Goal: Task Accomplishment & Management: Manage account settings

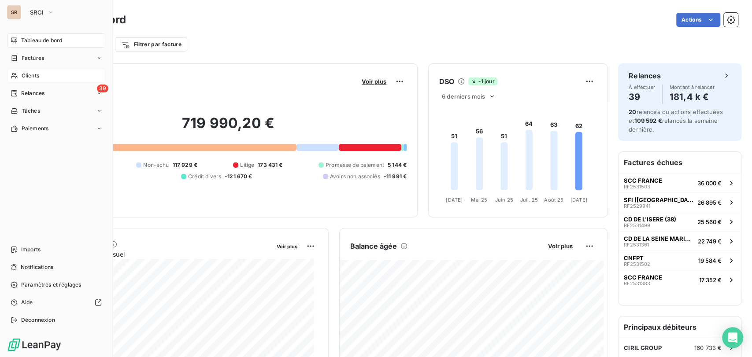
click at [27, 78] on span "Clients" at bounding box center [31, 76] width 18 height 8
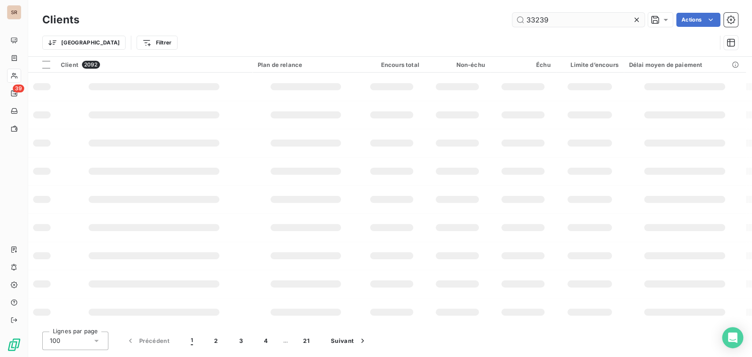
type input "33239"
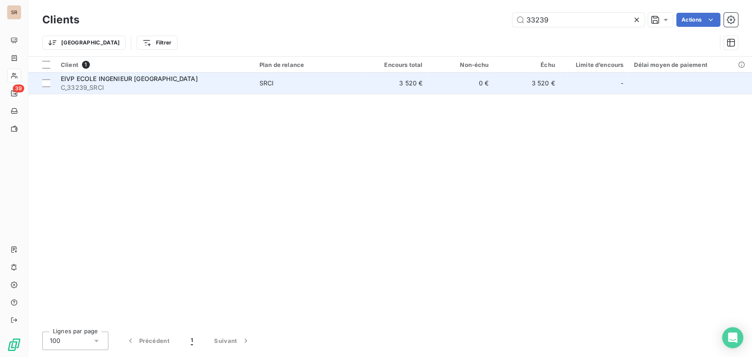
click at [102, 76] on span "EIVP ECOLE INGENIEUR [GEOGRAPHIC_DATA]" at bounding box center [129, 78] width 137 height 7
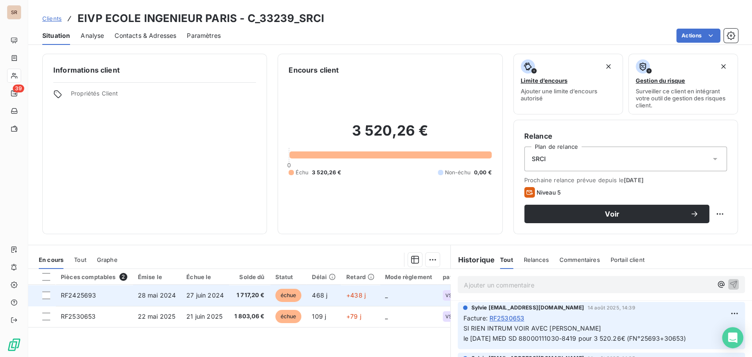
click at [80, 294] on span "RF2425693" at bounding box center [78, 295] width 35 height 7
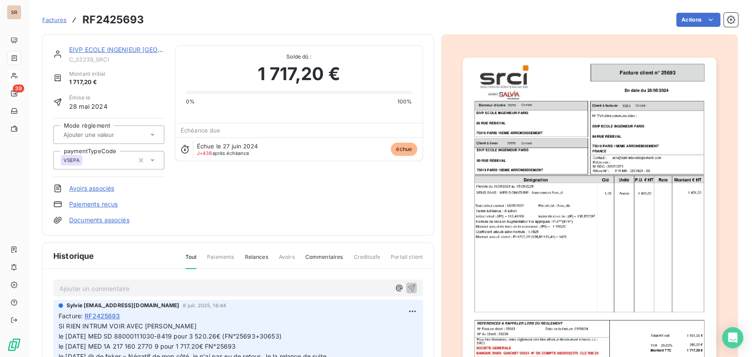
click at [526, 154] on img "button" at bounding box center [589, 237] width 254 height 359
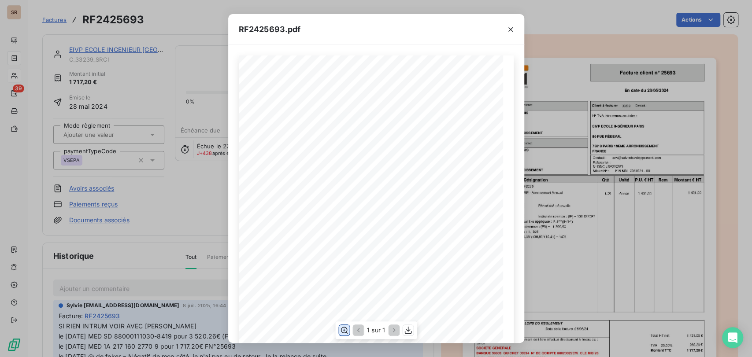
click at [345, 329] on icon "button" at bounding box center [344, 330] width 9 height 9
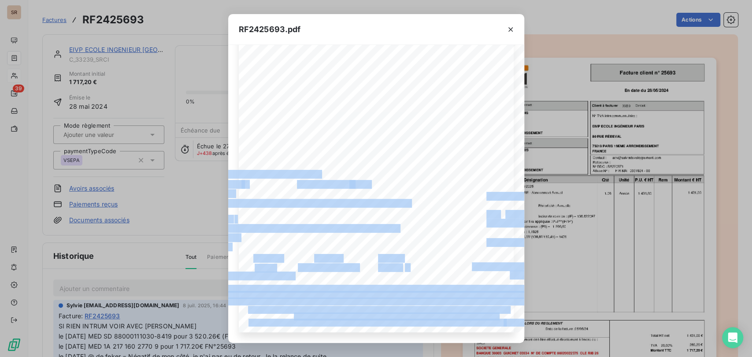
drag, startPoint x: 404, startPoint y: 339, endPoint x: 435, endPoint y: 342, distance: 30.9
click at [435, 342] on div "FIR MAI 0031924 - 00 28/05/2024 En date du Client à livrer Donneur d'ordre 3323…" at bounding box center [376, 194] width 296 height 298
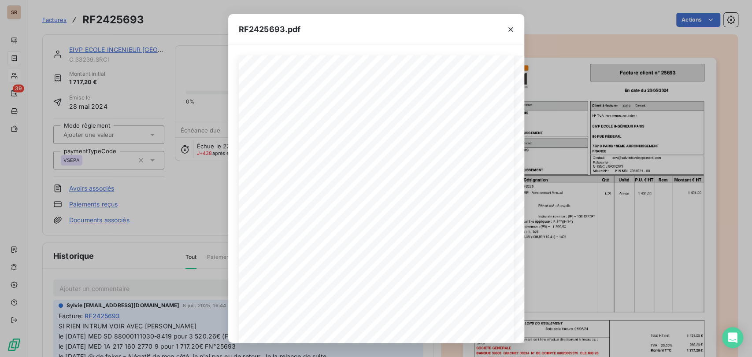
drag, startPoint x: 144, startPoint y: 204, endPoint x: 147, endPoint y: 196, distance: 8.4
click at [144, 203] on div "RF2425693.pdf FIR MAI 0031924 - 00 28/05/2024 En date du Client à livrer Donneu…" at bounding box center [376, 178] width 752 height 357
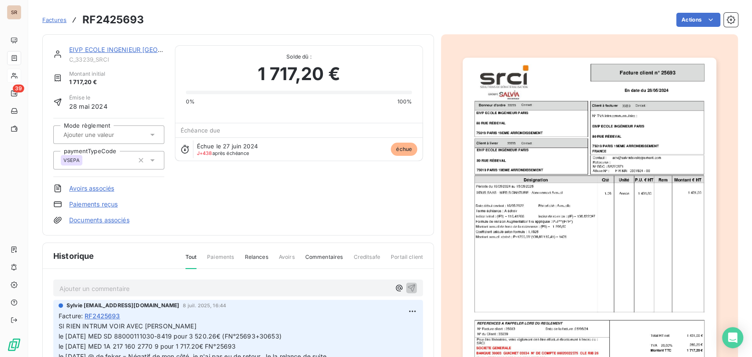
click at [106, 50] on link "EIVP ECOLE INGENIEUR [GEOGRAPHIC_DATA]" at bounding box center [137, 49] width 137 height 7
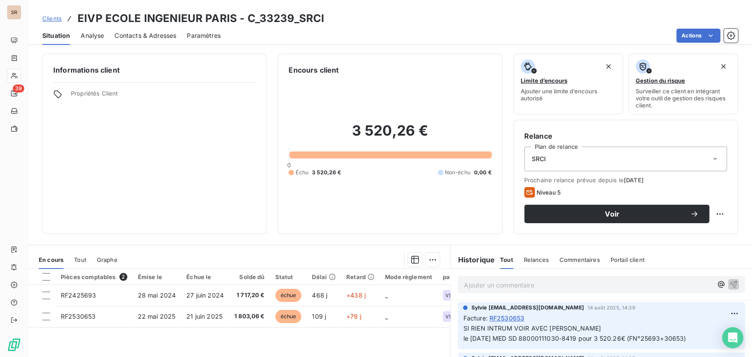
click at [84, 259] on span "Tout" at bounding box center [80, 259] width 12 height 7
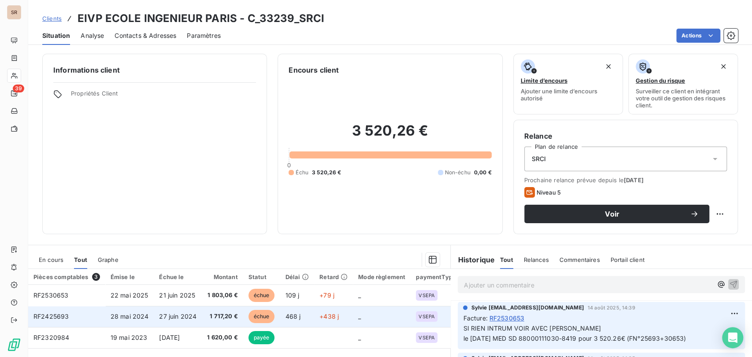
click at [59, 317] on span "RF2425693" at bounding box center [50, 316] width 35 height 7
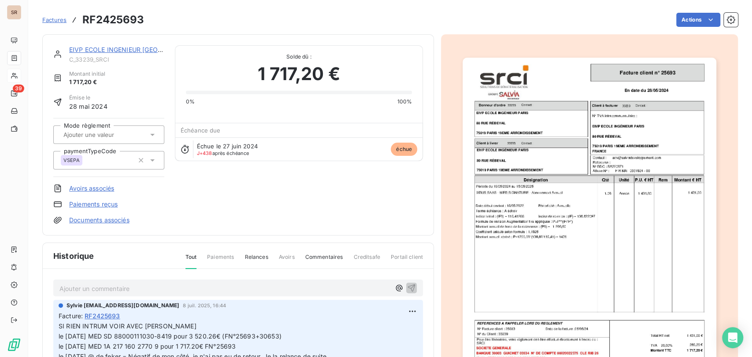
click at [521, 188] on img "button" at bounding box center [589, 237] width 254 height 359
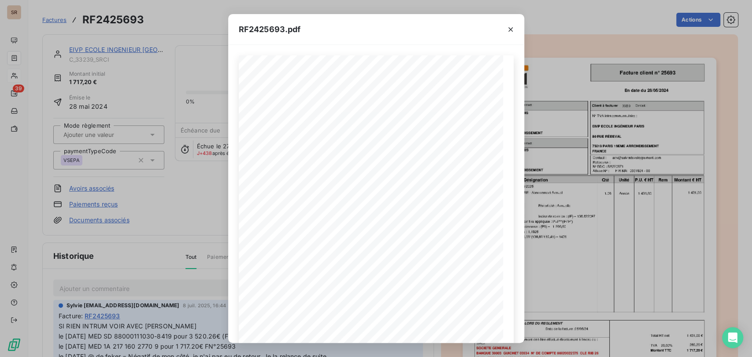
drag, startPoint x: 55, startPoint y: 17, endPoint x: 48, endPoint y: 17, distance: 6.2
click at [54, 17] on div "RF2425693.pdf FIR MAI 0031924 - 00 28/05/2024 En date du Client à livrer Donneu…" at bounding box center [376, 178] width 752 height 357
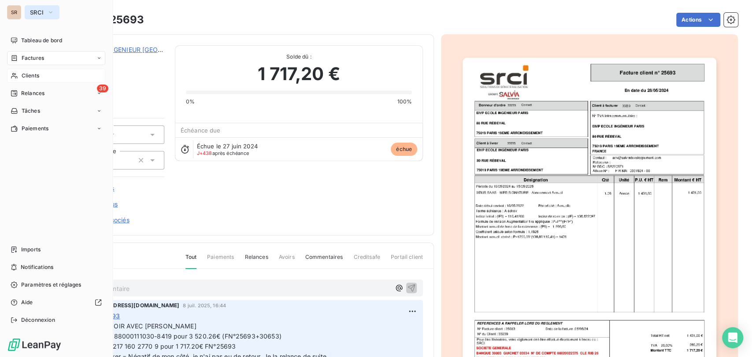
click at [50, 12] on icon "button" at bounding box center [50, 12] width 7 height 9
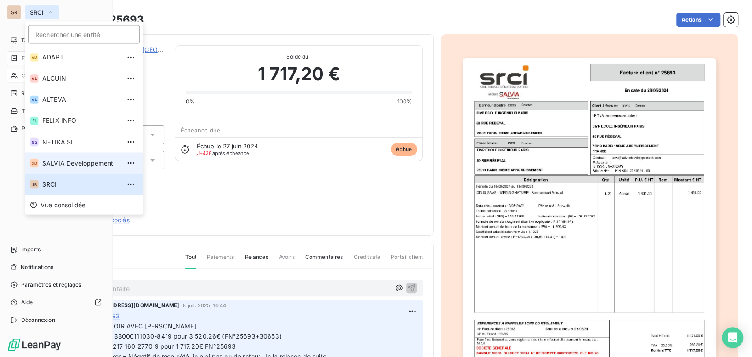
click at [43, 166] on span "SALVIA Developpement" at bounding box center [81, 163] width 78 height 9
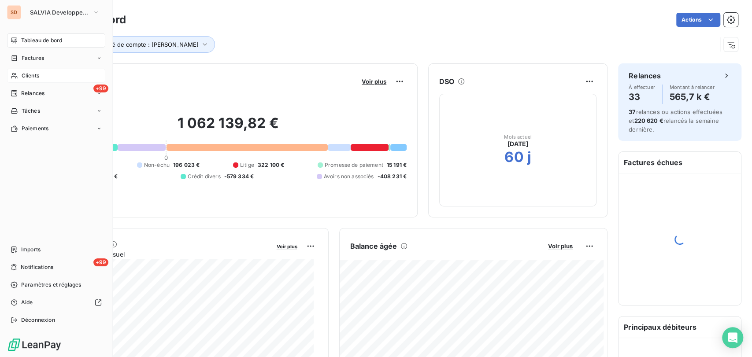
click at [28, 75] on span "Clients" at bounding box center [31, 76] width 18 height 8
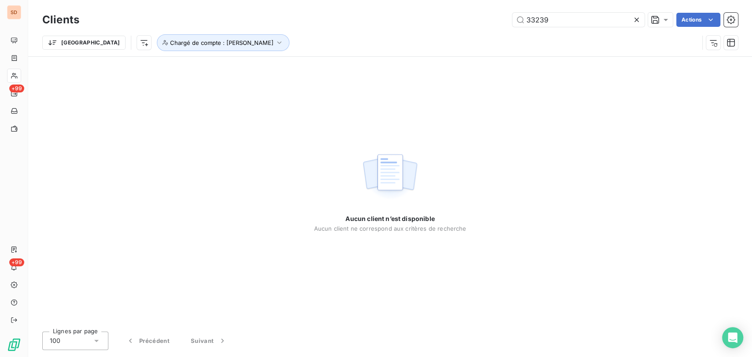
drag, startPoint x: 550, startPoint y: 24, endPoint x: 483, endPoint y: 18, distance: 66.8
click at [483, 18] on div "33239 Actions" at bounding box center [414, 20] width 648 height 14
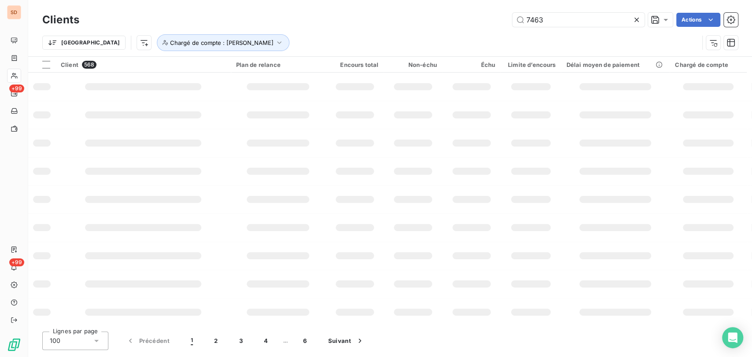
type input "7463"
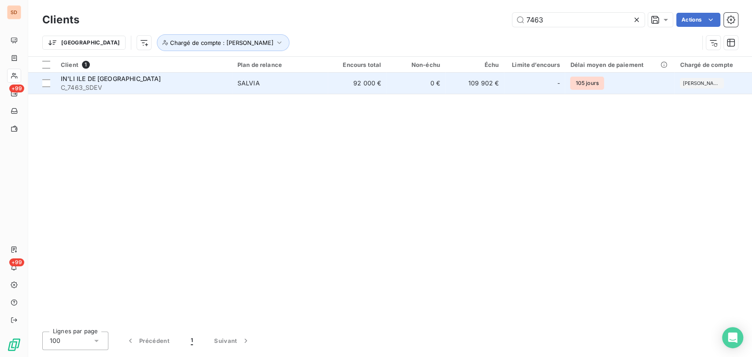
click at [96, 78] on span "IN'LI ILE DE [GEOGRAPHIC_DATA]" at bounding box center [111, 78] width 100 height 7
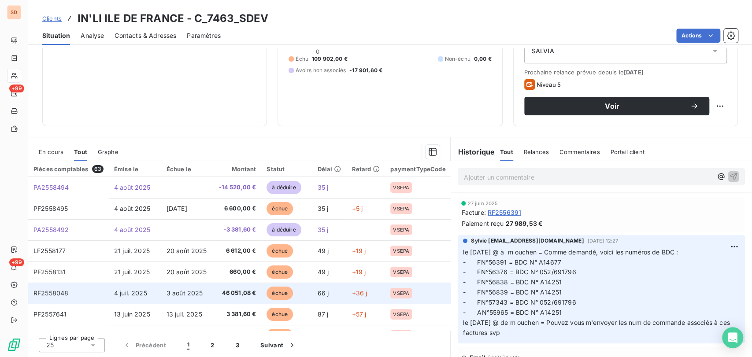
scroll to position [59, 0]
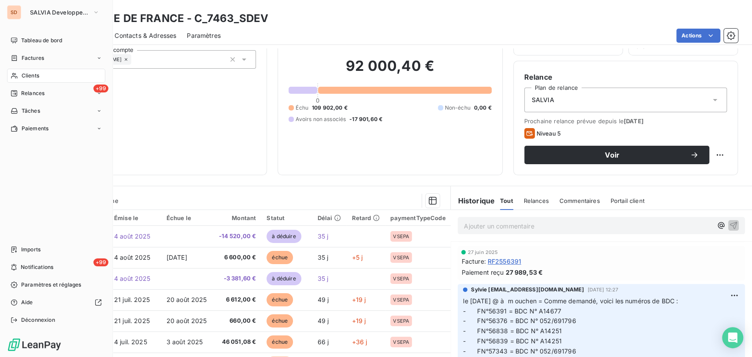
click at [27, 80] on div "Clients" at bounding box center [56, 76] width 98 height 14
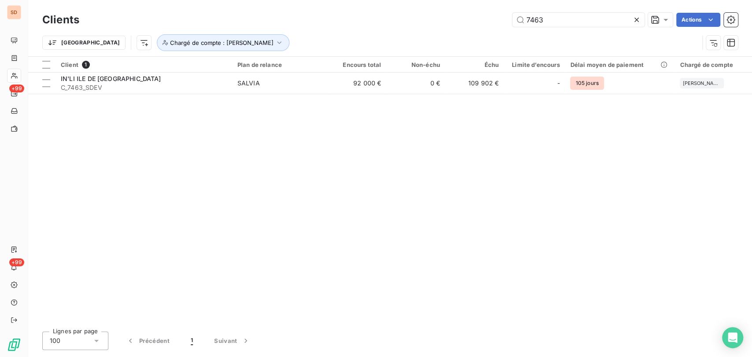
drag, startPoint x: 548, startPoint y: 17, endPoint x: 496, endPoint y: 21, distance: 52.6
click at [496, 21] on div "7463 Actions" at bounding box center [414, 20] width 648 height 14
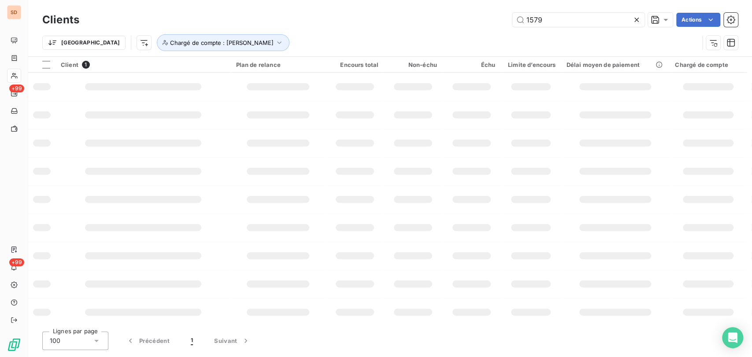
type input "1579"
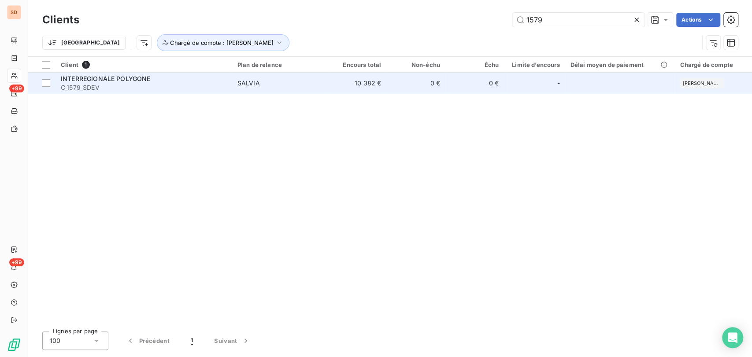
click at [86, 82] on div "INTERREGIONALE POLYGONE" at bounding box center [144, 78] width 166 height 9
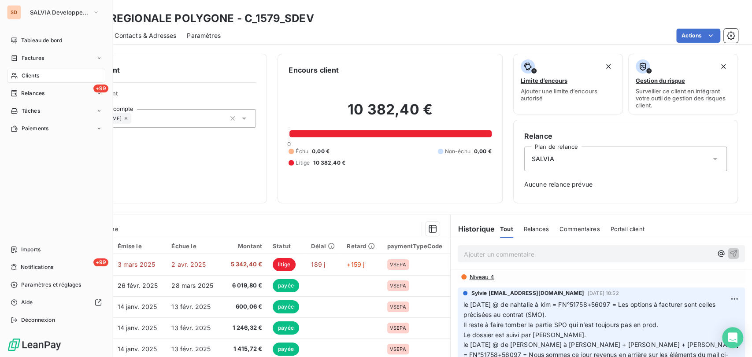
click at [33, 73] on span "Clients" at bounding box center [31, 76] width 18 height 8
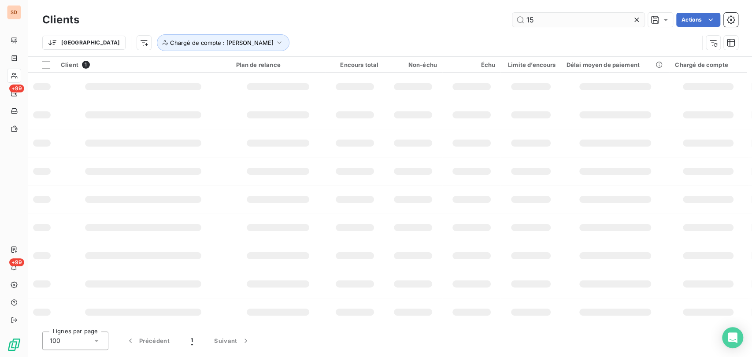
type input "1"
type input "7463"
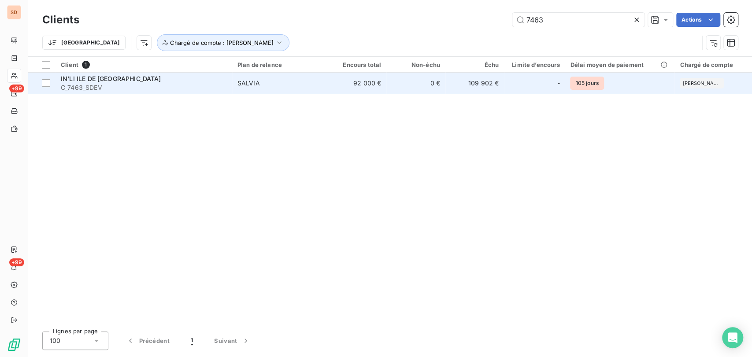
click at [79, 75] on span "IN'LI ILE DE [GEOGRAPHIC_DATA]" at bounding box center [111, 78] width 100 height 7
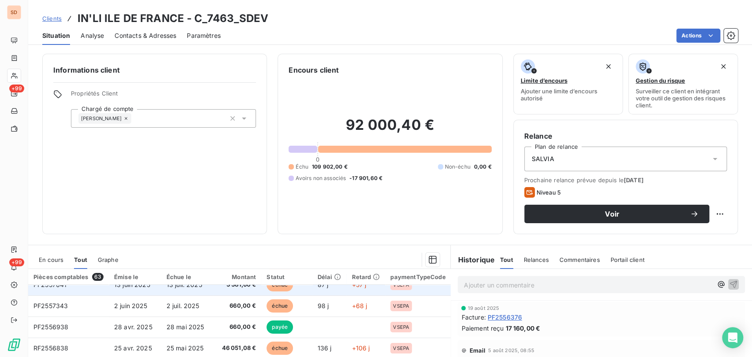
scroll to position [98, 0]
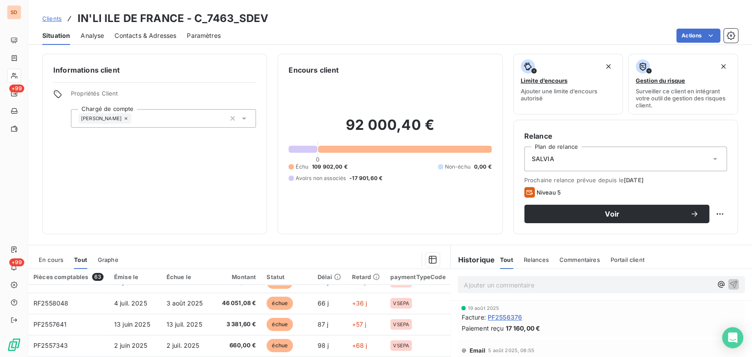
click at [55, 257] on span "En cours" at bounding box center [51, 259] width 25 height 7
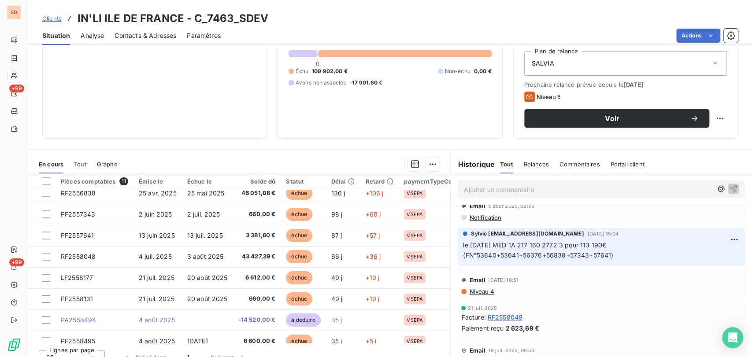
scroll to position [108, 0]
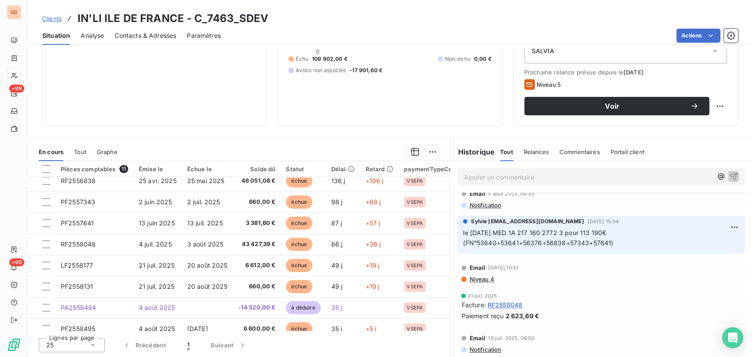
click at [148, 37] on span "Contacts & Adresses" at bounding box center [146, 35] width 62 height 9
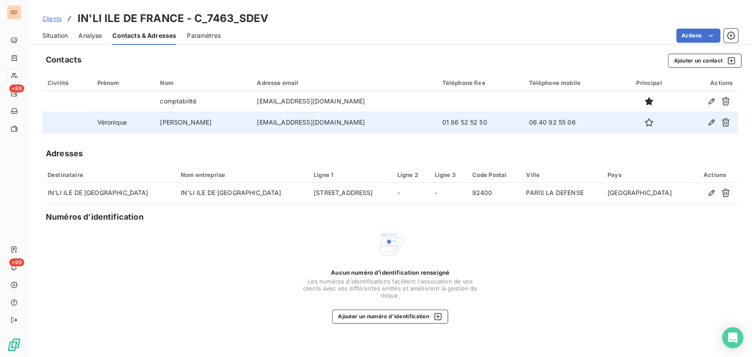
drag, startPoint x: 458, startPoint y: 122, endPoint x: 407, endPoint y: 124, distance: 51.1
click at [407, 124] on tr "Véronique Louis Mirtile veronique.louismirtile@inli.fr 01 86 52 52 50 06 40 92 …" at bounding box center [389, 122] width 695 height 21
copy tr "01 86 52 52 50"
drag, startPoint x: 558, startPoint y: 123, endPoint x: 507, endPoint y: 118, distance: 51.4
click at [523, 118] on td "06 40 92 55 06" at bounding box center [571, 122] width 97 height 21
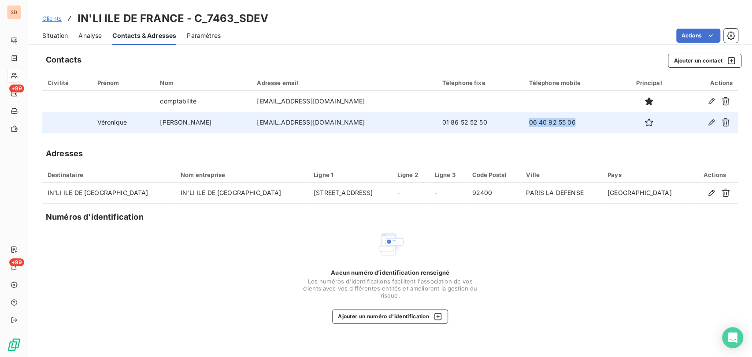
copy td "06 40 92 55 06"
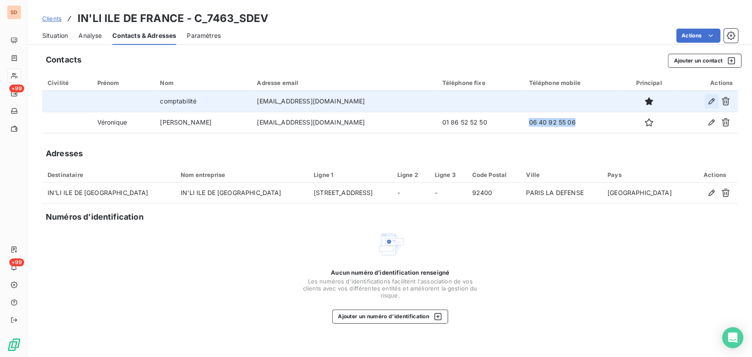
click at [707, 105] on icon "button" at bounding box center [711, 101] width 9 height 9
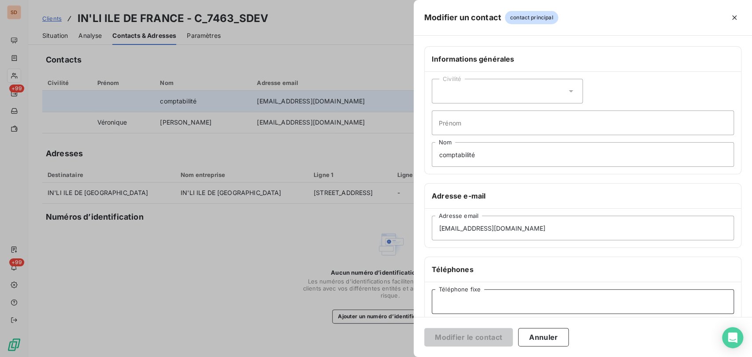
click at [469, 300] on input "Téléphone fixe" at bounding box center [583, 301] width 302 height 25
paste input "01 40 89 77 77"
type input "01 40 89 77 77"
click at [483, 339] on button "Modifier le contact" at bounding box center [468, 337] width 89 height 18
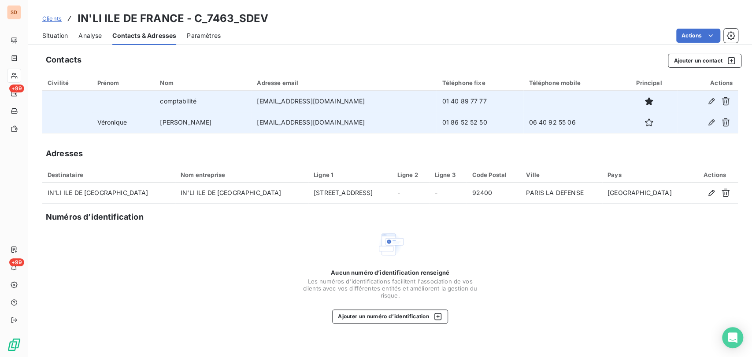
drag, startPoint x: 464, startPoint y: 121, endPoint x: 403, endPoint y: 112, distance: 61.9
click at [403, 112] on tr "Véronique Louis Mirtile veronique.louismirtile@inli.fr 01 86 52 52 50 06 40 92 …" at bounding box center [389, 122] width 695 height 21
copy tr "01 86 52 52 50"
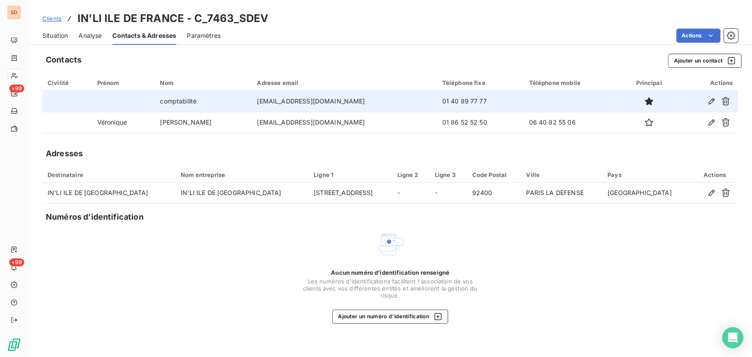
click at [60, 31] on span "Situation" at bounding box center [55, 35] width 26 height 9
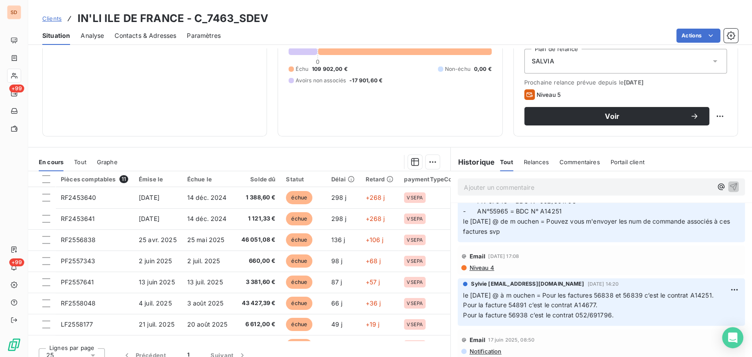
scroll to position [342, 0]
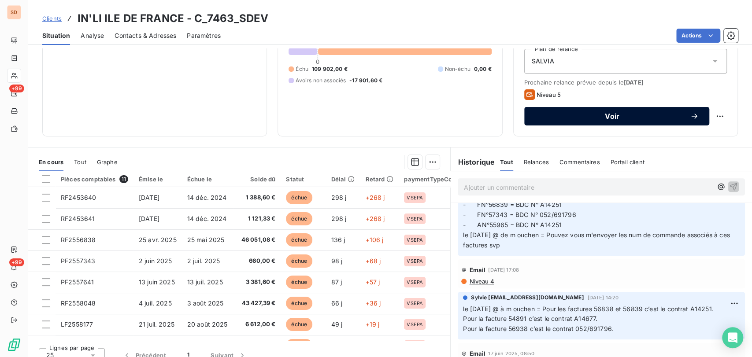
click at [611, 118] on span "Voir" at bounding box center [612, 116] width 155 height 7
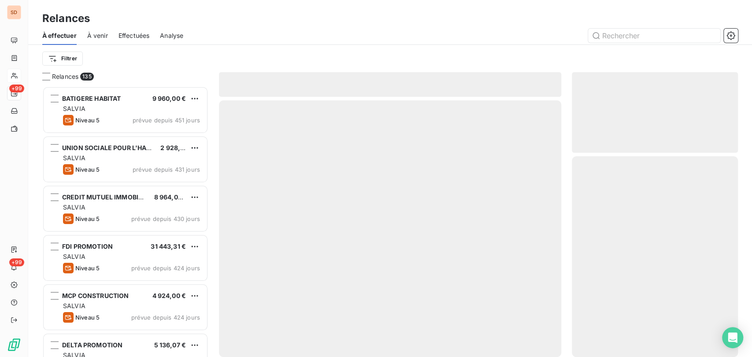
scroll to position [263, 159]
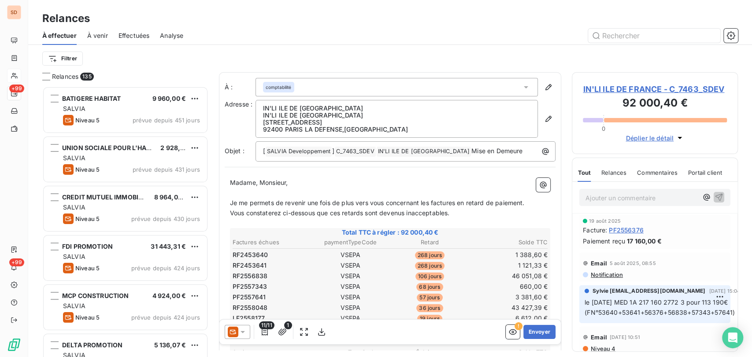
click at [249, 336] on div at bounding box center [238, 332] width 26 height 14
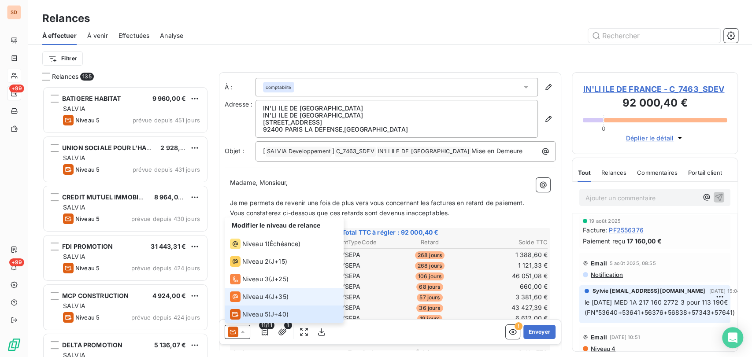
click at [252, 296] on span "Niveau 4" at bounding box center [255, 296] width 26 height 9
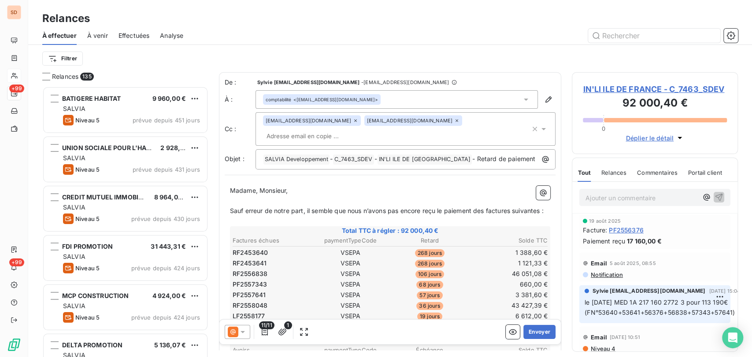
click at [541, 130] on icon at bounding box center [543, 129] width 4 height 2
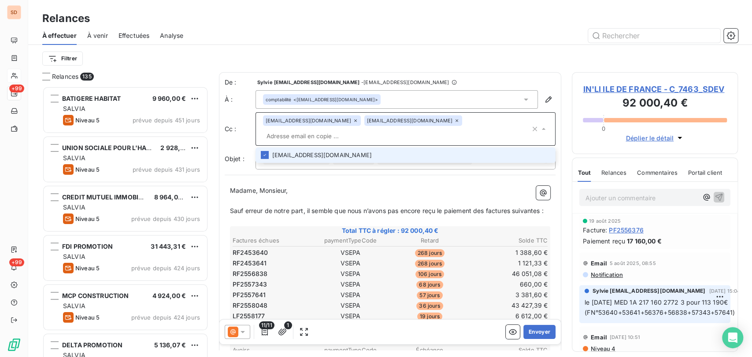
paste input "oussama.ouchen@inli.fr"
type input "oussama.ouchen@inli.fr"
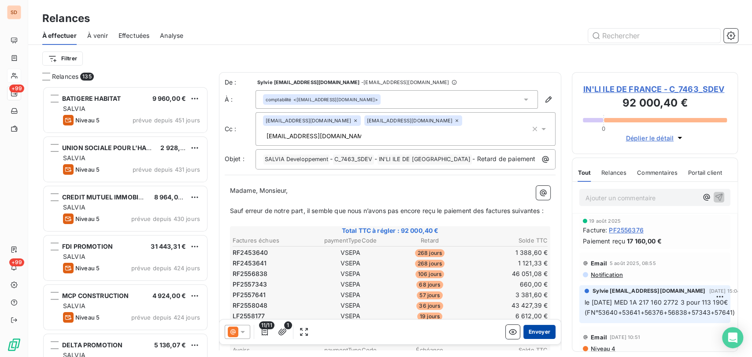
click at [533, 333] on button "Envoyer" at bounding box center [539, 332] width 32 height 14
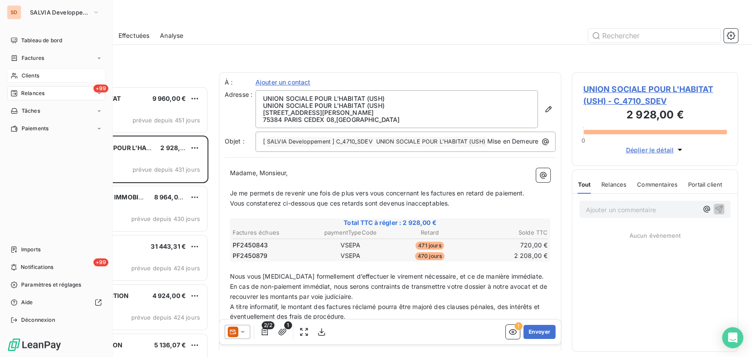
click at [21, 73] on div "Clients" at bounding box center [56, 76] width 98 height 14
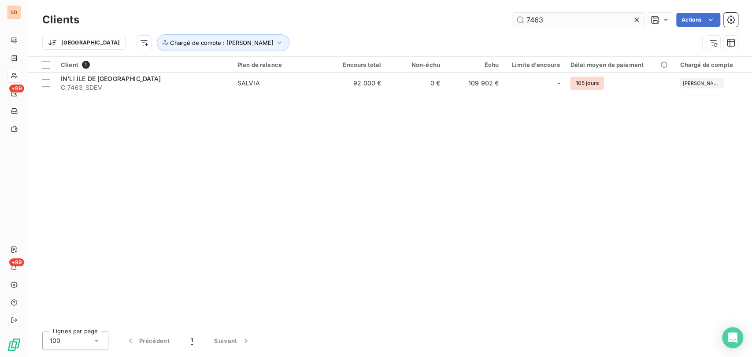
drag, startPoint x: 541, startPoint y: 20, endPoint x: 511, endPoint y: 19, distance: 30.0
click at [512, 19] on input "7463" at bounding box center [578, 20] width 132 height 14
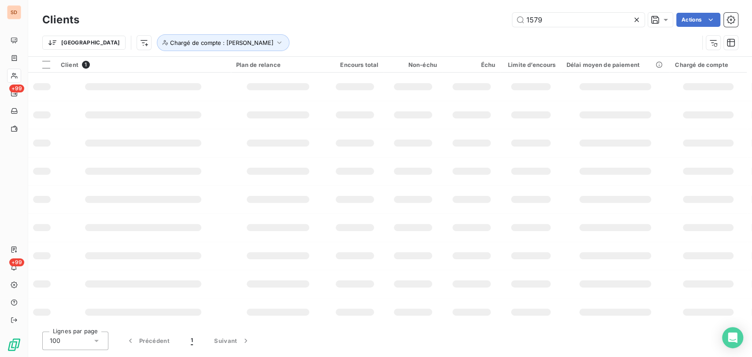
type input "1579"
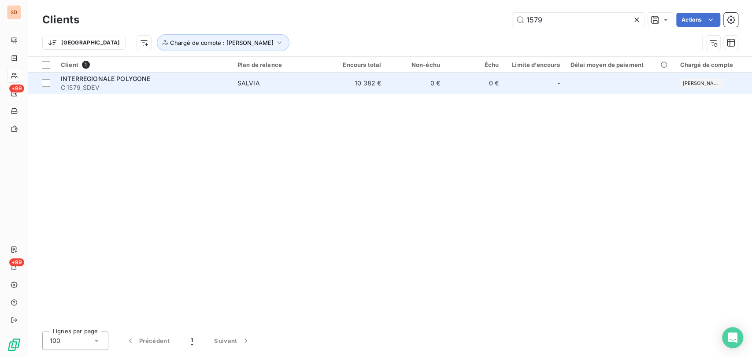
click at [92, 85] on span "C_1579_SDEV" at bounding box center [144, 87] width 166 height 9
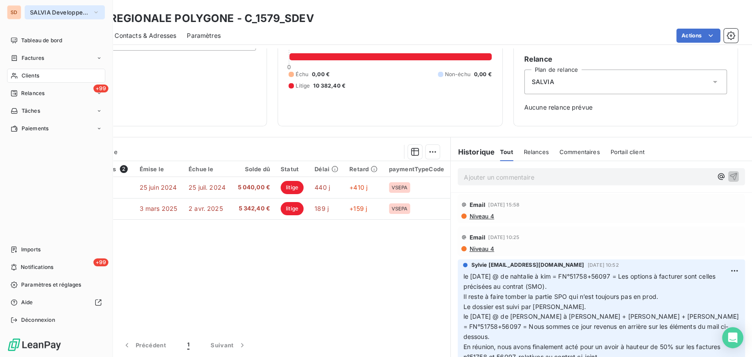
click at [93, 10] on icon "button" at bounding box center [95, 12] width 7 height 9
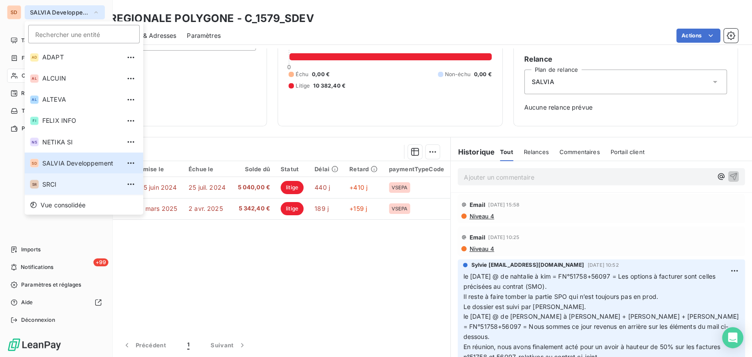
click at [50, 185] on span "SRCI" at bounding box center [81, 184] width 78 height 9
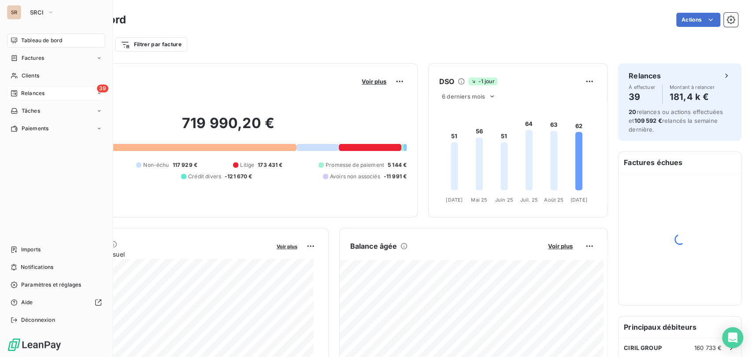
click at [44, 95] on span "Relances" at bounding box center [32, 93] width 23 height 8
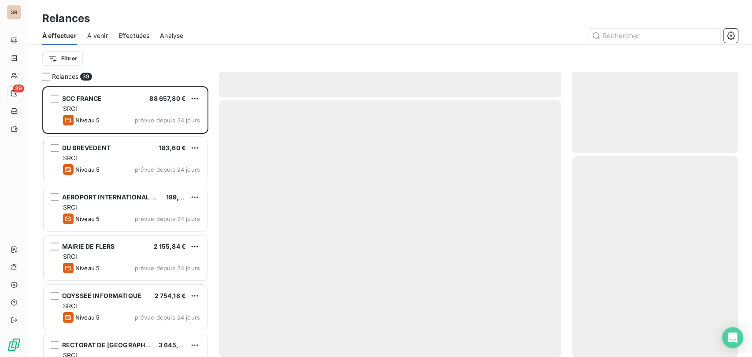
scroll to position [263, 159]
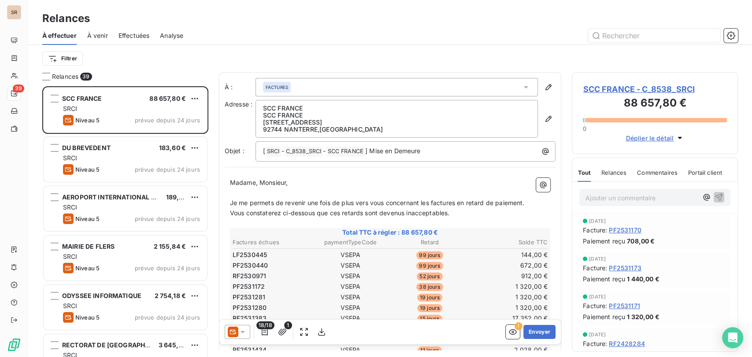
click at [131, 32] on span "Effectuées" at bounding box center [133, 35] width 31 height 9
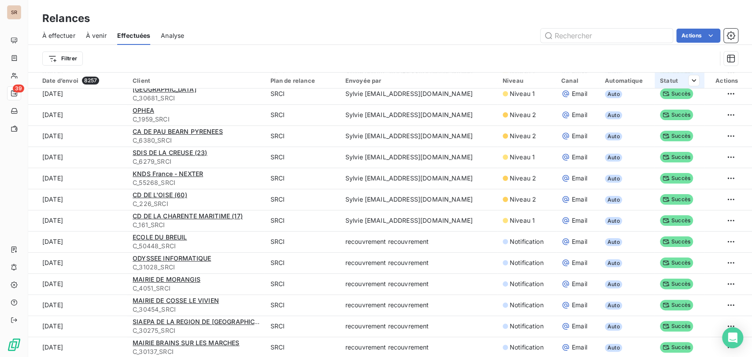
scroll to position [98, 0]
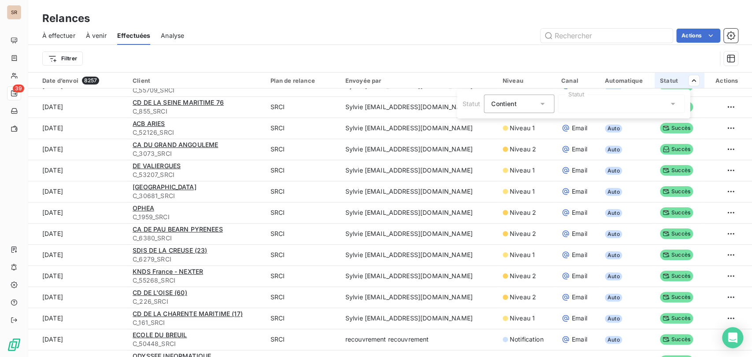
click at [671, 103] on icon at bounding box center [672, 104] width 4 height 2
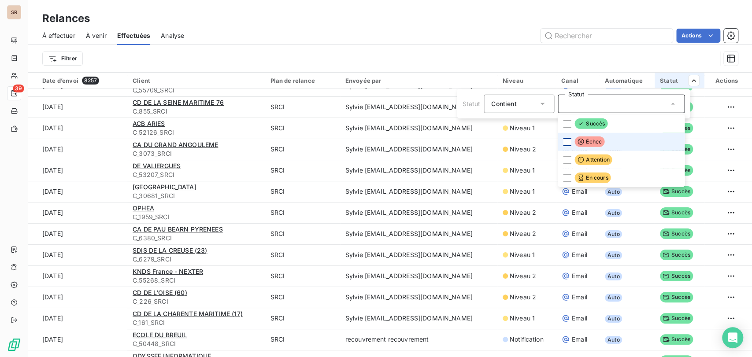
click at [567, 143] on div at bounding box center [567, 142] width 8 height 8
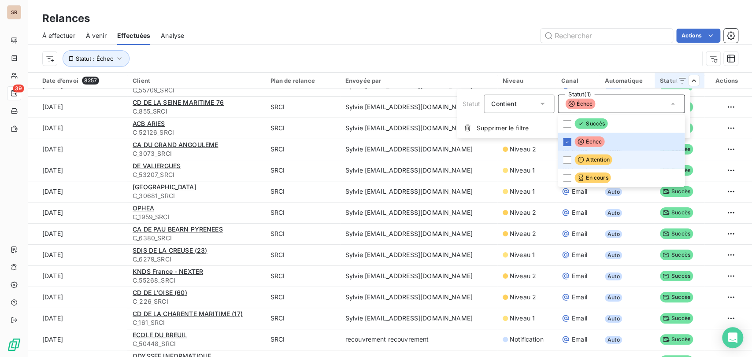
click at [560, 161] on li "Attention" at bounding box center [621, 160] width 127 height 18
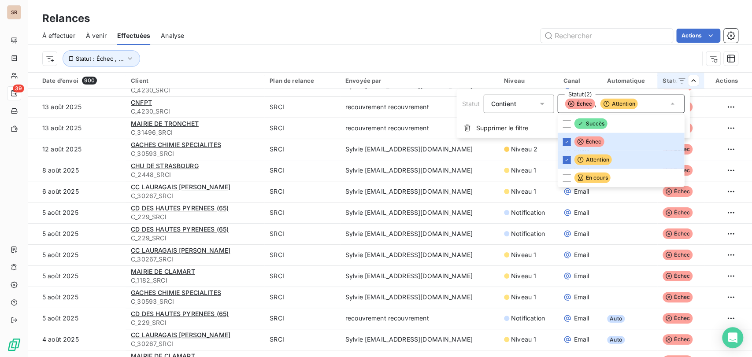
click at [253, 208] on html "SR 39 Relances À effectuer À venir Effectuées Analyse Actions Statut : Échec , …" at bounding box center [376, 178] width 752 height 357
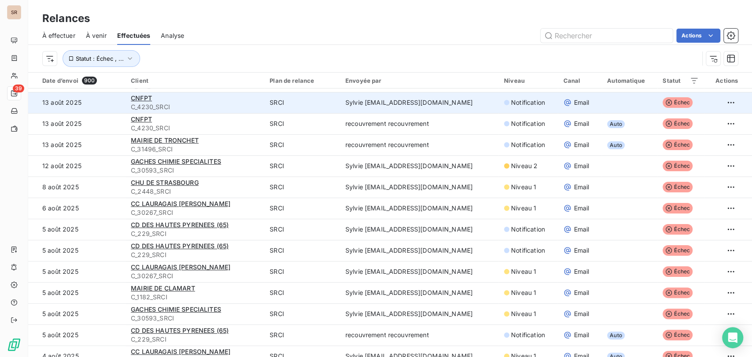
scroll to position [0, 0]
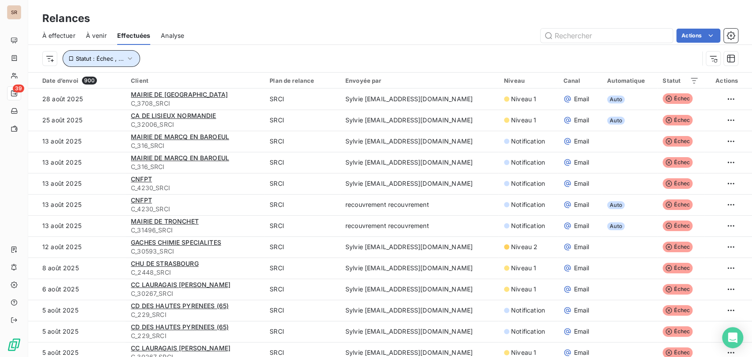
click at [132, 61] on icon "button" at bounding box center [130, 58] width 9 height 9
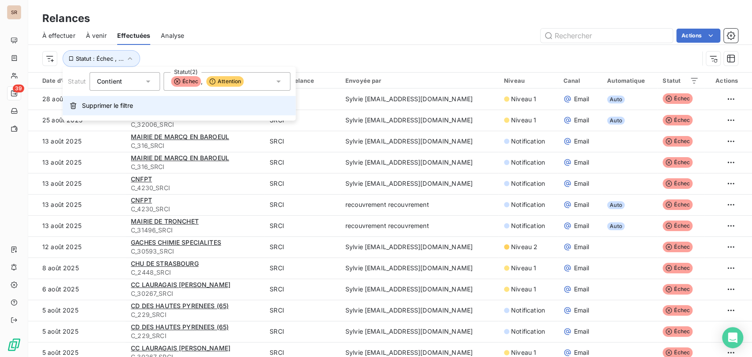
click at [120, 110] on button "Supprimer le filtre" at bounding box center [179, 105] width 233 height 19
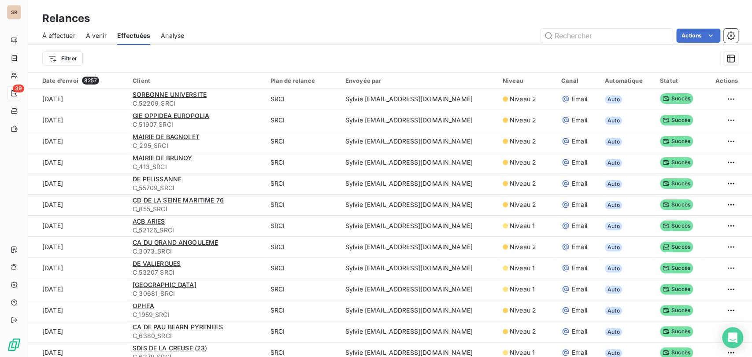
click at [60, 34] on span "À effectuer" at bounding box center [58, 35] width 33 height 9
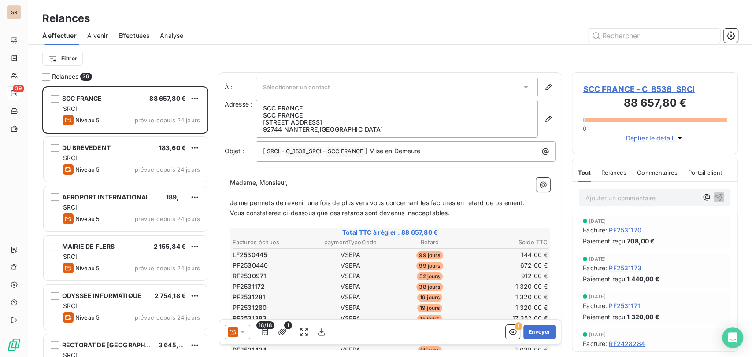
scroll to position [263, 159]
click at [247, 330] on icon at bounding box center [242, 332] width 9 height 9
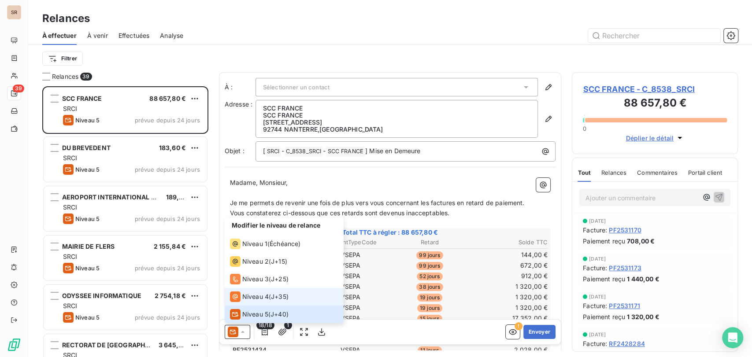
click at [250, 292] on span "Niveau 4" at bounding box center [255, 296] width 26 height 9
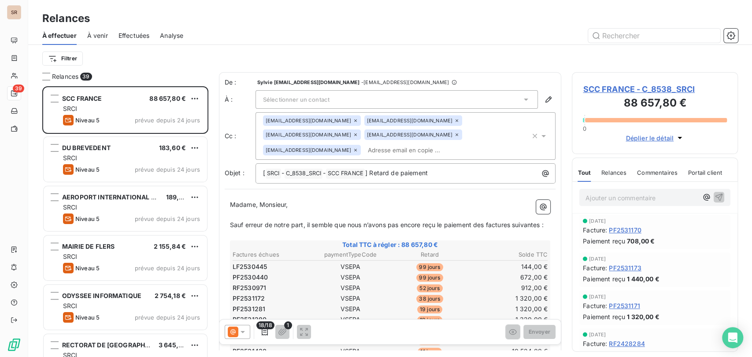
click at [601, 92] on span "SCC FRANCE - C_8538_SRCI" at bounding box center [655, 89] width 144 height 12
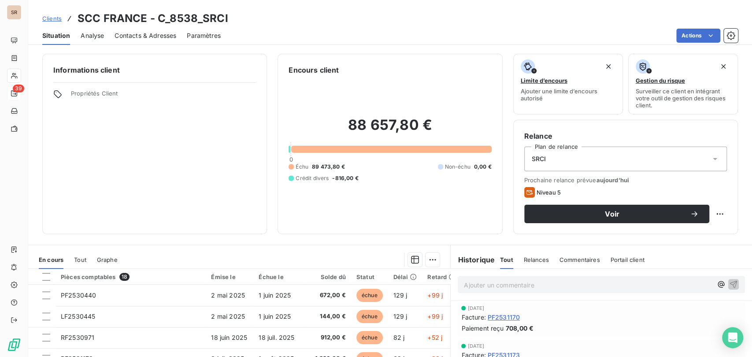
click at [157, 34] on span "Contacts & Adresses" at bounding box center [146, 35] width 62 height 9
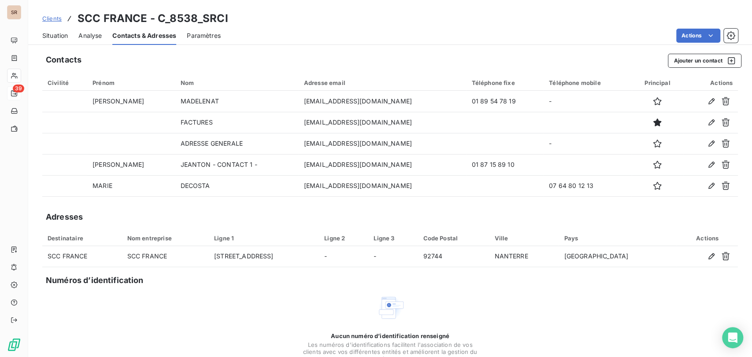
click at [58, 34] on span "Situation" at bounding box center [55, 35] width 26 height 9
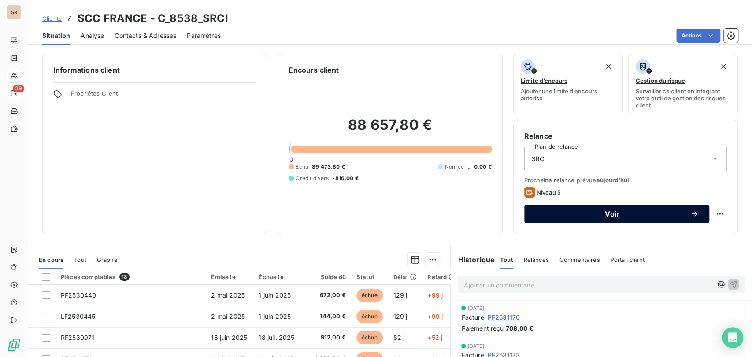
click at [610, 213] on span "Voir" at bounding box center [612, 214] width 155 height 7
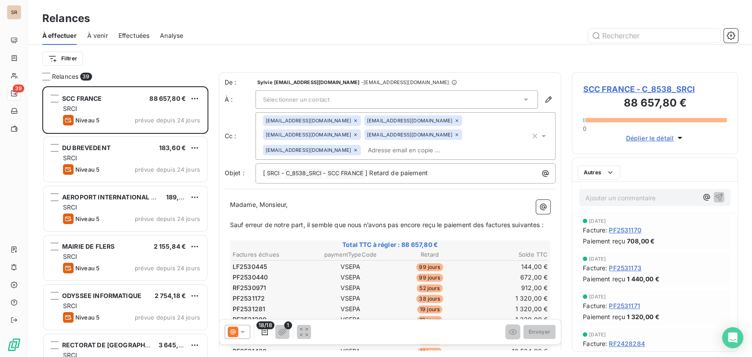
scroll to position [263, 159]
click at [244, 333] on icon at bounding box center [242, 332] width 9 height 9
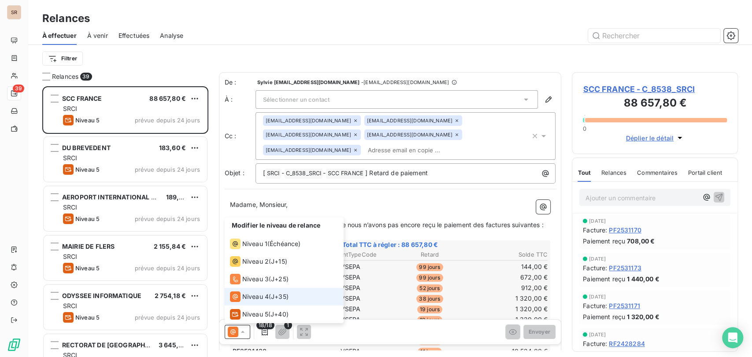
click at [254, 295] on span "Niveau 4" at bounding box center [255, 296] width 26 height 9
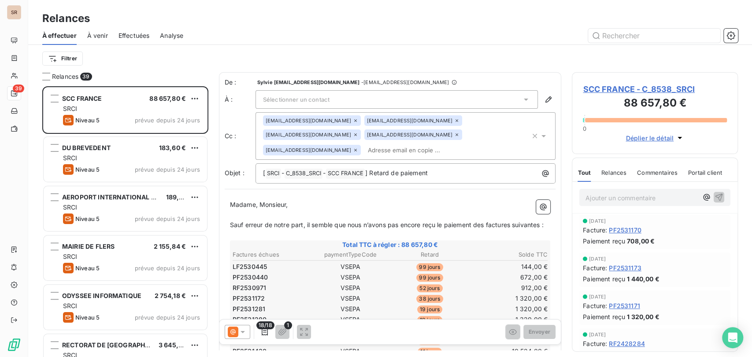
click at [521, 99] on icon at bounding box center [525, 99] width 9 height 9
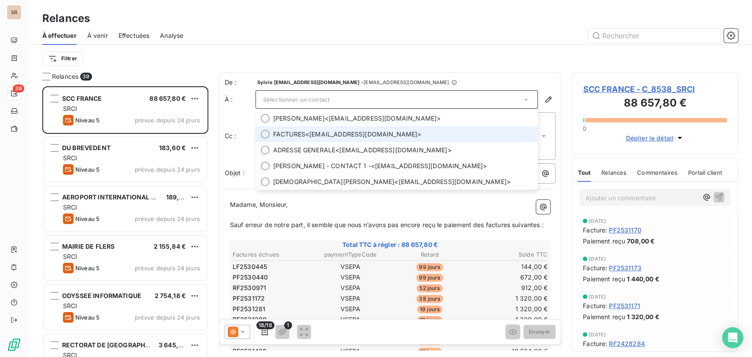
click at [265, 132] on div at bounding box center [265, 134] width 9 height 9
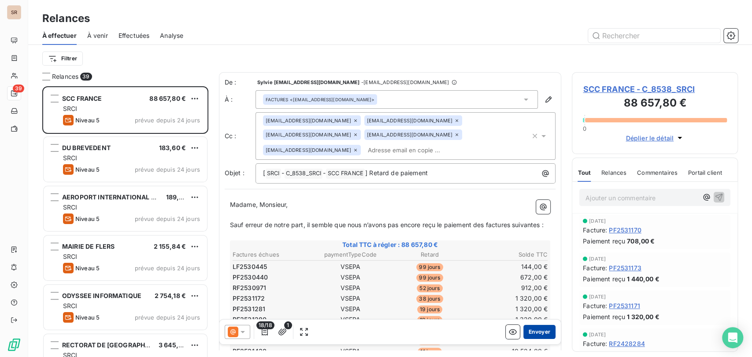
click at [529, 332] on button "Envoyer" at bounding box center [539, 332] width 32 height 14
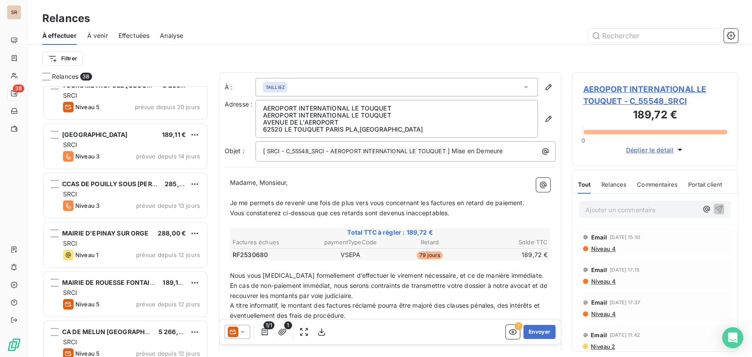
scroll to position [440, 0]
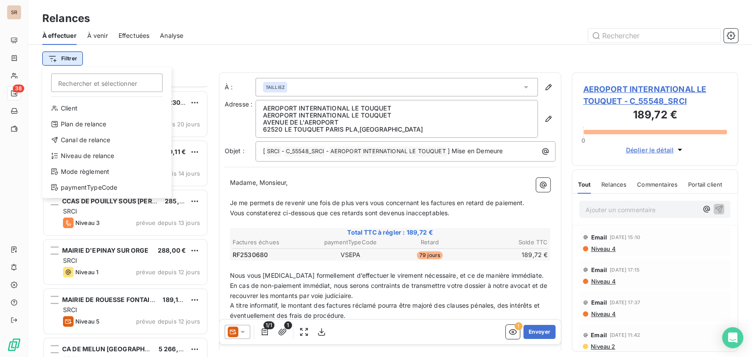
click at [72, 62] on html "SR 38 Relances À effectuer À venir Effectuées Analyse Filtrer Rechercher et sél…" at bounding box center [376, 178] width 752 height 357
click at [85, 155] on div "Niveau de relance" at bounding box center [107, 156] width 122 height 14
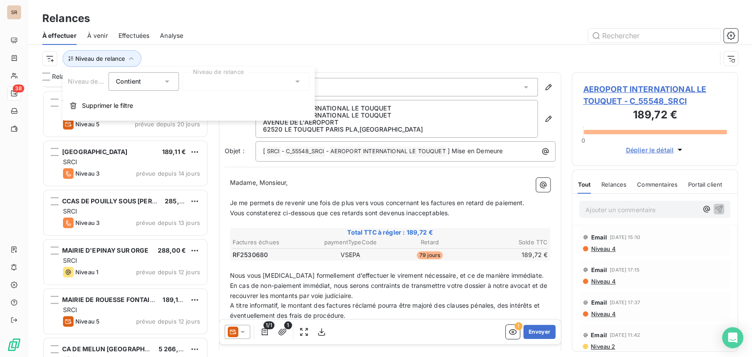
click at [298, 81] on icon at bounding box center [297, 82] width 4 height 2
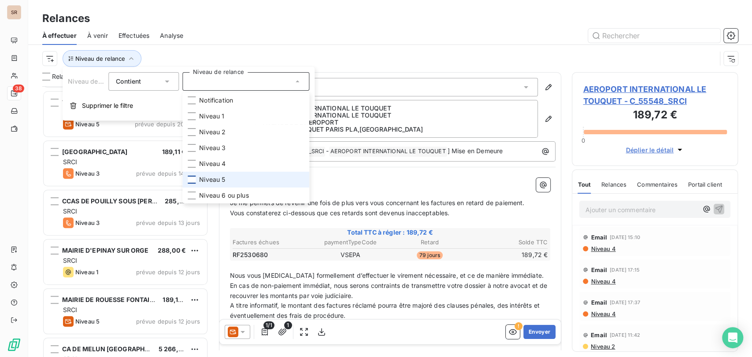
click at [192, 182] on div at bounding box center [192, 180] width 8 height 8
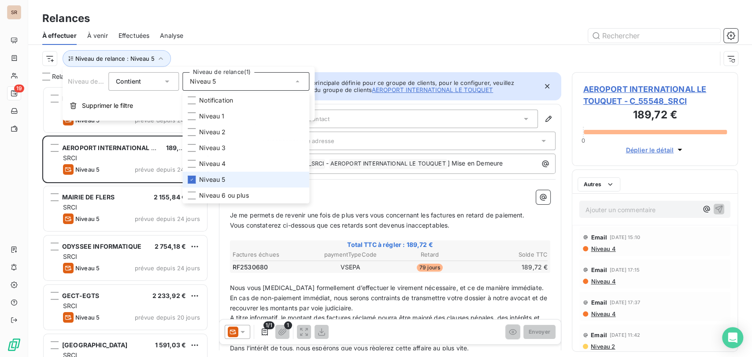
scroll to position [263, 159]
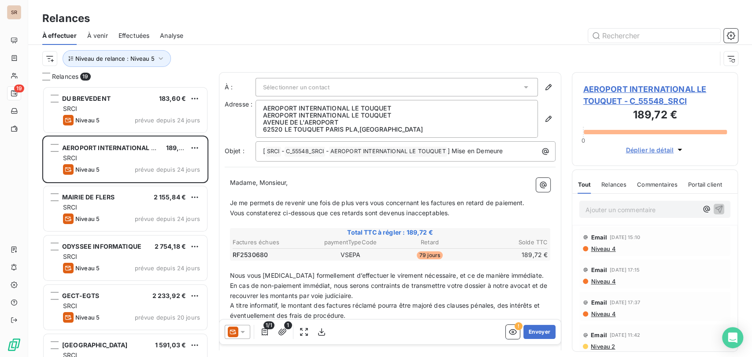
drag, startPoint x: 375, startPoint y: 57, endPoint x: 356, endPoint y: 56, distance: 19.4
click at [375, 56] on div "Niveau de relance : Niveau 5" at bounding box center [379, 58] width 674 height 17
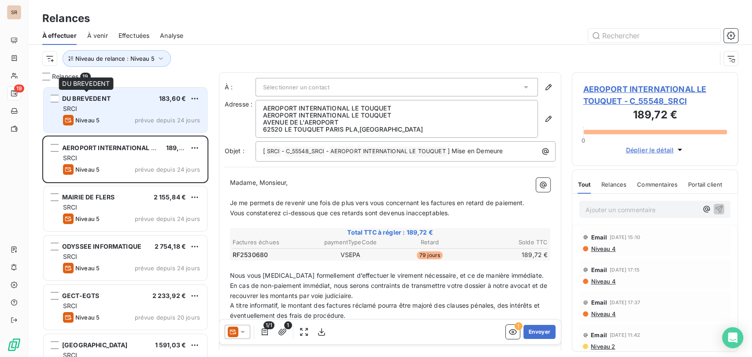
click at [92, 96] on span "DU BREVEDENT" at bounding box center [86, 98] width 48 height 7
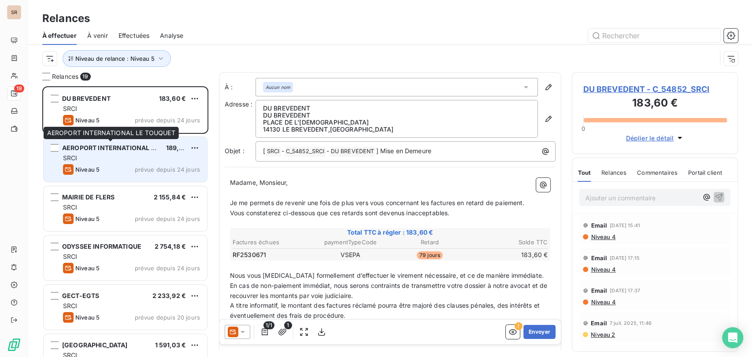
click at [96, 151] on span "AEROPORT INTERNATIONAL LE TOUQUET" at bounding box center [126, 147] width 129 height 7
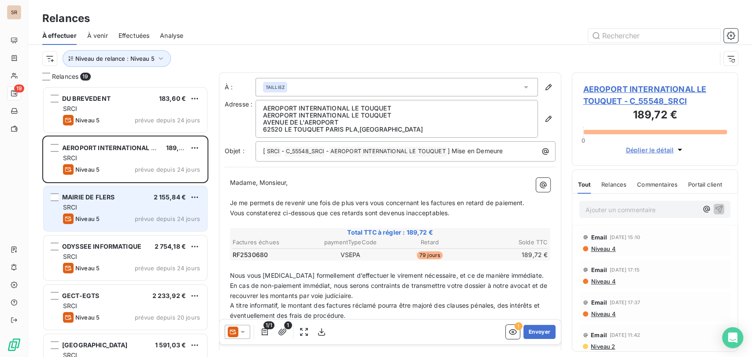
click at [92, 195] on span "MAIRIE DE FLERS" at bounding box center [88, 196] width 52 height 7
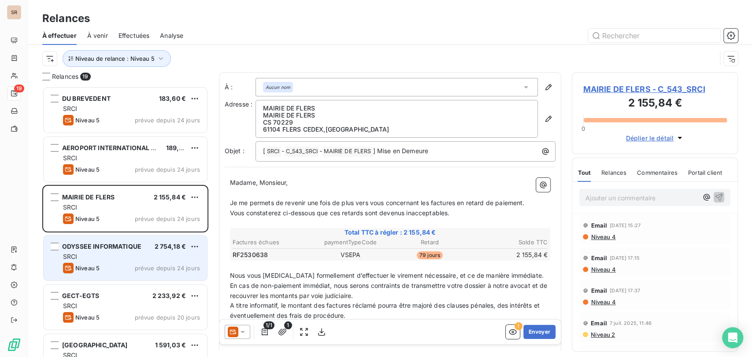
click at [95, 247] on span "ODYSSEE INFORMATIQUE" at bounding box center [101, 246] width 79 height 7
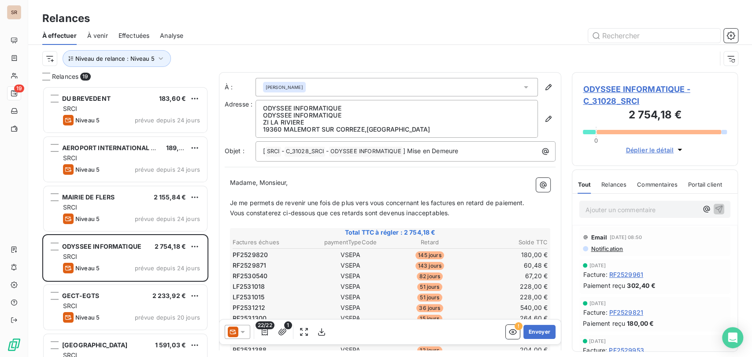
click at [247, 334] on div at bounding box center [238, 332] width 26 height 14
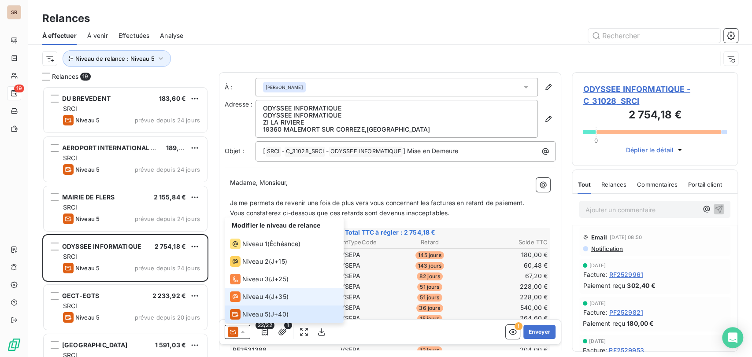
click at [255, 297] on span "Niveau 4" at bounding box center [255, 296] width 26 height 9
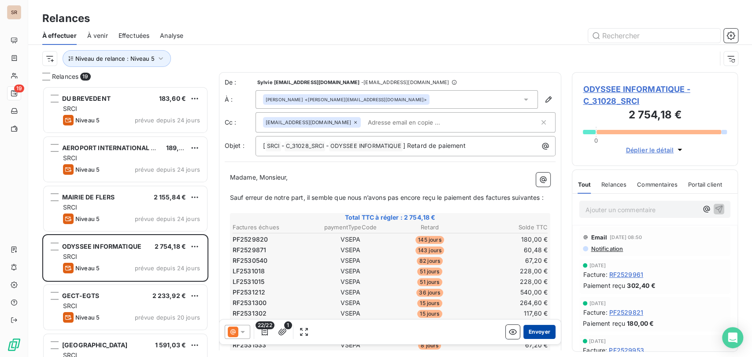
click at [525, 332] on button "Envoyer" at bounding box center [539, 332] width 32 height 14
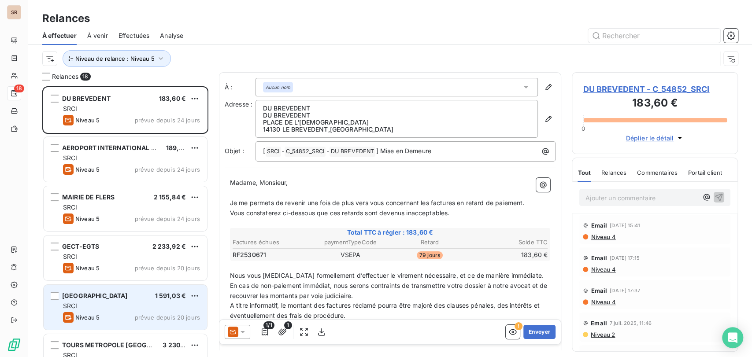
click at [92, 293] on span "[GEOGRAPHIC_DATA]" at bounding box center [95, 295] width 66 height 7
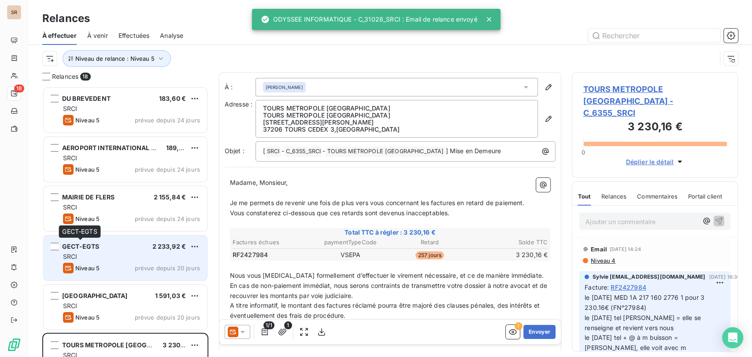
click at [96, 248] on span "GECT-EGTS" at bounding box center [80, 246] width 37 height 7
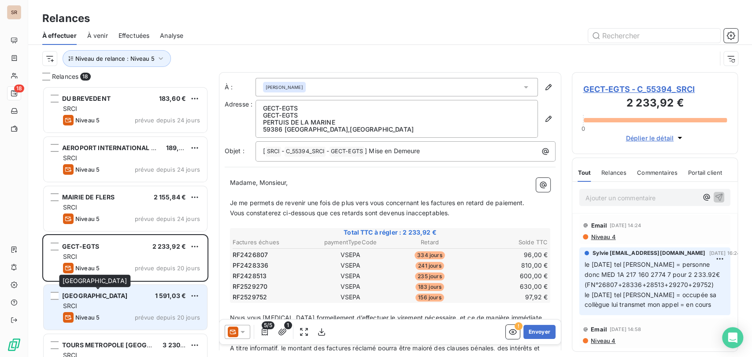
click at [104, 295] on span "[GEOGRAPHIC_DATA]" at bounding box center [95, 295] width 66 height 7
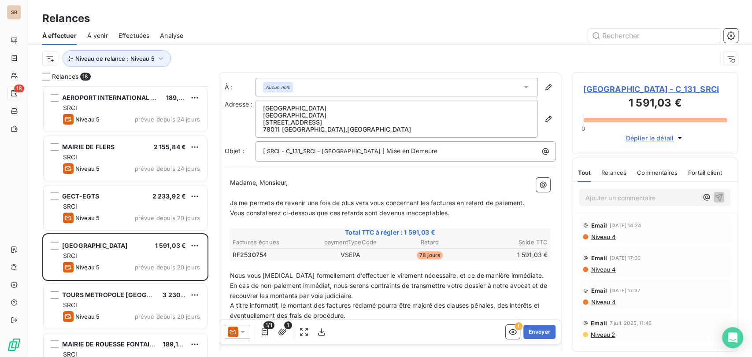
scroll to position [147, 0]
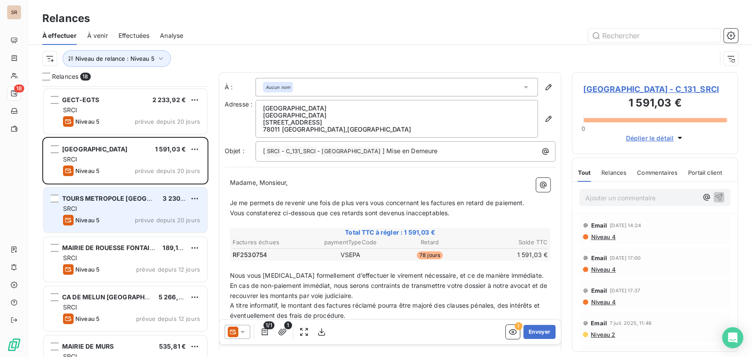
click at [120, 197] on span "TOURS METROPOLE [GEOGRAPHIC_DATA]" at bounding box center [126, 198] width 129 height 7
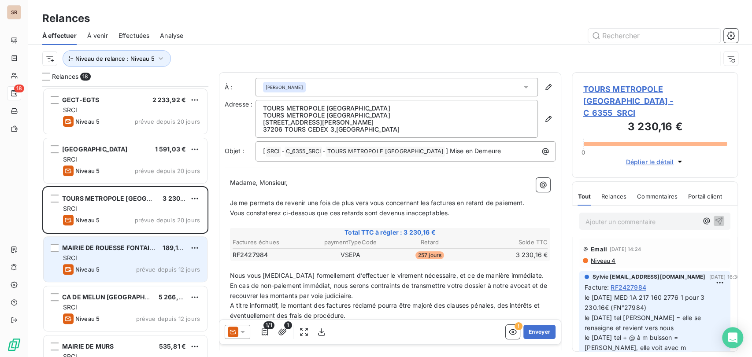
click at [109, 249] on span "MAIRIE DE ROUESSE FONTAINE" at bounding box center [110, 247] width 96 height 7
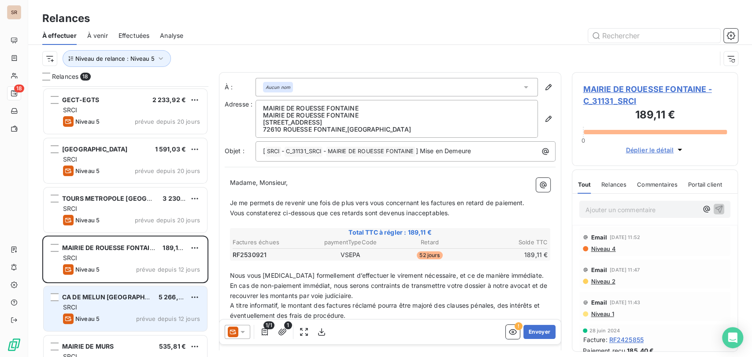
click at [117, 296] on span "CA DE MELUN [GEOGRAPHIC_DATA]" at bounding box center [117, 296] width 110 height 7
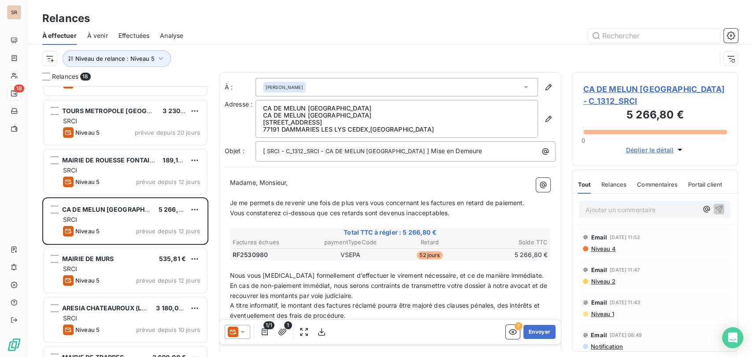
scroll to position [245, 0]
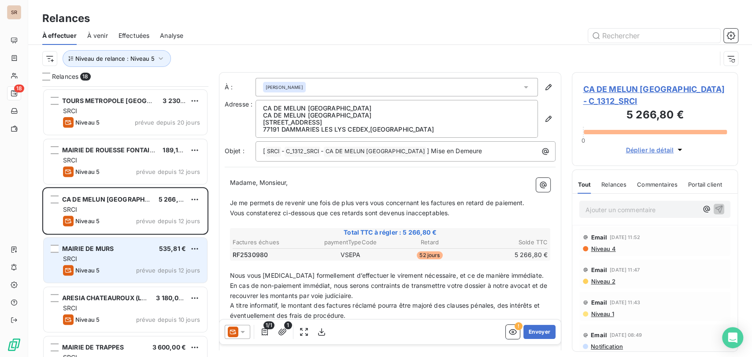
click at [109, 245] on span "MAIRIE DE MURS" at bounding box center [88, 248] width 52 height 7
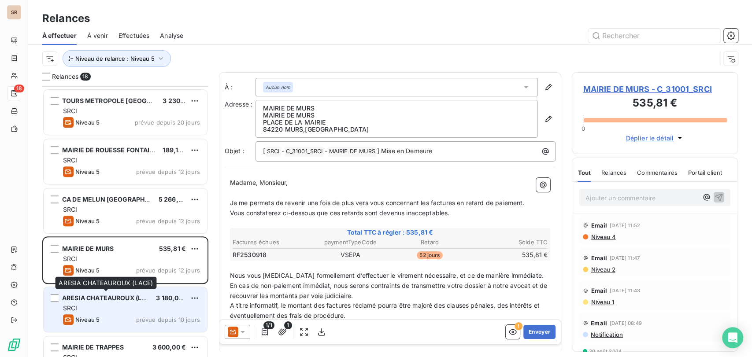
click at [123, 302] on div "ARESIA CHATEAUROUX (LACE)" at bounding box center [105, 298] width 87 height 9
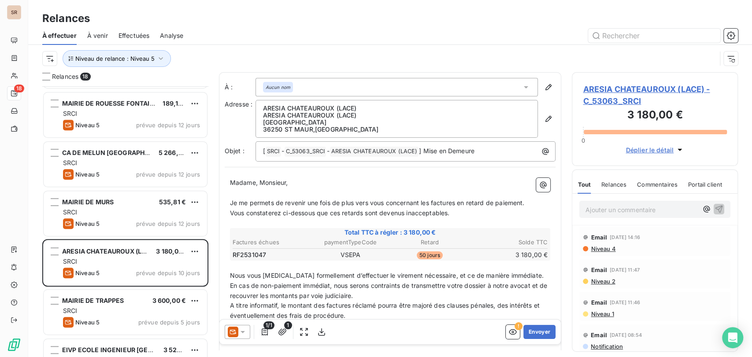
scroll to position [343, 0]
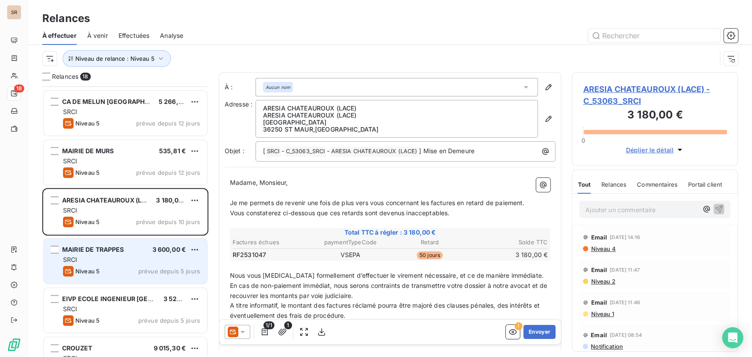
click at [125, 253] on div "MAIRIE DE TRAPPES 3 600,00 €" at bounding box center [131, 250] width 137 height 8
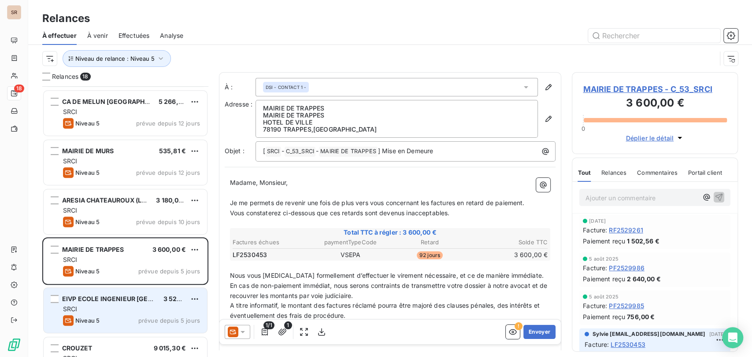
click at [120, 300] on span "EIVP ECOLE INGENIEUR [GEOGRAPHIC_DATA]" at bounding box center [132, 298] width 140 height 7
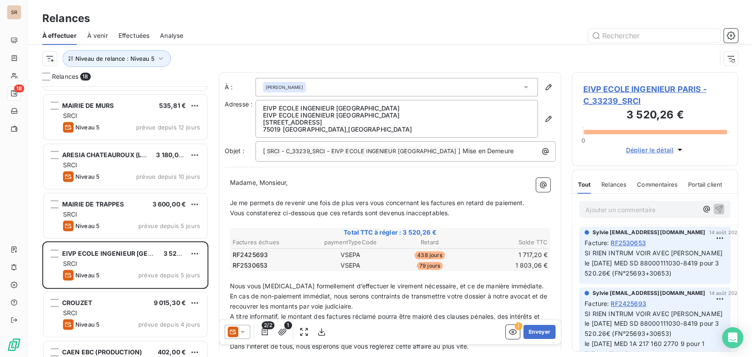
scroll to position [440, 0]
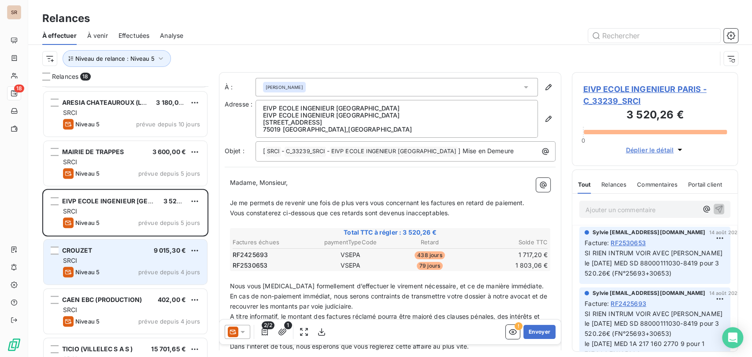
click at [99, 253] on div "CROUZET 9 015,30 €" at bounding box center [131, 251] width 137 height 8
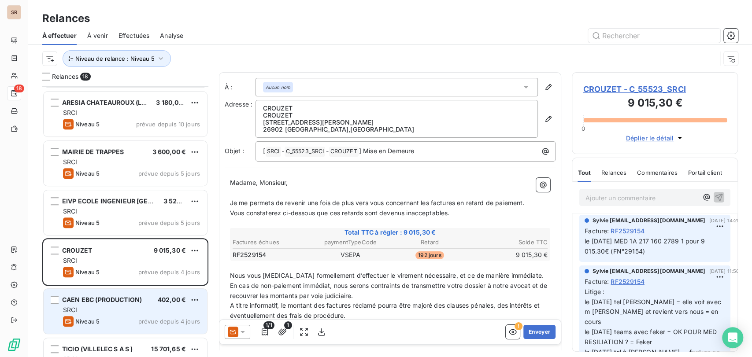
click at [104, 297] on span "CAEN EBC (PRODUCTION)" at bounding box center [102, 299] width 80 height 7
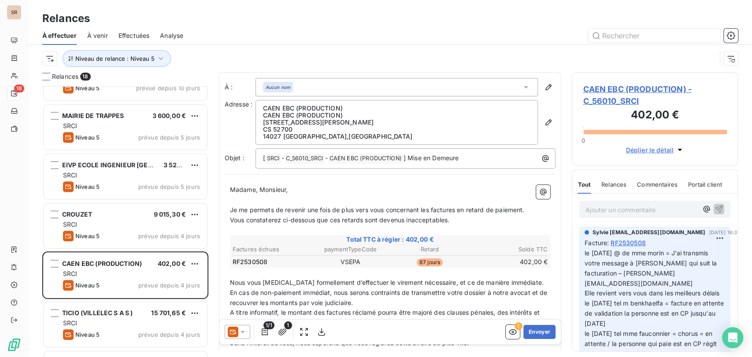
scroll to position [539, 0]
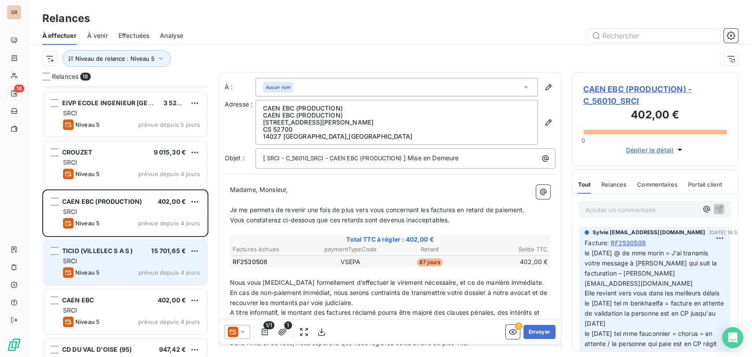
click at [108, 253] on span "TICIO (VILLELEC S A S )" at bounding box center [97, 250] width 70 height 7
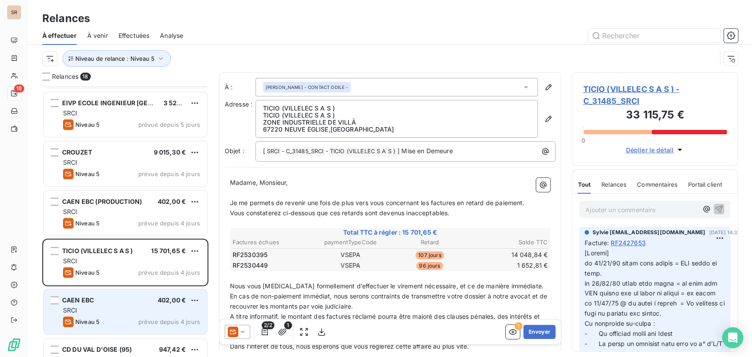
click at [92, 301] on span "CAEN EBC" at bounding box center [78, 299] width 32 height 7
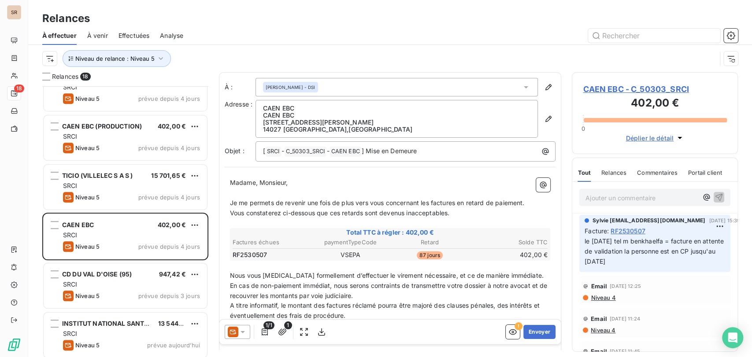
scroll to position [617, 0]
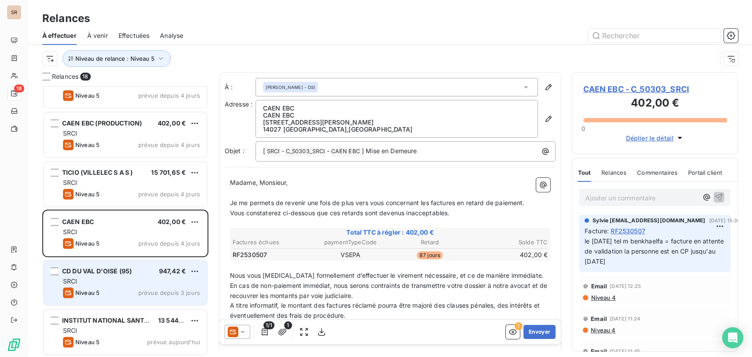
click at [102, 268] on span "CD DU VAL D'OISE (95)" at bounding box center [97, 270] width 70 height 7
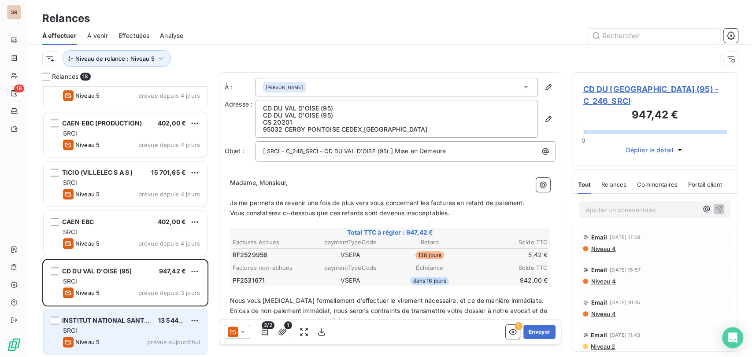
click at [100, 321] on span "INSTITUT NATIONAL SANTE (INSERM)" at bounding box center [120, 320] width 117 height 7
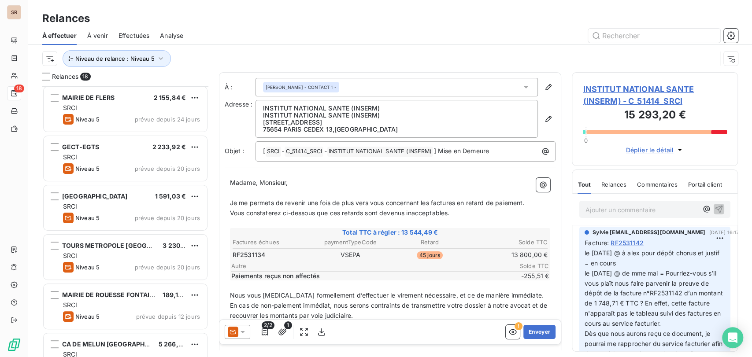
scroll to position [30, 0]
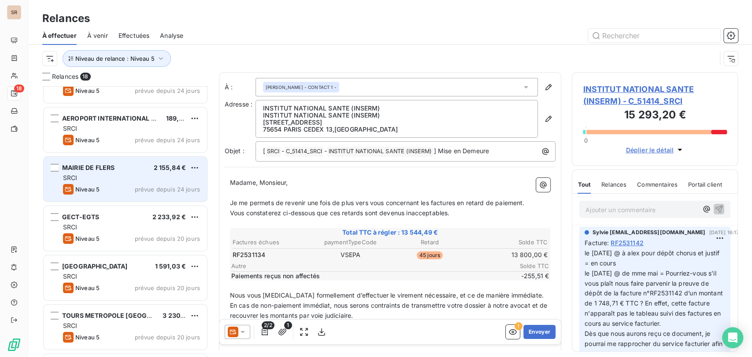
click at [76, 167] on span "MAIRIE DE FLERS" at bounding box center [88, 167] width 52 height 7
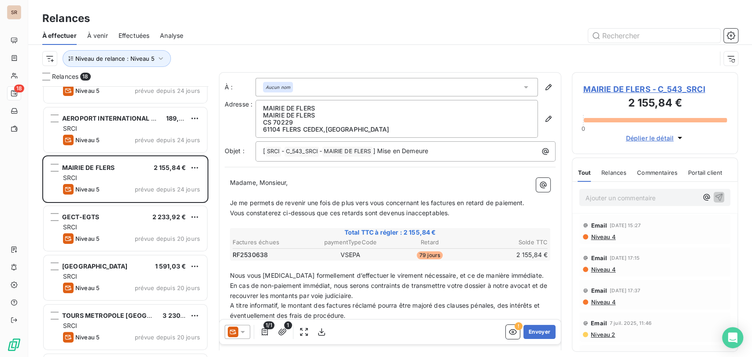
click at [592, 91] on span "MAIRIE DE FLERS - C_543_SRCI" at bounding box center [655, 89] width 144 height 12
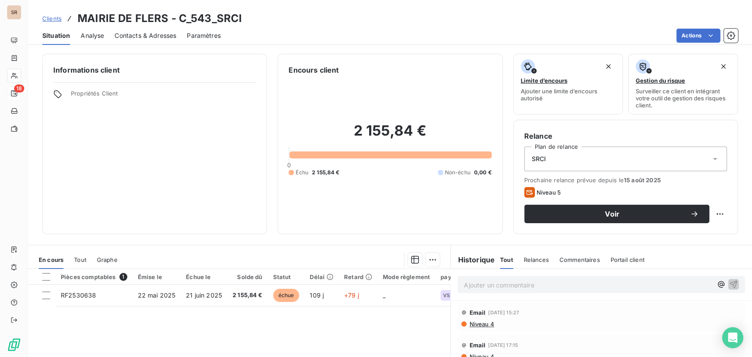
click at [139, 33] on span "Contacts & Adresses" at bounding box center [146, 35] width 62 height 9
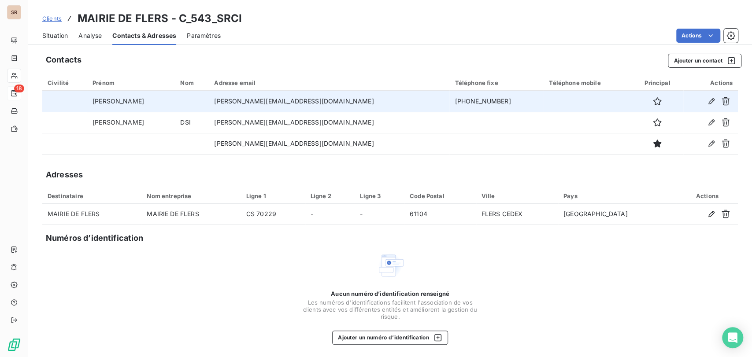
drag, startPoint x: 433, startPoint y: 100, endPoint x: 362, endPoint y: 93, distance: 70.8
click at [362, 93] on tr "FRANCOISE f.lebrun@flers-agglo.fr 02.33.64.66.00" at bounding box center [389, 101] width 695 height 21
copy tr "02.33.64.66.00"
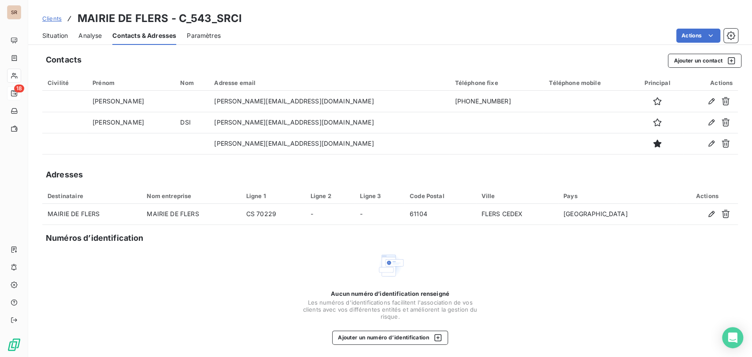
click at [63, 37] on span "Situation" at bounding box center [55, 35] width 26 height 9
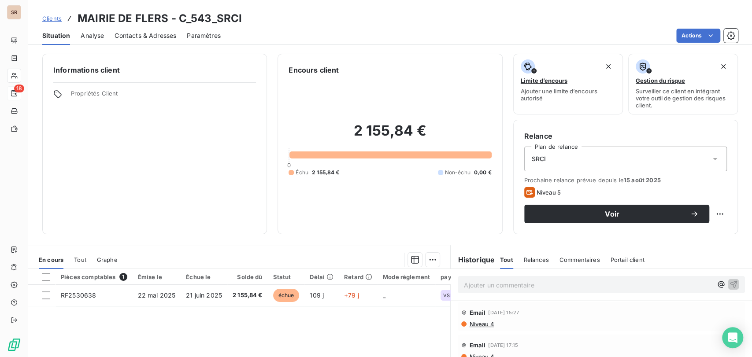
click at [155, 36] on span "Contacts & Adresses" at bounding box center [146, 35] width 62 height 9
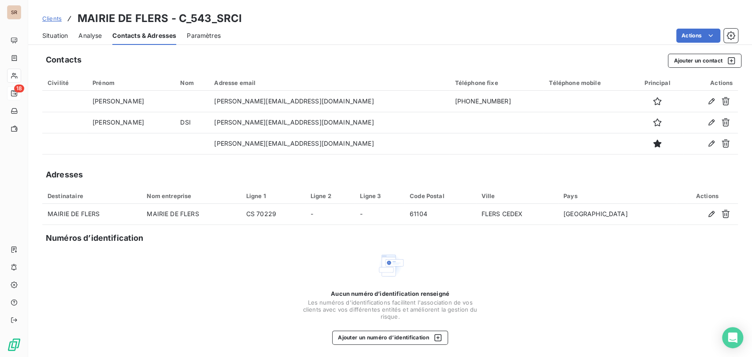
click at [53, 34] on span "Situation" at bounding box center [55, 35] width 26 height 9
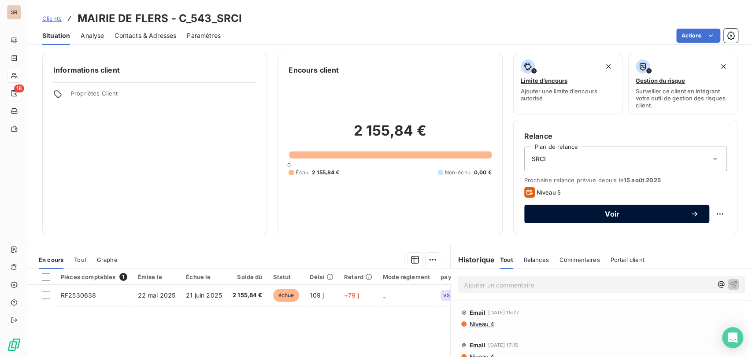
click at [588, 210] on div "Voir" at bounding box center [617, 214] width 164 height 9
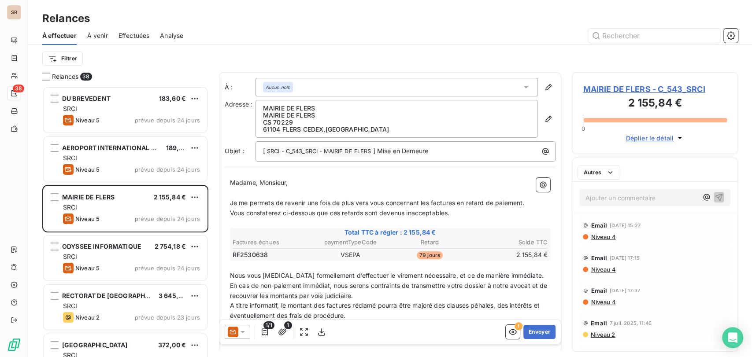
scroll to position [263, 159]
click at [246, 329] on icon at bounding box center [242, 332] width 9 height 9
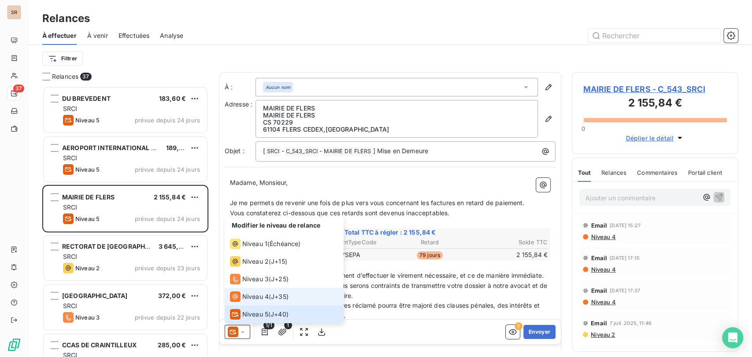
click at [245, 296] on span "Niveau 4" at bounding box center [255, 296] width 26 height 9
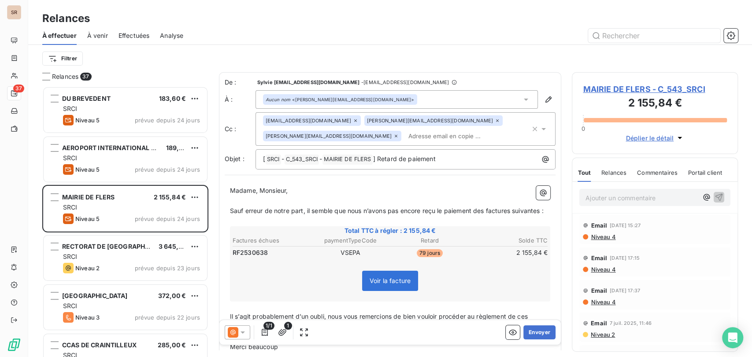
click at [604, 85] on span "MAIRIE DE FLERS - C_543_SRCI" at bounding box center [655, 89] width 144 height 12
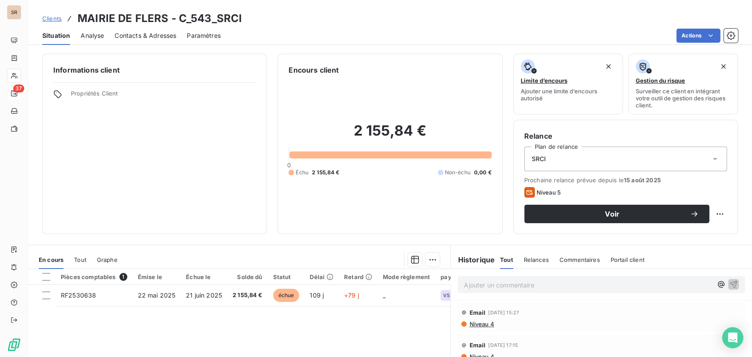
click at [147, 37] on span "Contacts & Adresses" at bounding box center [146, 35] width 62 height 9
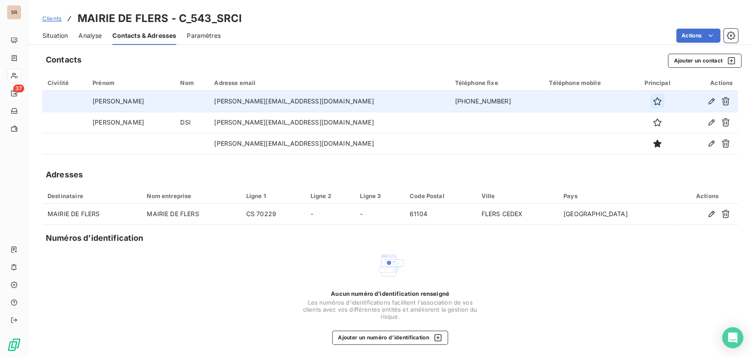
click at [650, 102] on button "button" at bounding box center [657, 101] width 14 height 14
click at [56, 37] on span "Situation" at bounding box center [55, 35] width 26 height 9
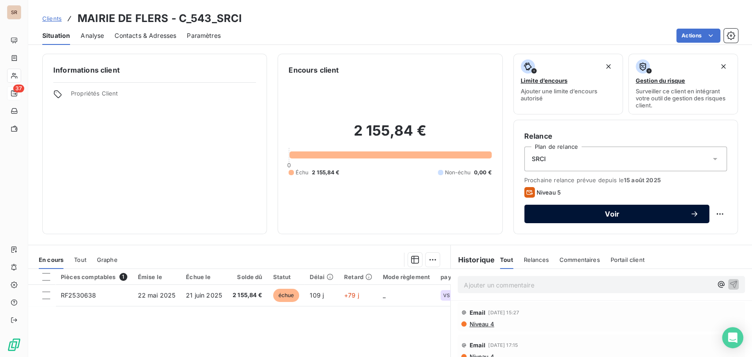
click at [546, 212] on span "Voir" at bounding box center [612, 214] width 155 height 7
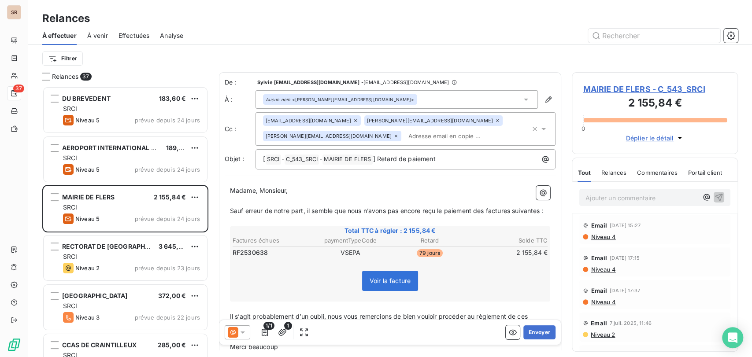
scroll to position [263, 159]
click at [245, 331] on icon at bounding box center [242, 332] width 9 height 9
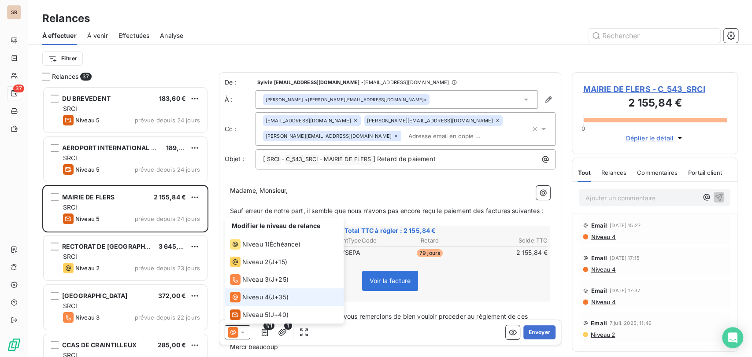
click at [247, 301] on div "Niveau 4" at bounding box center [249, 297] width 39 height 11
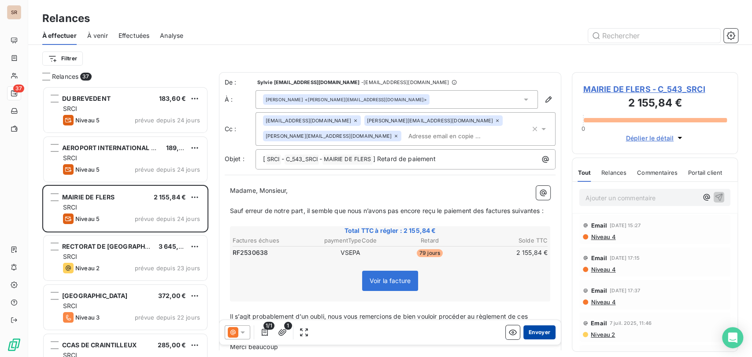
click at [534, 333] on button "Envoyer" at bounding box center [539, 332] width 32 height 14
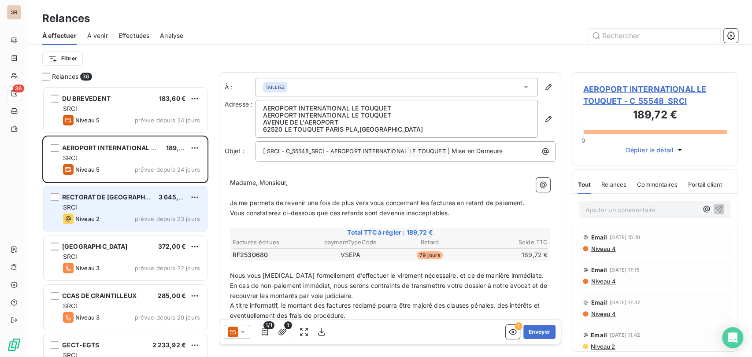
click at [92, 198] on span "RECTORAT DE GUADELOUPE" at bounding box center [117, 196] width 110 height 7
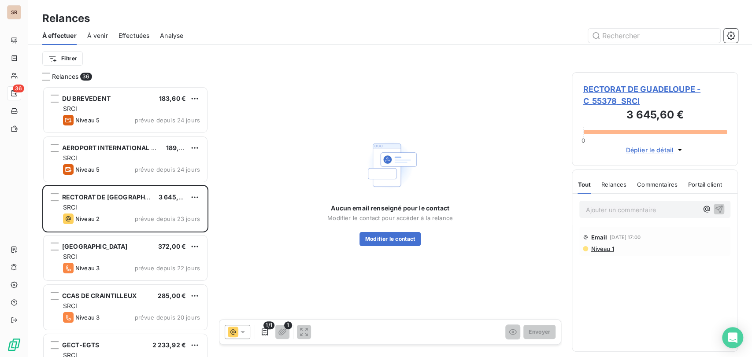
click at [622, 92] on span "RECTORAT DE GUADELOUPE - C_55378_SRCI" at bounding box center [655, 95] width 144 height 24
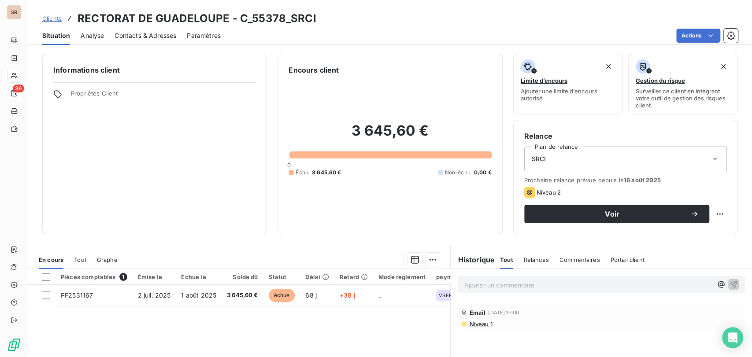
click at [159, 33] on span "Contacts & Adresses" at bounding box center [146, 35] width 62 height 9
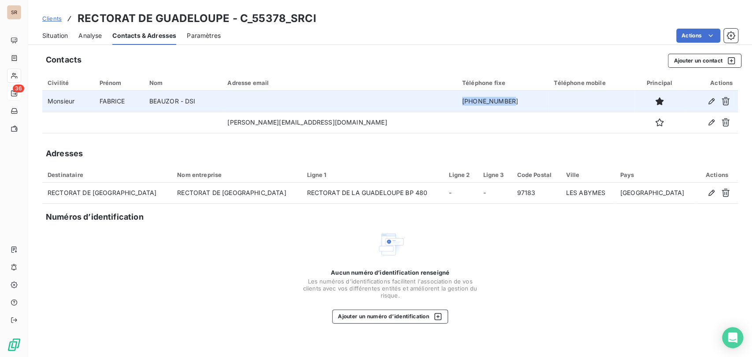
drag, startPoint x: 490, startPoint y: 100, endPoint x: 405, endPoint y: 94, distance: 84.8
click at [405, 94] on tr "Monsieur FABRICE BEAUZOR - DSI +590590478215" at bounding box center [389, 101] width 695 height 21
copy tr "+590590478215"
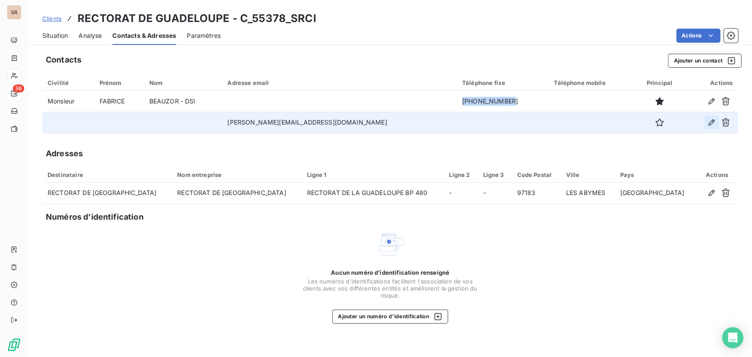
click at [706, 127] on button "button" at bounding box center [711, 122] width 14 height 14
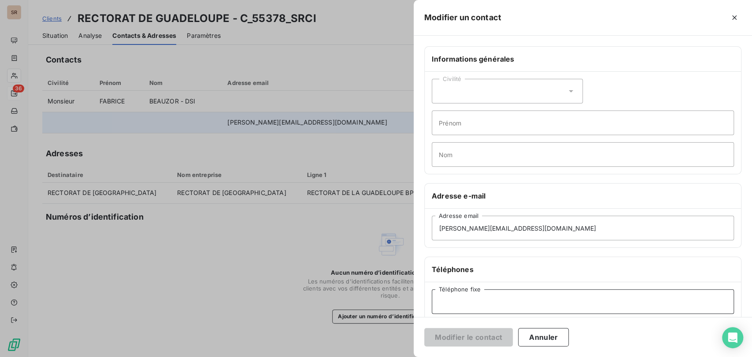
click at [448, 300] on input "Téléphone fixe" at bounding box center [583, 301] width 302 height 25
paste input "+590590478215"
type input "+590590478215"
click at [465, 122] on input "Prénom" at bounding box center [583, 123] width 302 height 25
type input "FABRICE"
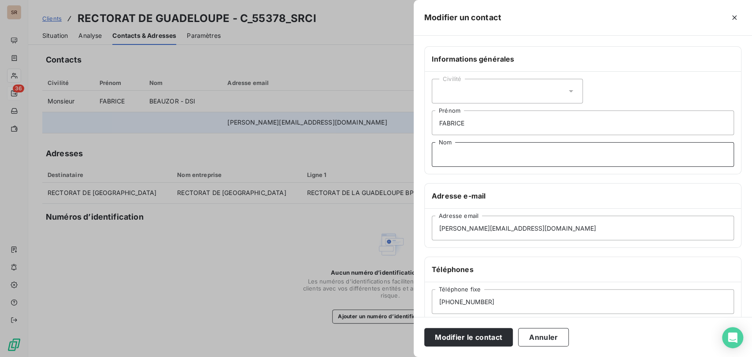
click at [466, 153] on input "Nom" at bounding box center [583, 154] width 302 height 25
type input "BEAUZOR - DSI"
click at [566, 91] on icon at bounding box center [570, 91] width 9 height 9
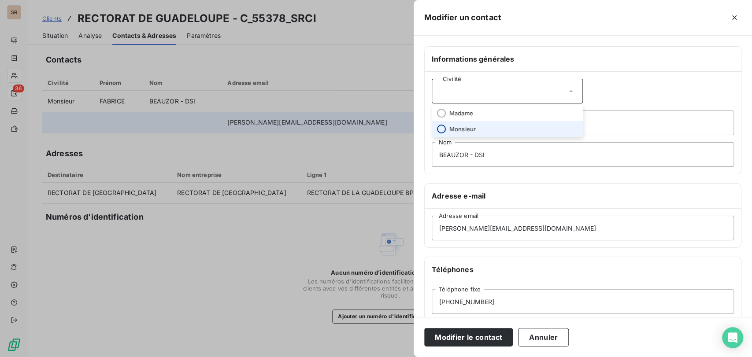
click at [442, 126] on input "radio" at bounding box center [441, 129] width 9 height 9
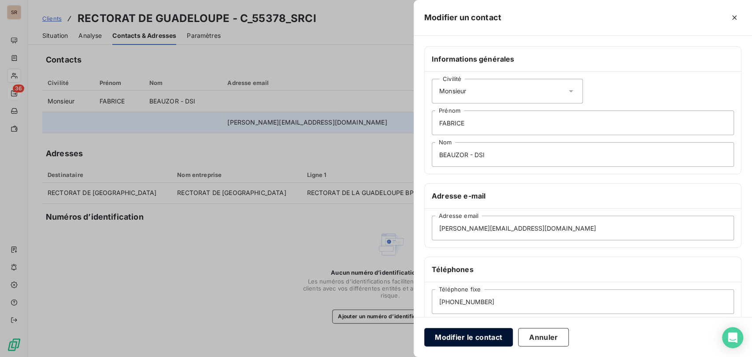
click at [483, 341] on button "Modifier le contact" at bounding box center [468, 337] width 89 height 18
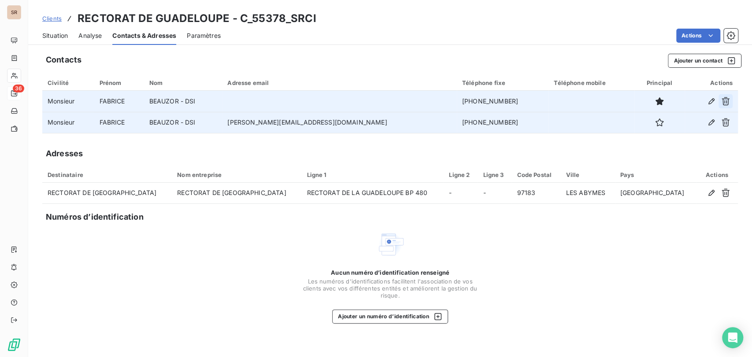
click at [731, 100] on button "button" at bounding box center [725, 101] width 14 height 14
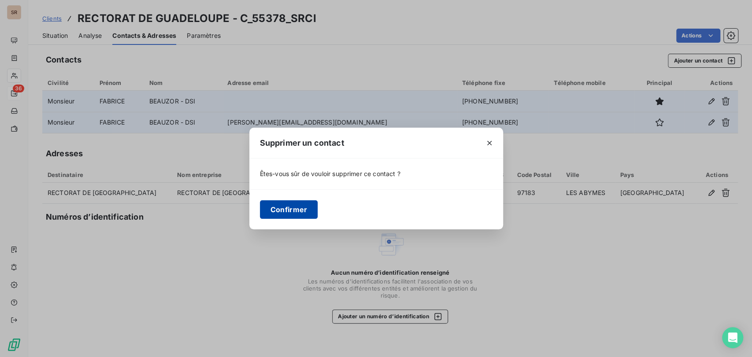
click at [296, 212] on button "Confirmer" at bounding box center [289, 209] width 58 height 18
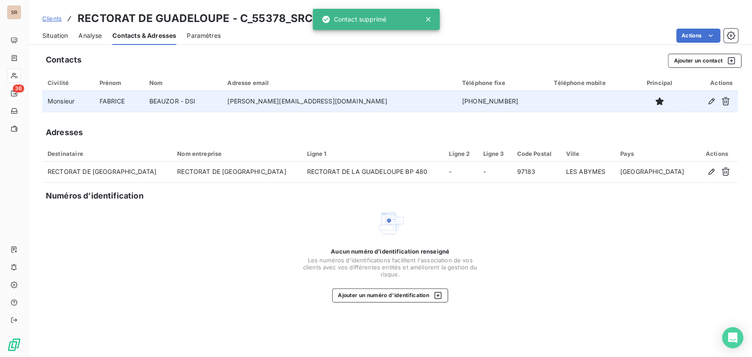
click at [65, 32] on span "Situation" at bounding box center [55, 35] width 26 height 9
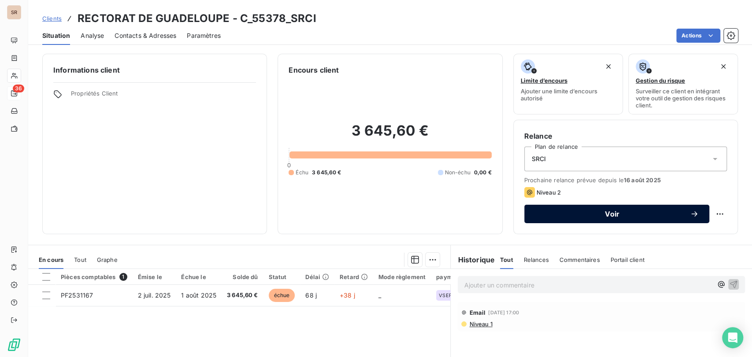
click at [629, 219] on button "Voir" at bounding box center [616, 214] width 185 height 18
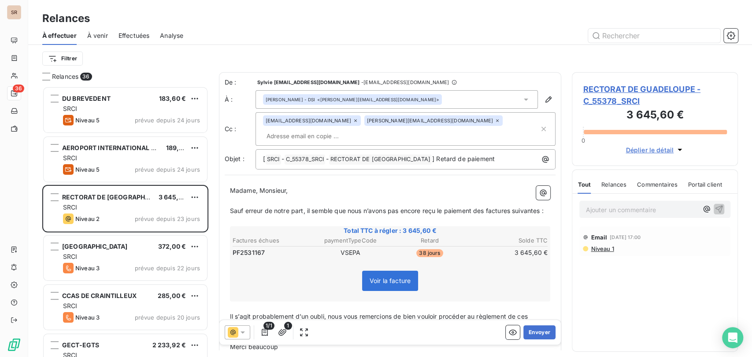
scroll to position [263, 159]
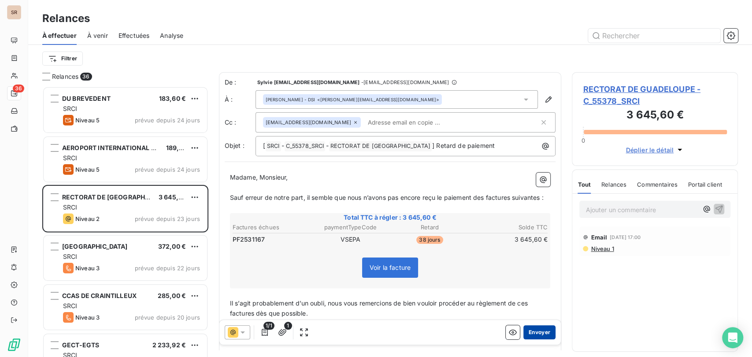
click at [524, 329] on button "Envoyer" at bounding box center [539, 332] width 32 height 14
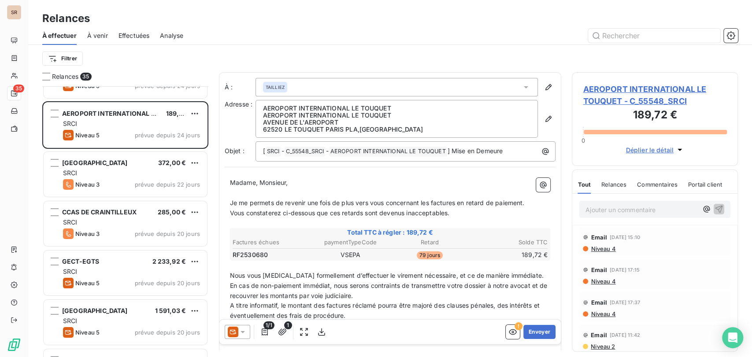
scroll to position [98, 0]
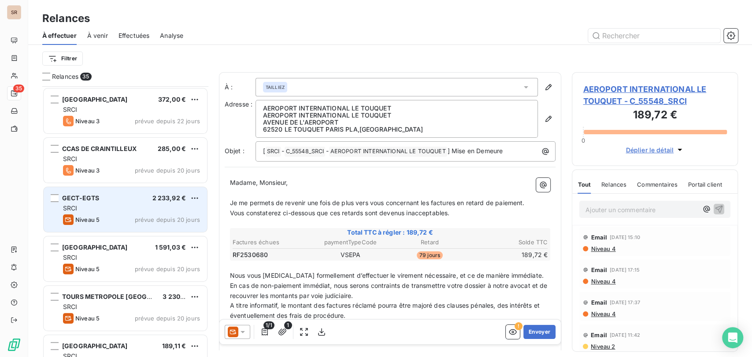
click at [99, 200] on div "GECT-EGTS 2 233,92 €" at bounding box center [131, 198] width 137 height 8
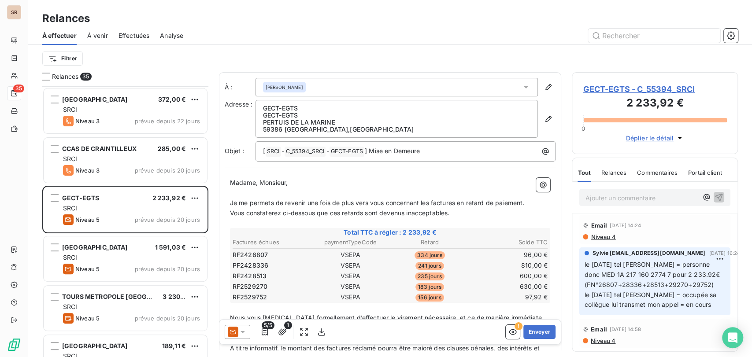
click at [610, 93] on span "GECT-EGTS - C_55394_SRCI" at bounding box center [655, 89] width 144 height 12
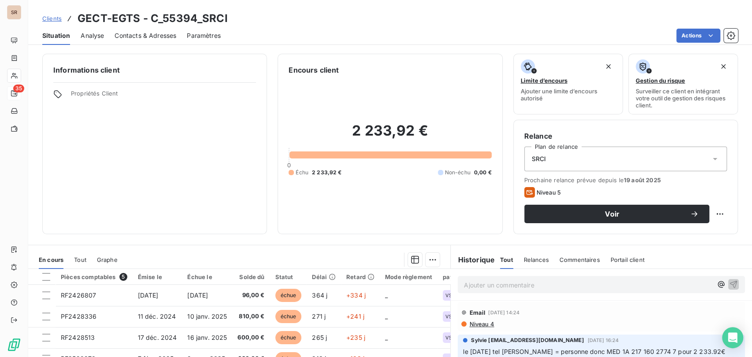
click at [141, 31] on span "Contacts & Adresses" at bounding box center [146, 35] width 62 height 9
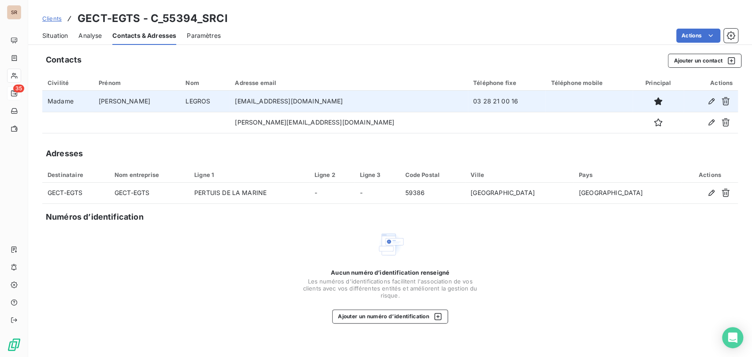
drag, startPoint x: 484, startPoint y: 105, endPoint x: 422, endPoint y: 98, distance: 62.6
click at [423, 98] on tr "Madame NATHALIE LEGROS maisoneurope.dunkerque@wanadoo.fr 03 28 21 00 16" at bounding box center [389, 101] width 695 height 21
copy tr "03 28 21 00 16"
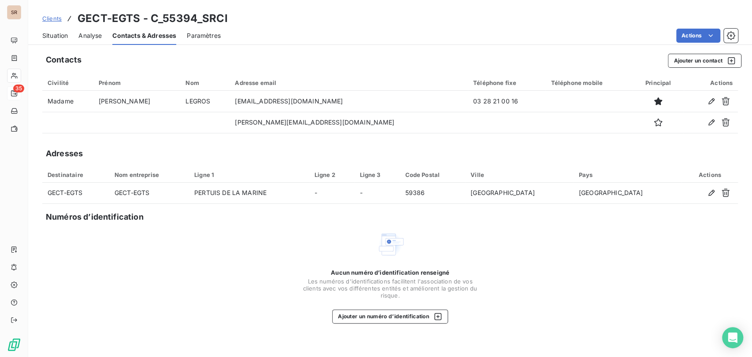
click at [46, 33] on span "Situation" at bounding box center [55, 35] width 26 height 9
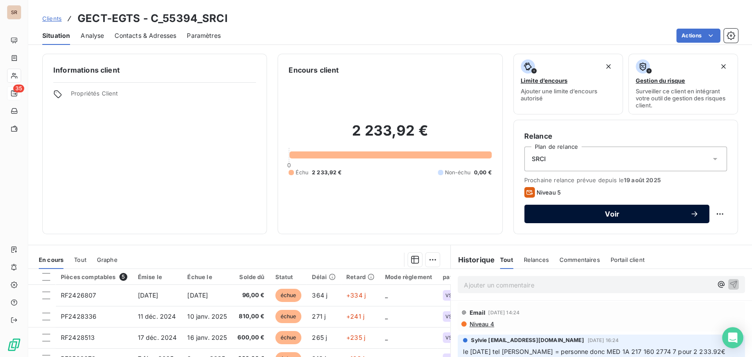
click at [619, 214] on span "Voir" at bounding box center [612, 214] width 155 height 7
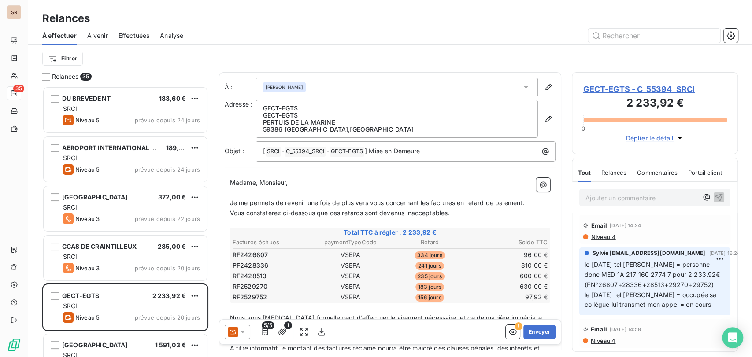
scroll to position [263, 159]
click at [243, 336] on icon at bounding box center [242, 332] width 9 height 9
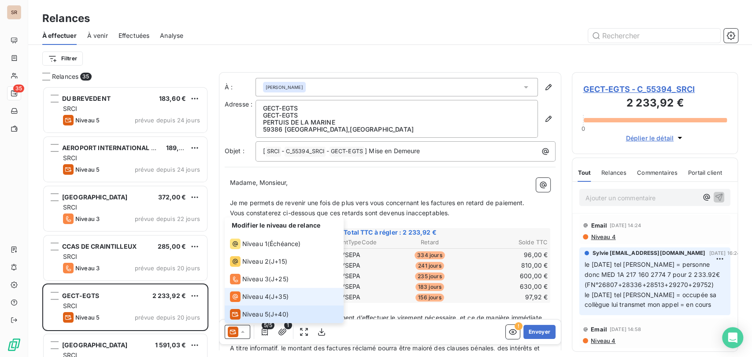
click at [250, 290] on li "Niveau 4 ( J+35 )" at bounding box center [284, 297] width 119 height 18
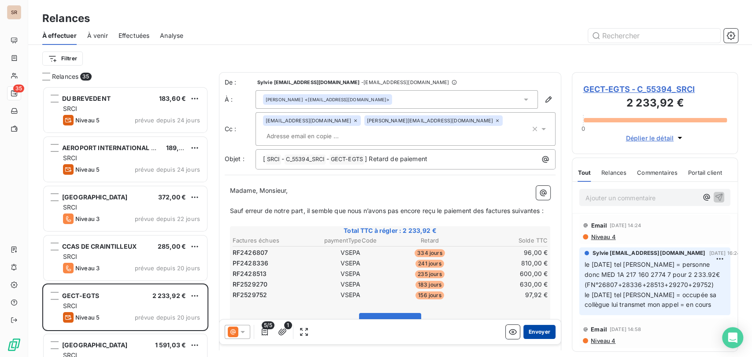
click at [529, 332] on button "Envoyer" at bounding box center [539, 332] width 32 height 14
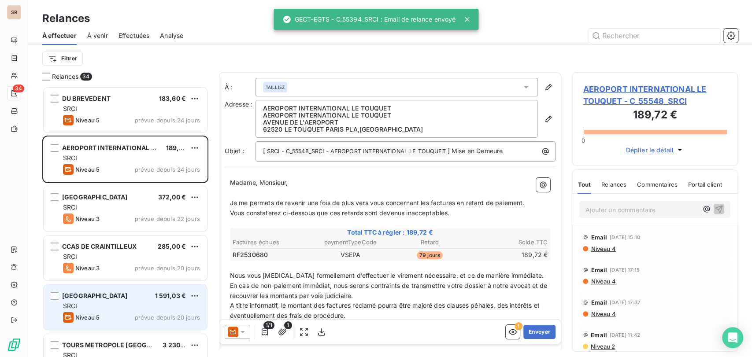
click at [101, 297] on span "[GEOGRAPHIC_DATA]" at bounding box center [95, 295] width 66 height 7
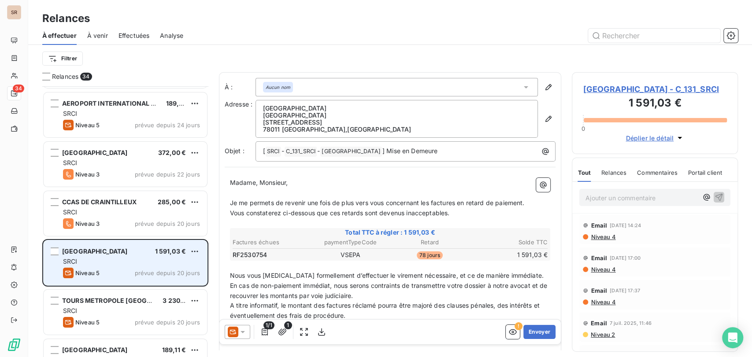
scroll to position [98, 0]
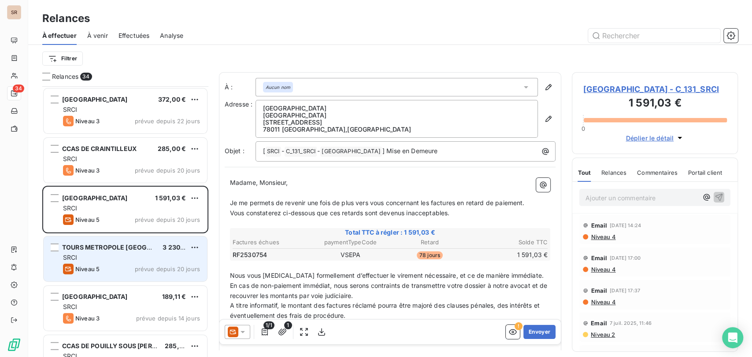
click at [144, 250] on span "TOURS METROPOLE [GEOGRAPHIC_DATA]" at bounding box center [126, 247] width 129 height 7
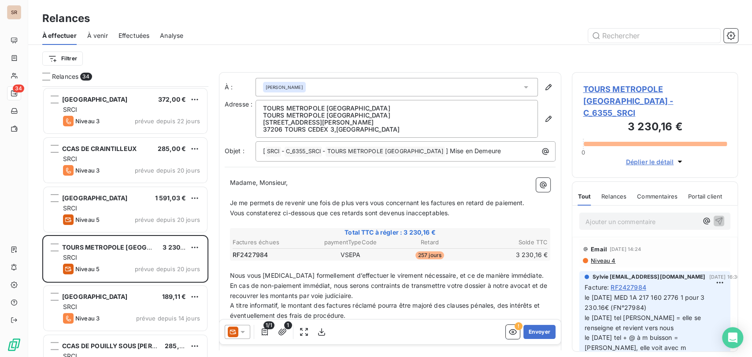
click at [619, 92] on span "TOURS METROPOLE [GEOGRAPHIC_DATA] - C_6355_SRCI" at bounding box center [655, 101] width 144 height 36
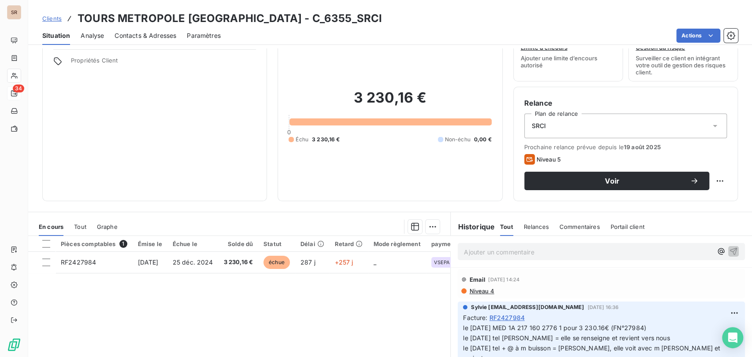
scroll to position [98, 0]
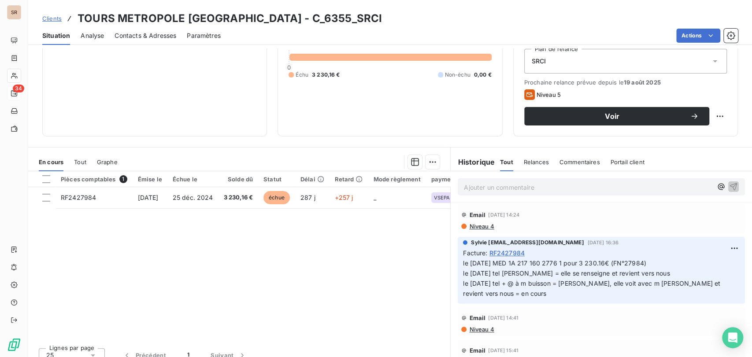
click at [161, 32] on span "Contacts & Adresses" at bounding box center [146, 35] width 62 height 9
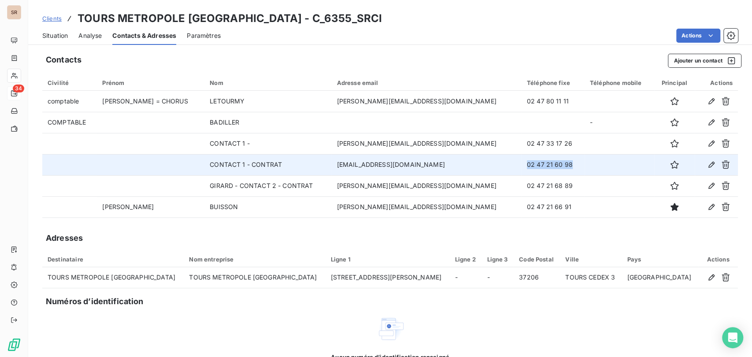
drag, startPoint x: 527, startPoint y: 167, endPoint x: 464, endPoint y: 167, distance: 62.5
click at [466, 167] on tr "CONTACT 1 - CONTRAT n.tadrist@tours-metropole.fr 02 47 21 60 98" at bounding box center [389, 164] width 695 height 21
copy tr "02 47 21 60 98"
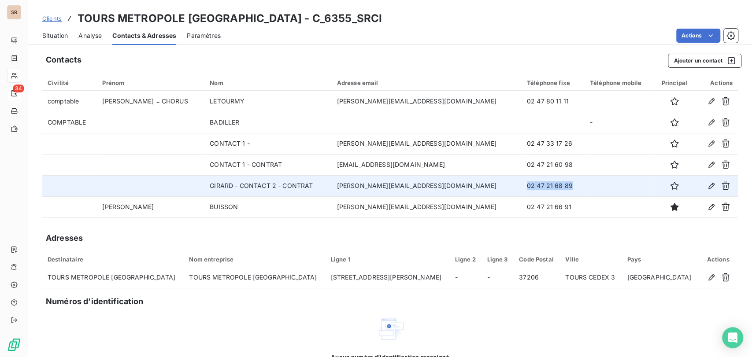
drag, startPoint x: 525, startPoint y: 188, endPoint x: 479, endPoint y: 187, distance: 45.4
click at [521, 187] on td "02 47 21 68 89" at bounding box center [552, 185] width 63 height 21
copy td "02 47 21 68 89"
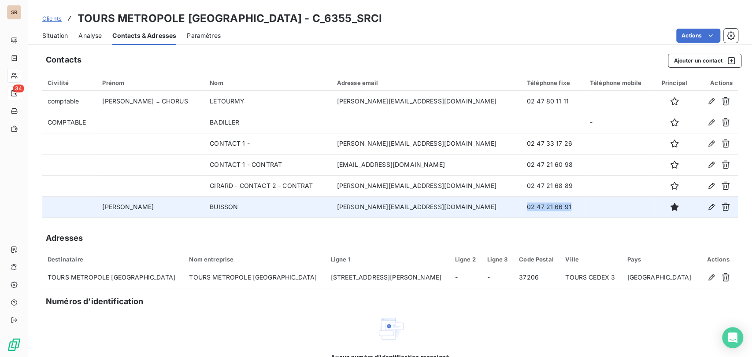
drag, startPoint x: 526, startPoint y: 208, endPoint x: 480, endPoint y: 204, distance: 46.5
click at [521, 204] on td "02 47 21 66 91" at bounding box center [552, 206] width 63 height 21
copy td "02 47 21 66 91"
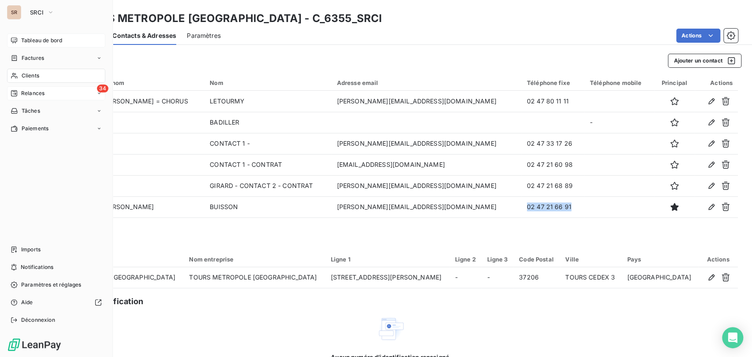
click at [43, 41] on span "Tableau de bord" at bounding box center [41, 41] width 41 height 8
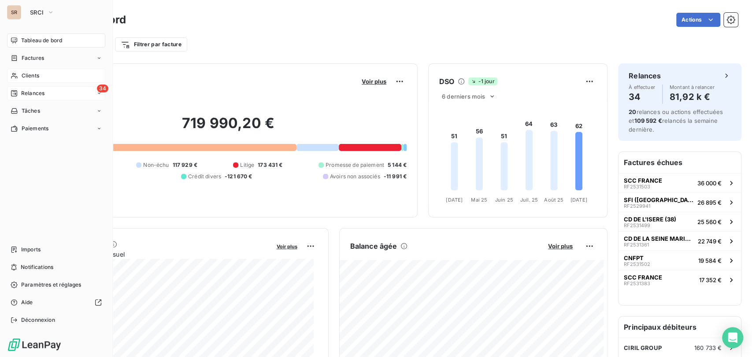
click at [35, 78] on span "Clients" at bounding box center [31, 76] width 18 height 8
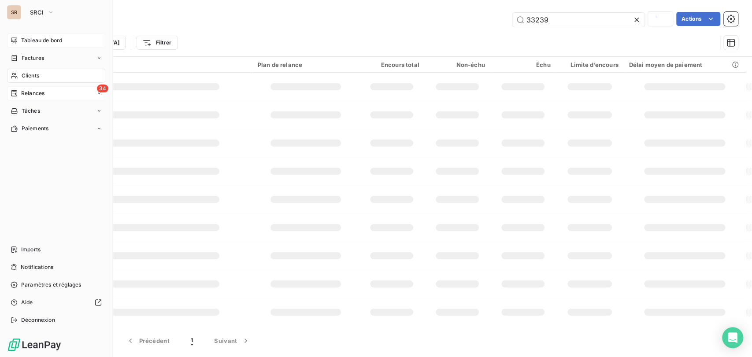
type input "1579"
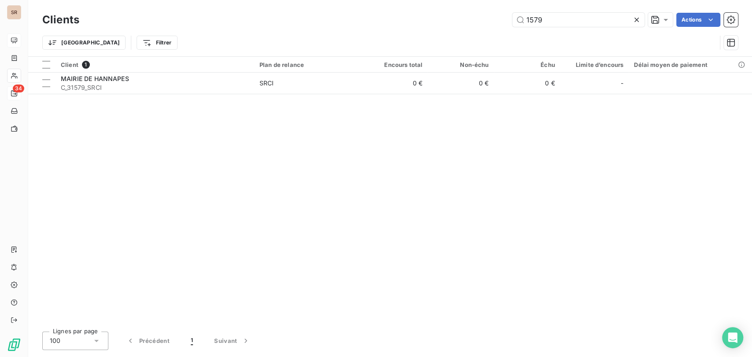
click at [635, 22] on icon at bounding box center [636, 19] width 9 height 9
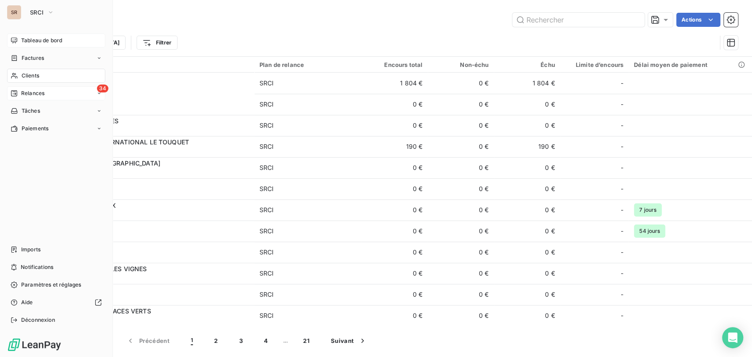
click at [24, 94] on span "Relances" at bounding box center [32, 93] width 23 height 8
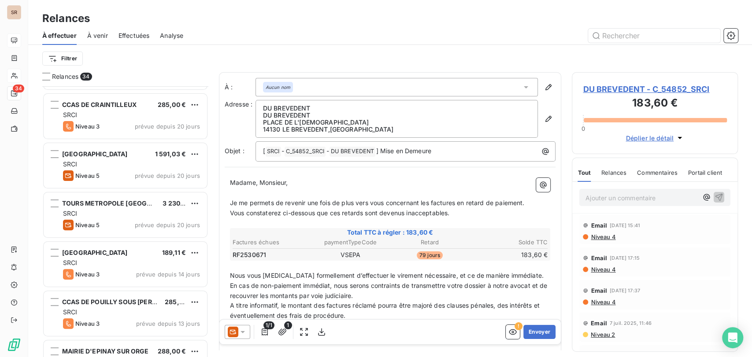
scroll to position [147, 0]
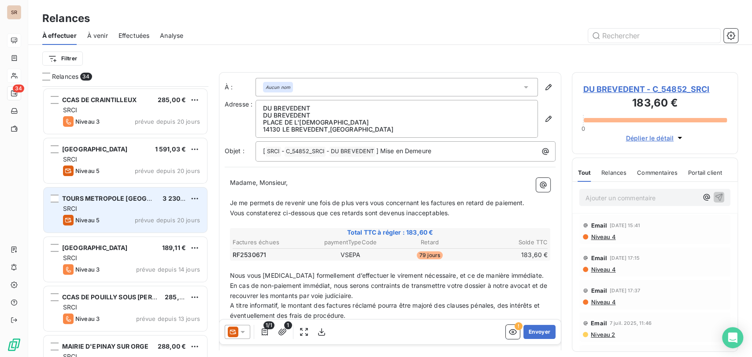
click at [121, 193] on div "TOURS METROPOLE VAL DE LOIRE 3 230,16 € SRCI Niveau 5 prévue depuis 20 jours" at bounding box center [125, 210] width 163 height 45
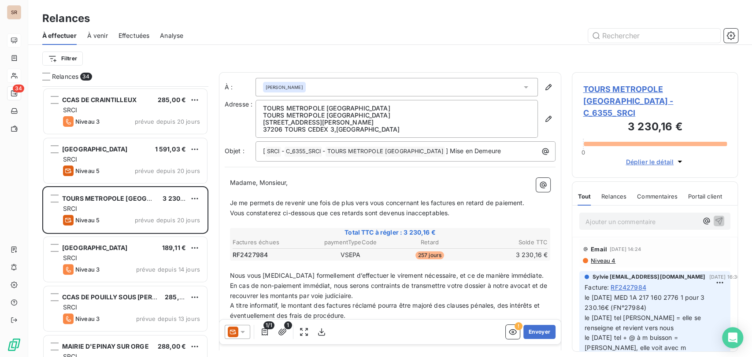
click at [599, 92] on span "TOURS METROPOLE [GEOGRAPHIC_DATA] - C_6355_SRCI" at bounding box center [655, 101] width 144 height 36
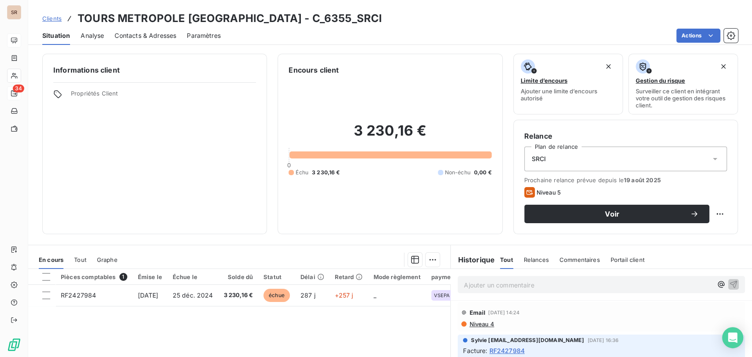
click at [144, 35] on span "Contacts & Adresses" at bounding box center [146, 35] width 62 height 9
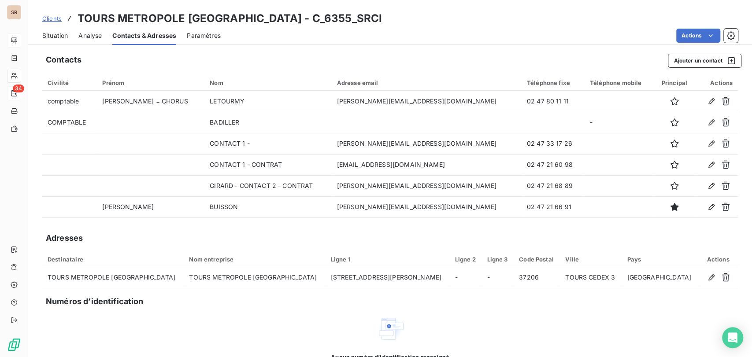
click at [53, 34] on span "Situation" at bounding box center [55, 35] width 26 height 9
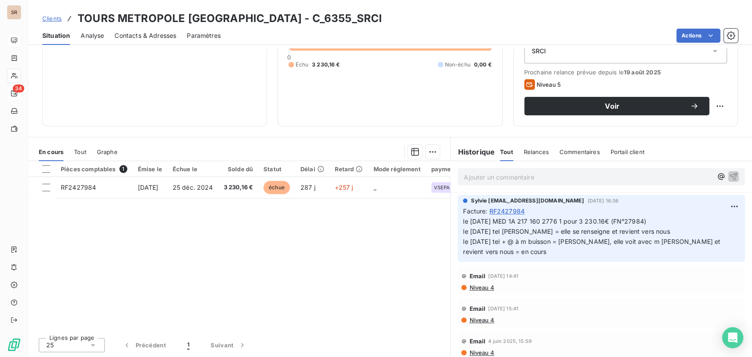
scroll to position [49, 0]
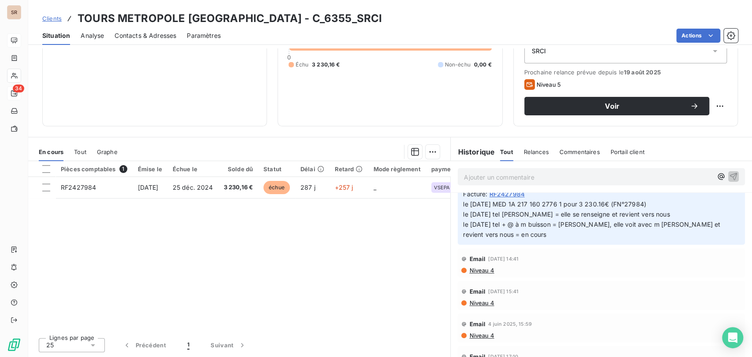
click at [149, 37] on span "Contacts & Adresses" at bounding box center [146, 35] width 62 height 9
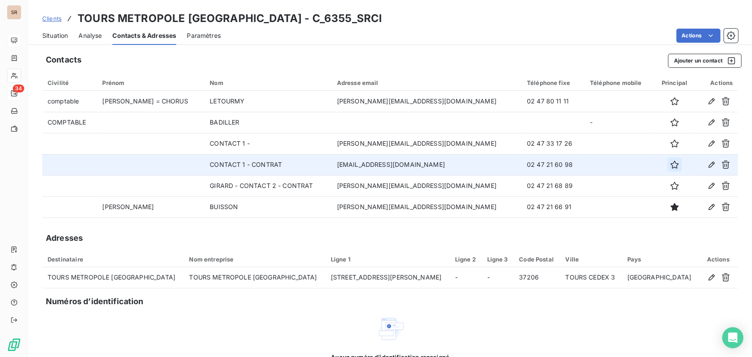
click at [670, 169] on icon "button" at bounding box center [674, 164] width 9 height 9
drag, startPoint x: 525, startPoint y: 167, endPoint x: 481, endPoint y: 166, distance: 44.5
click at [521, 166] on td "02 47 21 60 98" at bounding box center [552, 164] width 63 height 21
copy td "02 47 21 60 98"
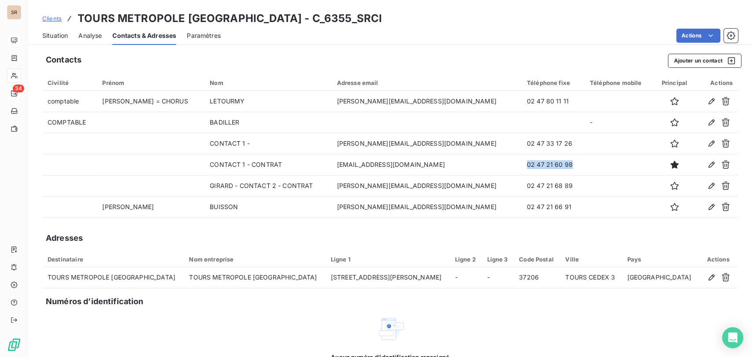
click at [54, 30] on div "Situation" at bounding box center [55, 35] width 26 height 18
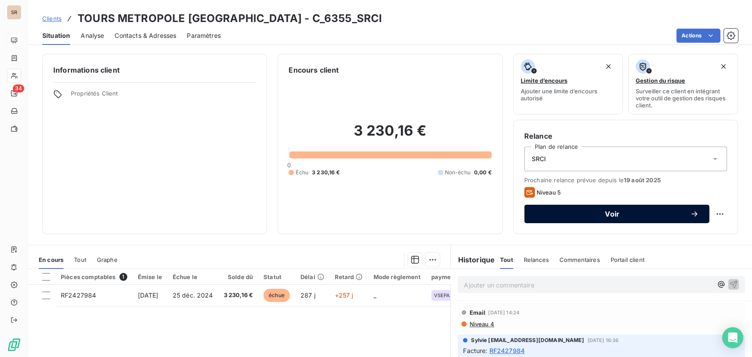
click at [581, 216] on span "Voir" at bounding box center [612, 214] width 155 height 7
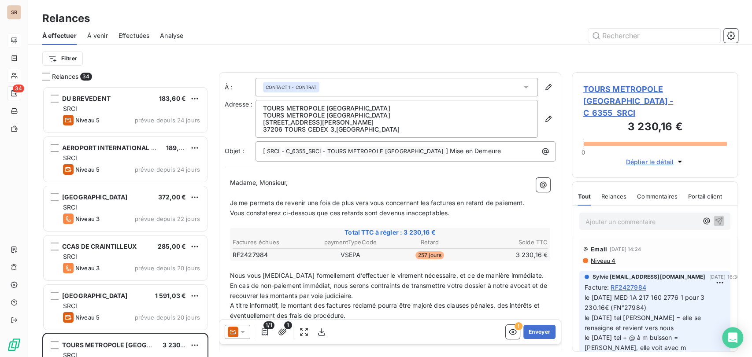
scroll to position [263, 159]
click at [245, 331] on icon at bounding box center [242, 332] width 9 height 9
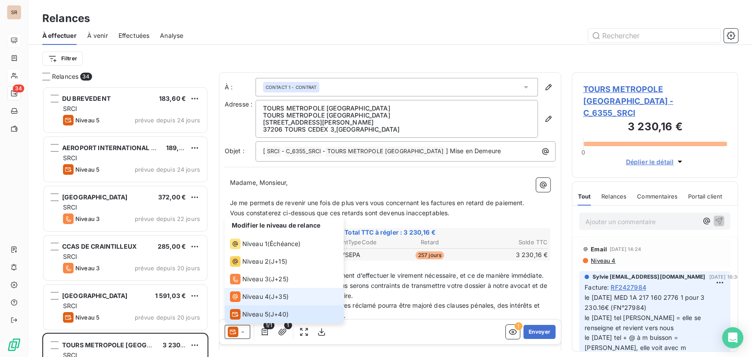
click at [240, 296] on div "Niveau 4" at bounding box center [249, 297] width 39 height 11
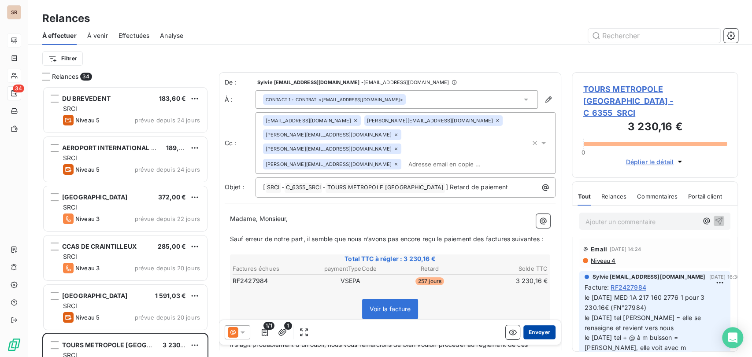
click at [530, 329] on button "Envoyer" at bounding box center [539, 332] width 32 height 14
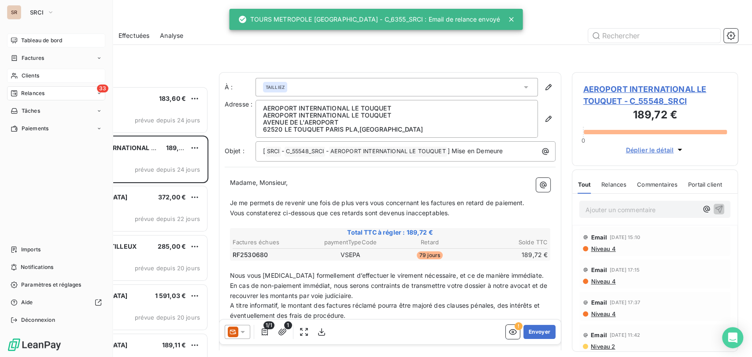
click at [25, 77] on span "Clients" at bounding box center [31, 76] width 18 height 8
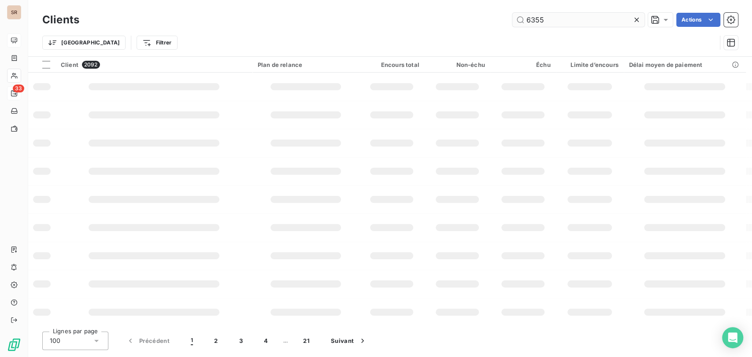
type input "6355"
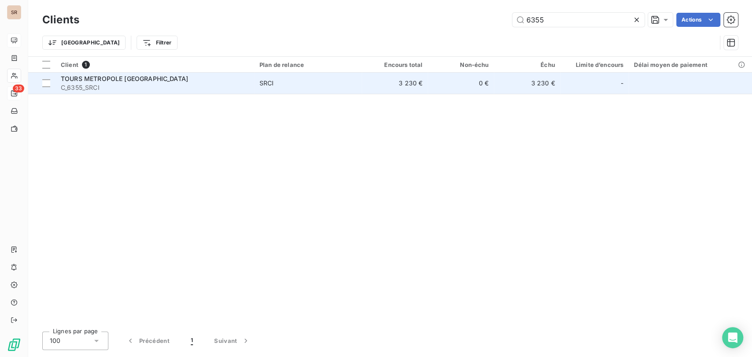
click at [100, 82] on div "TOURS METROPOLE [GEOGRAPHIC_DATA]" at bounding box center [155, 78] width 188 height 9
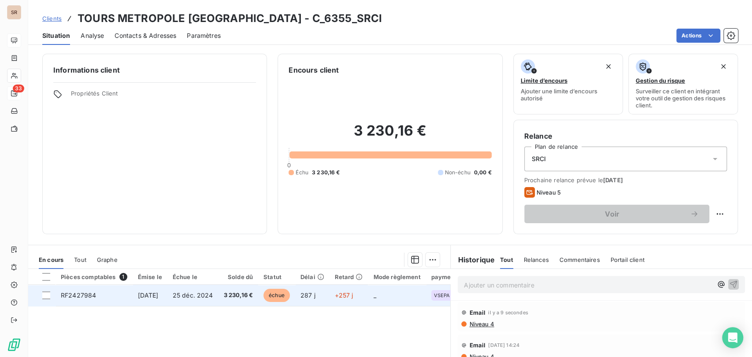
click at [88, 297] on span "RF2427984" at bounding box center [78, 295] width 35 height 7
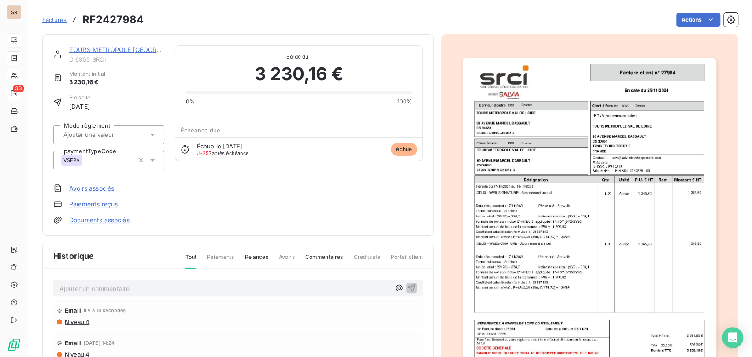
drag, startPoint x: 92, startPoint y: 290, endPoint x: 85, endPoint y: 284, distance: 8.7
click at [92, 290] on p "Ajouter un commentaire ﻿" at bounding box center [224, 288] width 331 height 11
click at [207, 287] on span "le 08/09/25 = sur chorus = facture rejetée = motfi = manque numéro de marché, B…" at bounding box center [197, 287] width 277 height 7
click at [67, 287] on span "le 08/09/25 = sur chorus = facture rejetée = motif = manque numéro de marché, B…" at bounding box center [197, 287] width 277 height 7
click at [57, 285] on div "le 08/09/25 = sur chorus = facture rejetée = motif = manque numéro de marché, B…" at bounding box center [238, 288] width 370 height 16
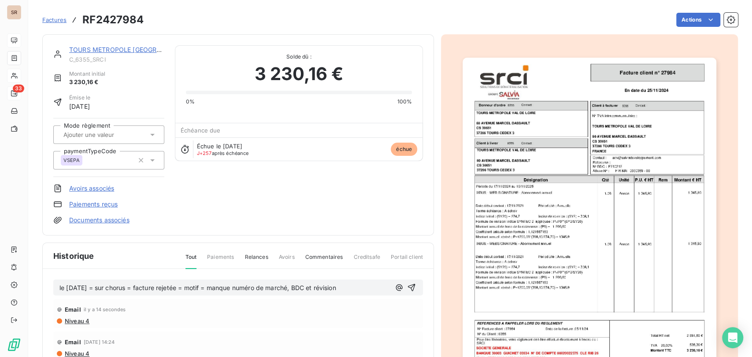
click at [59, 286] on span "le 08/09/25 = sur chorus = facture rejetée = motif = manque numéro de marché, B…" at bounding box center [197, 287] width 277 height 7
click at [63, 287] on span "le 08/09/25 = sur chorus = facture rejetée = motif = manque numéro de marché, B…" at bounding box center [197, 287] width 277 height 7
click at [63, 287] on p "le 08/09/25 = sur chorus = facture rejetée = motif = manque numéro de marché, B…" at bounding box center [224, 288] width 331 height 10
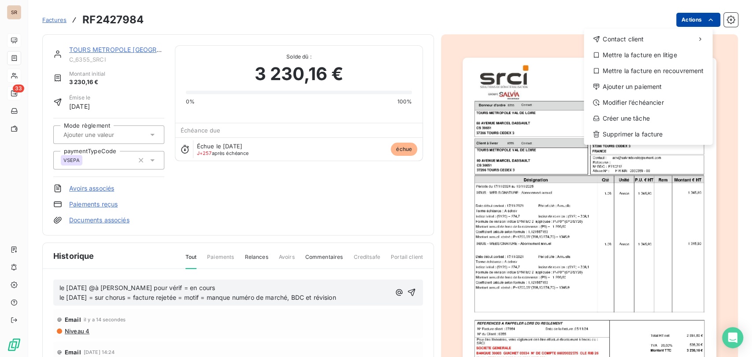
click at [695, 25] on html "SR 33 Factures RF2427984 Actions Contact client Mettre la facture en litige Met…" at bounding box center [376, 178] width 752 height 357
click at [658, 57] on div "Mettre la facture en litige" at bounding box center [648, 55] width 122 height 14
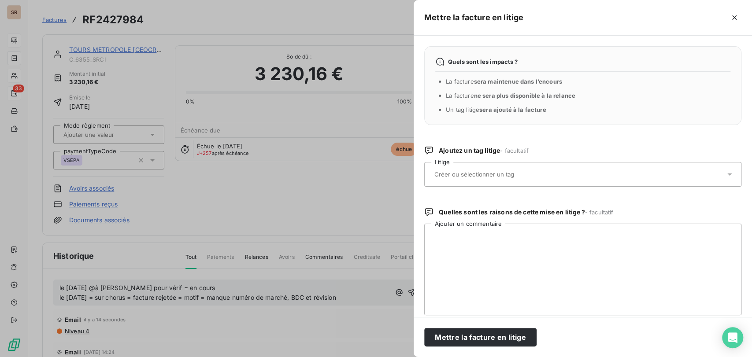
click at [725, 172] on icon at bounding box center [729, 174] width 9 height 9
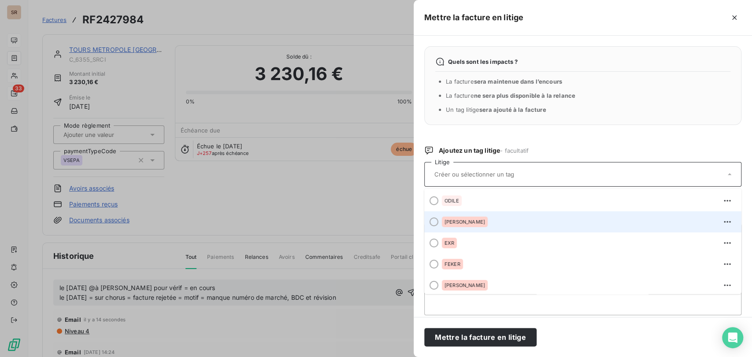
click at [435, 222] on div at bounding box center [433, 222] width 9 height 9
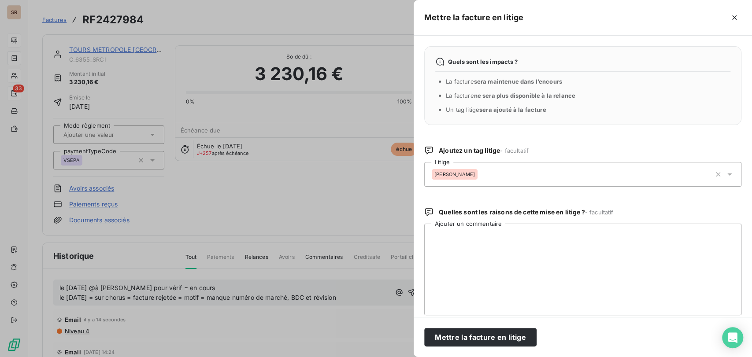
click at [366, 304] on div at bounding box center [376, 178] width 752 height 357
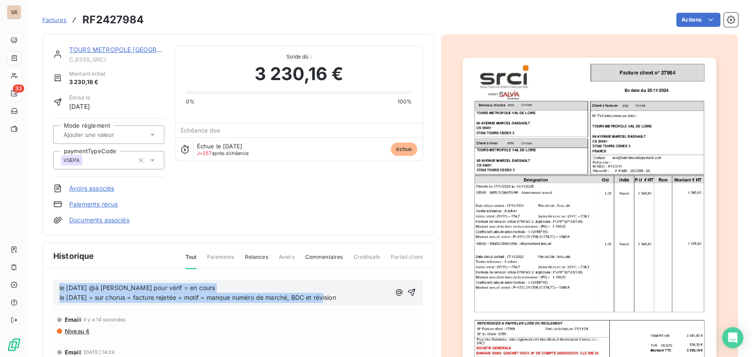
drag, startPoint x: 354, startPoint y: 297, endPoint x: 33, endPoint y: 286, distance: 320.8
click at [35, 286] on section "Factures RF2427984 Actions TOURS METROPOLE VAL DE LOIRE C_6355_SRCI Montant ini…" at bounding box center [390, 178] width 724 height 357
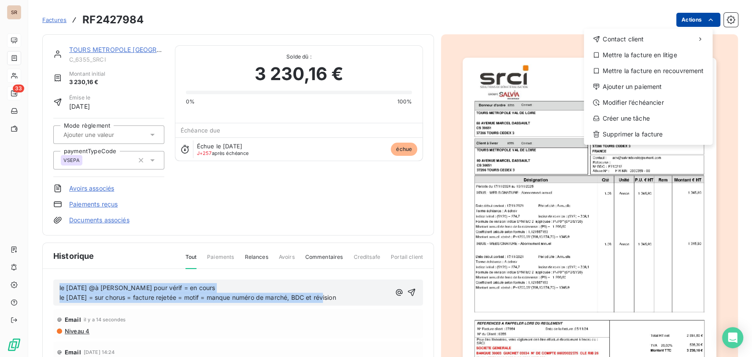
click at [673, 21] on html "SR 33 Factures RF2427984 Actions Contact client Mettre la facture en litige Met…" at bounding box center [376, 178] width 752 height 357
click at [652, 55] on div "Mettre la facture en litige" at bounding box center [648, 55] width 122 height 14
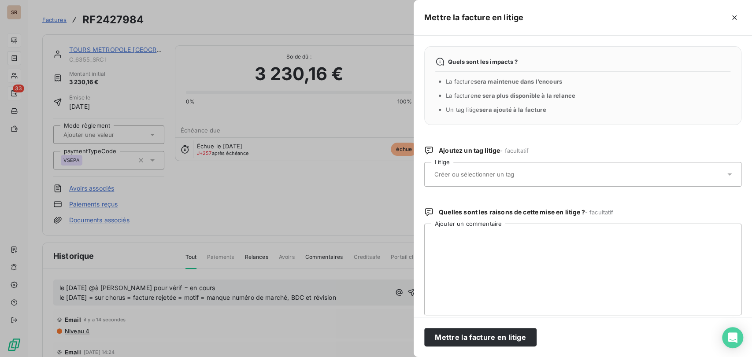
click at [727, 174] on icon at bounding box center [729, 175] width 4 height 2
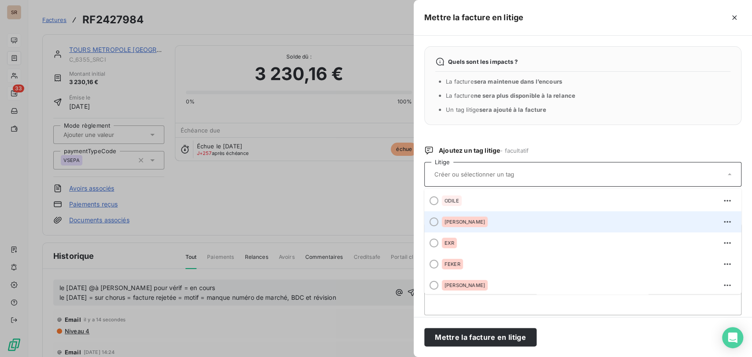
click at [434, 220] on div at bounding box center [433, 222] width 9 height 9
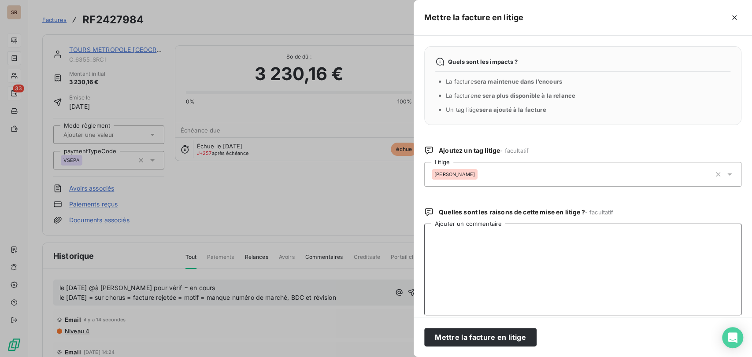
click at [455, 259] on textarea "Ajouter un commentaire" at bounding box center [582, 270] width 317 height 92
paste textarea "le 08/09/25 @à alex pour vérif = en cours le 08/09/25 = sur chorus = facture re…"
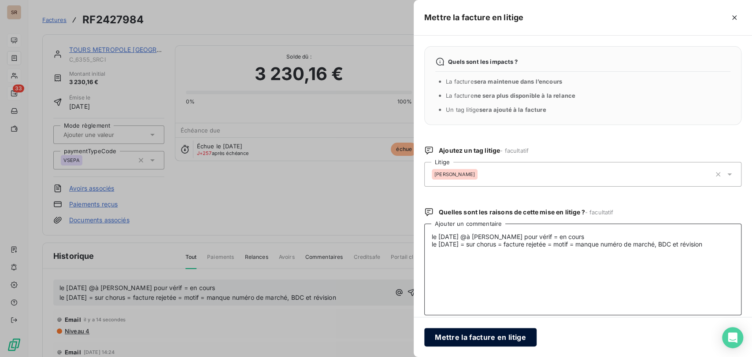
type textarea "le 08/09/25 @à alex pour vérif = en cours le 08/09/25 = sur chorus = facture re…"
click at [489, 336] on button "Mettre la facture en litige" at bounding box center [480, 337] width 112 height 18
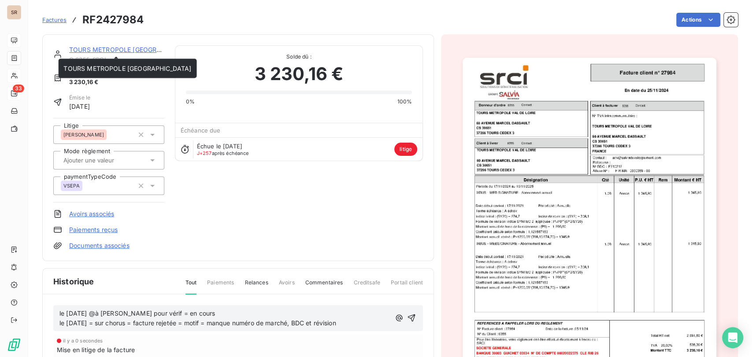
click at [96, 51] on link "TOURS METROPOLE [GEOGRAPHIC_DATA]" at bounding box center [133, 49] width 128 height 7
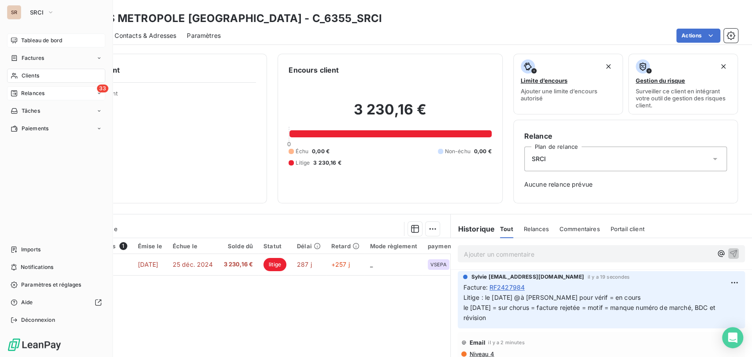
click at [26, 99] on div "33 Relances" at bounding box center [56, 93] width 98 height 14
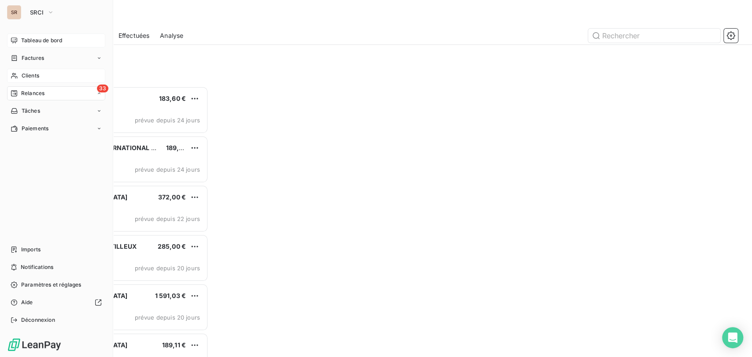
scroll to position [263, 159]
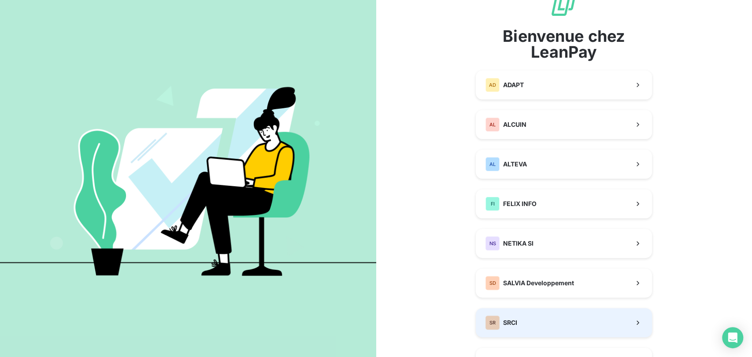
scroll to position [49, 0]
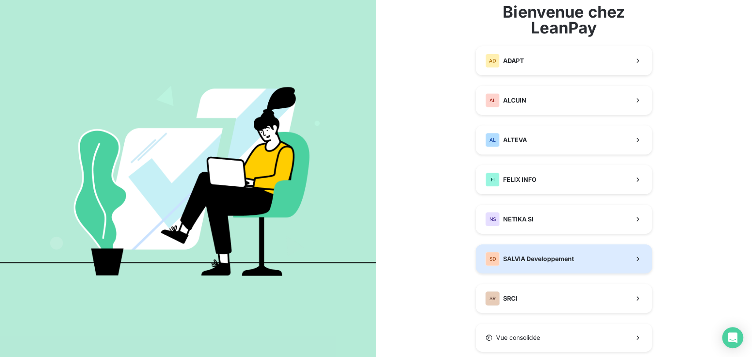
click at [531, 262] on span "SALVIA Developpement" at bounding box center [538, 259] width 71 height 9
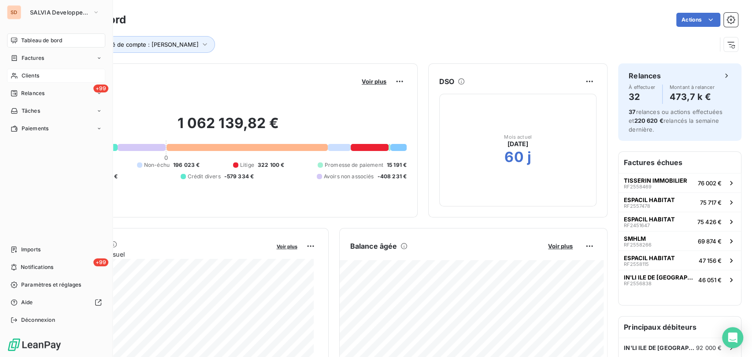
click at [35, 73] on span "Clients" at bounding box center [31, 76] width 18 height 8
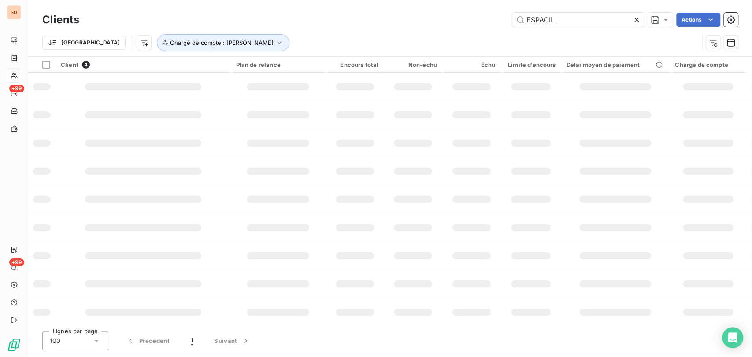
type input "ESPACIL"
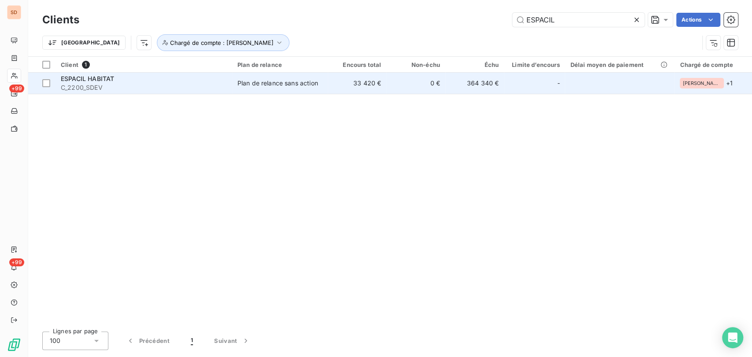
click at [80, 84] on span "C_2200_SDEV" at bounding box center [144, 87] width 166 height 9
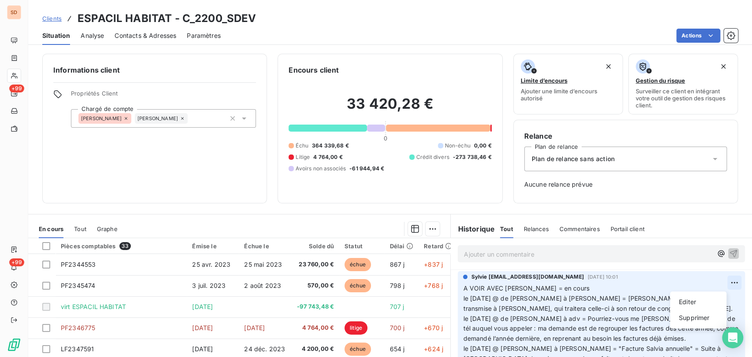
click at [714, 280] on html "SD +99 +99 Clients ESPACIL HABITAT - C_2200_SDEV Situation Analyse Contacts & A…" at bounding box center [376, 178] width 752 height 357
click at [684, 300] on div "Editer" at bounding box center [697, 302] width 49 height 14
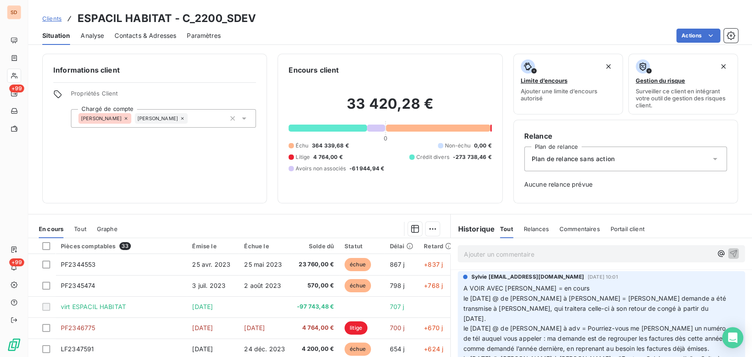
click at [463, 299] on span "A VOIR AVEC [PERSON_NAME] = en cours le [DATE] @ de [PERSON_NAME] à [PERSON_NAM…" at bounding box center [595, 334] width 264 height 98
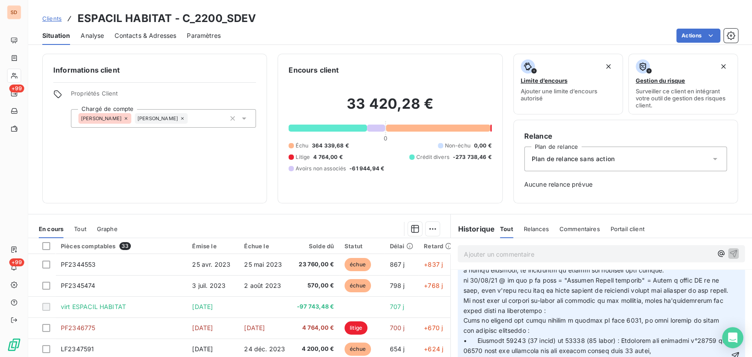
scroll to position [163, 0]
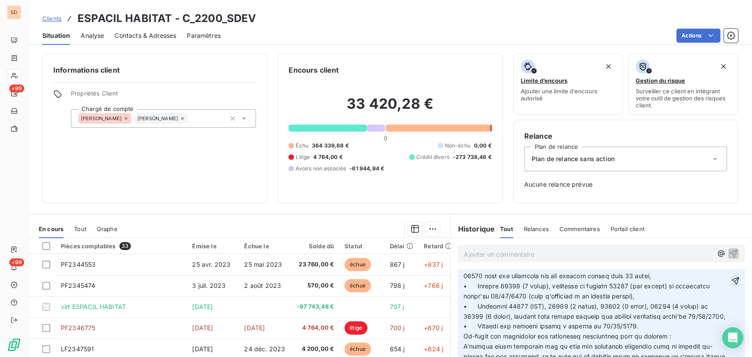
click at [731, 285] on icon "button" at bounding box center [735, 281] width 9 height 9
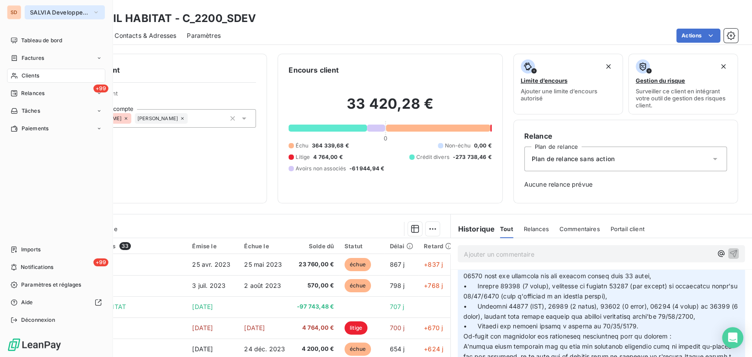
click at [99, 7] on button "SALVIA Developpement" at bounding box center [65, 12] width 80 height 14
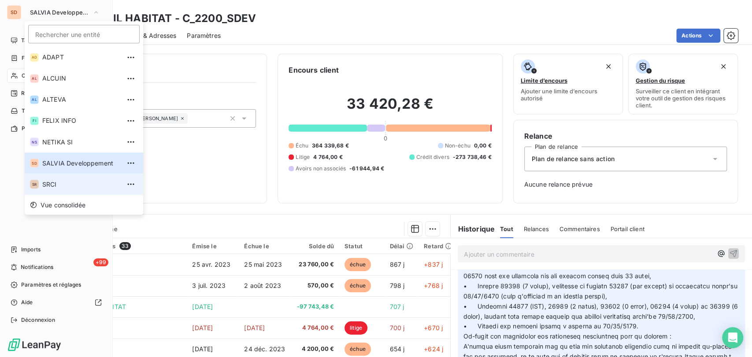
click at [57, 183] on span "SRCI" at bounding box center [81, 184] width 78 height 9
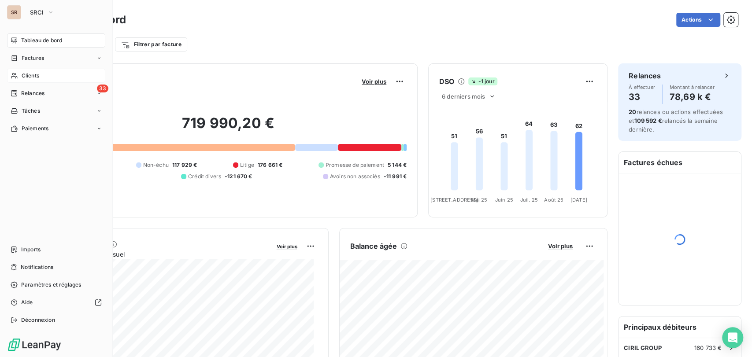
click at [26, 72] on span "Clients" at bounding box center [31, 76] width 18 height 8
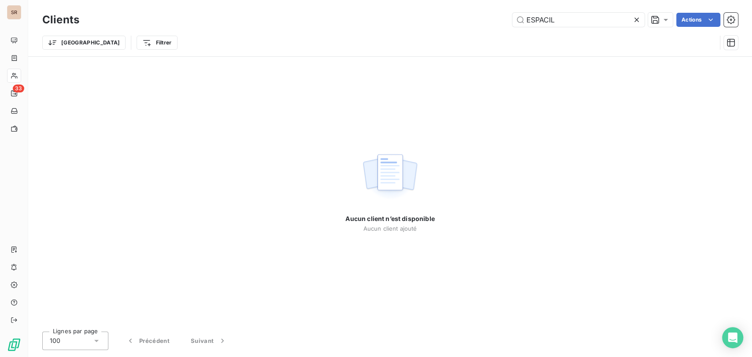
drag, startPoint x: 574, startPoint y: 15, endPoint x: 504, endPoint y: 22, distance: 70.3
click at [506, 22] on div "ESPACIL Actions" at bounding box center [414, 20] width 648 height 14
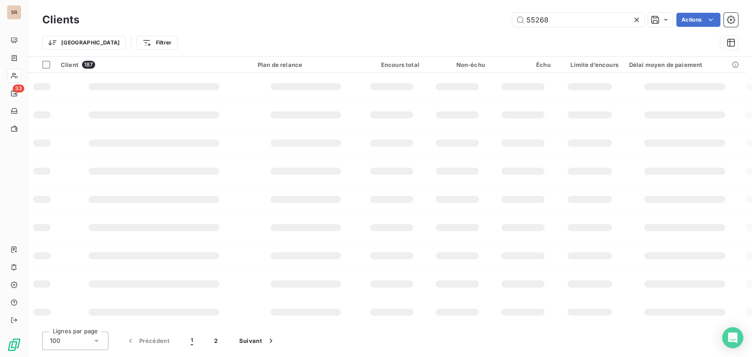
type input "55268"
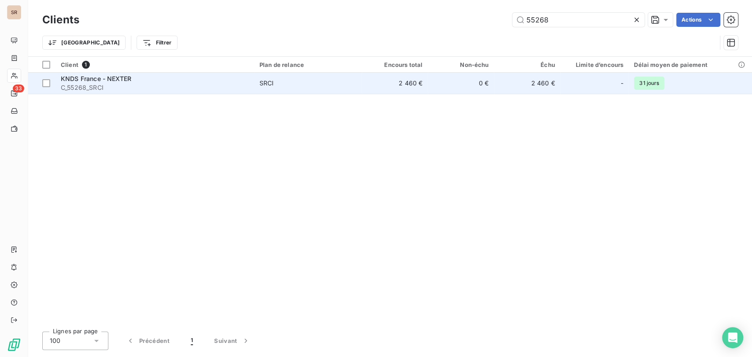
click at [78, 76] on span "KNDS France - NEXTER" at bounding box center [96, 78] width 70 height 7
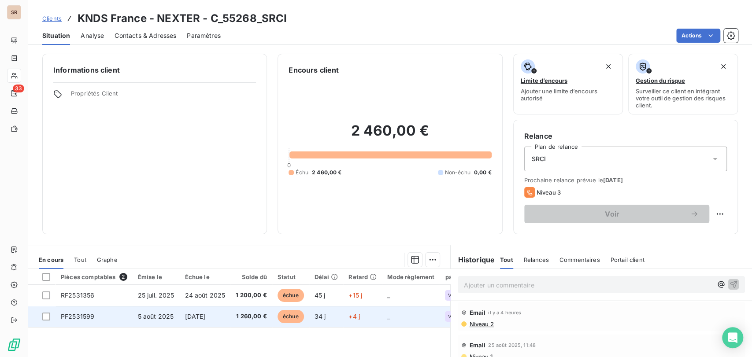
click at [72, 318] on span "PF2531599" at bounding box center [77, 316] width 33 height 7
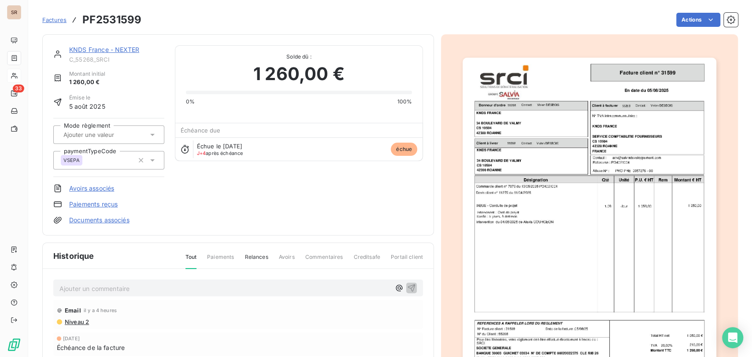
click at [83, 290] on p "Ajouter un commentaire ﻿" at bounding box center [224, 288] width 331 height 11
click at [168, 284] on p "le [DATE] @ de mme gardet =" at bounding box center [224, 288] width 331 height 10
click at [410, 285] on icon "button" at bounding box center [411, 287] width 9 height 9
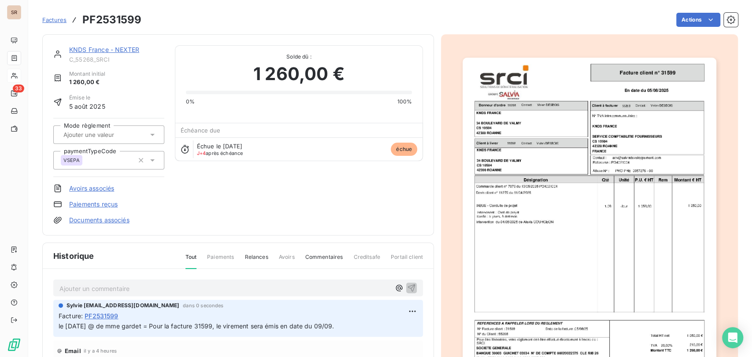
click at [88, 46] on link "KNDS France - NEXTER" at bounding box center [104, 49] width 70 height 7
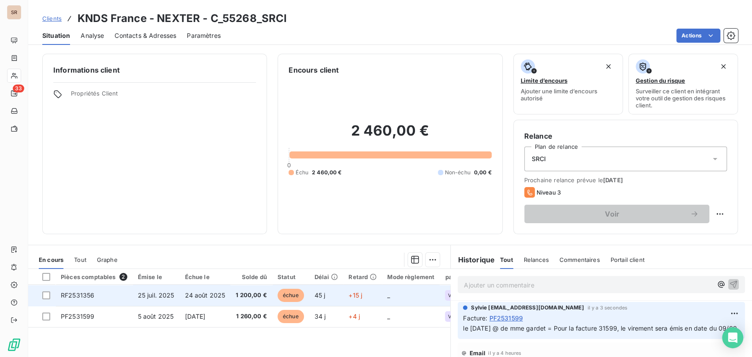
click at [81, 299] on td "RF2531356" at bounding box center [93, 295] width 77 height 21
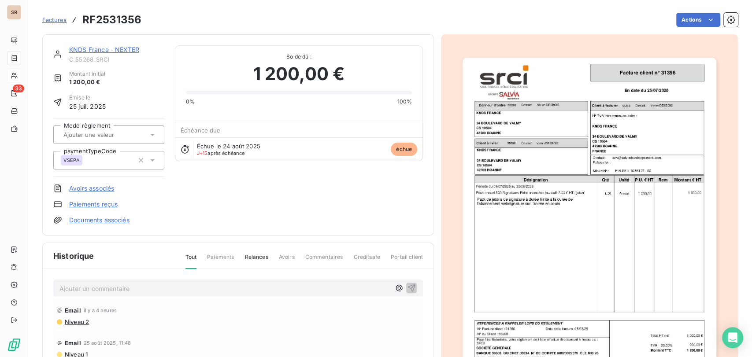
click at [93, 290] on p "Ajouter un commentaire ﻿" at bounding box center [224, 288] width 331 height 11
click at [175, 292] on p "le [DATE] @ de mme gardet =" at bounding box center [224, 288] width 331 height 10
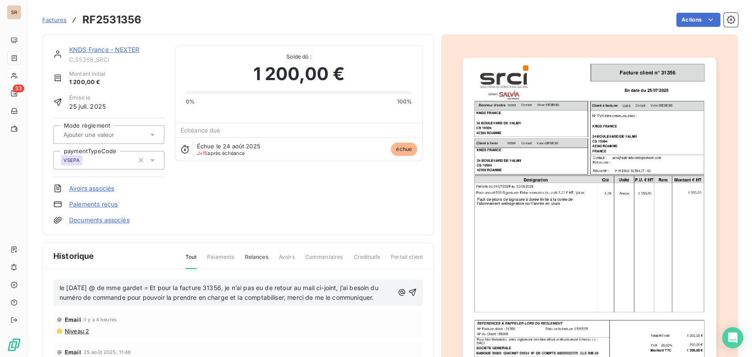
click at [59, 286] on span "le [DATE] @ de mme gardet = Et pour la facture 31356, je n’ai pas eu de retour …" at bounding box center [219, 293] width 321 height 18
click at [69, 281] on div "le [DATE] @ de mme gardet = Et pour la facture 31356, je n’ai pas eu de retour …" at bounding box center [238, 293] width 370 height 26
click at [70, 288] on p "le [DATE] @ de mme gardet = Et pour la facture 31356, je n’ai pas eu de retour …" at bounding box center [226, 293] width 334 height 20
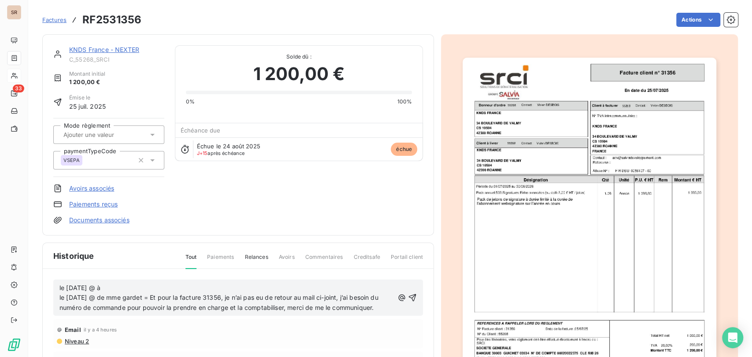
click at [130, 286] on p "le [DATE] @ à le [DATE] @ de mme gardet = Et pour la facture 31356, je n’ai pas…" at bounding box center [226, 298] width 334 height 30
drag, startPoint x: 107, startPoint y: 317, endPoint x: 74, endPoint y: 319, distance: 33.5
click at [64, 314] on p "le [DATE] @ à alex = pour N° de BDC = en cours le [DATE] @ de mme gardet = Et p…" at bounding box center [226, 298] width 334 height 30
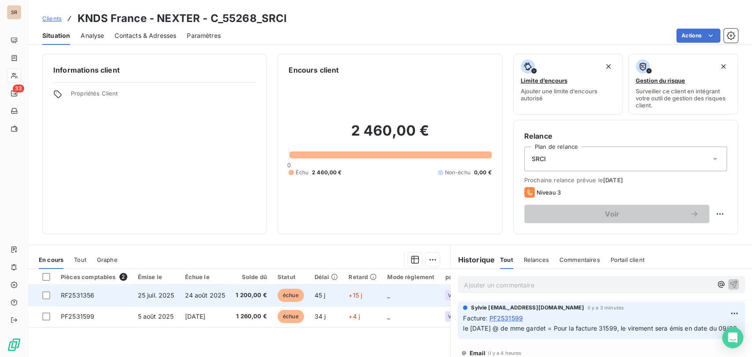
click at [76, 296] on span "RF2531356" at bounding box center [77, 295] width 33 height 7
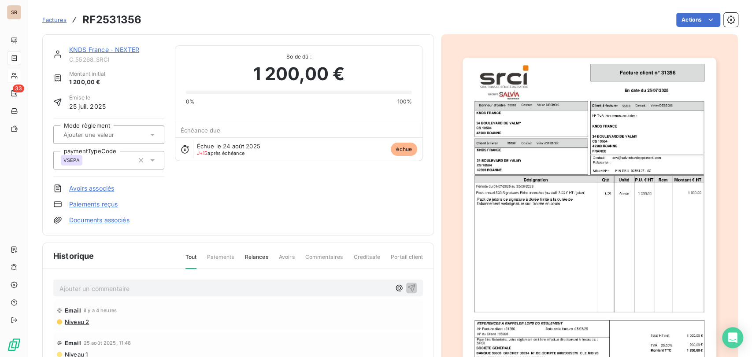
click at [92, 287] on p "Ajouter un commentaire ﻿" at bounding box center [224, 288] width 331 height 11
click at [181, 290] on p "le [DATE] @ de mme gardet =" at bounding box center [224, 288] width 331 height 10
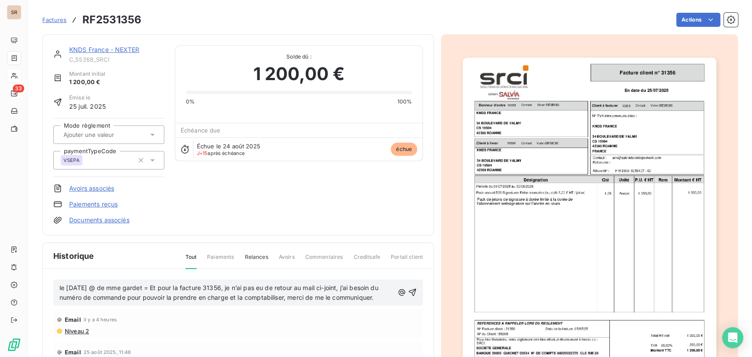
click at [60, 287] on span "le [DATE] @ de mme gardet = Et pour la facture 31356, je n’ai pas eu de retour …" at bounding box center [219, 293] width 321 height 18
click at [64, 287] on p "le [DATE] @ de mme gardet = Et pour la facture 31356, je n’ai pas eu de retour …" at bounding box center [226, 293] width 334 height 20
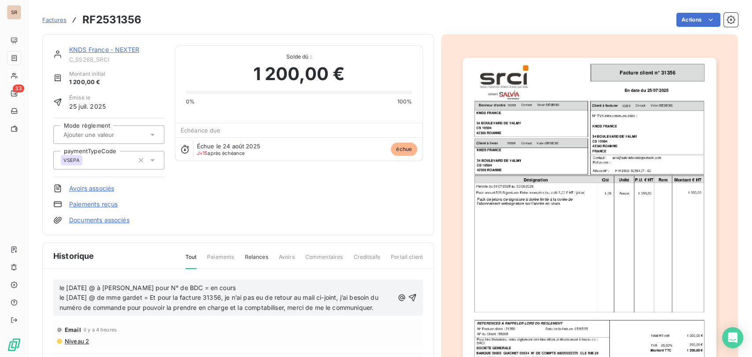
click at [408, 302] on icon "button" at bounding box center [412, 297] width 9 height 9
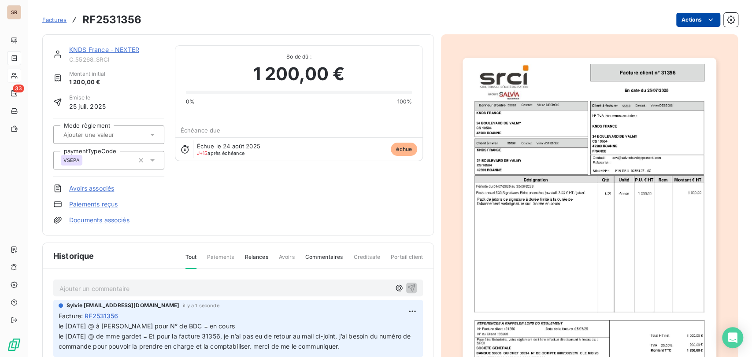
click at [703, 14] on html "SR 33 Factures RF2531356 Actions KNDS [GEOGRAPHIC_DATA] - NEXTER C_55268_SRCI M…" at bounding box center [376, 178] width 752 height 357
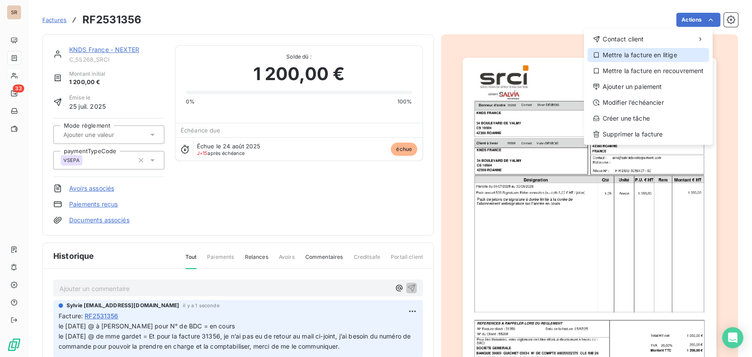
click at [646, 58] on div "Mettre la facture en litige" at bounding box center [648, 55] width 122 height 14
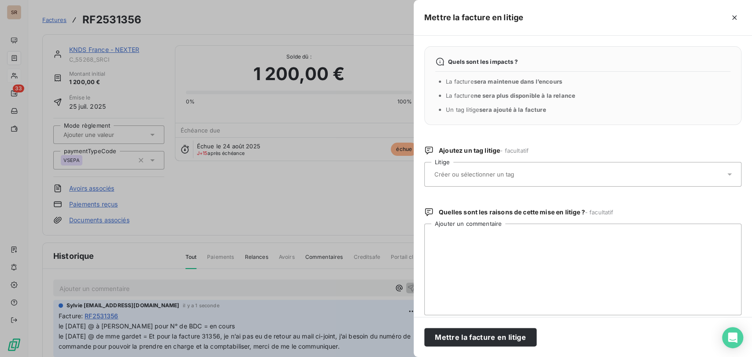
click at [715, 176] on div at bounding box center [578, 174] width 293 height 18
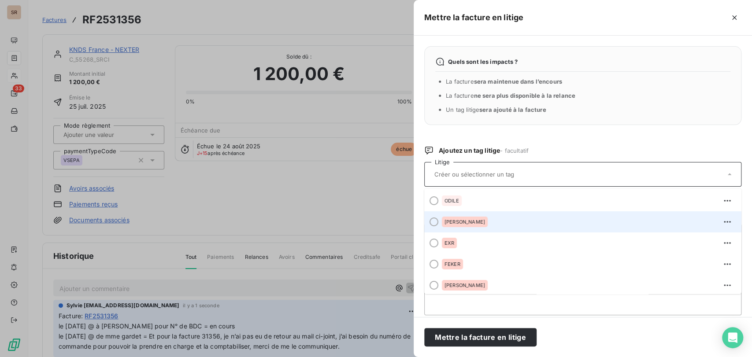
click at [437, 226] on span at bounding box center [431, 221] width 14 height 21
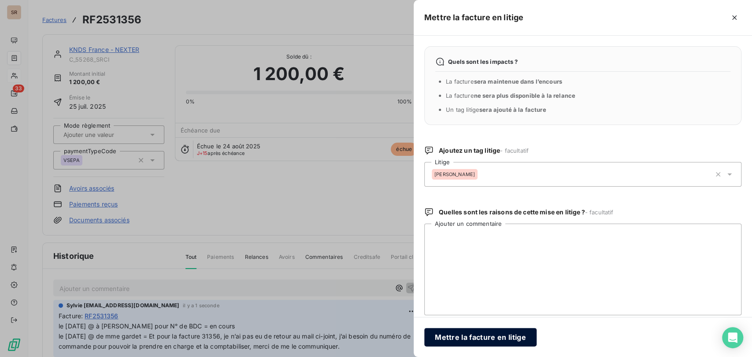
click at [485, 341] on button "Mettre la facture en litige" at bounding box center [480, 337] width 112 height 18
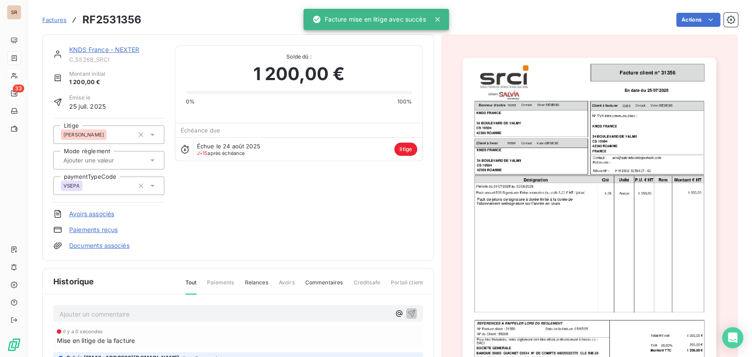
click at [95, 50] on link "KNDS France - NEXTER" at bounding box center [104, 49] width 70 height 7
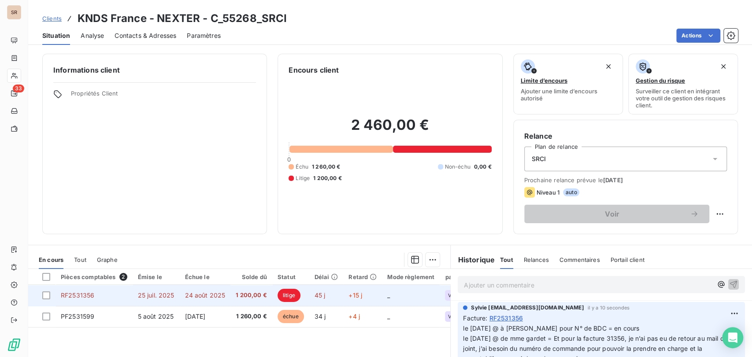
click at [92, 297] on span "RF2531356" at bounding box center [77, 295] width 33 height 7
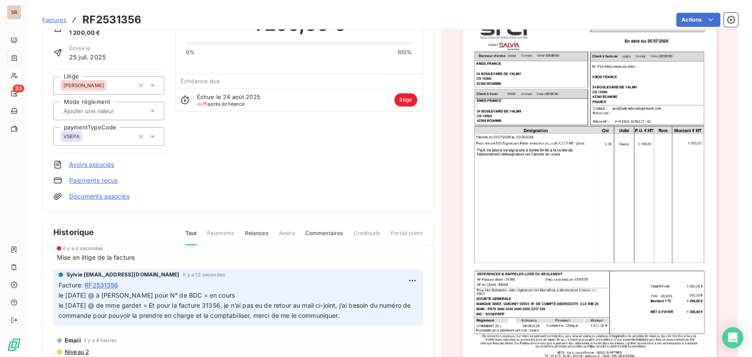
scroll to position [49, 0]
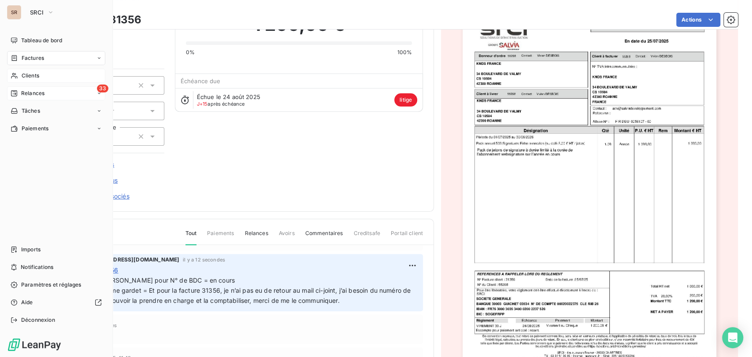
drag, startPoint x: 30, startPoint y: 93, endPoint x: 38, endPoint y: 93, distance: 8.4
click at [30, 93] on span "Relances" at bounding box center [32, 93] width 23 height 8
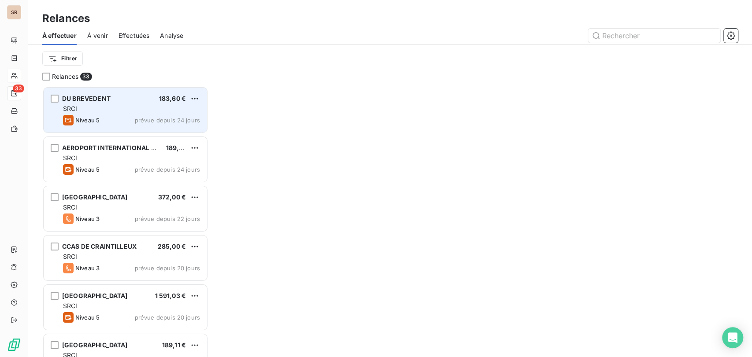
scroll to position [263, 159]
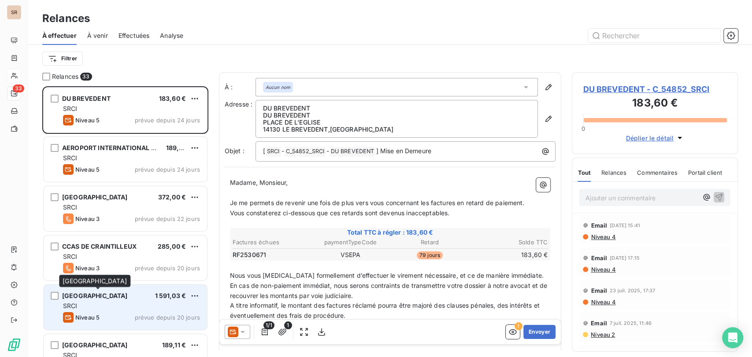
click at [106, 296] on span "[GEOGRAPHIC_DATA]" at bounding box center [95, 295] width 66 height 7
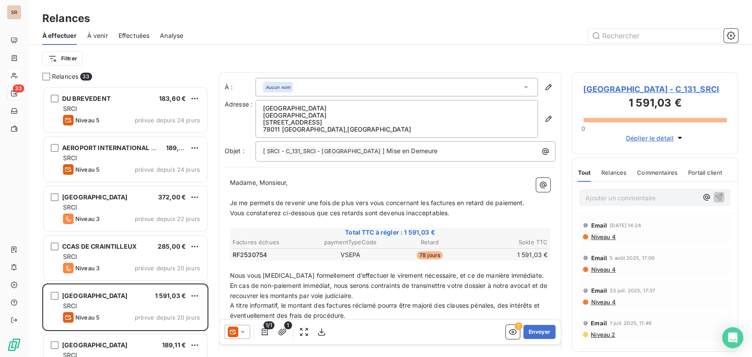
click at [596, 88] on span "[GEOGRAPHIC_DATA] - C_131_SRCI" at bounding box center [655, 89] width 144 height 12
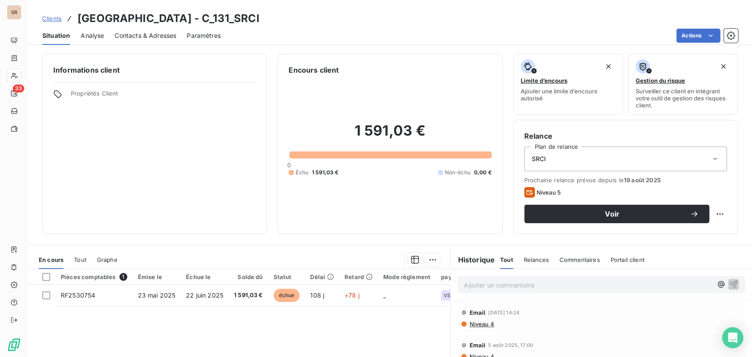
click at [143, 34] on span "Contacts & Adresses" at bounding box center [146, 35] width 62 height 9
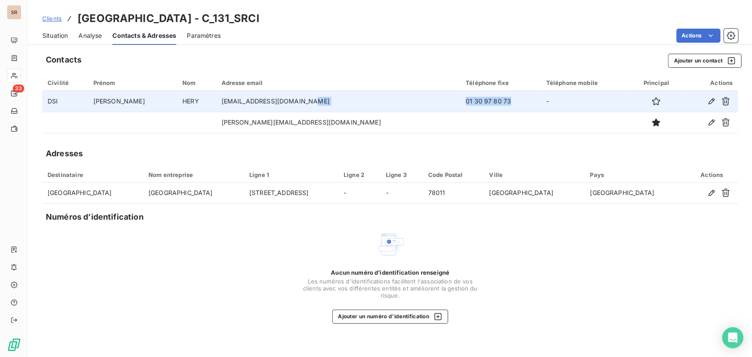
drag, startPoint x: 436, startPoint y: 101, endPoint x: 352, endPoint y: 105, distance: 83.8
click at [352, 105] on tr "DSI GAELLE HERY [EMAIL_ADDRESS][DOMAIN_NAME] 01 30 97 80 73 -" at bounding box center [389, 101] width 695 height 21
copy tr "01 30 97 80 73"
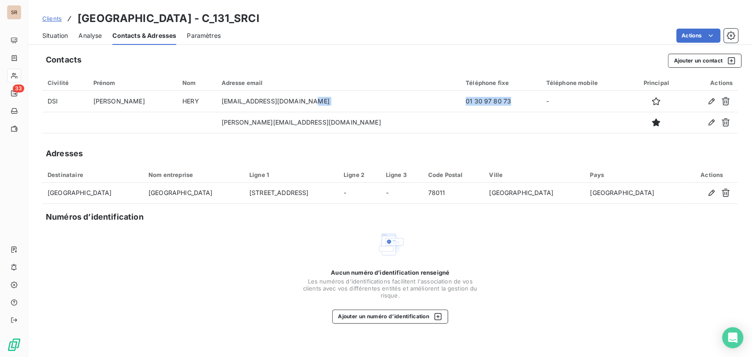
drag, startPoint x: 55, startPoint y: 36, endPoint x: 58, endPoint y: 39, distance: 4.7
click at [55, 36] on span "Situation" at bounding box center [55, 35] width 26 height 9
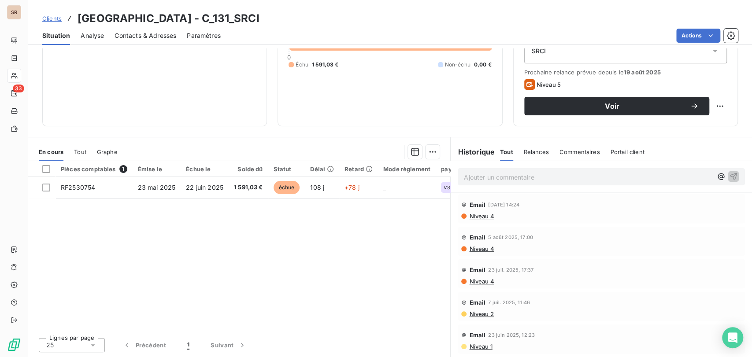
click at [149, 35] on span "Contacts & Adresses" at bounding box center [146, 35] width 62 height 9
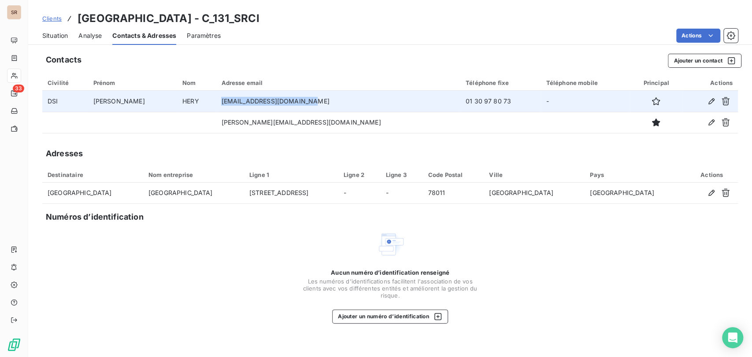
drag, startPoint x: 294, startPoint y: 104, endPoint x: 215, endPoint y: 108, distance: 78.6
click at [216, 107] on td "[EMAIL_ADDRESS][DOMAIN_NAME]" at bounding box center [338, 101] width 244 height 21
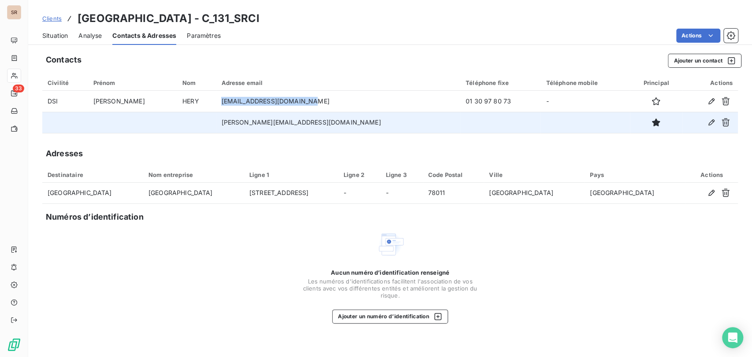
copy td "[EMAIL_ADDRESS][DOMAIN_NAME]"
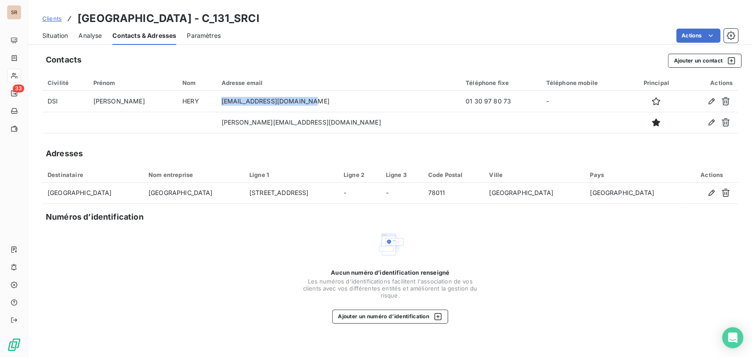
click at [54, 32] on span "Situation" at bounding box center [55, 35] width 26 height 9
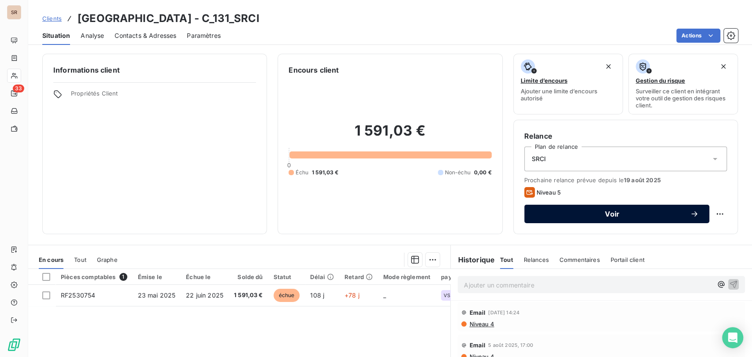
click at [665, 213] on span "Voir" at bounding box center [612, 214] width 155 height 7
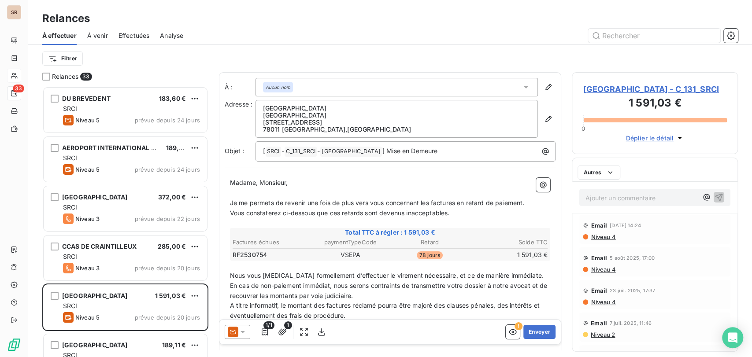
scroll to position [263, 159]
click at [244, 332] on icon at bounding box center [242, 332] width 9 height 9
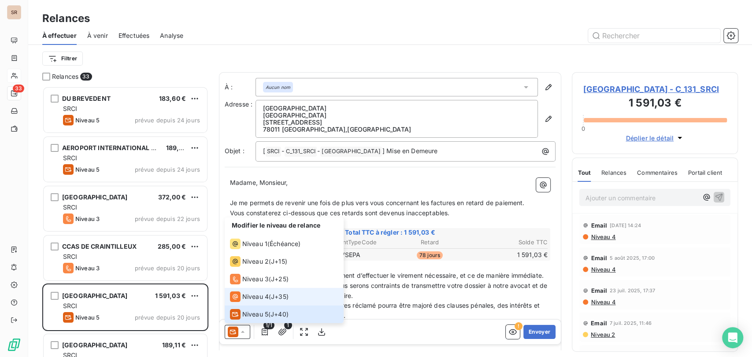
click at [245, 297] on span "Niveau 4" at bounding box center [255, 296] width 26 height 9
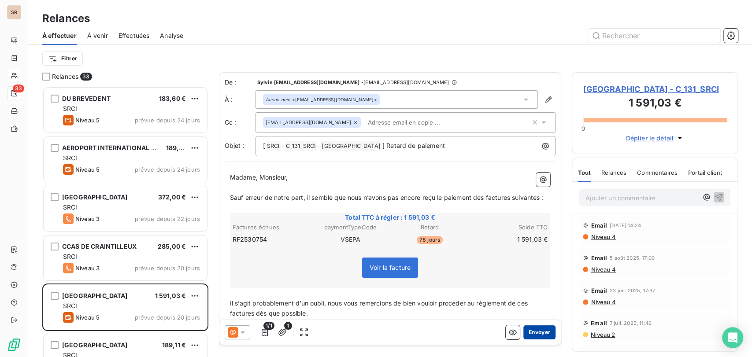
click at [533, 335] on button "Envoyer" at bounding box center [539, 332] width 32 height 14
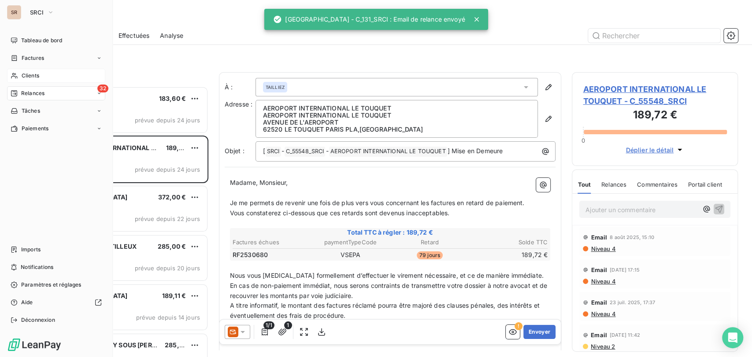
click at [30, 79] on span "Clients" at bounding box center [31, 76] width 18 height 8
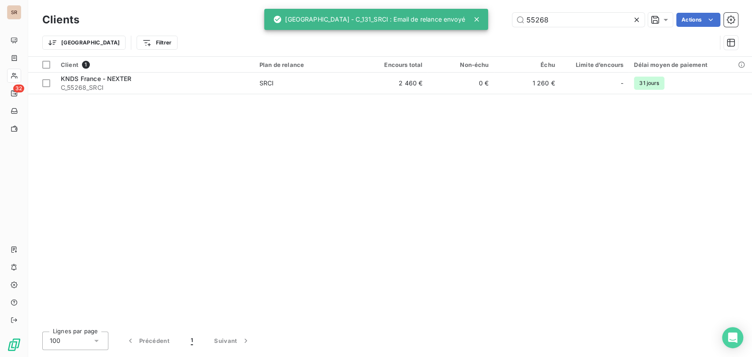
drag, startPoint x: 556, startPoint y: 20, endPoint x: 492, endPoint y: 19, distance: 64.8
click at [493, 21] on div "55268 Actions" at bounding box center [414, 20] width 648 height 14
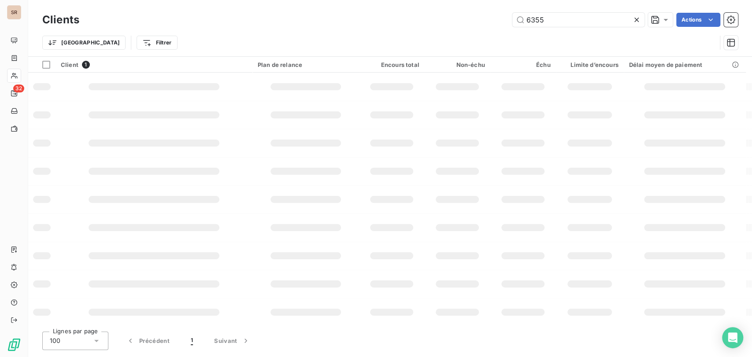
type input "6355"
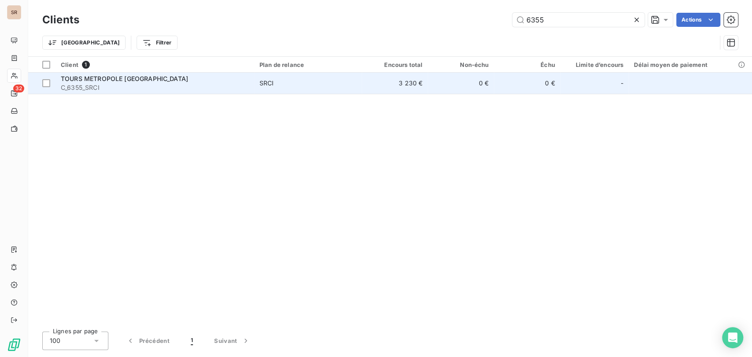
click at [108, 82] on div "TOURS METROPOLE [GEOGRAPHIC_DATA]" at bounding box center [155, 78] width 188 height 9
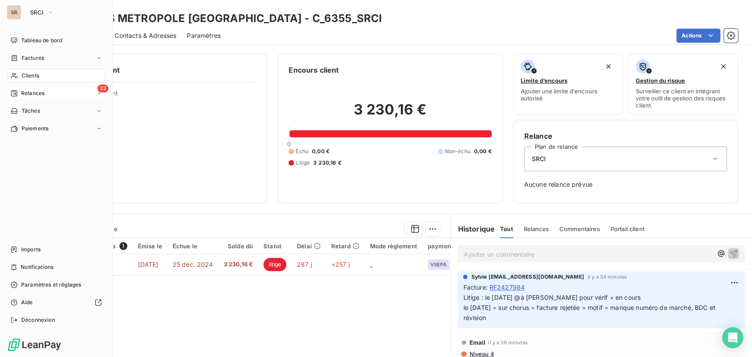
click at [37, 96] on span "Relances" at bounding box center [32, 93] width 23 height 8
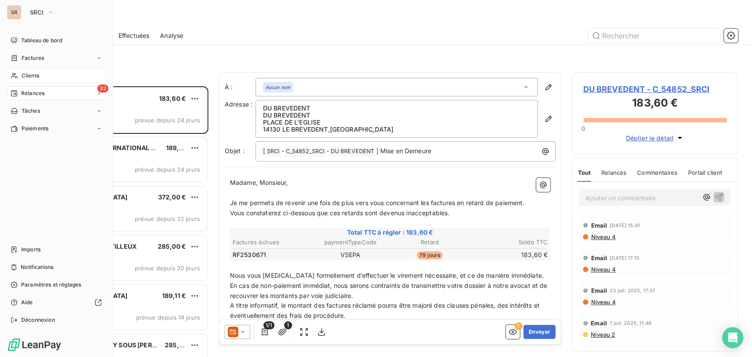
scroll to position [263, 159]
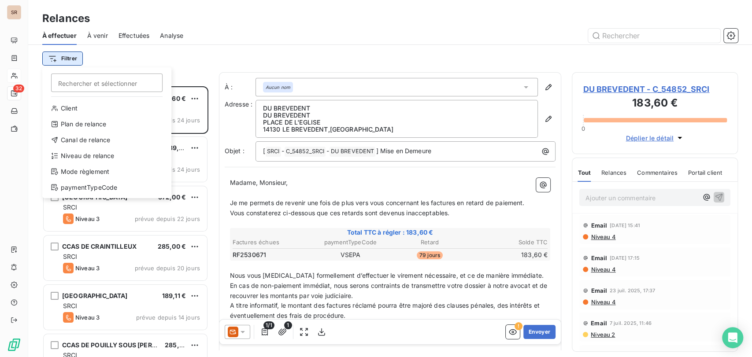
click at [68, 58] on html "SR 32 Relances À effectuer À venir Effectuées Analyse Filtrer Rechercher et sél…" at bounding box center [376, 178] width 752 height 357
click at [92, 127] on div "Plan de relance" at bounding box center [107, 124] width 122 height 14
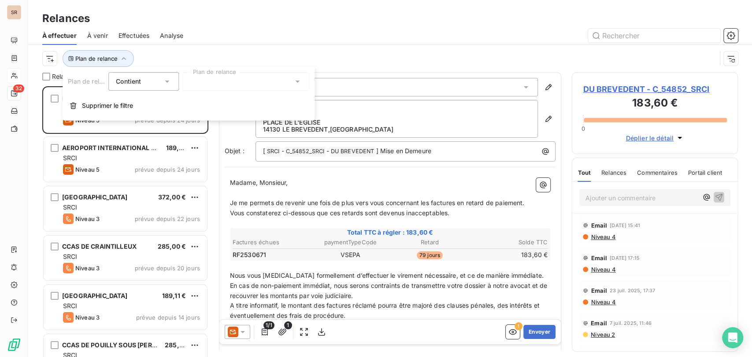
click at [296, 83] on icon at bounding box center [297, 81] width 9 height 9
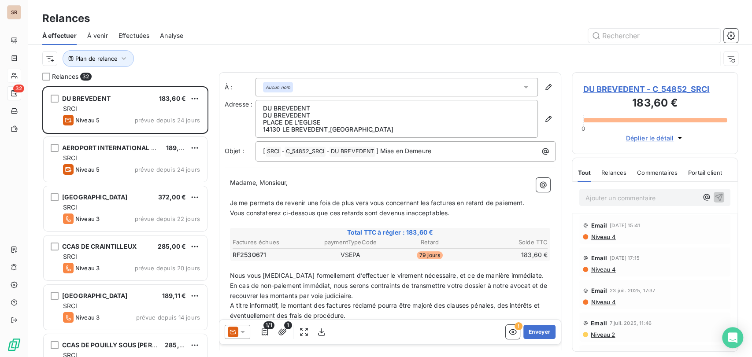
click at [247, 56] on div "Plan de relance" at bounding box center [379, 58] width 674 height 17
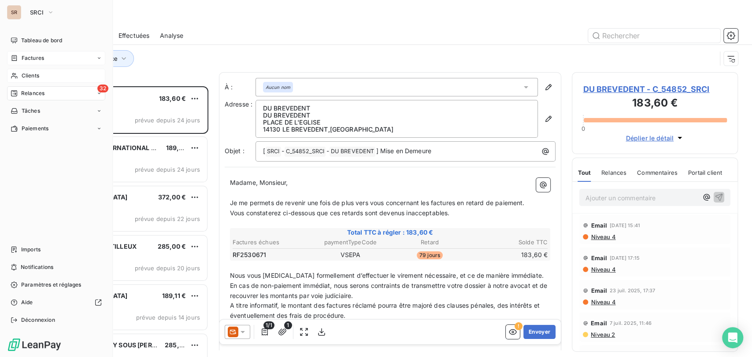
click at [15, 61] on icon at bounding box center [14, 58] width 7 height 7
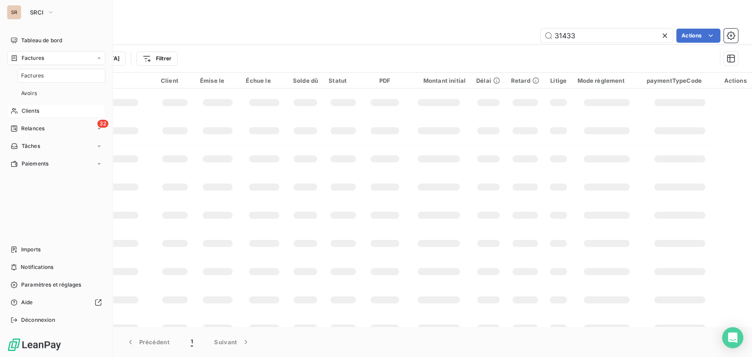
click at [34, 114] on span "Clients" at bounding box center [31, 111] width 18 height 8
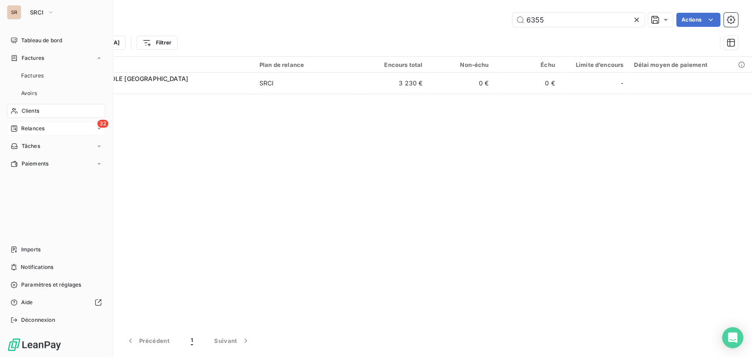
click at [41, 128] on span "Relances" at bounding box center [32, 129] width 23 height 8
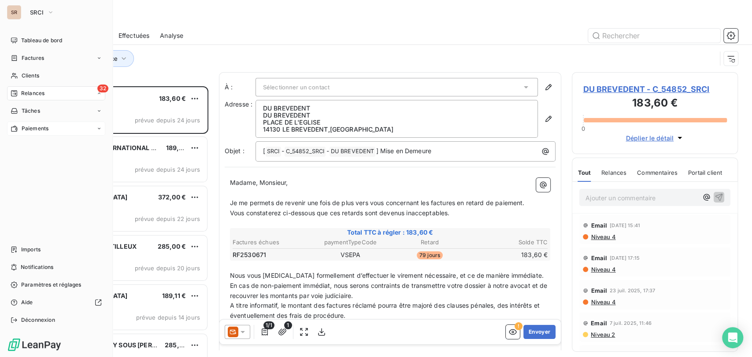
scroll to position [263, 159]
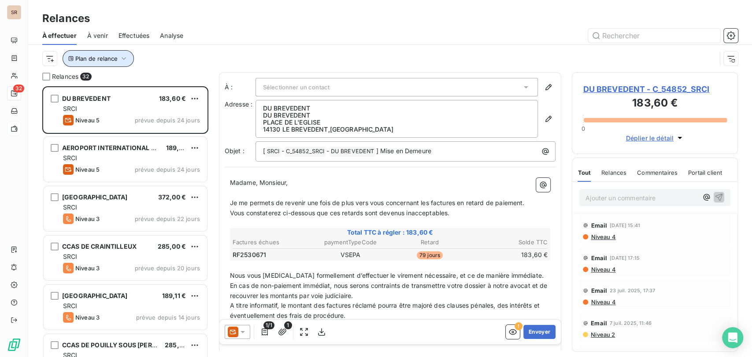
click at [121, 57] on icon "button" at bounding box center [123, 58] width 9 height 9
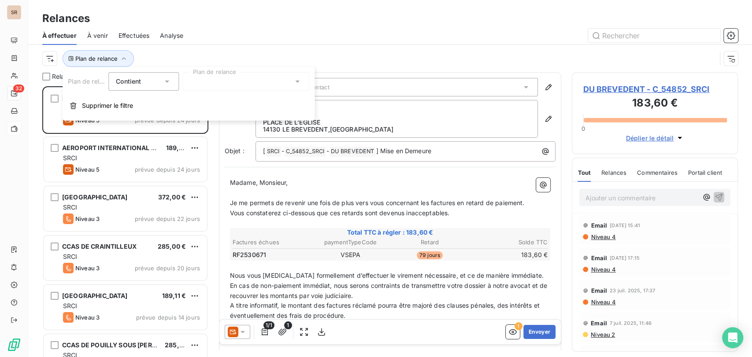
click at [294, 81] on icon at bounding box center [297, 81] width 9 height 9
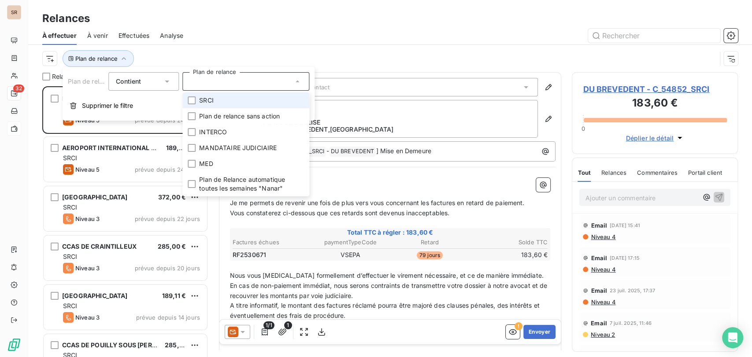
click at [315, 50] on div "Plan de relance" at bounding box center [389, 58] width 695 height 27
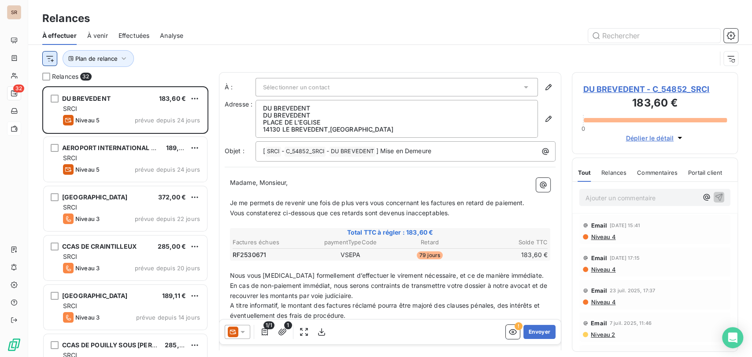
click at [49, 57] on html "SR 32 Relances À effectuer À venir Effectuées Analyse Plan de relance Relances …" at bounding box center [376, 178] width 752 height 357
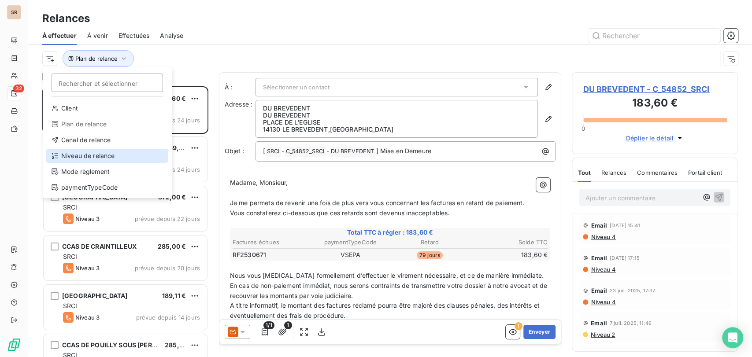
click at [100, 155] on div "Niveau de relance" at bounding box center [107, 156] width 122 height 14
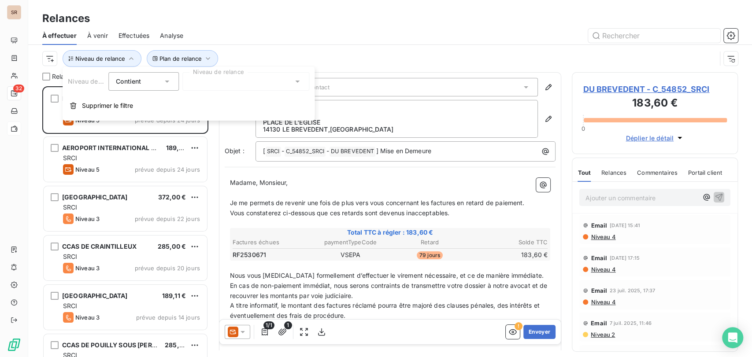
click at [296, 78] on icon at bounding box center [297, 81] width 9 height 9
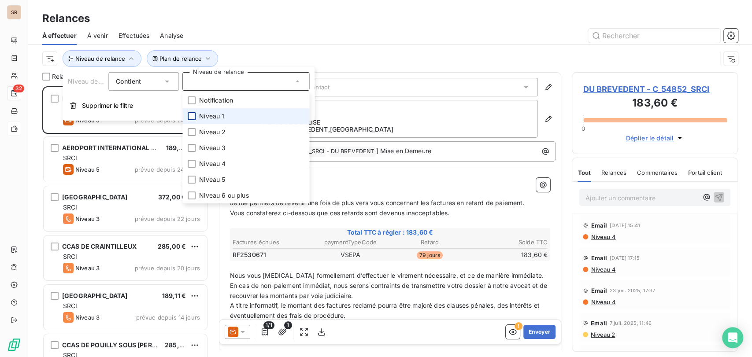
click at [192, 115] on div at bounding box center [192, 116] width 8 height 8
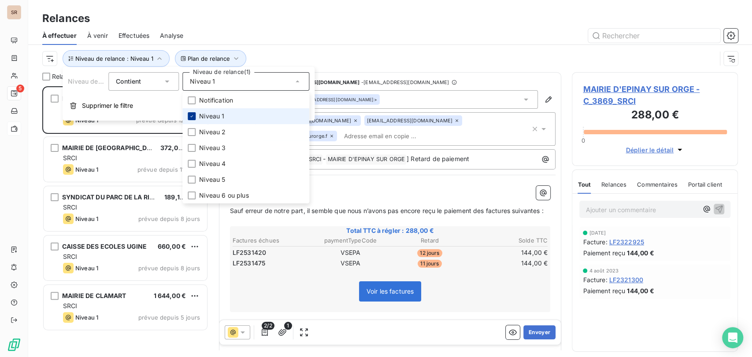
scroll to position [263, 159]
click at [194, 100] on div at bounding box center [192, 100] width 8 height 8
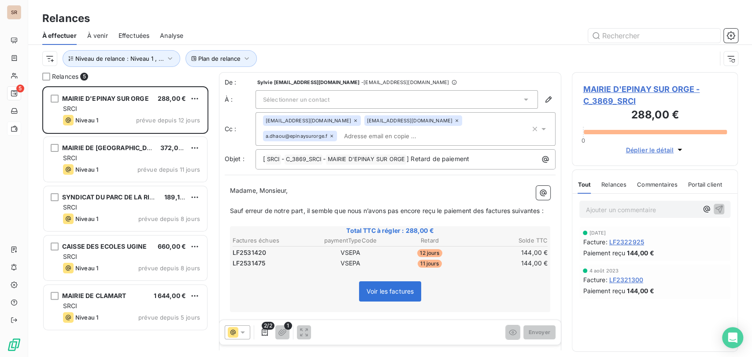
click at [76, 284] on div "MAIRIE DE CLAMART 1 644,00 € SRCI Niveau 1 prévue depuis 5 jours" at bounding box center [125, 308] width 166 height 49
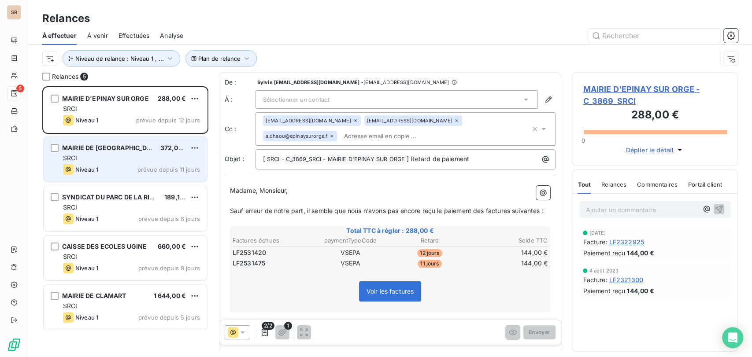
click at [113, 149] on span "MAIRIE DE [GEOGRAPHIC_DATA]" at bounding box center [111, 147] width 99 height 7
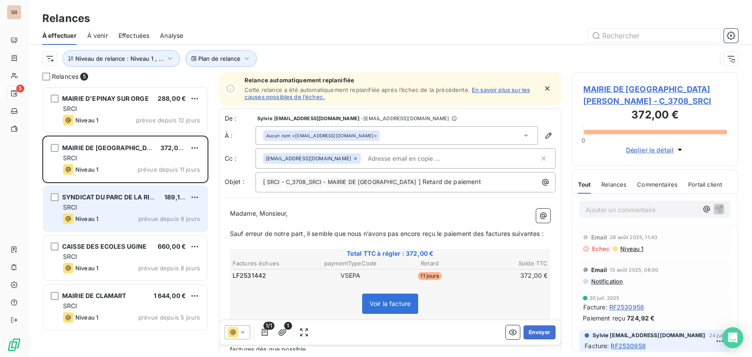
click at [106, 196] on span "SYNDICAT DU PARC DE LA RIVIERE" at bounding box center [115, 196] width 106 height 7
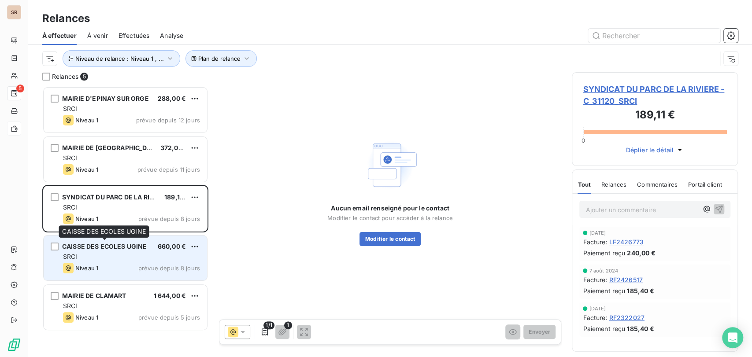
click at [98, 248] on span "CAISSE DES ECOLES UGINE" at bounding box center [104, 246] width 85 height 7
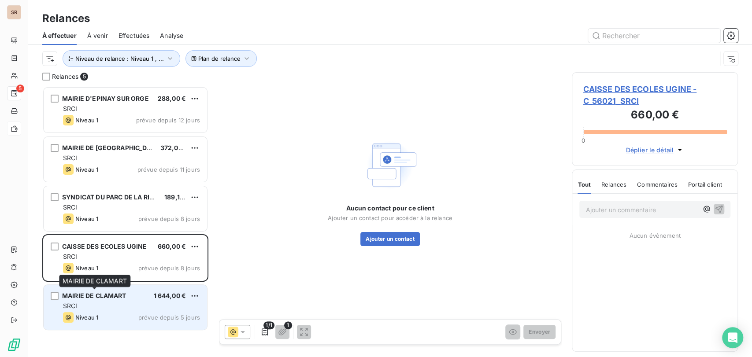
click at [96, 297] on span "MAIRIE DE CLAMART" at bounding box center [94, 295] width 64 height 7
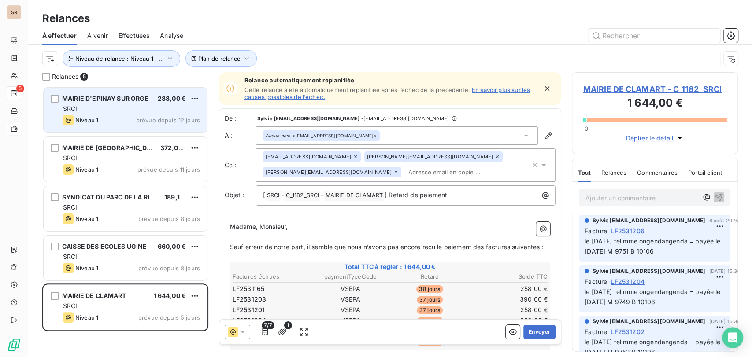
click at [91, 97] on span "MAIRIE D'EPINAY SUR ORGE" at bounding box center [105, 98] width 87 height 7
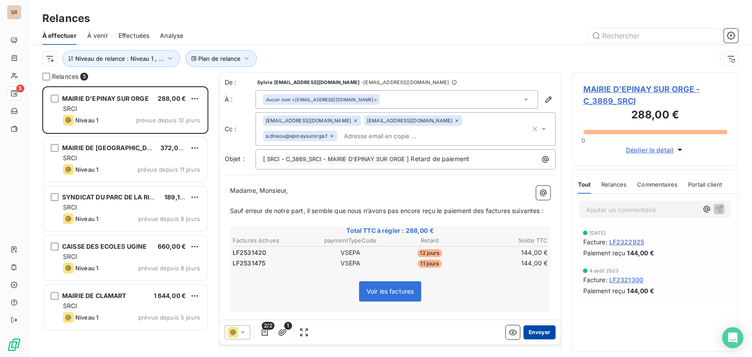
click at [529, 334] on button "Envoyer" at bounding box center [539, 332] width 32 height 14
click at [609, 86] on span "MAIRIE D'EPINAY SUR ORGE - C_3869_SRCI" at bounding box center [655, 95] width 144 height 24
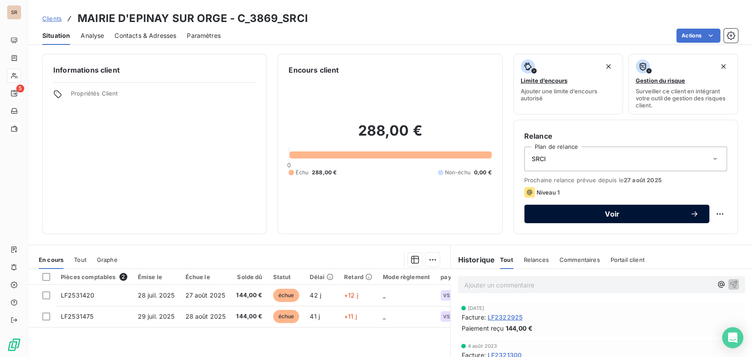
click at [540, 222] on button "Voir" at bounding box center [616, 214] width 185 height 18
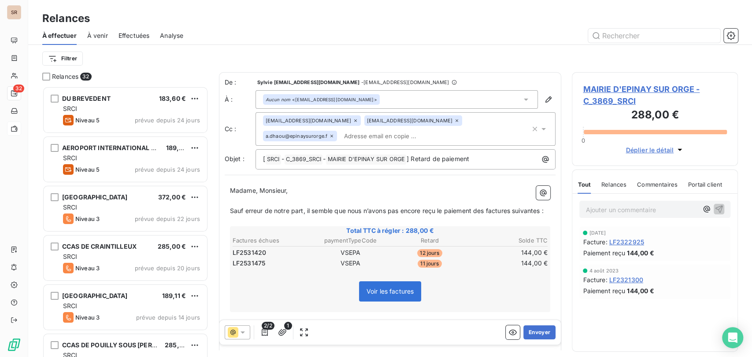
scroll to position [263, 159]
click at [532, 333] on button "Envoyer" at bounding box center [539, 332] width 32 height 14
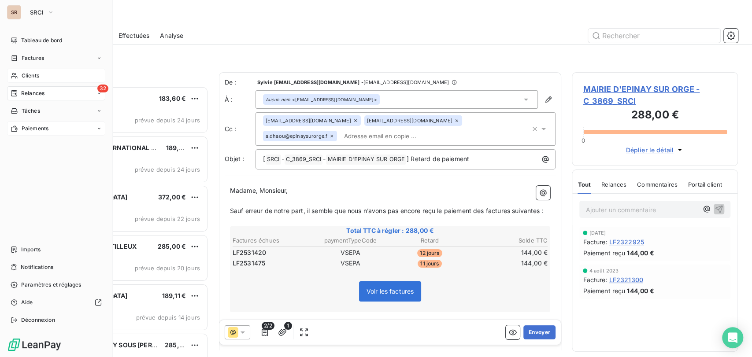
click at [22, 74] on span "Clients" at bounding box center [31, 76] width 18 height 8
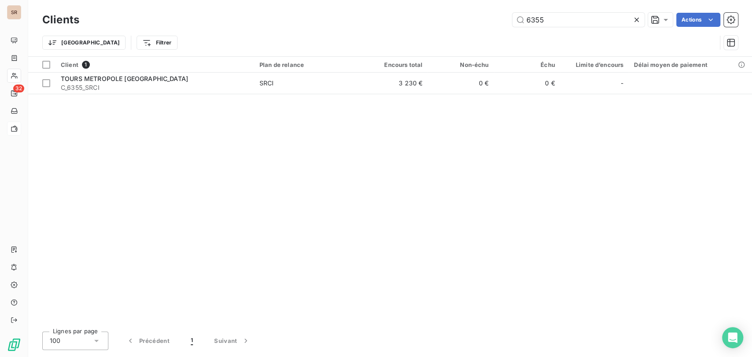
drag, startPoint x: 542, startPoint y: 18, endPoint x: 493, endPoint y: 20, distance: 48.9
click at [493, 22] on div "6355 Actions" at bounding box center [414, 20] width 648 height 14
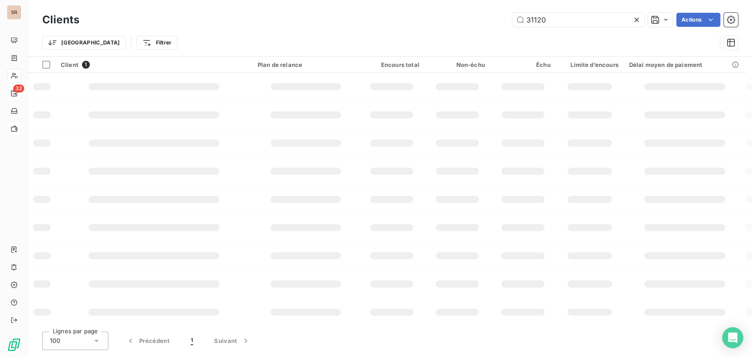
type input "31120"
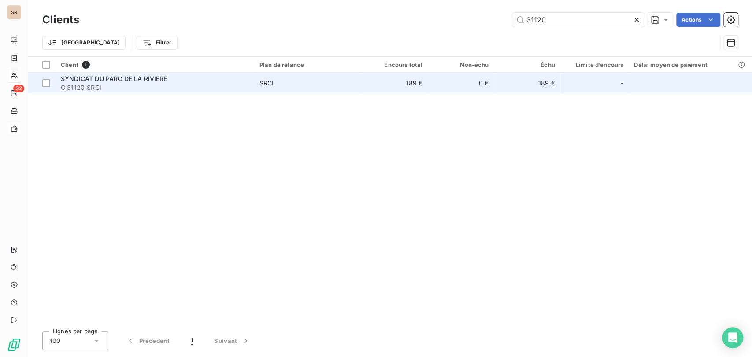
click at [87, 79] on span "SYNDICAT DU PARC DE LA RIVIERE" at bounding box center [114, 78] width 107 height 7
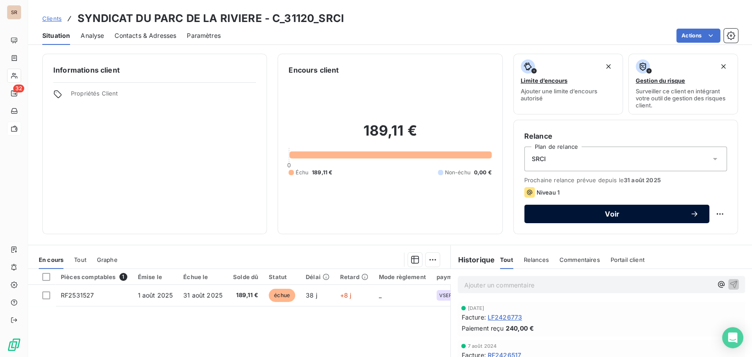
click at [540, 215] on span "Voir" at bounding box center [612, 214] width 155 height 7
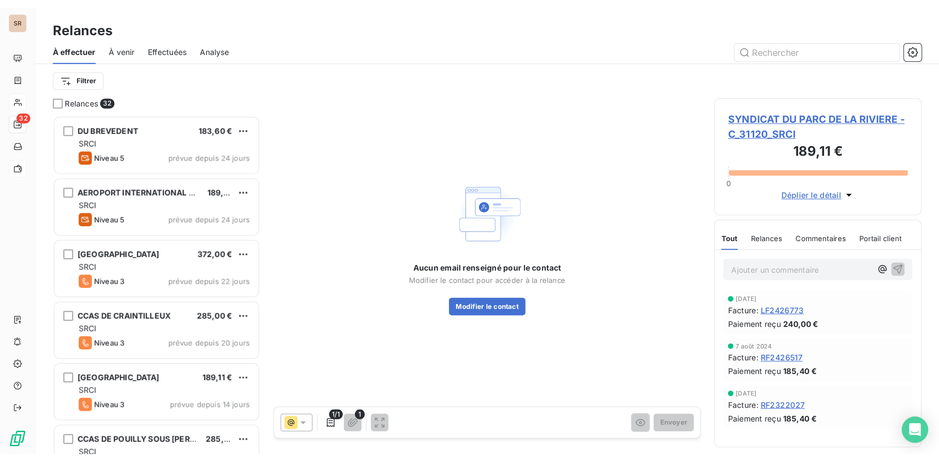
scroll to position [263, 159]
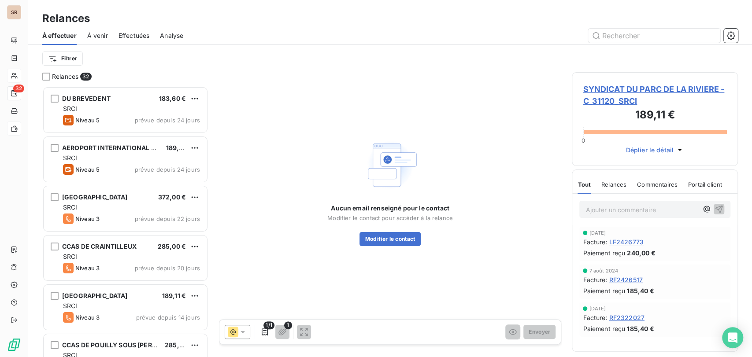
click at [623, 84] on span "SYNDICAT DU PARC DE LA RIVIERE - C_31120_SRCI" at bounding box center [655, 95] width 144 height 24
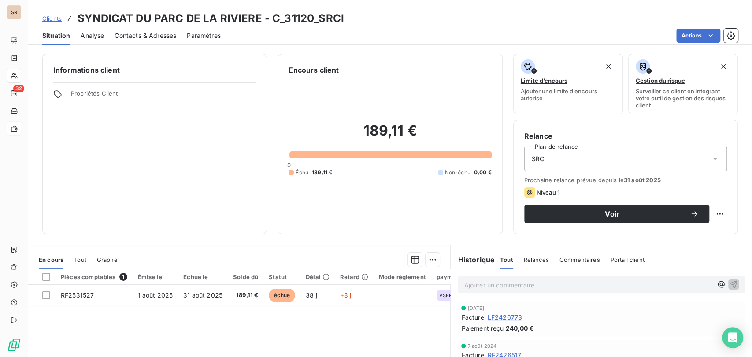
click at [151, 33] on span "Contacts & Adresses" at bounding box center [146, 35] width 62 height 9
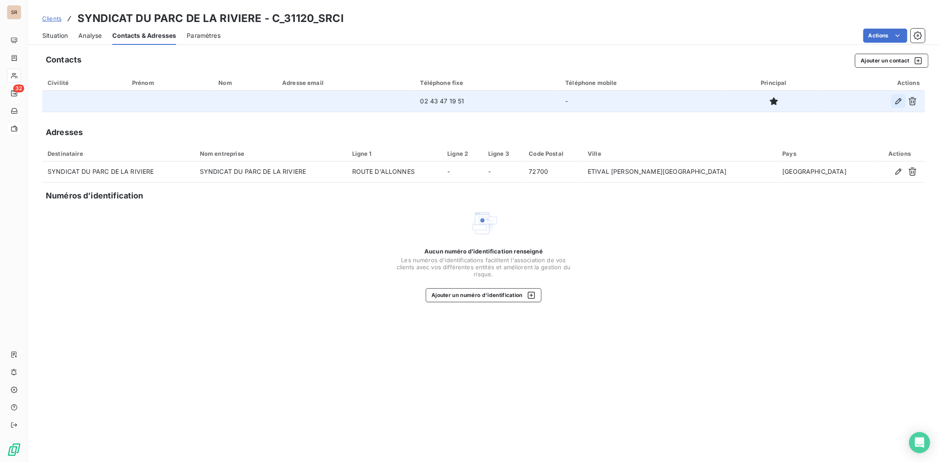
click at [751, 105] on icon "button" at bounding box center [899, 101] width 9 height 9
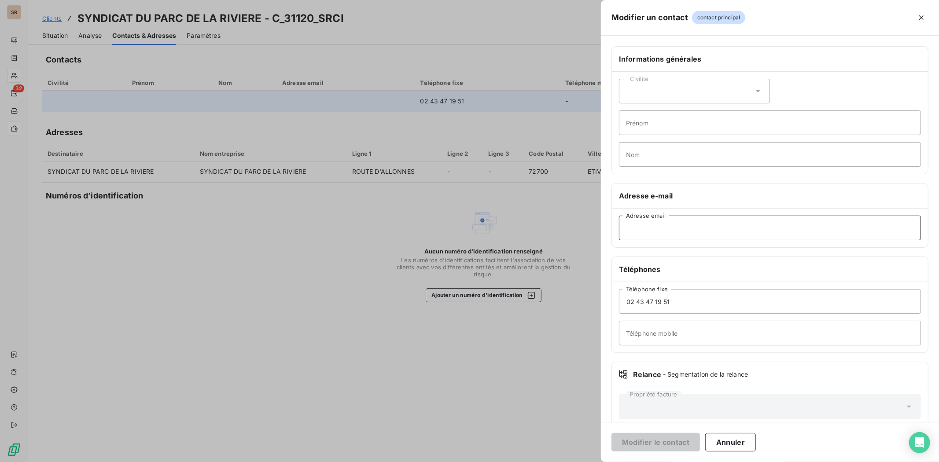
click at [633, 227] on input "Adresse email" at bounding box center [770, 228] width 302 height 25
paste input "[EMAIL_ADDRESS][DOMAIN_NAME]"
type input "[EMAIL_ADDRESS][DOMAIN_NAME]"
click at [639, 357] on button "Modifier le contact" at bounding box center [656, 442] width 89 height 18
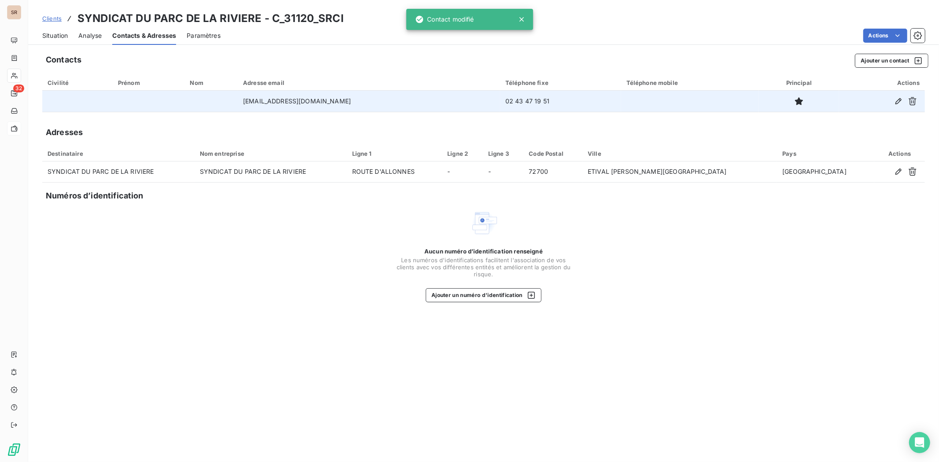
click at [51, 33] on span "Situation" at bounding box center [55, 35] width 26 height 9
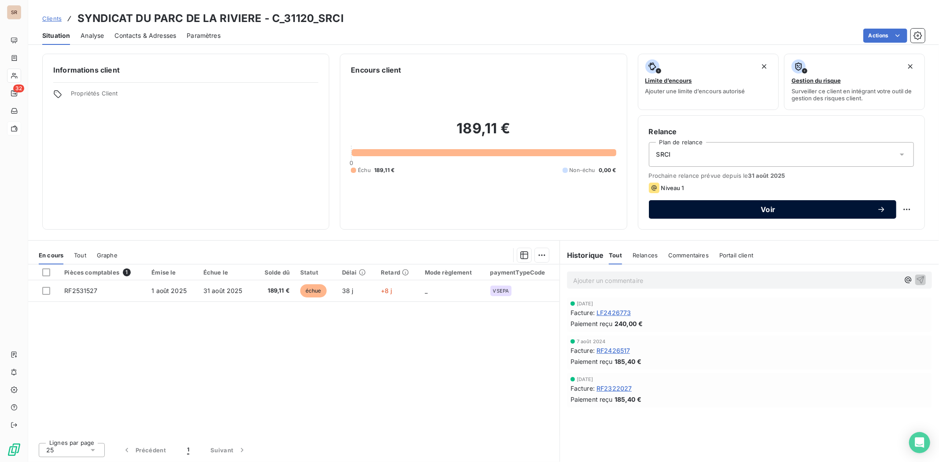
click at [715, 212] on span "Voir" at bounding box center [769, 209] width 218 height 7
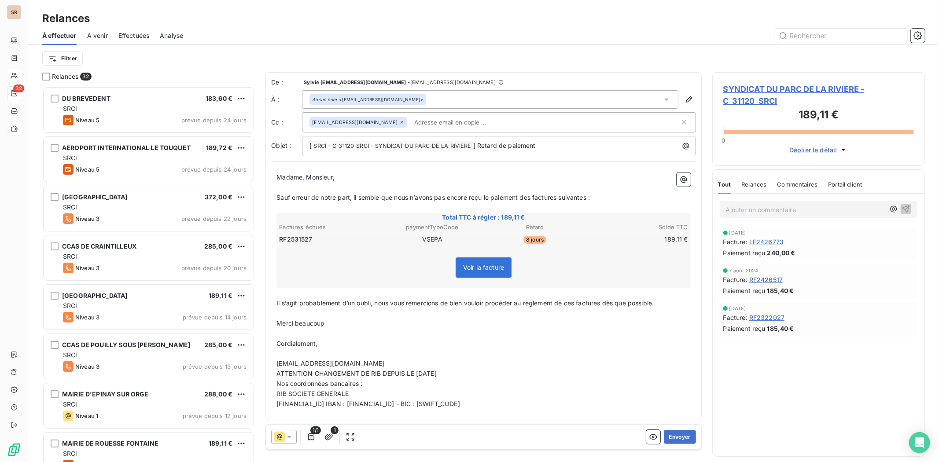
scroll to position [368, 205]
click at [671, 357] on button "Envoyer" at bounding box center [680, 437] width 32 height 14
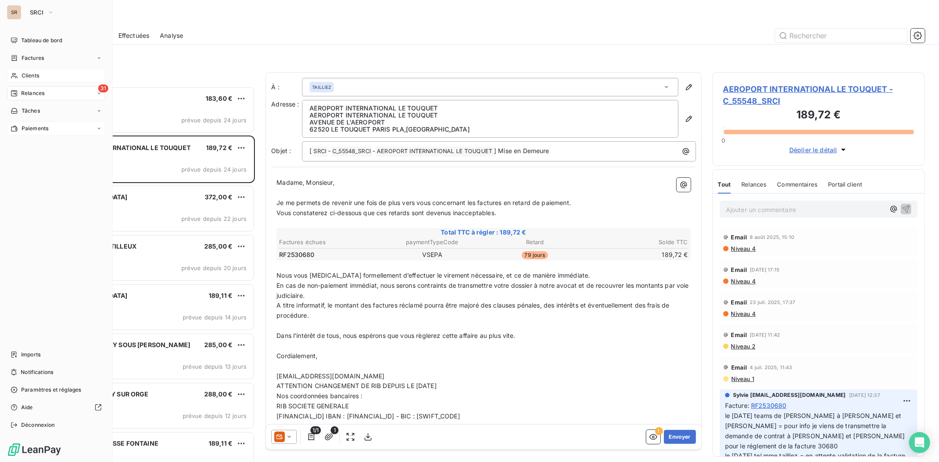
click at [24, 75] on span "Clients" at bounding box center [31, 76] width 18 height 8
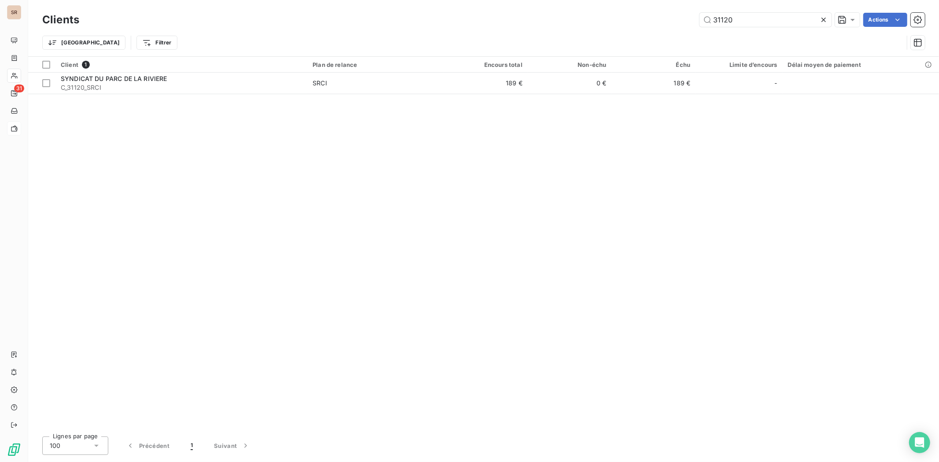
drag, startPoint x: 746, startPoint y: 19, endPoint x: 660, endPoint y: 13, distance: 86.1
click at [661, 18] on div "31120 Actions" at bounding box center [508, 20] width 836 height 14
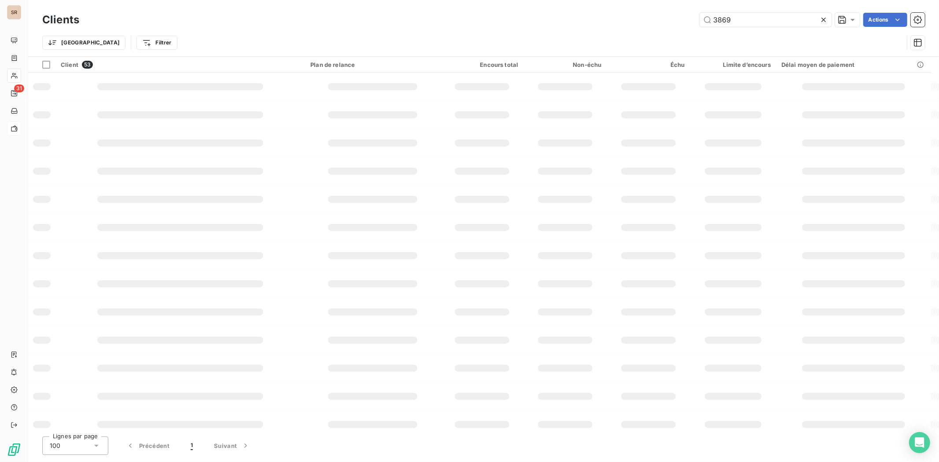
type input "3869"
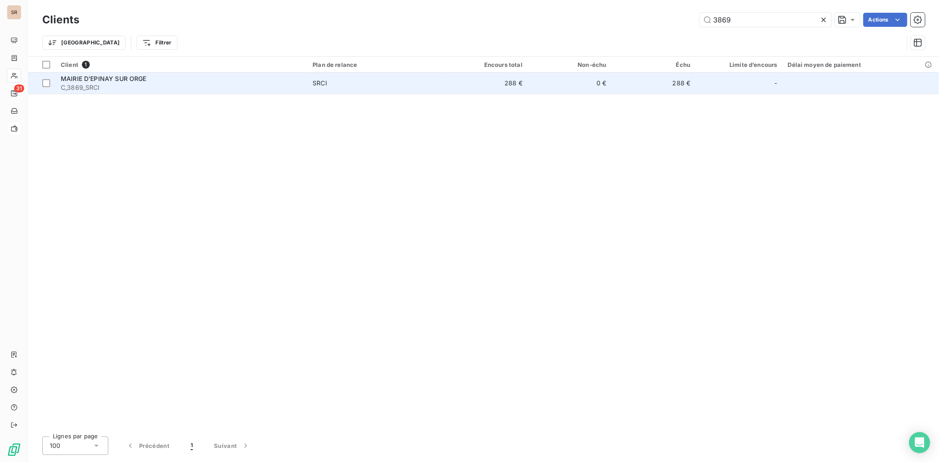
click at [93, 78] on span "MAIRIE D'EPINAY SUR ORGE" at bounding box center [104, 78] width 86 height 7
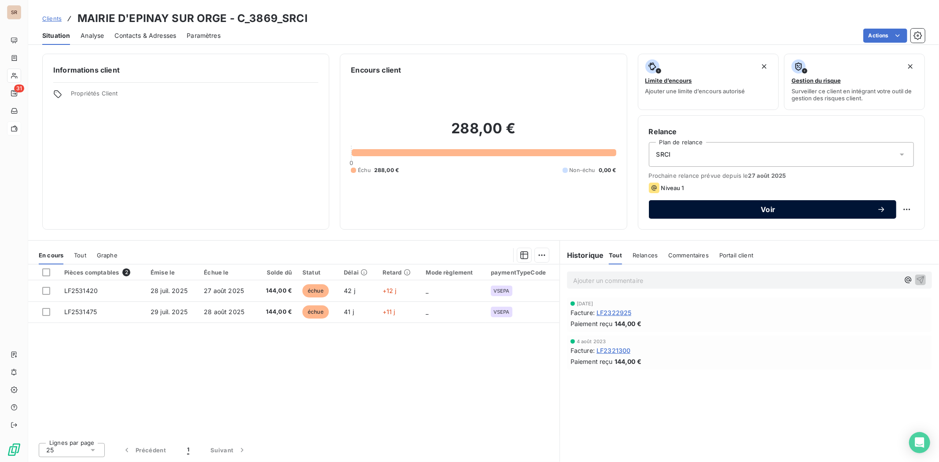
click at [751, 211] on span "Voir" at bounding box center [769, 209] width 218 height 7
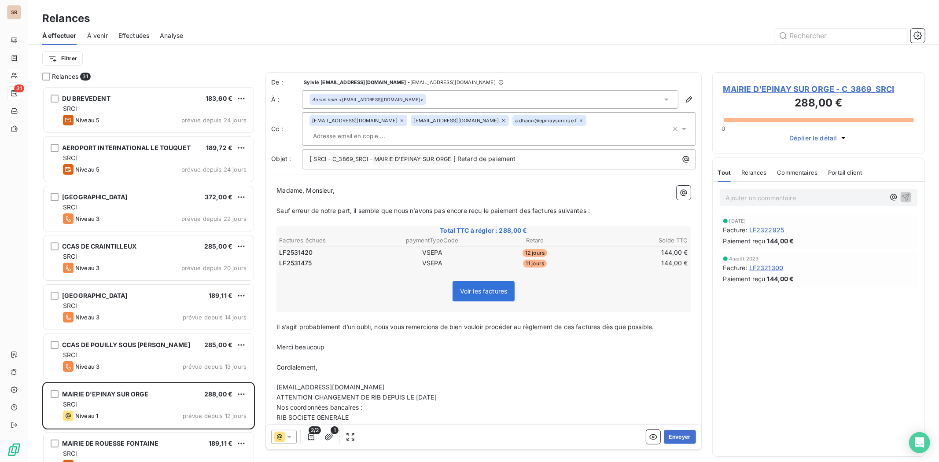
scroll to position [368, 205]
click at [674, 357] on button "Envoyer" at bounding box center [680, 437] width 32 height 14
click at [751, 90] on span "MAIRIE D'EPINAY SUR ORGE - C_3869_SRCI" at bounding box center [819, 89] width 191 height 12
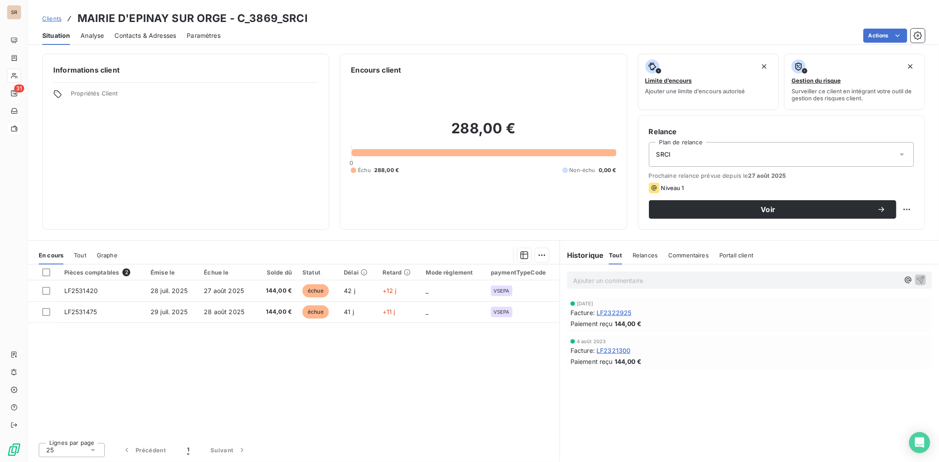
click at [156, 34] on span "Contacts & Adresses" at bounding box center [146, 35] width 62 height 9
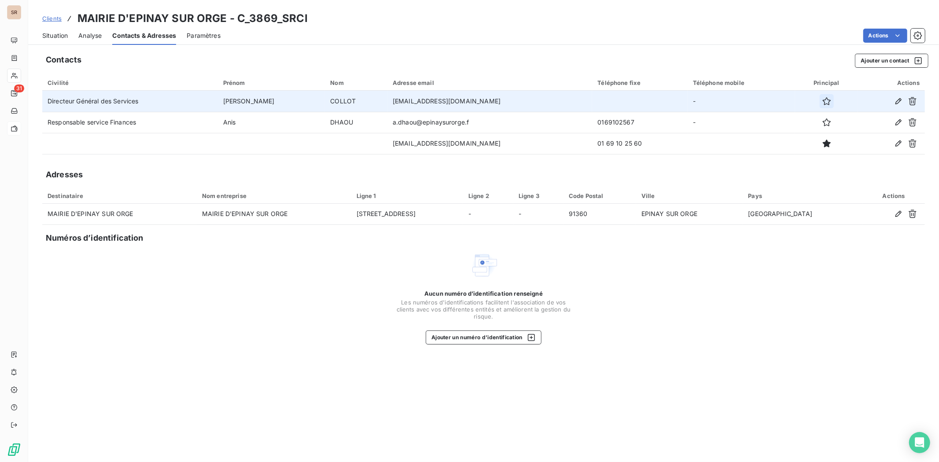
click at [751, 100] on icon "button" at bounding box center [827, 101] width 8 height 8
click at [57, 32] on span "Situation" at bounding box center [55, 35] width 26 height 9
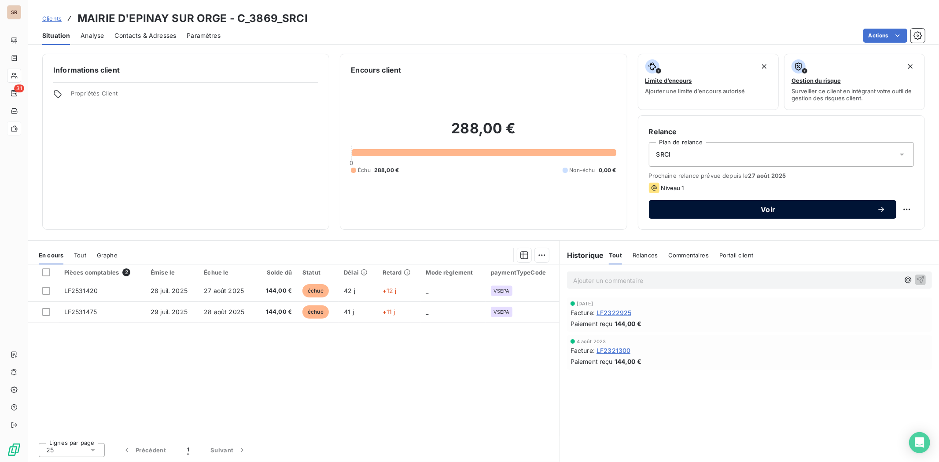
click at [751, 213] on span "Voir" at bounding box center [769, 209] width 218 height 7
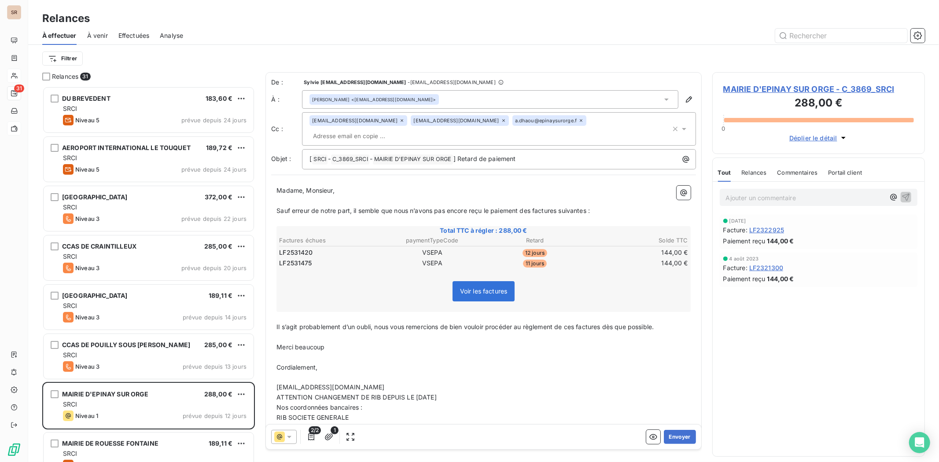
scroll to position [368, 205]
click at [675, 357] on button "Envoyer" at bounding box center [680, 437] width 32 height 14
click at [728, 92] on span "MAIRIE D'EPINAY SUR ORGE - C_3869_SRCI" at bounding box center [819, 89] width 191 height 12
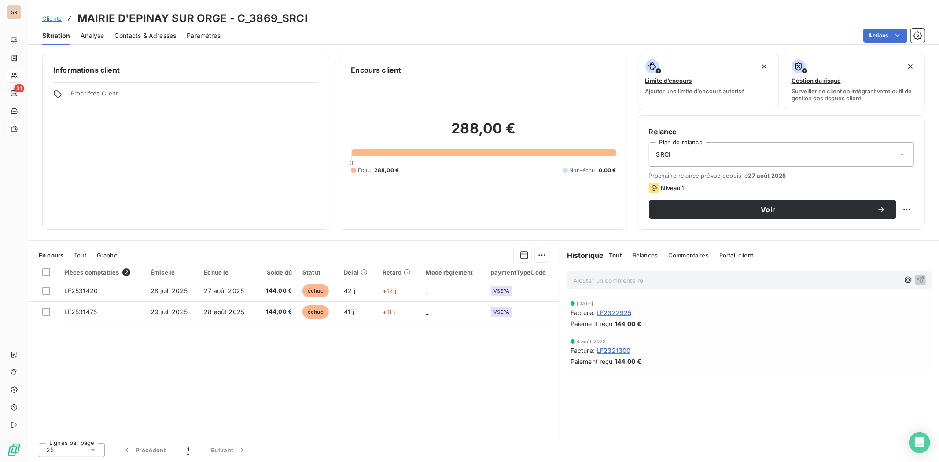
click at [144, 34] on span "Contacts & Adresses" at bounding box center [146, 35] width 62 height 9
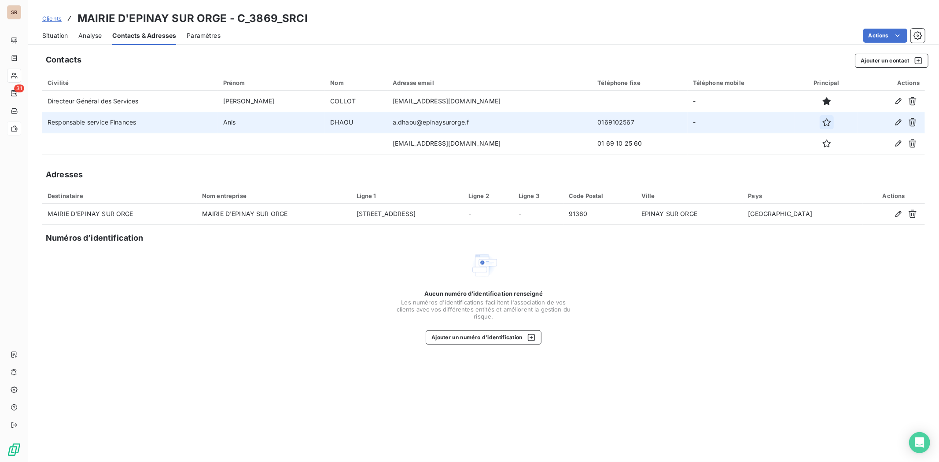
click at [751, 122] on icon "button" at bounding box center [827, 122] width 9 height 9
click at [59, 34] on span "Situation" at bounding box center [55, 35] width 26 height 9
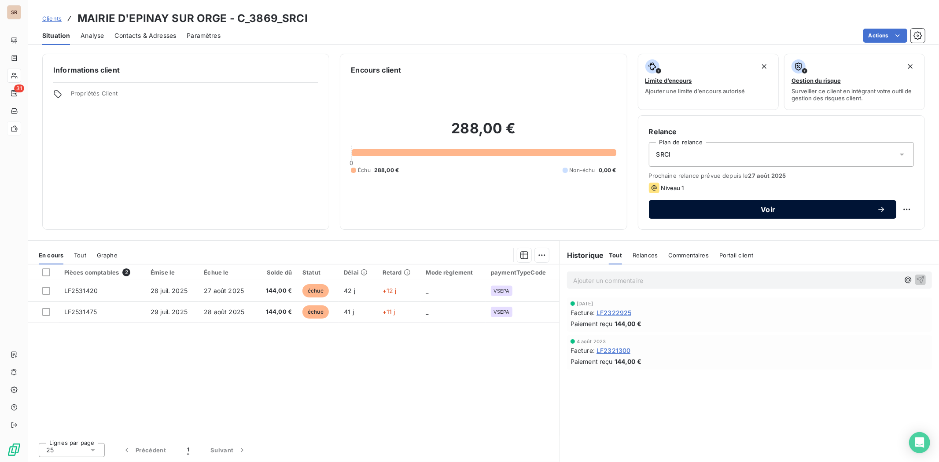
click at [751, 214] on button "Voir" at bounding box center [773, 209] width 248 height 18
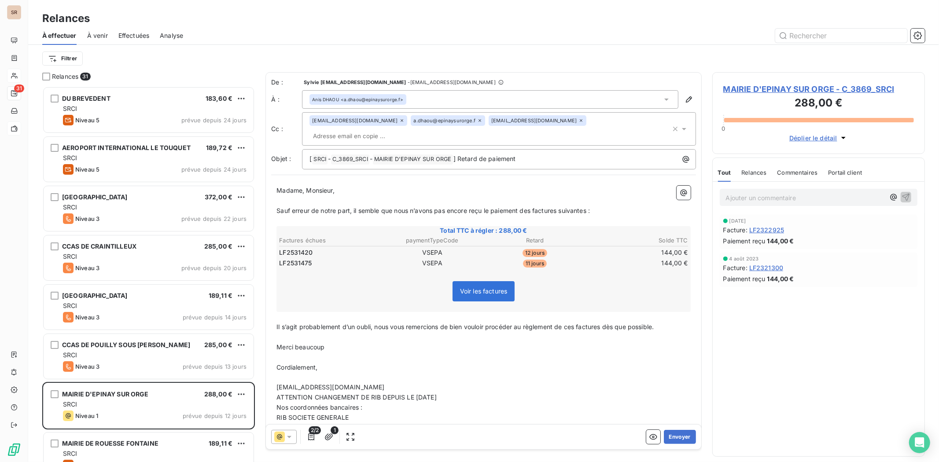
scroll to position [368, 205]
click at [667, 357] on button "Envoyer" at bounding box center [680, 437] width 32 height 14
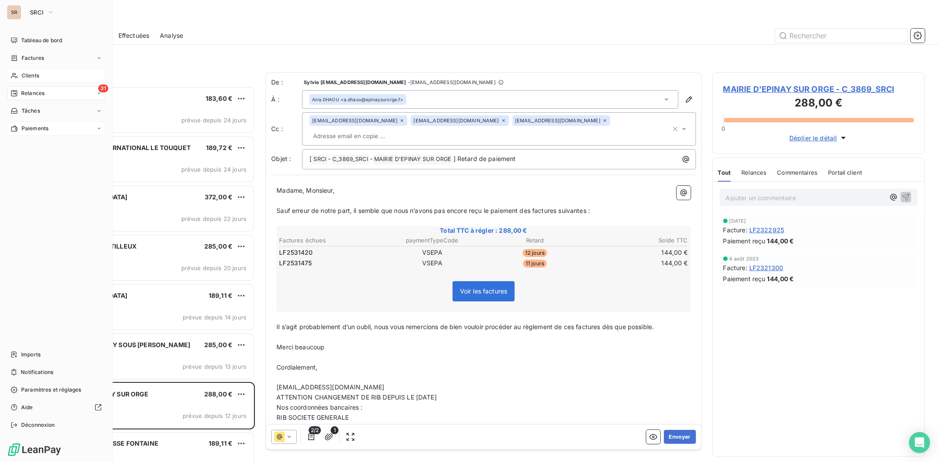
click at [22, 74] on span "Clients" at bounding box center [31, 76] width 18 height 8
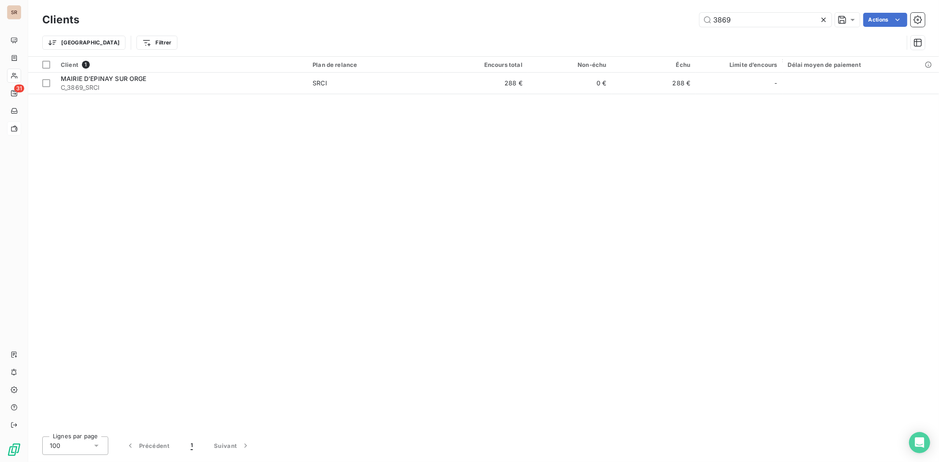
drag, startPoint x: 740, startPoint y: 19, endPoint x: 681, endPoint y: 18, distance: 59.9
click at [682, 18] on div "3869 Actions" at bounding box center [508, 20] width 836 height 14
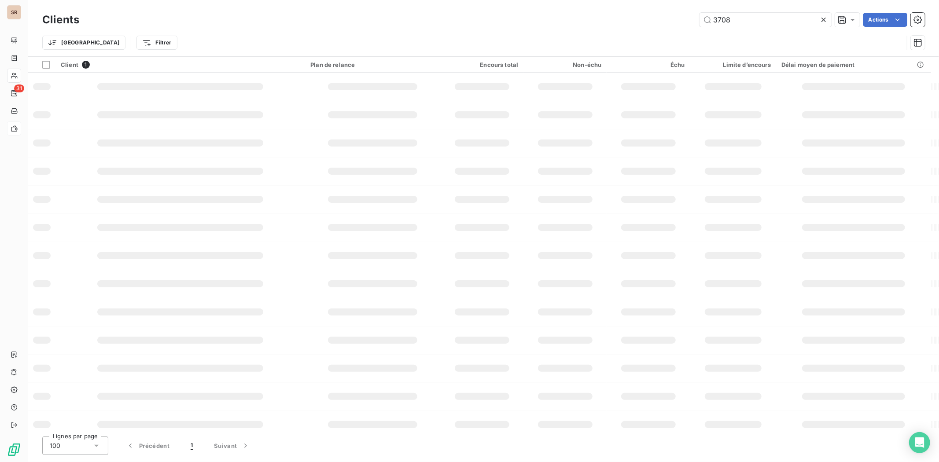
type input "3708"
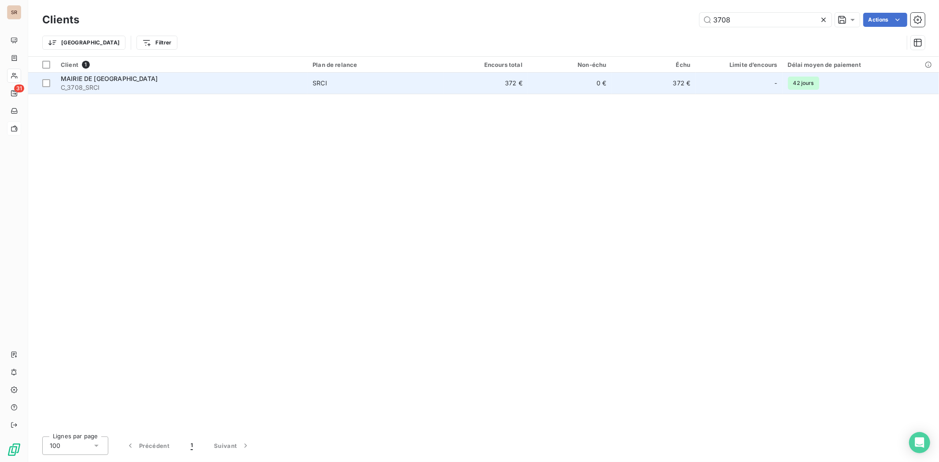
click at [100, 77] on span "MAIRIE DE [GEOGRAPHIC_DATA]" at bounding box center [109, 78] width 97 height 7
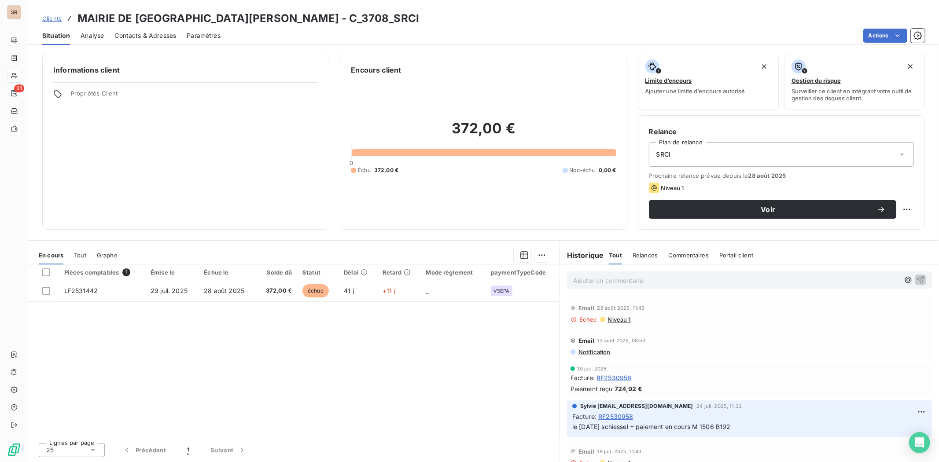
click at [150, 34] on span "Contacts & Adresses" at bounding box center [146, 35] width 62 height 9
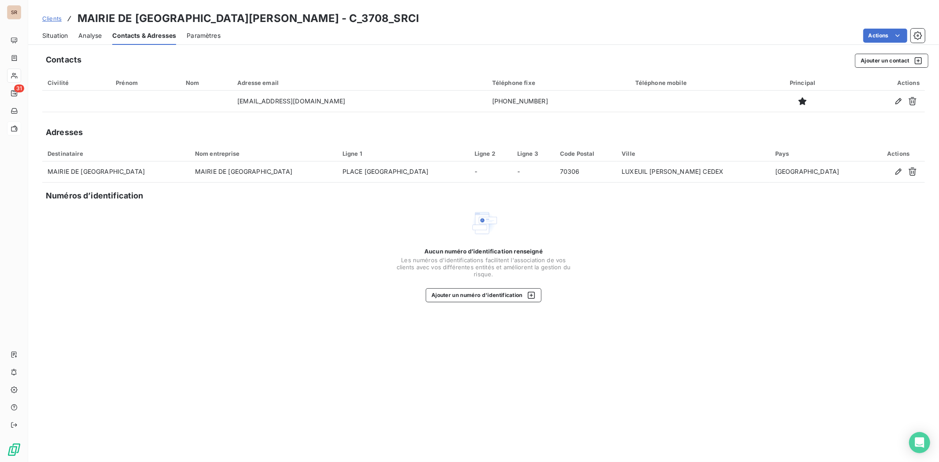
click at [53, 33] on span "Situation" at bounding box center [55, 35] width 26 height 9
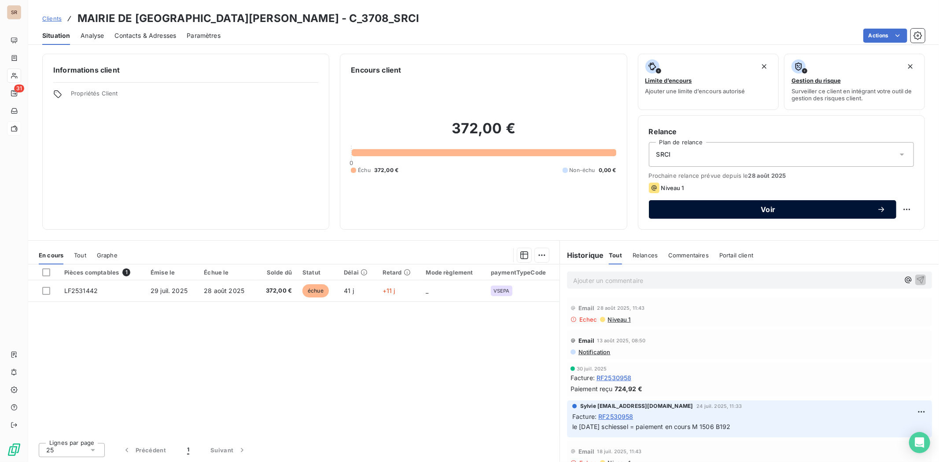
click at [751, 207] on span "Voir" at bounding box center [769, 209] width 218 height 7
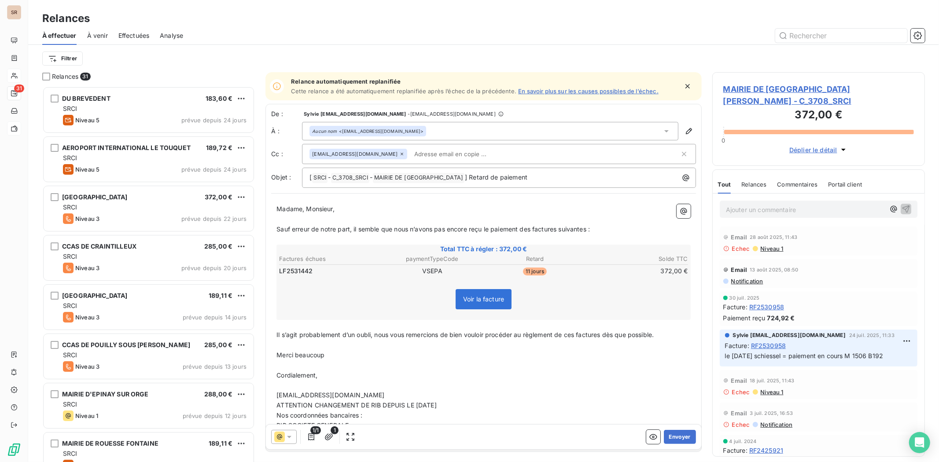
scroll to position [368, 205]
click at [671, 357] on button "Envoyer" at bounding box center [680, 437] width 32 height 14
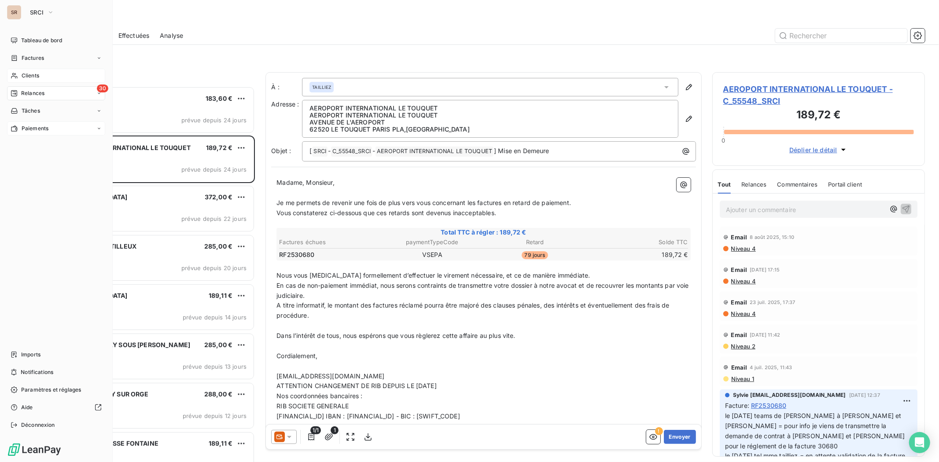
click at [24, 74] on span "Clients" at bounding box center [31, 76] width 18 height 8
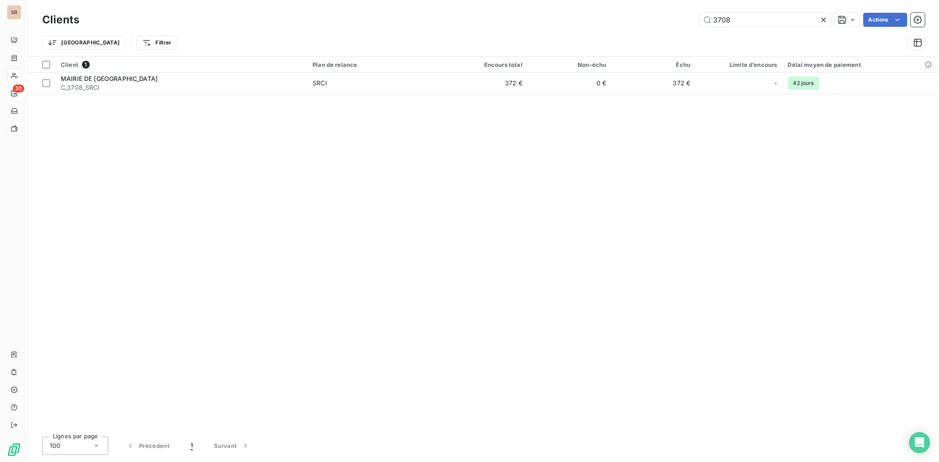
drag, startPoint x: 739, startPoint y: 18, endPoint x: 655, endPoint y: 9, distance: 84.6
click at [662, 11] on div "Clients 3708 Actions" at bounding box center [483, 20] width 883 height 18
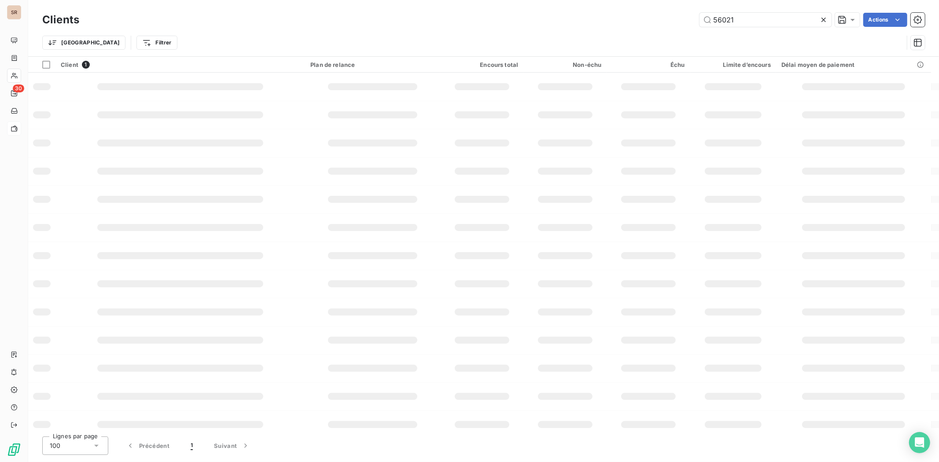
type input "56021"
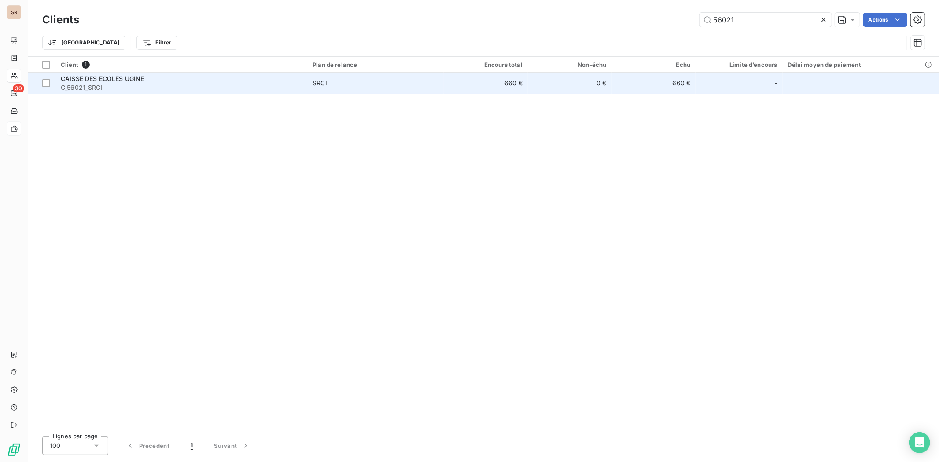
click at [81, 81] on span "CAISSE DES ECOLES UGINE" at bounding box center [102, 78] width 83 height 7
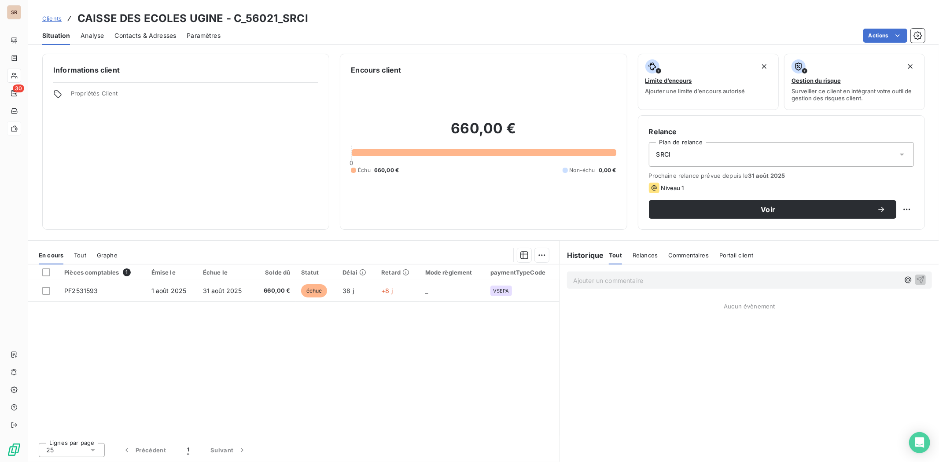
click at [137, 33] on span "Contacts & Adresses" at bounding box center [146, 35] width 62 height 9
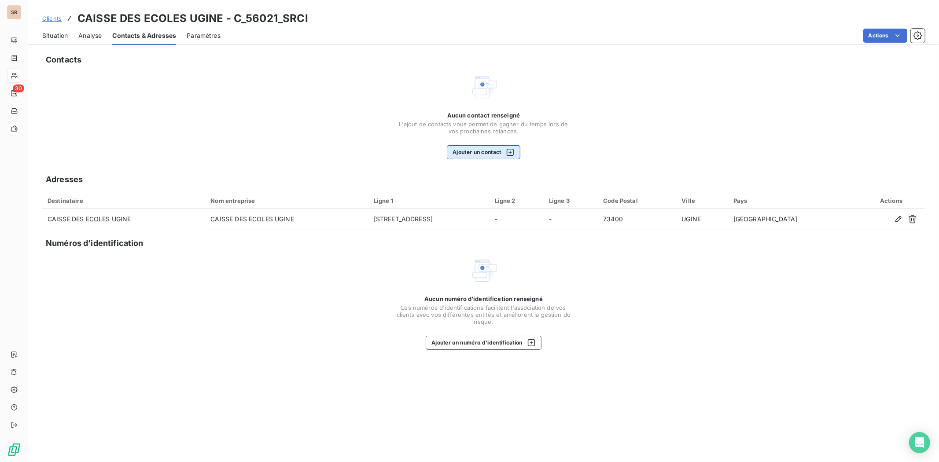
click at [473, 159] on button "Ajouter un contact" at bounding box center [484, 152] width 74 height 14
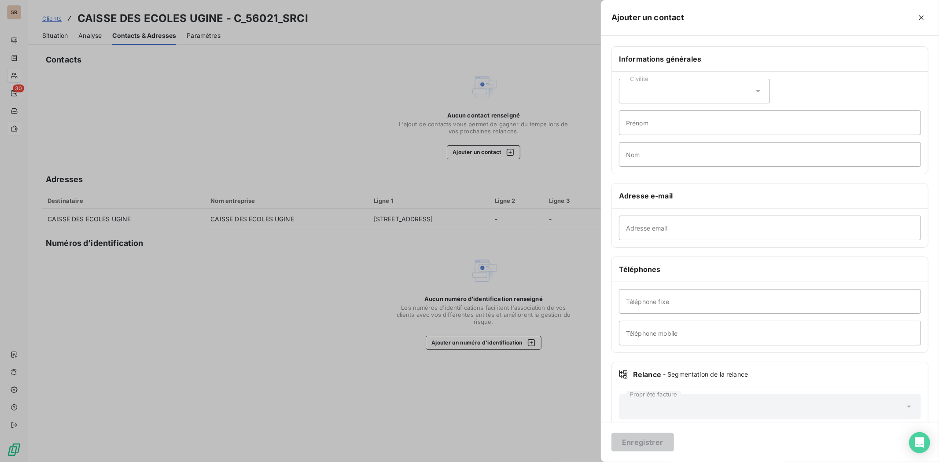
click at [47, 37] on div at bounding box center [469, 231] width 939 height 462
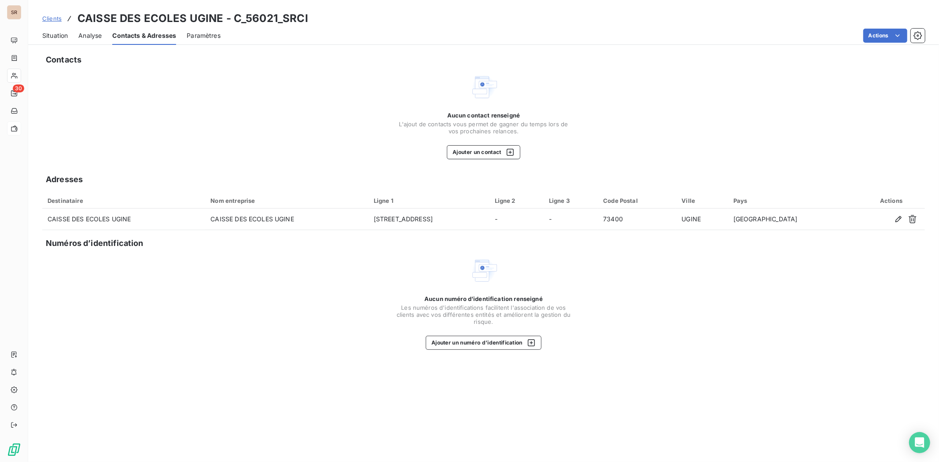
click at [47, 37] on span "Situation" at bounding box center [55, 35] width 26 height 9
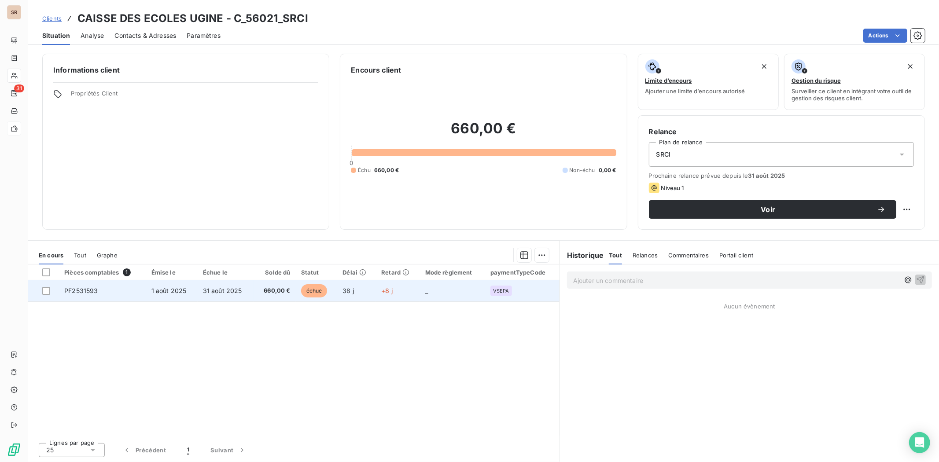
click at [96, 293] on span "PF2531593" at bounding box center [80, 290] width 33 height 7
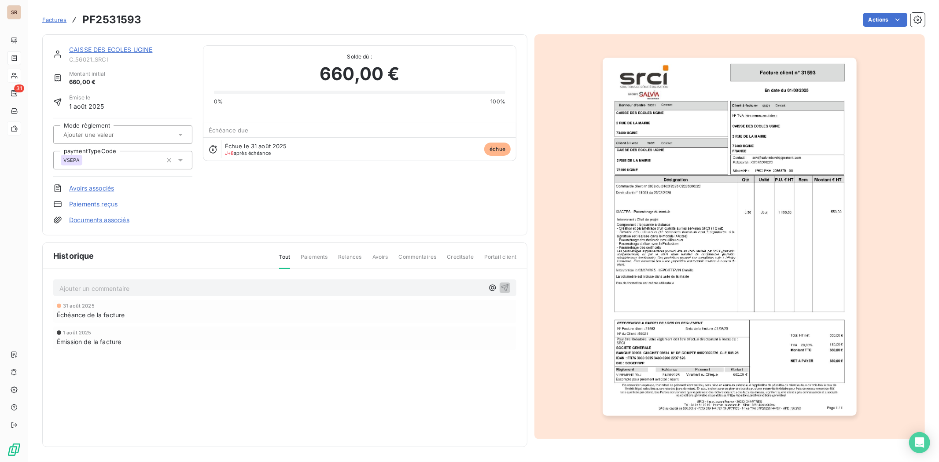
click at [131, 288] on p "Ajouter un commentaire ﻿" at bounding box center [271, 288] width 425 height 11
click at [505, 287] on icon "button" at bounding box center [505, 287] width 7 height 7
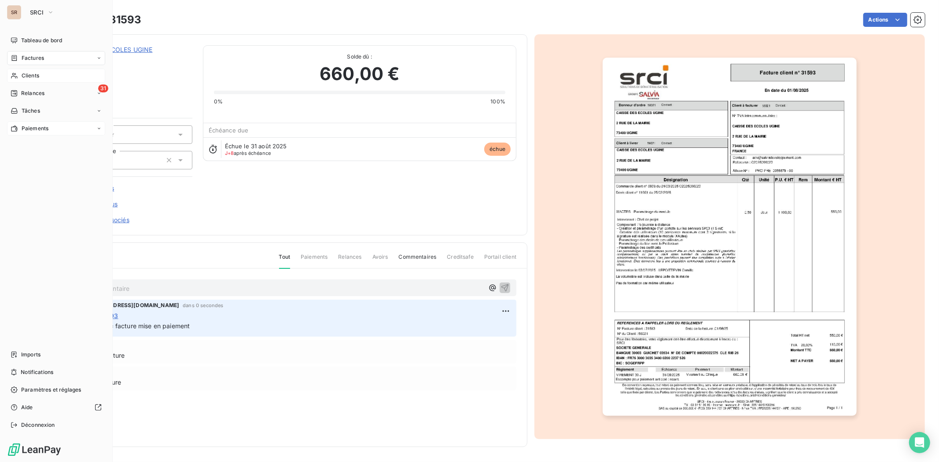
click at [28, 75] on span "Clients" at bounding box center [31, 76] width 18 height 8
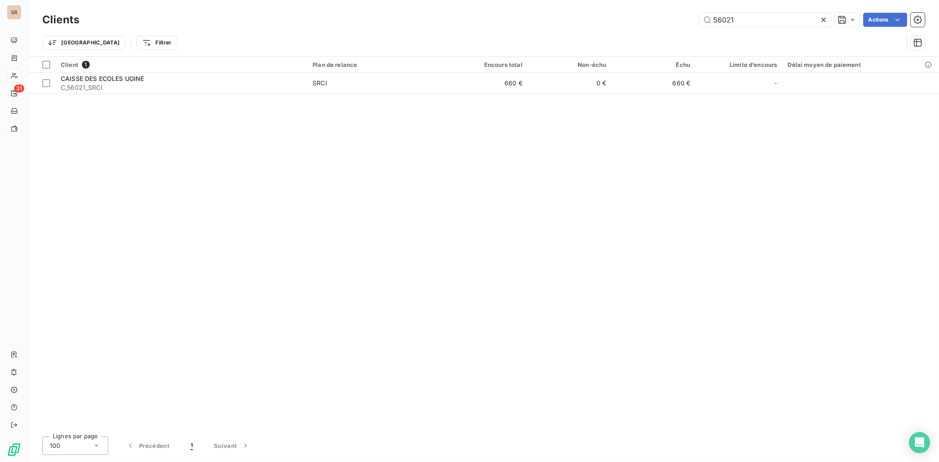
drag, startPoint x: 751, startPoint y: 17, endPoint x: 692, endPoint y: 19, distance: 59.1
click at [693, 21] on div "56021 Actions" at bounding box center [508, 20] width 836 height 14
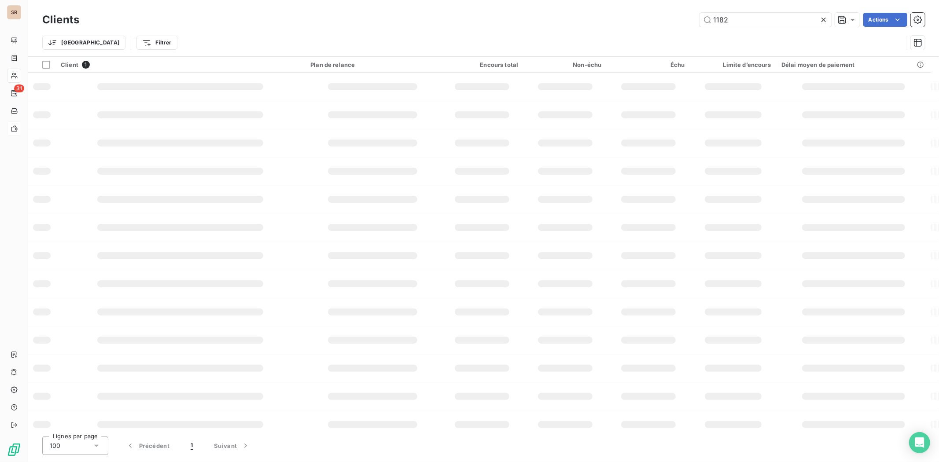
type input "1182"
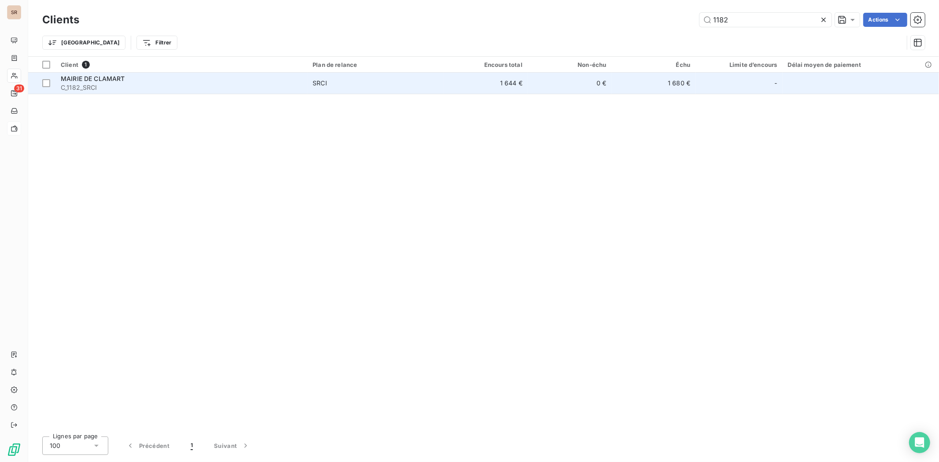
click at [89, 84] on span "C_1182_SRCI" at bounding box center [181, 87] width 241 height 9
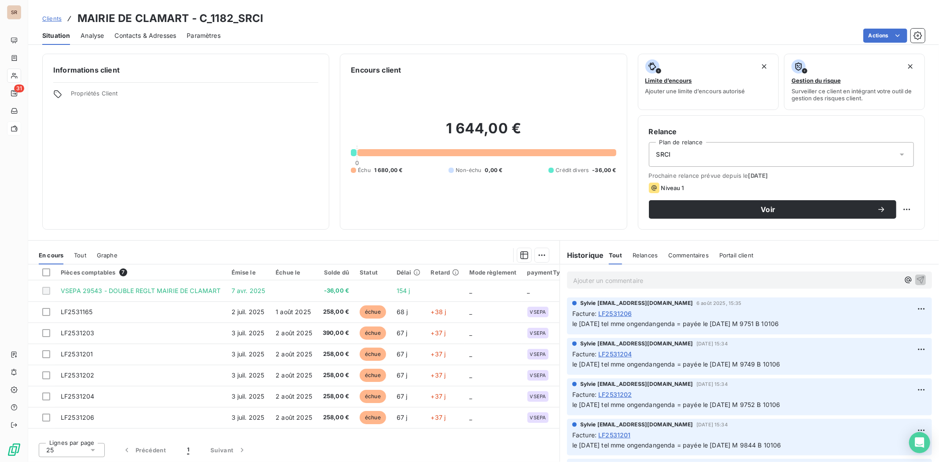
click at [155, 33] on span "Contacts & Adresses" at bounding box center [146, 35] width 62 height 9
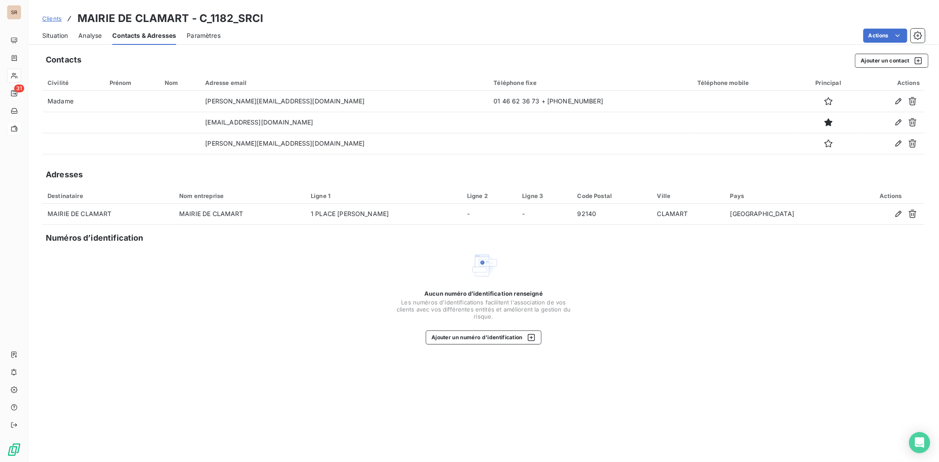
click at [50, 37] on span "Situation" at bounding box center [55, 35] width 26 height 9
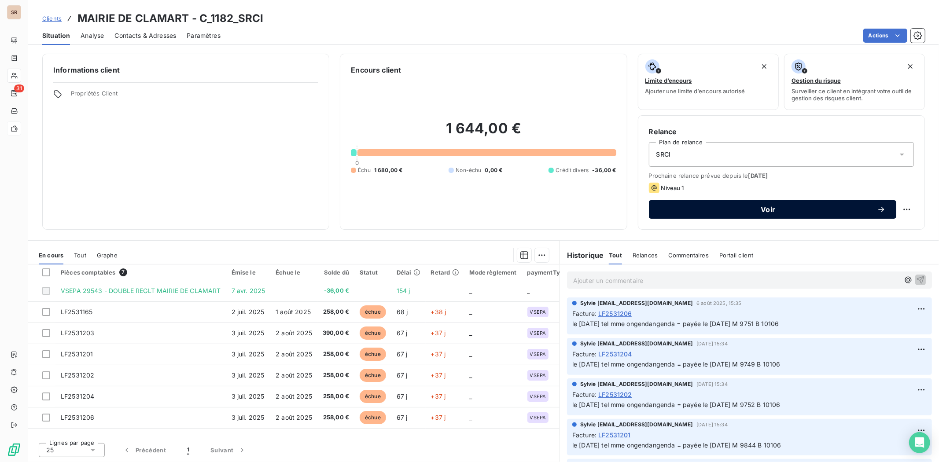
click at [751, 214] on button "Voir" at bounding box center [773, 209] width 248 height 18
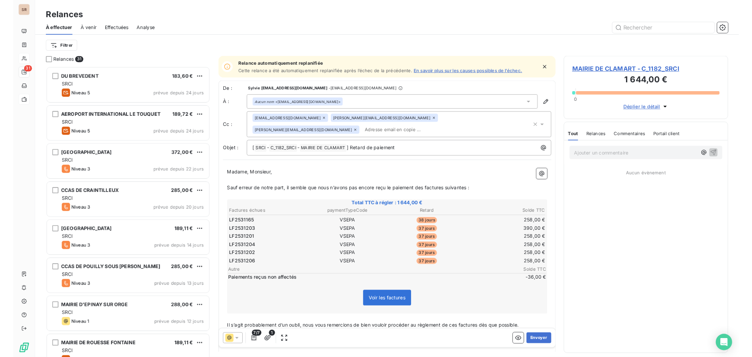
scroll to position [368, 205]
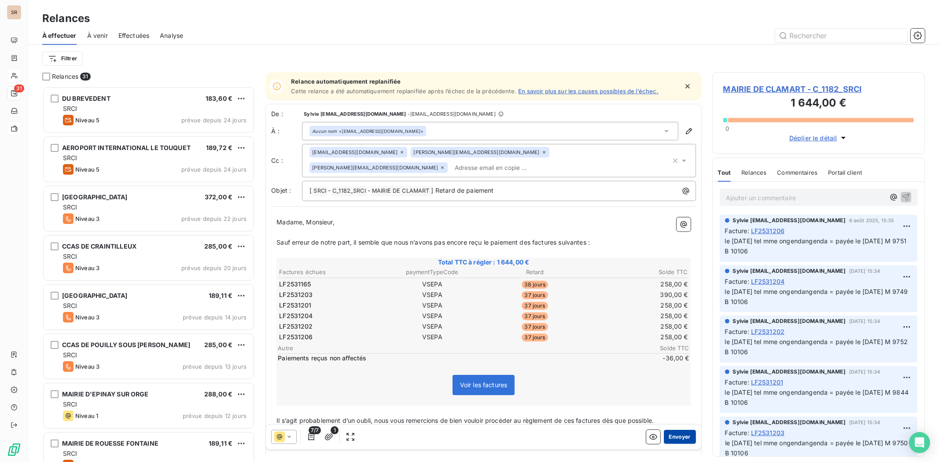
click at [664, 357] on button "Envoyer" at bounding box center [680, 437] width 32 height 14
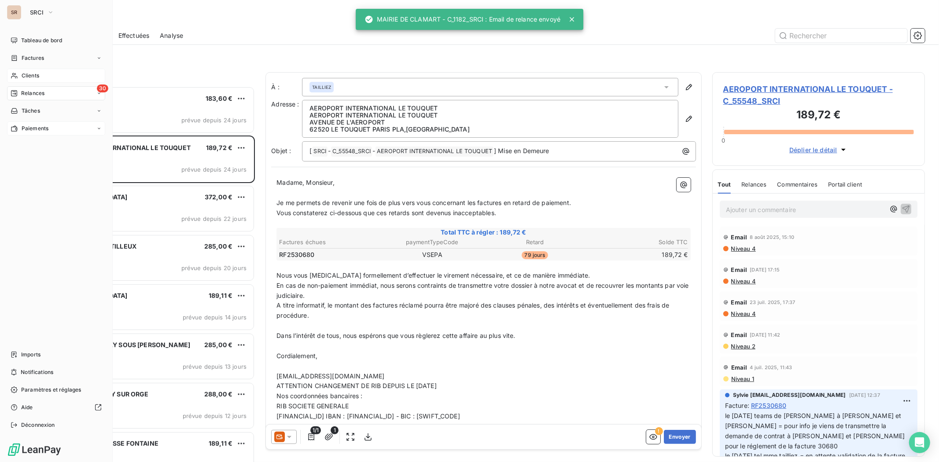
click at [18, 77] on div "Clients" at bounding box center [56, 76] width 98 height 14
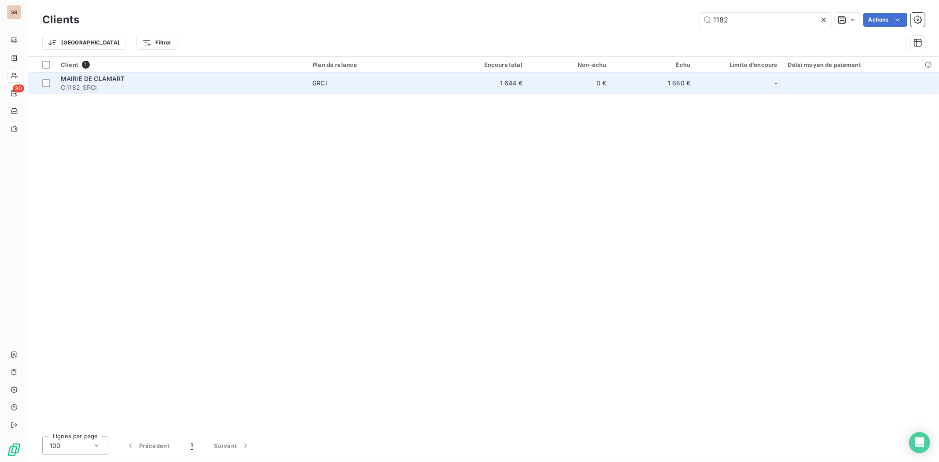
click at [86, 85] on span "C_1182_SRCI" at bounding box center [181, 87] width 241 height 9
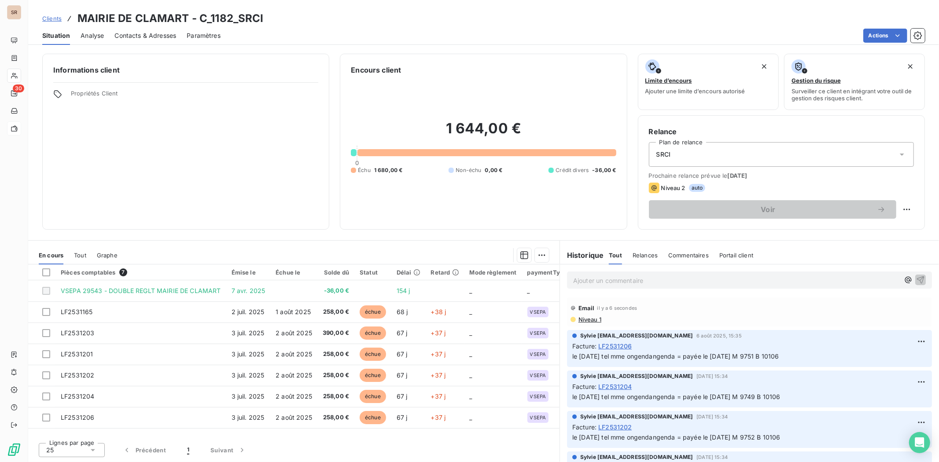
click at [150, 35] on span "Contacts & Adresses" at bounding box center [146, 35] width 62 height 9
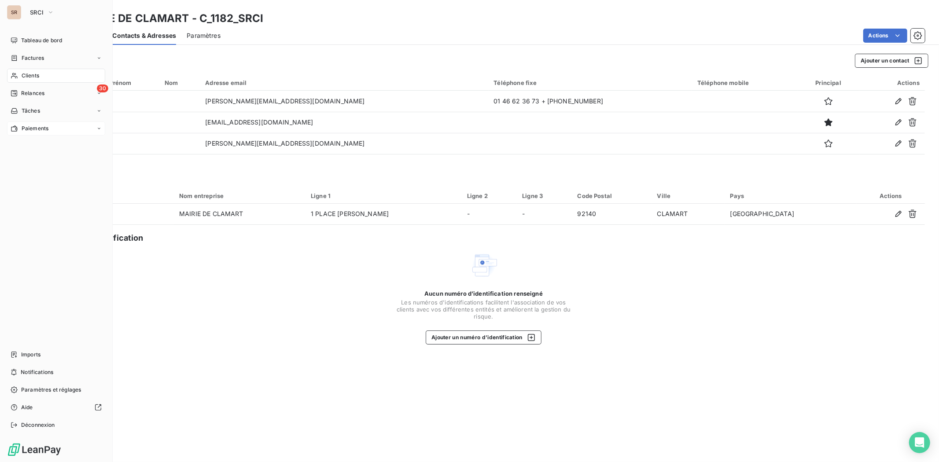
click at [18, 76] on div "Clients" at bounding box center [56, 76] width 98 height 14
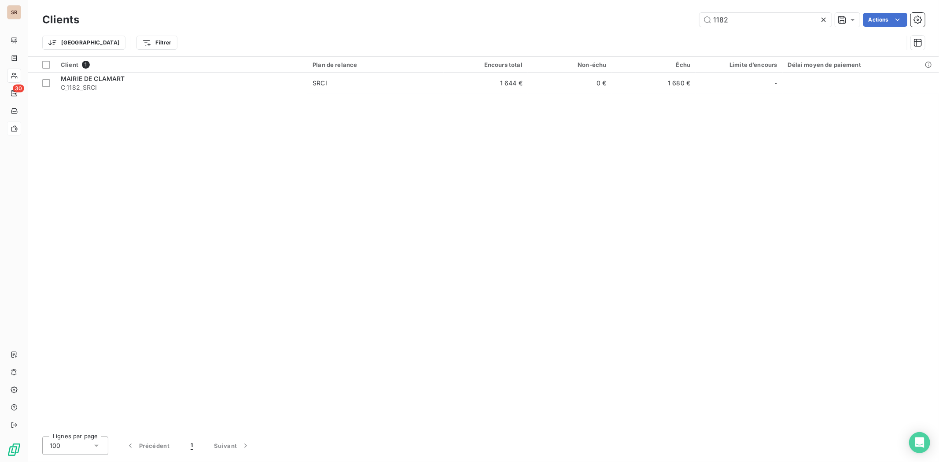
drag, startPoint x: 669, startPoint y: 23, endPoint x: 663, endPoint y: 24, distance: 6.6
click at [663, 24] on div "1182 Actions" at bounding box center [508, 20] width 836 height 14
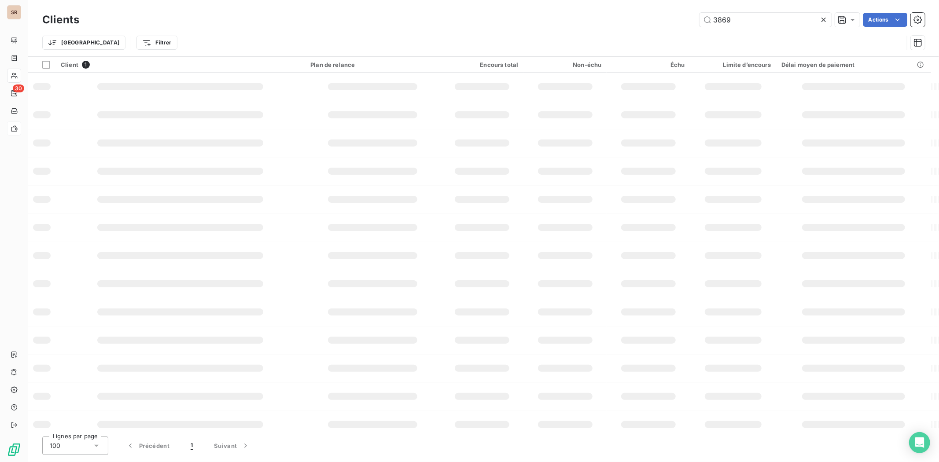
type input "3869"
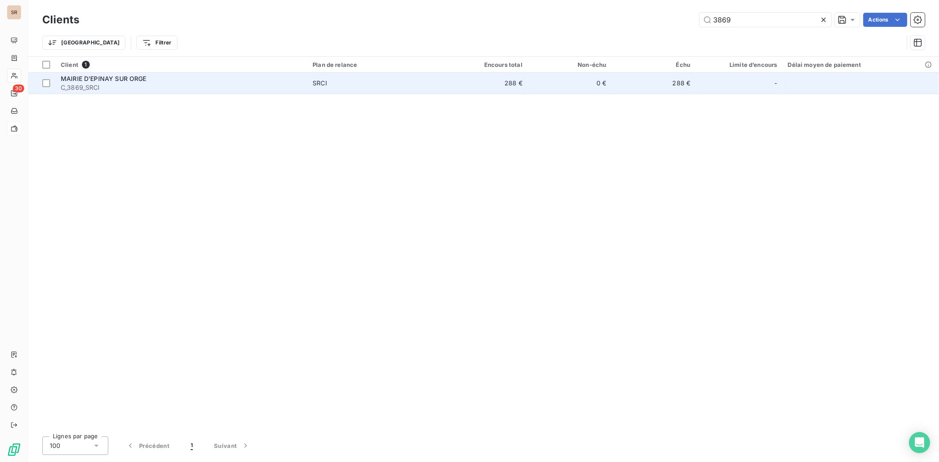
click at [85, 82] on div "MAIRIE D'EPINAY SUR ORGE" at bounding box center [181, 78] width 241 height 9
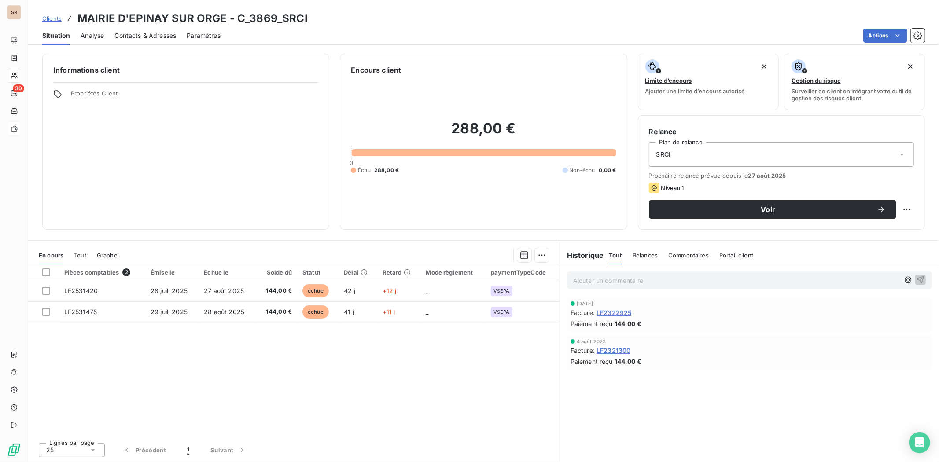
click at [159, 40] on div "Contacts & Adresses" at bounding box center [146, 35] width 62 height 18
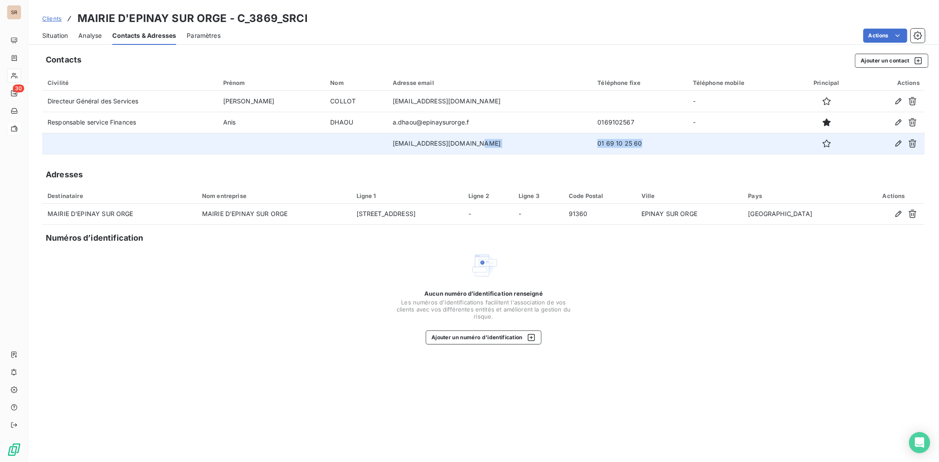
drag, startPoint x: 625, startPoint y: 142, endPoint x: 582, endPoint y: 143, distance: 42.7
click at [582, 143] on tr "[EMAIL_ADDRESS][DOMAIN_NAME] 01 69 10 25 60" at bounding box center [483, 143] width 883 height 21
copy tr "01 69 10 25 60"
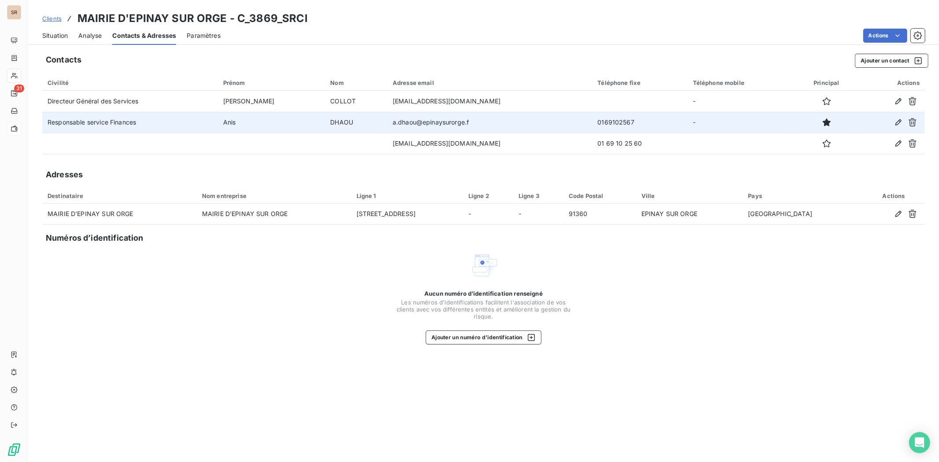
click at [644, 128] on td "0169102567" at bounding box center [639, 122] width 95 height 21
drag, startPoint x: 631, startPoint y: 122, endPoint x: 598, endPoint y: 119, distance: 33.6
click at [598, 119] on td "0169102567" at bounding box center [639, 122] width 95 height 21
copy td "0169102567"
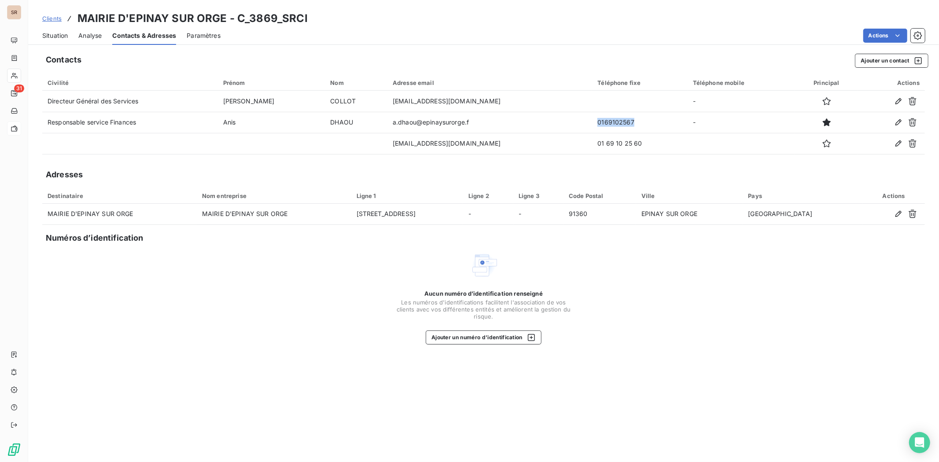
click at [55, 33] on span "Situation" at bounding box center [55, 35] width 26 height 9
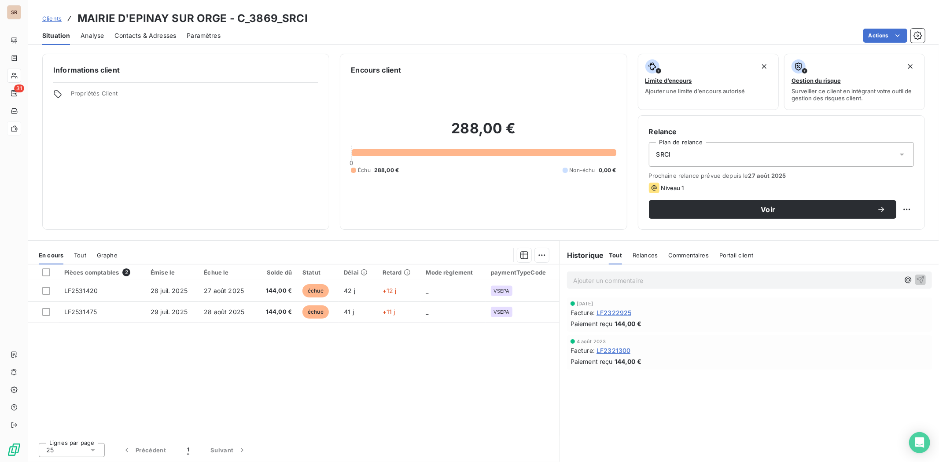
click at [164, 30] on div "Contacts & Adresses" at bounding box center [146, 35] width 62 height 18
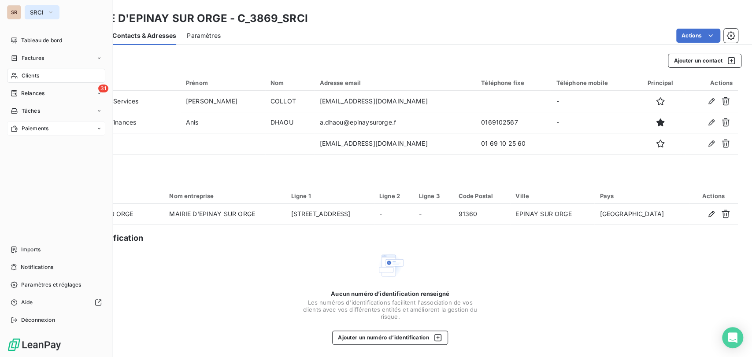
click at [50, 15] on icon "button" at bounding box center [50, 12] width 7 height 9
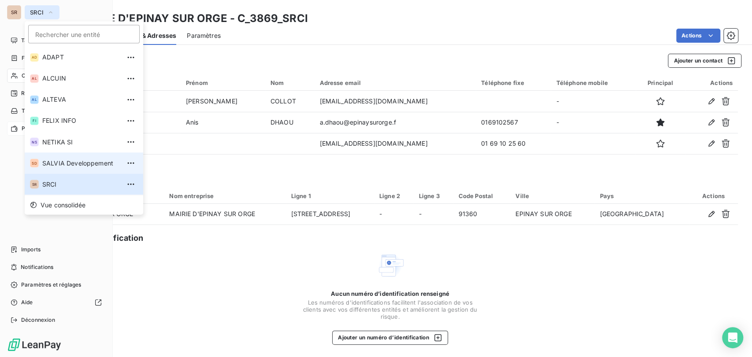
click at [57, 162] on span "SALVIA Developpement" at bounding box center [81, 163] width 78 height 9
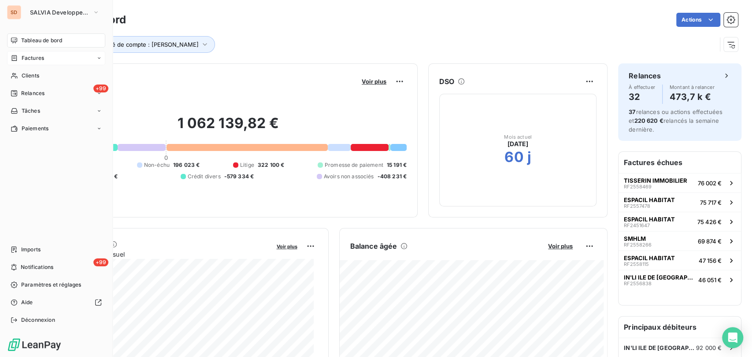
click at [35, 60] on span "Factures" at bounding box center [33, 58] width 22 height 8
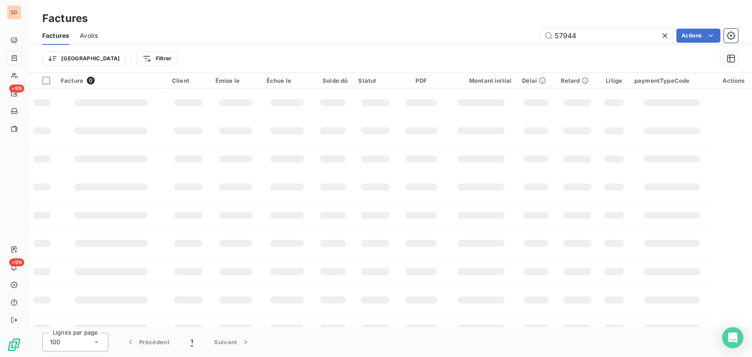
click at [662, 35] on icon at bounding box center [664, 35] width 9 height 9
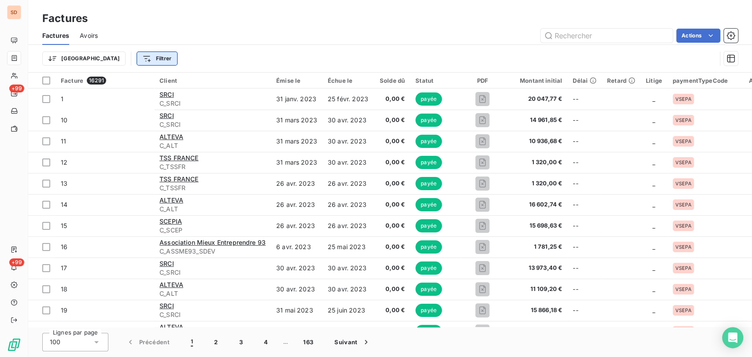
click at [105, 57] on html "SD +99 +99 Factures Factures Avoirs Actions Trier Filtrer Facture 16291 Client …" at bounding box center [376, 178] width 752 height 357
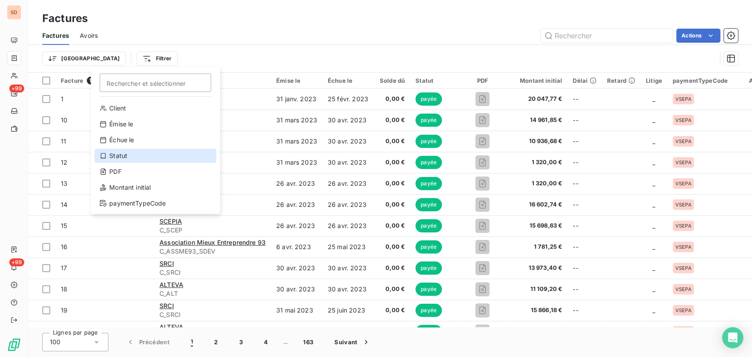
click at [117, 158] on div "Statut" at bounding box center [155, 156] width 122 height 14
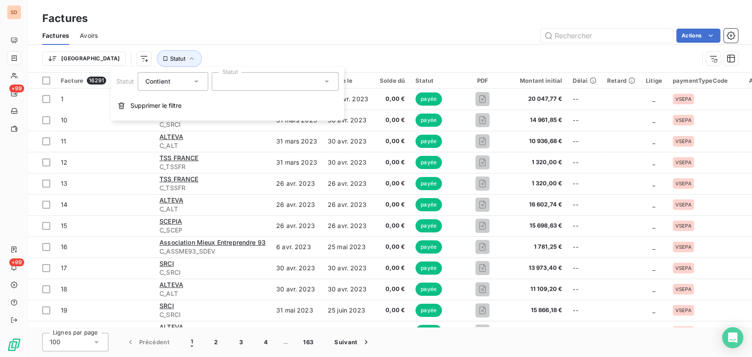
click at [326, 80] on icon at bounding box center [326, 81] width 9 height 9
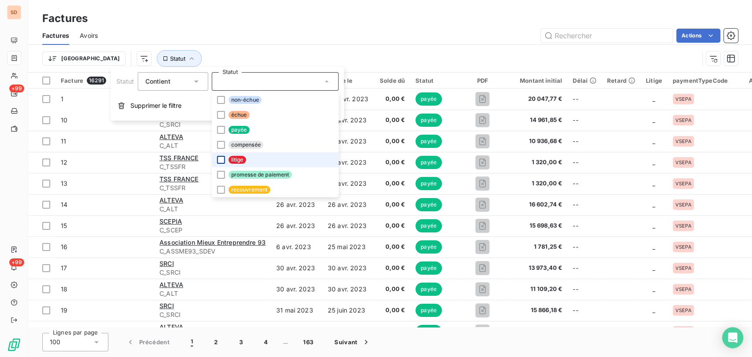
click at [220, 160] on div at bounding box center [221, 160] width 8 height 8
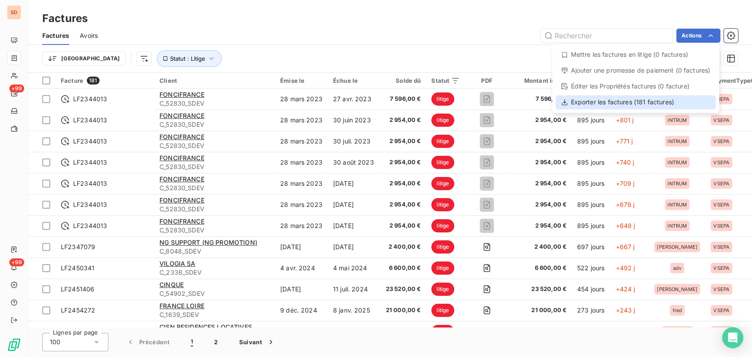
click at [629, 103] on div "Exporter les factures (181 factures)" at bounding box center [635, 102] width 160 height 14
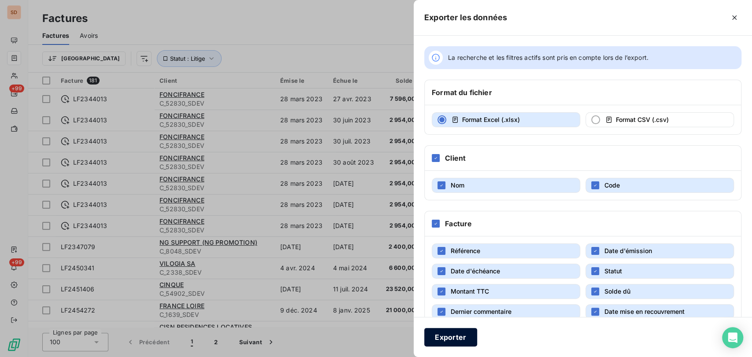
click at [450, 332] on button "Exporter" at bounding box center [450, 337] width 53 height 18
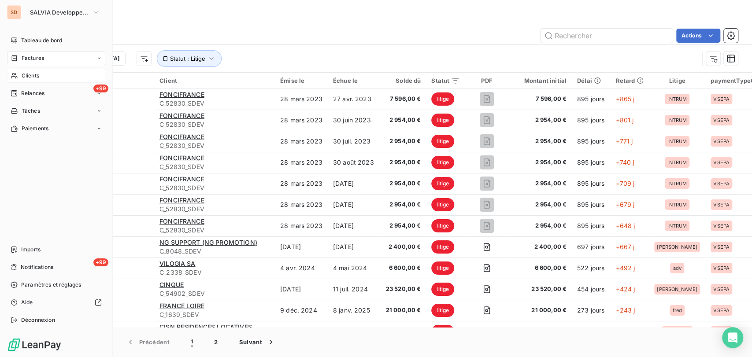
click at [24, 73] on span "Clients" at bounding box center [31, 76] width 18 height 8
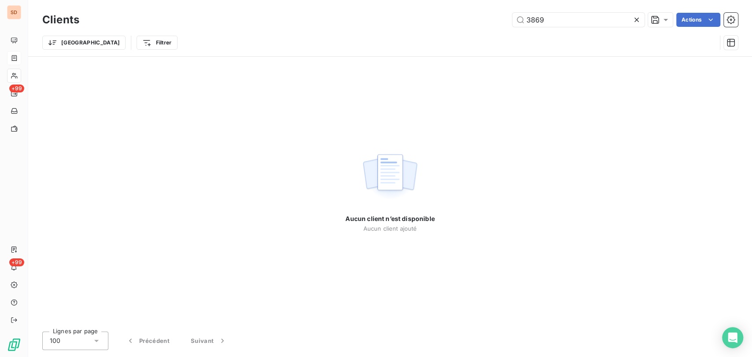
drag, startPoint x: 544, startPoint y: 21, endPoint x: 502, endPoint y: 16, distance: 42.6
click at [503, 16] on div "3869 Actions" at bounding box center [414, 20] width 648 height 14
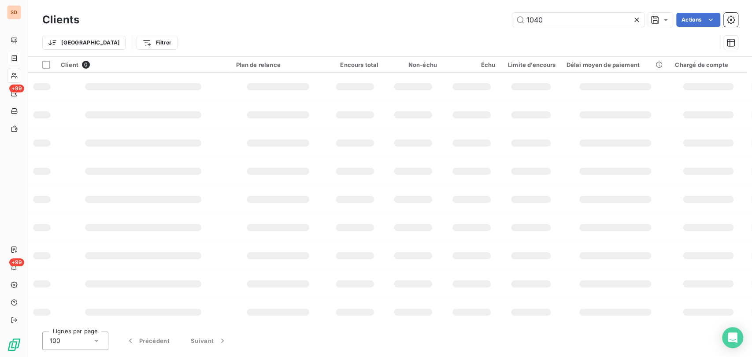
type input "1040"
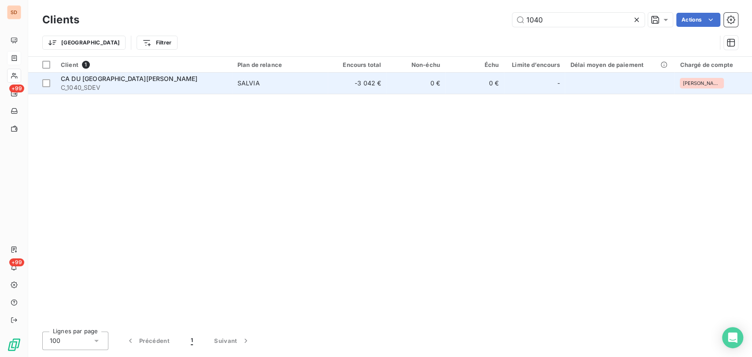
click at [96, 78] on span "CA DU [GEOGRAPHIC_DATA][PERSON_NAME]" at bounding box center [129, 78] width 137 height 7
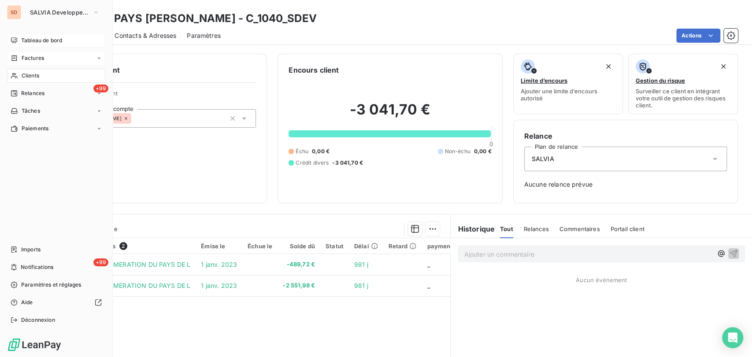
drag, startPoint x: 37, startPoint y: 39, endPoint x: 42, endPoint y: 44, distance: 7.5
click at [37, 39] on span "Tableau de bord" at bounding box center [41, 41] width 41 height 8
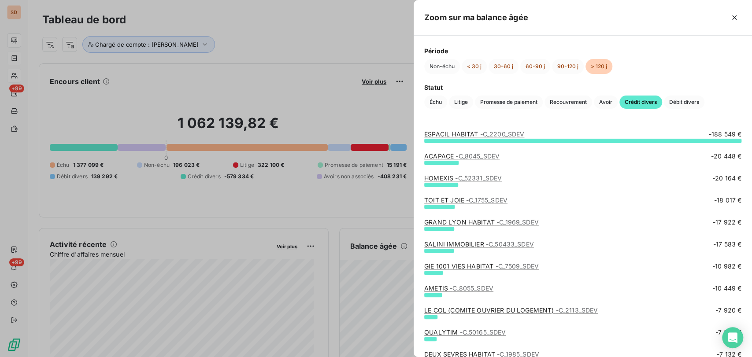
click at [28, 71] on div at bounding box center [376, 178] width 752 height 357
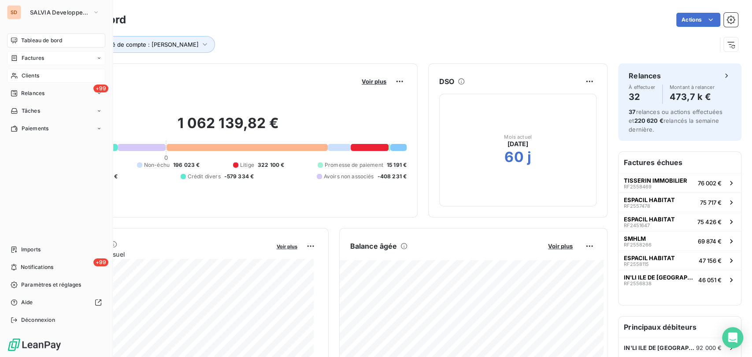
click at [28, 57] on span "Factures" at bounding box center [33, 58] width 22 height 8
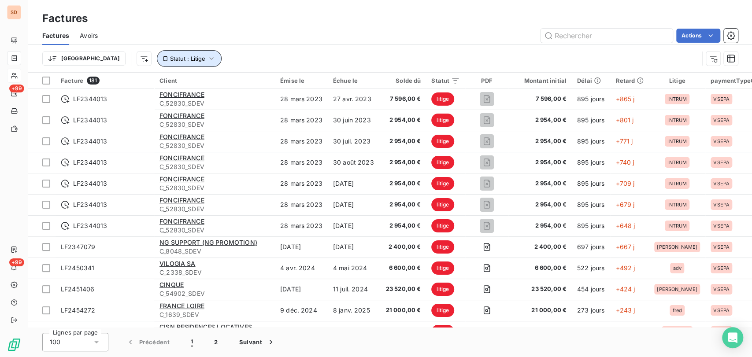
click at [172, 56] on button "Statut : Litige" at bounding box center [189, 58] width 65 height 17
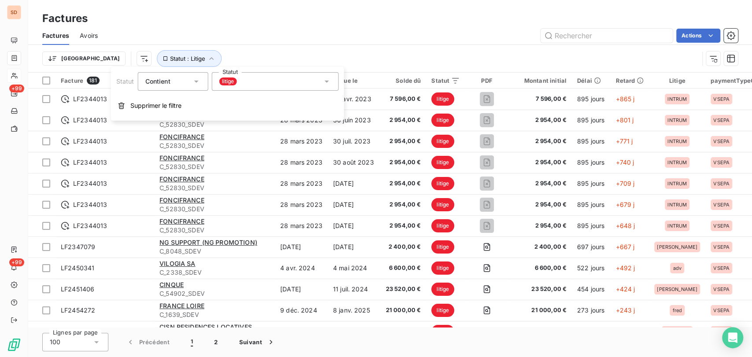
click at [328, 81] on icon at bounding box center [326, 81] width 9 height 9
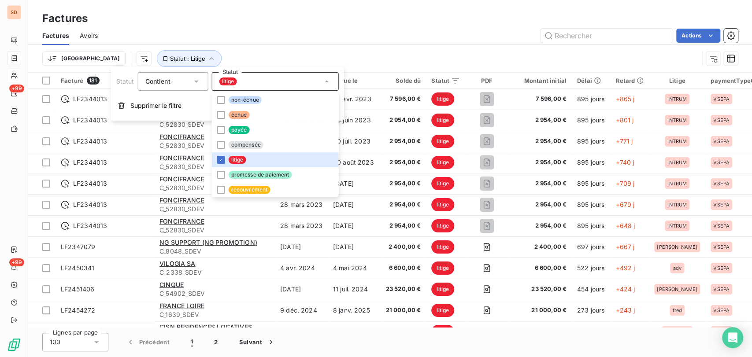
click at [365, 46] on div "Trier Statut : Litige" at bounding box center [389, 58] width 695 height 27
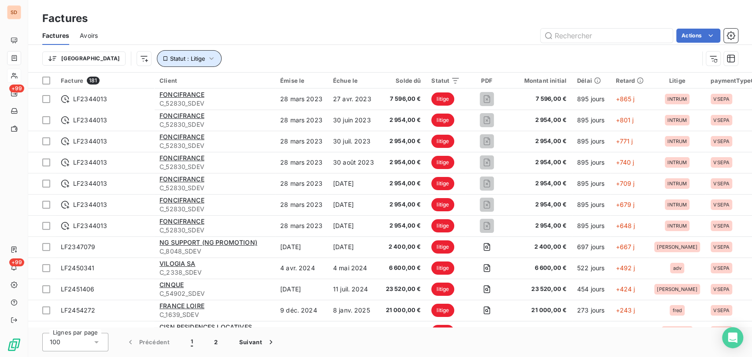
click at [207, 59] on icon "button" at bounding box center [211, 58] width 9 height 9
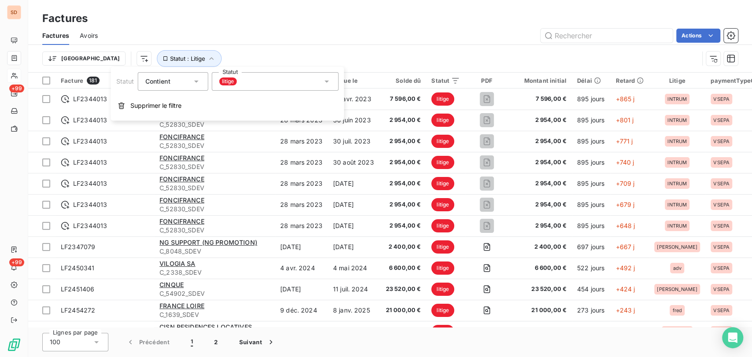
click at [251, 56] on div "Trier Statut : Litige" at bounding box center [370, 58] width 656 height 17
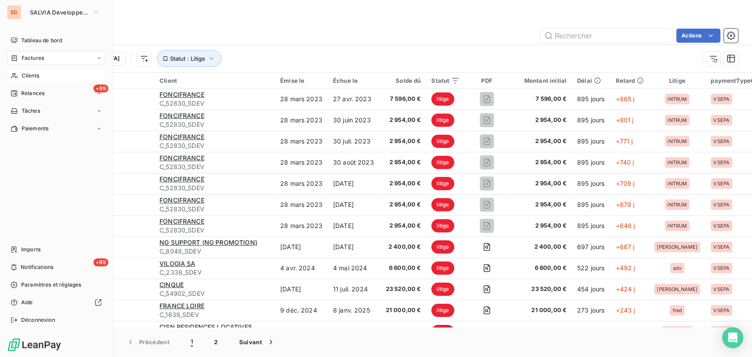
click at [35, 76] on span "Clients" at bounding box center [31, 76] width 18 height 8
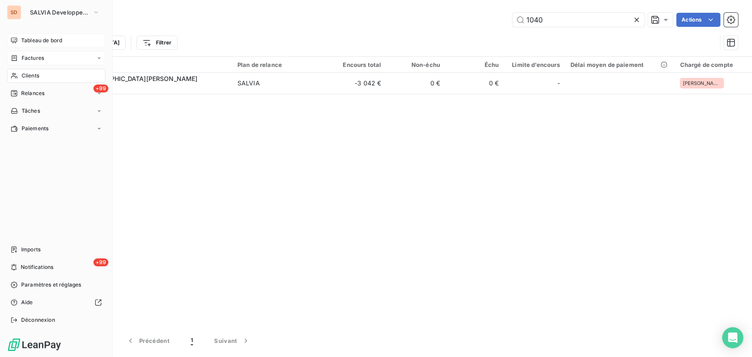
click at [32, 39] on span "Tableau de bord" at bounding box center [41, 41] width 41 height 8
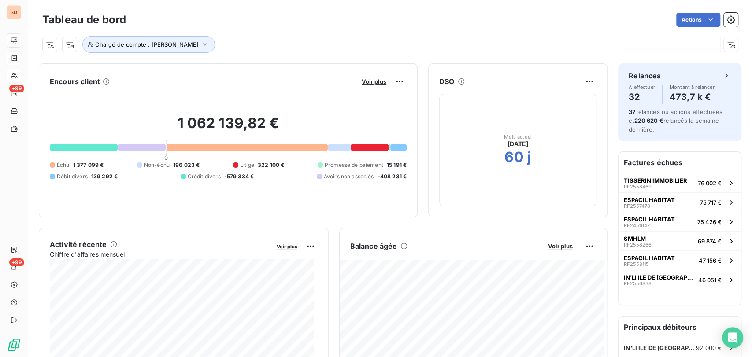
click at [80, 145] on div at bounding box center [84, 147] width 68 height 7
click at [82, 148] on div at bounding box center [84, 147] width 68 height 7
click at [393, 78] on html "SD +99 +99 Tableau de bord Actions Chargé de compte : [PERSON_NAME] client Voir…" at bounding box center [376, 178] width 752 height 357
click at [377, 100] on div "Exporter" at bounding box center [373, 100] width 49 height 14
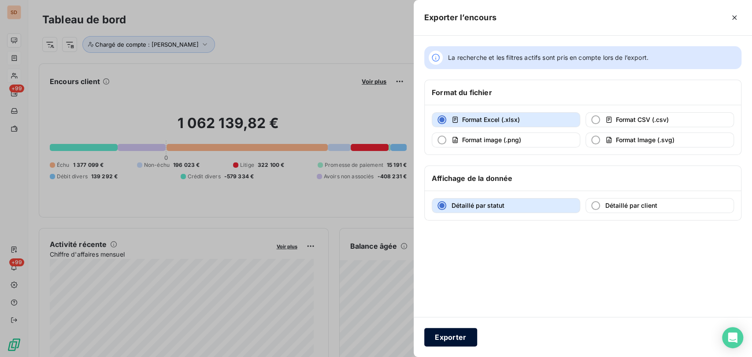
click at [457, 340] on button "Exporter" at bounding box center [450, 337] width 53 height 18
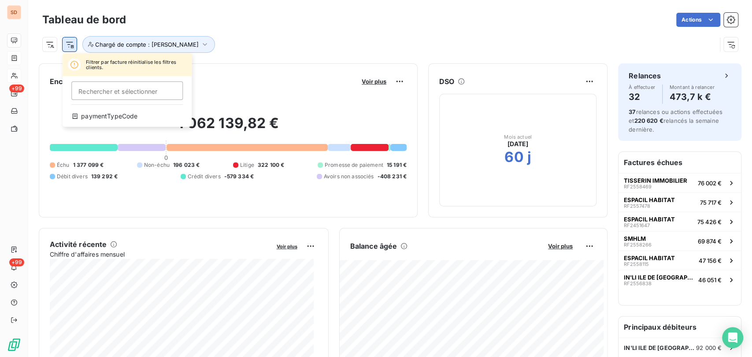
click at [68, 44] on html "SD +99 +99 Tableau de bord Actions Filtrer par facture réinitialise les filtres…" at bounding box center [376, 178] width 752 height 357
click at [51, 45] on html "SD +99 +99 Tableau de bord Actions Filtrer par facture réinitialise les filtres…" at bounding box center [376, 178] width 752 height 357
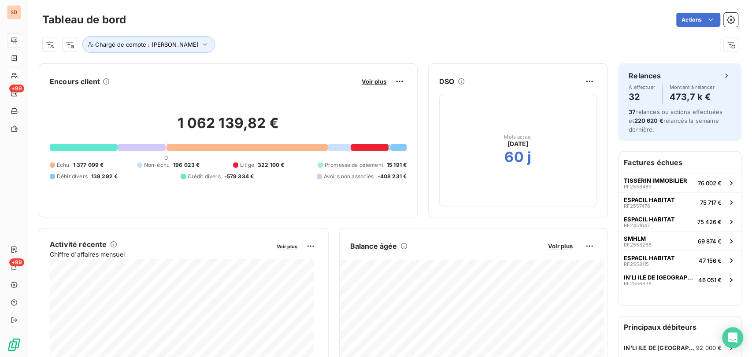
click at [74, 148] on div at bounding box center [84, 147] width 68 height 7
click at [580, 248] on html "SD +99 +99 Tableau de bord Actions Chargé de compte : [PERSON_NAME] client Voir…" at bounding box center [376, 178] width 752 height 357
click at [425, 269] on html "SD +99 +99 Tableau de bord Actions Chargé de compte : [PERSON_NAME] client Voir…" at bounding box center [376, 178] width 752 height 357
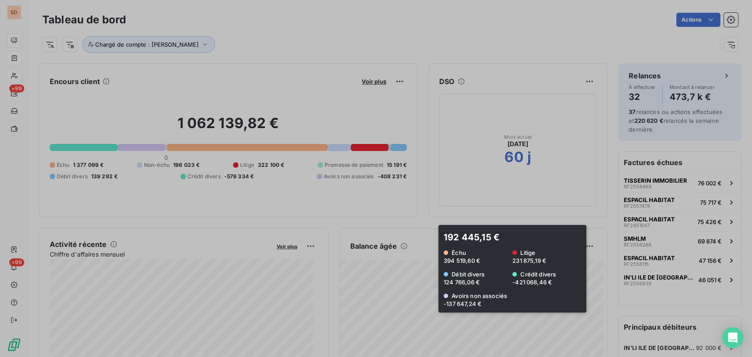
click at [425, 269] on div at bounding box center [376, 178] width 752 height 357
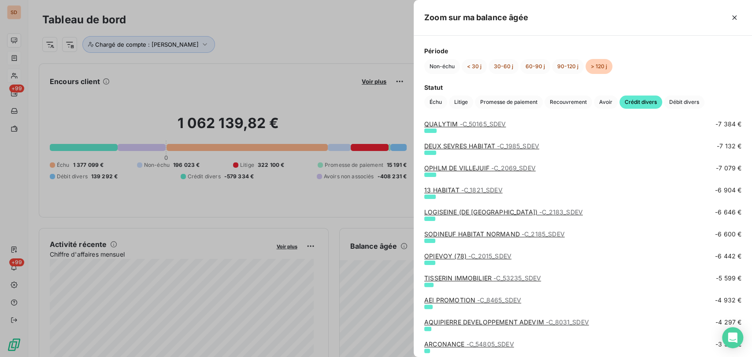
scroll to position [196, 0]
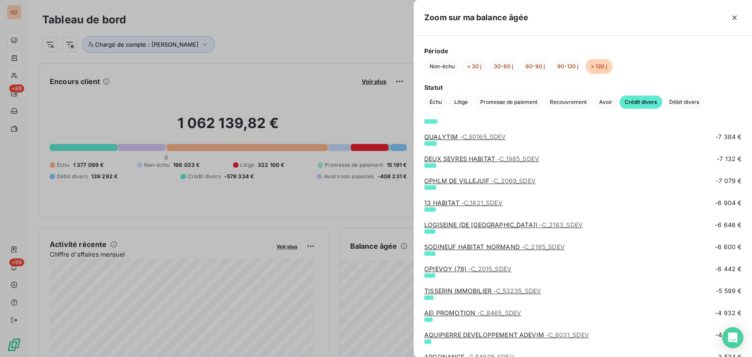
click at [197, 109] on div at bounding box center [376, 178] width 752 height 357
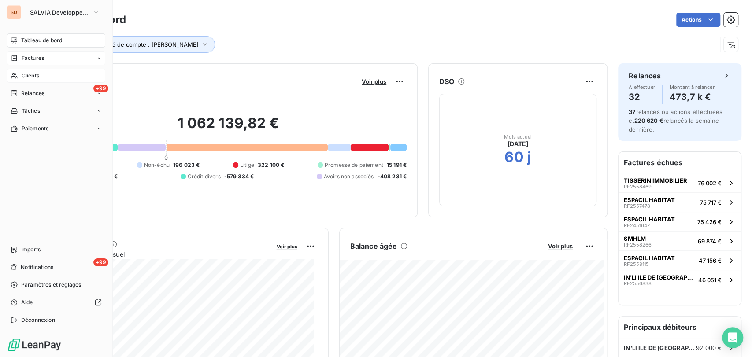
click at [24, 61] on span "Factures" at bounding box center [33, 58] width 22 height 8
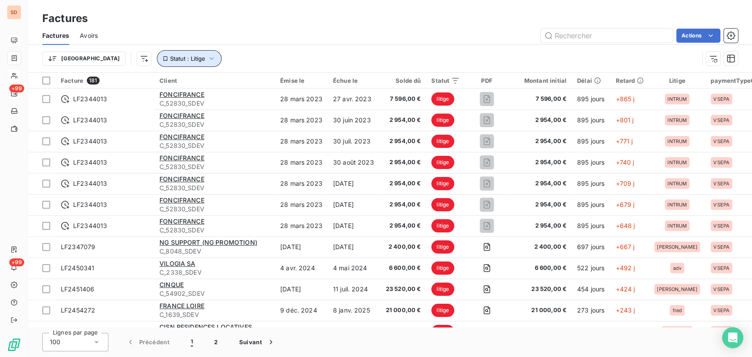
click at [207, 56] on icon "button" at bounding box center [211, 58] width 9 height 9
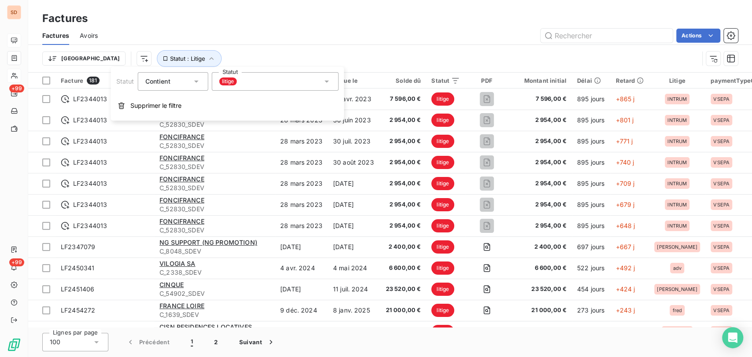
click at [329, 84] on icon at bounding box center [326, 81] width 9 height 9
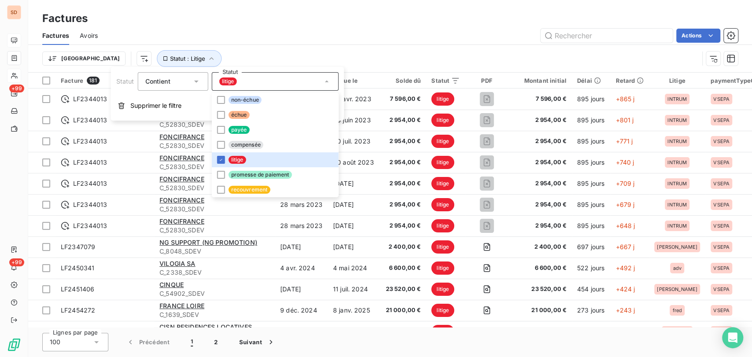
click at [324, 82] on icon at bounding box center [326, 81] width 9 height 9
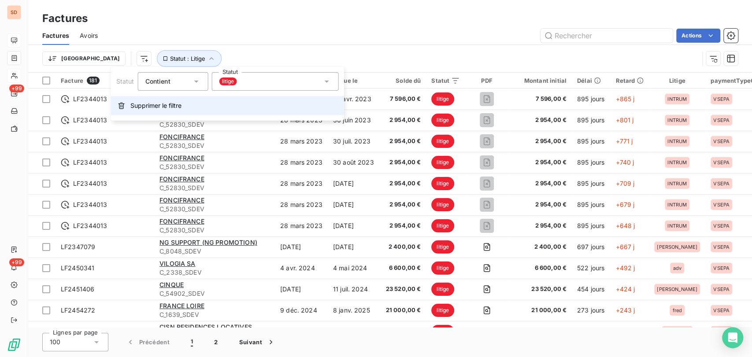
click at [142, 103] on span "Supprimer le filtre" at bounding box center [155, 105] width 51 height 9
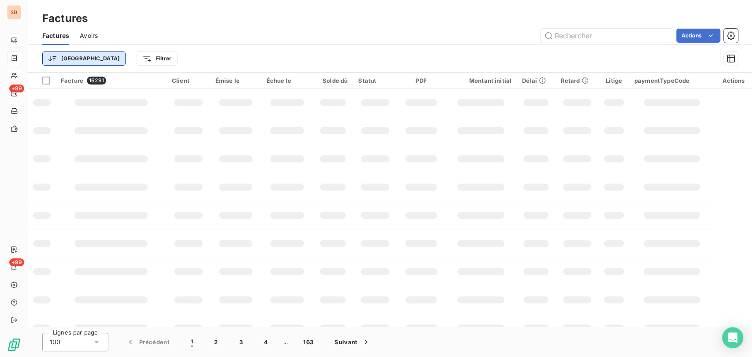
click at [70, 58] on html "SD +99 +99 Factures Factures Avoirs Actions Trier Filtrer Facture 16291 Client …" at bounding box center [376, 178] width 752 height 357
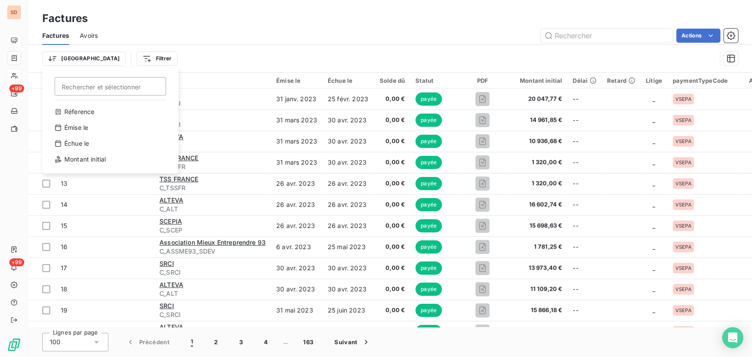
click at [120, 56] on html "SD +99 +99 Factures Factures Avoirs Actions Trier Rechercher et sélectionner Ré…" at bounding box center [376, 178] width 752 height 357
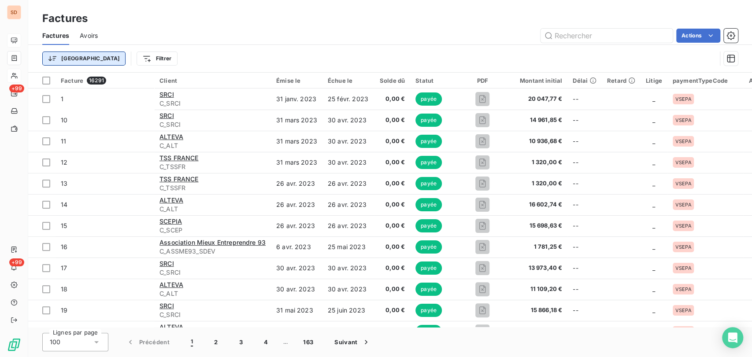
click at [59, 59] on html "SD +99 +99 Factures Factures Avoirs Actions Trier Filtrer Facture 16291 Client …" at bounding box center [376, 178] width 752 height 357
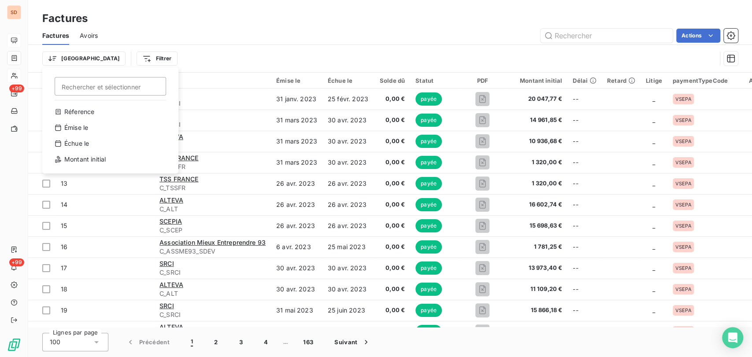
click at [112, 61] on html "SD +99 +99 Factures Factures Avoirs Actions Trier Rechercher et sélectionner Ré…" at bounding box center [376, 178] width 752 height 357
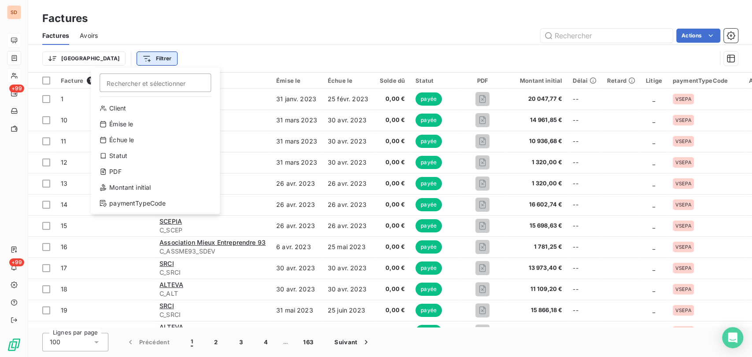
click at [115, 57] on html "SD +99 +99 Factures Factures Avoirs Actions Trier Filtrer Rechercher et sélecti…" at bounding box center [376, 178] width 752 height 357
click at [122, 156] on div "Statut" at bounding box center [155, 156] width 122 height 14
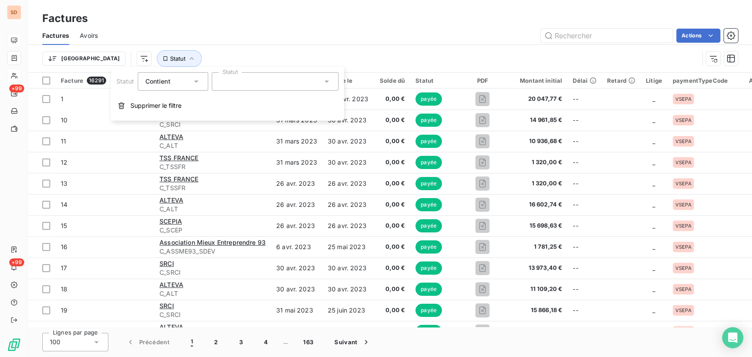
click at [327, 79] on icon at bounding box center [326, 81] width 9 height 9
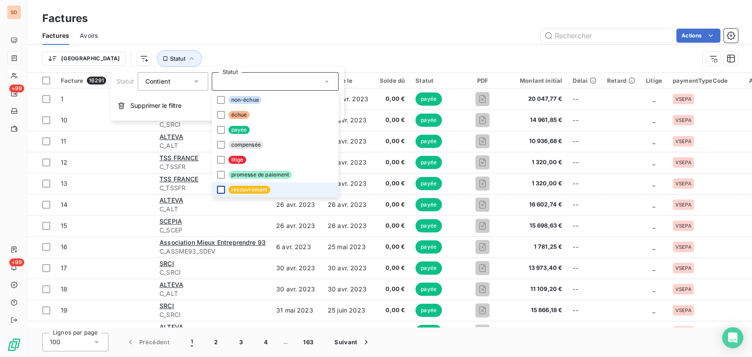
click at [220, 189] on div at bounding box center [221, 190] width 8 height 8
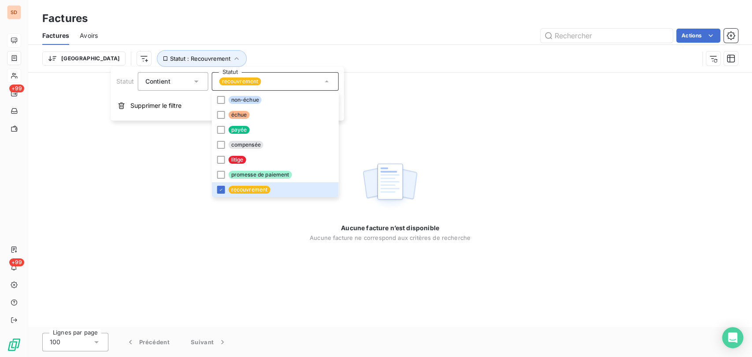
click at [404, 134] on div "Aucune facture n’est disponible Aucune facture ne correspond aux critères de re…" at bounding box center [390, 200] width 724 height 255
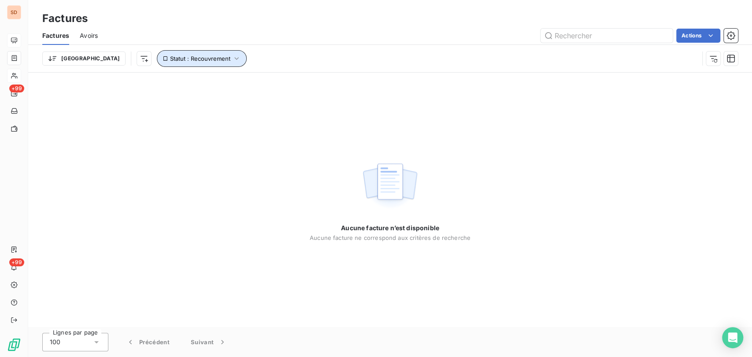
click at [232, 57] on icon "button" at bounding box center [236, 58] width 9 height 9
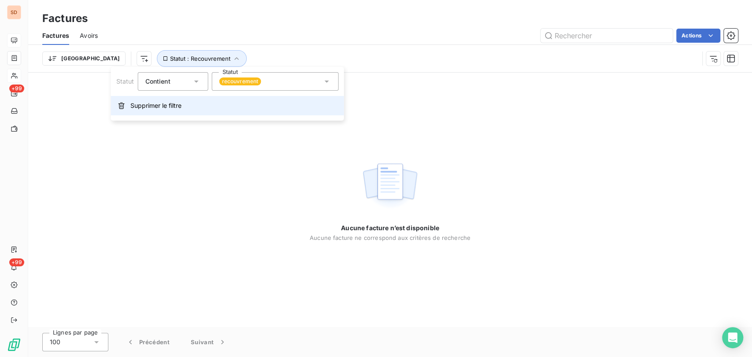
click at [165, 110] on button "Supprimer le filtre" at bounding box center [227, 105] width 233 height 19
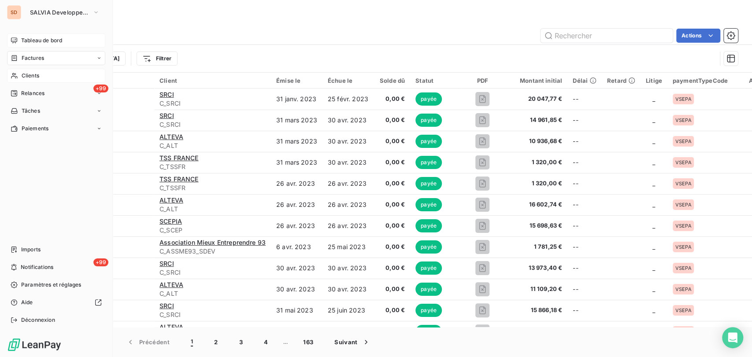
click at [36, 41] on span "Tableau de bord" at bounding box center [41, 41] width 41 height 8
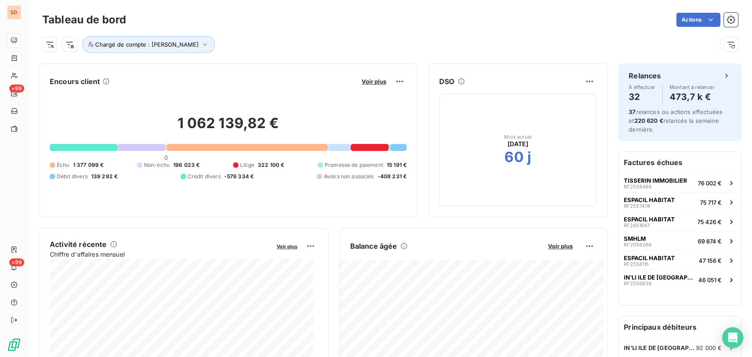
click at [90, 145] on div at bounding box center [84, 147] width 68 height 7
click at [91, 148] on div at bounding box center [84, 147] width 68 height 7
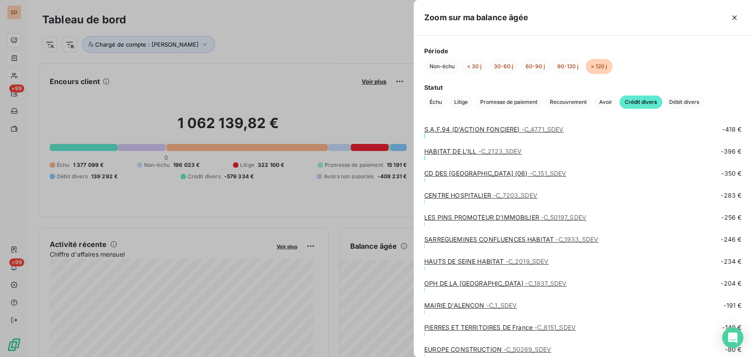
scroll to position [1093, 0]
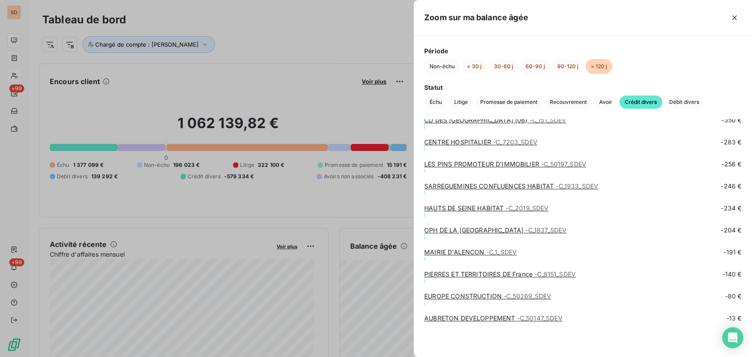
click at [591, 335] on div "AUBRETON DEVELOPPEMENT - C_50147_SDEV -13 €" at bounding box center [582, 335] width 317 height 43
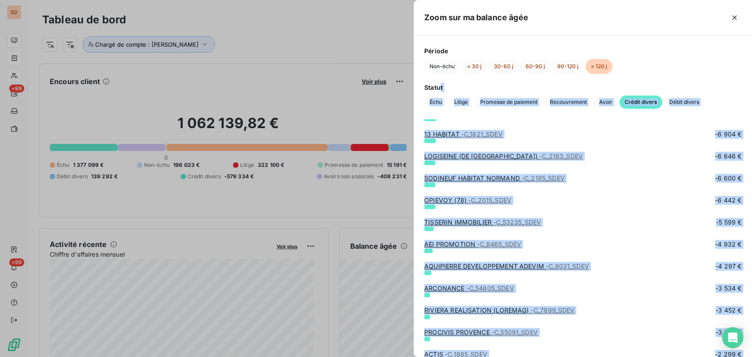
scroll to position [0, 0]
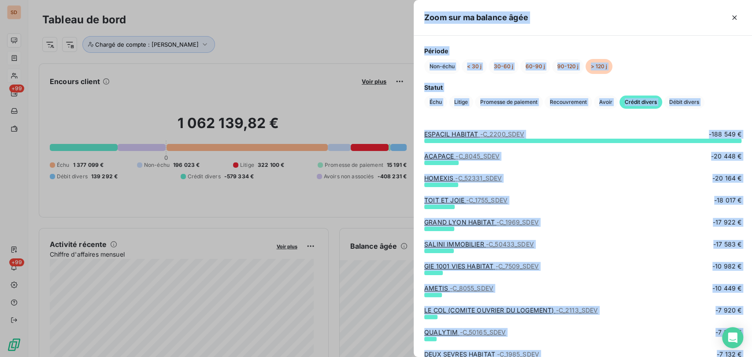
drag, startPoint x: 570, startPoint y: 322, endPoint x: 410, endPoint y: 126, distance: 253.2
click at [411, 357] on div "Zoom sur ma balance [PERSON_NAME] Période Non-échu < 30 j 30-60 j 60-90 j 90-12…" at bounding box center [376, 357] width 752 height 0
click at [572, 132] on div "ESPACIL HABITAT - C_2200_SDEV -188 549 €" at bounding box center [582, 134] width 317 height 9
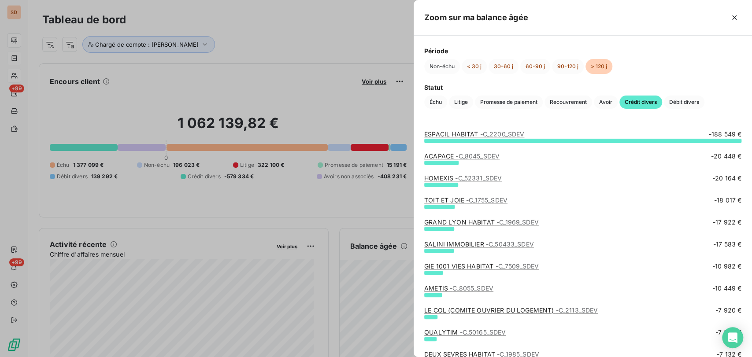
click at [421, 134] on div "ESPACIL HABITAT - C_2200_SDEV -188 549 € ACAPACE - C_8045_SDEV -20 448 € HOMEXI…" at bounding box center [583, 238] width 338 height 238
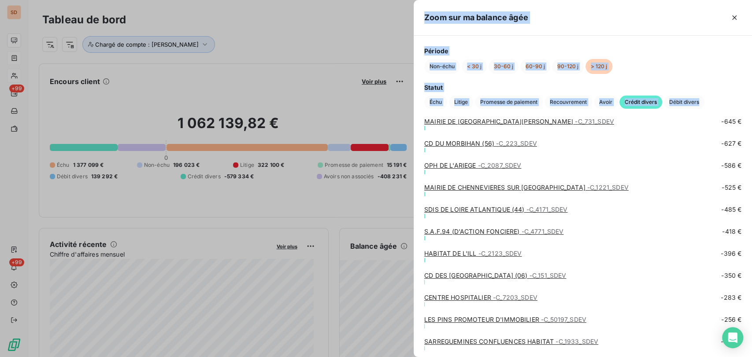
scroll to position [1093, 0]
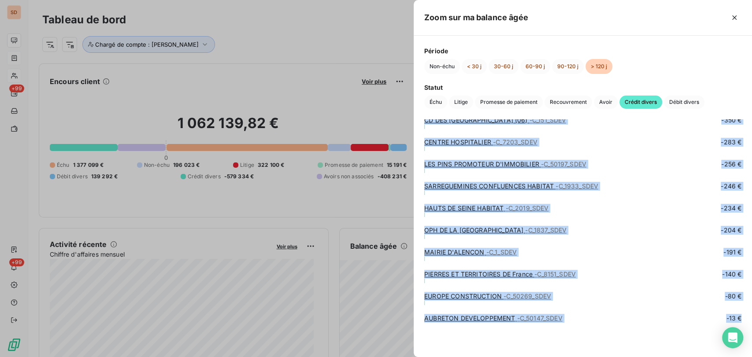
drag, startPoint x: 424, startPoint y: 135, endPoint x: 721, endPoint y: 324, distance: 351.5
copy div "LOREMIP DOLORSI - A_1401_CONS -668 899 € ADIPISC - E_8525_SEDD -13 602 € EIUSMO…"
click at [640, 209] on div "HAUTS DE SEINE HABITAT - C_2019_SDEV -234 €" at bounding box center [582, 208] width 317 height 9
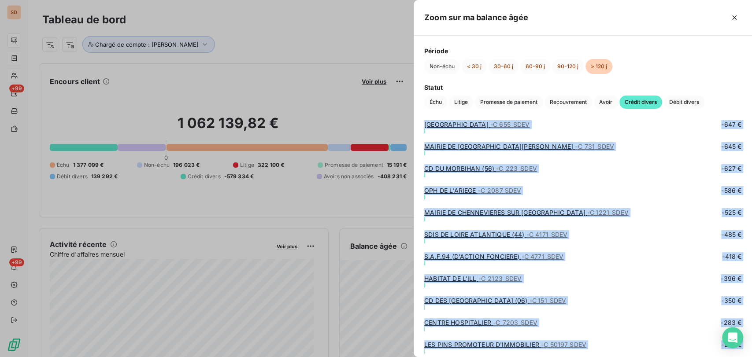
scroll to position [898, 0]
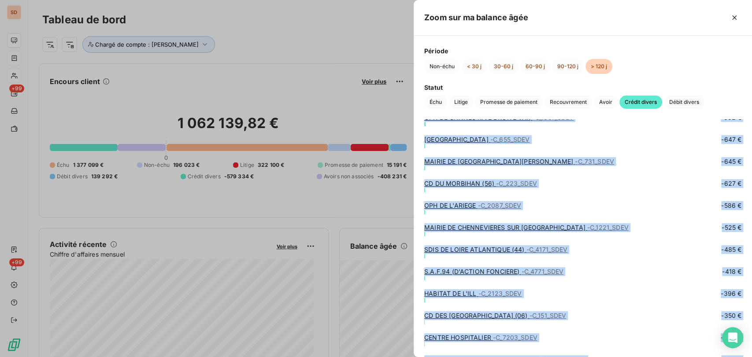
copy div "LOREMIP DOLORSI - A_1401_CONS -668 899 € ADIPISC - E_8525_SEDD -13 602 € EIUSMO…"
click at [566, 66] on button "90-120 j" at bounding box center [568, 66] width 32 height 15
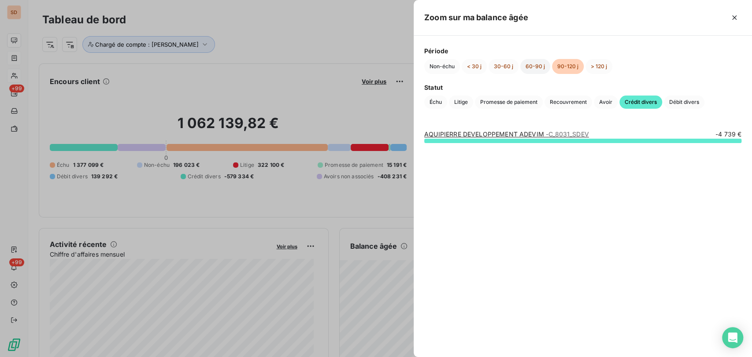
click at [536, 65] on button "60-90 j" at bounding box center [535, 66] width 30 height 15
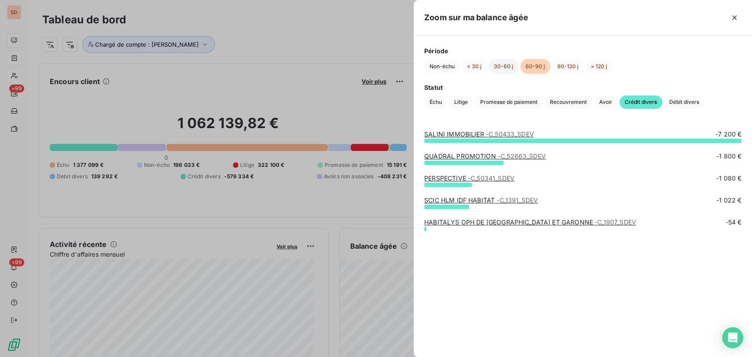
click at [504, 67] on button "30-60 j" at bounding box center [503, 66] width 30 height 15
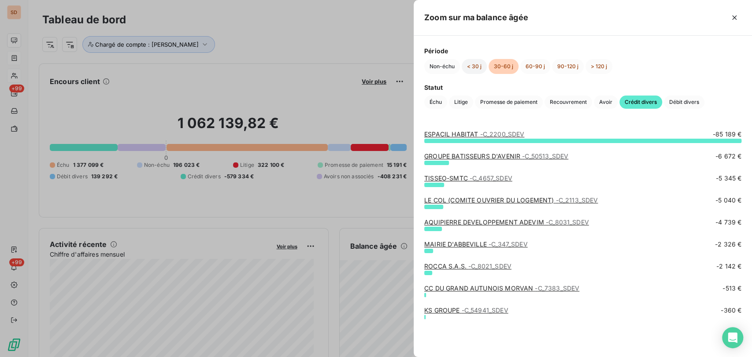
click at [472, 71] on button "< 30 j" at bounding box center [474, 66] width 25 height 15
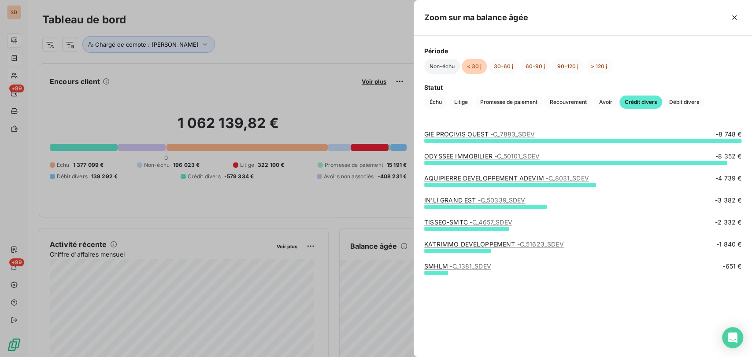
click at [446, 68] on button "Non-échu" at bounding box center [442, 66] width 36 height 15
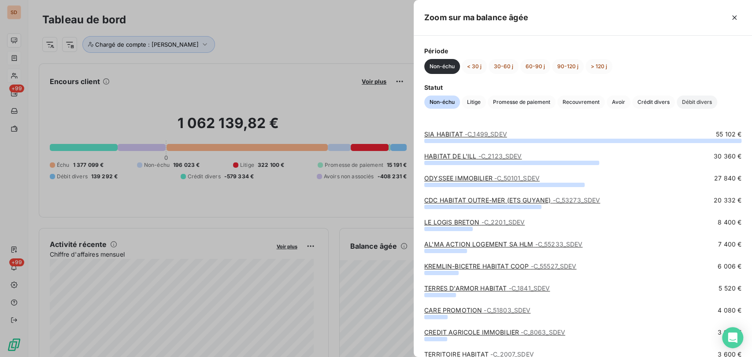
click at [694, 106] on span "Débit divers" at bounding box center [697, 102] width 41 height 13
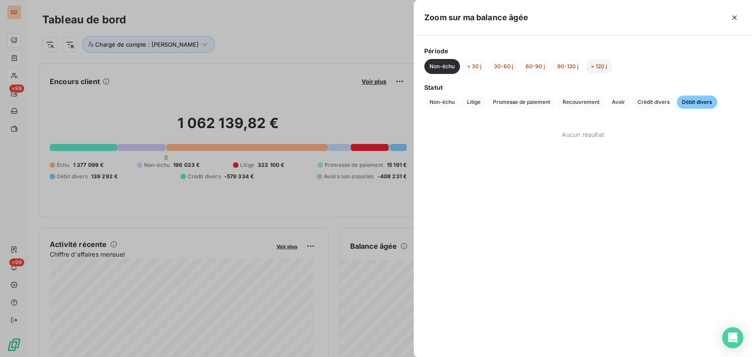
click at [599, 66] on button "> 120 j" at bounding box center [598, 66] width 27 height 15
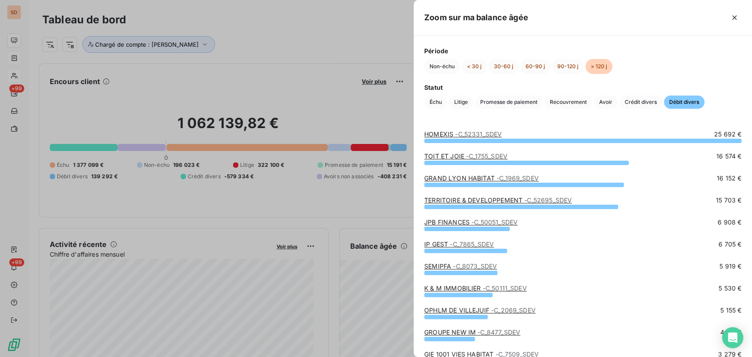
click at [317, 74] on div at bounding box center [376, 178] width 752 height 357
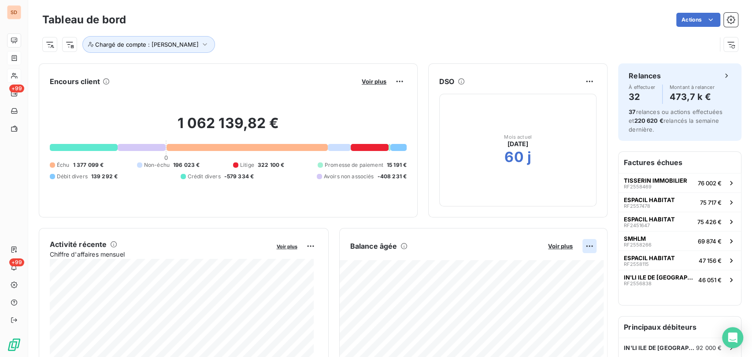
click at [584, 244] on html "SD +99 +99 Tableau de bord Actions Chargé de compte : [PERSON_NAME] client Voir…" at bounding box center [376, 178] width 752 height 357
click at [558, 265] on div "Exporter" at bounding box center [560, 266] width 49 height 14
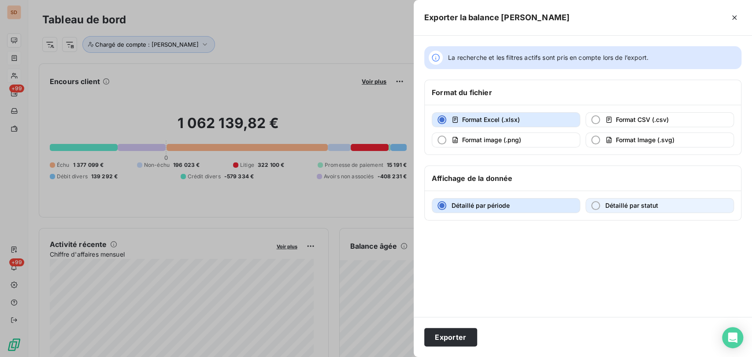
click at [592, 205] on div "button" at bounding box center [595, 205] width 9 height 9
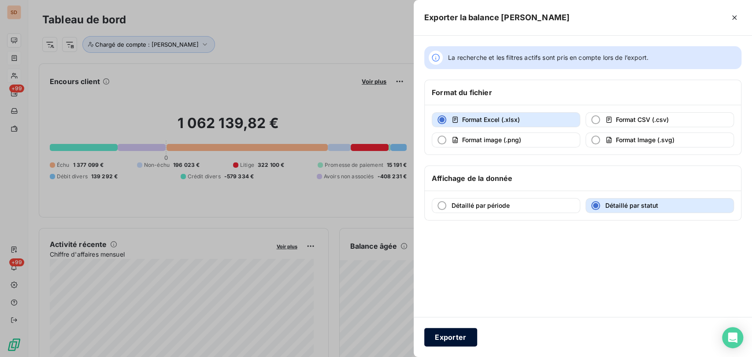
click at [457, 336] on button "Exporter" at bounding box center [450, 337] width 53 height 18
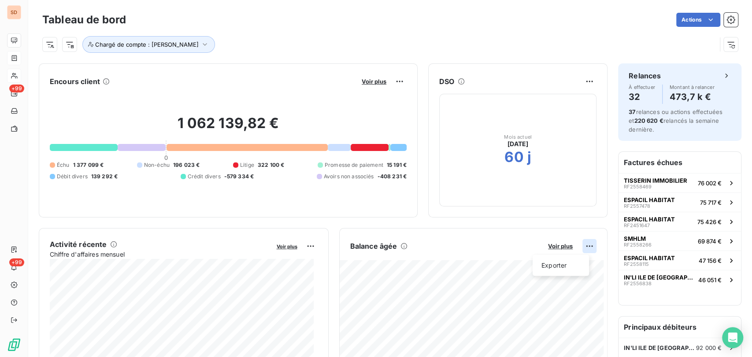
click at [582, 246] on html "SD +99 +99 Tableau de bord Actions Chargé de compte : [PERSON_NAME] client Voir…" at bounding box center [376, 178] width 752 height 357
click at [428, 270] on html "SD +99 +99 Tableau de bord Actions Chargé de compte : [PERSON_NAME] client Voir…" at bounding box center [376, 178] width 752 height 357
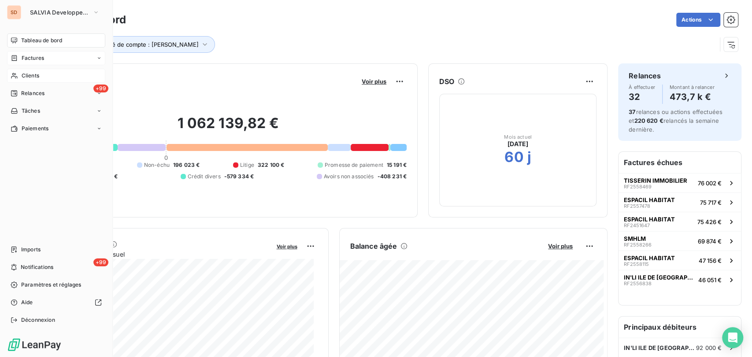
click at [27, 63] on div "Factures" at bounding box center [56, 58] width 98 height 14
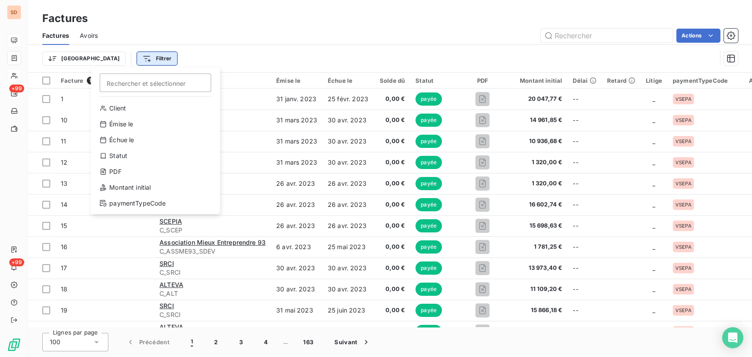
click at [115, 58] on html "SD +99 +99 Factures Factures Avoirs Actions Trier Filtrer Rechercher et sélecti…" at bounding box center [376, 178] width 752 height 357
click at [127, 156] on div "Statut" at bounding box center [155, 156] width 122 height 14
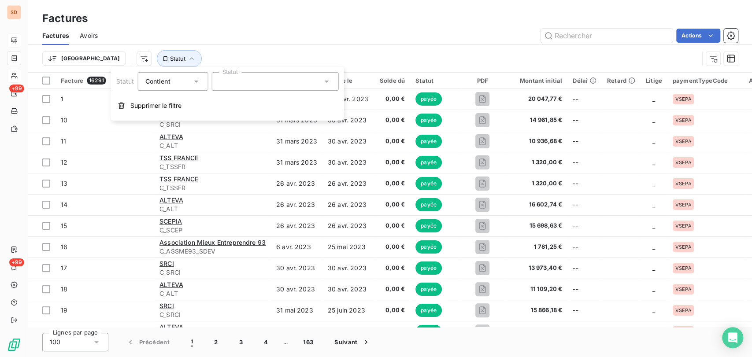
click at [328, 79] on icon at bounding box center [326, 81] width 9 height 9
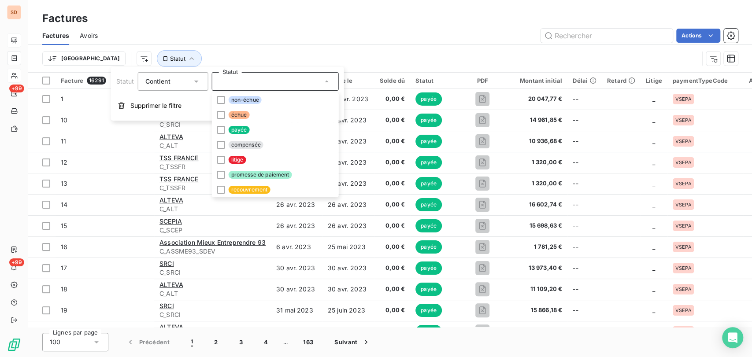
click at [241, 49] on div "Trier Statut" at bounding box center [389, 58] width 695 height 27
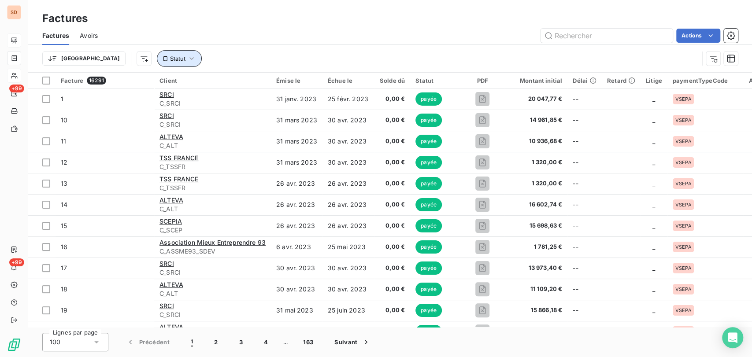
click at [187, 56] on icon "button" at bounding box center [191, 58] width 9 height 9
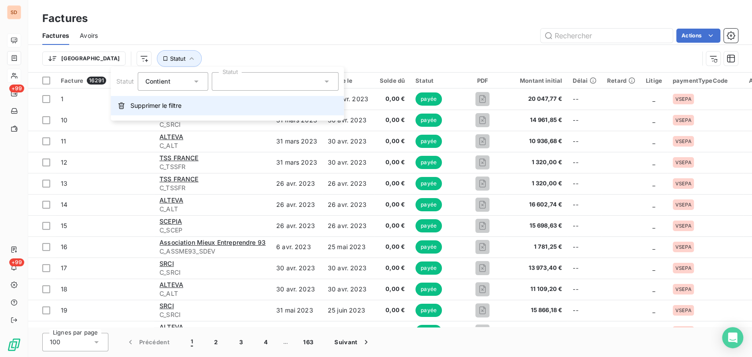
click at [142, 102] on span "Supprimer le filtre" at bounding box center [155, 105] width 51 height 9
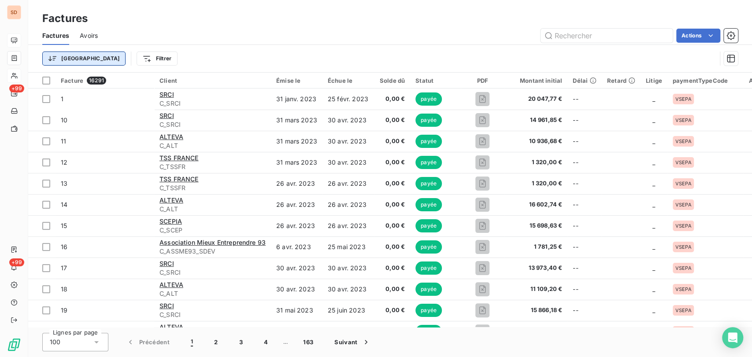
click at [68, 60] on html "SD +99 +99 Factures Factures Avoirs Actions Trier Filtrer Facture 16291 Client …" at bounding box center [376, 178] width 752 height 357
click at [103, 57] on html "SD +99 +99 Factures Factures Avoirs Actions Trier Filtrer Facture 16291 Client …" at bounding box center [376, 178] width 752 height 357
click at [104, 57] on html "SD +99 +99 Factures Factures Avoirs Actions Trier Filtrer Facture 16291 Client …" at bounding box center [376, 178] width 752 height 357
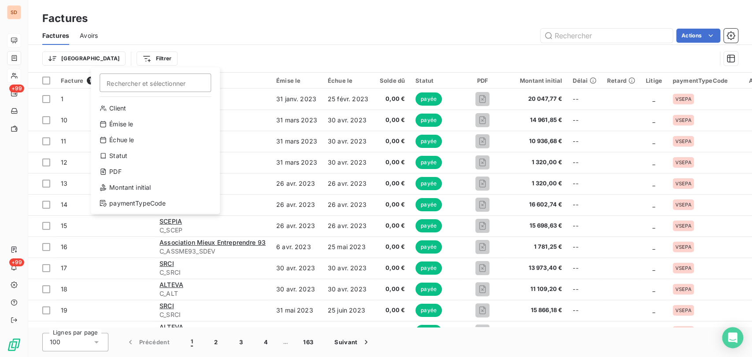
click at [18, 13] on html "SD +99 +99 Factures Factures Avoirs Actions Trier Filtrer Rechercher et sélecti…" at bounding box center [376, 178] width 752 height 357
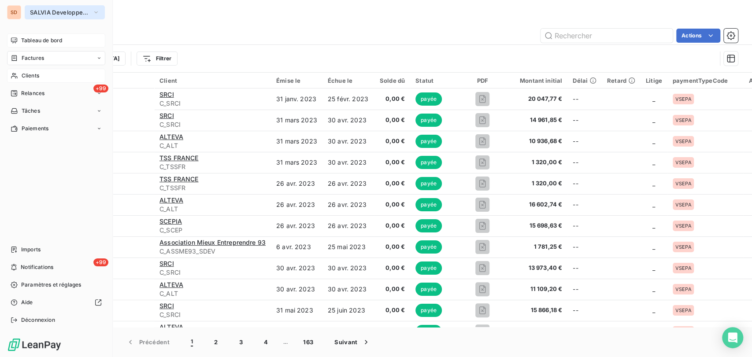
drag, startPoint x: 90, startPoint y: 11, endPoint x: 90, endPoint y: 18, distance: 7.1
click at [90, 12] on button "SALVIA Developpement" at bounding box center [65, 12] width 80 height 14
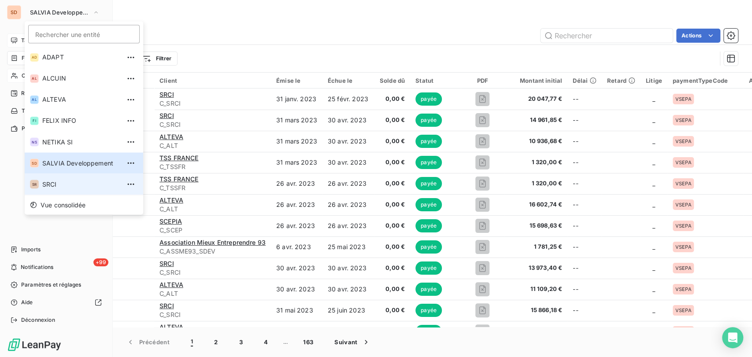
click at [42, 179] on li "SR SRCI" at bounding box center [84, 184] width 118 height 21
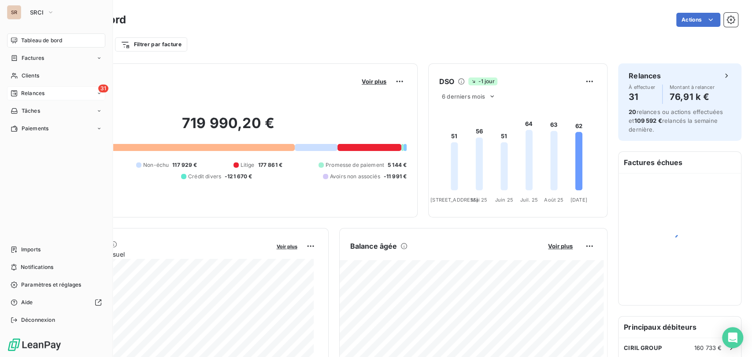
click at [53, 93] on div "31 Relances" at bounding box center [56, 93] width 98 height 14
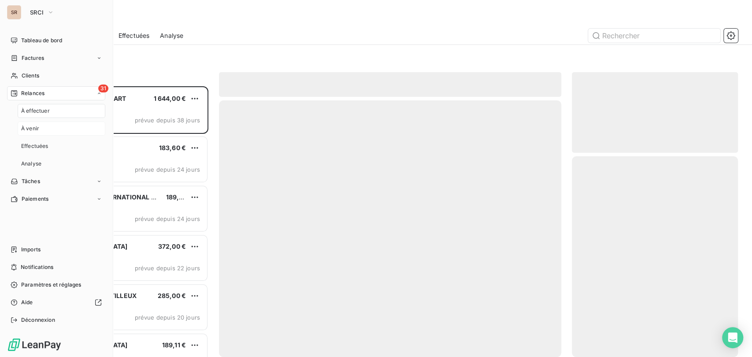
scroll to position [263, 159]
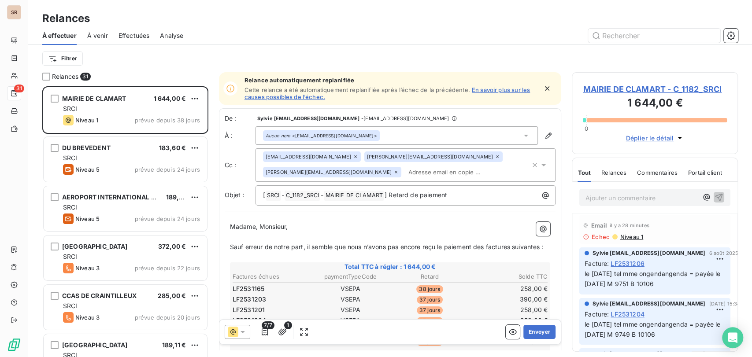
click at [610, 89] on span "MAIRIE DE CLAMART - C_1182_SRCI" at bounding box center [655, 89] width 144 height 12
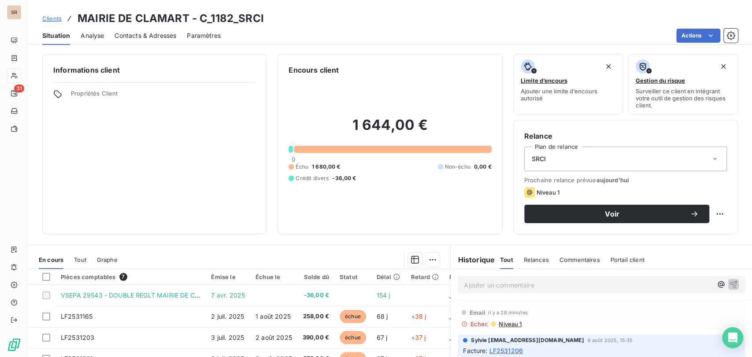
click at [148, 32] on span "Contacts & Adresses" at bounding box center [146, 35] width 62 height 9
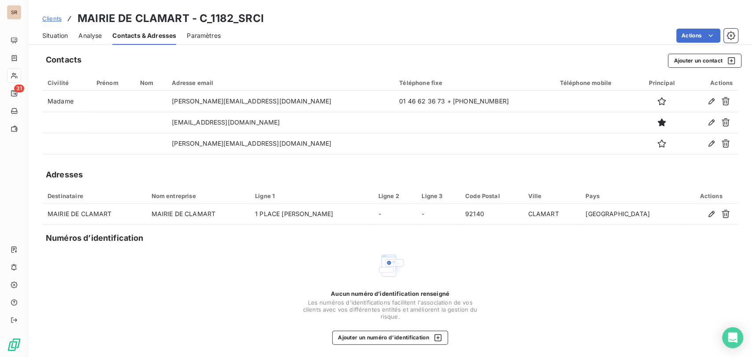
click at [57, 33] on span "Situation" at bounding box center [55, 35] width 26 height 9
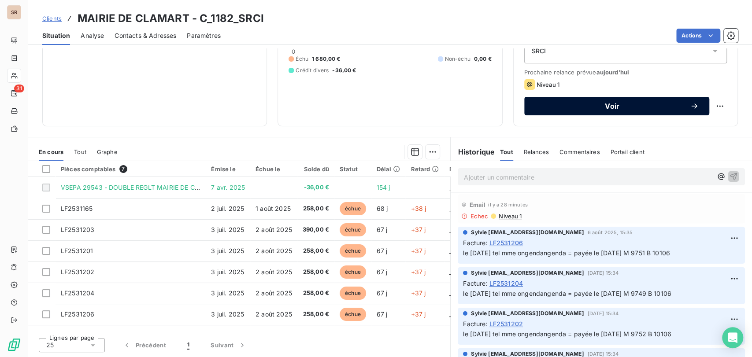
click at [582, 102] on div "Voir" at bounding box center [617, 106] width 164 height 9
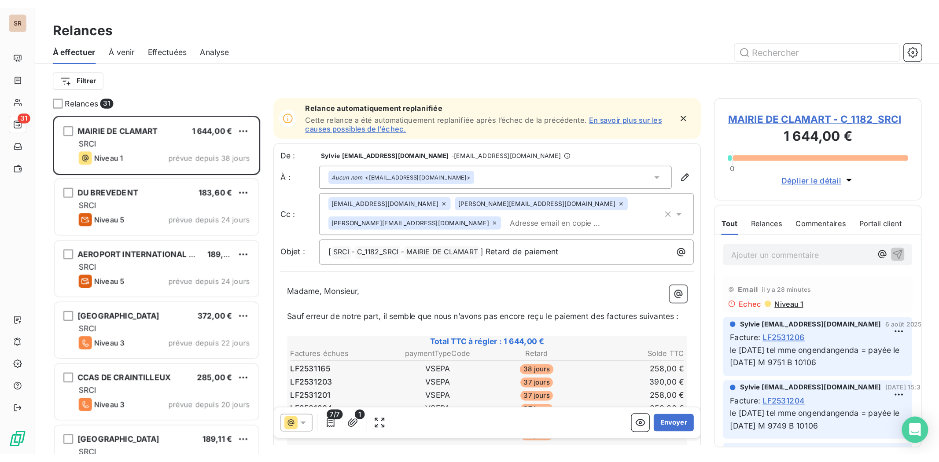
scroll to position [263, 159]
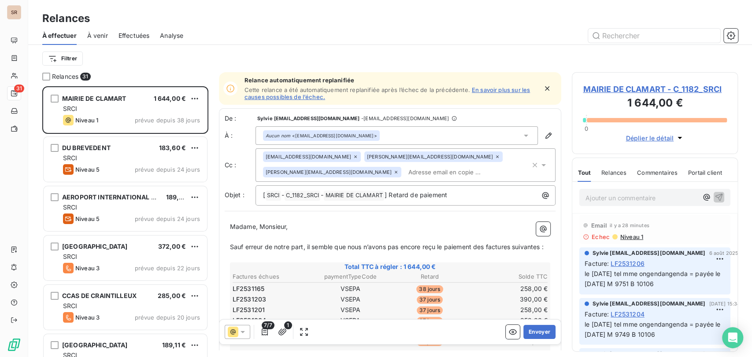
click at [521, 136] on icon at bounding box center [525, 135] width 9 height 9
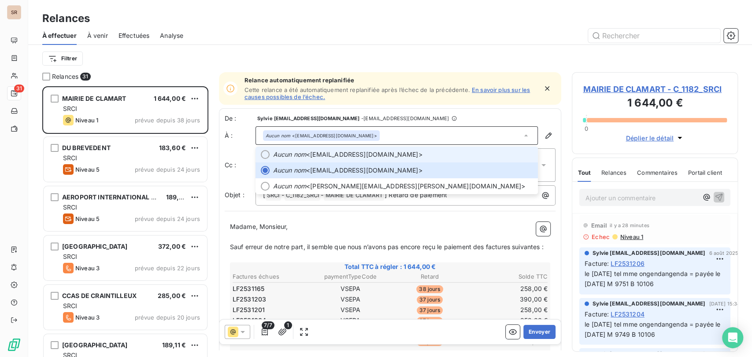
click at [266, 155] on div at bounding box center [265, 154] width 9 height 9
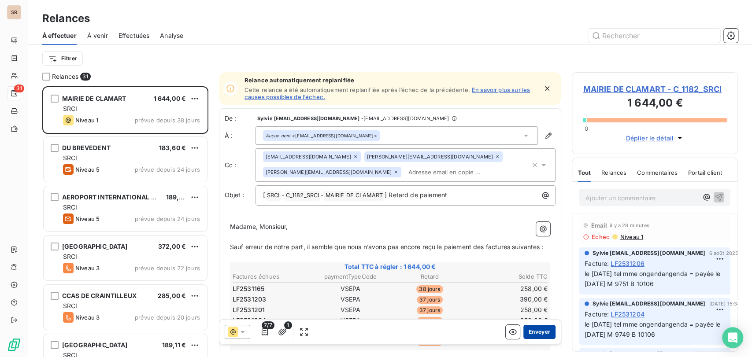
click at [530, 333] on button "Envoyer" at bounding box center [539, 332] width 32 height 14
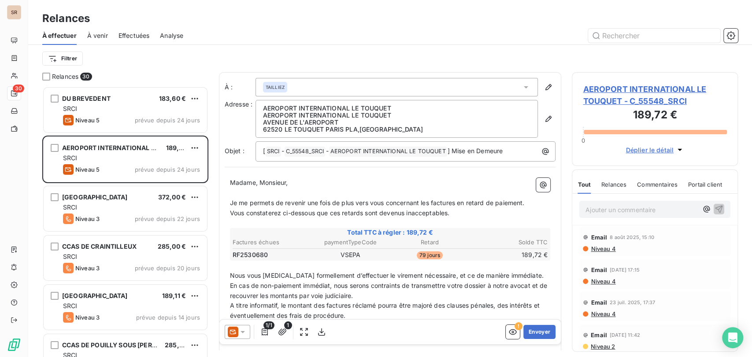
click at [240, 333] on icon at bounding box center [242, 332] width 9 height 9
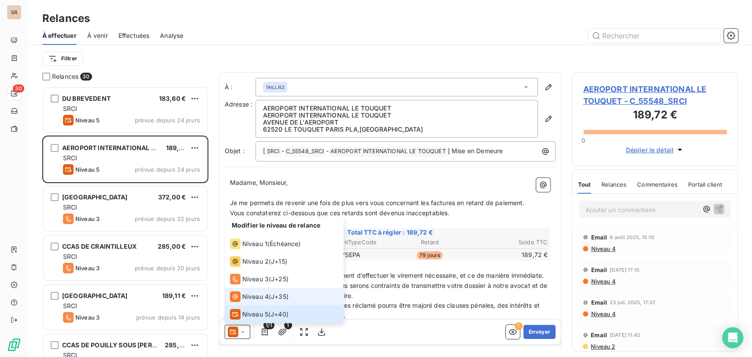
click at [247, 300] on span "Niveau 4" at bounding box center [255, 296] width 26 height 9
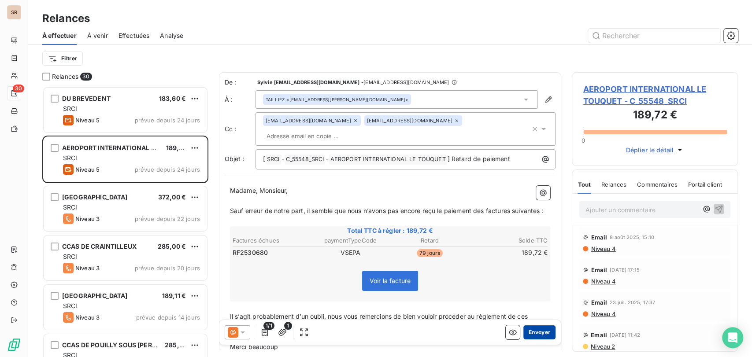
click at [529, 335] on button "Envoyer" at bounding box center [539, 332] width 32 height 14
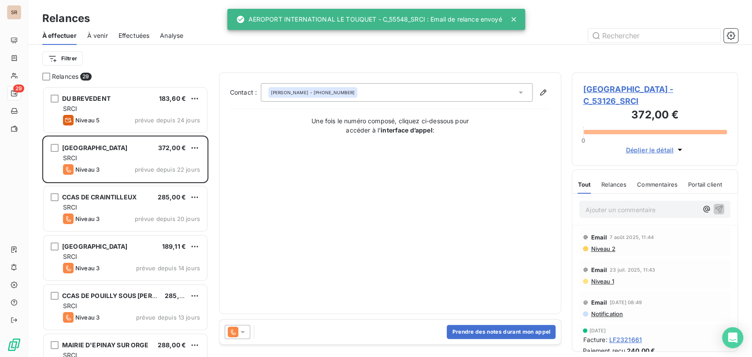
click at [241, 336] on icon at bounding box center [242, 332] width 9 height 9
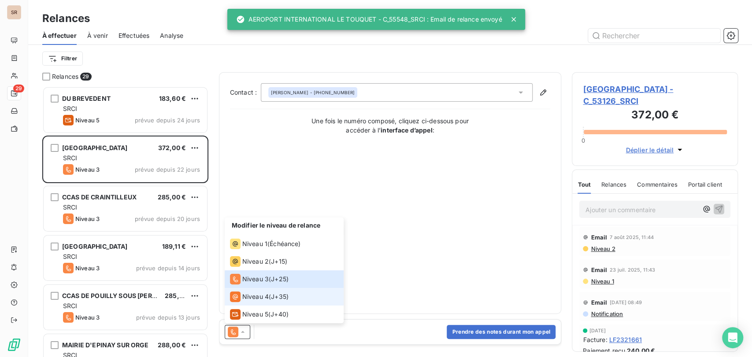
click at [240, 296] on div "Niveau 4" at bounding box center [249, 297] width 39 height 11
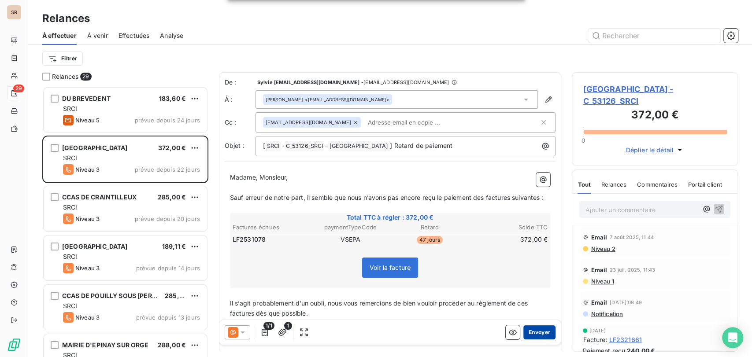
click at [533, 333] on button "Envoyer" at bounding box center [539, 332] width 32 height 14
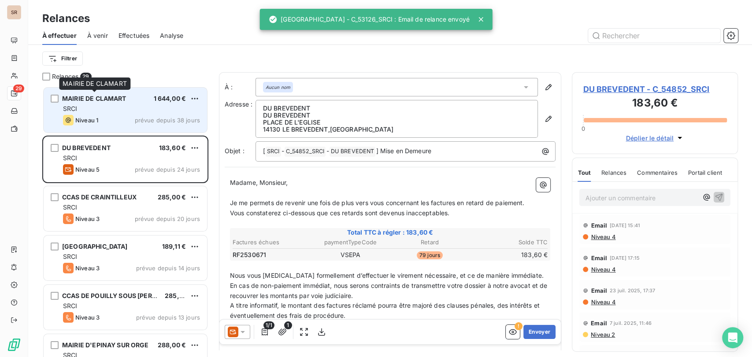
click at [123, 98] on span "MAIRIE DE CLAMART" at bounding box center [94, 98] width 64 height 7
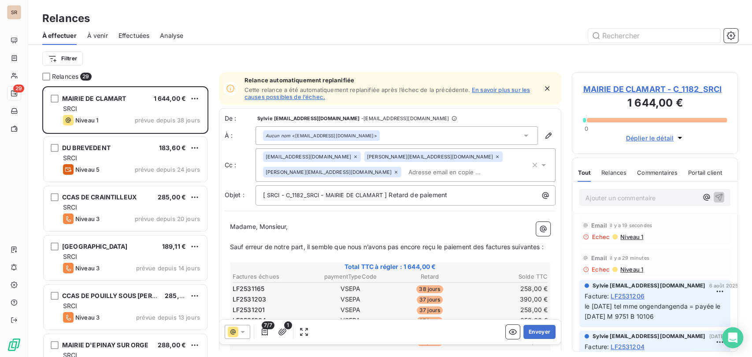
click at [521, 134] on icon at bounding box center [525, 135] width 9 height 9
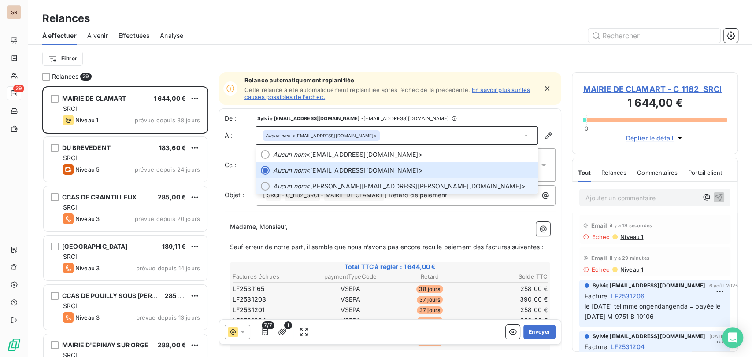
click at [265, 188] on div at bounding box center [265, 186] width 9 height 9
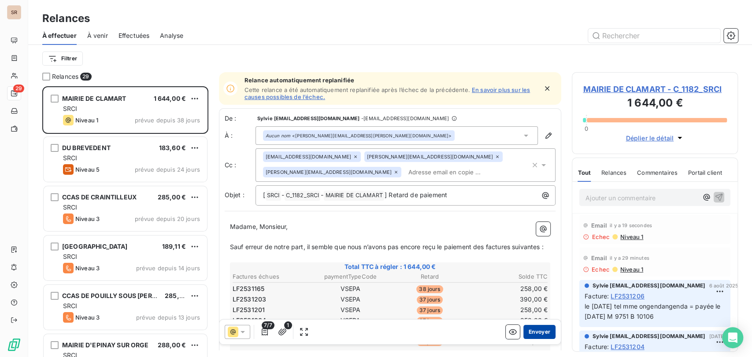
click at [538, 335] on button "Envoyer" at bounding box center [539, 332] width 32 height 14
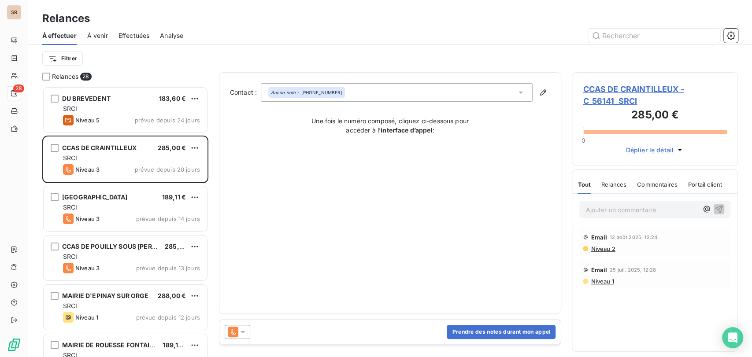
click at [243, 329] on icon at bounding box center [242, 332] width 9 height 9
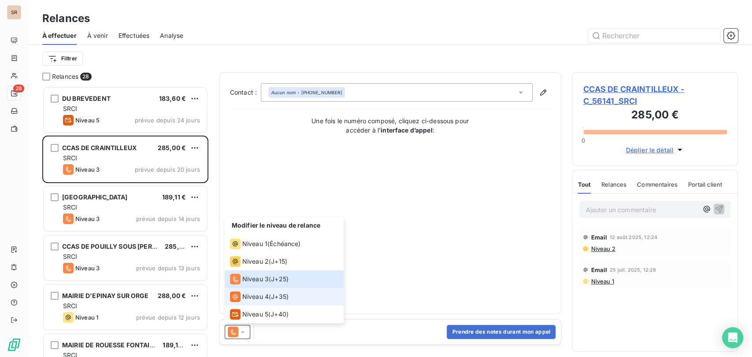
click at [244, 293] on span "Niveau 4" at bounding box center [255, 296] width 26 height 9
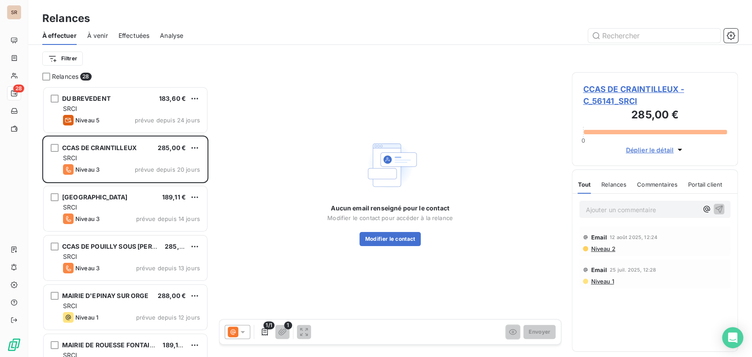
click at [607, 90] on span "CCAS DE CRAINTILLEUX - C_56141_SRCI" at bounding box center [655, 95] width 144 height 24
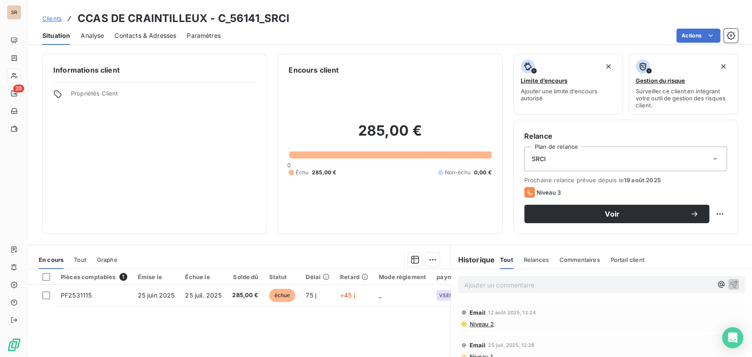
click at [158, 33] on span "Contacts & Adresses" at bounding box center [146, 35] width 62 height 9
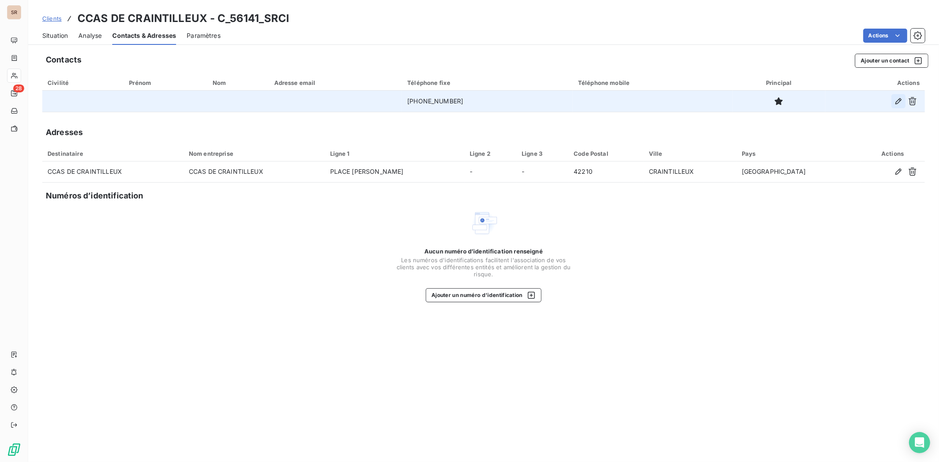
click at [751, 102] on icon "button" at bounding box center [899, 101] width 9 height 9
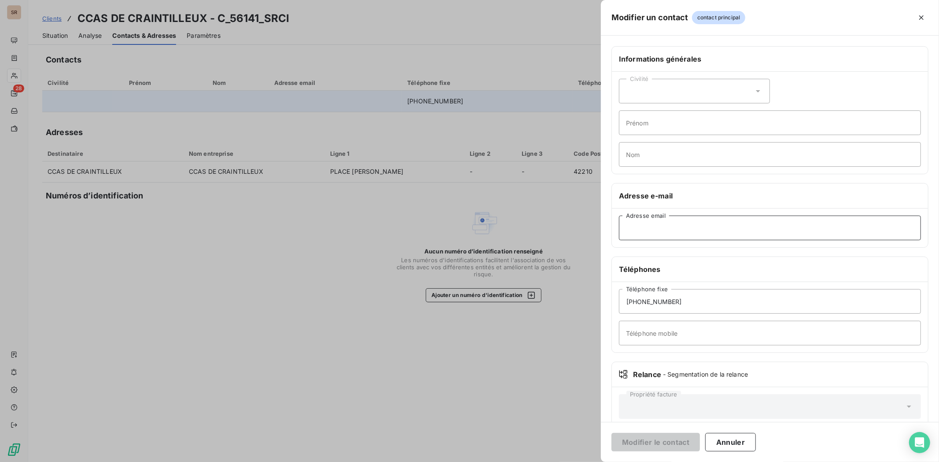
click at [639, 226] on input "Adresse email" at bounding box center [770, 228] width 302 height 25
paste input "[EMAIL_ADDRESS][DOMAIN_NAME]"
type input "[EMAIL_ADDRESS][DOMAIN_NAME]"
click at [711, 302] on input "[PHONE_NUMBER]" at bounding box center [770, 301] width 302 height 25
drag, startPoint x: 619, startPoint y: 304, endPoint x: 600, endPoint y: 304, distance: 18.5
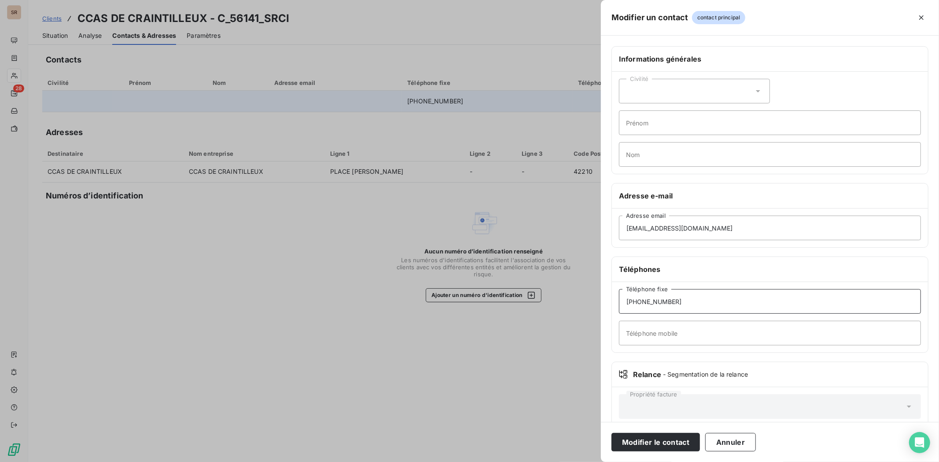
click at [602, 304] on div "Informations générales Civilité Prénom Nom Adresse e-mail [EMAIL_ADDRESS][DOMAI…" at bounding box center [770, 241] width 338 height 391
paste input "04 77 54 63"
type input "04 77 54 63 16"
click at [673, 357] on button "Modifier le contact" at bounding box center [656, 442] width 89 height 18
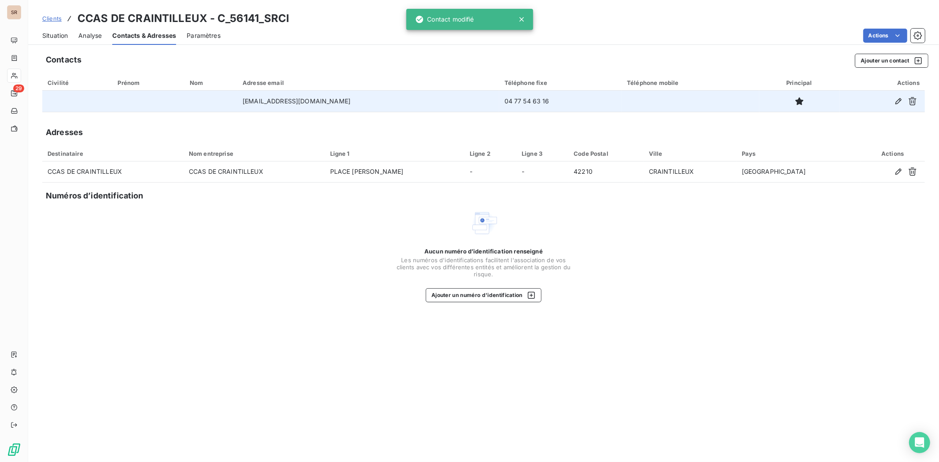
click at [51, 30] on div "Situation" at bounding box center [55, 35] width 26 height 18
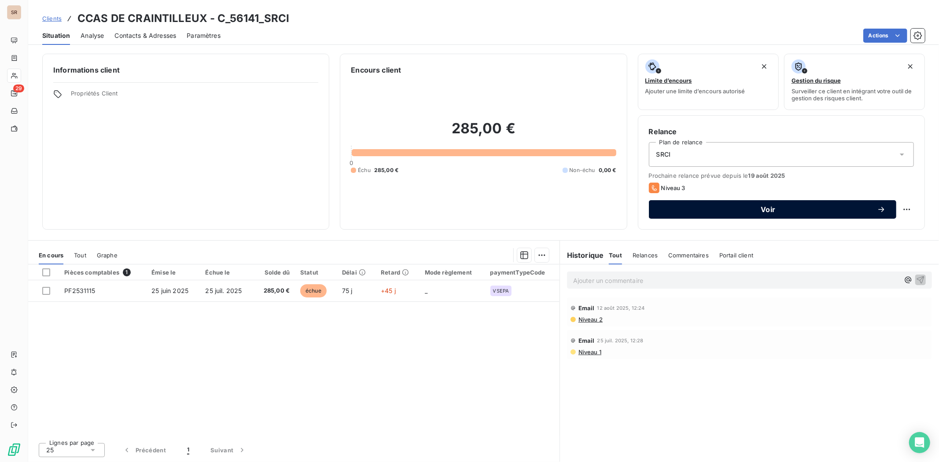
click at [751, 206] on span "Voir" at bounding box center [769, 209] width 218 height 7
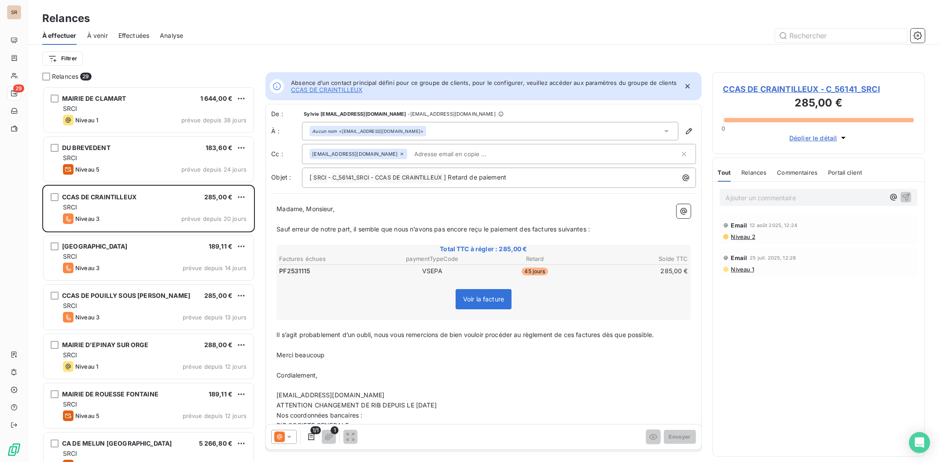
scroll to position [368, 205]
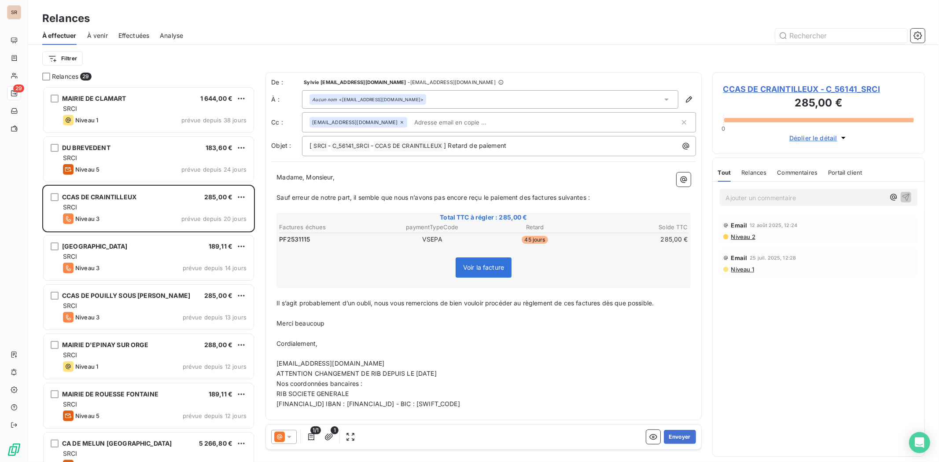
click at [289, 357] on icon at bounding box center [289, 437] width 9 height 9
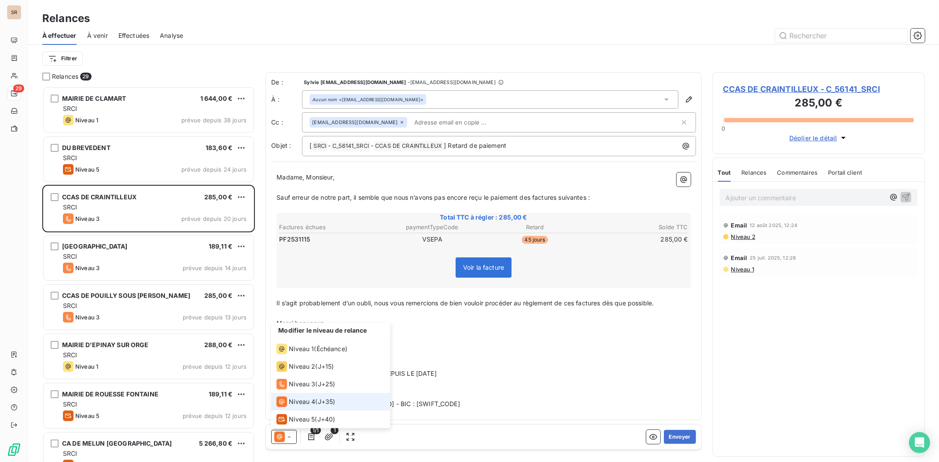
click at [293, 357] on li "Niveau 4 ( J+35 )" at bounding box center [330, 402] width 119 height 18
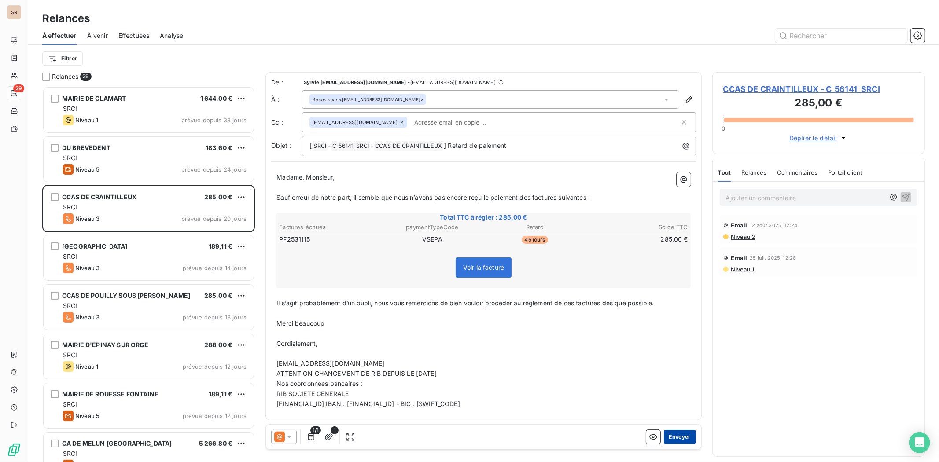
click at [683, 357] on button "Envoyer" at bounding box center [680, 437] width 32 height 14
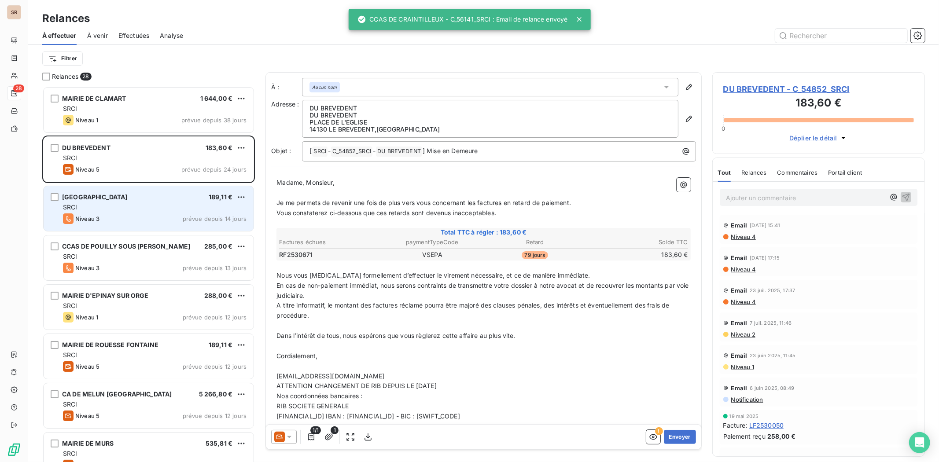
click at [137, 217] on div "Niveau 3 prévue depuis 14 jours" at bounding box center [155, 219] width 184 height 11
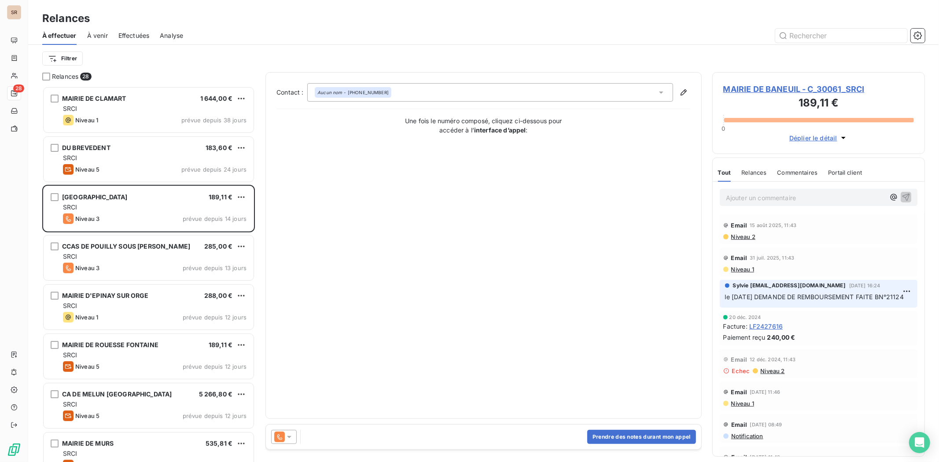
click at [288, 357] on icon at bounding box center [289, 437] width 9 height 9
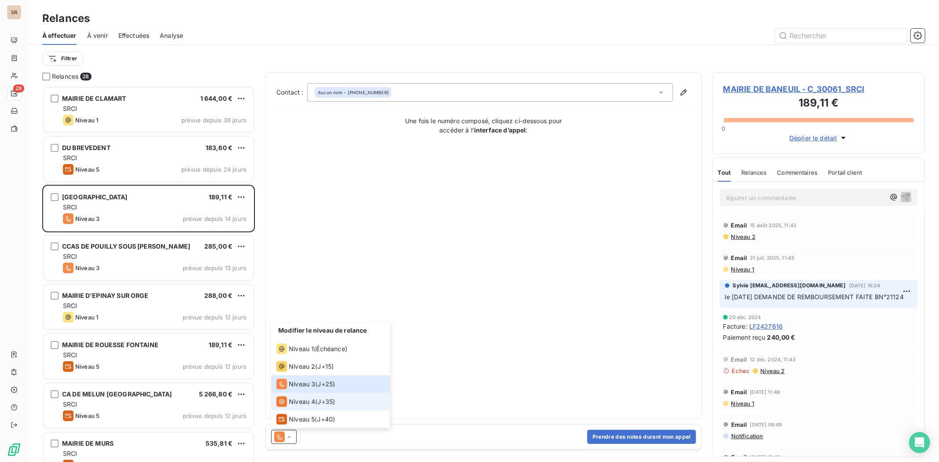
click at [291, 357] on span "Niveau 4" at bounding box center [302, 402] width 26 height 9
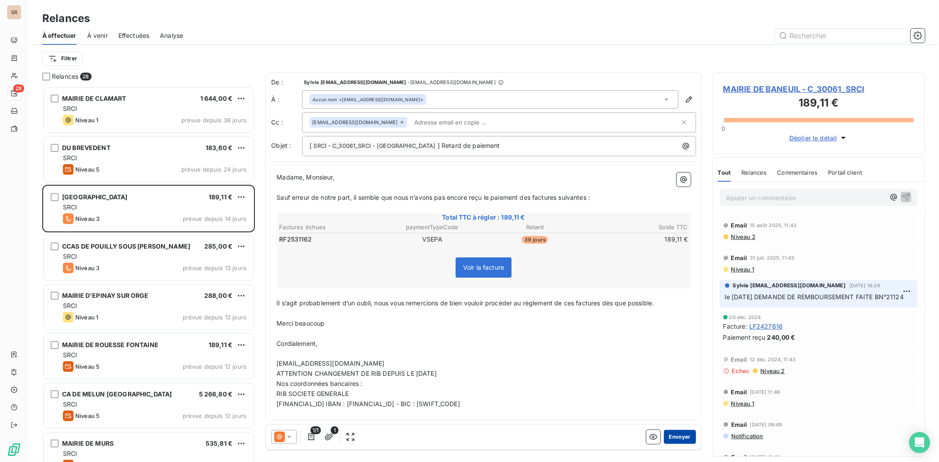
click at [686, 357] on button "Envoyer" at bounding box center [680, 437] width 32 height 14
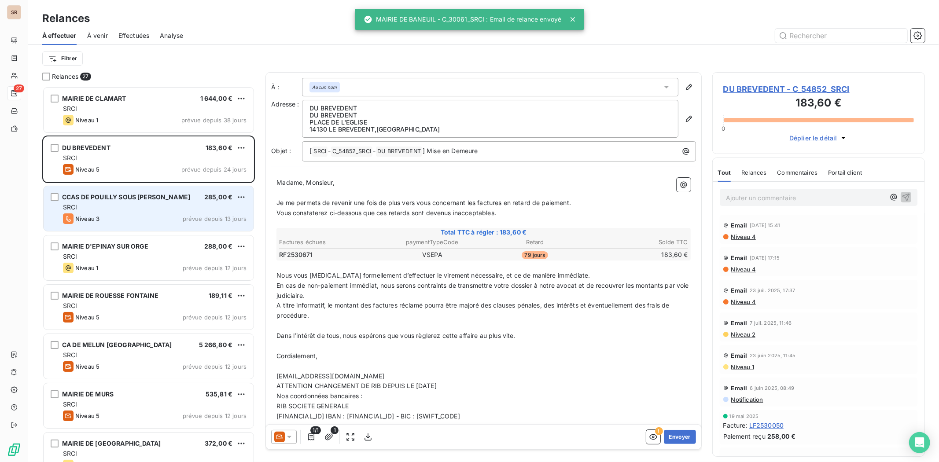
click at [126, 200] on span "CCAS DE POUILLY SOUS [PERSON_NAME]" at bounding box center [126, 196] width 128 height 7
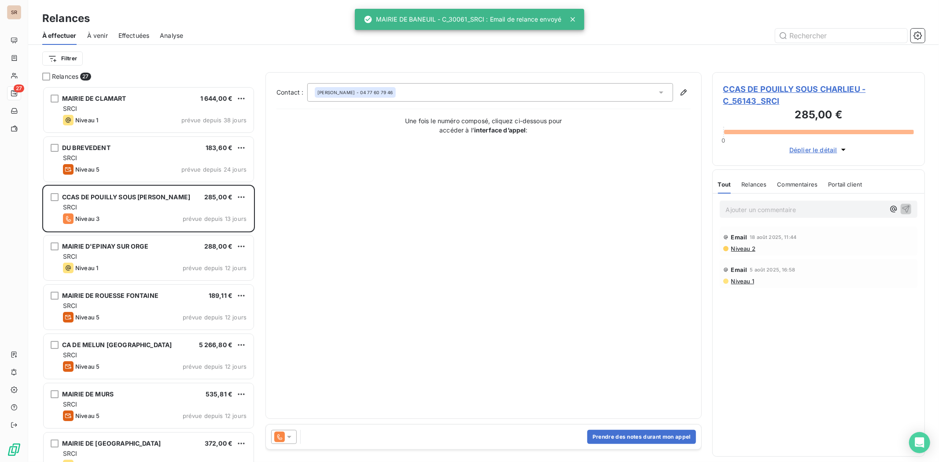
click at [288, 357] on div at bounding box center [284, 437] width 26 height 14
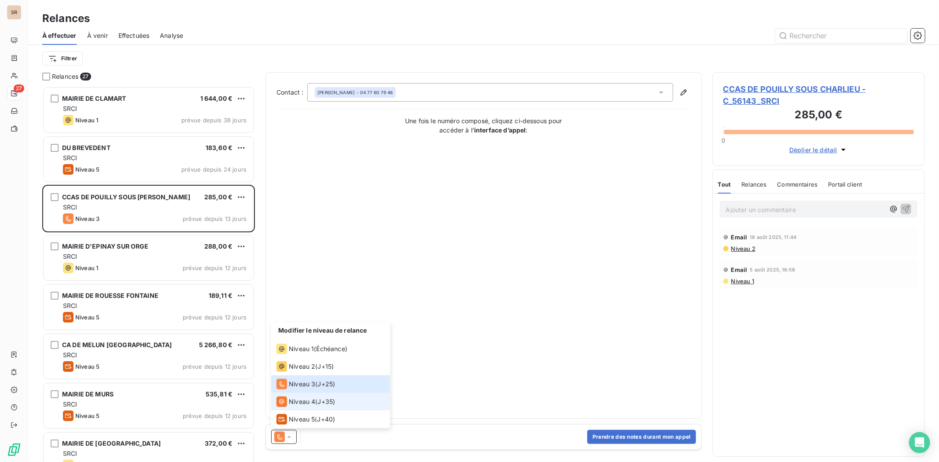
click at [296, 357] on span "Niveau 4" at bounding box center [302, 402] width 26 height 9
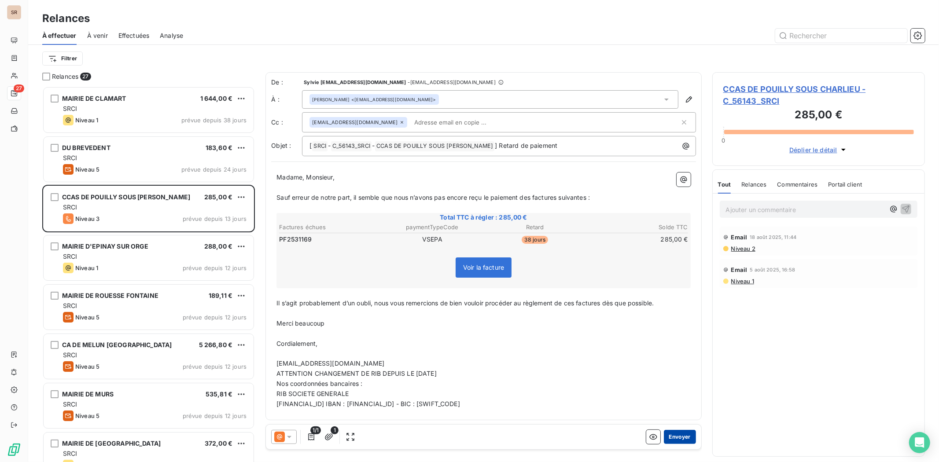
click at [677, 357] on button "Envoyer" at bounding box center [680, 437] width 32 height 14
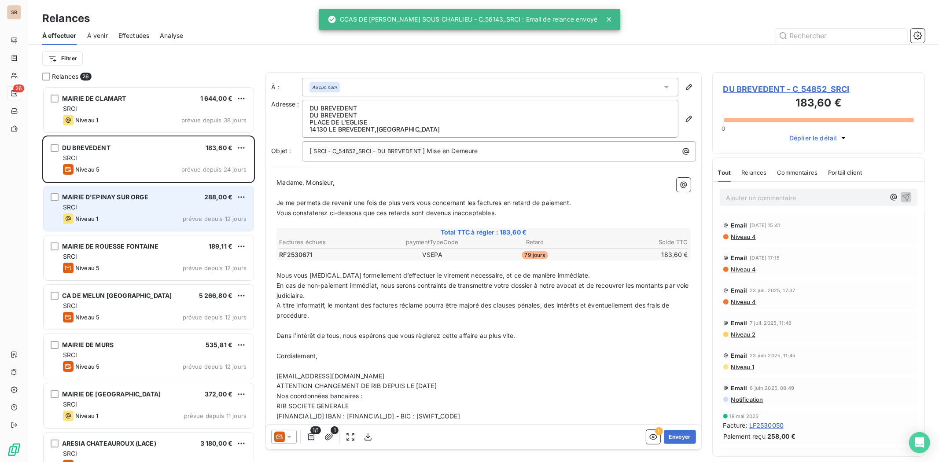
click at [135, 198] on span "MAIRIE D'EPINAY SUR ORGE" at bounding box center [105, 196] width 87 height 7
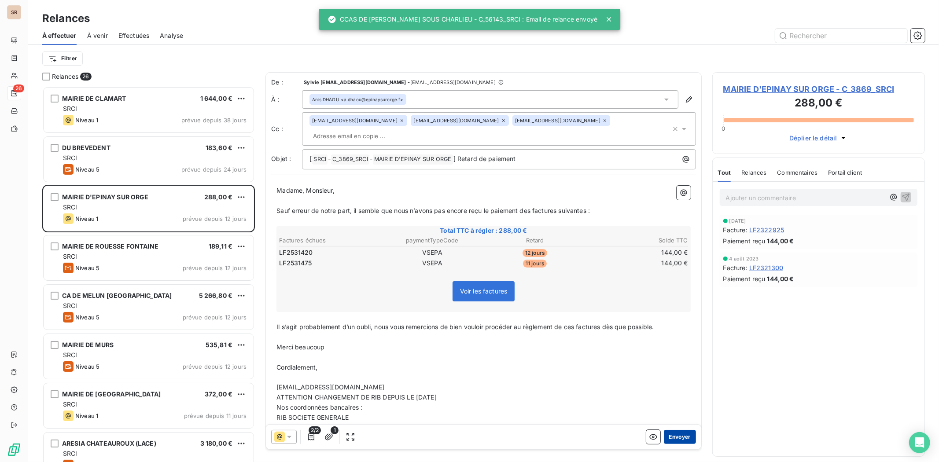
click at [679, 357] on button "Envoyer" at bounding box center [680, 437] width 32 height 14
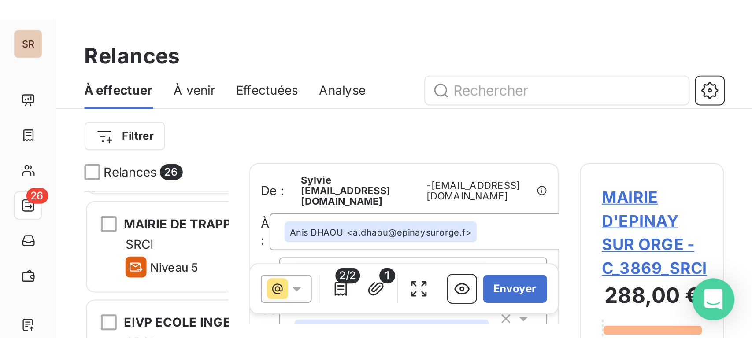
scroll to position [263, 159]
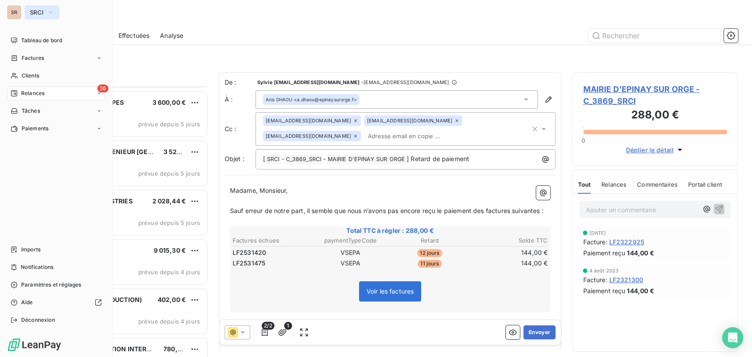
click at [53, 11] on icon "button" at bounding box center [50, 12] width 7 height 9
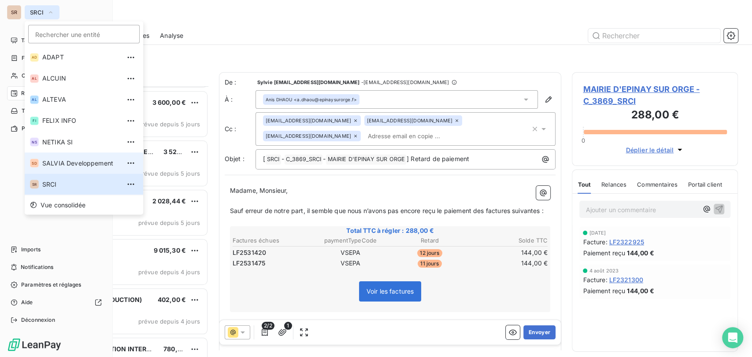
click at [47, 159] on span "SALVIA Developpement" at bounding box center [81, 163] width 78 height 9
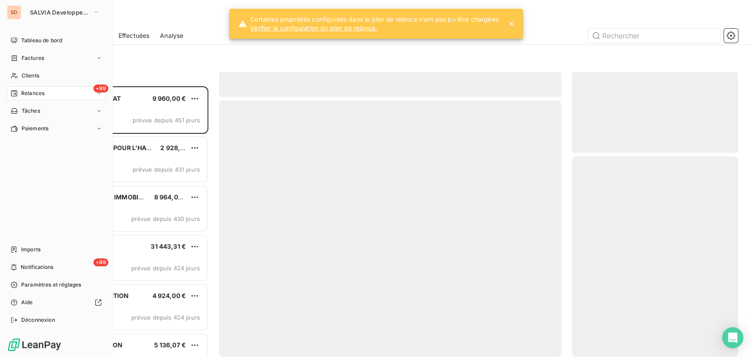
scroll to position [263, 159]
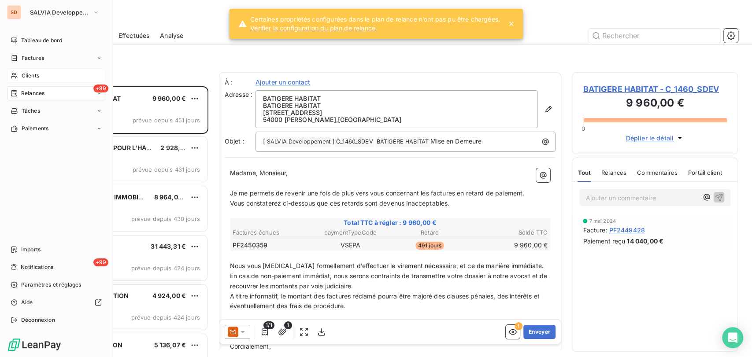
click at [42, 75] on div "Clients" at bounding box center [56, 76] width 98 height 14
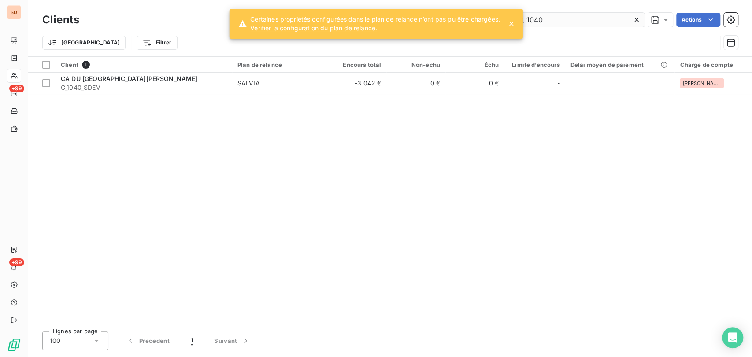
drag, startPoint x: 572, startPoint y: 22, endPoint x: 574, endPoint y: 15, distance: 7.3
click at [571, 22] on input "1040" at bounding box center [578, 20] width 132 height 14
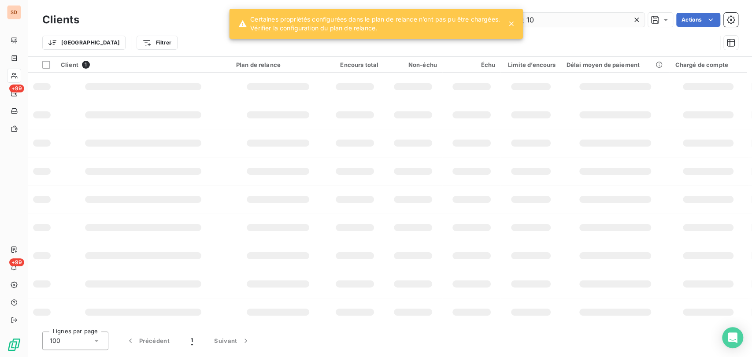
type input "1"
type input "50038"
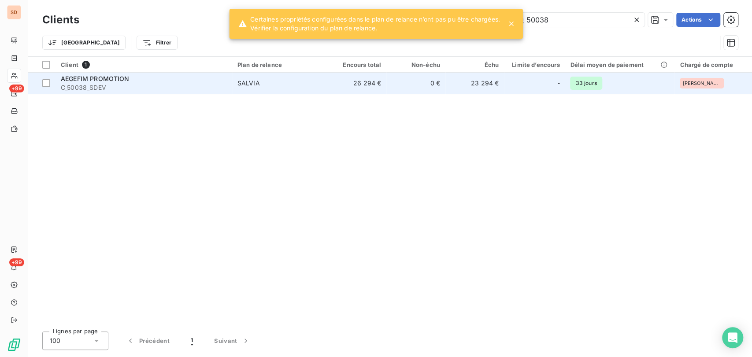
drag, startPoint x: 92, startPoint y: 86, endPoint x: 87, endPoint y: 87, distance: 4.5
click at [90, 86] on span "C_50038_SDEV" at bounding box center [144, 87] width 166 height 9
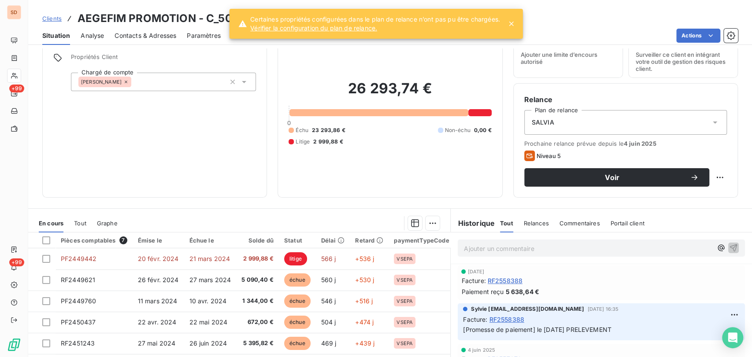
scroll to position [98, 0]
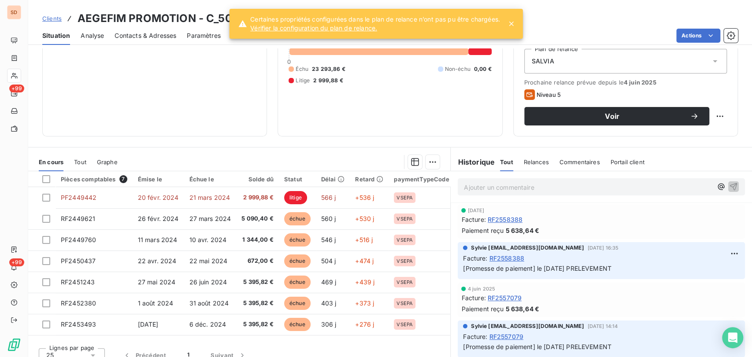
click at [515, 26] on icon at bounding box center [511, 23] width 9 height 9
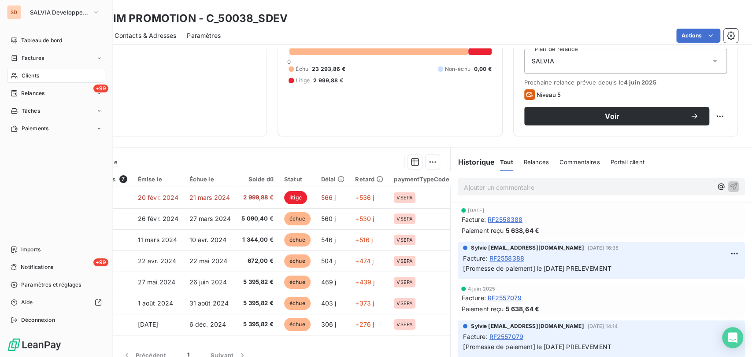
click at [19, 77] on div "Clients" at bounding box center [56, 76] width 98 height 14
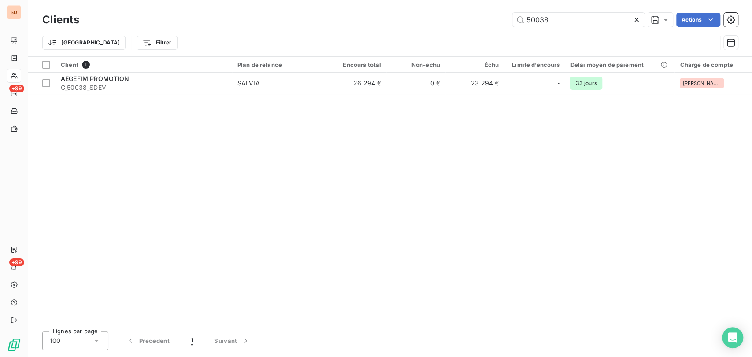
drag, startPoint x: 564, startPoint y: 20, endPoint x: 433, endPoint y: 24, distance: 131.3
click at [434, 24] on div "50038 Actions" at bounding box center [414, 20] width 648 height 14
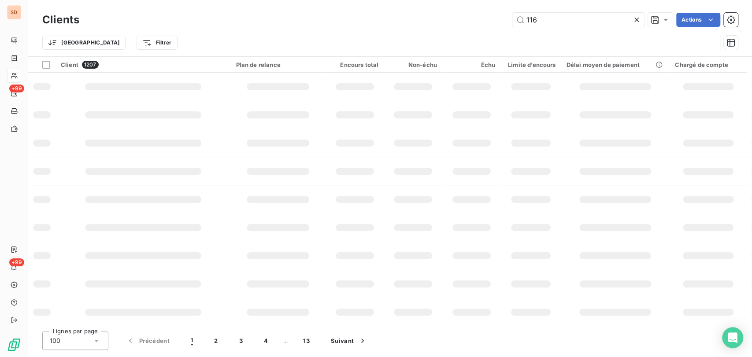
type input "116"
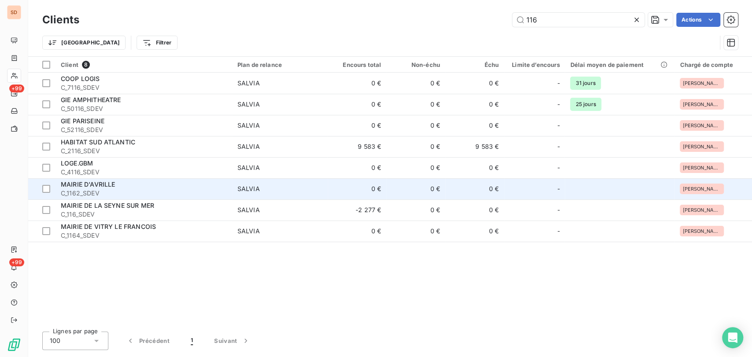
click at [88, 187] on span "MAIRIE D'AVRILLE" at bounding box center [88, 184] width 54 height 7
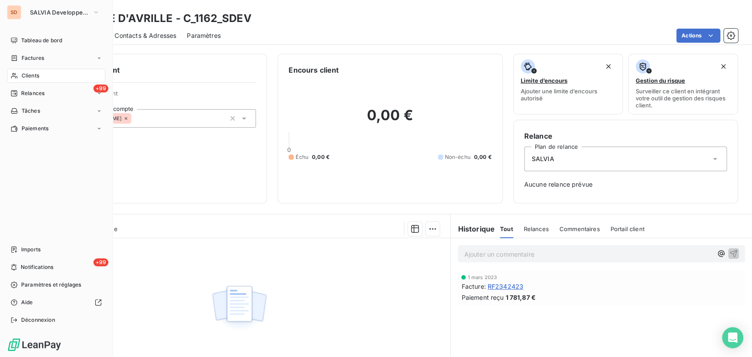
click at [35, 73] on span "Clients" at bounding box center [31, 76] width 18 height 8
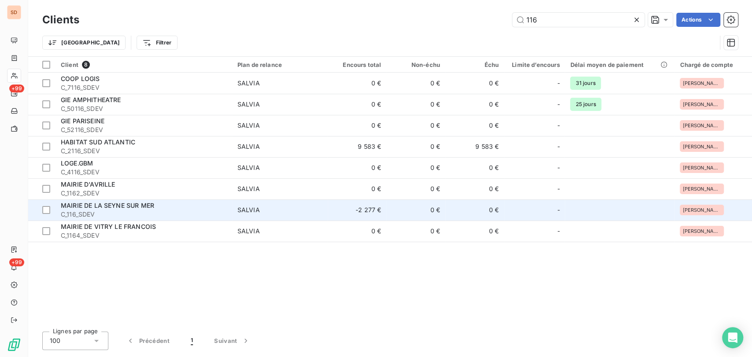
click at [83, 207] on span "MAIRIE DE LA SEYNE SUR MER" at bounding box center [107, 205] width 93 height 7
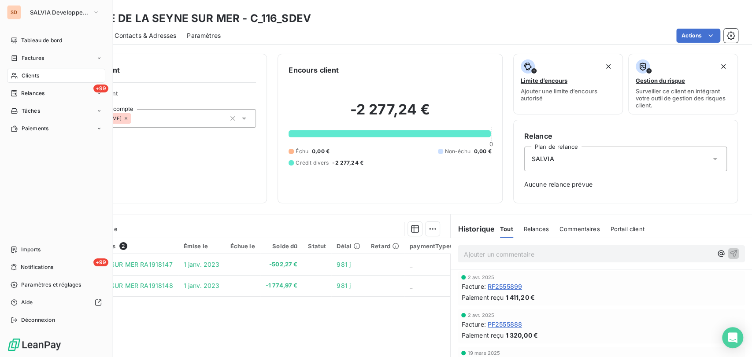
click at [22, 72] on span "Clients" at bounding box center [31, 76] width 18 height 8
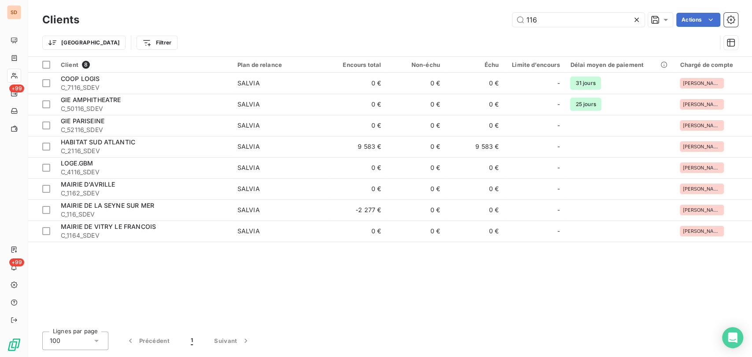
drag, startPoint x: 518, startPoint y: 15, endPoint x: 488, endPoint y: 16, distance: 30.4
click at [488, 16] on div "116 Actions" at bounding box center [414, 20] width 648 height 14
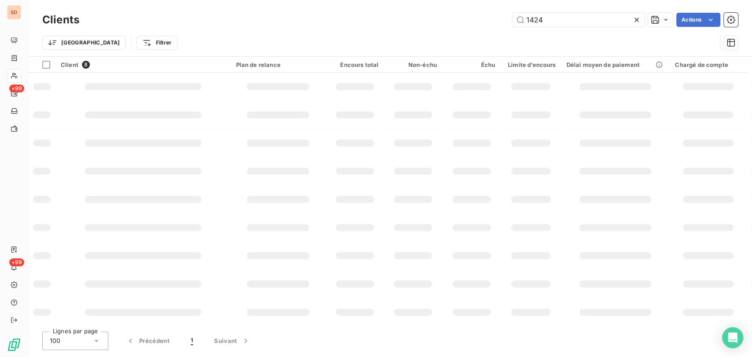
type input "1424"
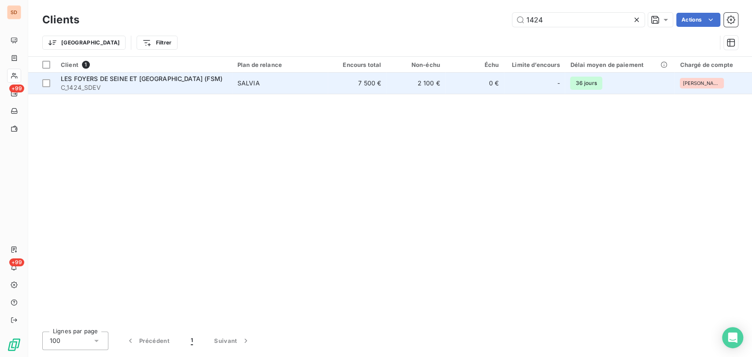
click at [86, 81] on span "LES FOYERS DE SEINE ET [GEOGRAPHIC_DATA] (FSM)" at bounding box center [142, 78] width 162 height 7
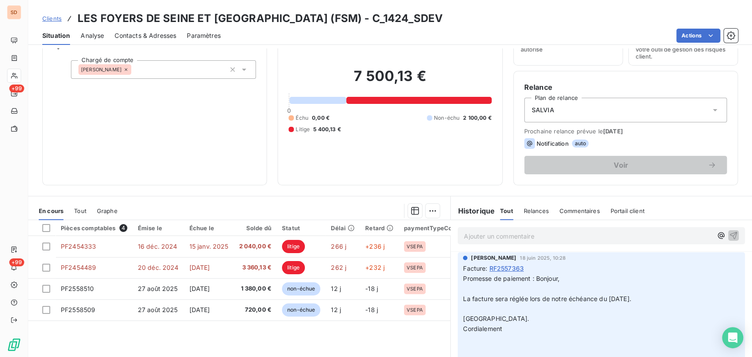
scroll to position [98, 0]
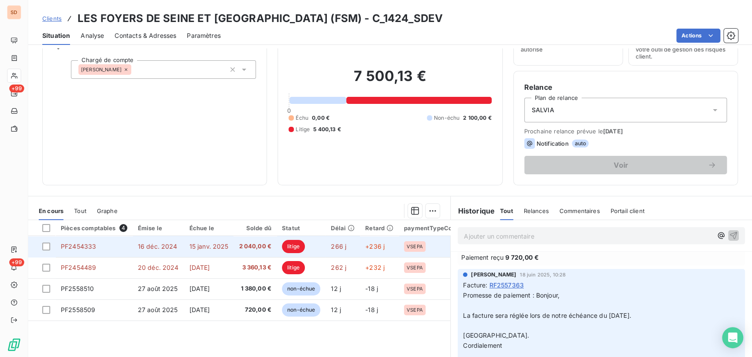
click at [75, 245] on span "PF2454333" at bounding box center [78, 246] width 35 height 7
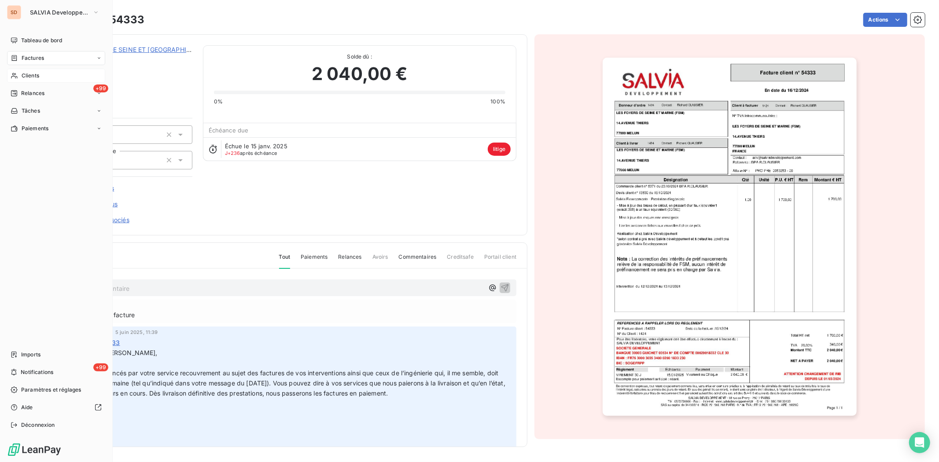
click at [17, 74] on icon at bounding box center [14, 75] width 7 height 7
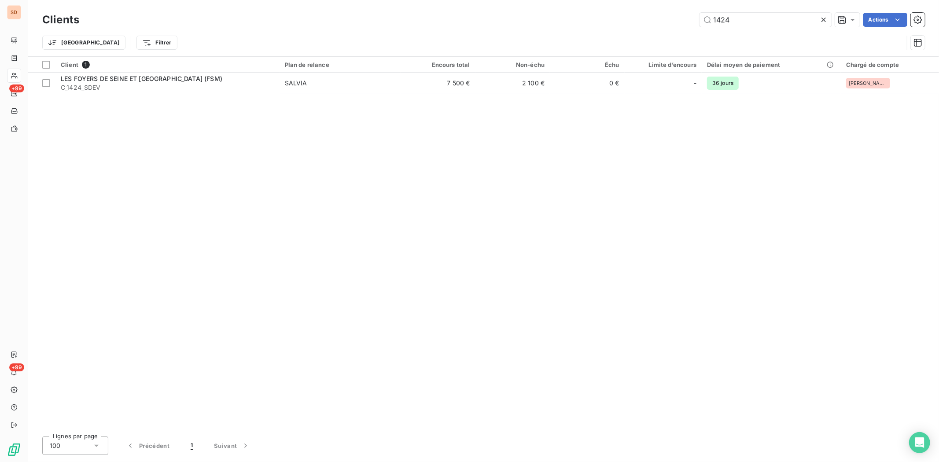
drag, startPoint x: 659, startPoint y: 15, endPoint x: 654, endPoint y: 16, distance: 5.4
click at [654, 16] on div "1424 Actions" at bounding box center [508, 20] width 836 height 14
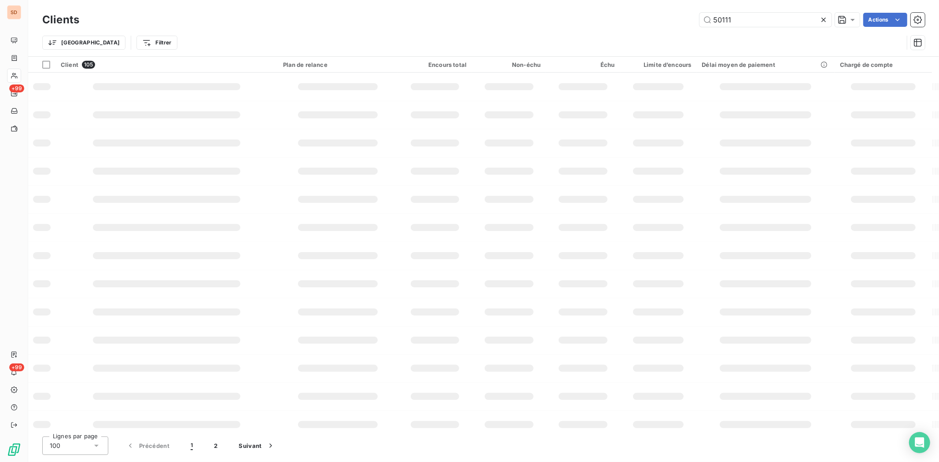
type input "50111"
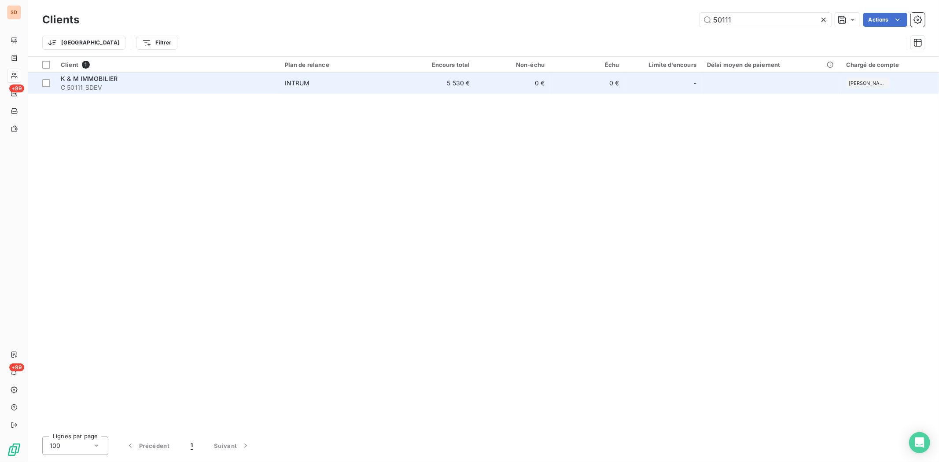
click at [94, 80] on span "K & M IMMOBILIER" at bounding box center [89, 78] width 57 height 7
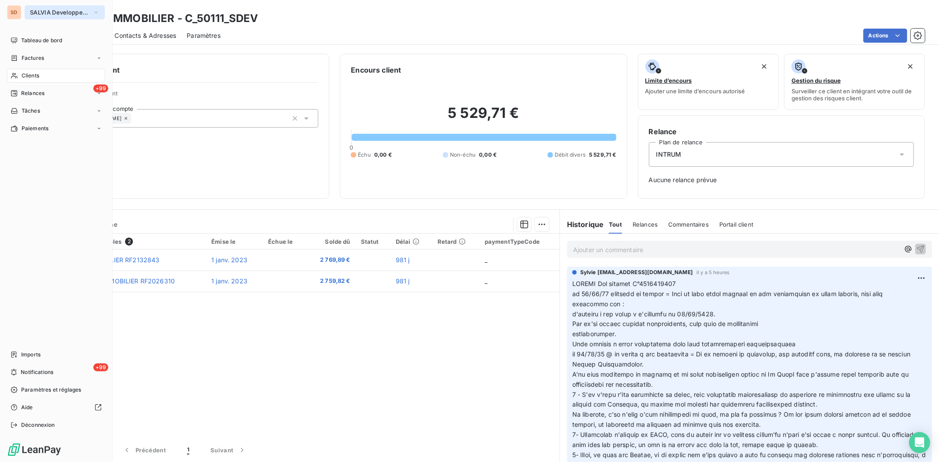
click at [97, 10] on icon "button" at bounding box center [95, 12] width 7 height 9
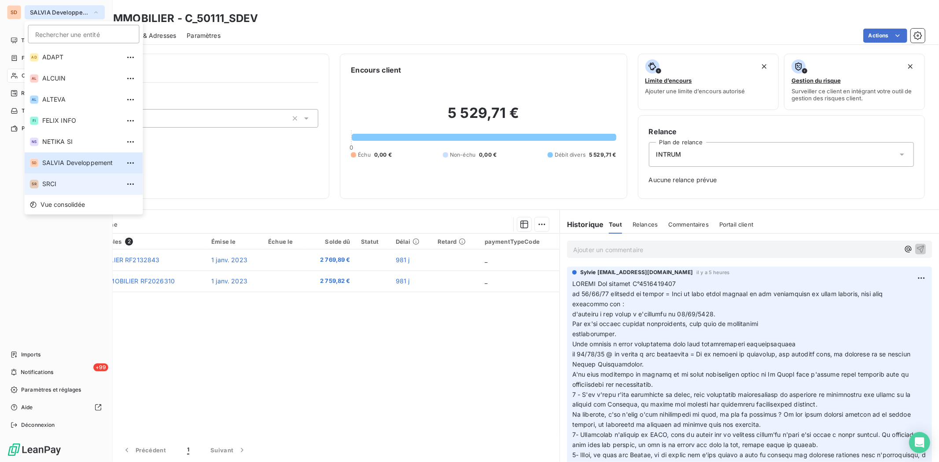
click at [66, 183] on span "SRCI" at bounding box center [81, 184] width 78 height 9
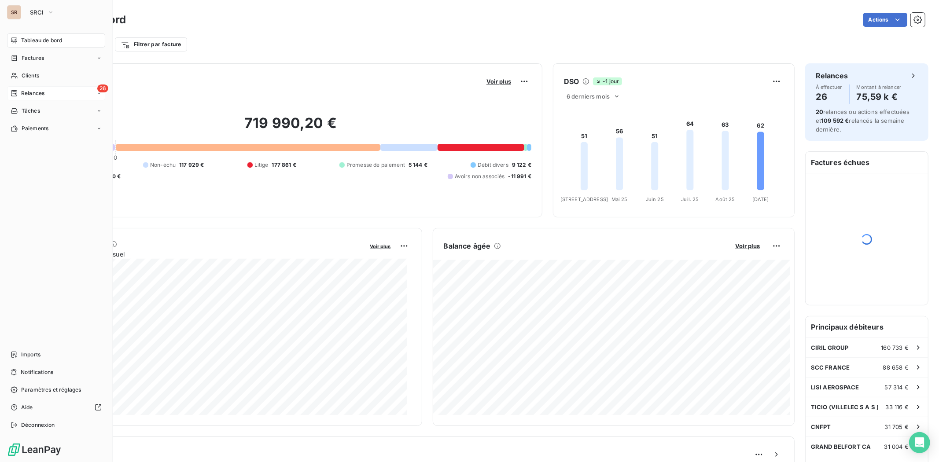
click at [63, 92] on div "26 Relances" at bounding box center [56, 93] width 98 height 14
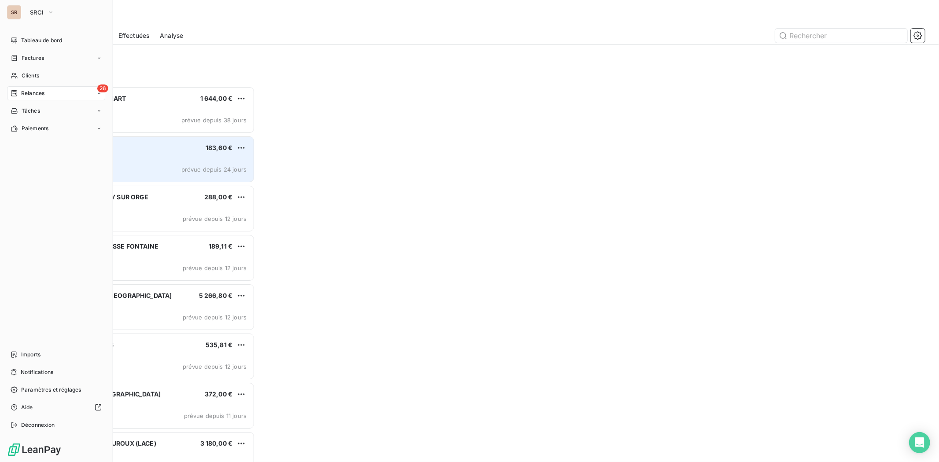
scroll to position [7, 7]
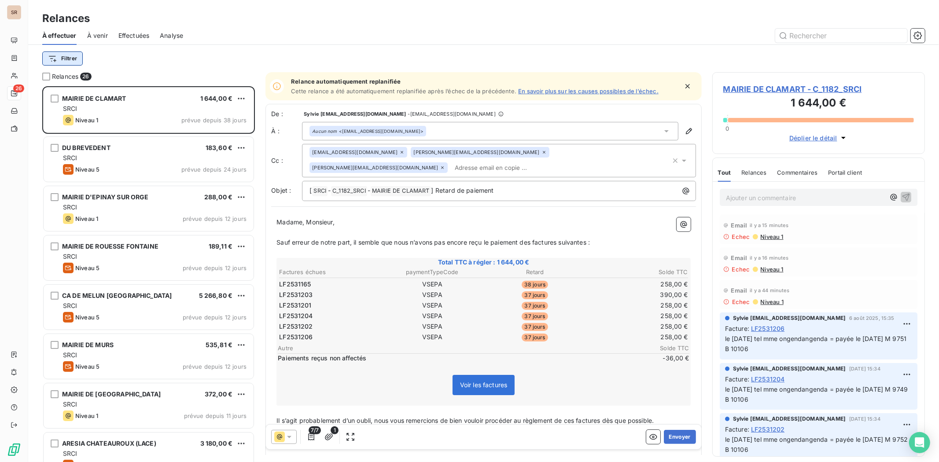
click at [68, 58] on html "SR 26 Relances À effectuer À venir Effectuées Analyse Filtrer Relances 26 MAIRI…" at bounding box center [469, 231] width 939 height 462
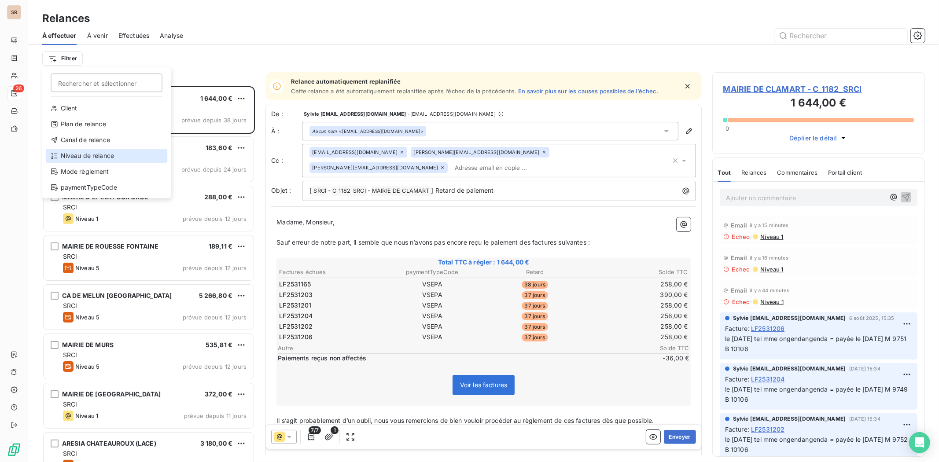
click at [82, 154] on div "Niveau de relance" at bounding box center [107, 156] width 122 height 14
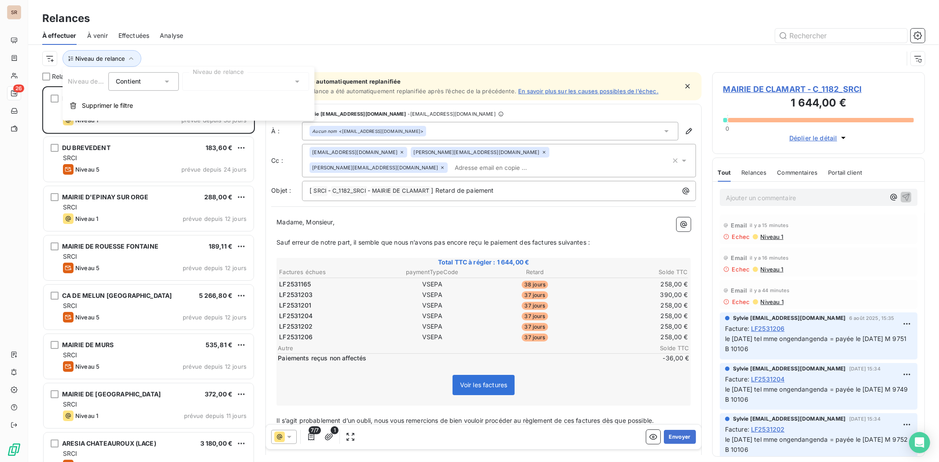
click at [298, 84] on icon at bounding box center [297, 81] width 9 height 9
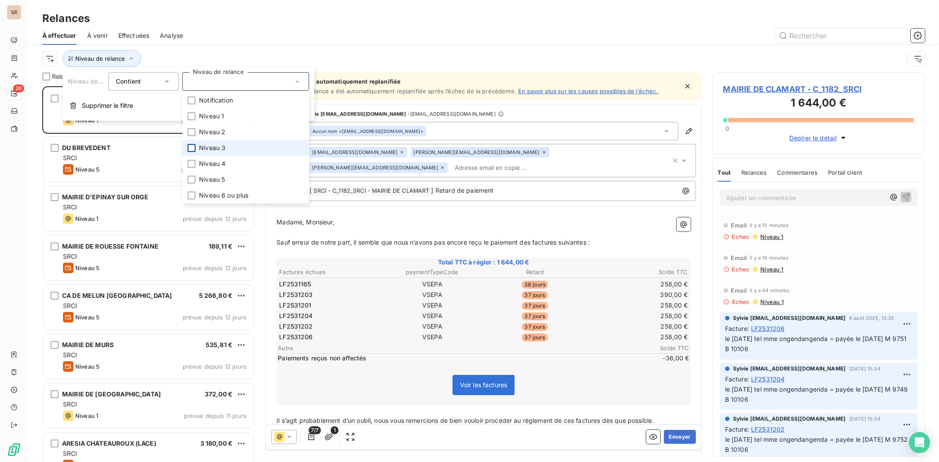
click at [192, 146] on div at bounding box center [192, 148] width 8 height 8
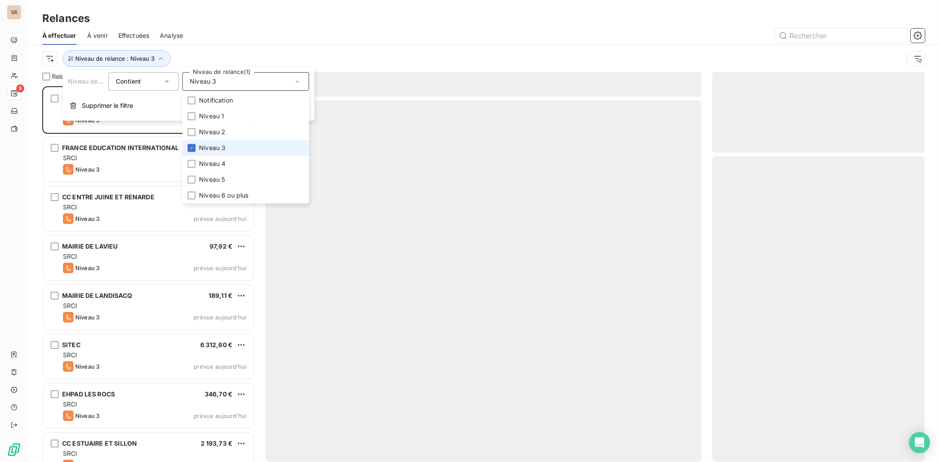
scroll to position [369, 205]
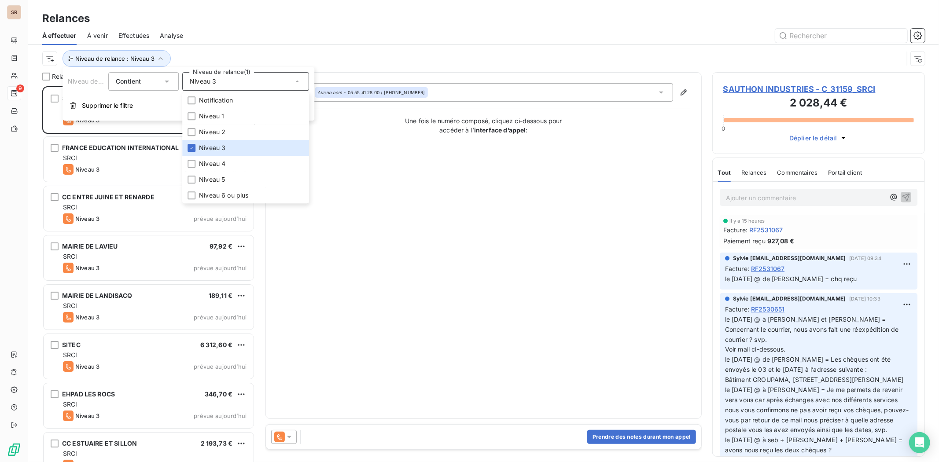
click at [354, 48] on div "Niveau de relance : Niveau 3" at bounding box center [483, 58] width 883 height 27
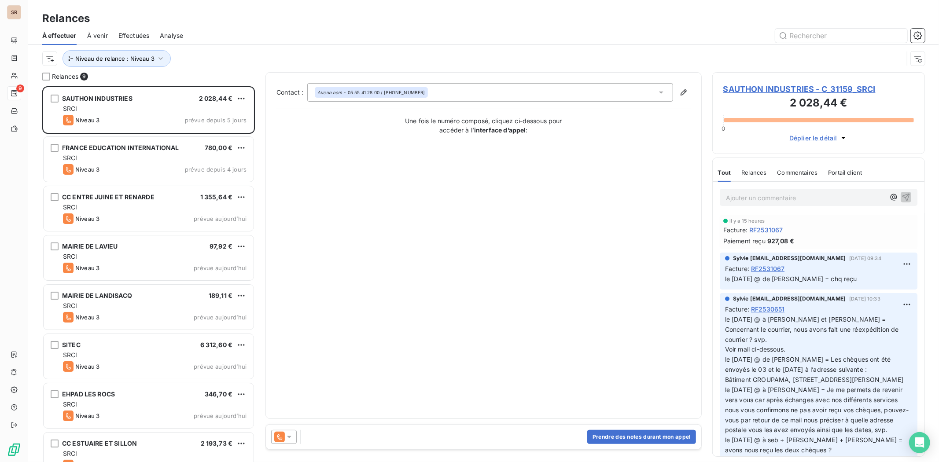
click at [751, 90] on span "SAUTHON INDUSTRIES - C_31159_SRCI" at bounding box center [819, 89] width 191 height 12
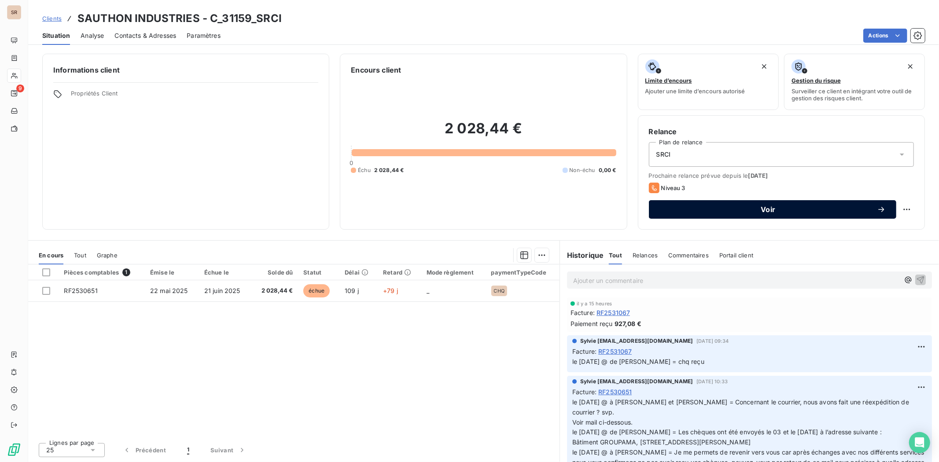
click at [751, 210] on span "Voir" at bounding box center [769, 209] width 218 height 7
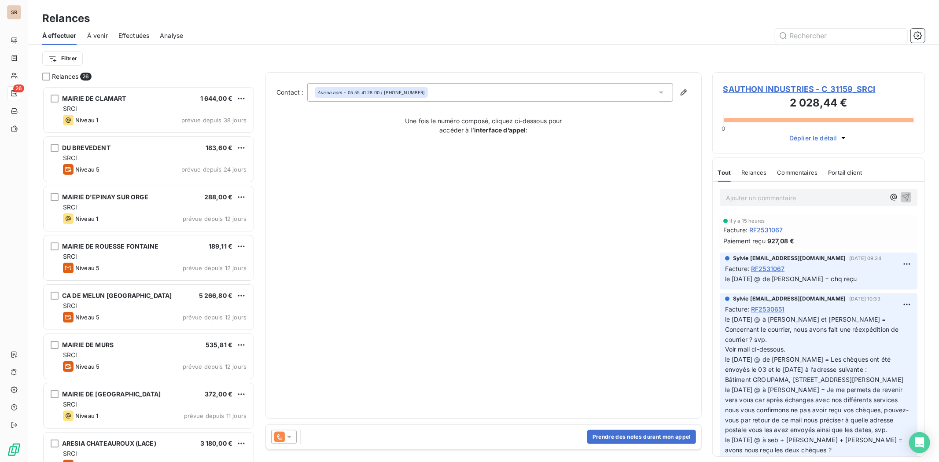
scroll to position [368, 205]
click at [748, 88] on span "SAUTHON INDUSTRIES - C_31159_SRCI" at bounding box center [819, 89] width 191 height 12
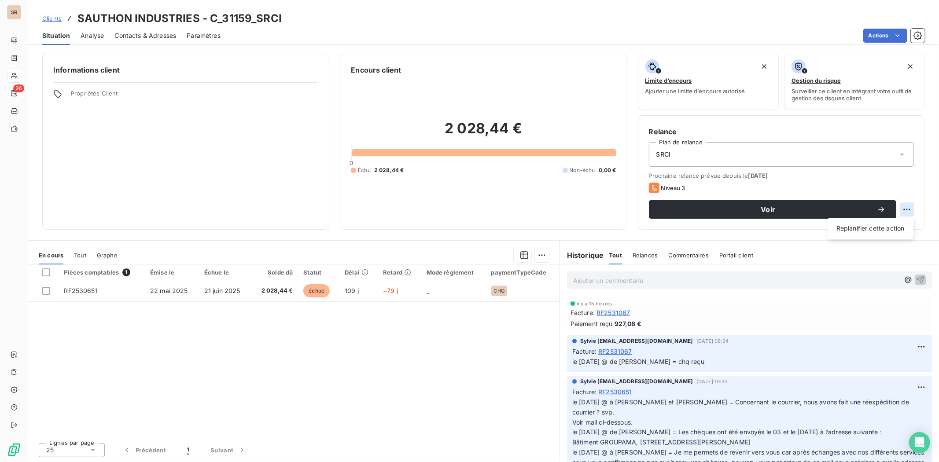
click at [751, 209] on html "SR 26 Clients SAUTHON INDUSTRIES - C_31159_SRCI Situation Analyse Contacts & Ad…" at bounding box center [469, 231] width 939 height 462
click at [751, 225] on div "Replanifier cette action" at bounding box center [871, 229] width 79 height 14
select select "8"
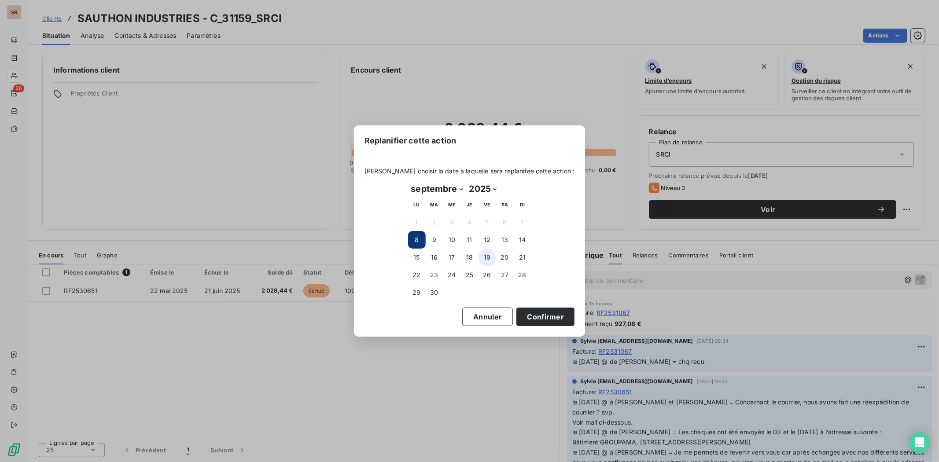
click at [486, 258] on button "19" at bounding box center [488, 258] width 18 height 18
click at [535, 318] on button "Confirmer" at bounding box center [546, 317] width 58 height 18
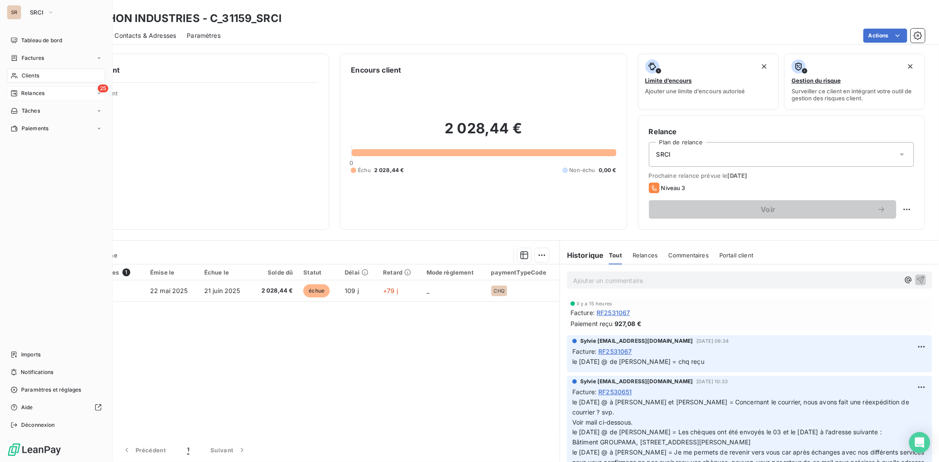
click at [26, 91] on span "Relances" at bounding box center [32, 93] width 23 height 8
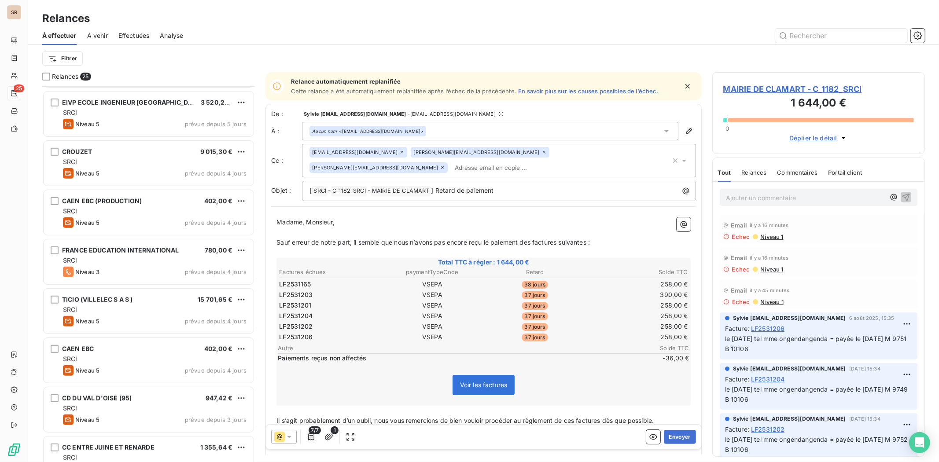
scroll to position [588, 0]
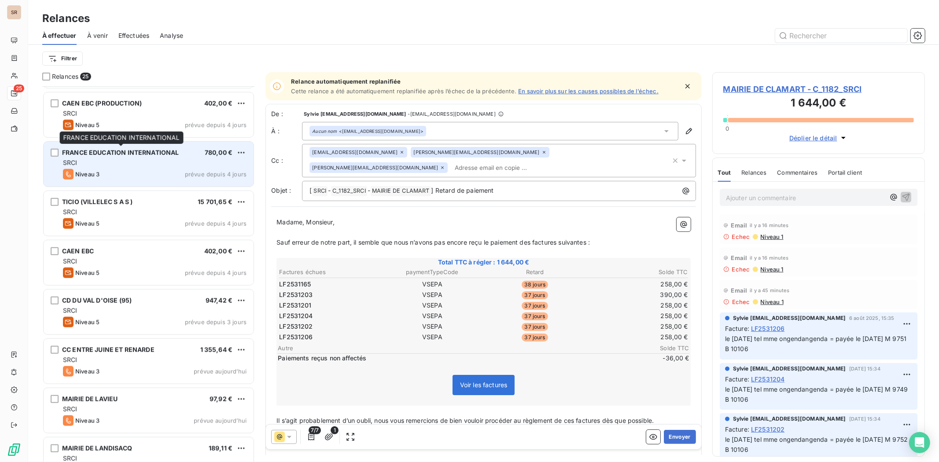
click at [97, 151] on span "FRANCE EDUCATION INTERNATIONAL" at bounding box center [120, 152] width 117 height 7
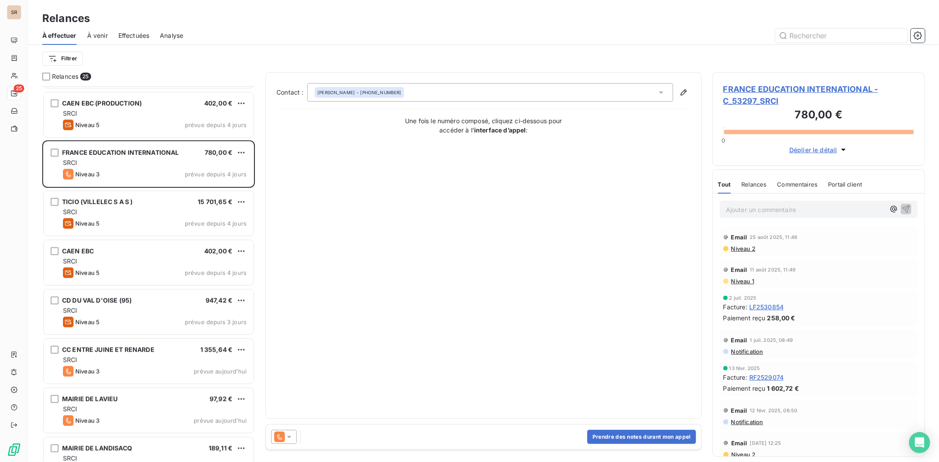
click at [751, 90] on span "FRANCE EDUCATION INTERNATIONAL - C_53297_SRCI" at bounding box center [819, 95] width 191 height 24
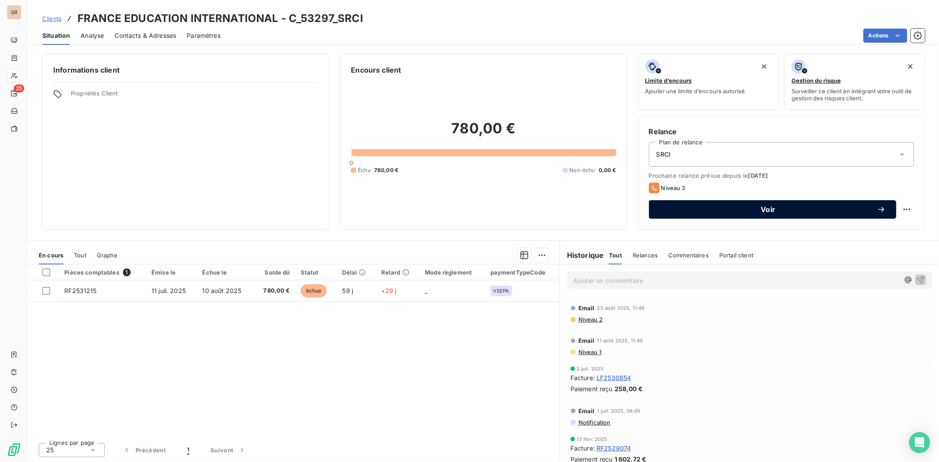
click at [716, 207] on span "Voir" at bounding box center [769, 209] width 218 height 7
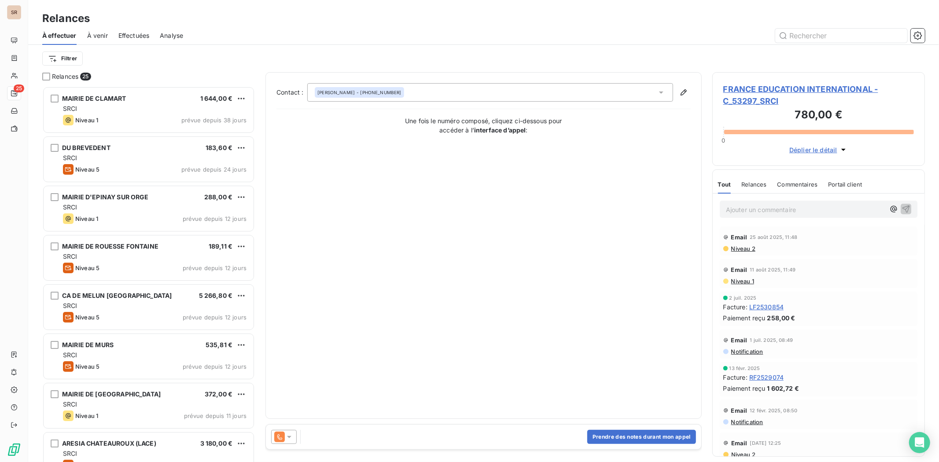
scroll to position [368, 205]
click at [287, 357] on icon at bounding box center [289, 437] width 9 height 9
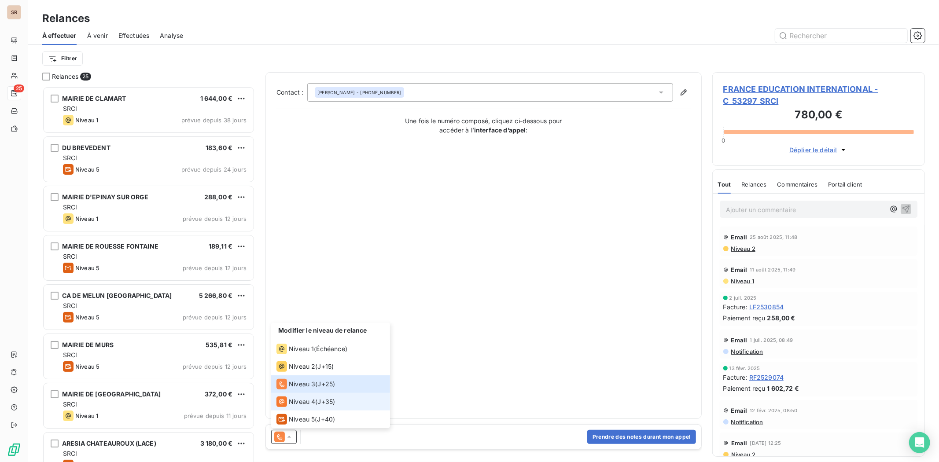
click at [299, 357] on span "Niveau 4" at bounding box center [302, 402] width 26 height 9
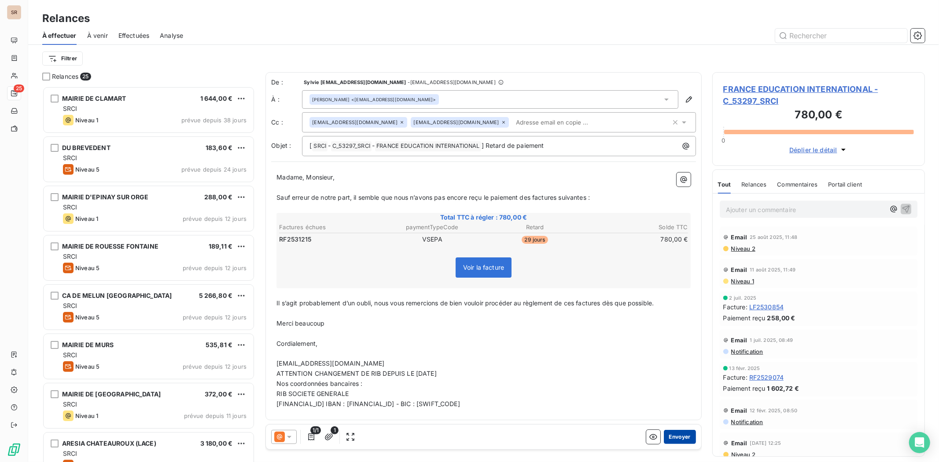
click at [673, 357] on button "Envoyer" at bounding box center [680, 437] width 32 height 14
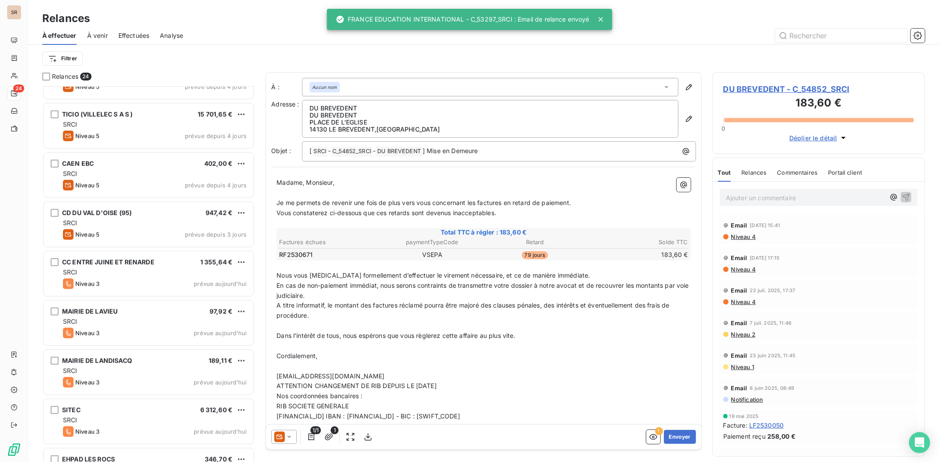
scroll to position [636, 0]
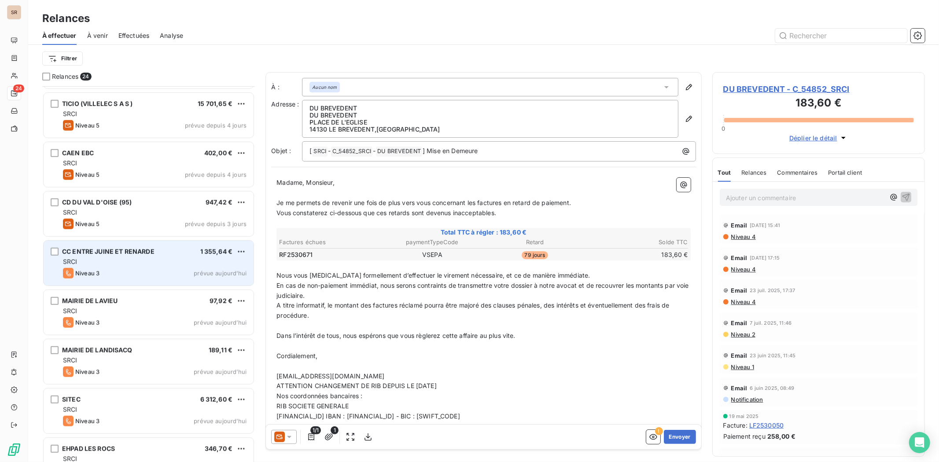
click at [90, 254] on span "CC ENTRE JUINE ET RENARDE" at bounding box center [108, 251] width 92 height 7
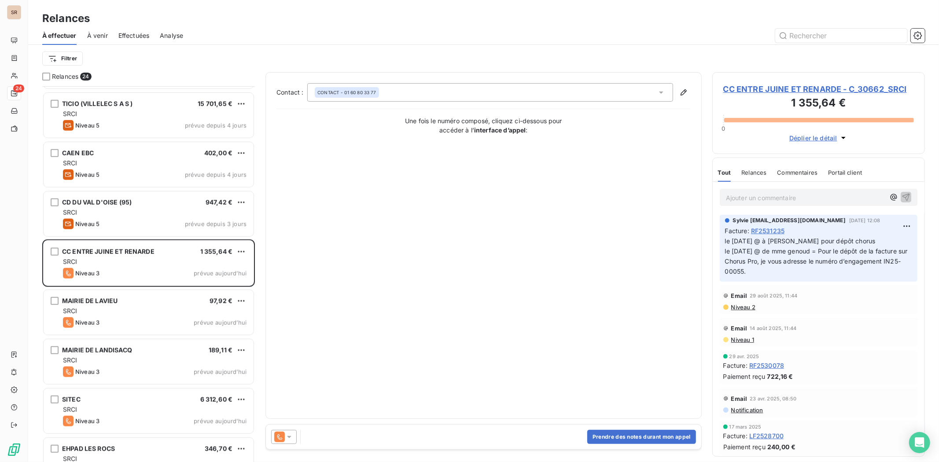
click at [751, 89] on span "CC ENTRE JUINE ET RENARDE - C_30662_SRCI" at bounding box center [819, 89] width 191 height 12
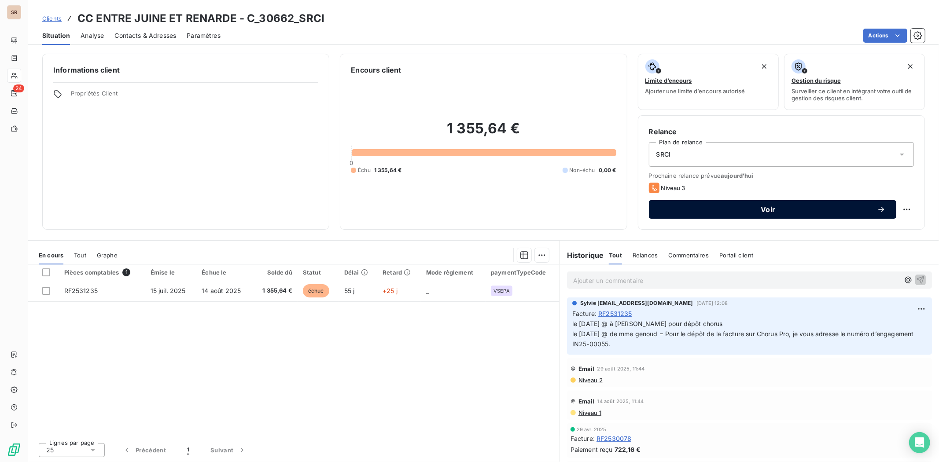
click at [751, 212] on span "Voir" at bounding box center [769, 209] width 218 height 7
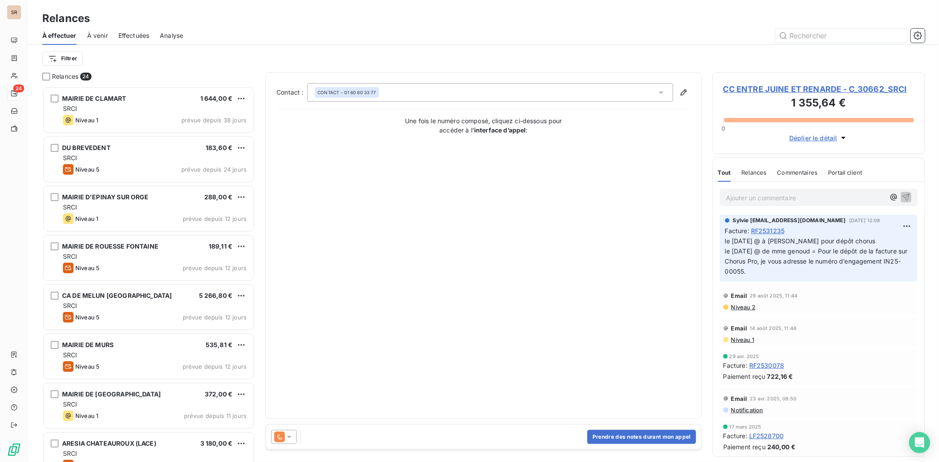
scroll to position [368, 205]
click at [289, 357] on icon at bounding box center [289, 437] width 9 height 9
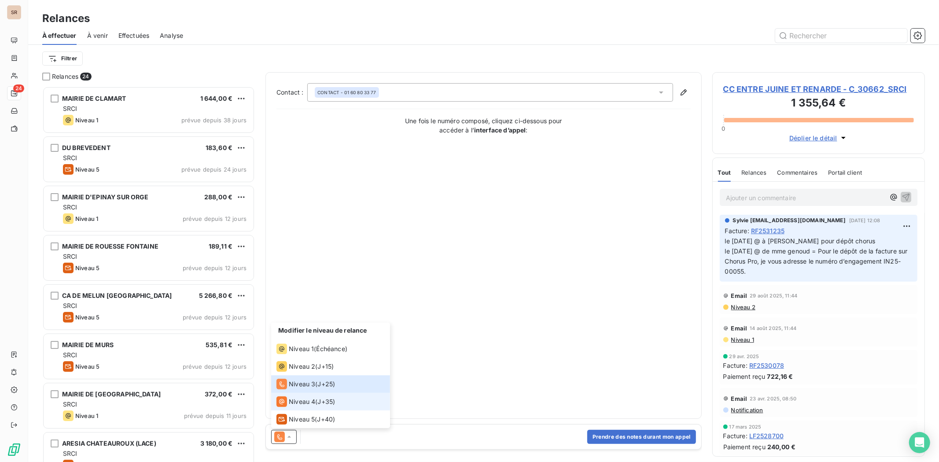
click at [300, 357] on span "Niveau 4" at bounding box center [302, 402] width 26 height 9
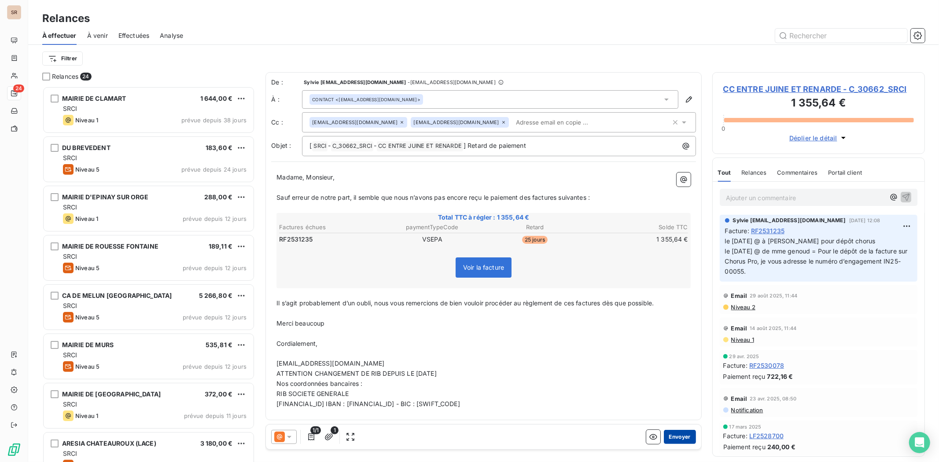
click at [680, 357] on button "Envoyer" at bounding box center [680, 437] width 32 height 14
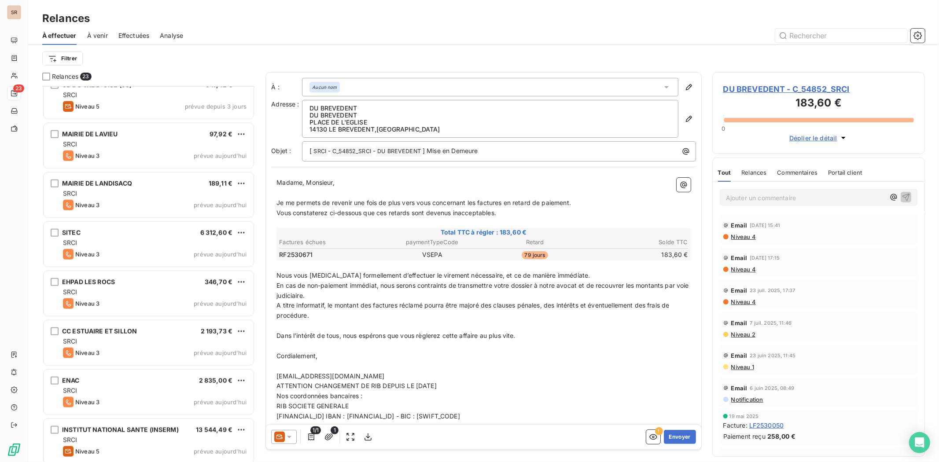
scroll to position [758, 0]
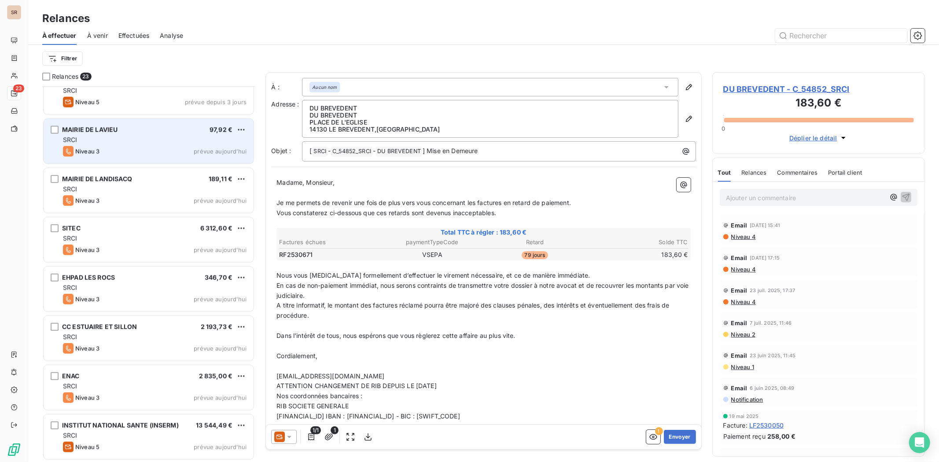
click at [95, 127] on span "MAIRIE DE LAVIEU" at bounding box center [89, 129] width 55 height 7
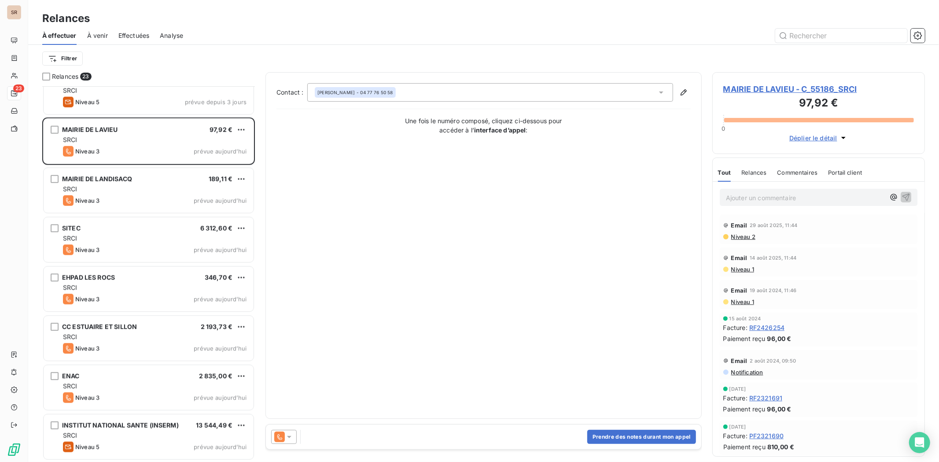
click at [751, 91] on span "MAIRIE DE LAVIEU - C_55186_SRCI" at bounding box center [819, 89] width 191 height 12
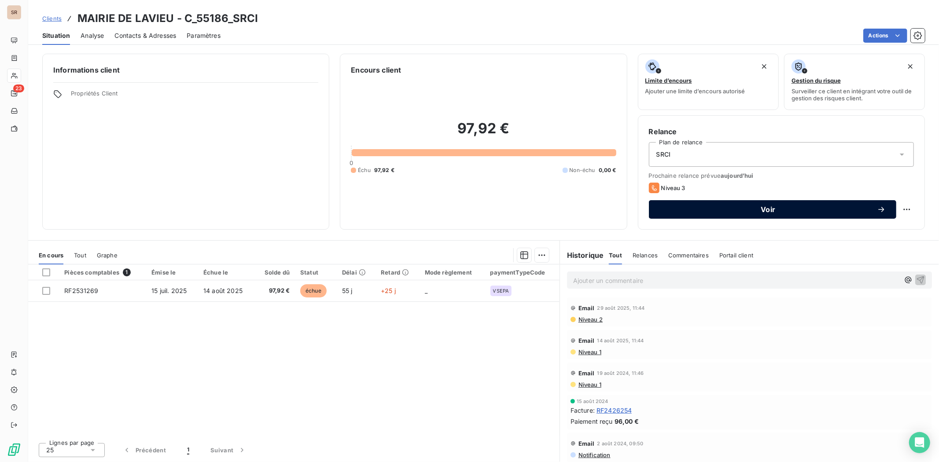
click at [734, 209] on span "Voir" at bounding box center [769, 209] width 218 height 7
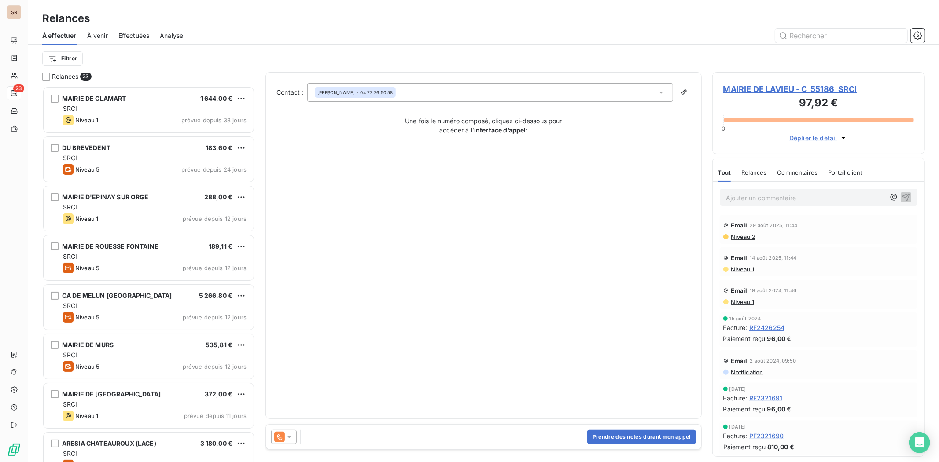
scroll to position [368, 205]
click at [289, 357] on icon at bounding box center [289, 437] width 9 height 9
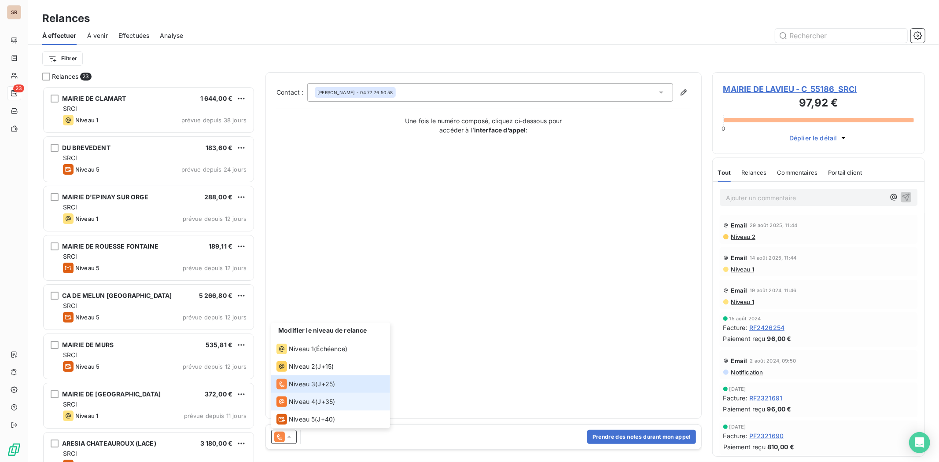
click at [289, 357] on span "Niveau 4" at bounding box center [302, 402] width 26 height 9
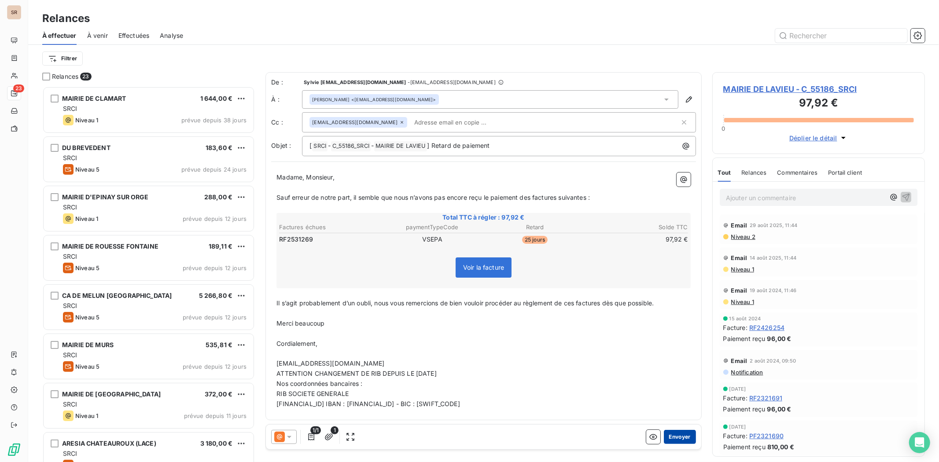
click at [677, 357] on button "Envoyer" at bounding box center [680, 437] width 32 height 14
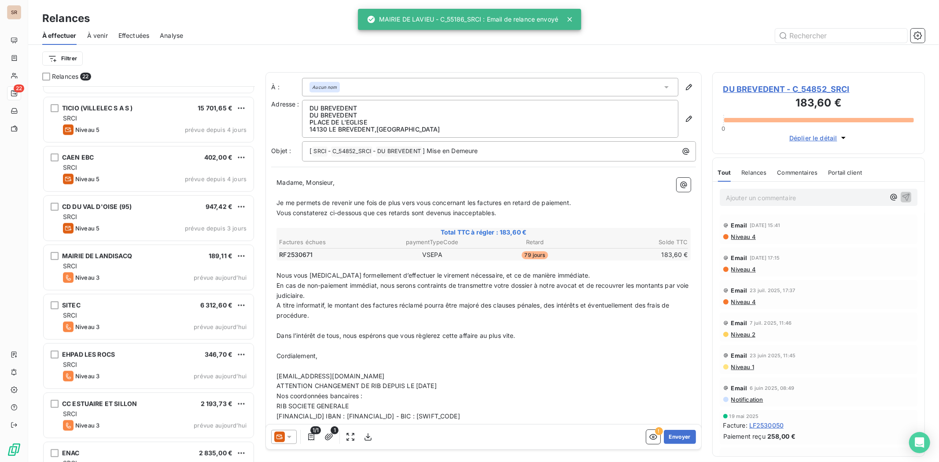
scroll to position [636, 0]
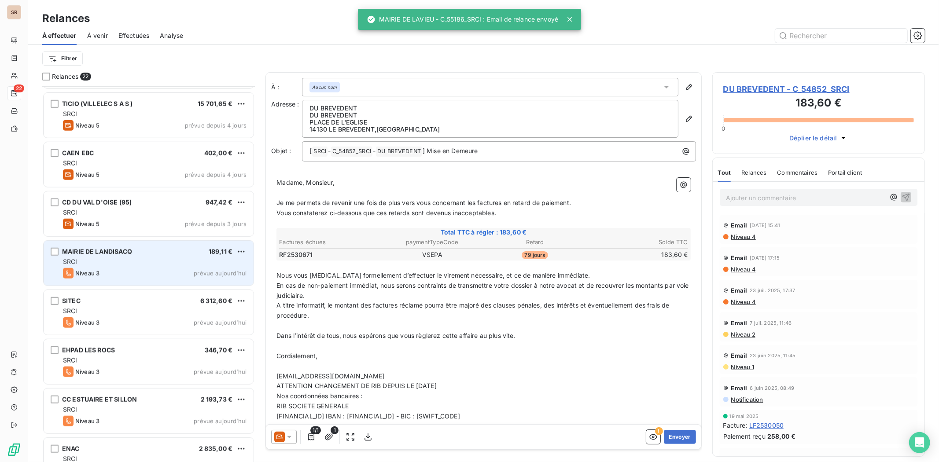
click at [107, 250] on span "MAIRIE DE LANDISACQ" at bounding box center [97, 251] width 70 height 7
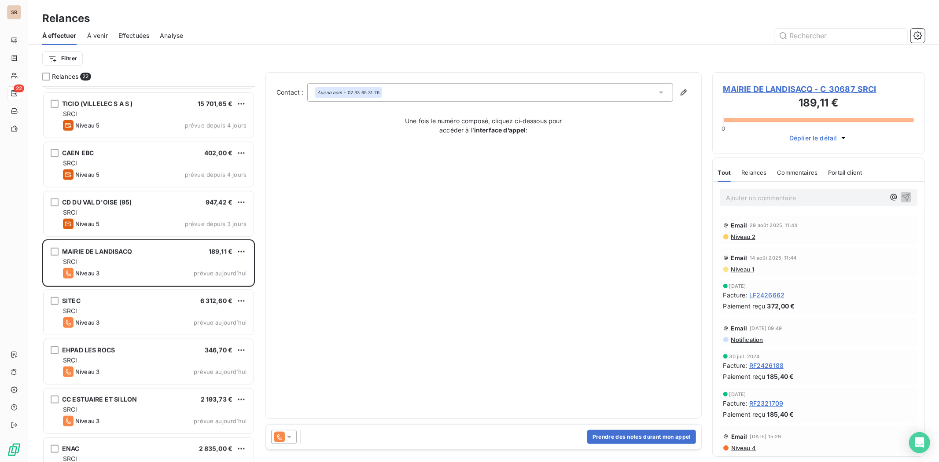
click at [291, 357] on icon at bounding box center [289, 437] width 4 height 2
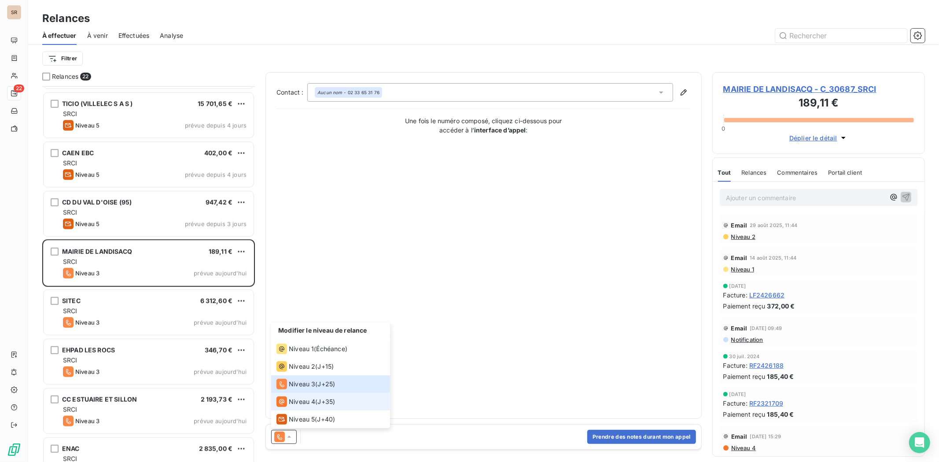
click at [300, 357] on div "Niveau 4" at bounding box center [296, 402] width 39 height 11
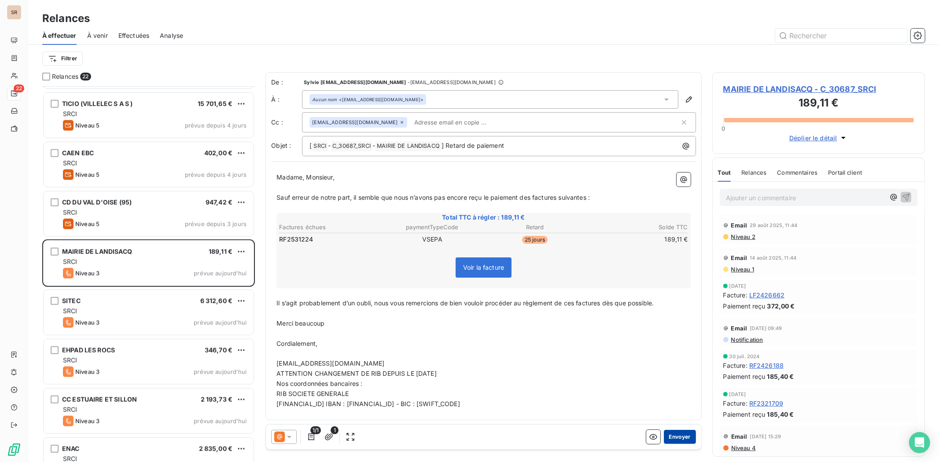
click at [680, 357] on button "Envoyer" at bounding box center [680, 437] width 32 height 14
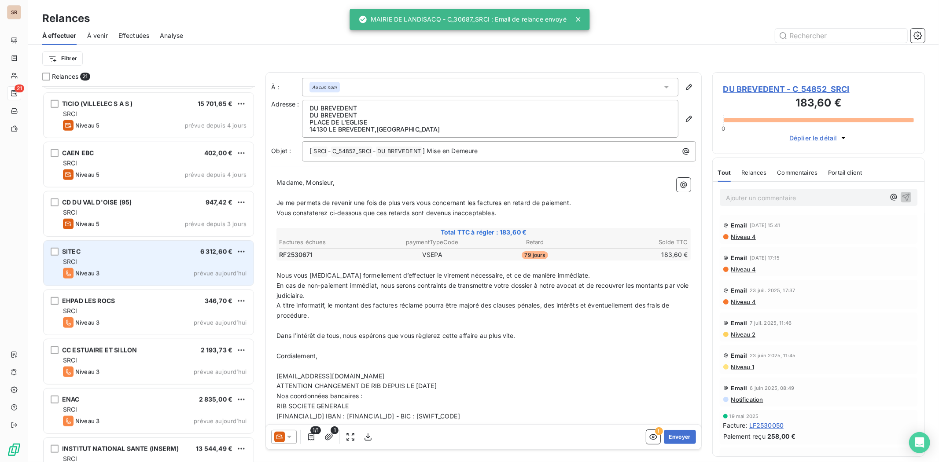
click at [136, 252] on div "SITEC 6 312,60 €" at bounding box center [155, 252] width 184 height 8
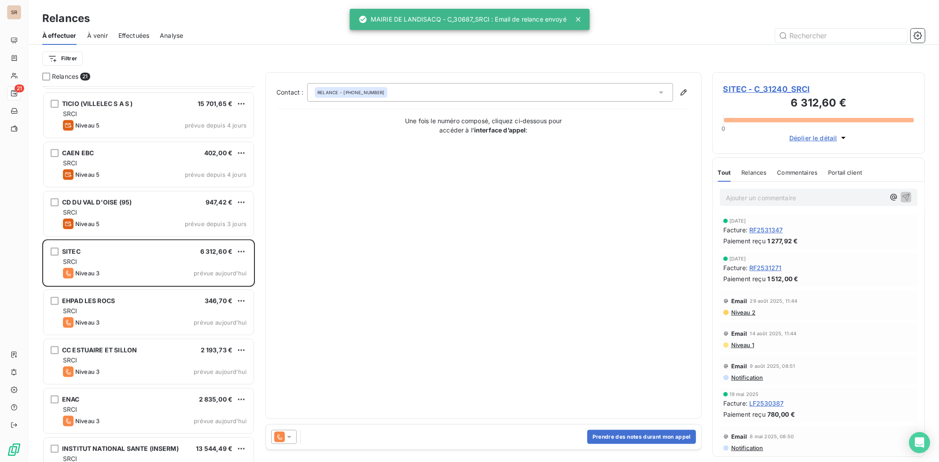
click at [290, 357] on icon at bounding box center [289, 437] width 9 height 9
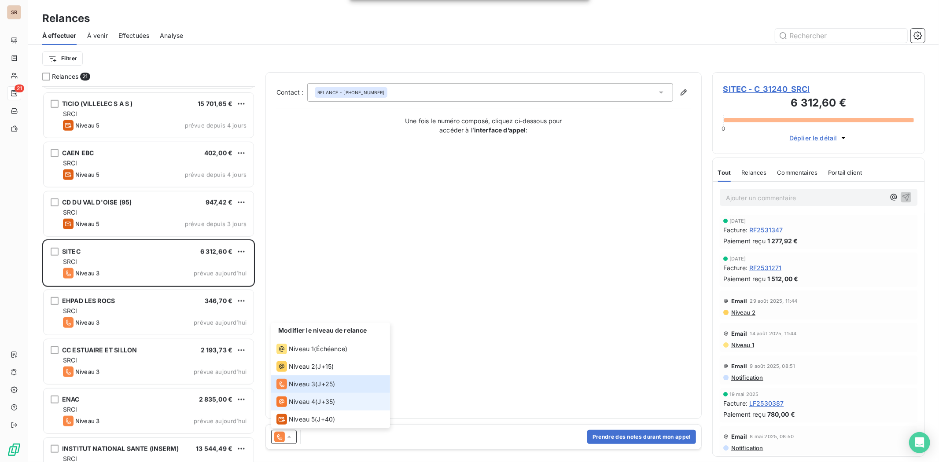
click at [290, 357] on span "Niveau 4" at bounding box center [302, 402] width 26 height 9
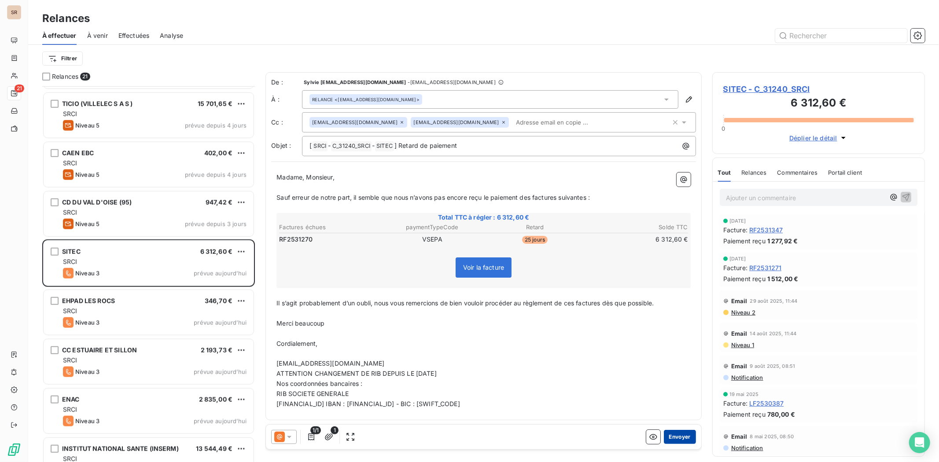
click at [686, 357] on button "Envoyer" at bounding box center [680, 437] width 32 height 14
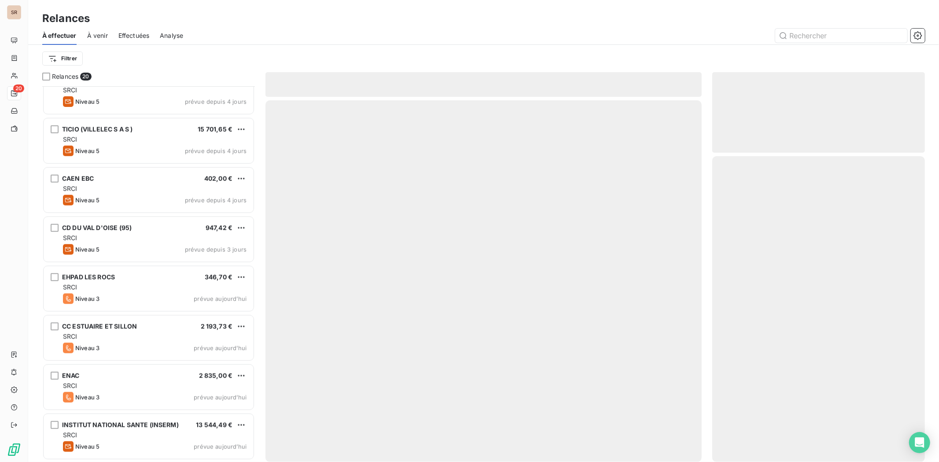
scroll to position [610, 0]
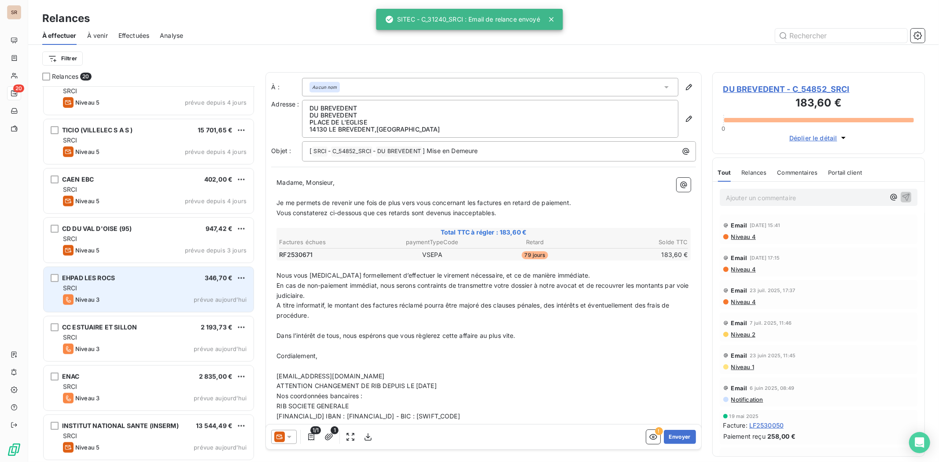
click at [126, 274] on div "EHPAD LES ROCS 346,70 €" at bounding box center [155, 278] width 184 height 8
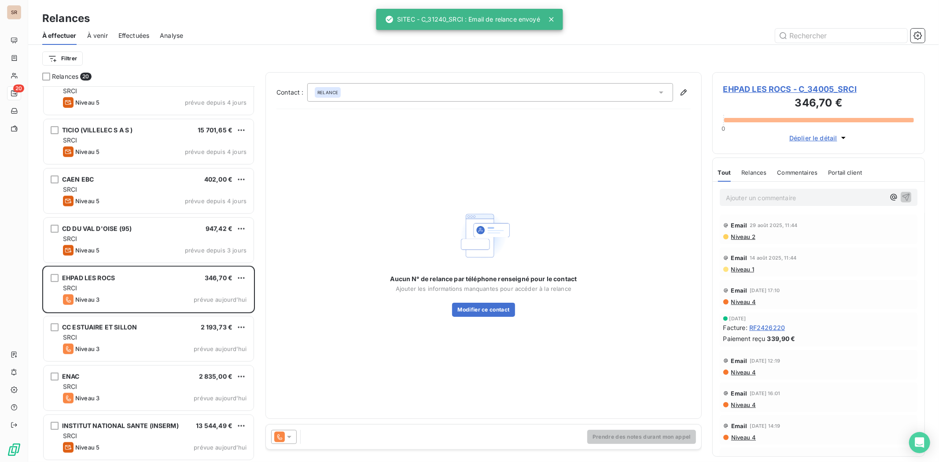
click at [289, 357] on icon at bounding box center [289, 437] width 9 height 9
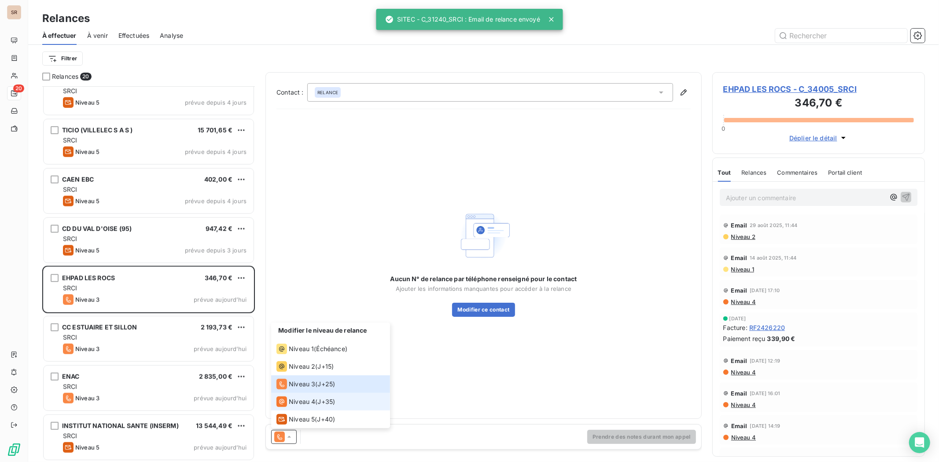
click at [288, 357] on div "Niveau 4" at bounding box center [296, 402] width 39 height 11
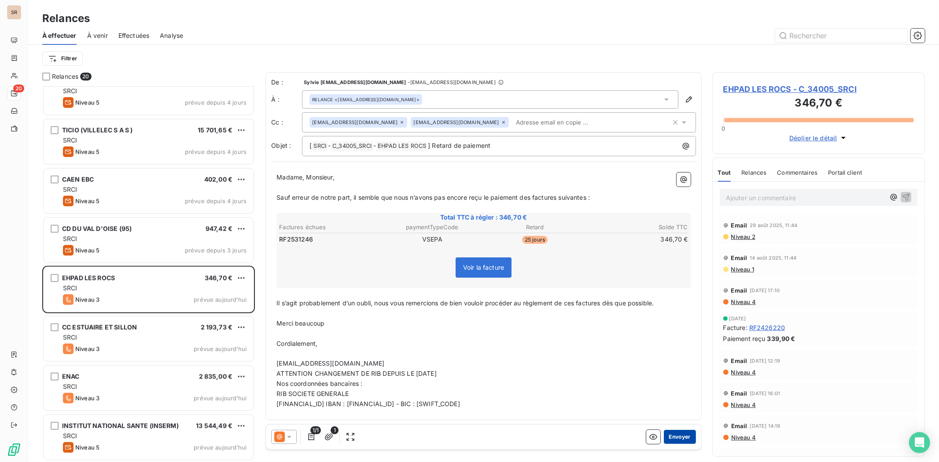
click at [677, 357] on button "Envoyer" at bounding box center [680, 437] width 32 height 14
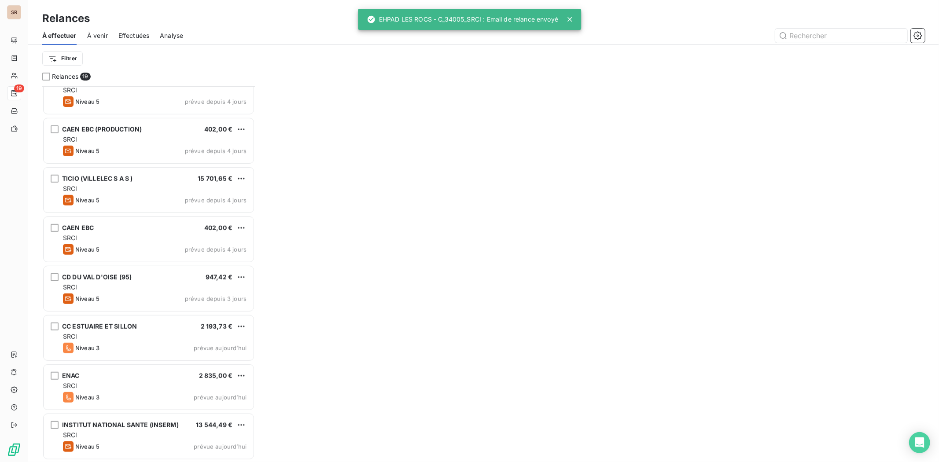
scroll to position [561, 0]
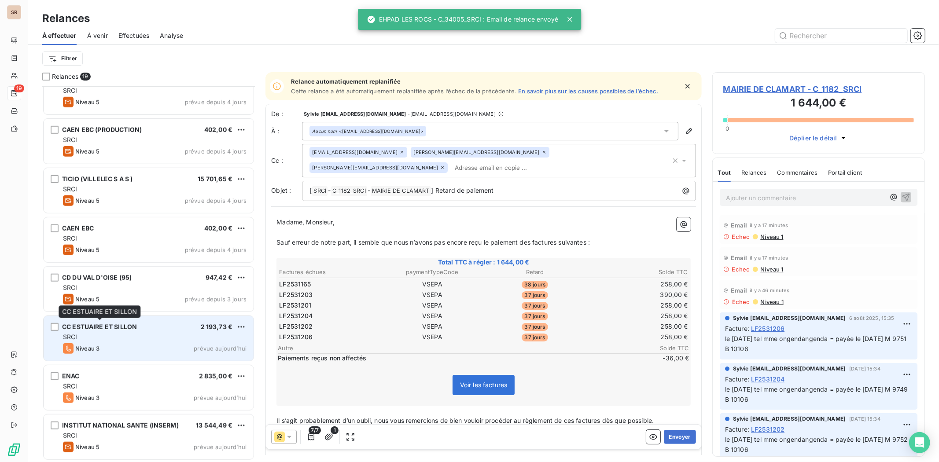
click at [115, 325] on span "CC ESTUAIRE ET SILLON" at bounding box center [99, 326] width 75 height 7
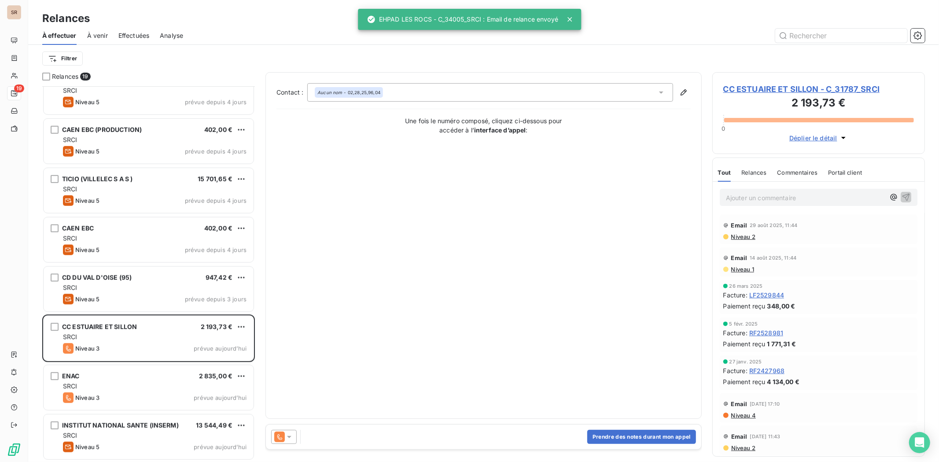
click at [292, 357] on icon at bounding box center [289, 437] width 9 height 9
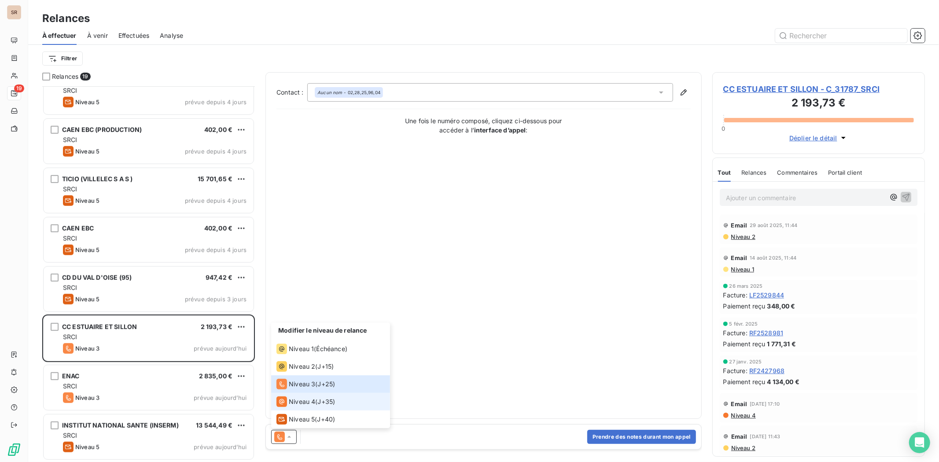
click at [287, 357] on icon at bounding box center [282, 402] width 11 height 11
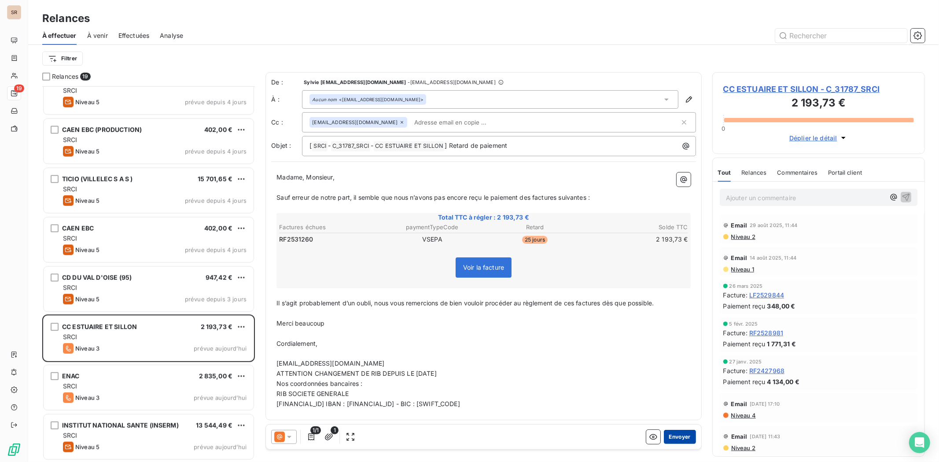
click at [680, 357] on button "Envoyer" at bounding box center [680, 437] width 32 height 14
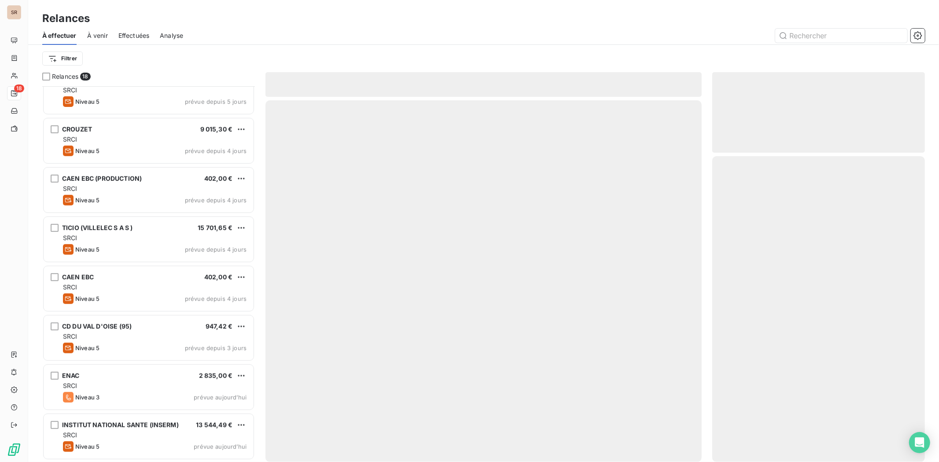
scroll to position [512, 0]
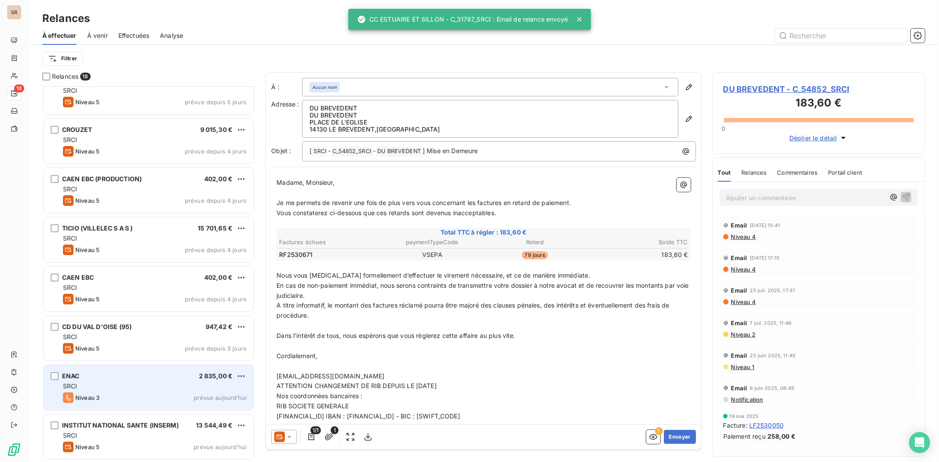
click at [82, 357] on div "ENAC 2 835,00 €" at bounding box center [155, 377] width 184 height 8
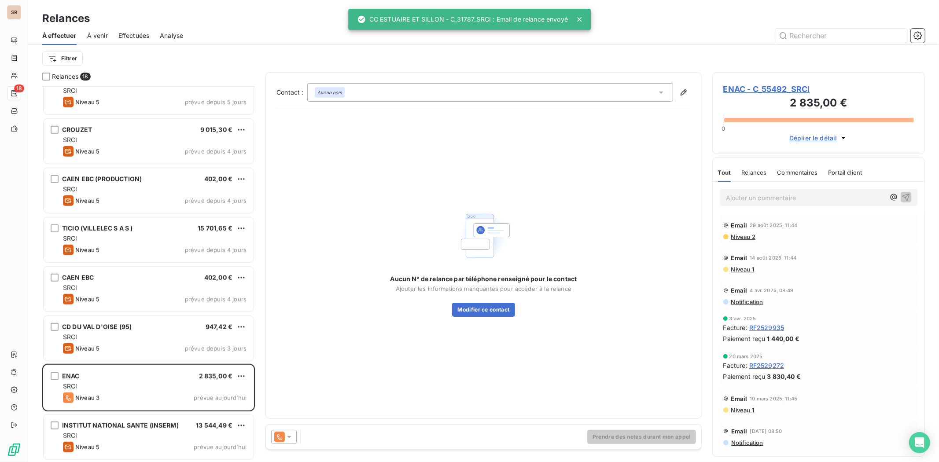
click at [292, 357] on icon at bounding box center [289, 437] width 9 height 9
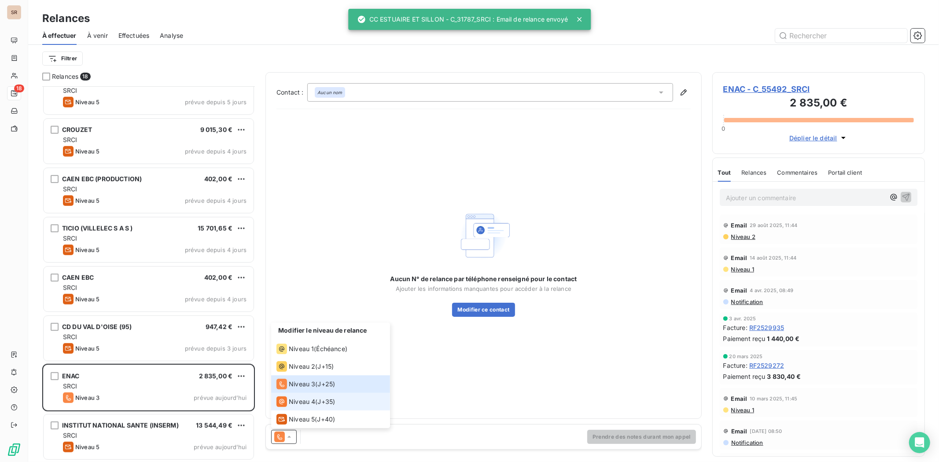
click at [289, 357] on span "Niveau 4" at bounding box center [302, 402] width 26 height 9
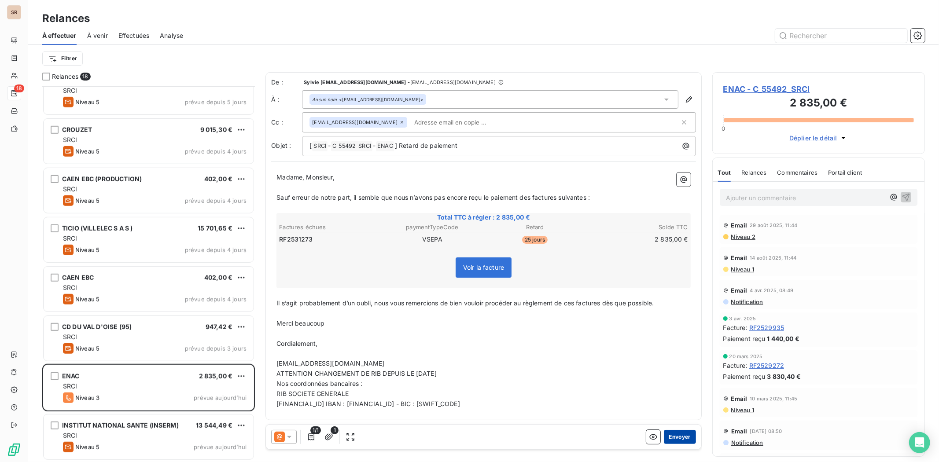
click at [677, 357] on button "Envoyer" at bounding box center [680, 437] width 32 height 14
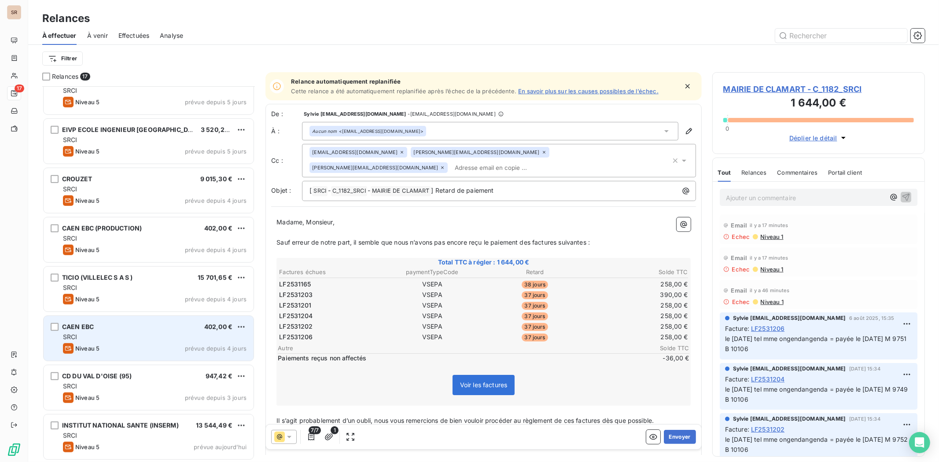
scroll to position [463, 0]
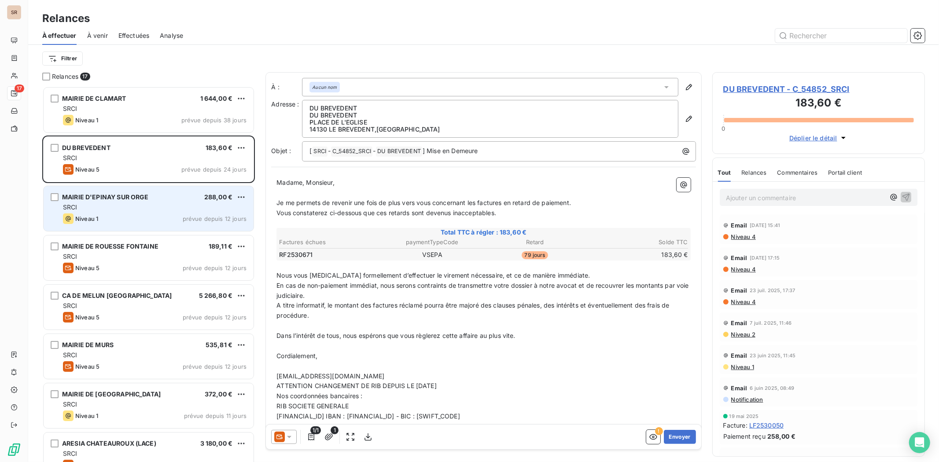
click at [93, 197] on span "MAIRIE D'EPINAY SUR ORGE" at bounding box center [105, 196] width 87 height 7
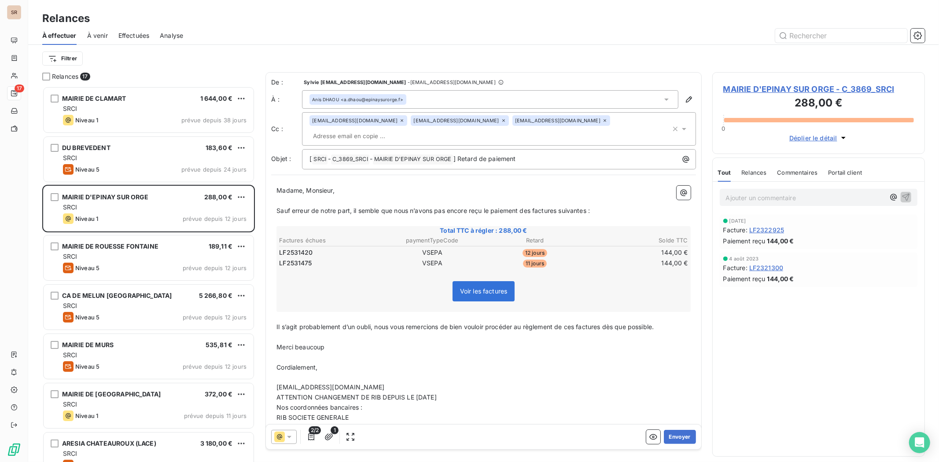
click at [736, 91] on span "MAIRIE D'EPINAY SUR ORGE - C_3869_SRCI" at bounding box center [819, 89] width 191 height 12
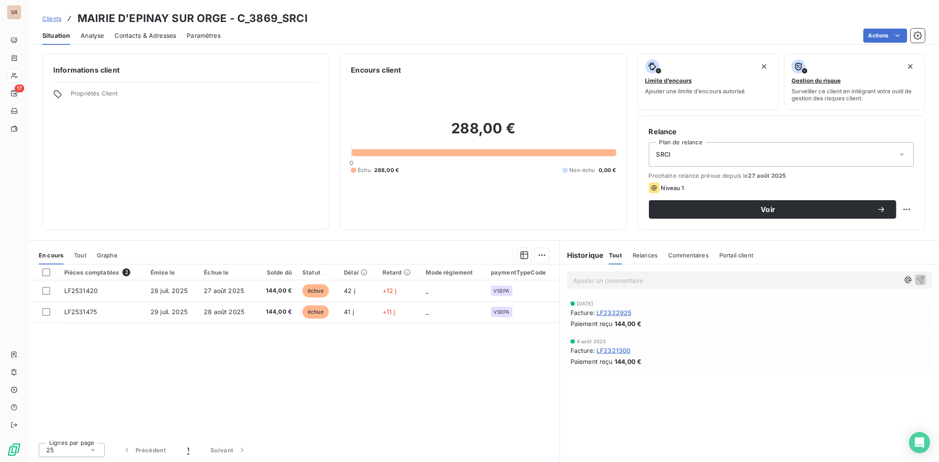
click at [150, 34] on span "Contacts & Adresses" at bounding box center [146, 35] width 62 height 9
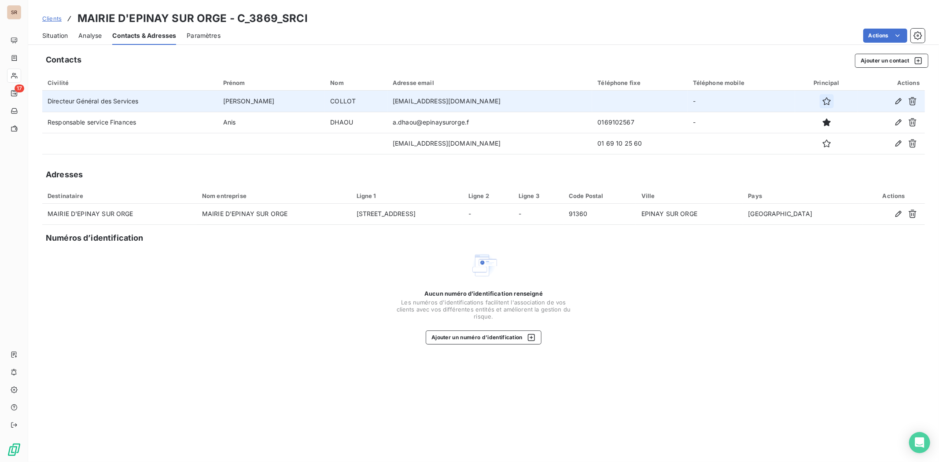
click at [751, 98] on icon "button" at bounding box center [827, 101] width 9 height 9
click at [55, 33] on span "Situation" at bounding box center [55, 35] width 26 height 9
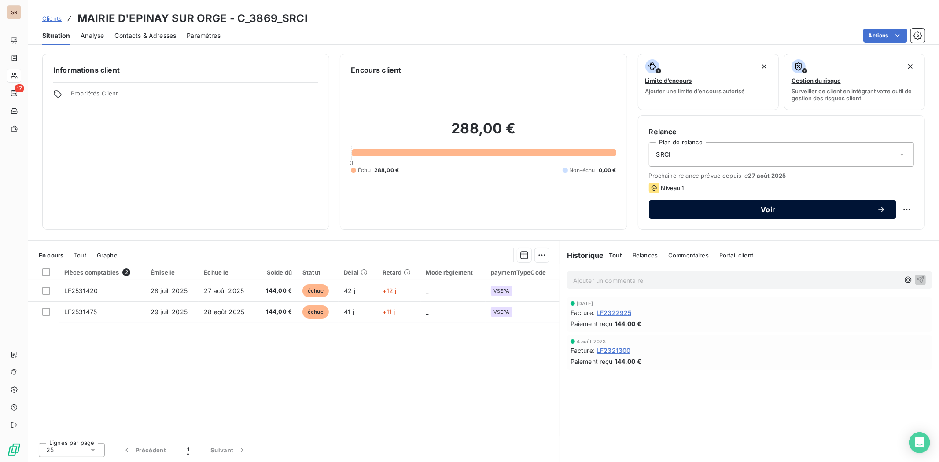
click at [710, 204] on button "Voir" at bounding box center [773, 209] width 248 height 18
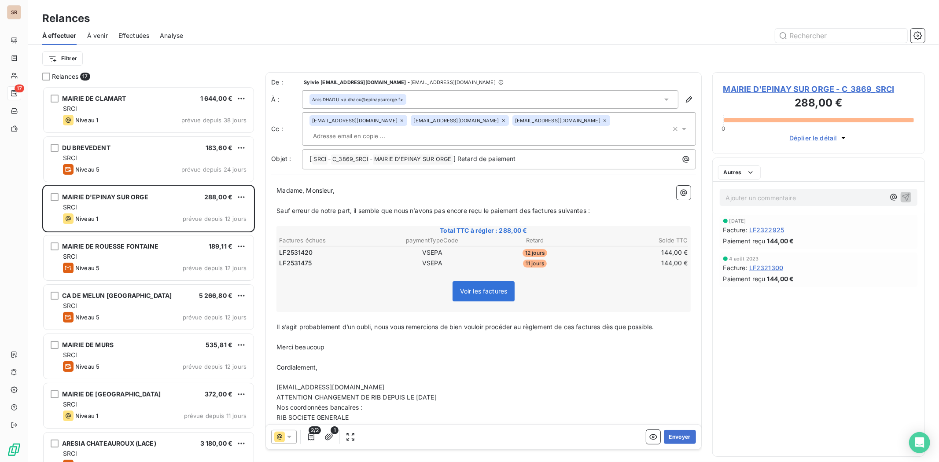
scroll to position [368, 205]
click at [665, 357] on button "Envoyer" at bounding box center [680, 437] width 32 height 14
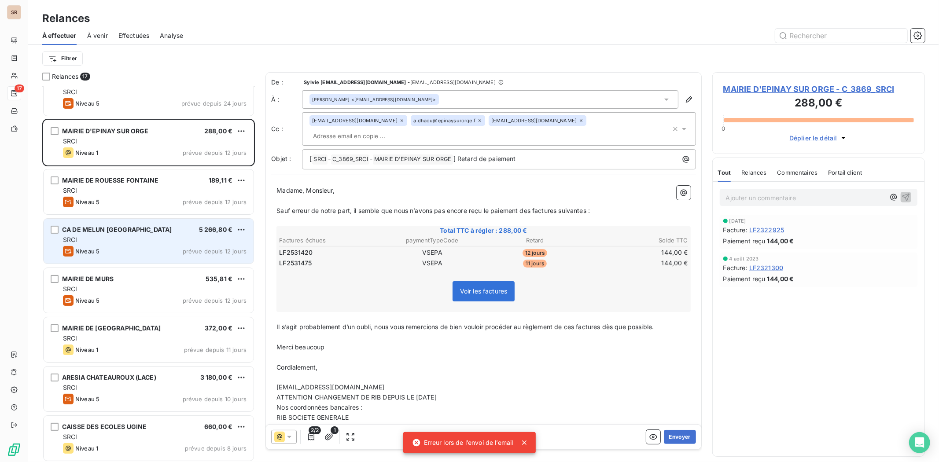
scroll to position [98, 0]
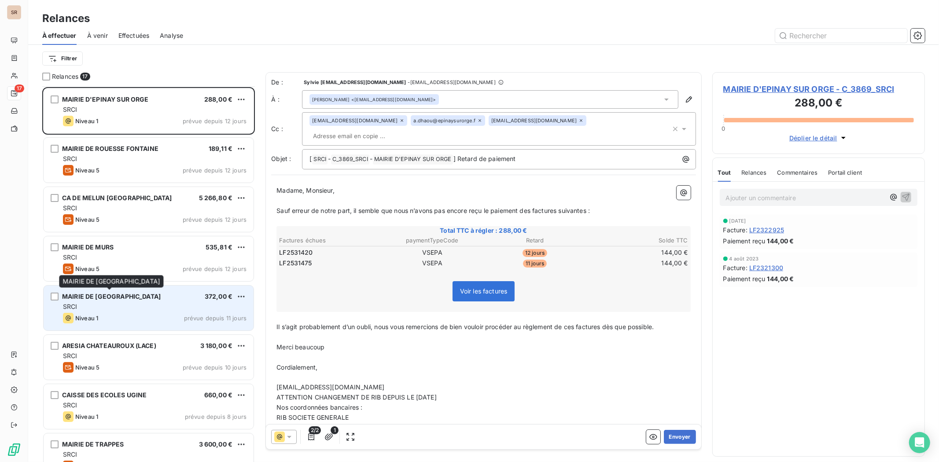
click at [106, 292] on div "MAIRIE DE [GEOGRAPHIC_DATA] 372,00 € SRCI Niveau 1 prévue depuis 11 jours" at bounding box center [149, 308] width 210 height 45
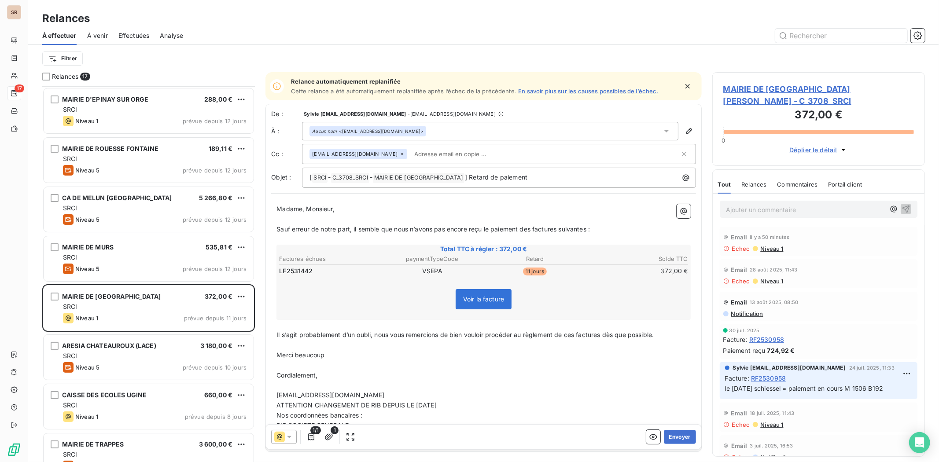
click at [751, 86] on span "MAIRIE DE [GEOGRAPHIC_DATA][PERSON_NAME] - C_3708_SRCI" at bounding box center [819, 95] width 191 height 24
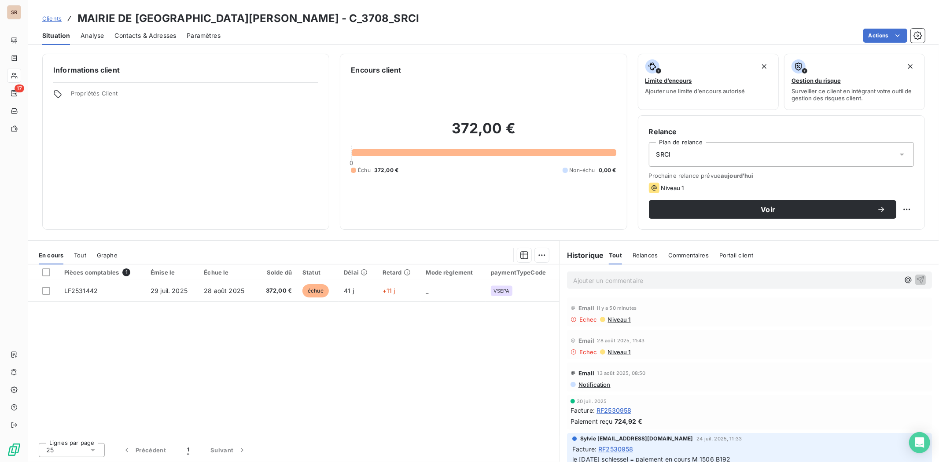
click at [133, 37] on span "Contacts & Adresses" at bounding box center [146, 35] width 62 height 9
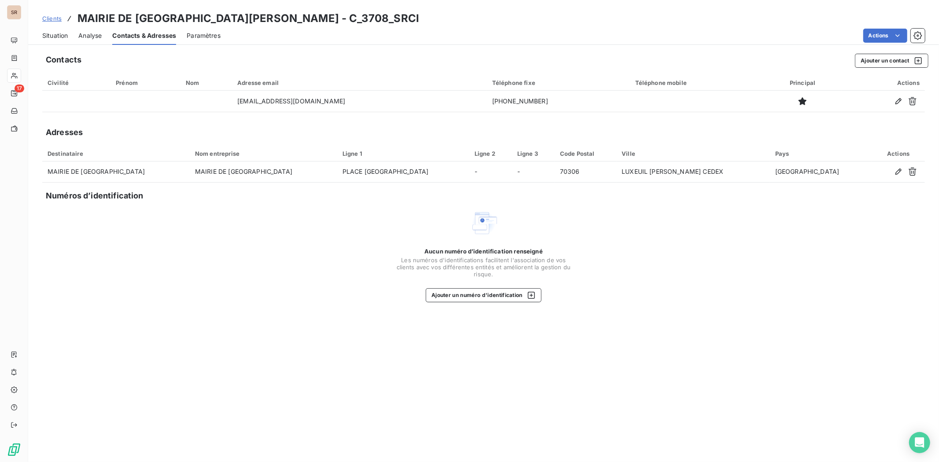
click at [48, 35] on span "Situation" at bounding box center [55, 35] width 26 height 9
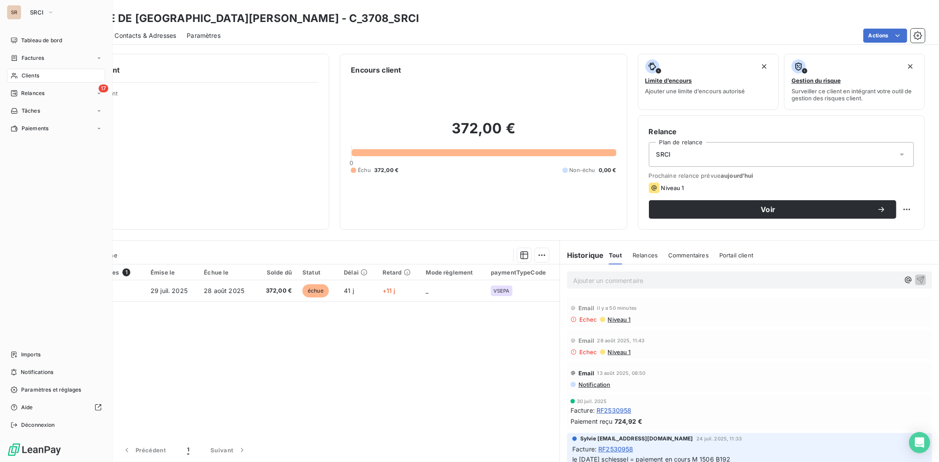
click at [28, 90] on span "Relances" at bounding box center [32, 93] width 23 height 8
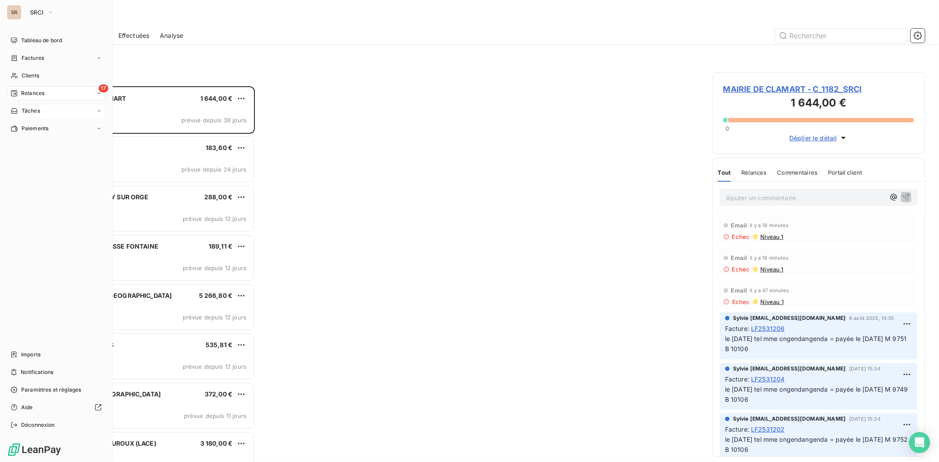
scroll to position [368, 205]
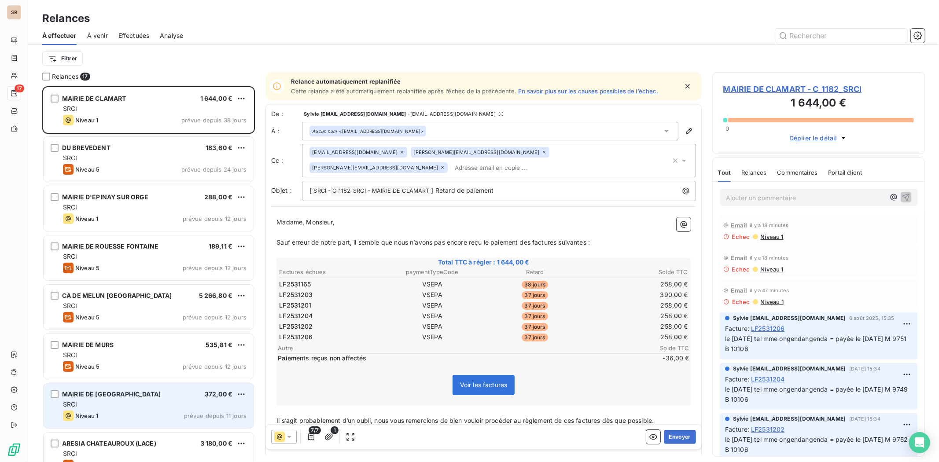
click at [139, 357] on span "MAIRIE DE [GEOGRAPHIC_DATA]" at bounding box center [111, 394] width 99 height 7
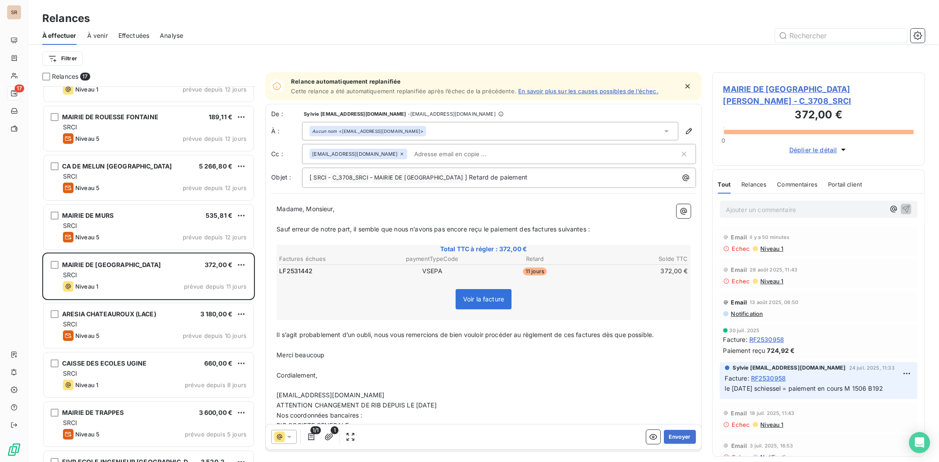
scroll to position [147, 0]
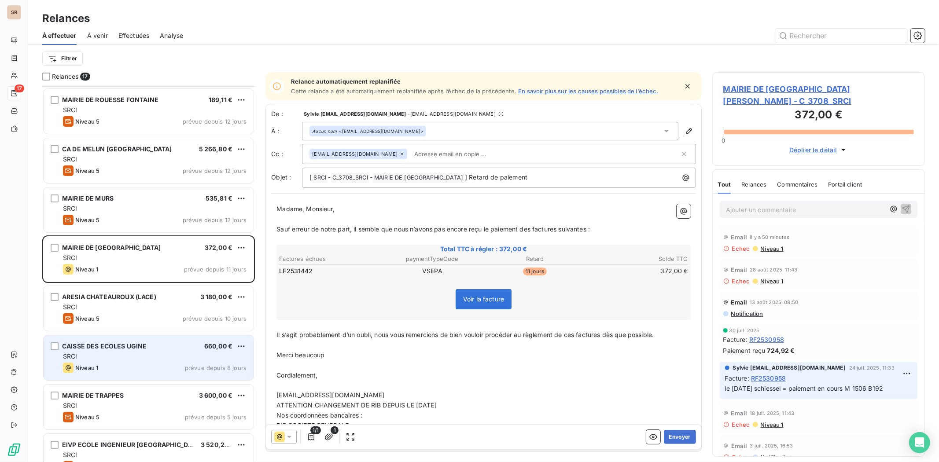
click at [124, 343] on span "CAISSE DES ECOLES UGINE" at bounding box center [104, 346] width 85 height 7
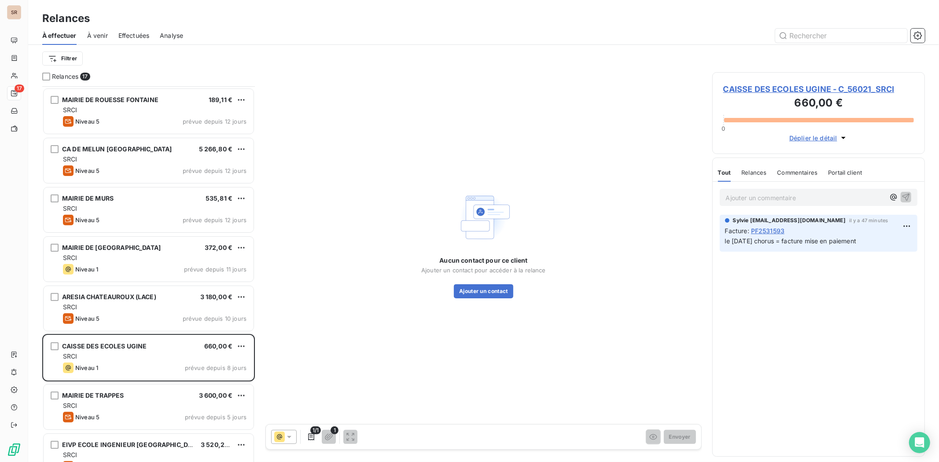
click at [736, 89] on span "CAISSE DES ECOLES UGINE - C_56021_SRCI" at bounding box center [819, 89] width 191 height 12
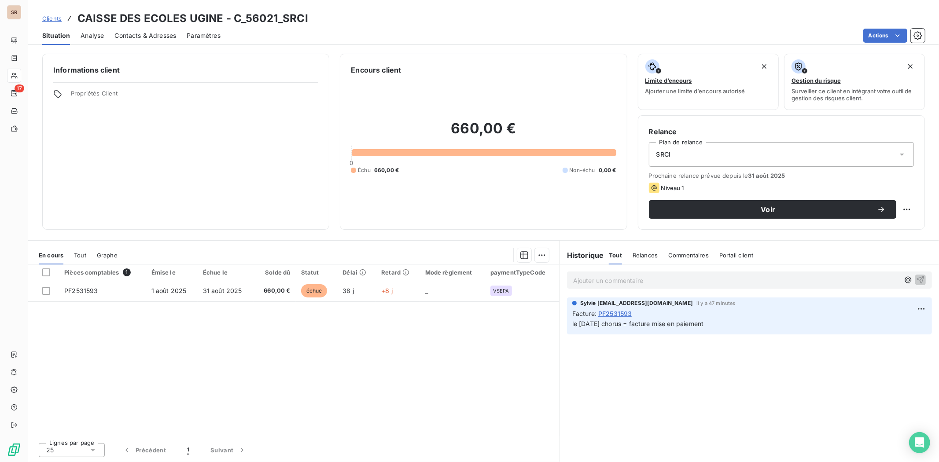
click at [151, 32] on span "Contacts & Adresses" at bounding box center [146, 35] width 62 height 9
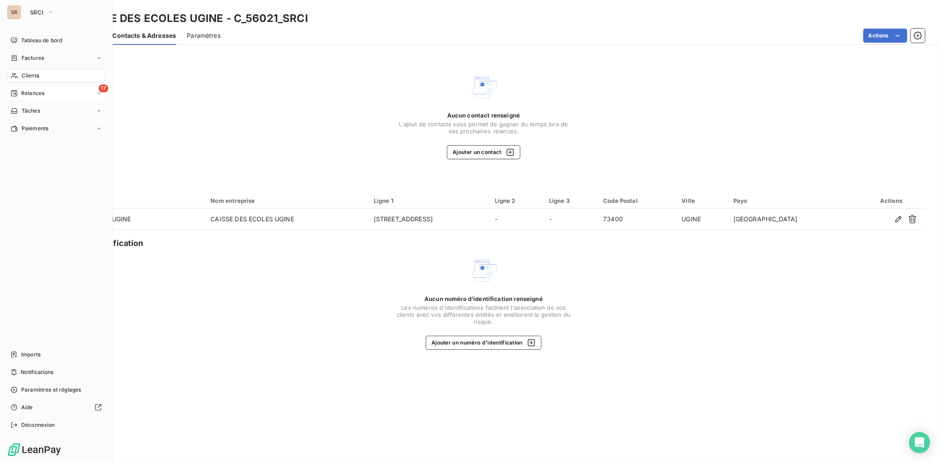
click at [21, 91] on span "Relances" at bounding box center [32, 93] width 23 height 8
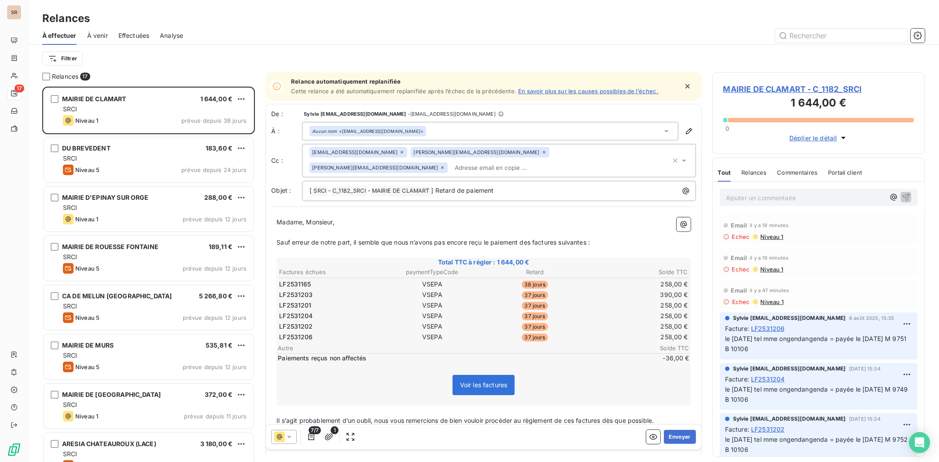
scroll to position [147, 0]
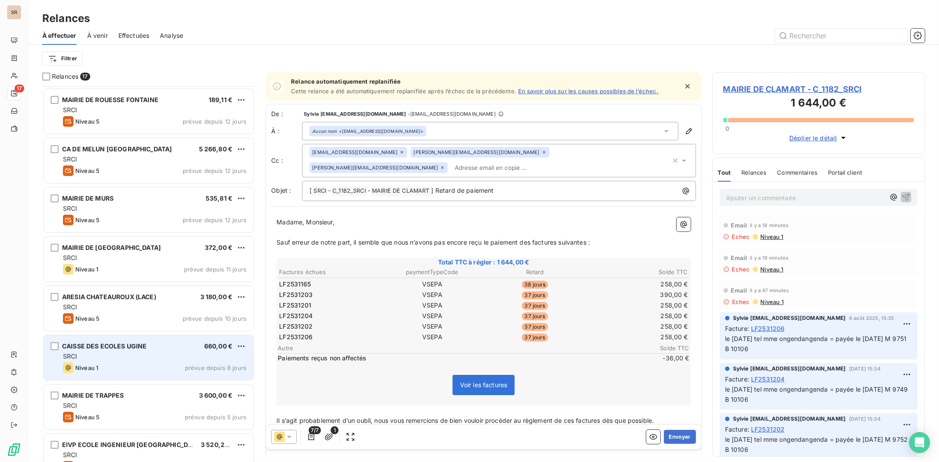
click at [118, 343] on span "CAISSE DES ECOLES UGINE" at bounding box center [104, 346] width 85 height 7
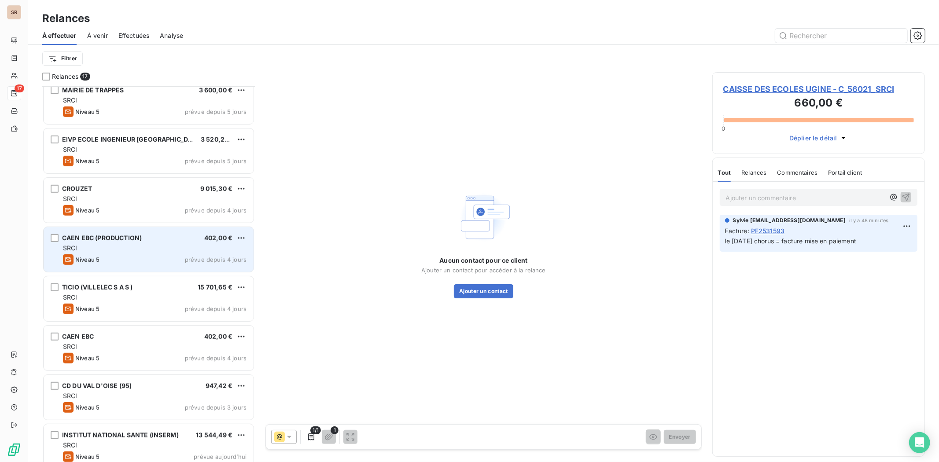
scroll to position [463, 0]
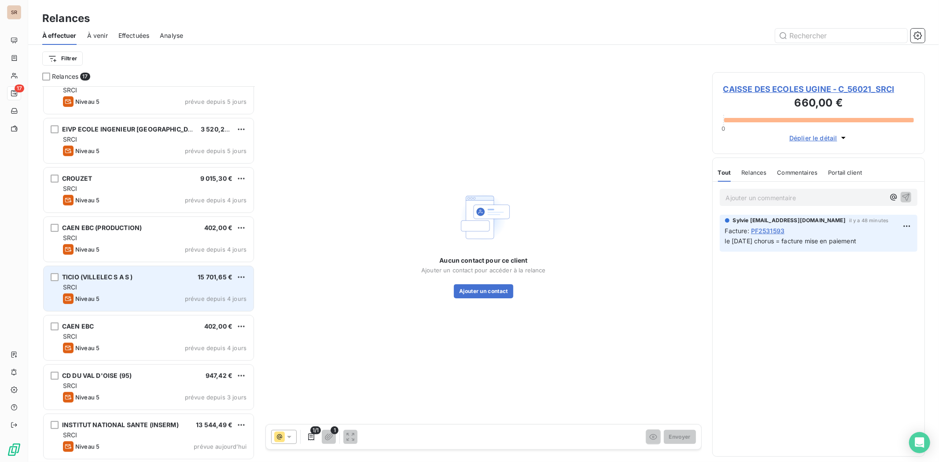
click at [78, 277] on span "TICIO (VILLELEC S A S )" at bounding box center [97, 277] width 70 height 7
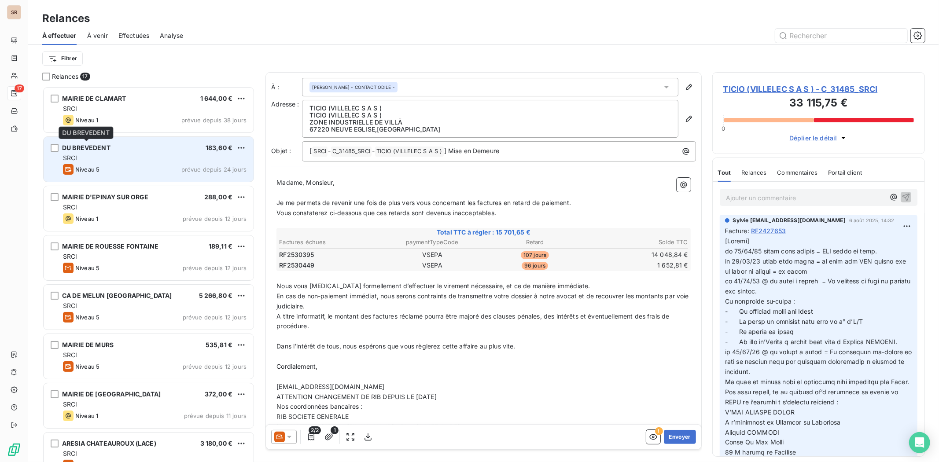
click at [88, 151] on span "DU BREVEDENT" at bounding box center [86, 147] width 48 height 7
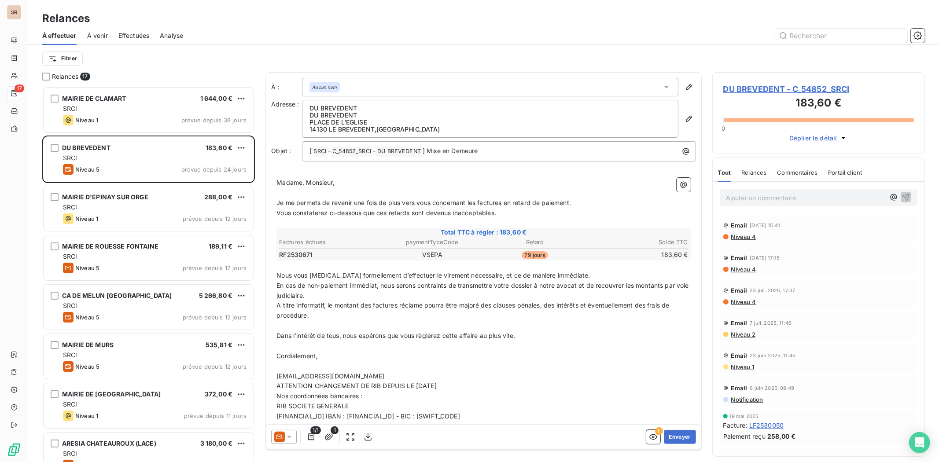
click at [292, 357] on icon at bounding box center [289, 437] width 9 height 9
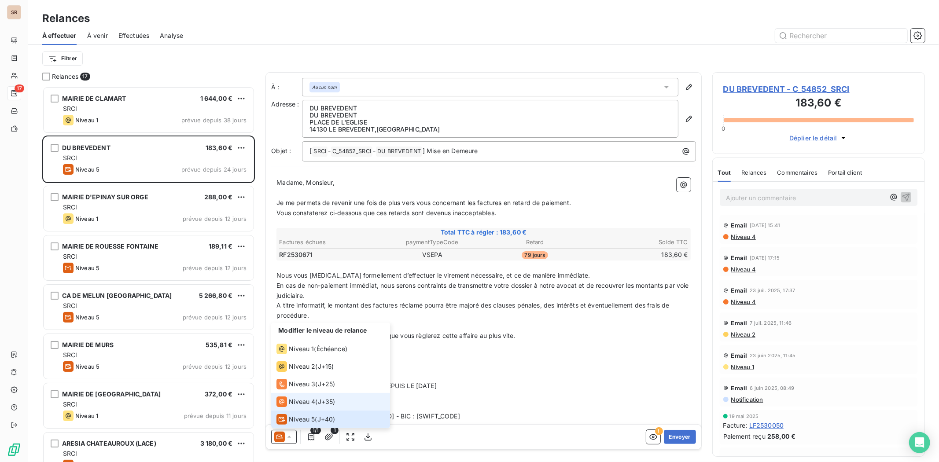
click at [289, 357] on span "Niveau 4" at bounding box center [302, 402] width 26 height 9
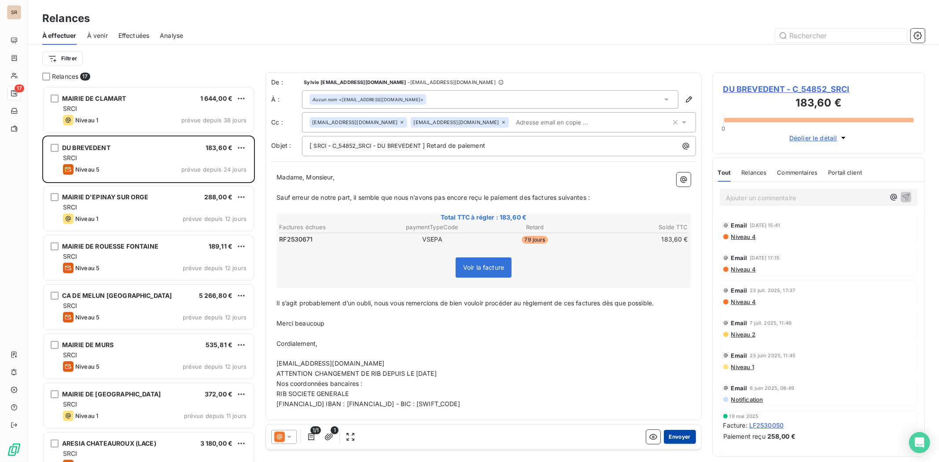
click at [679, 357] on button "Envoyer" at bounding box center [680, 437] width 32 height 14
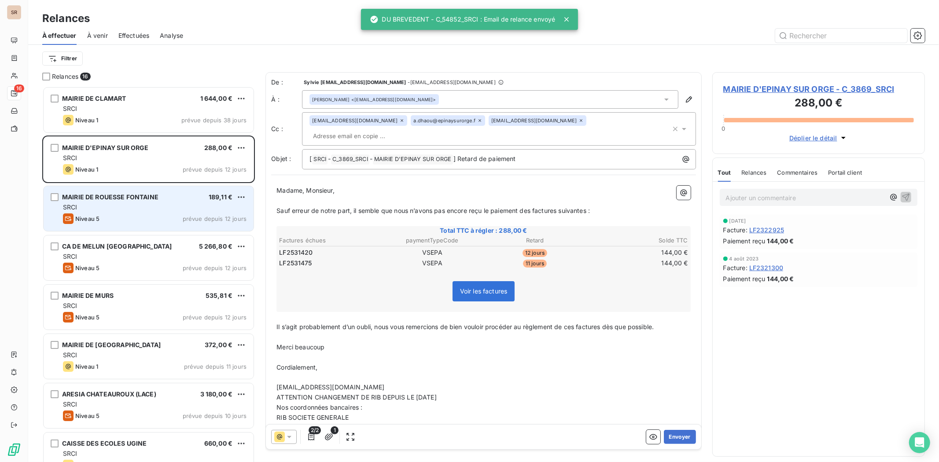
click at [99, 195] on span "MAIRIE DE ROUESSE FONTAINE" at bounding box center [110, 196] width 96 height 7
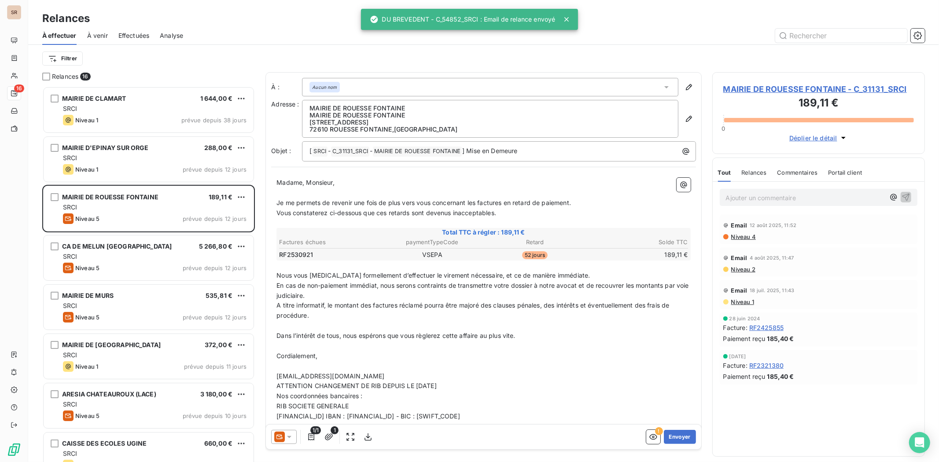
click at [291, 357] on icon at bounding box center [289, 437] width 9 height 9
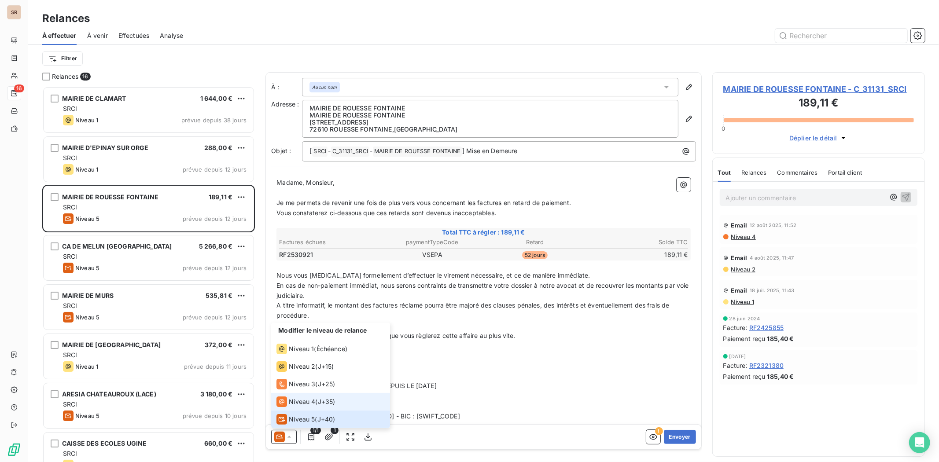
click at [289, 357] on span "Niveau 4" at bounding box center [302, 402] width 26 height 9
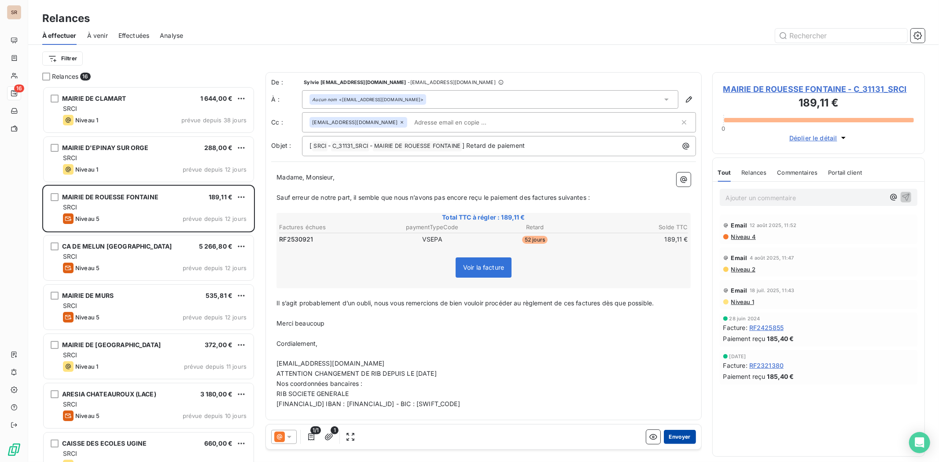
click at [692, 357] on button "Envoyer" at bounding box center [680, 437] width 32 height 14
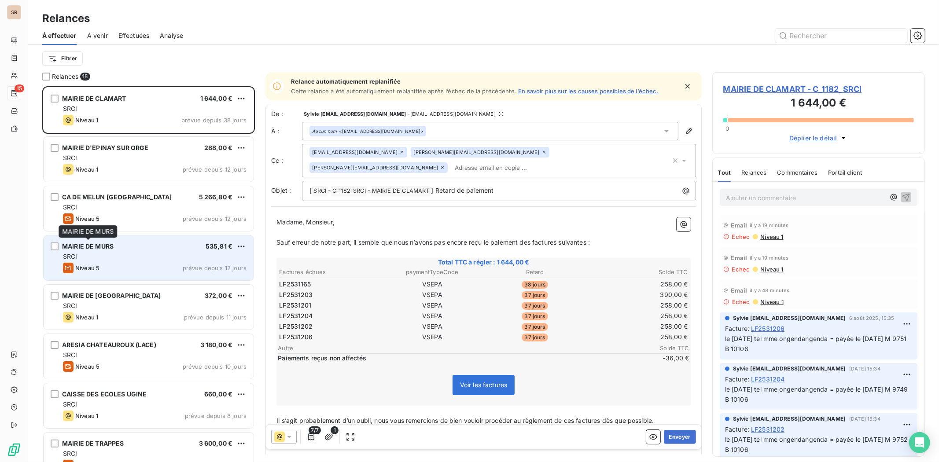
click at [89, 249] on span "MAIRIE DE MURS" at bounding box center [88, 246] width 52 height 7
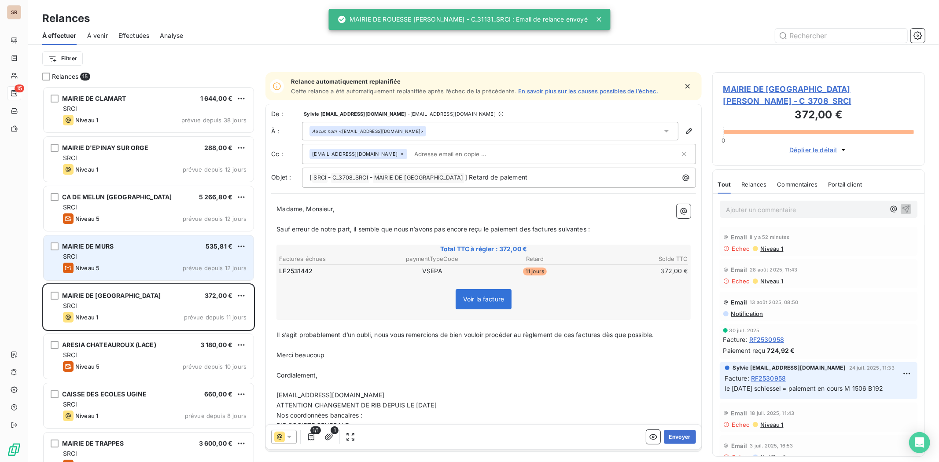
click at [115, 251] on div "MAIRIE DE MURS 535,81 € SRCI Niveau 5 prévue depuis 12 jours" at bounding box center [149, 258] width 210 height 45
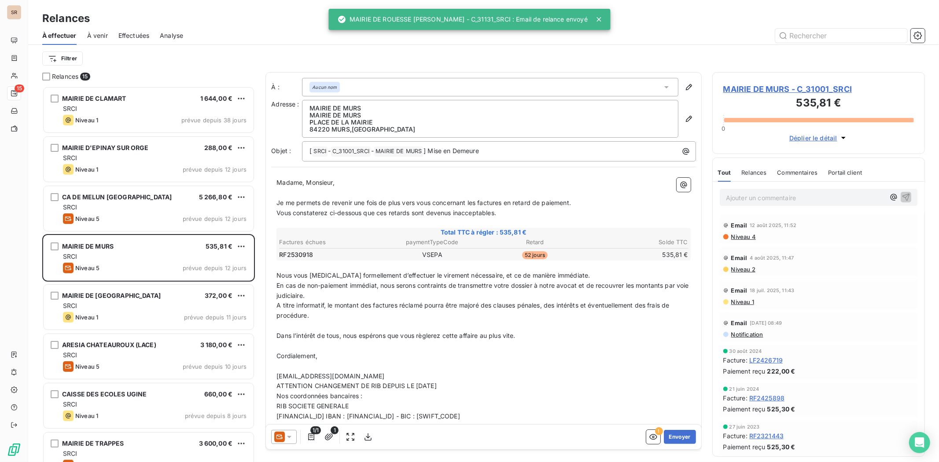
click at [287, 357] on icon at bounding box center [289, 437] width 9 height 9
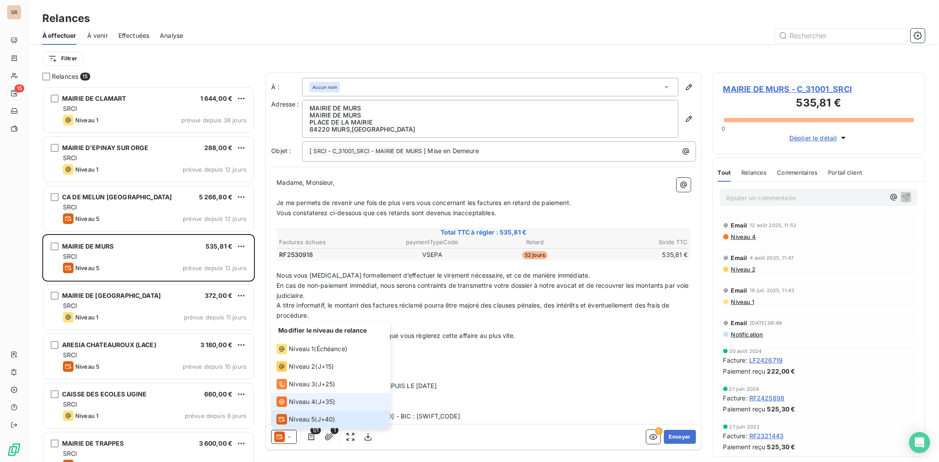
click at [289, 357] on span "Niveau 4" at bounding box center [302, 402] width 26 height 9
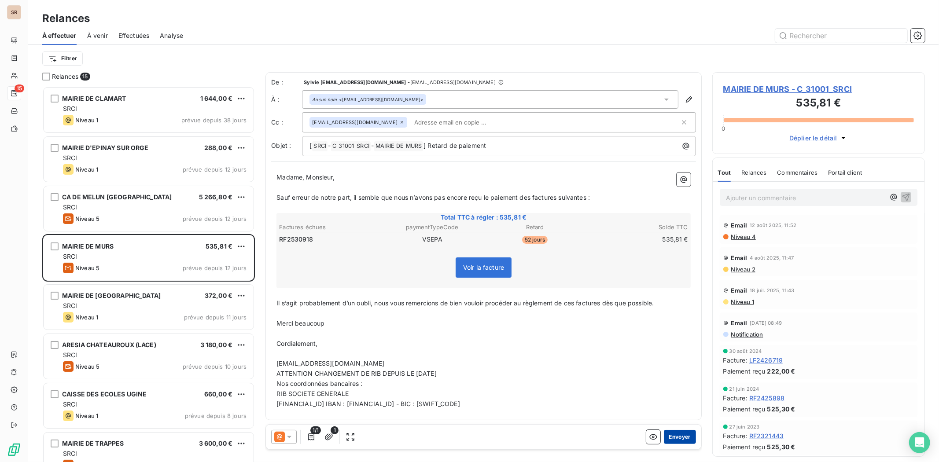
click at [688, 357] on button "Envoyer" at bounding box center [680, 437] width 32 height 14
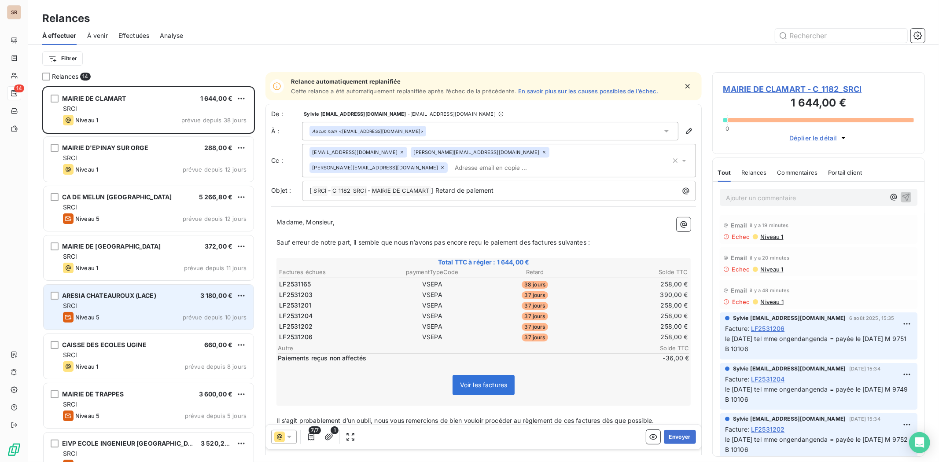
click at [94, 293] on span "ARESIA CHATEAUROUX (LACE)" at bounding box center [109, 295] width 94 height 7
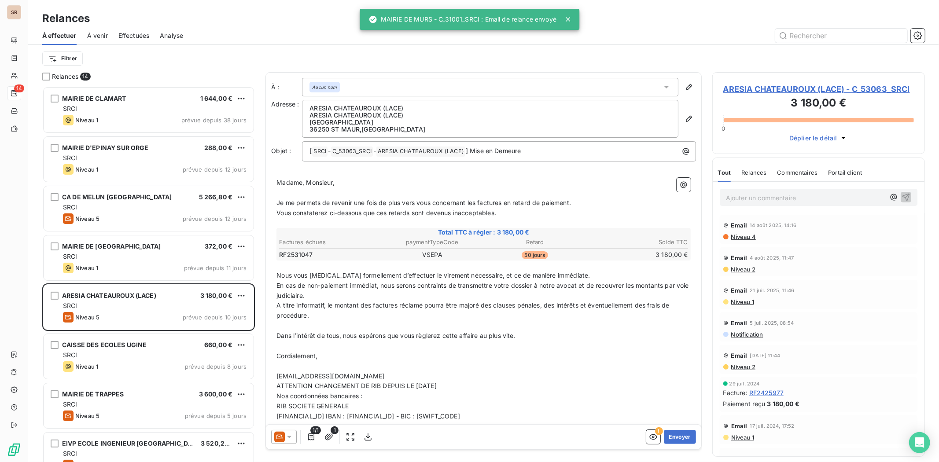
click at [288, 357] on icon at bounding box center [289, 437] width 9 height 9
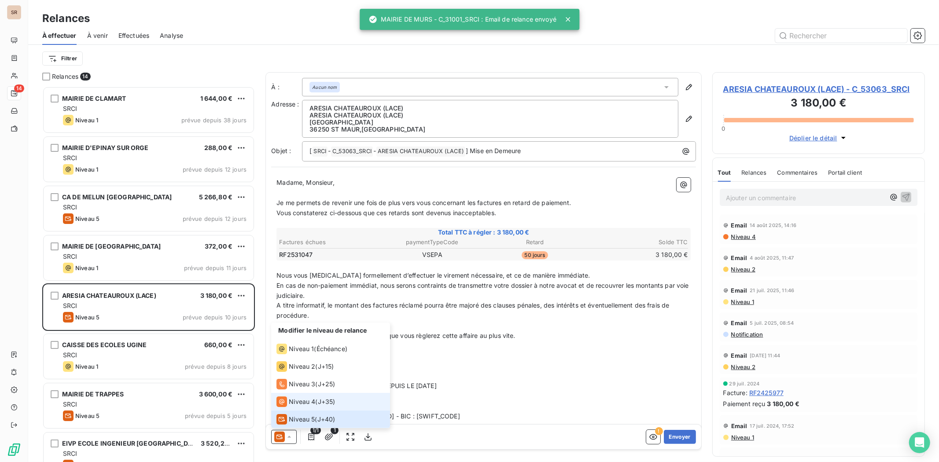
click at [294, 357] on div "Niveau 4" at bounding box center [296, 402] width 39 height 11
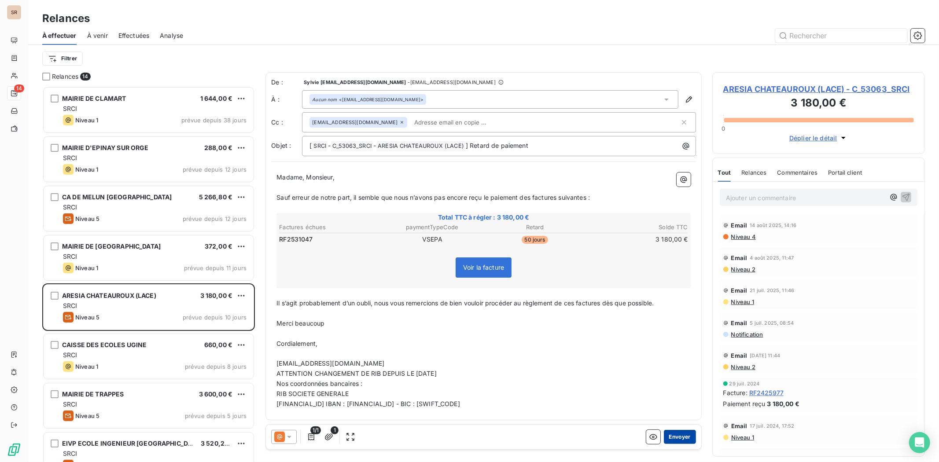
click at [681, 357] on button "Envoyer" at bounding box center [680, 437] width 32 height 14
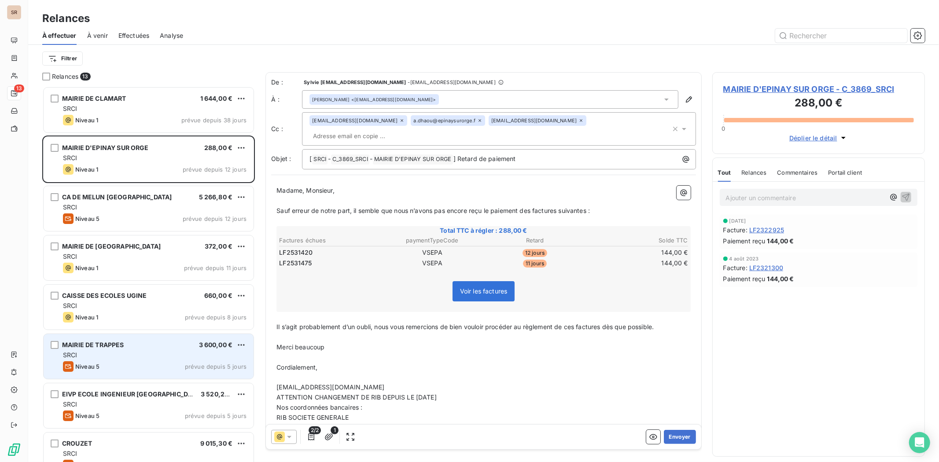
click at [93, 342] on span "MAIRIE DE TRAPPES" at bounding box center [93, 344] width 62 height 7
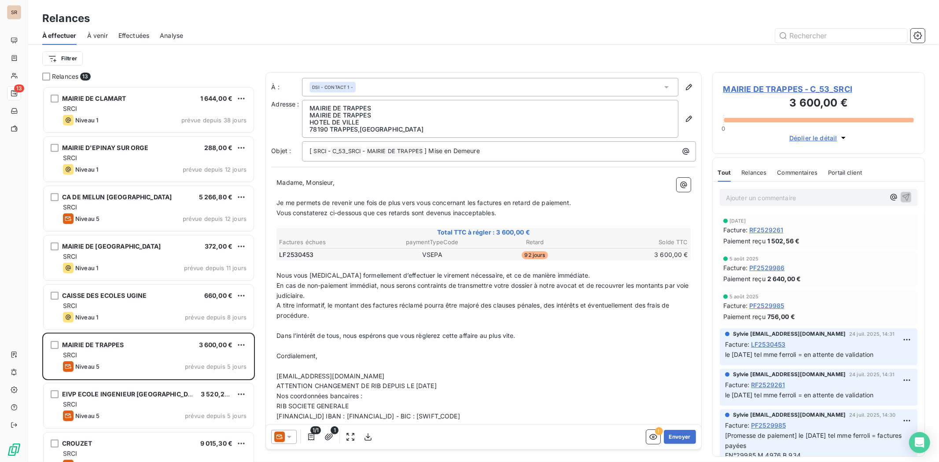
click at [292, 357] on icon at bounding box center [289, 437] width 4 height 2
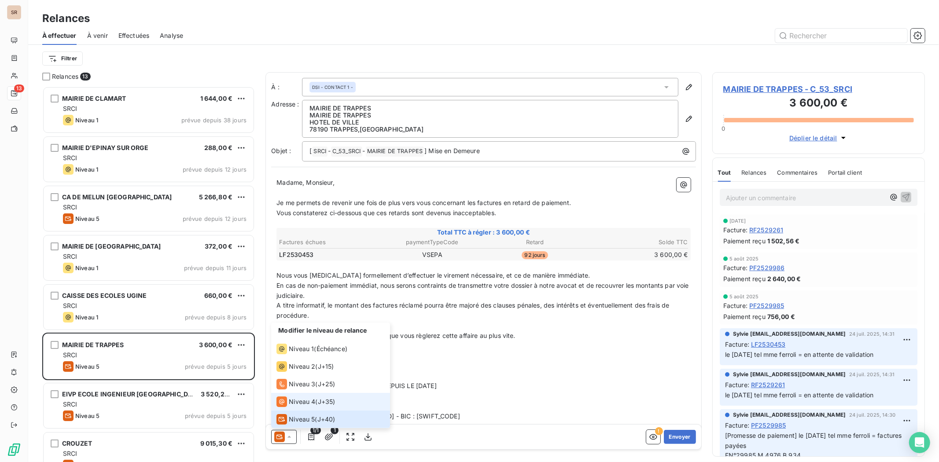
click at [301, 357] on span "Niveau 4" at bounding box center [302, 402] width 26 height 9
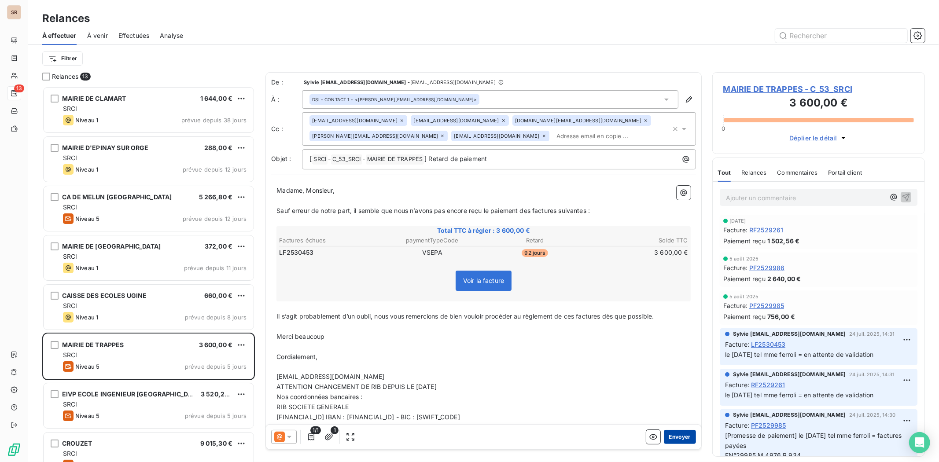
click at [674, 357] on button "Envoyer" at bounding box center [680, 437] width 32 height 14
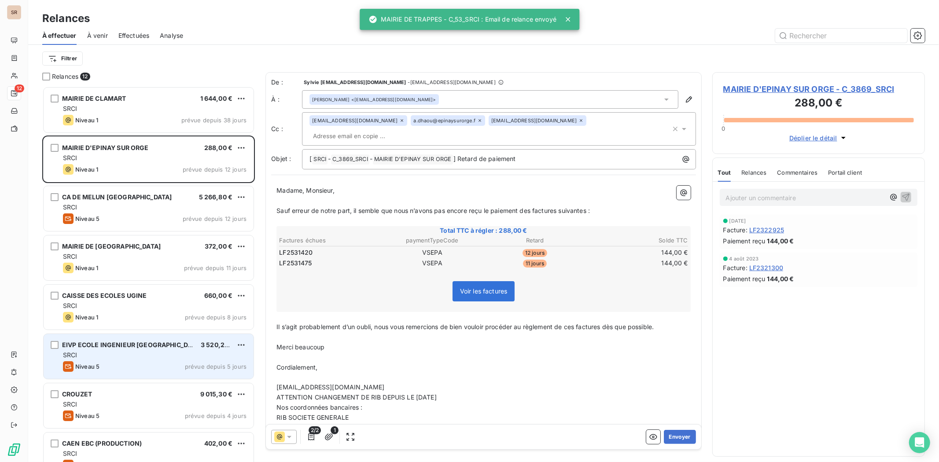
click at [114, 347] on span "EIVP ECOLE INGENIEUR [GEOGRAPHIC_DATA]" at bounding box center [132, 344] width 140 height 7
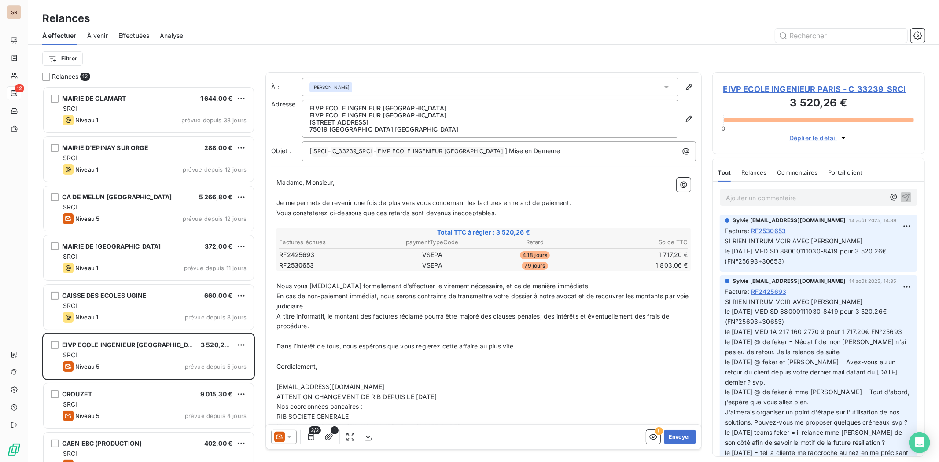
click at [287, 357] on icon at bounding box center [289, 437] width 9 height 9
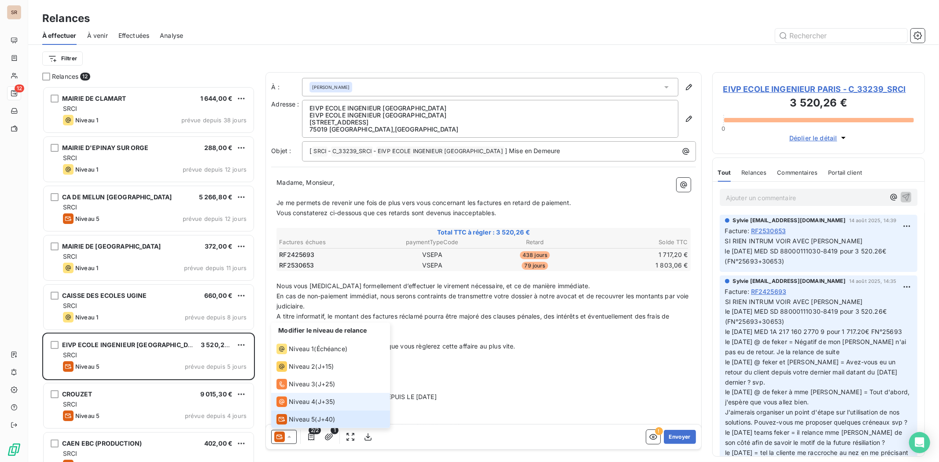
click at [291, 357] on span "Niveau 4" at bounding box center [302, 402] width 26 height 9
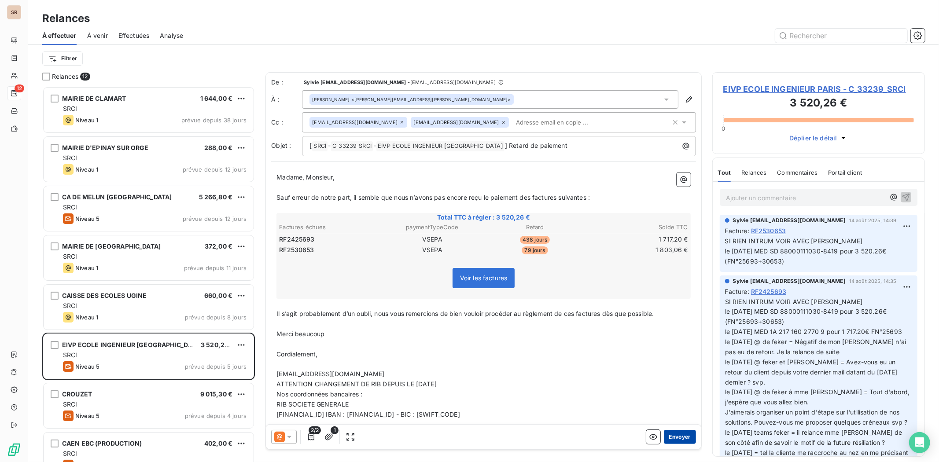
click at [677, 357] on button "Envoyer" at bounding box center [680, 437] width 32 height 14
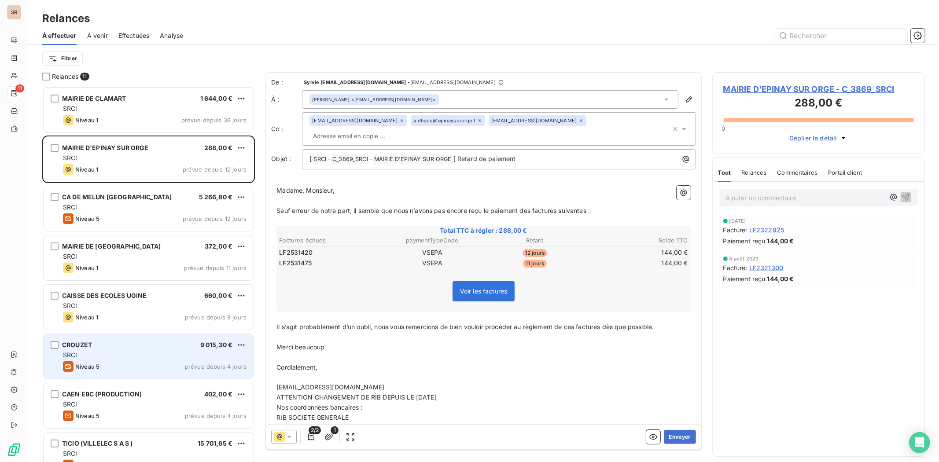
click at [117, 345] on div "CROUZET 9 015,30 €" at bounding box center [155, 345] width 184 height 8
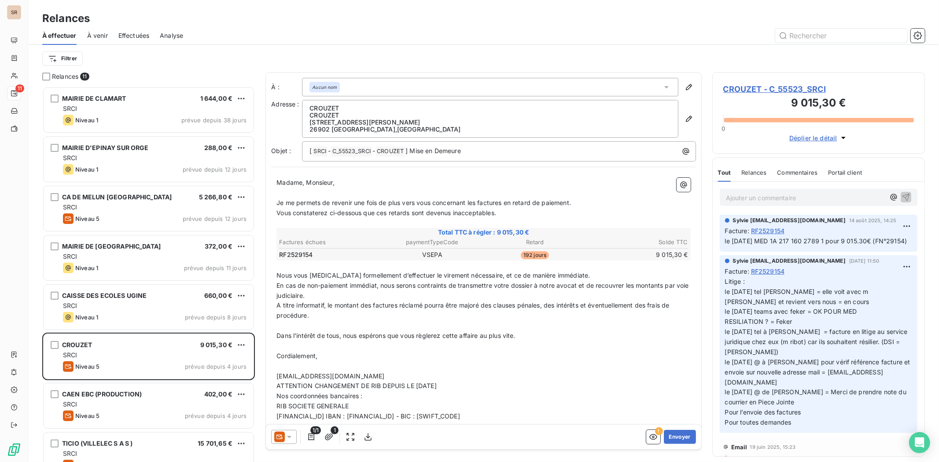
click at [289, 357] on icon at bounding box center [289, 437] width 4 height 2
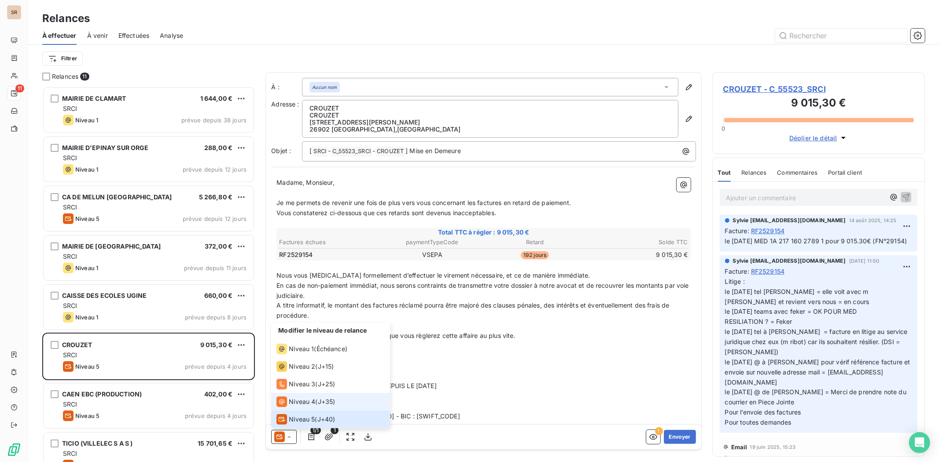
click at [288, 357] on div "Niveau 4" at bounding box center [296, 402] width 39 height 11
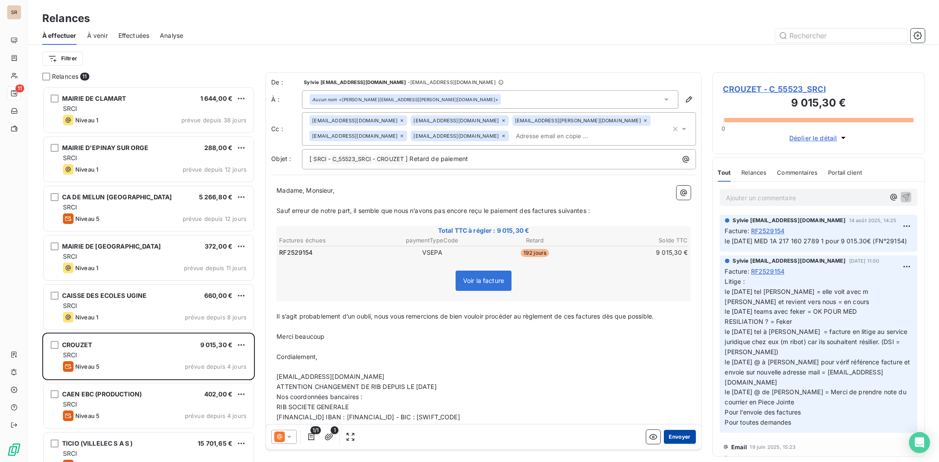
click at [669, 357] on button "Envoyer" at bounding box center [680, 437] width 32 height 14
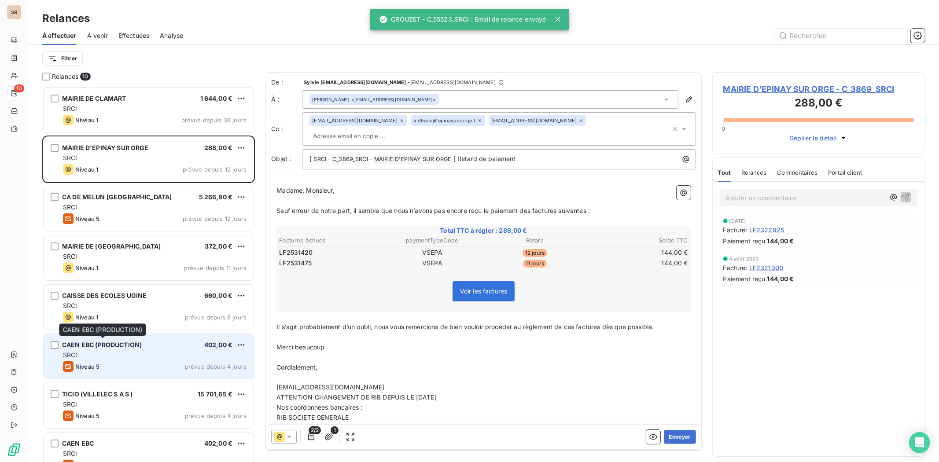
click at [128, 345] on span "CAEN EBC (PRODUCTION)" at bounding box center [102, 344] width 80 height 7
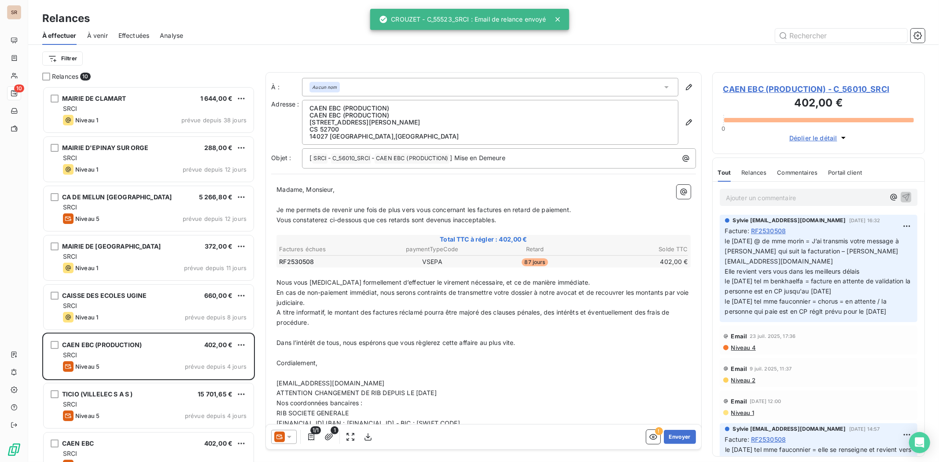
drag, startPoint x: 292, startPoint y: 435, endPoint x: 289, endPoint y: 431, distance: 5.1
click at [292, 357] on icon at bounding box center [289, 437] width 9 height 9
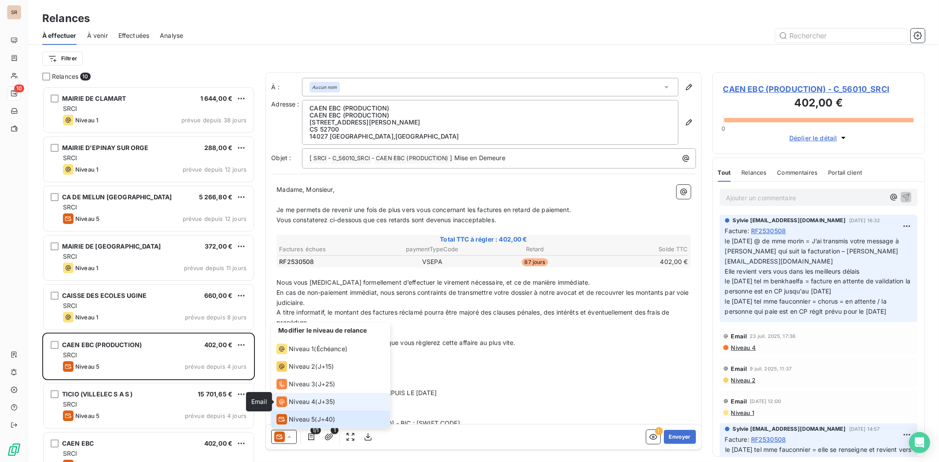
click at [286, 357] on icon at bounding box center [282, 402] width 11 height 11
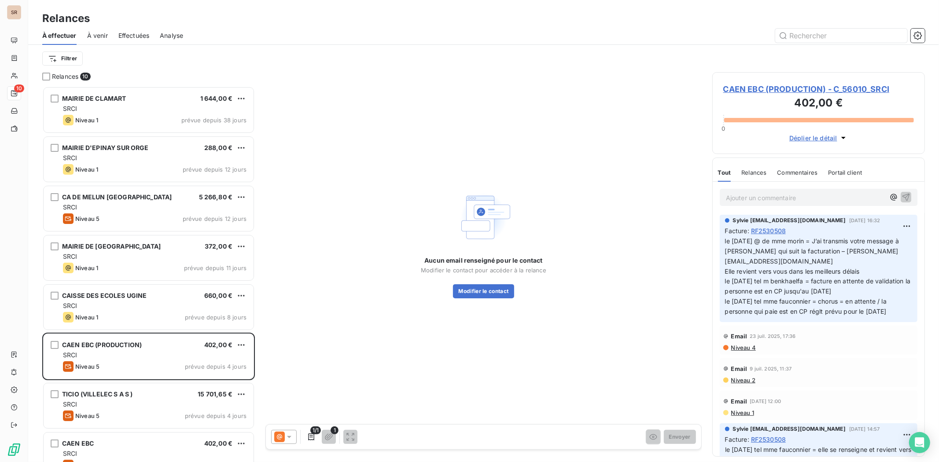
click at [751, 88] on span "CAEN EBC (PRODUCTION) - C_56010_SRCI" at bounding box center [819, 89] width 191 height 12
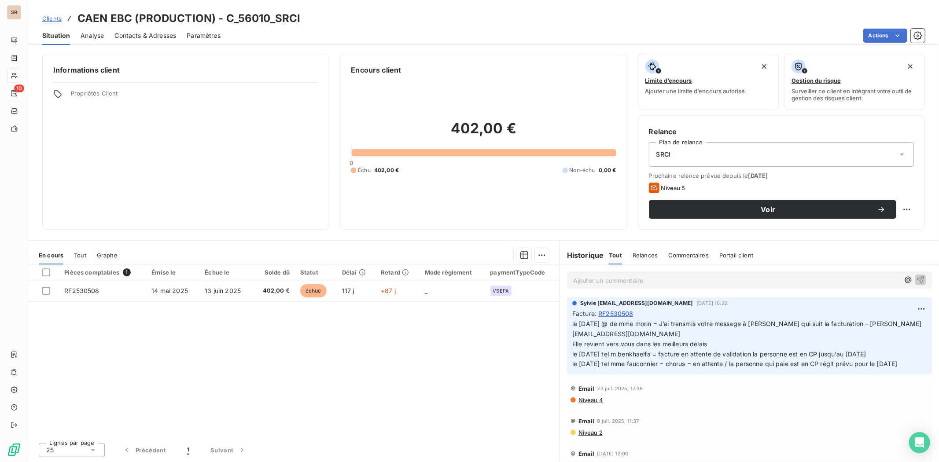
click at [146, 37] on span "Contacts & Adresses" at bounding box center [146, 35] width 62 height 9
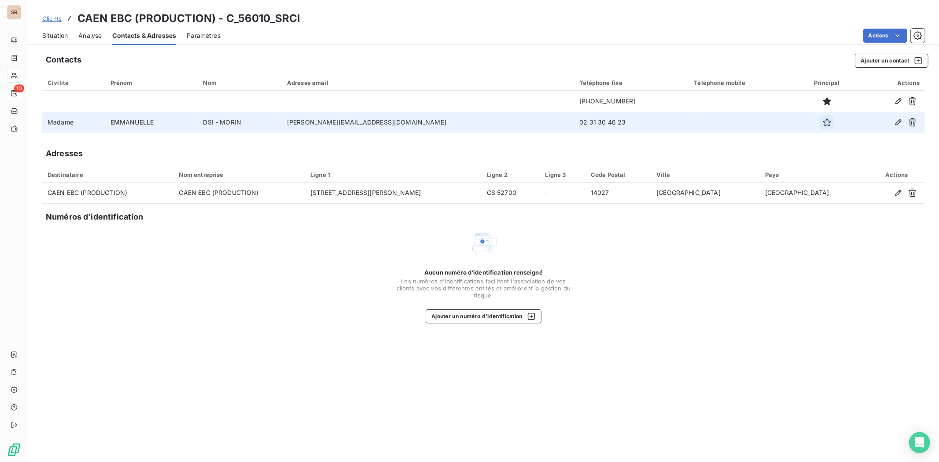
click at [751, 122] on icon "button" at bounding box center [827, 122] width 9 height 9
click at [51, 39] on span "Situation" at bounding box center [55, 35] width 26 height 9
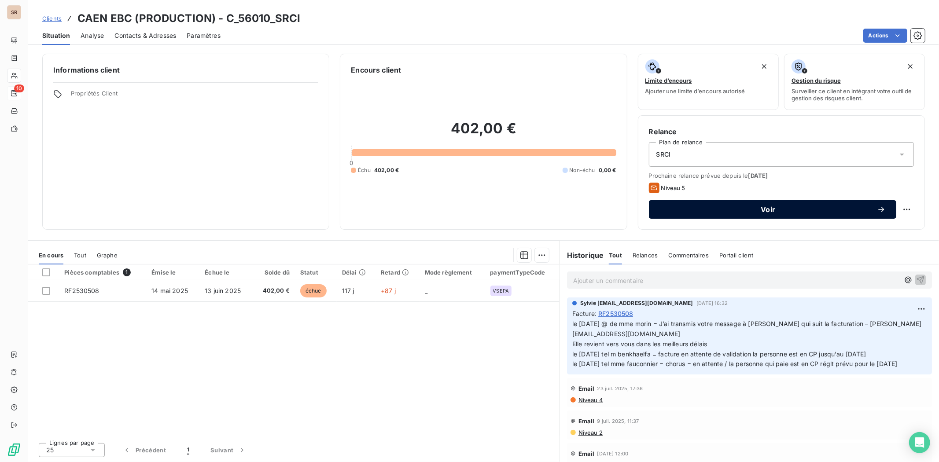
click at [739, 209] on span "Voir" at bounding box center [769, 209] width 218 height 7
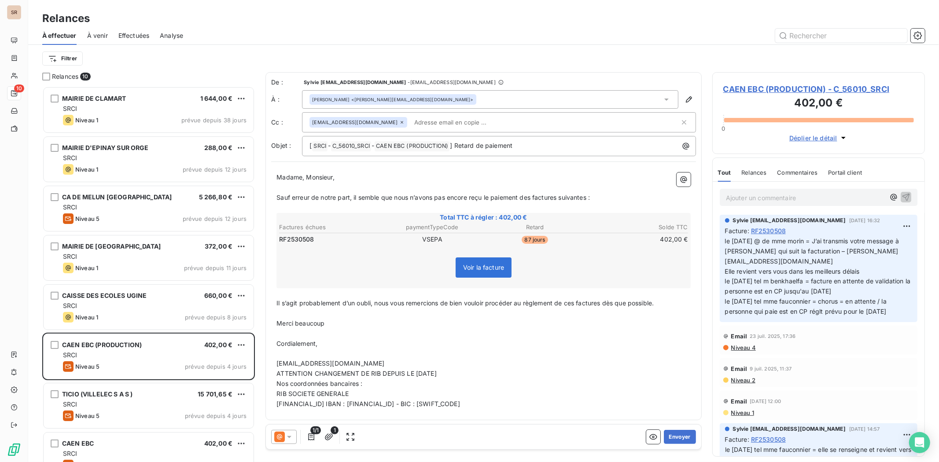
scroll to position [368, 205]
click at [294, 357] on div at bounding box center [284, 437] width 26 height 14
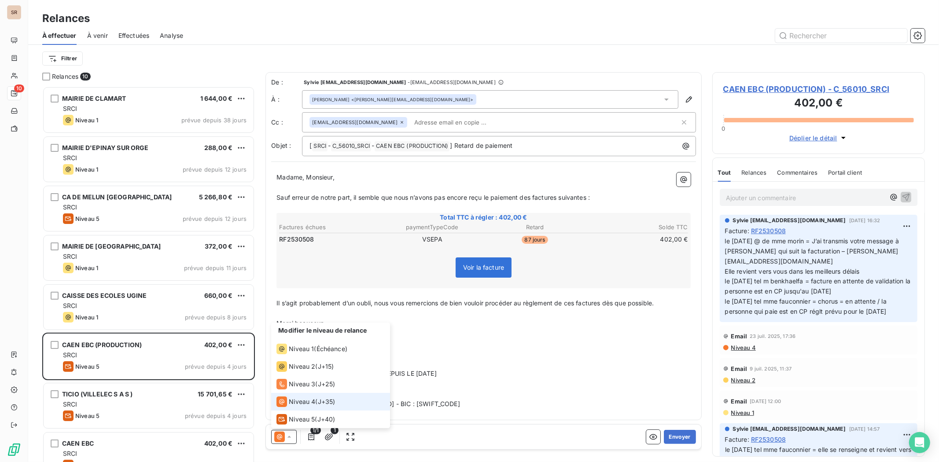
click at [288, 357] on div "Niveau 4" at bounding box center [296, 402] width 39 height 11
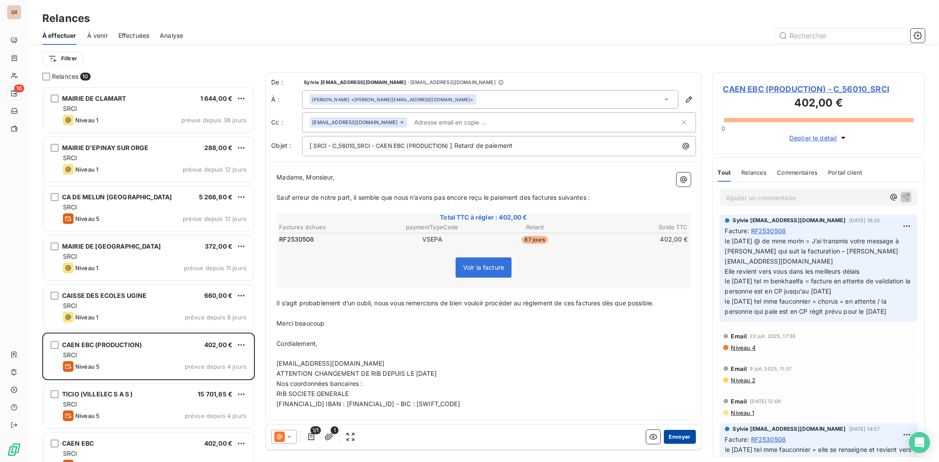
click at [682, 357] on button "Envoyer" at bounding box center [680, 437] width 32 height 14
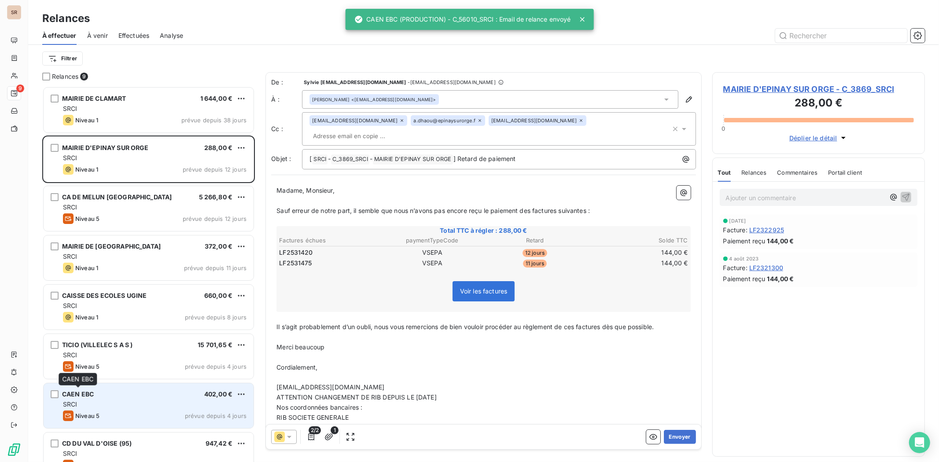
click at [92, 357] on span "CAEN EBC" at bounding box center [78, 394] width 32 height 7
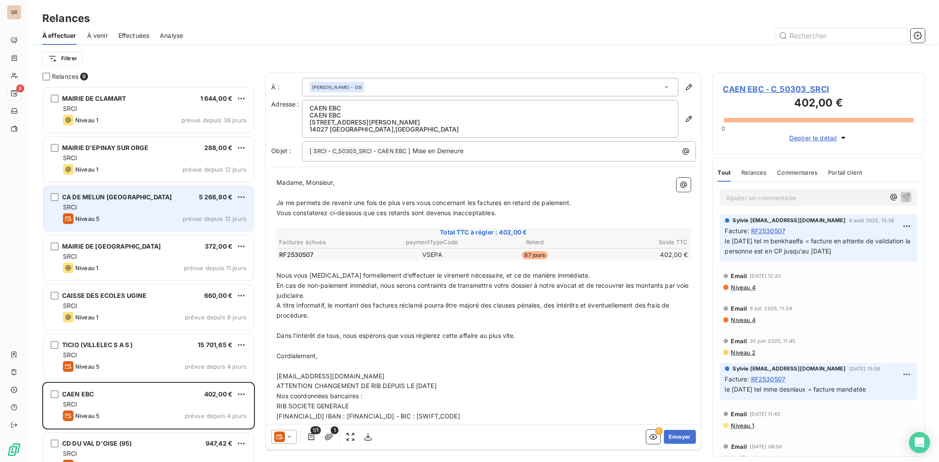
click at [102, 196] on span "CA DE MELUN [GEOGRAPHIC_DATA]" at bounding box center [117, 196] width 110 height 7
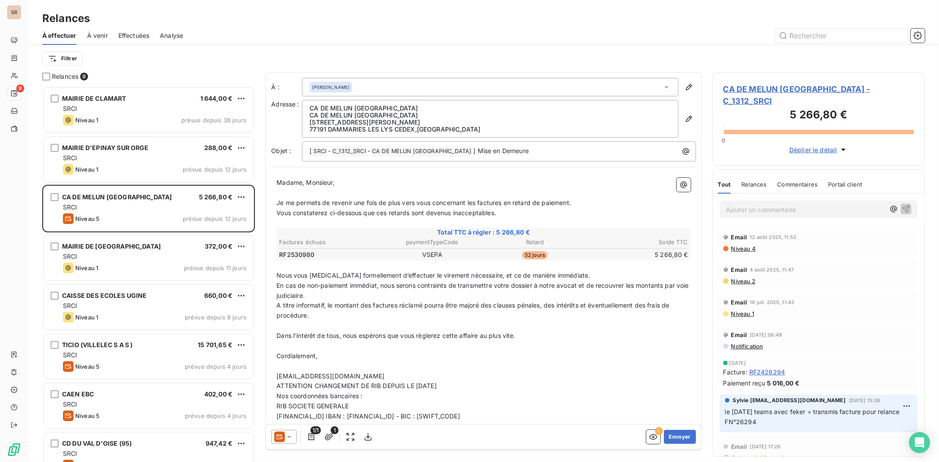
click at [292, 357] on icon at bounding box center [289, 437] width 9 height 9
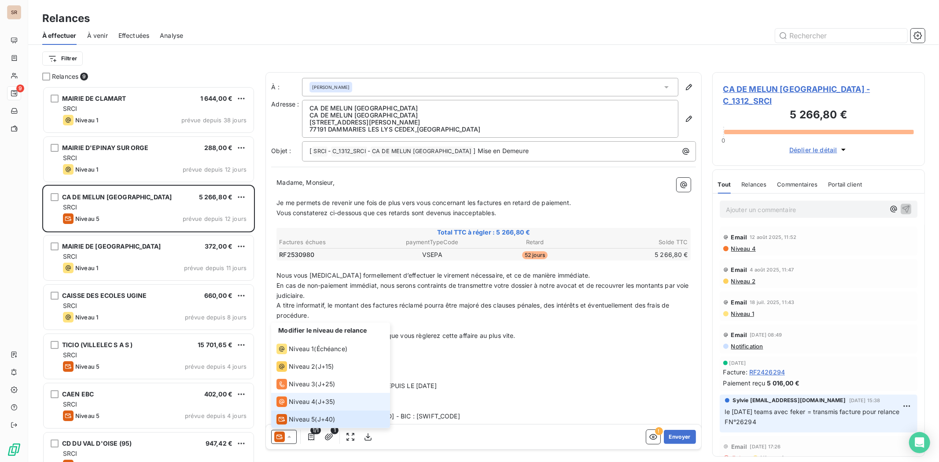
click at [298, 357] on span "Niveau 4" at bounding box center [302, 402] width 26 height 9
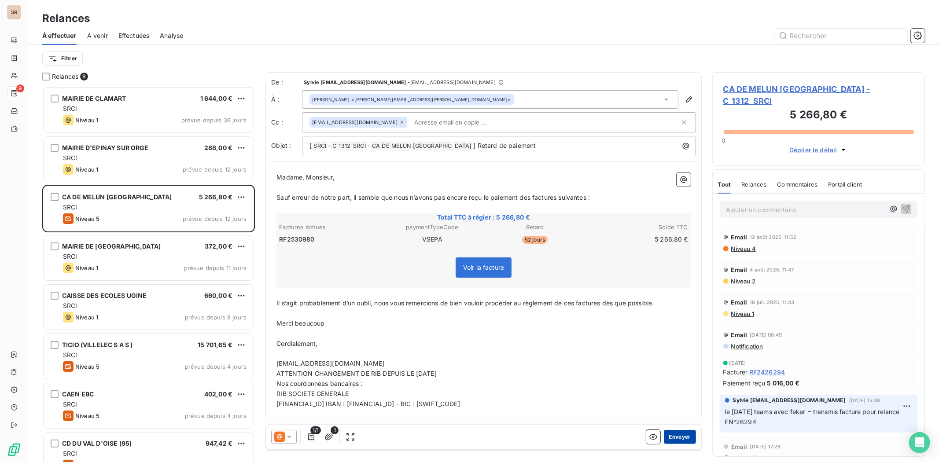
click at [681, 357] on button "Envoyer" at bounding box center [680, 437] width 32 height 14
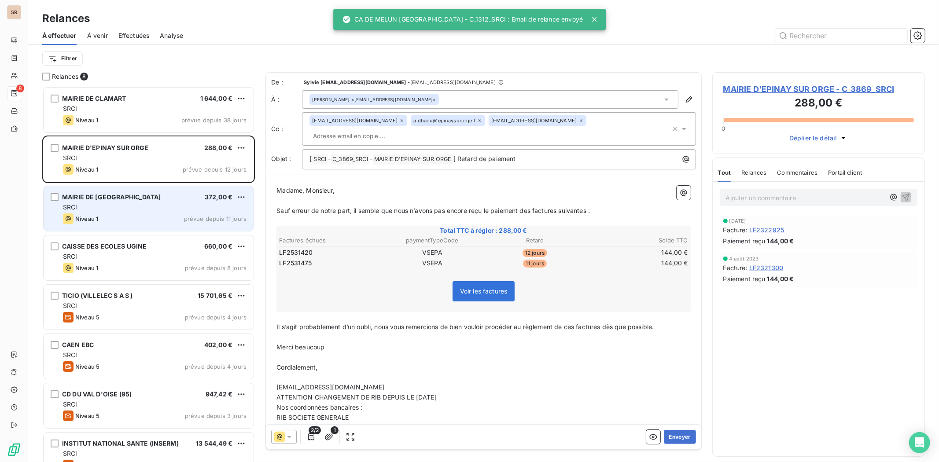
click at [119, 200] on span "MAIRIE DE [GEOGRAPHIC_DATA]" at bounding box center [111, 196] width 99 height 7
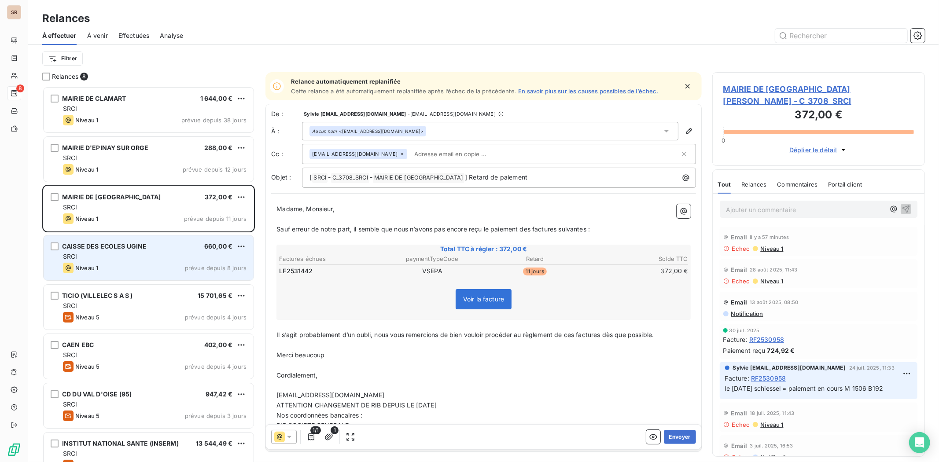
click at [120, 245] on span "CAISSE DES ECOLES UGINE" at bounding box center [104, 246] width 85 height 7
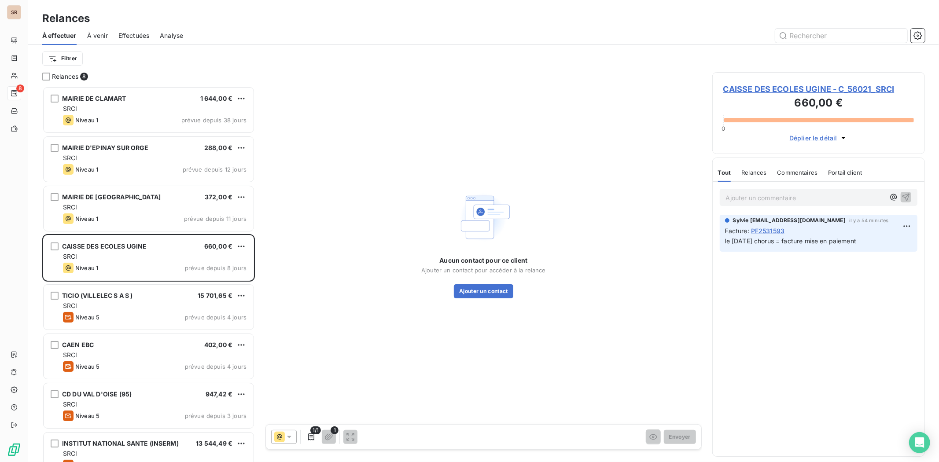
click at [739, 93] on span "CAISSE DES ECOLES UGINE - C_56021_SRCI" at bounding box center [819, 89] width 191 height 12
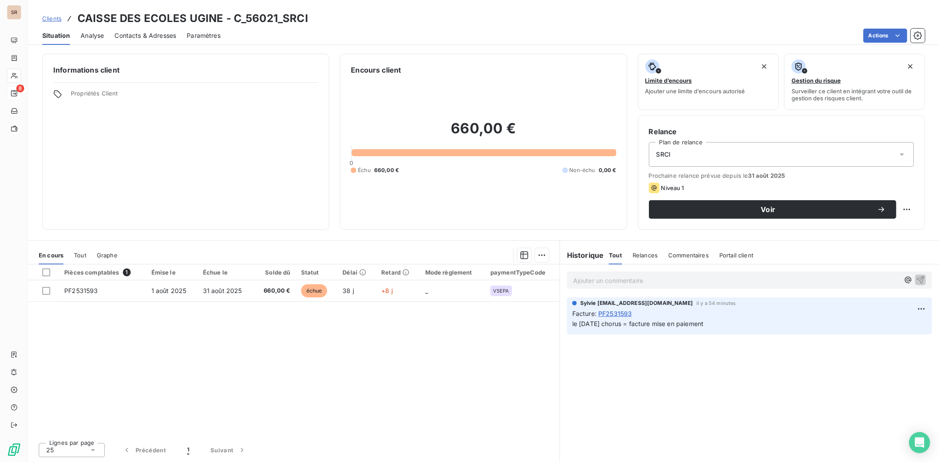
click at [148, 37] on span "Contacts & Adresses" at bounding box center [146, 35] width 62 height 9
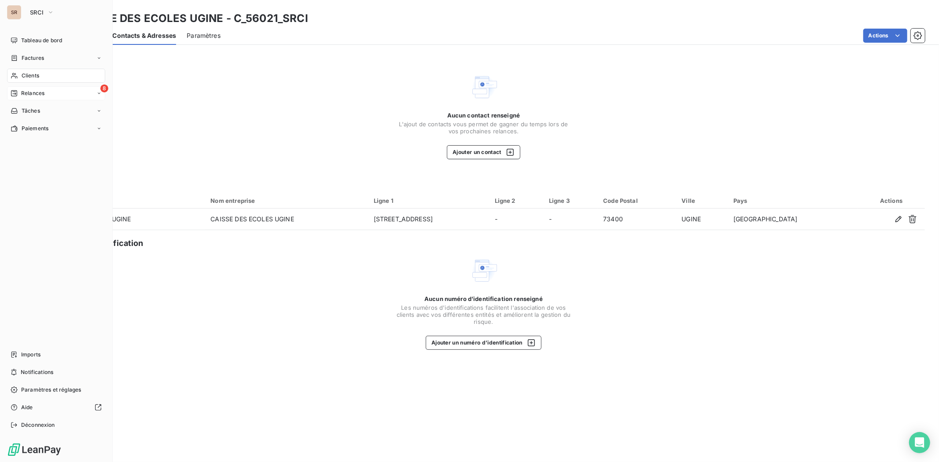
click at [23, 89] on span "Relances" at bounding box center [32, 93] width 23 height 8
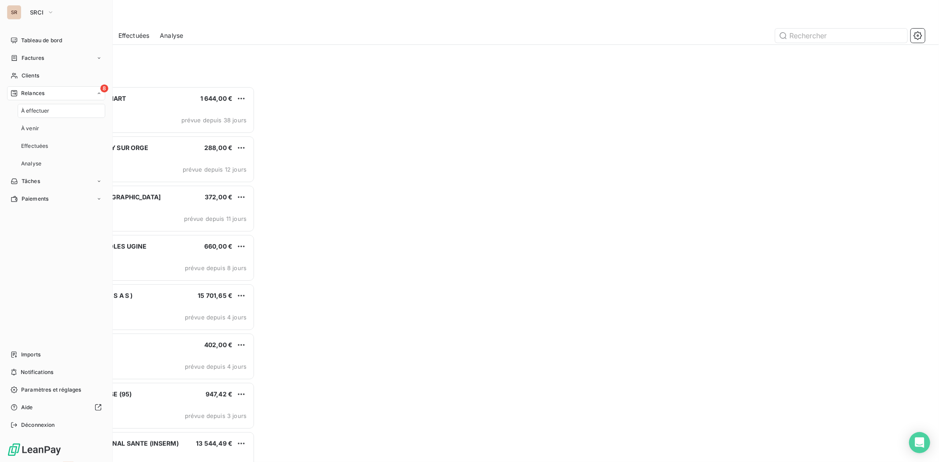
scroll to position [368, 205]
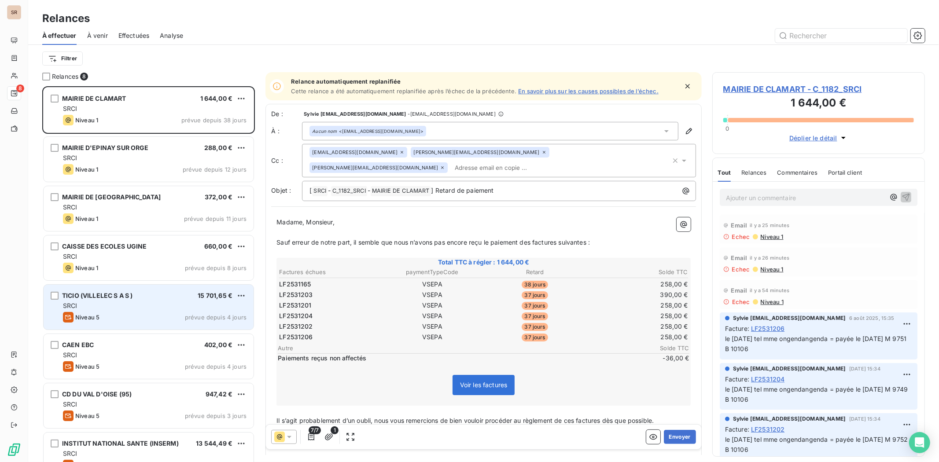
click at [100, 298] on span "TICIO (VILLELEC S A S )" at bounding box center [97, 295] width 70 height 7
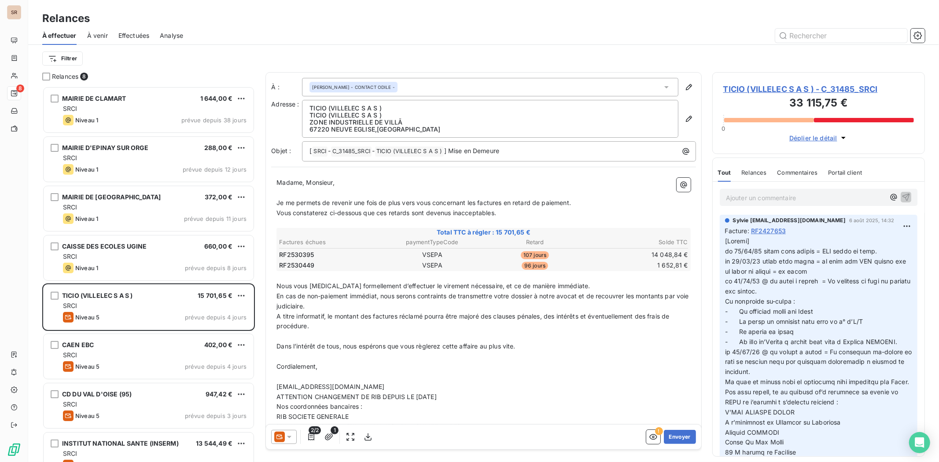
click at [288, 357] on icon at bounding box center [289, 437] width 9 height 9
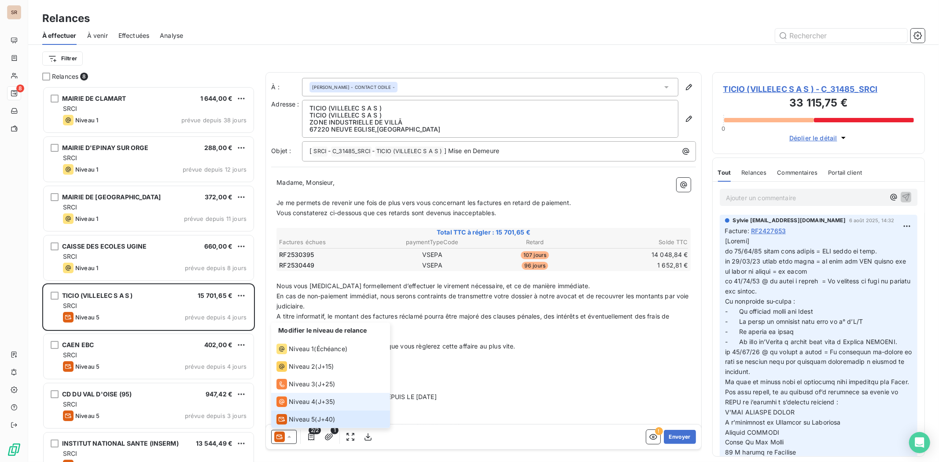
click at [285, 357] on icon at bounding box center [282, 402] width 11 height 11
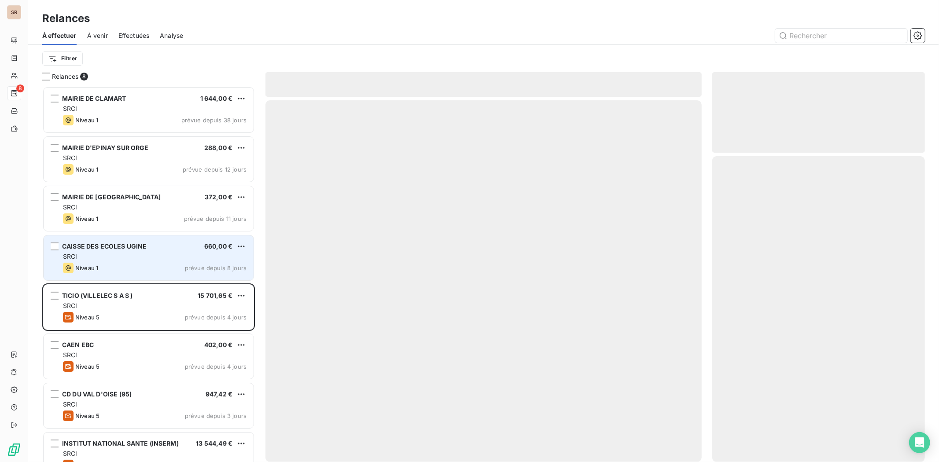
scroll to position [368, 205]
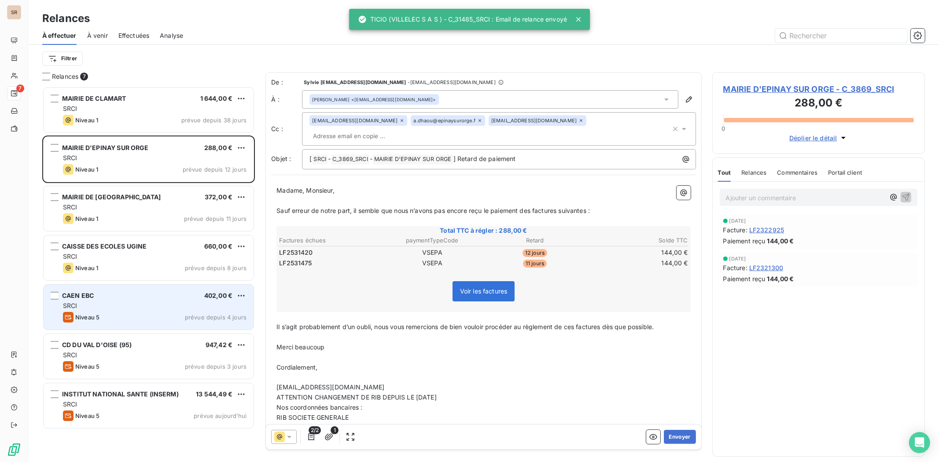
click at [115, 293] on div "CAEN EBC 402,00 €" at bounding box center [155, 296] width 184 height 8
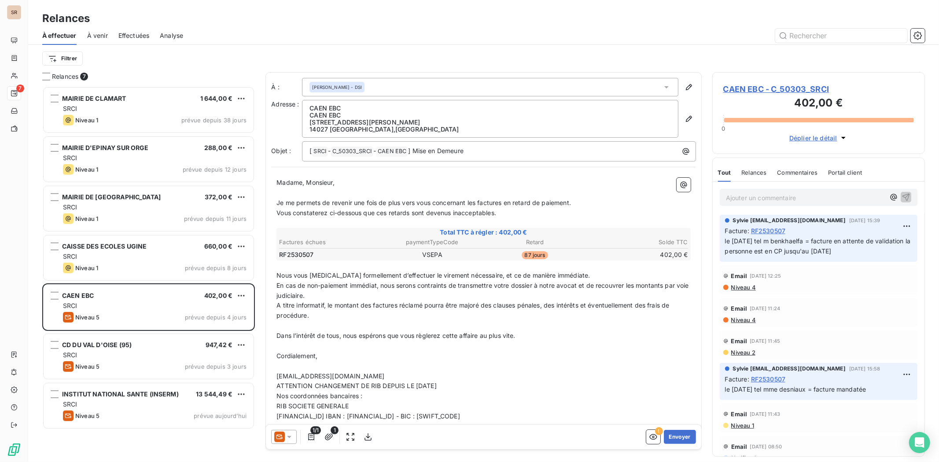
click at [294, 439] on div at bounding box center [284, 437] width 26 height 14
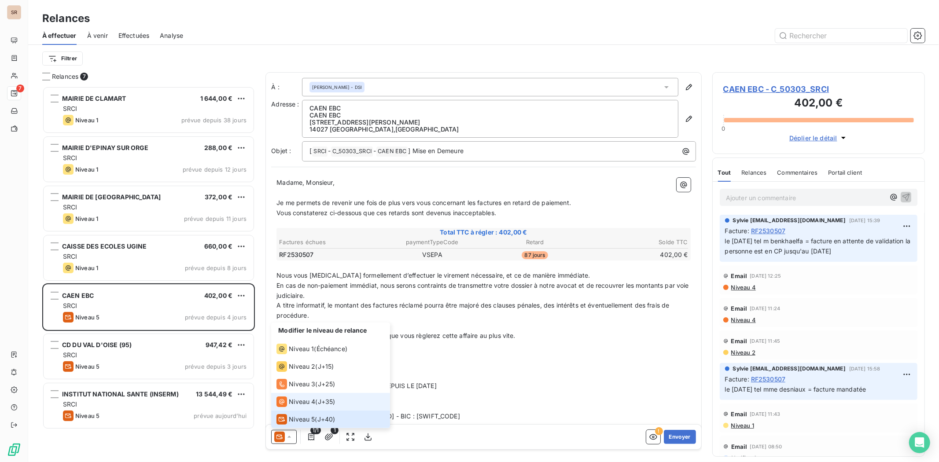
click at [291, 402] on span "Niveau 4" at bounding box center [302, 402] width 26 height 9
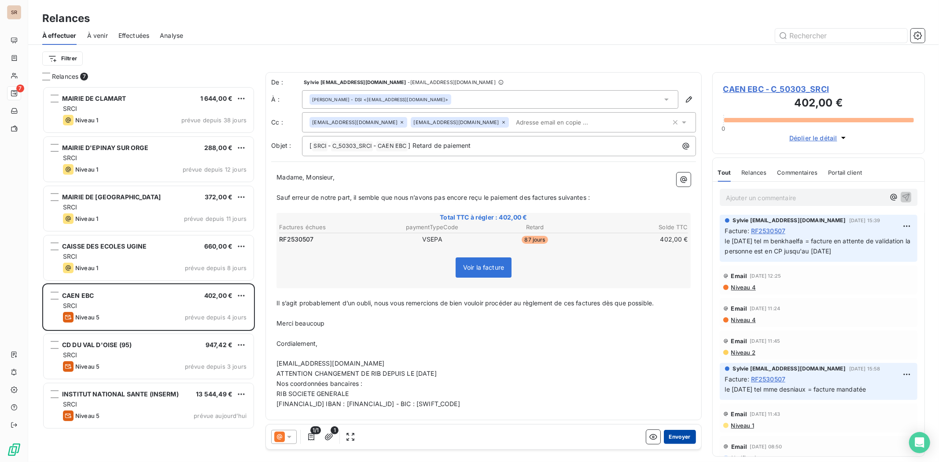
click at [689, 437] on button "Envoyer" at bounding box center [680, 437] width 32 height 14
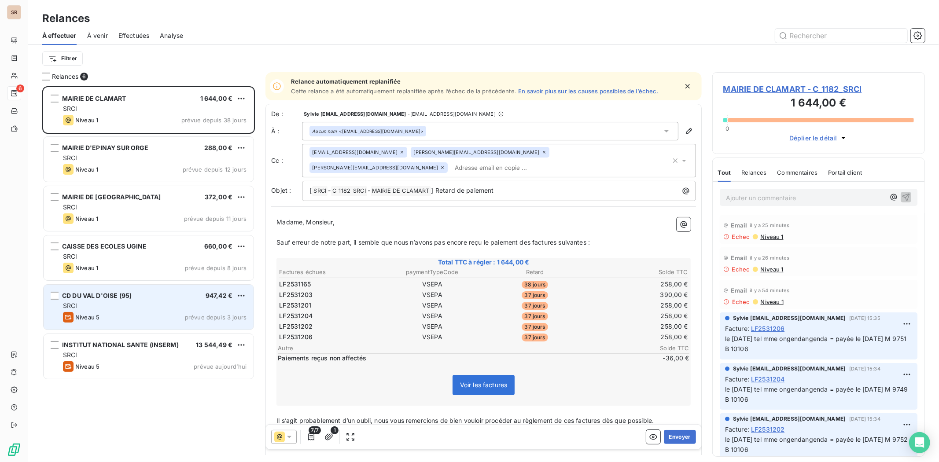
click at [130, 301] on div "CD DU VAL D'OISE (95) 947,42 € SRCI Niveau 5 prévue depuis 3 jours" at bounding box center [149, 307] width 210 height 45
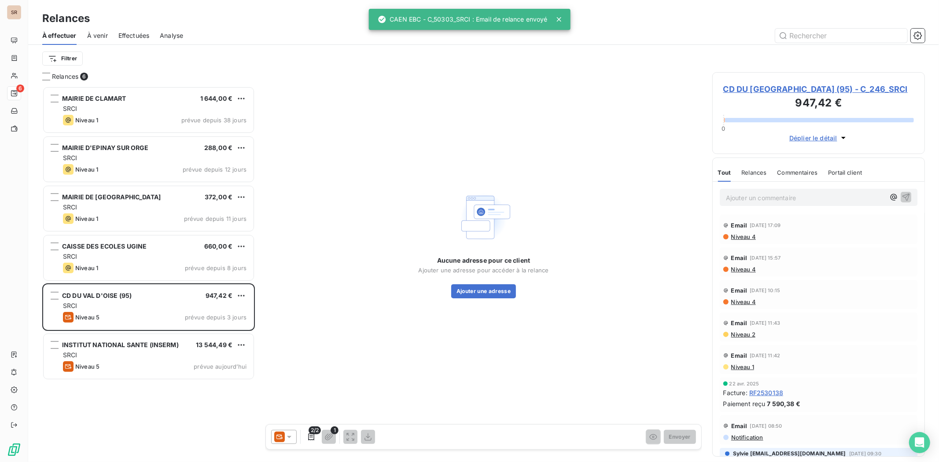
click at [291, 436] on icon at bounding box center [289, 437] width 9 height 9
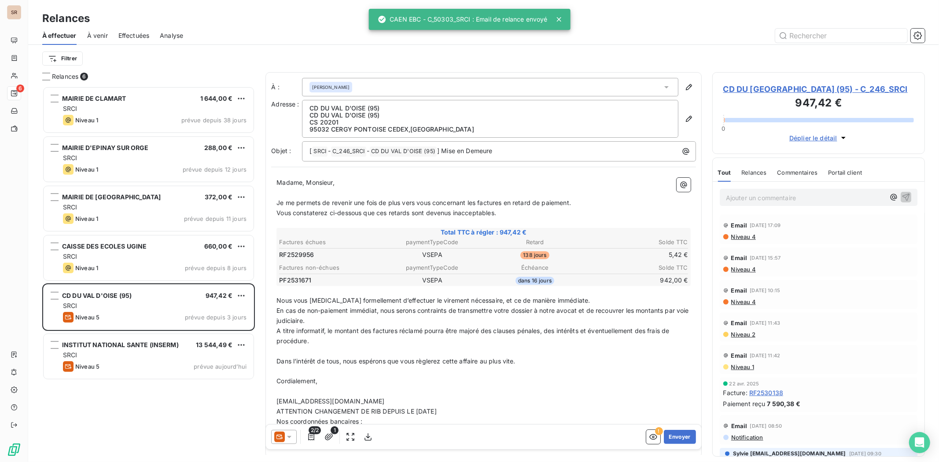
click at [731, 95] on h3 "947,42 €" at bounding box center [819, 104] width 191 height 18
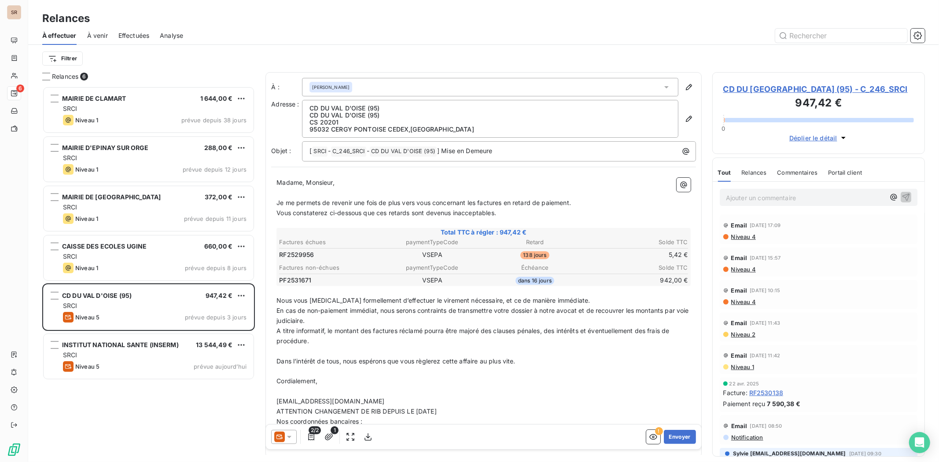
click at [737, 89] on span "CD DU VAL D'OISE (95) - C_246_SRCI" at bounding box center [819, 89] width 191 height 12
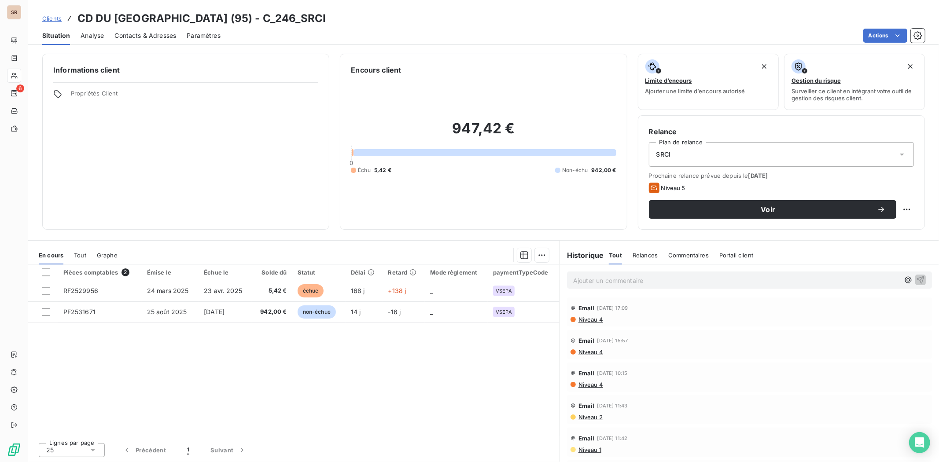
click at [144, 33] on span "Contacts & Adresses" at bounding box center [146, 35] width 62 height 9
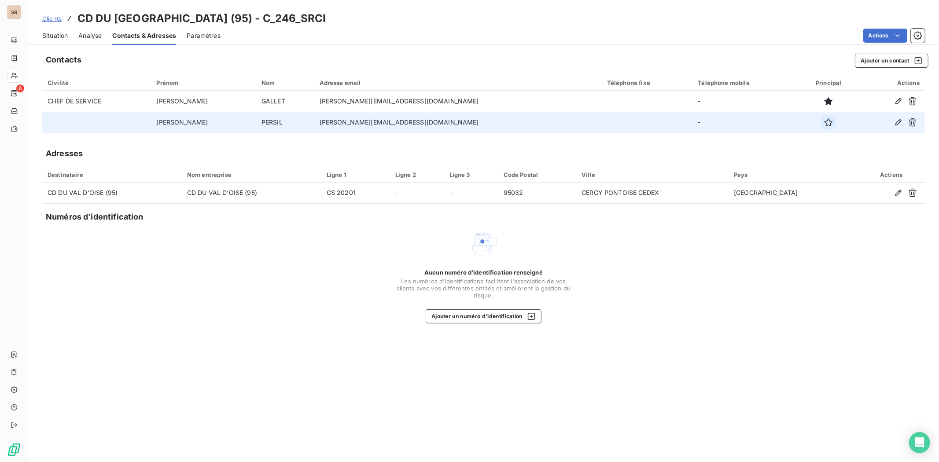
click at [825, 122] on icon "button" at bounding box center [829, 122] width 9 height 9
click at [51, 34] on span "Situation" at bounding box center [55, 35] width 26 height 9
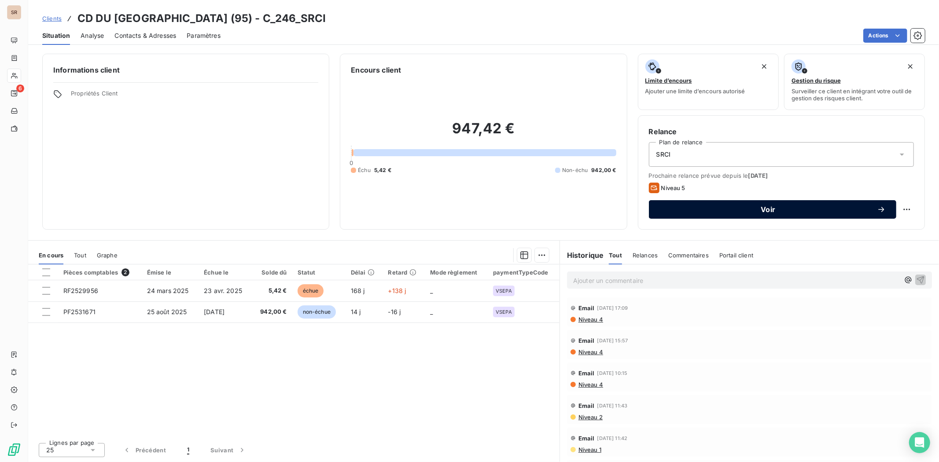
click at [724, 211] on span "Voir" at bounding box center [769, 209] width 218 height 7
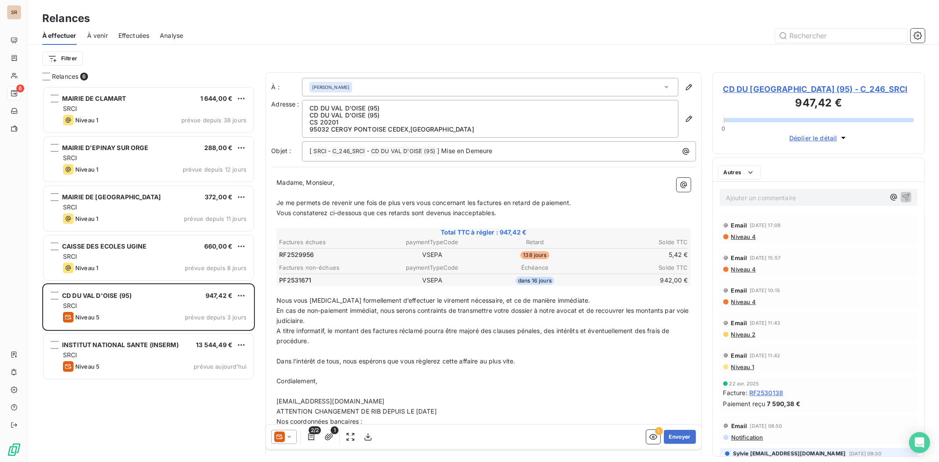
scroll to position [368, 205]
click at [292, 435] on icon at bounding box center [289, 437] width 9 height 9
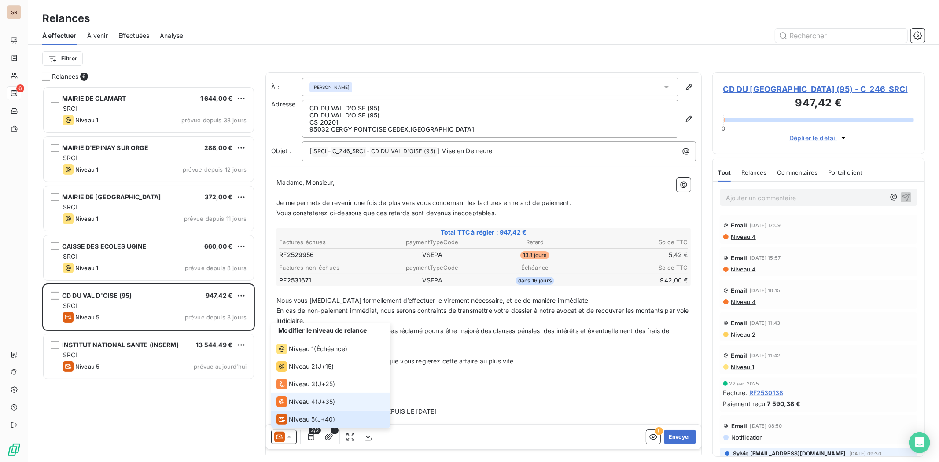
click at [295, 404] on span "Niveau 4" at bounding box center [302, 402] width 26 height 9
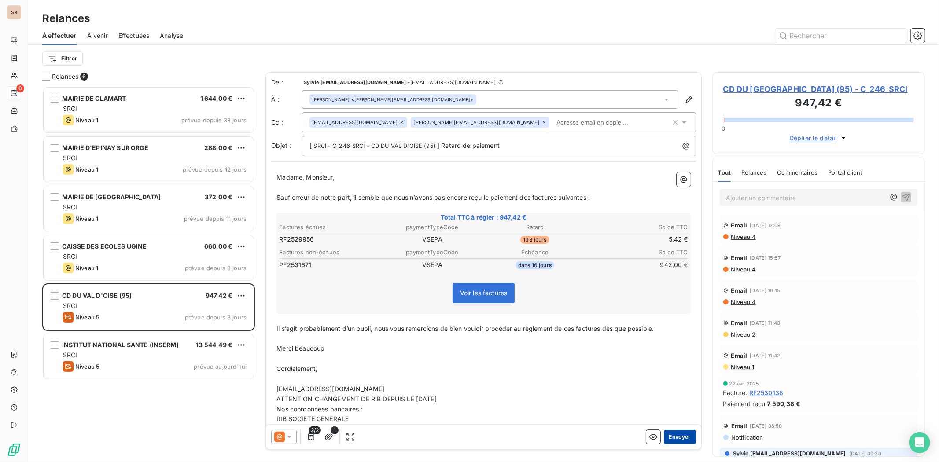
click at [675, 440] on button "Envoyer" at bounding box center [680, 437] width 32 height 14
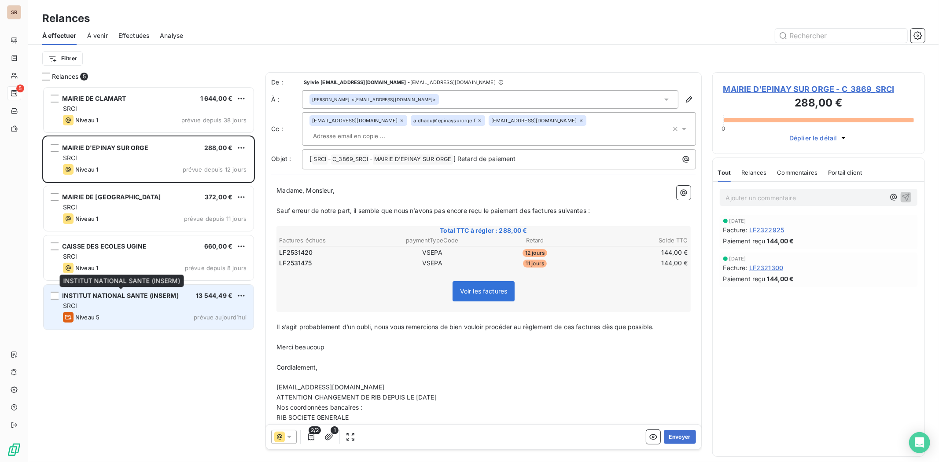
click at [122, 297] on span "INSTITUT NATIONAL SANTE (INSERM)" at bounding box center [120, 295] width 117 height 7
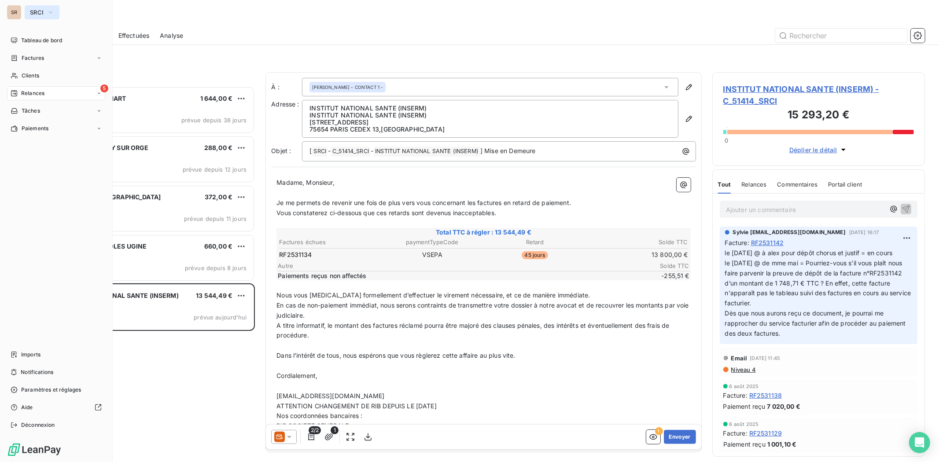
click at [50, 13] on icon "button" at bounding box center [50, 12] width 7 height 9
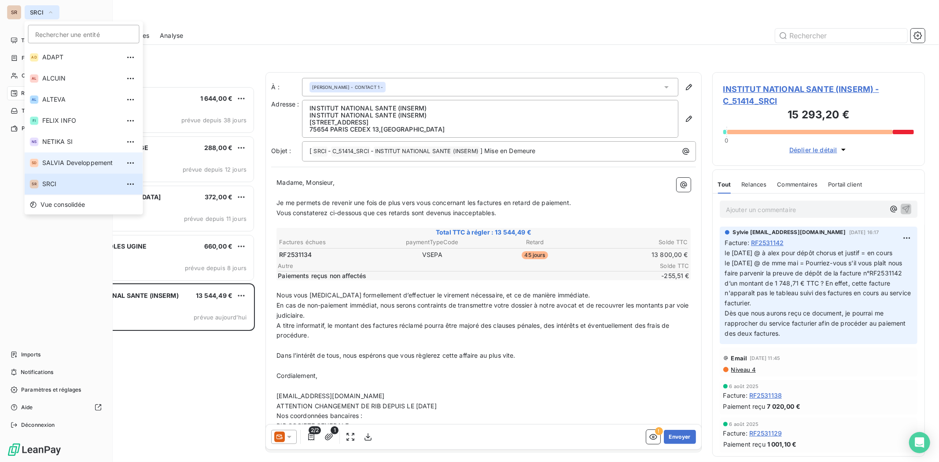
click at [58, 161] on span "SALVIA Developpement" at bounding box center [81, 163] width 78 height 9
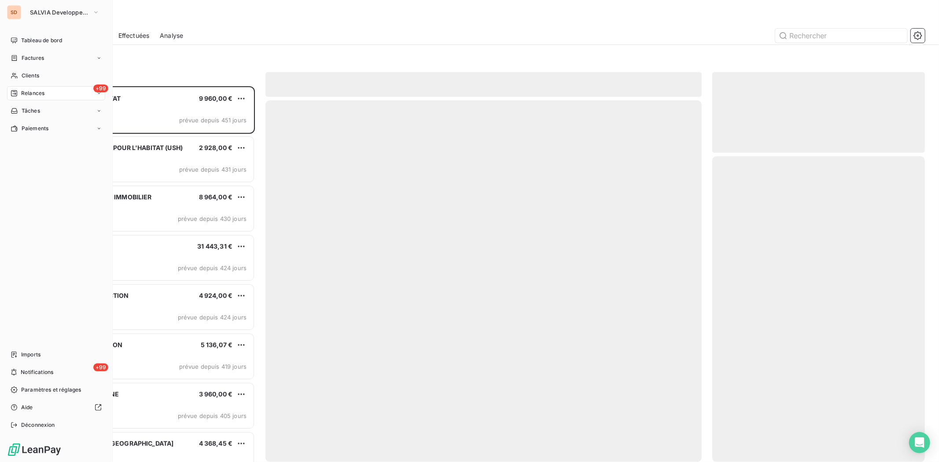
scroll to position [368, 205]
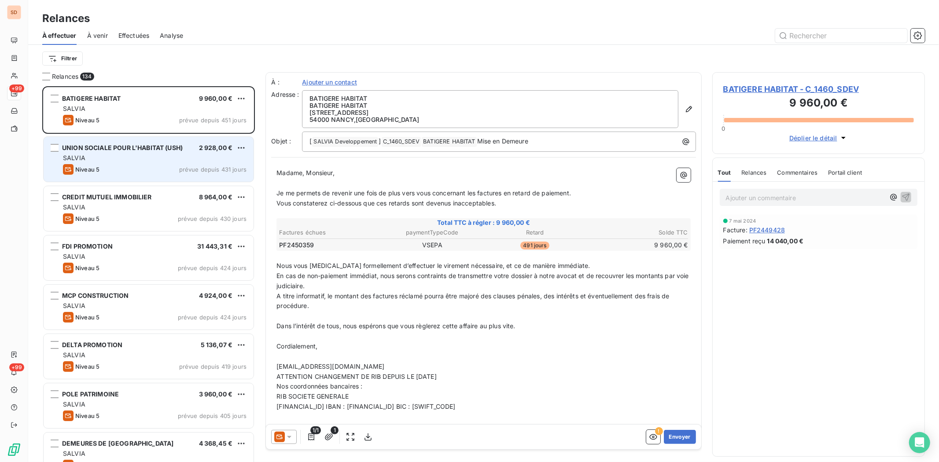
click at [100, 144] on span "UNION SOCIALE POUR L'HABITAT (USH)" at bounding box center [122, 147] width 121 height 7
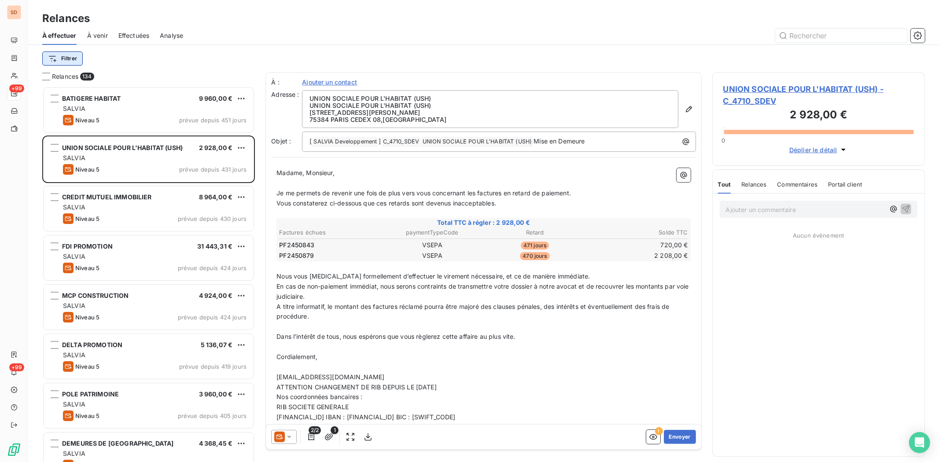
click at [71, 59] on html "SD +99 +99 Relances À effectuer À venir Effectuées Analyse Filtrer Relances 134…" at bounding box center [469, 231] width 939 height 462
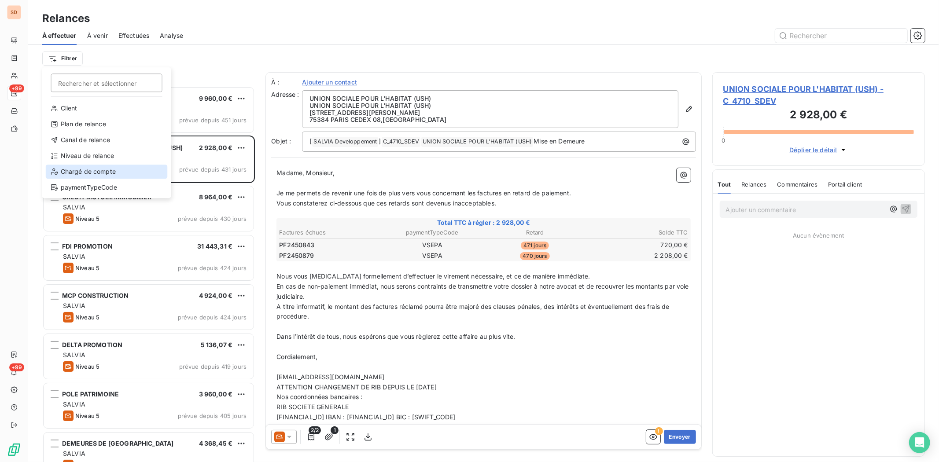
click at [82, 174] on div "Chargé de compte" at bounding box center [107, 172] width 122 height 14
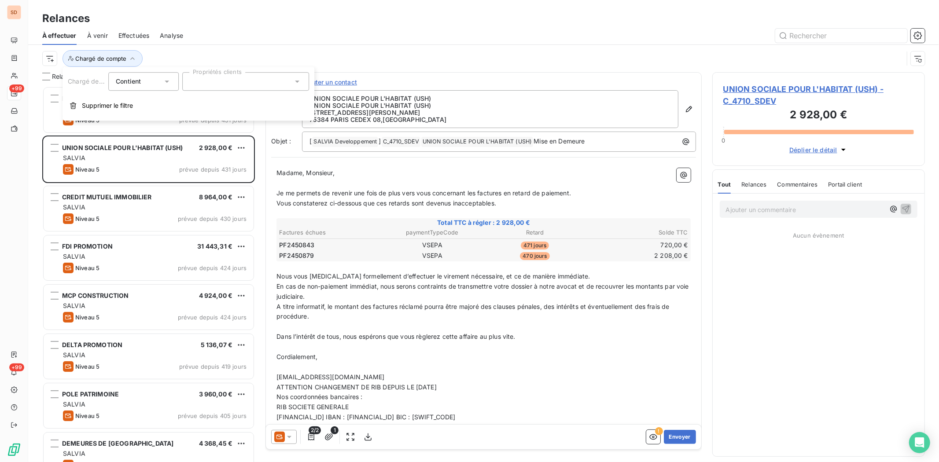
click at [301, 82] on icon at bounding box center [297, 81] width 9 height 9
click at [190, 124] on div at bounding box center [193, 122] width 8 height 8
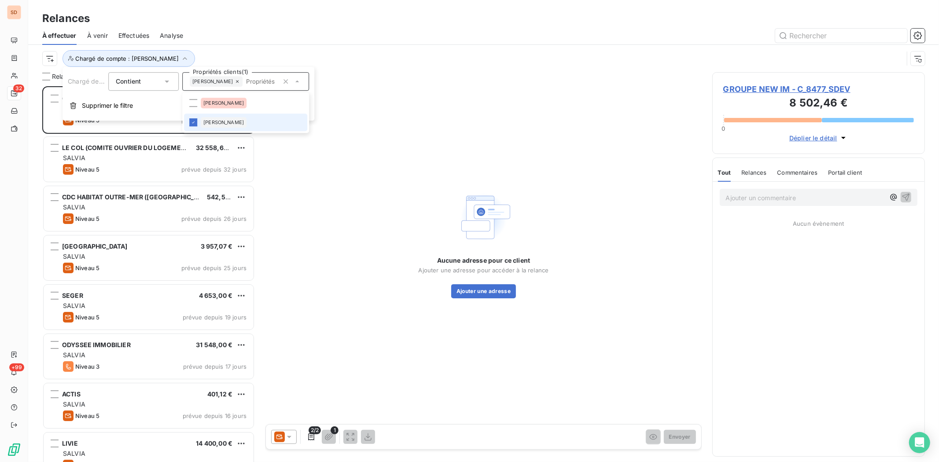
scroll to position [369, 205]
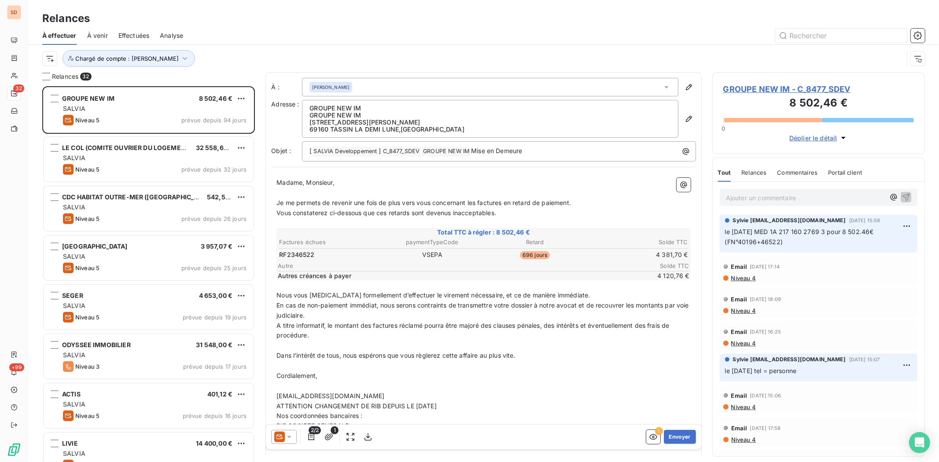
click at [263, 47] on div "Chargé de compte : [PERSON_NAME]" at bounding box center [483, 58] width 883 height 27
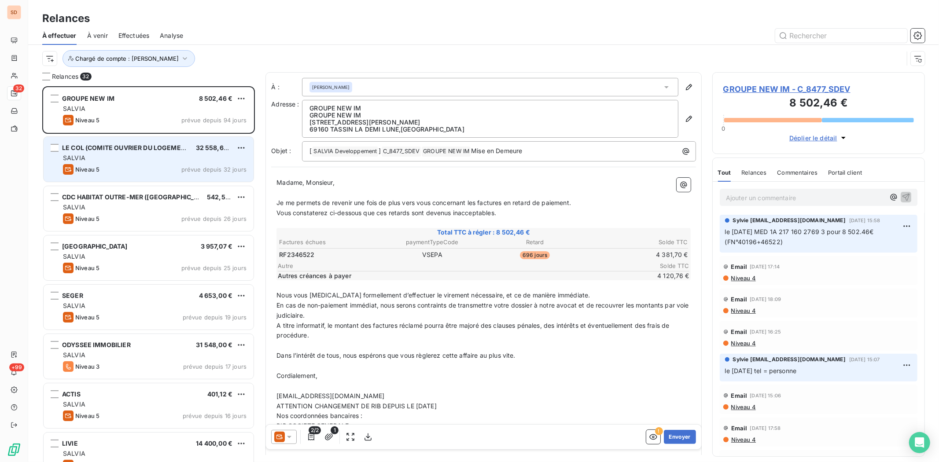
click at [115, 148] on span "LE COL (COMITE OUVRIER DU LOGEMENT)" at bounding box center [127, 147] width 130 height 7
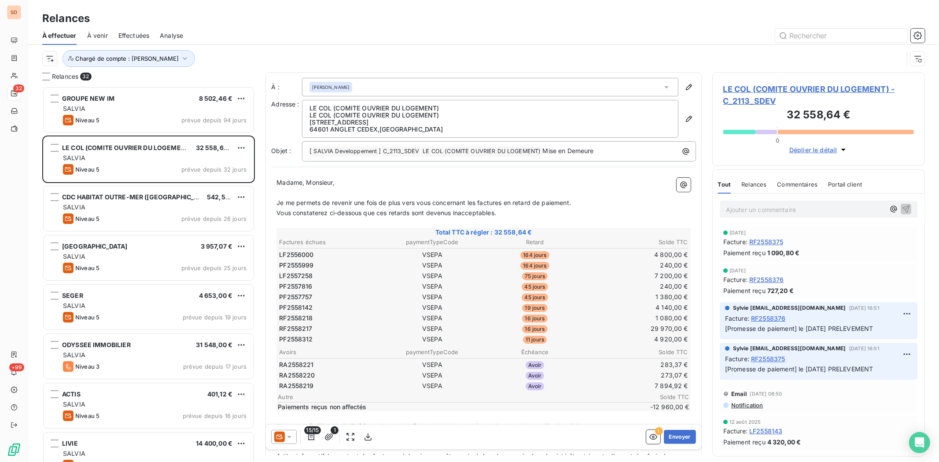
click at [287, 436] on icon at bounding box center [289, 437] width 9 height 9
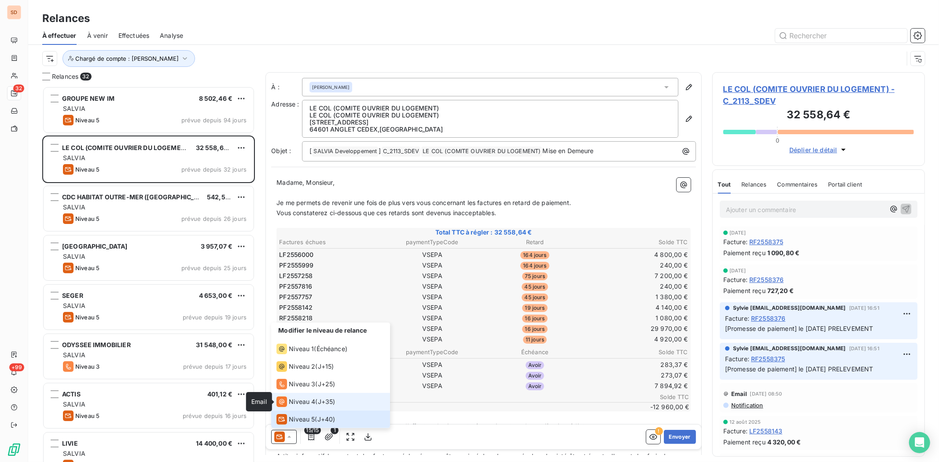
click at [288, 403] on div "Niveau 4" at bounding box center [296, 402] width 39 height 11
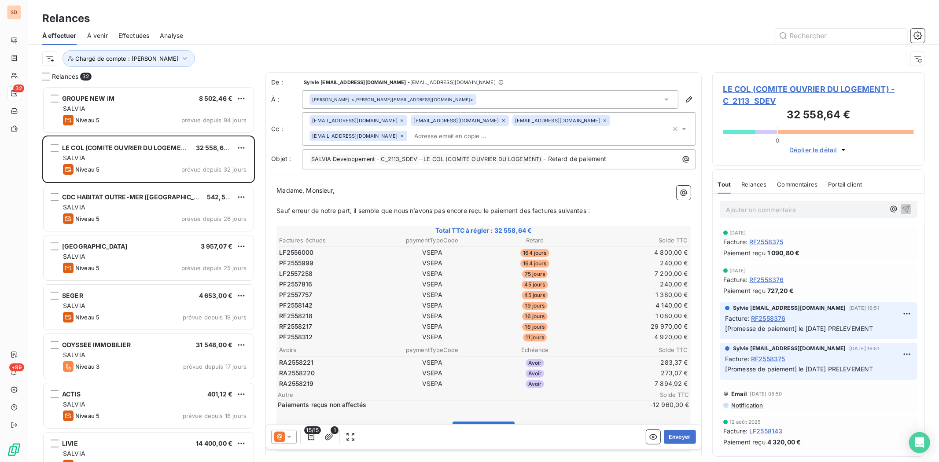
click at [750, 87] on span "LE COL (COMITE OUVRIER DU LOGEMENT) - C_2113_SDEV" at bounding box center [819, 95] width 191 height 24
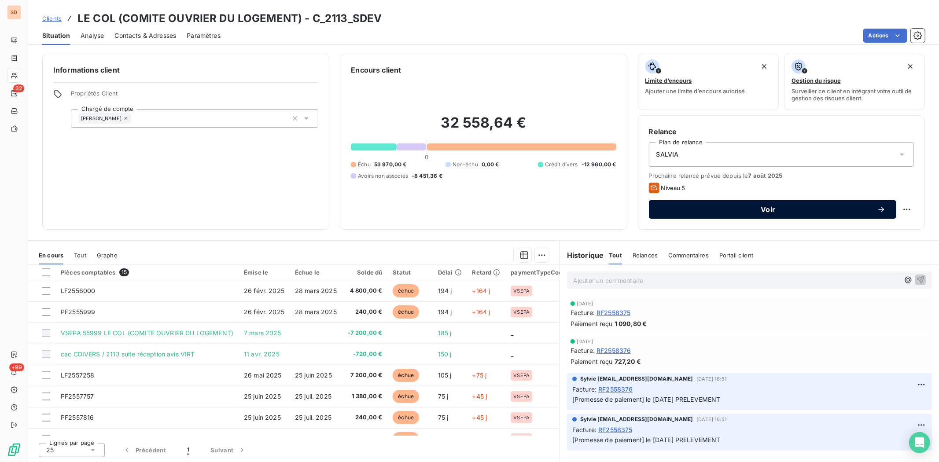
click at [689, 205] on div "Voir" at bounding box center [773, 209] width 226 height 9
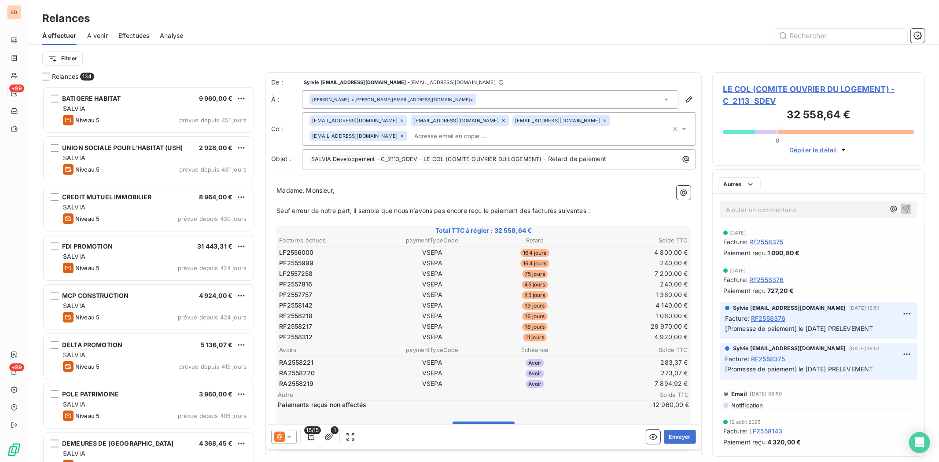
scroll to position [368, 205]
click at [288, 436] on icon at bounding box center [289, 437] width 9 height 9
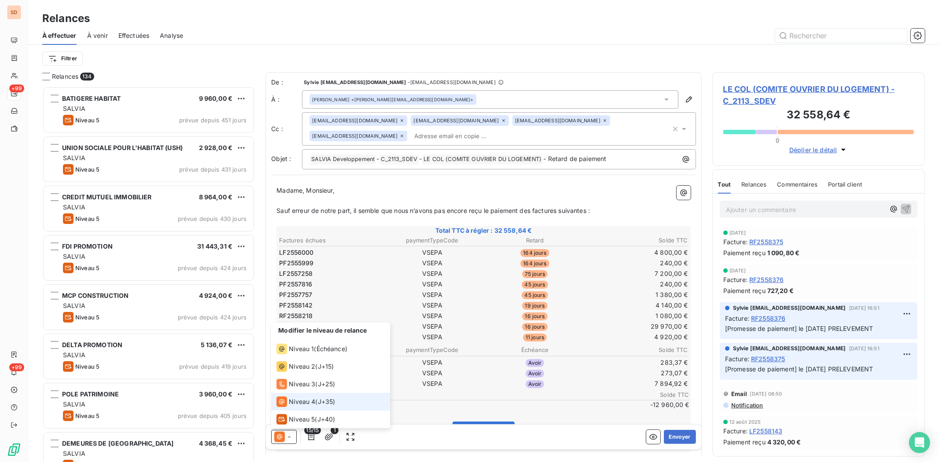
click at [288, 403] on div "Niveau 4" at bounding box center [296, 402] width 39 height 11
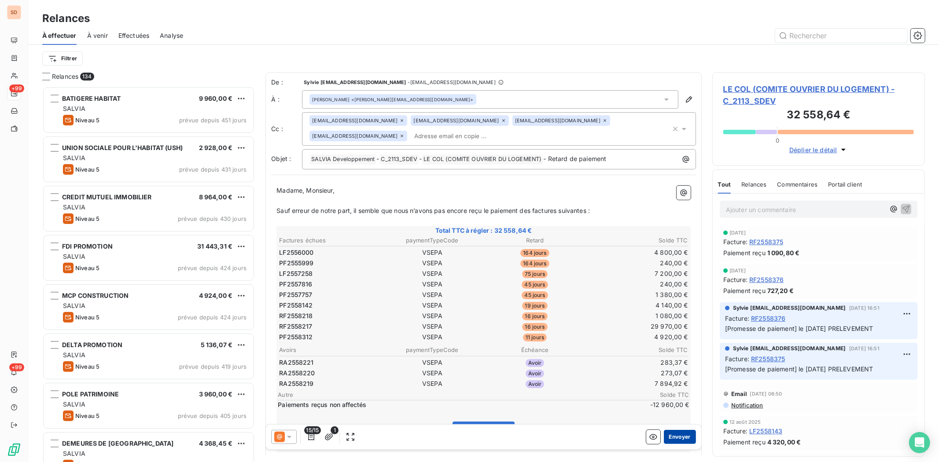
click at [681, 435] on button "Envoyer" at bounding box center [680, 437] width 32 height 14
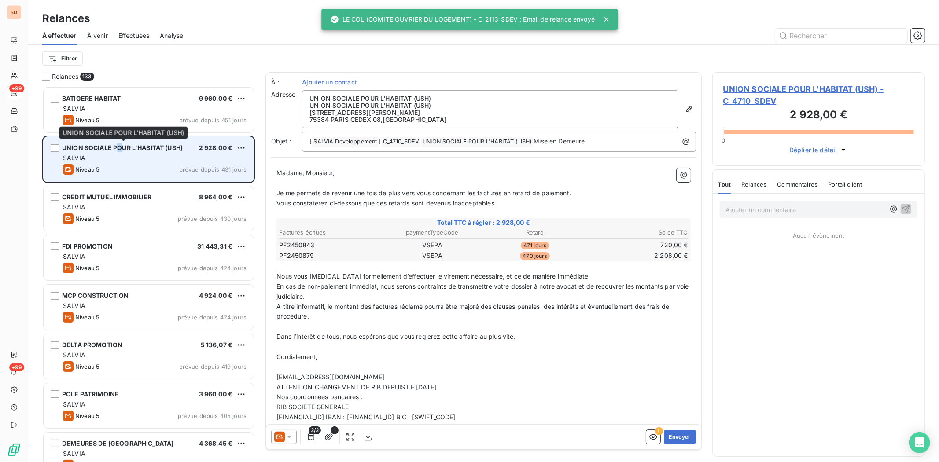
click at [119, 151] on span "UNION SOCIALE POUR L'HABITAT (USH)" at bounding box center [122, 147] width 121 height 7
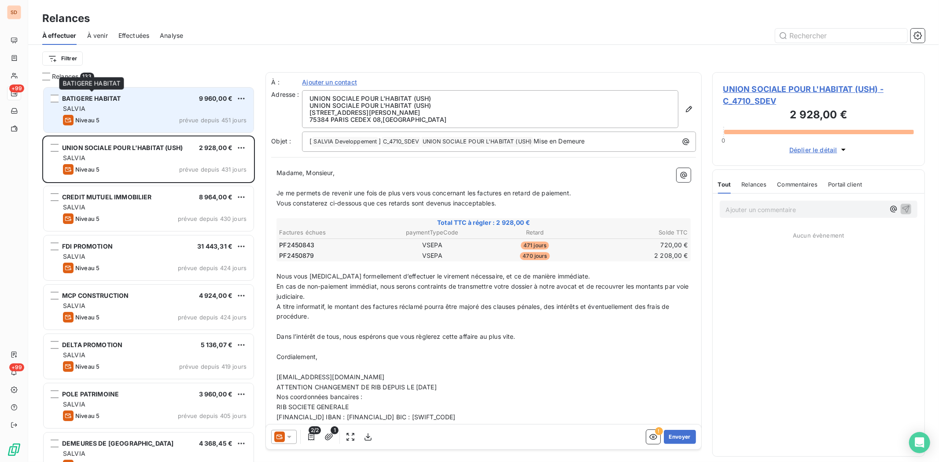
click at [116, 99] on span "BATIGERE HABITAT" at bounding box center [91, 98] width 59 height 7
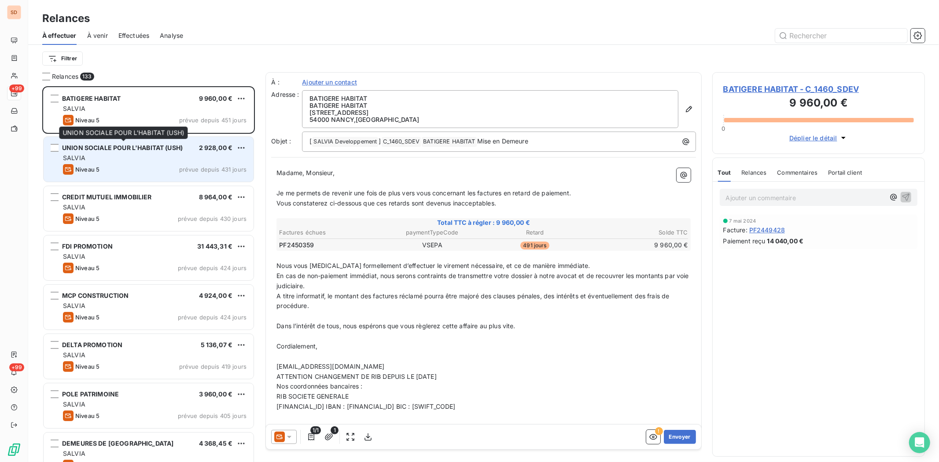
click at [113, 151] on span "UNION SOCIALE POUR L'HABITAT (USH)" at bounding box center [122, 147] width 121 height 7
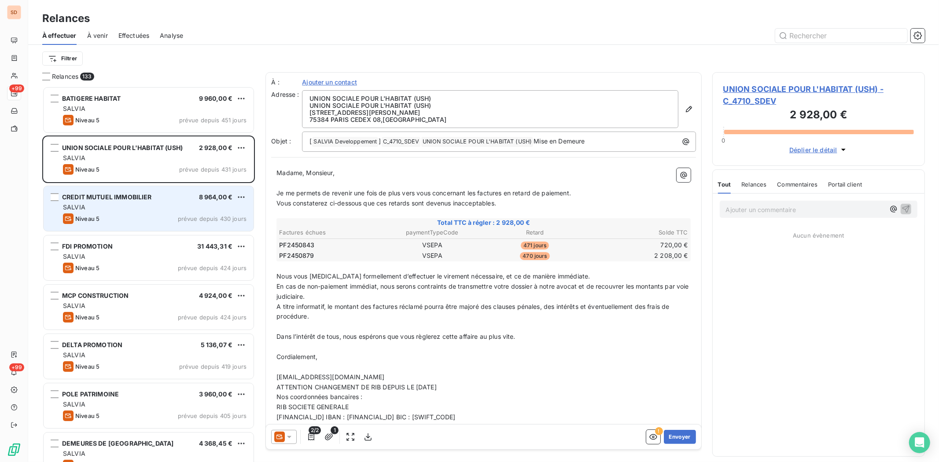
click at [107, 199] on span "CREDIT MUTUEL IMMOBILIER" at bounding box center [107, 196] width 90 height 7
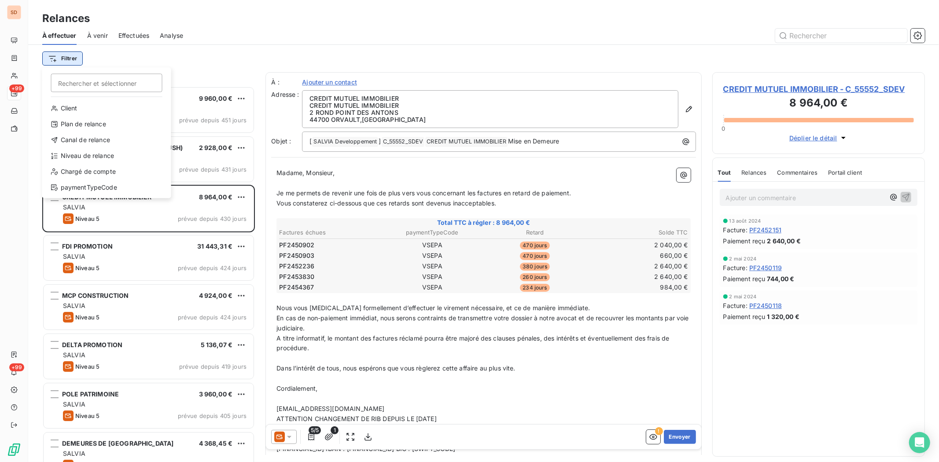
click at [68, 58] on html "SD +99 +99 Relances À effectuer À venir Effectuées Analyse Filtrer Rechercher e…" at bounding box center [469, 231] width 939 height 462
click at [85, 173] on div "Chargé de compte" at bounding box center [107, 172] width 122 height 14
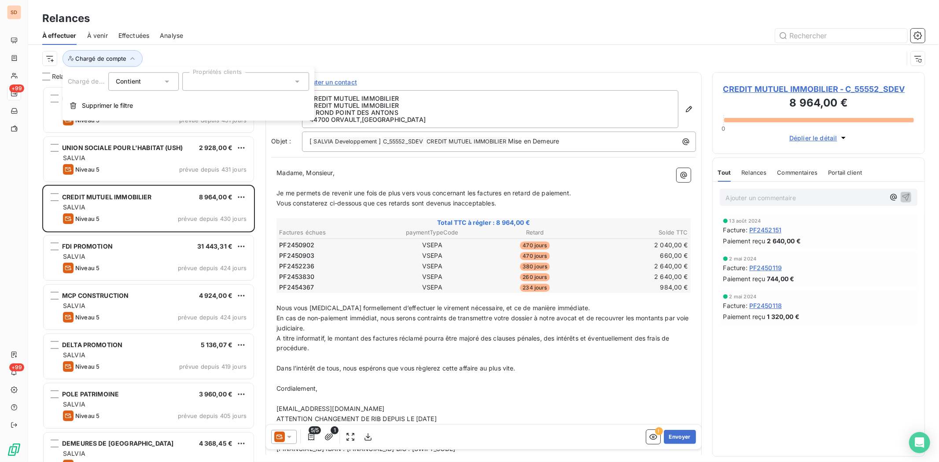
click at [296, 82] on icon at bounding box center [297, 81] width 9 height 9
click at [195, 122] on div at bounding box center [193, 122] width 8 height 8
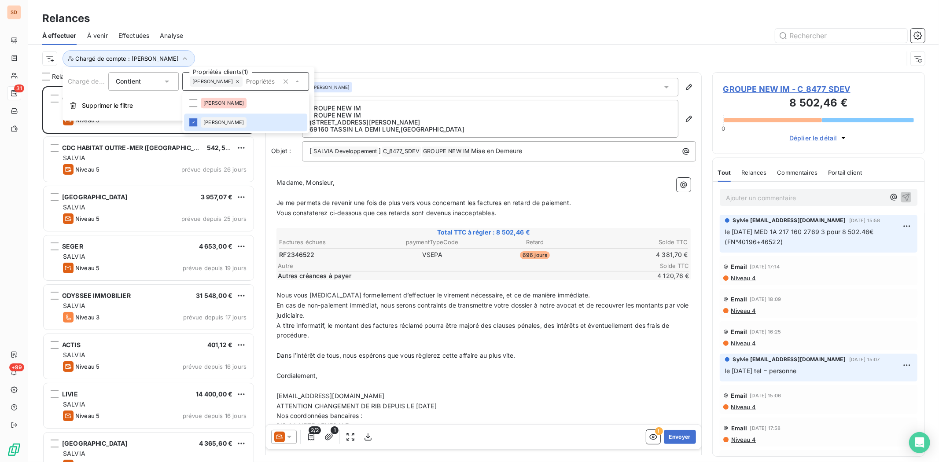
click at [252, 52] on div "Chargé de compte : [PERSON_NAME]" at bounding box center [473, 58] width 862 height 17
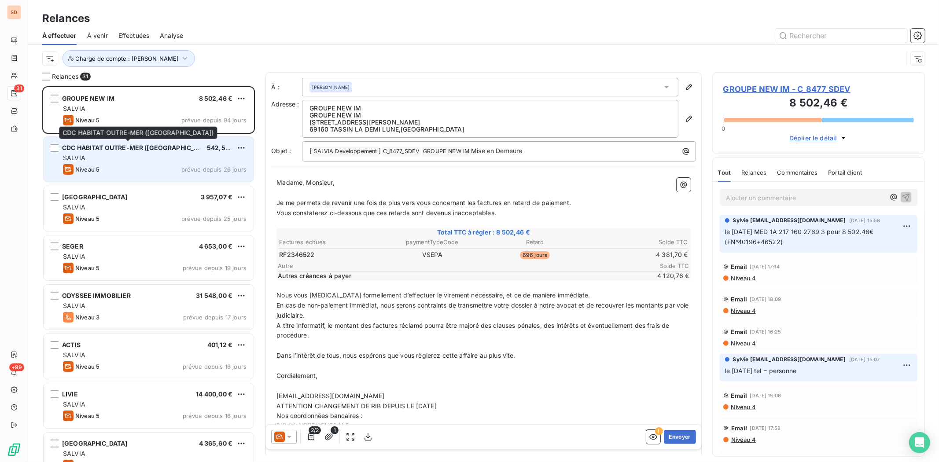
click at [85, 150] on span "CDC HABITAT OUTRE-MER ([GEOGRAPHIC_DATA])" at bounding box center [138, 147] width 152 height 7
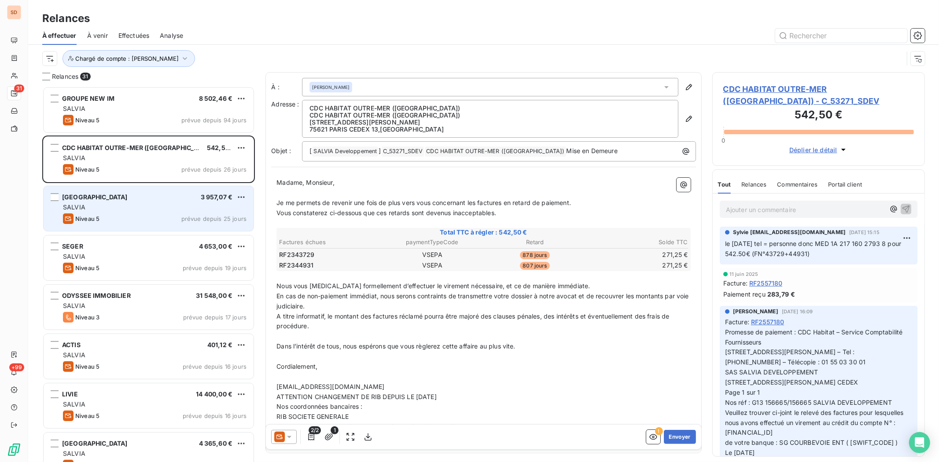
click at [95, 197] on span "MAIRIE DE VILLEPARISIS" at bounding box center [95, 196] width 66 height 7
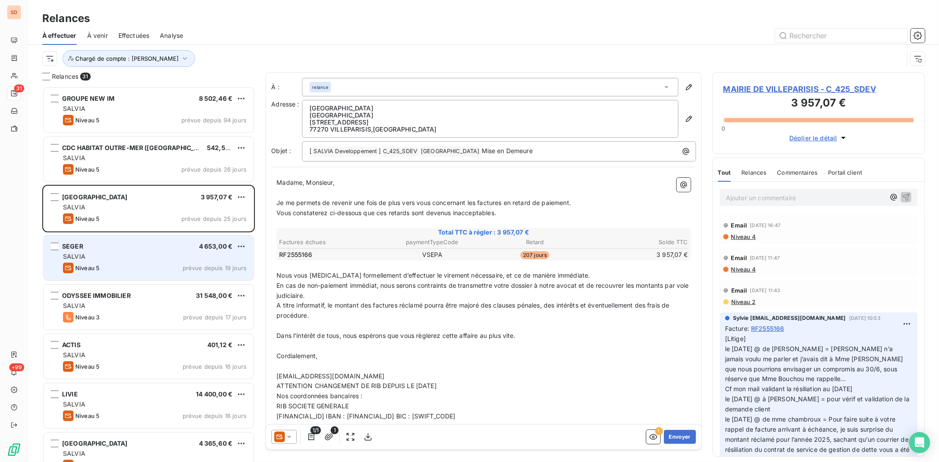
click at [84, 247] on div "SEGER 4 653,00 €" at bounding box center [155, 247] width 184 height 8
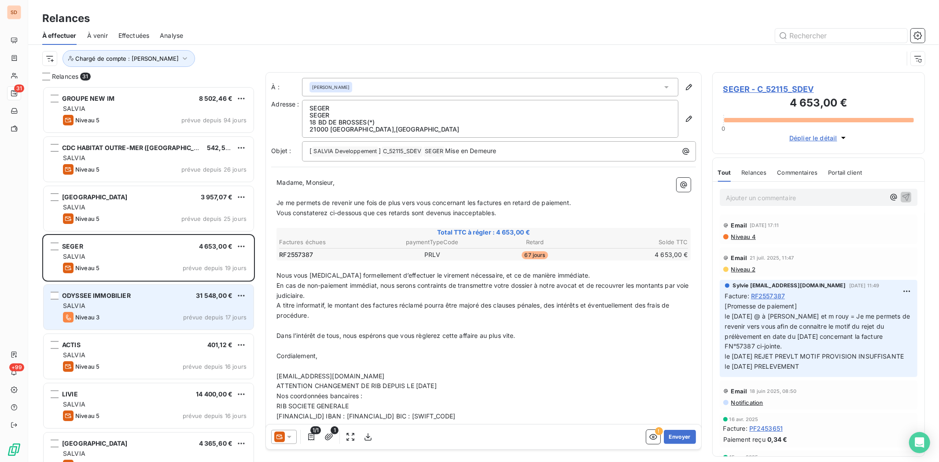
click at [87, 292] on span "ODYSSEE IMMOBILIER" at bounding box center [96, 295] width 69 height 7
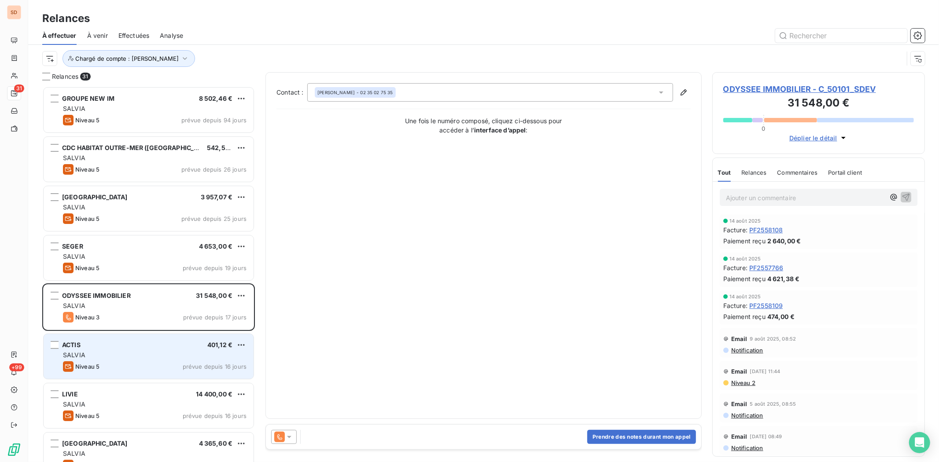
click at [82, 348] on div "ACTIS 401,12 €" at bounding box center [155, 345] width 184 height 8
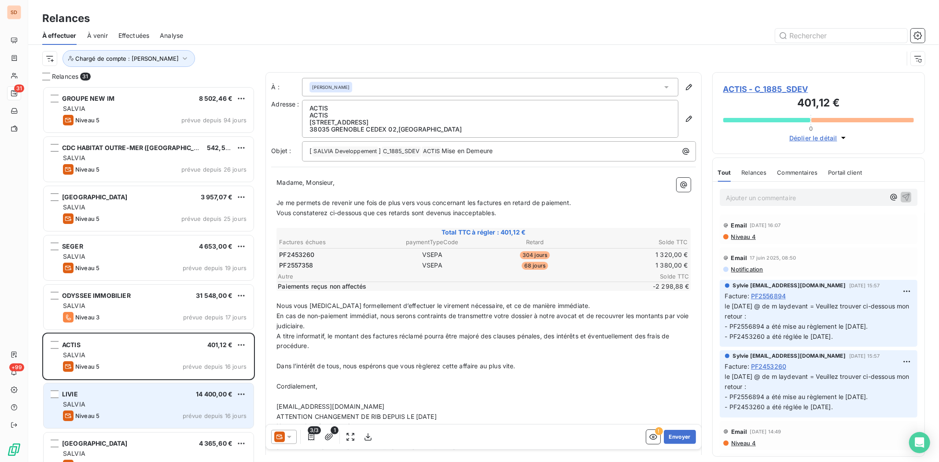
click at [79, 392] on div "LIVIE 14 400,00 €" at bounding box center [155, 395] width 184 height 8
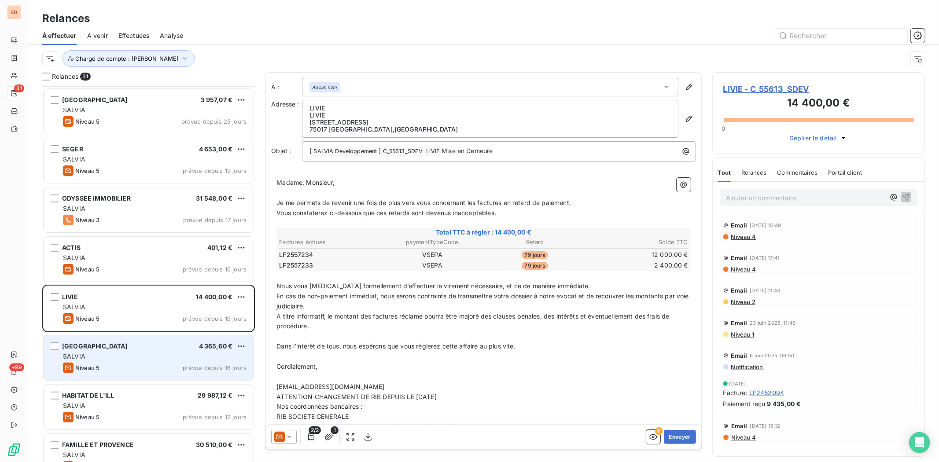
scroll to position [98, 0]
click at [103, 346] on span "MAIRIE DE SAINT OUEN" at bounding box center [95, 345] width 66 height 7
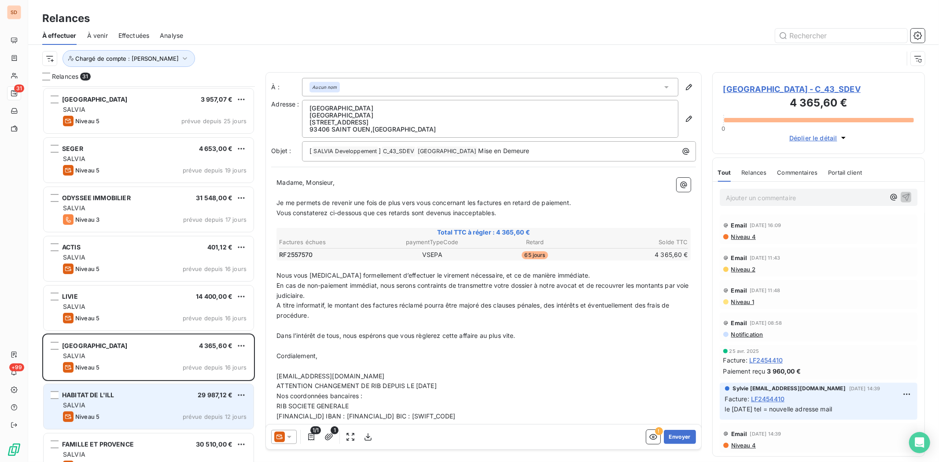
click at [86, 394] on span "HABITAT DE L'ILL" at bounding box center [88, 395] width 52 height 7
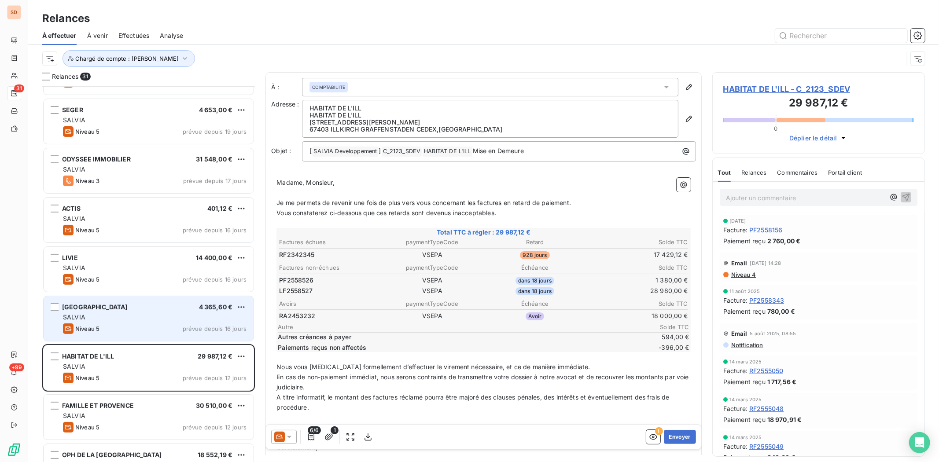
scroll to position [196, 0]
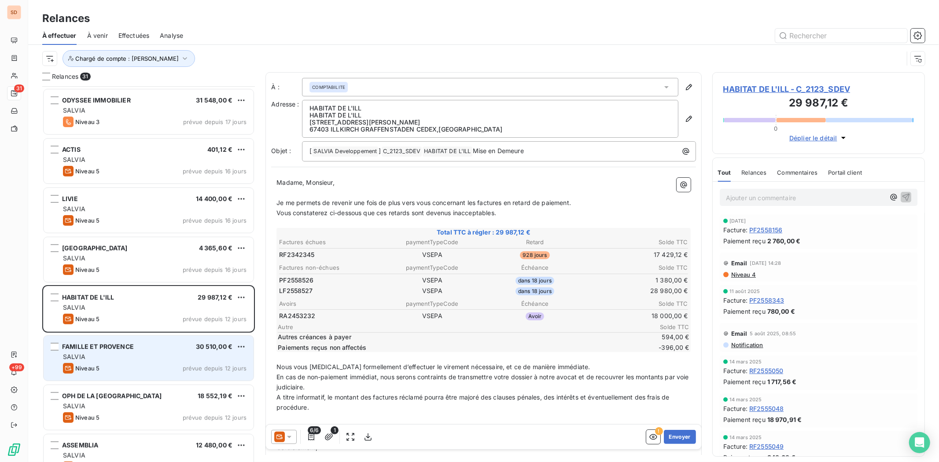
click at [102, 348] on span "FAMILLE ET PROVENCE" at bounding box center [98, 346] width 72 height 7
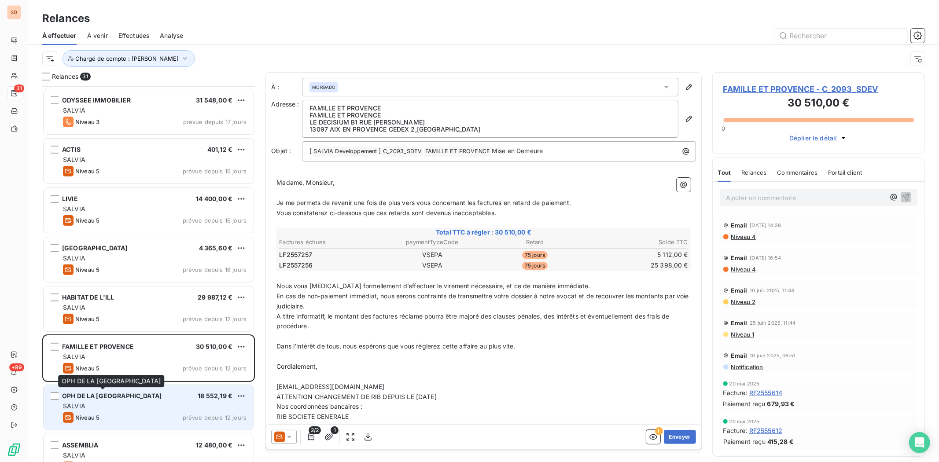
click at [98, 397] on span "OPH DE LA [GEOGRAPHIC_DATA]" at bounding box center [112, 395] width 100 height 7
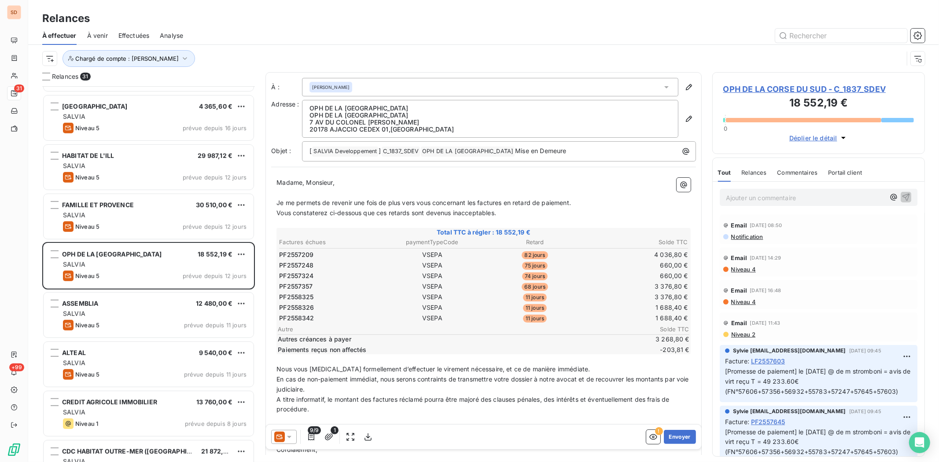
scroll to position [343, 0]
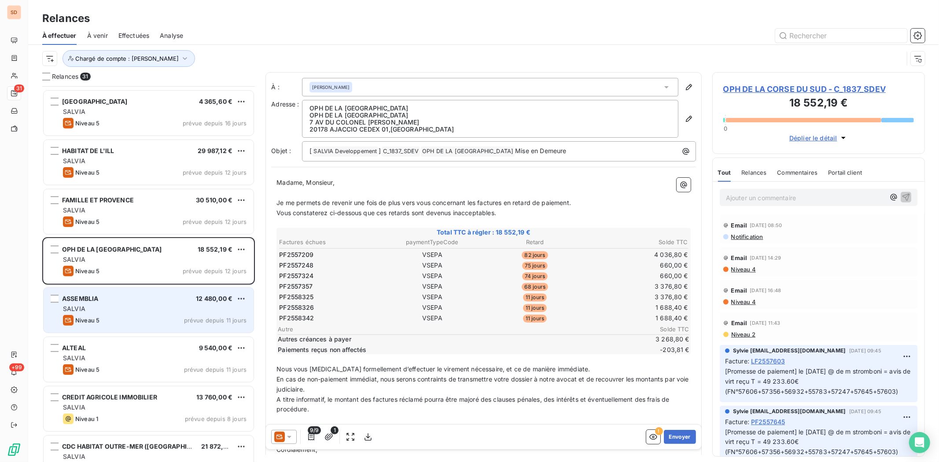
click at [90, 303] on div "ASSEMBLIA" at bounding box center [80, 299] width 36 height 9
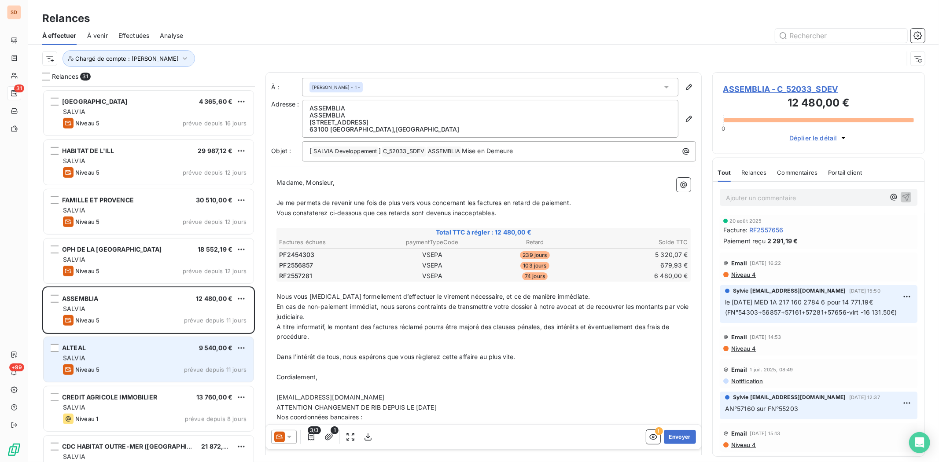
click at [90, 351] on div "ALTEAL 9 540,00 €" at bounding box center [155, 348] width 184 height 8
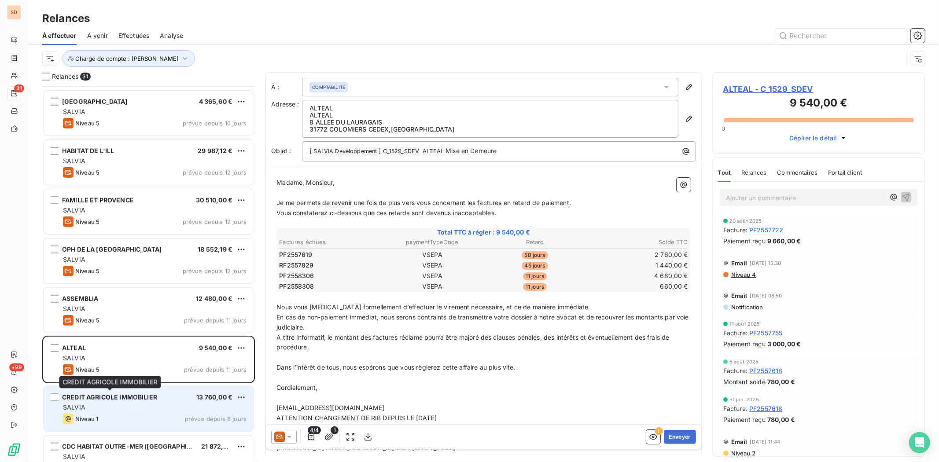
click at [81, 397] on span "CREDIT AGRICOLE IMMOBILIER" at bounding box center [109, 397] width 95 height 7
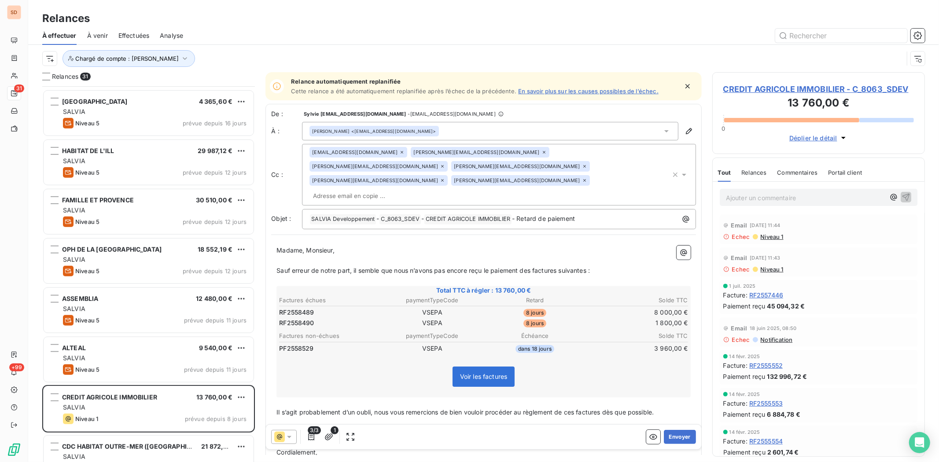
scroll to position [392, 0]
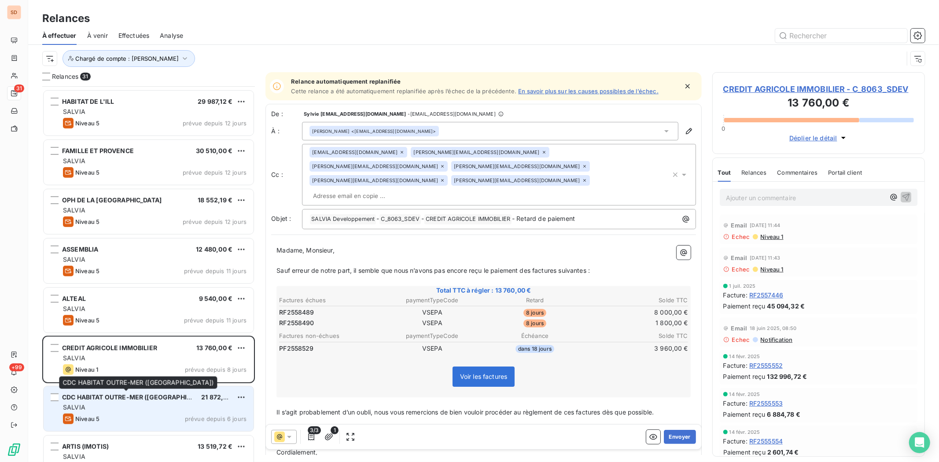
click at [89, 401] on span "CDC HABITAT OUTRE-MER ([GEOGRAPHIC_DATA])" at bounding box center [138, 397] width 152 height 7
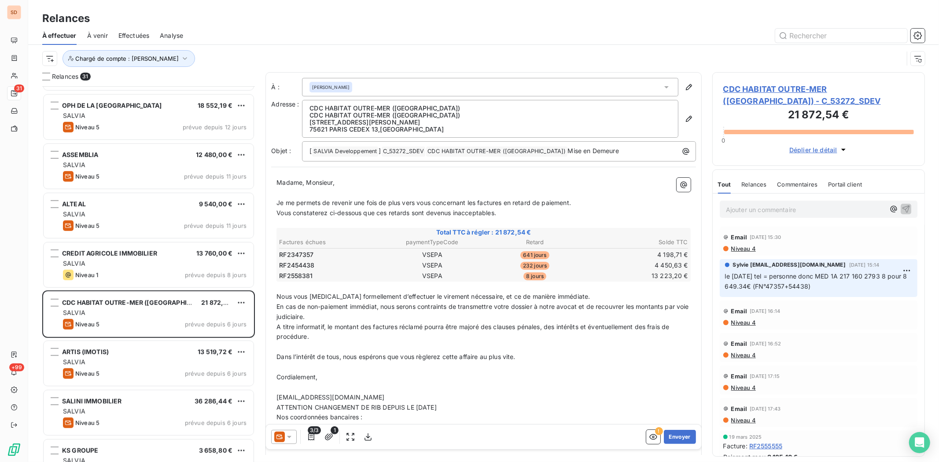
scroll to position [490, 0]
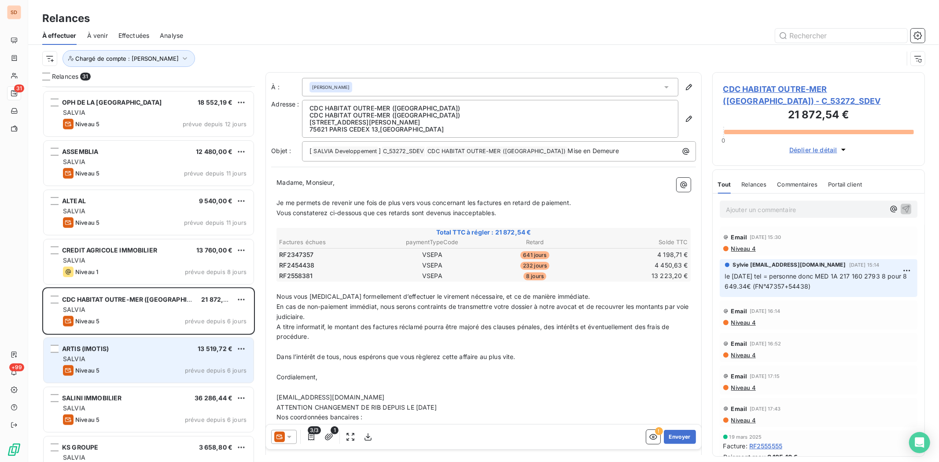
click at [88, 349] on span "ARTIS (IMOTIS)" at bounding box center [85, 348] width 47 height 7
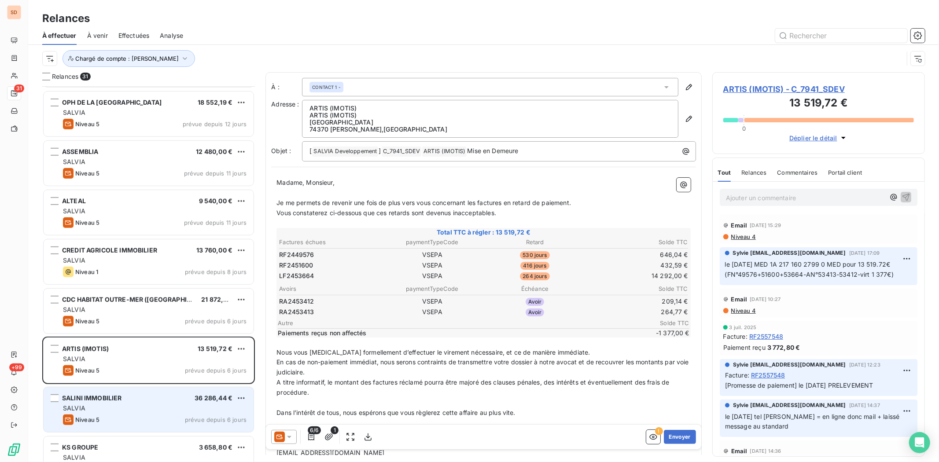
click at [86, 397] on span "SALINI IMMOBILIER" at bounding box center [92, 398] width 60 height 7
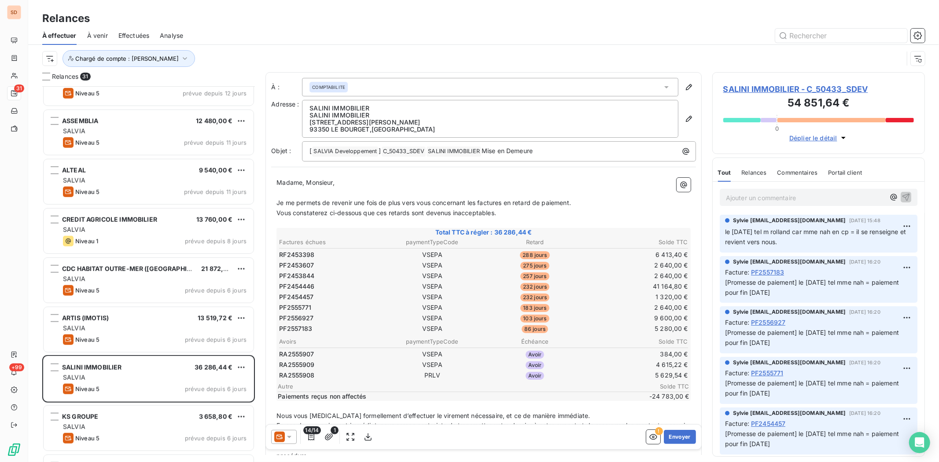
scroll to position [588, 0]
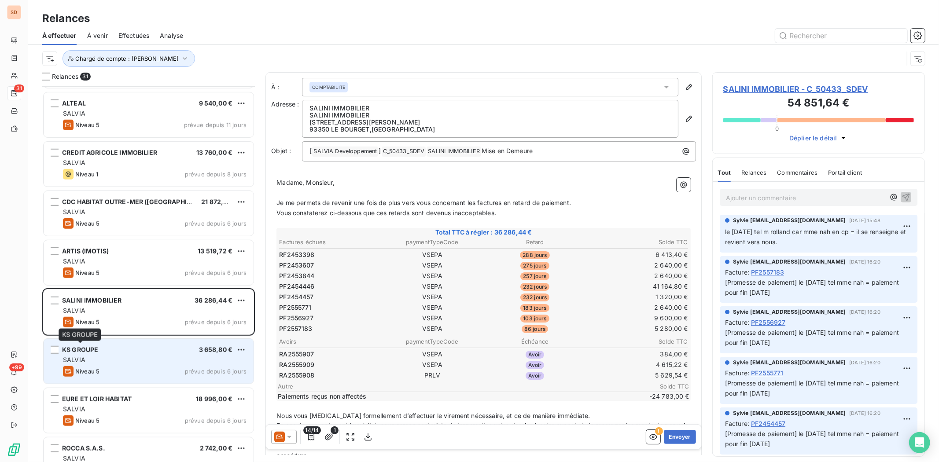
click at [90, 351] on span "KS GROUPE" at bounding box center [80, 349] width 36 height 7
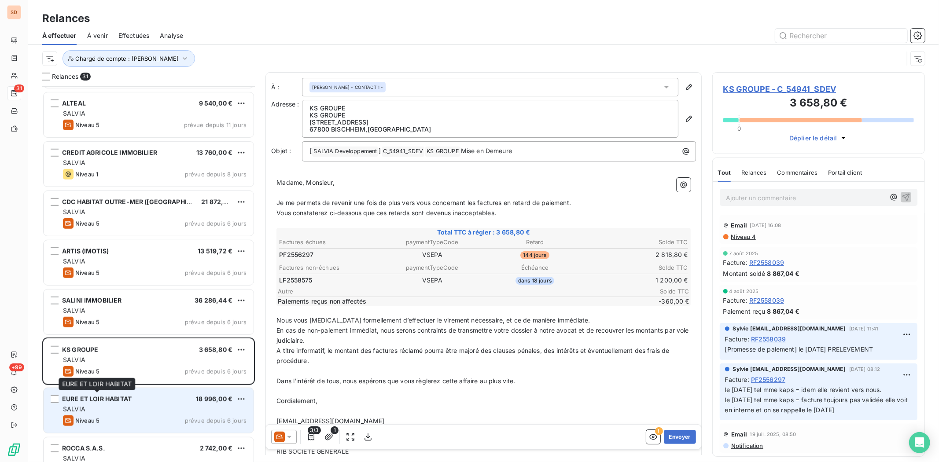
click at [89, 396] on span "EURE ET LOIR HABITAT" at bounding box center [97, 399] width 70 height 7
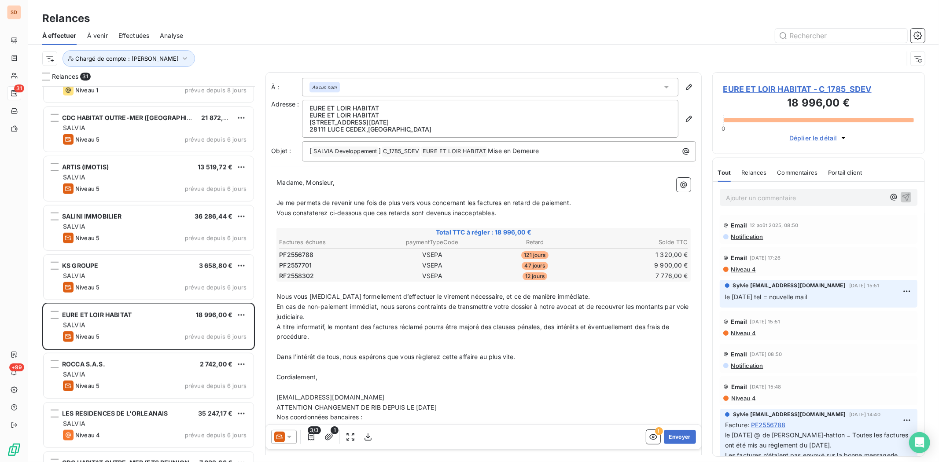
scroll to position [685, 0]
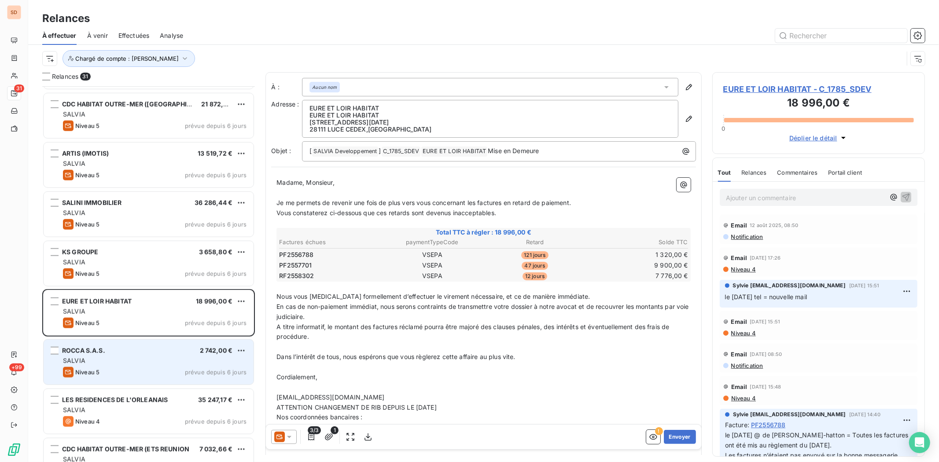
click at [89, 350] on span "ROCCA S.A.S." at bounding box center [83, 350] width 43 height 7
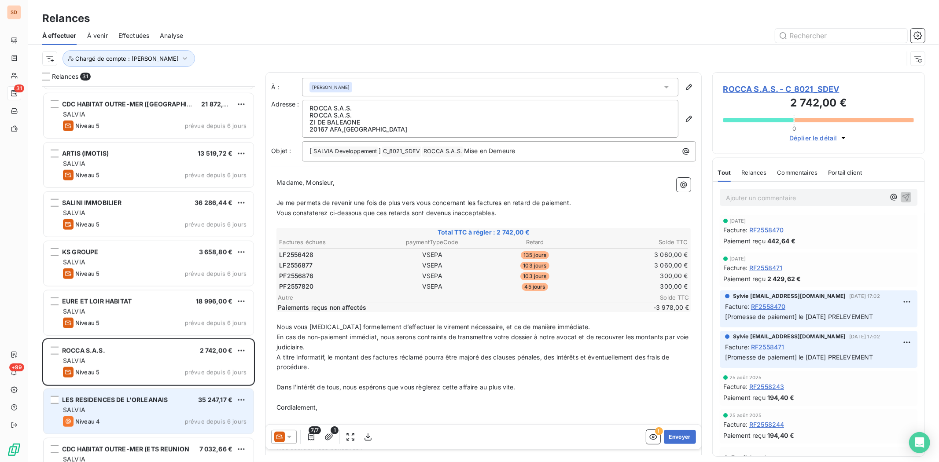
click at [96, 400] on span "LES RESIDENCES DE L'ORLEANAIS" at bounding box center [115, 399] width 106 height 7
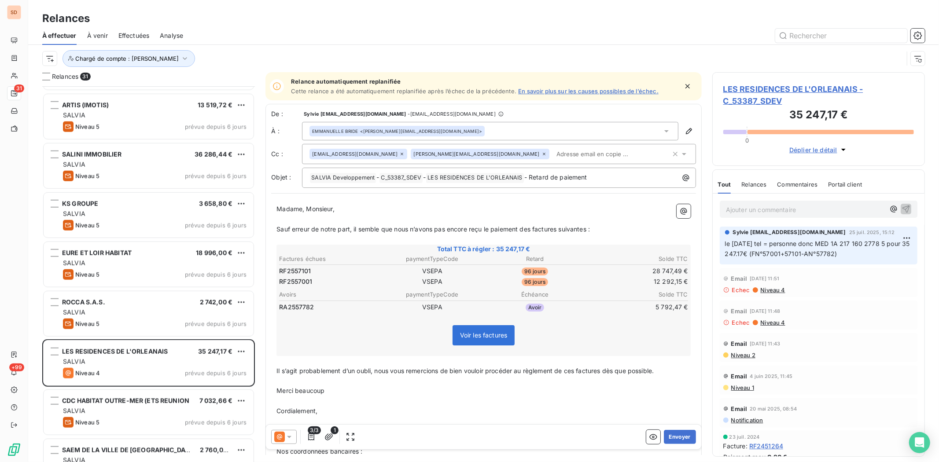
scroll to position [734, 0]
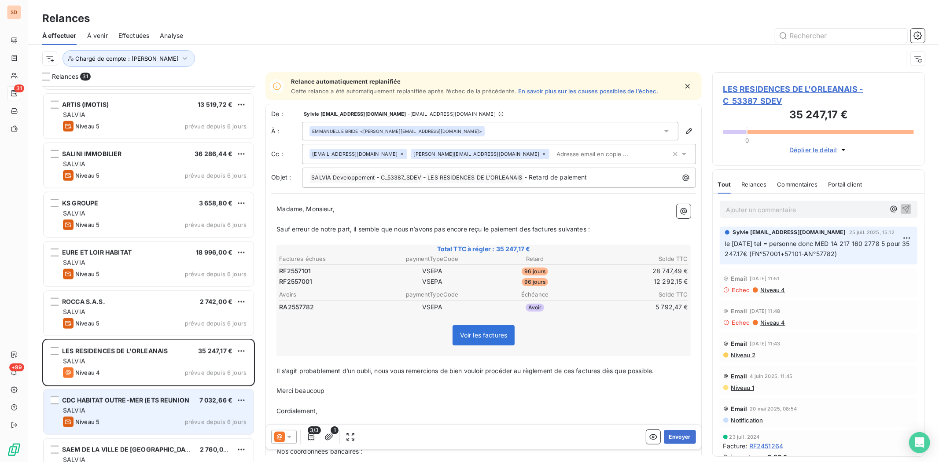
click at [94, 401] on span "CDC HABITAT OUTRE-MER (ETS REUNION" at bounding box center [125, 400] width 127 height 7
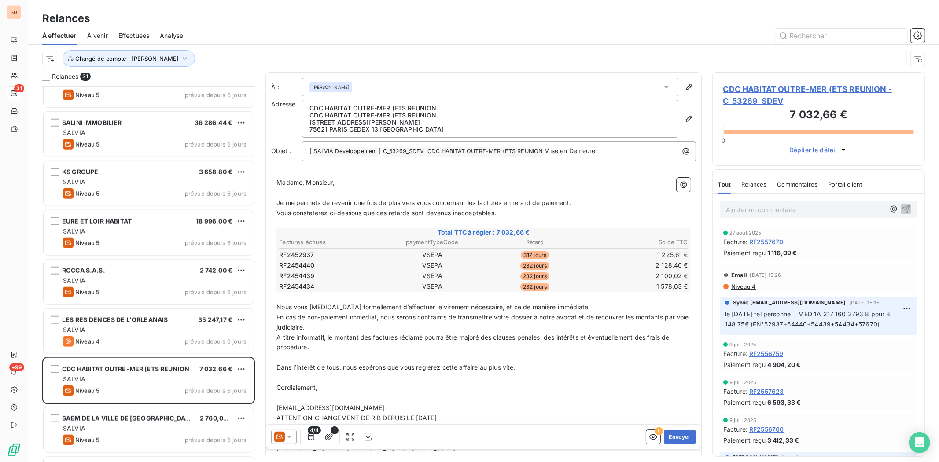
scroll to position [783, 0]
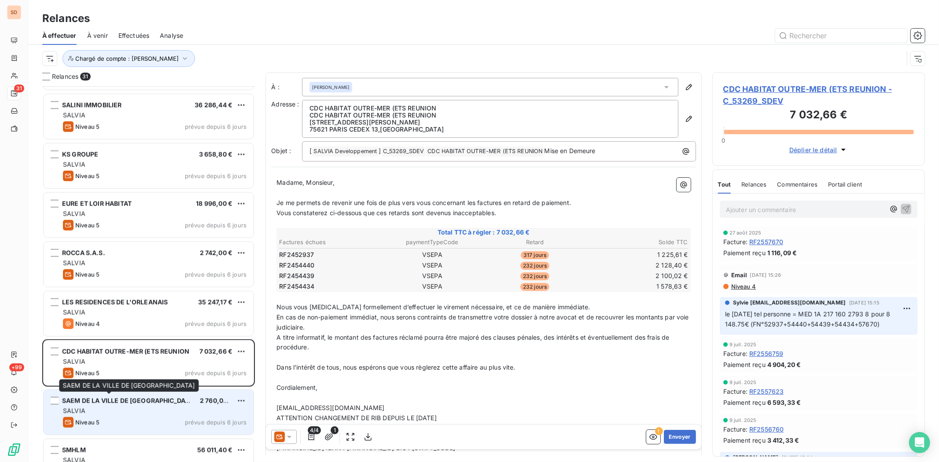
click at [91, 403] on span "SAEM DE LA VILLE DE TARBES" at bounding box center [128, 400] width 133 height 7
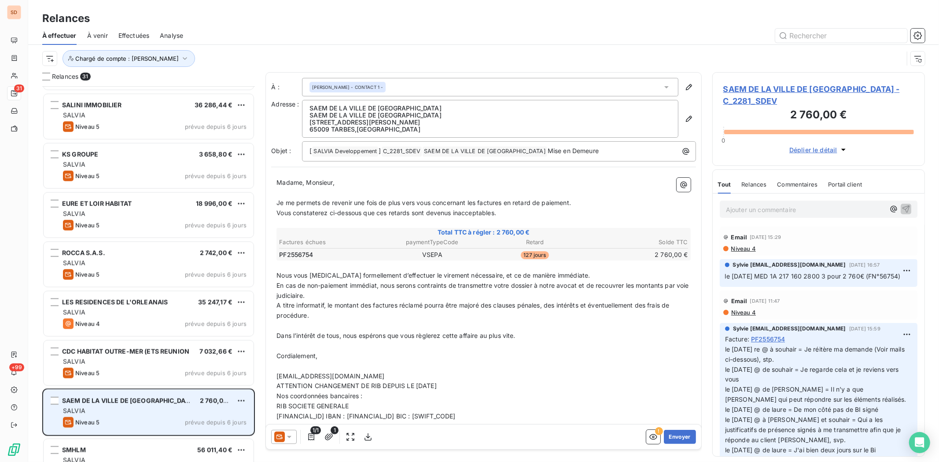
scroll to position [832, 0]
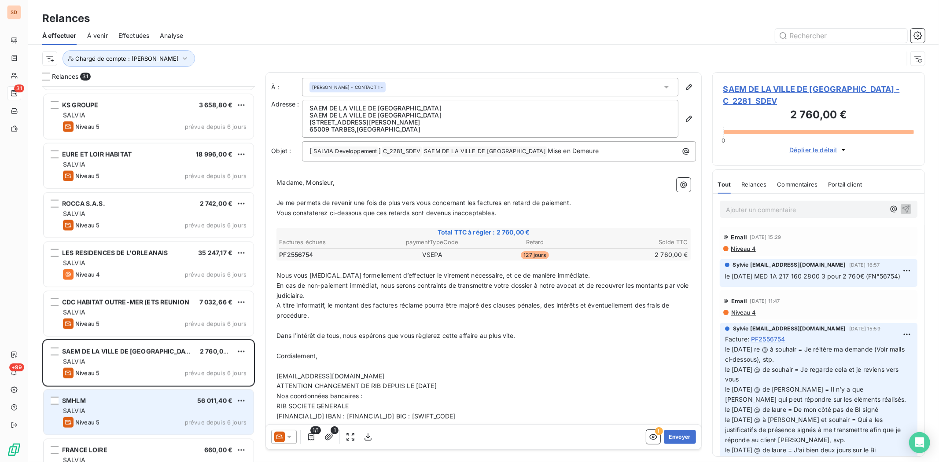
click at [89, 407] on div "SMHLM 56 011,40 € SALVIA Niveau 5 prévue depuis 6 jours" at bounding box center [149, 412] width 210 height 45
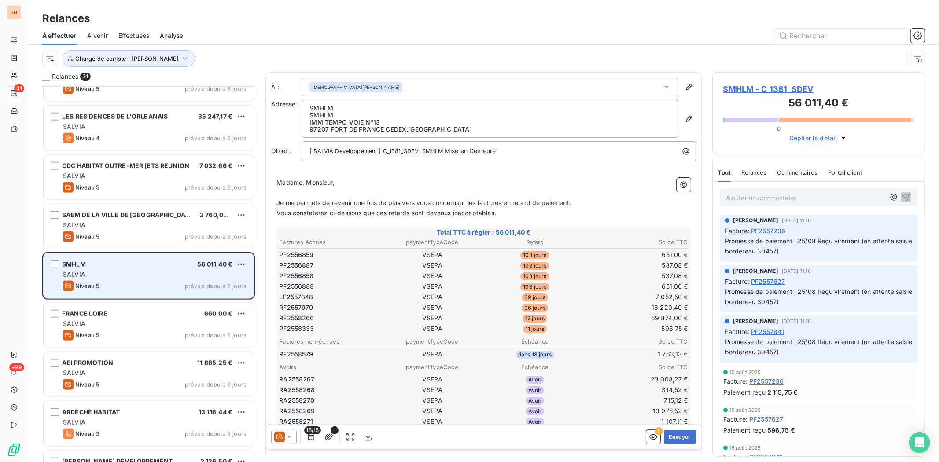
scroll to position [979, 0]
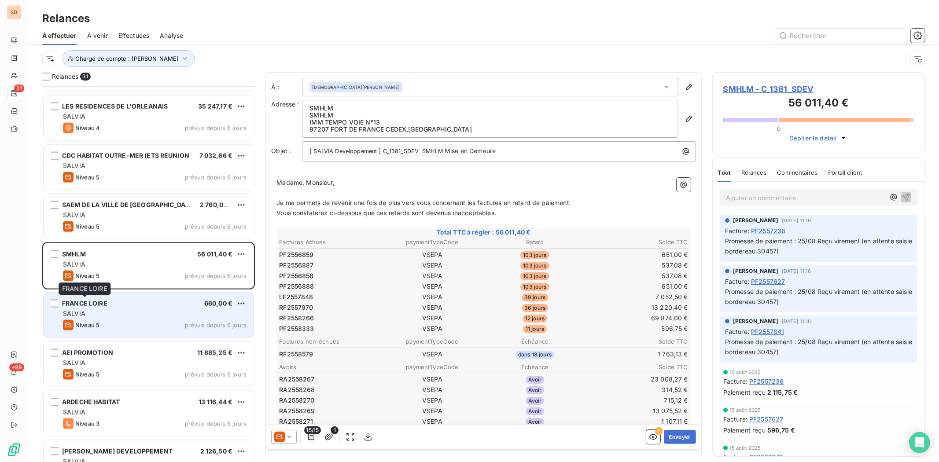
click at [84, 303] on span "FRANCE LOIRE" at bounding box center [84, 303] width 45 height 7
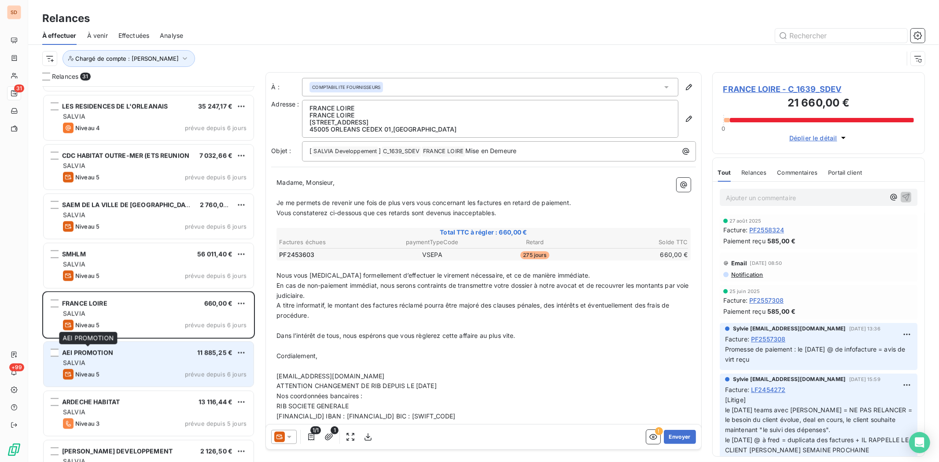
click at [81, 350] on span "AEI PROMOTION" at bounding box center [87, 352] width 51 height 7
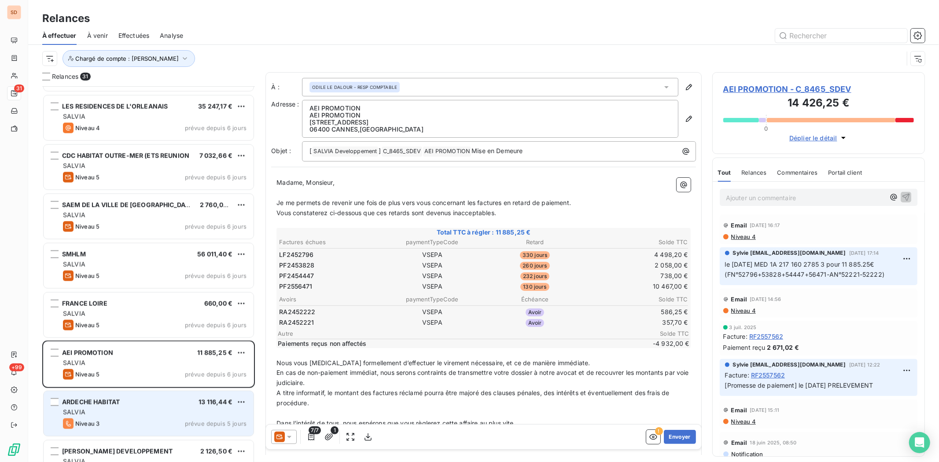
click at [74, 402] on span "ARDECHE HABITAT" at bounding box center [91, 402] width 58 height 7
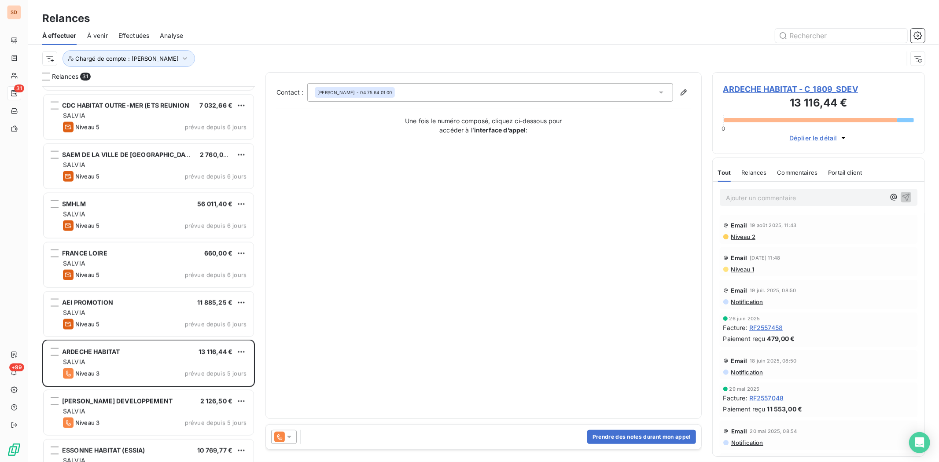
scroll to position [1077, 0]
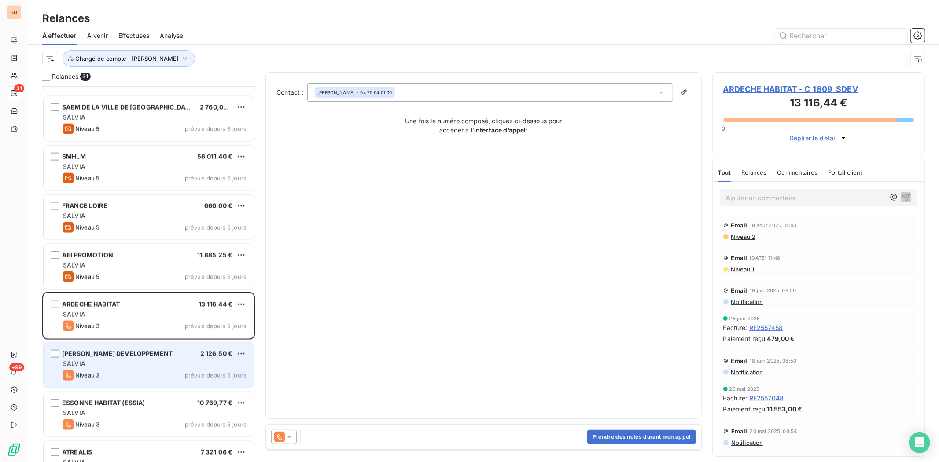
click at [91, 355] on span "TAMARINS DEVELOPPEMENT" at bounding box center [117, 353] width 111 height 7
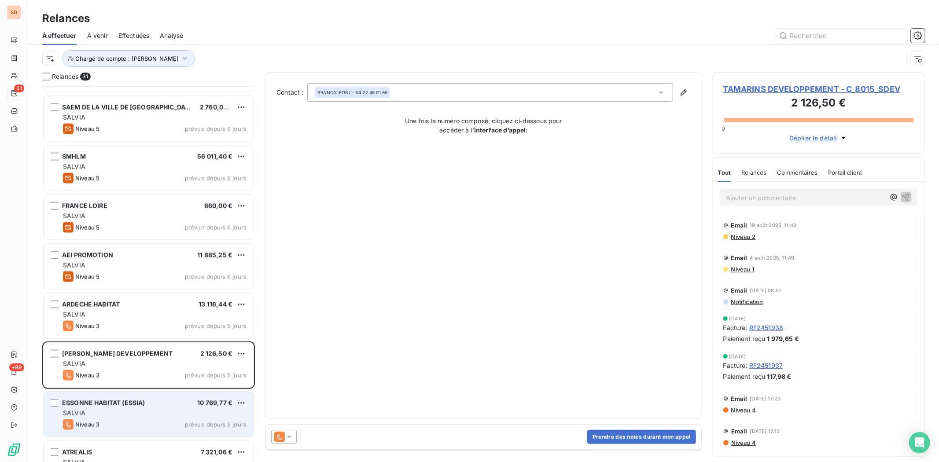
click at [73, 401] on span "ESSONNE HABITAT (ESSIA)" at bounding box center [103, 402] width 83 height 7
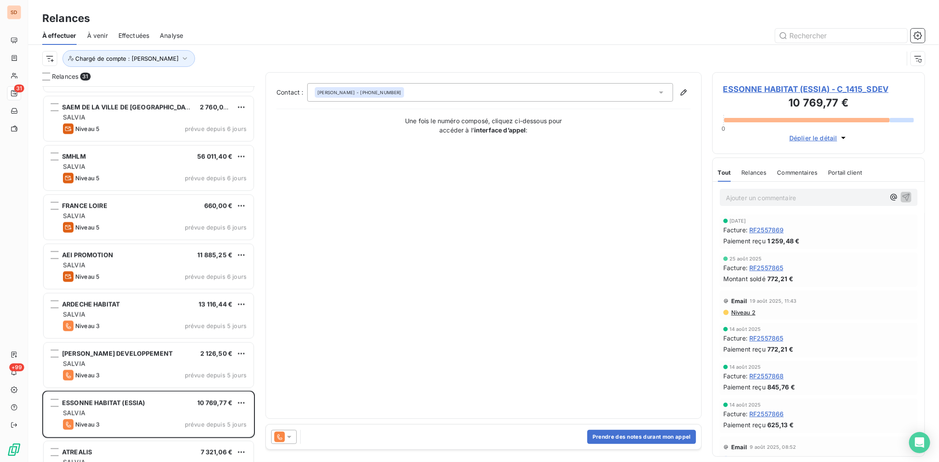
scroll to position [1126, 0]
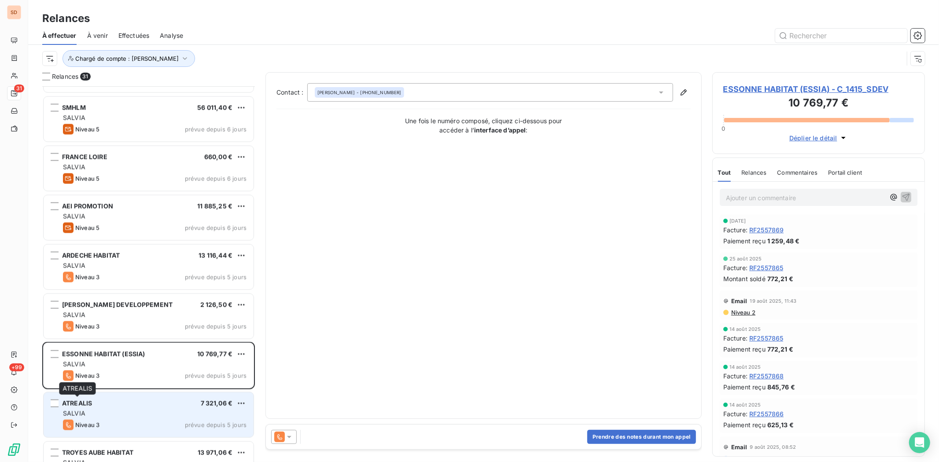
click at [81, 407] on div "ATREALIS" at bounding box center [77, 403] width 30 height 9
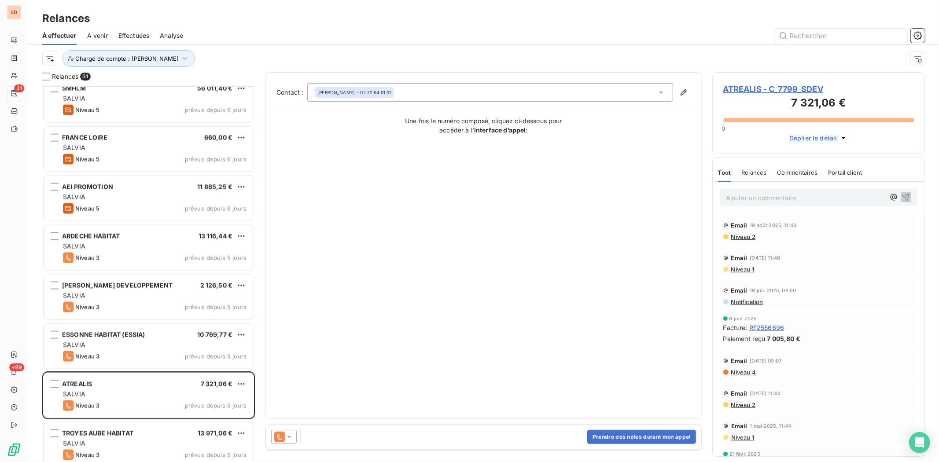
scroll to position [1153, 0]
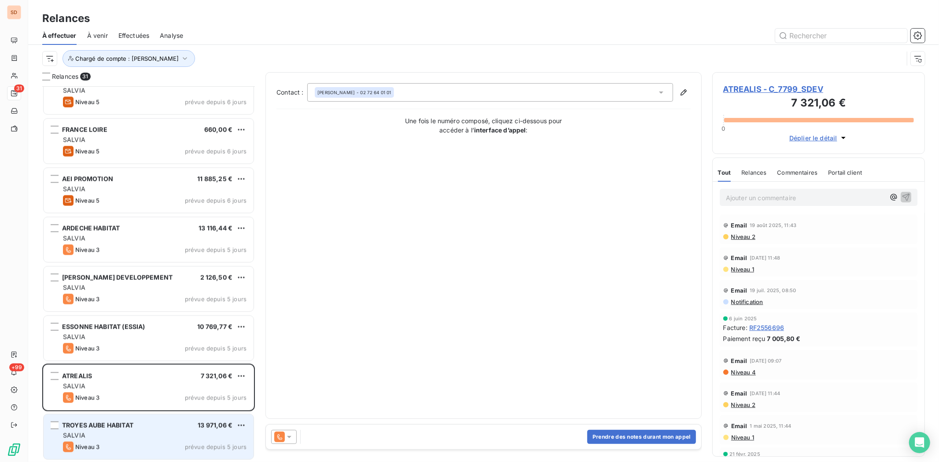
click at [81, 424] on span "TROYES AUBE HABITAT" at bounding box center [97, 425] width 71 height 7
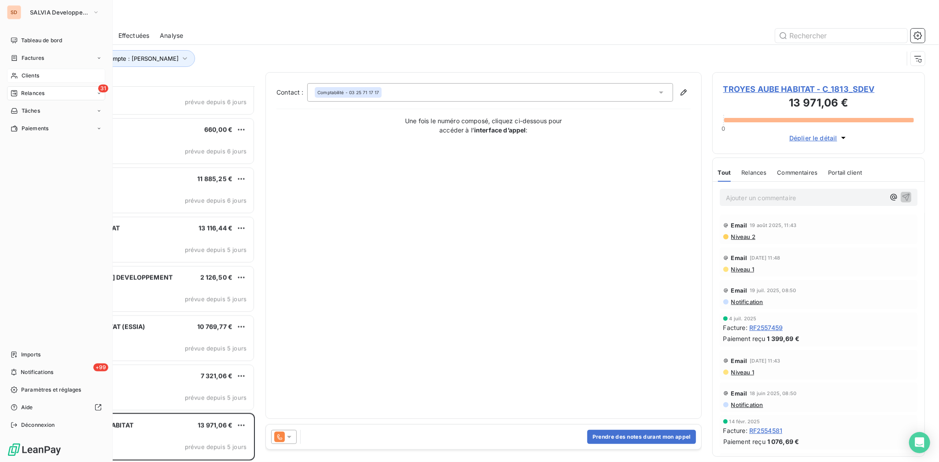
click at [25, 78] on span "Clients" at bounding box center [31, 76] width 18 height 8
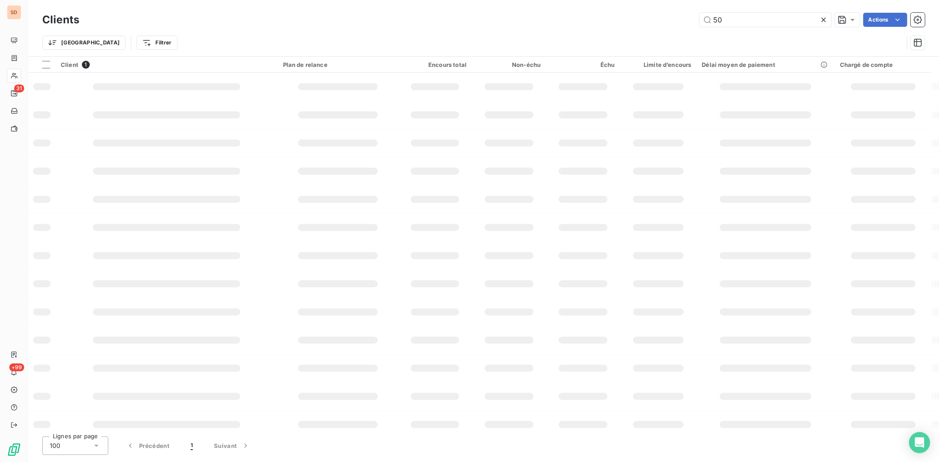
type input "5"
type input "8477"
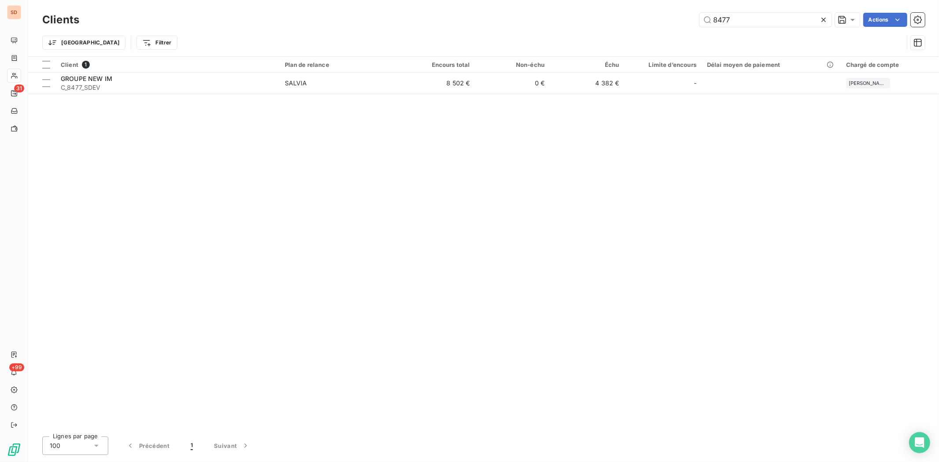
drag, startPoint x: 741, startPoint y: 19, endPoint x: 688, endPoint y: 18, distance: 53.7
click at [688, 18] on div "8477 Actions" at bounding box center [508, 20] width 836 height 14
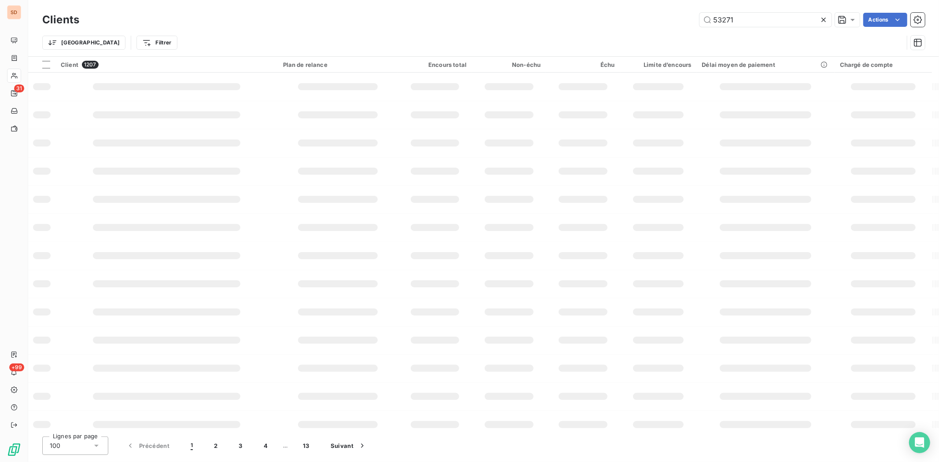
type input "53271"
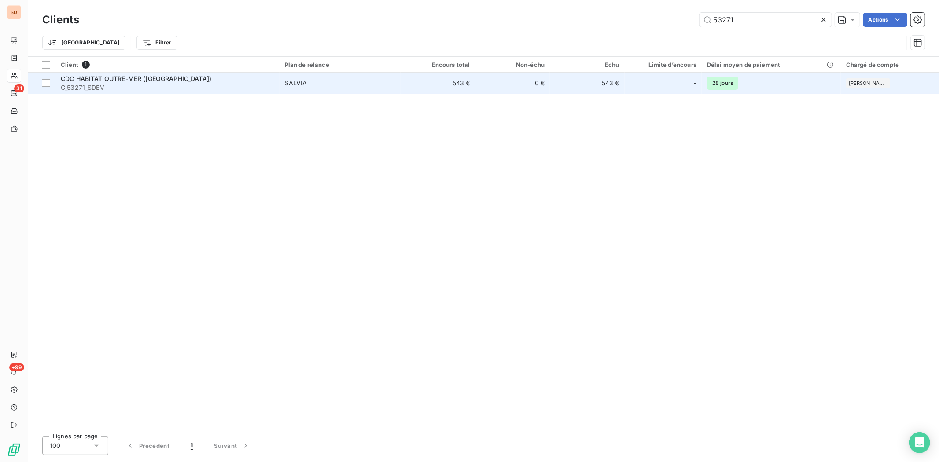
click at [130, 77] on span "CDC HABITAT OUTRE-MER ([GEOGRAPHIC_DATA])" at bounding box center [136, 78] width 151 height 7
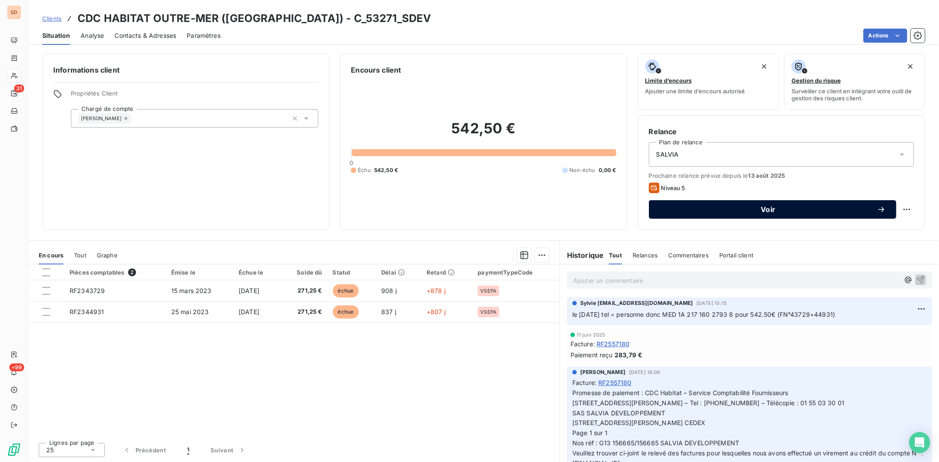
click at [720, 212] on span "Voir" at bounding box center [769, 209] width 218 height 7
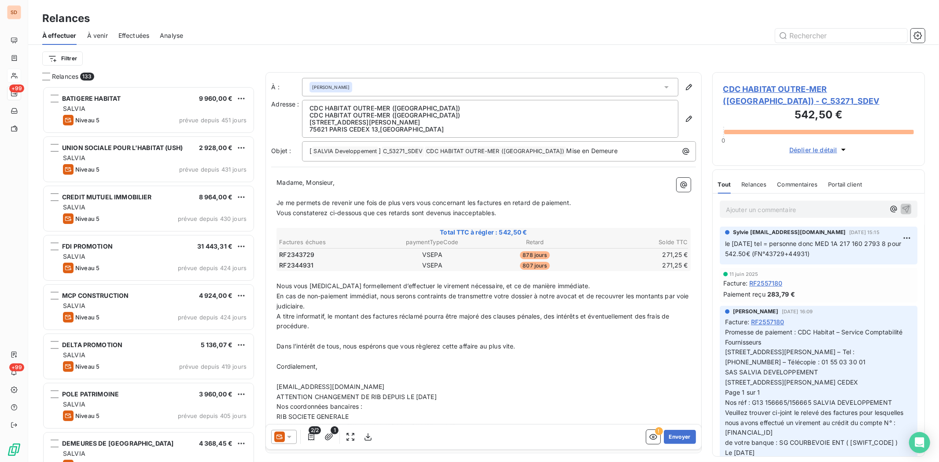
scroll to position [368, 205]
click at [288, 433] on icon at bounding box center [289, 437] width 9 height 9
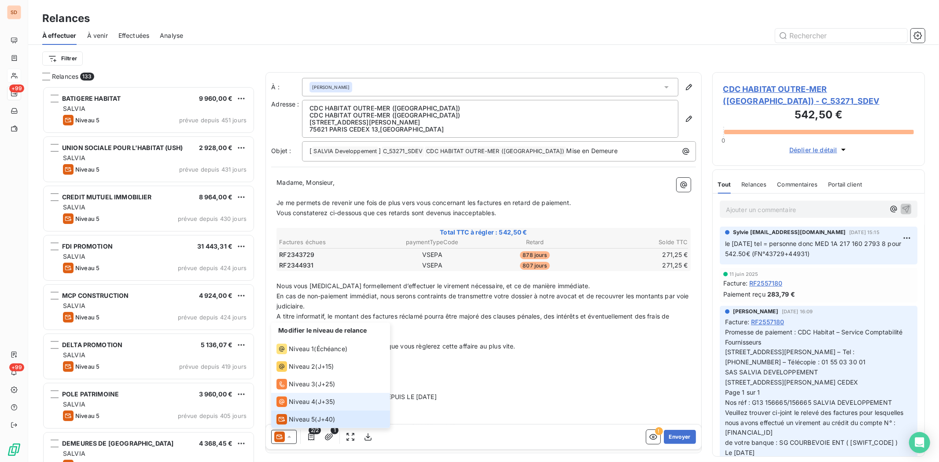
click at [291, 404] on span "Niveau 4" at bounding box center [302, 402] width 26 height 9
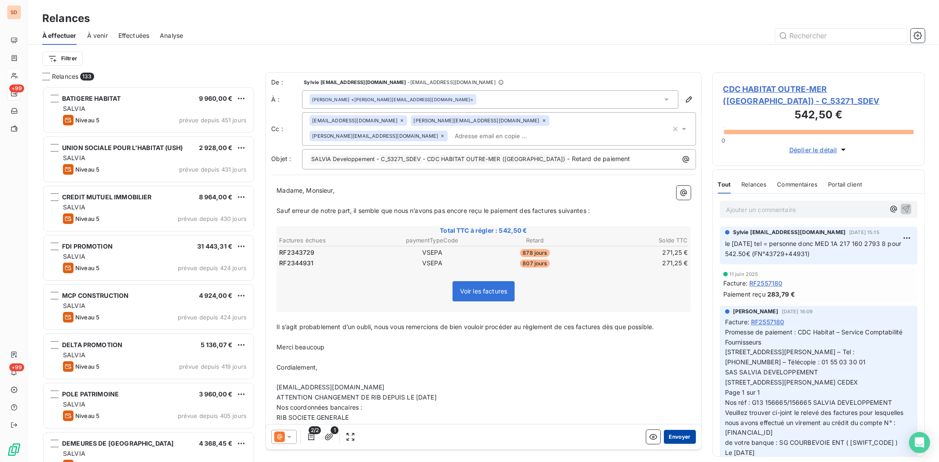
click at [664, 438] on button "Envoyer" at bounding box center [680, 437] width 32 height 14
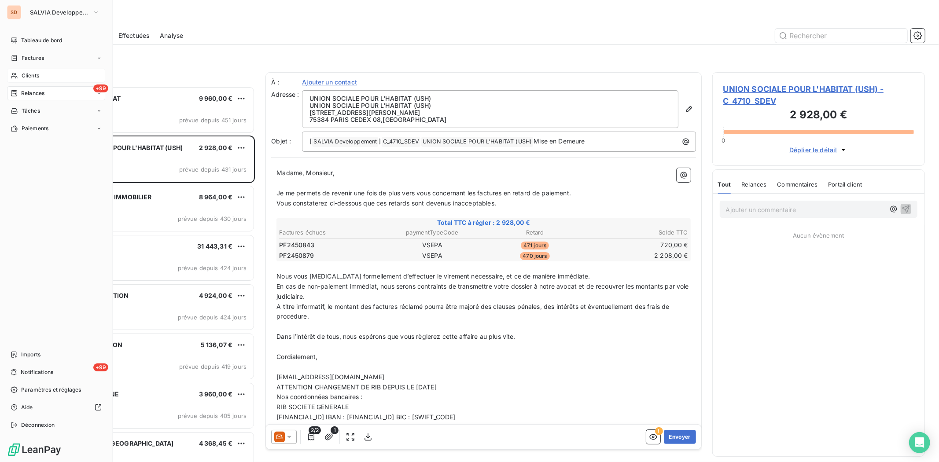
click at [26, 74] on span "Clients" at bounding box center [31, 76] width 18 height 8
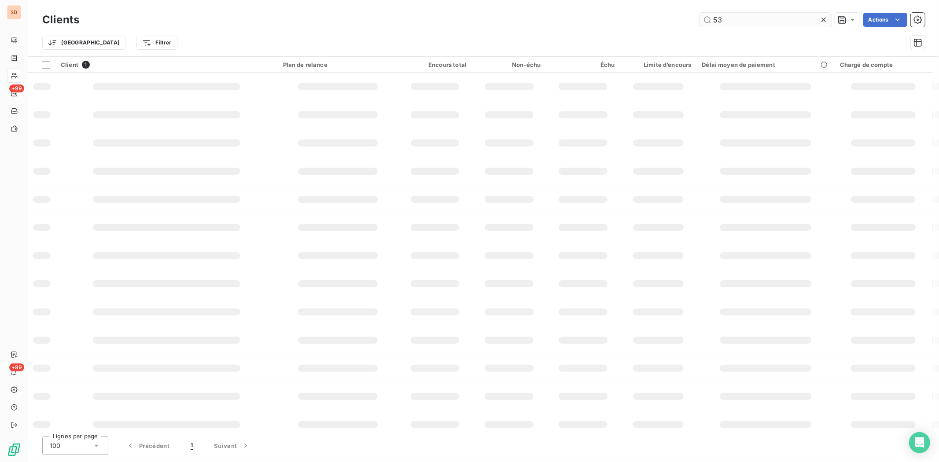
type input "5"
type input "425"
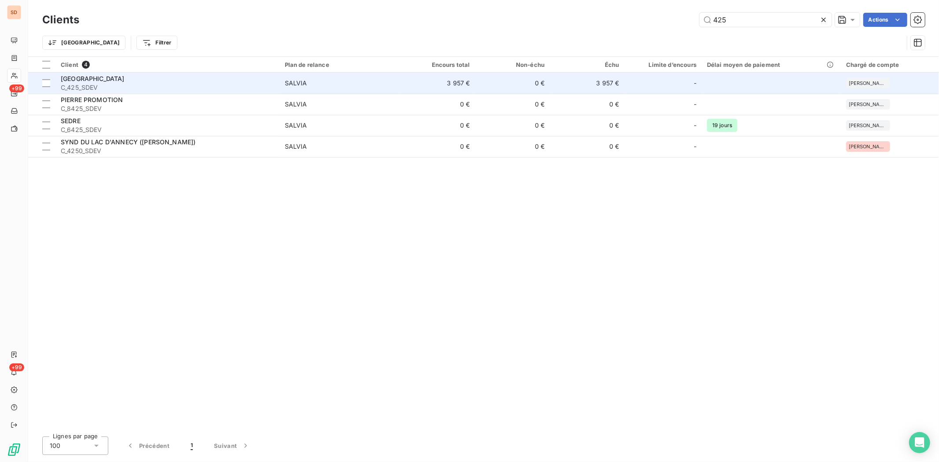
click at [81, 78] on span "MAIRIE DE VILLEPARISIS" at bounding box center [93, 78] width 64 height 7
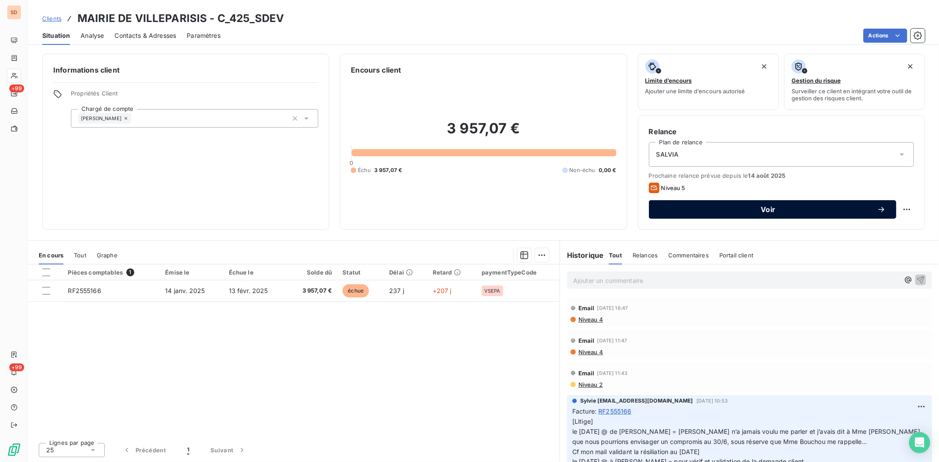
click at [686, 211] on span "Voir" at bounding box center [769, 209] width 218 height 7
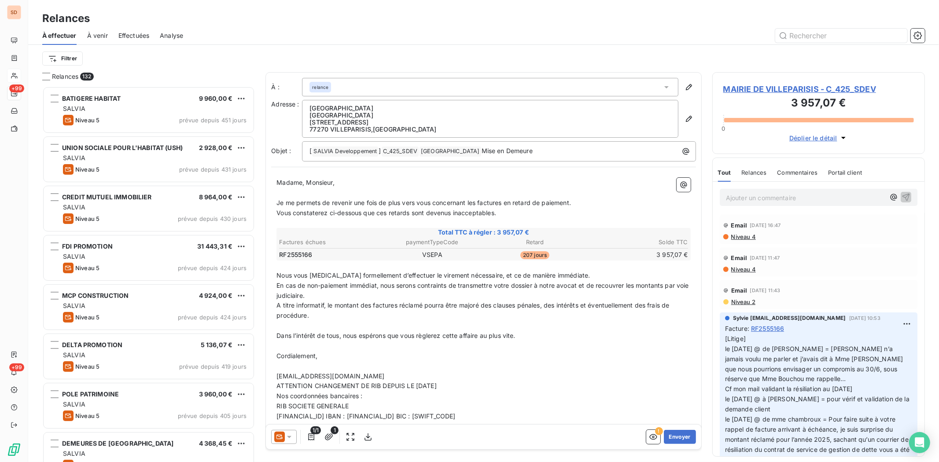
scroll to position [368, 205]
click at [291, 435] on icon at bounding box center [289, 437] width 9 height 9
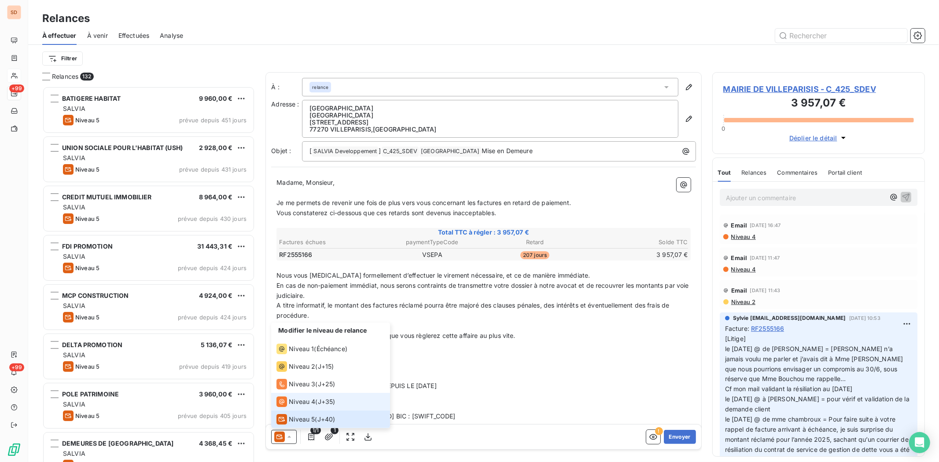
click at [289, 401] on span "Niveau 4" at bounding box center [302, 402] width 26 height 9
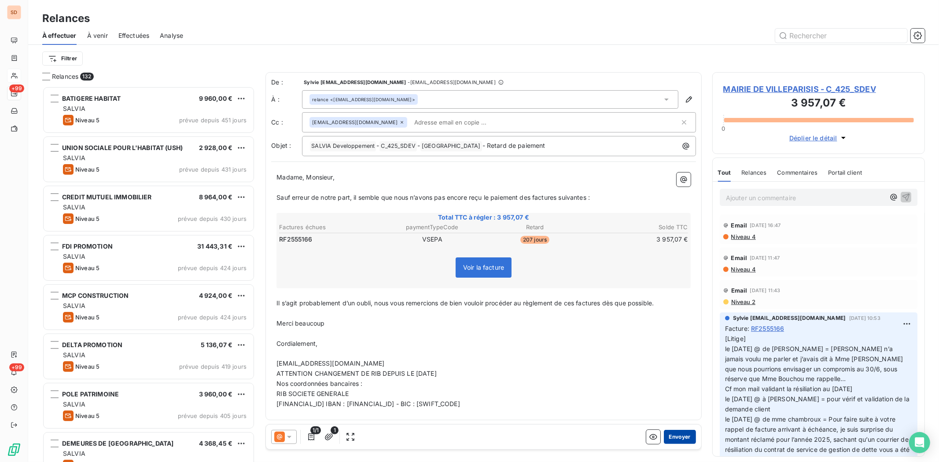
click at [681, 435] on button "Envoyer" at bounding box center [680, 437] width 32 height 14
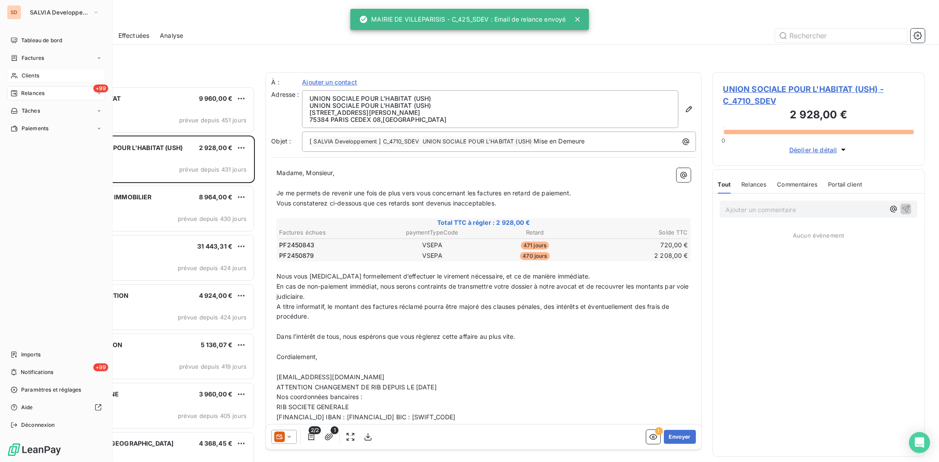
drag, startPoint x: 23, startPoint y: 77, endPoint x: 82, endPoint y: 81, distance: 59.6
click at [26, 78] on span "Clients" at bounding box center [31, 76] width 18 height 8
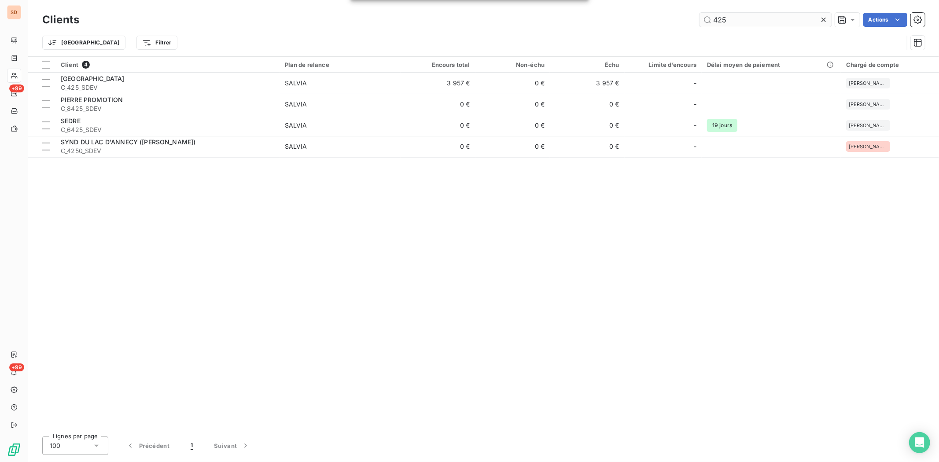
drag, startPoint x: 706, startPoint y: 21, endPoint x: 700, endPoint y: 20, distance: 5.8
click at [700, 20] on input "425" at bounding box center [766, 20] width 132 height 14
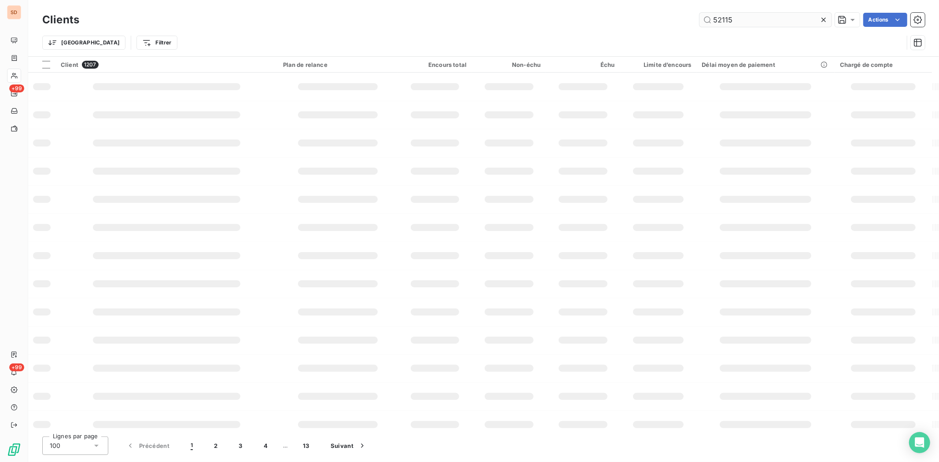
type input "52115"
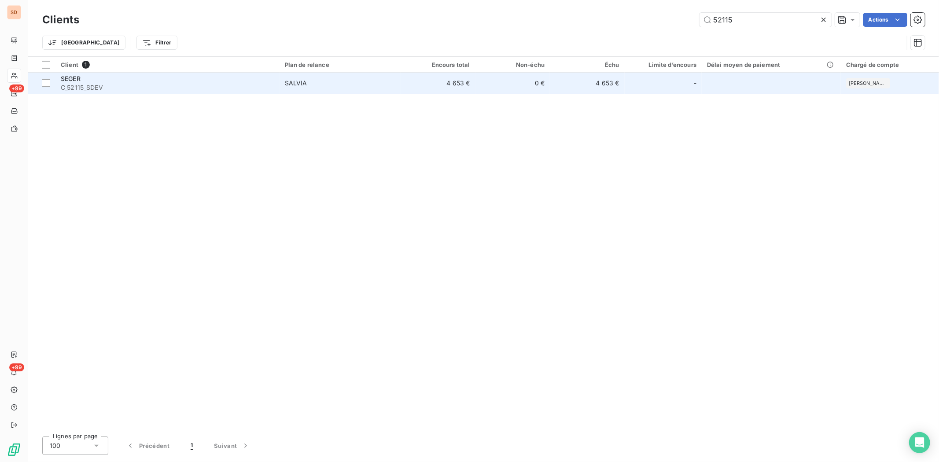
click at [78, 85] on span "C_52115_SDEV" at bounding box center [168, 87] width 214 height 9
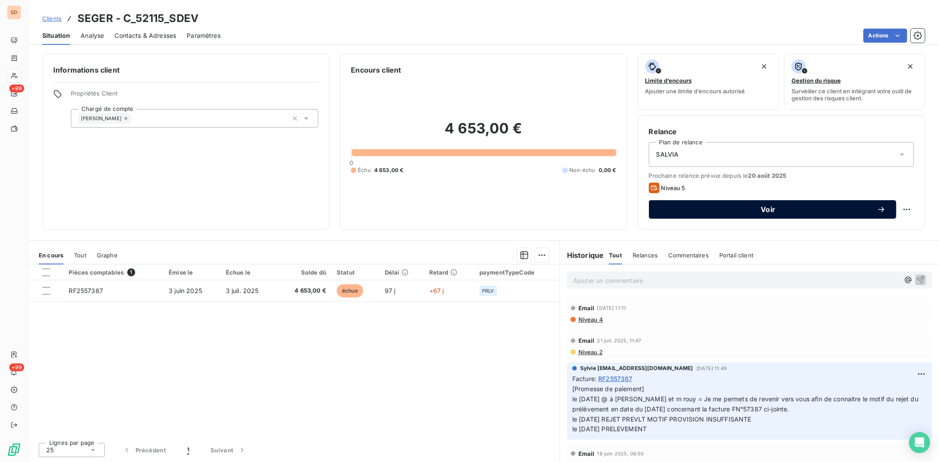
click at [696, 204] on button "Voir" at bounding box center [773, 209] width 248 height 18
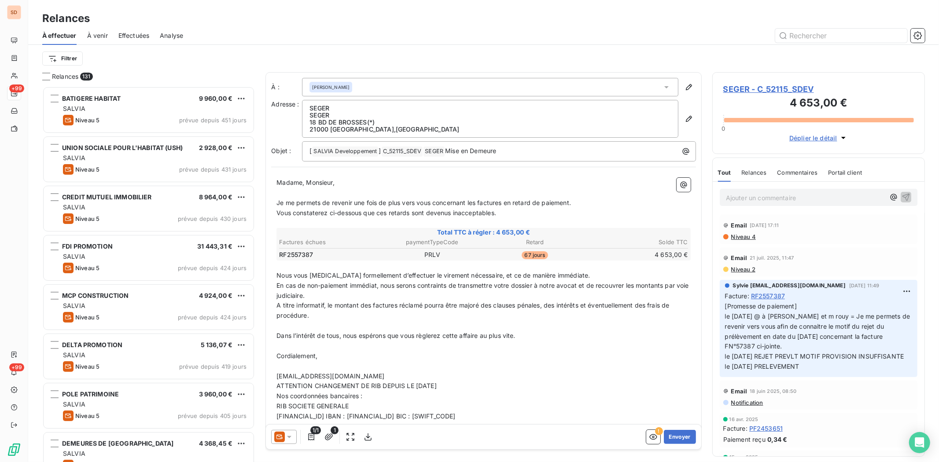
scroll to position [368, 205]
click at [292, 437] on icon at bounding box center [289, 437] width 9 height 9
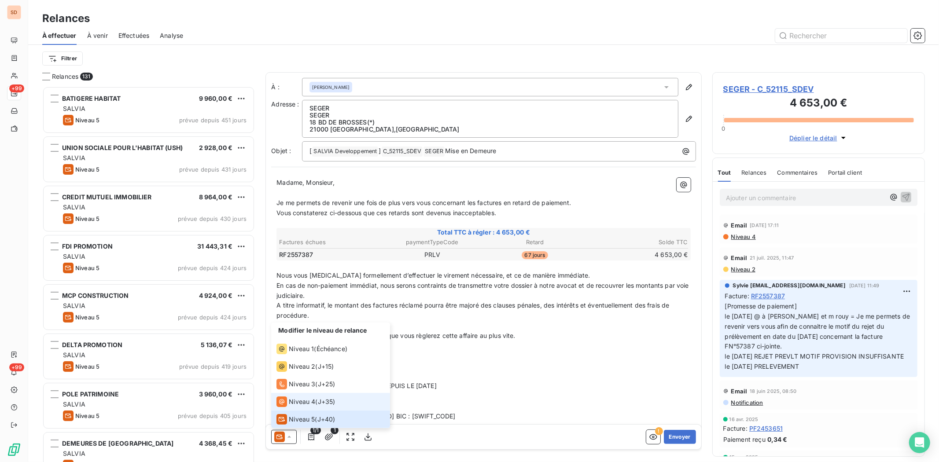
click at [299, 399] on span "Niveau 4" at bounding box center [302, 402] width 26 height 9
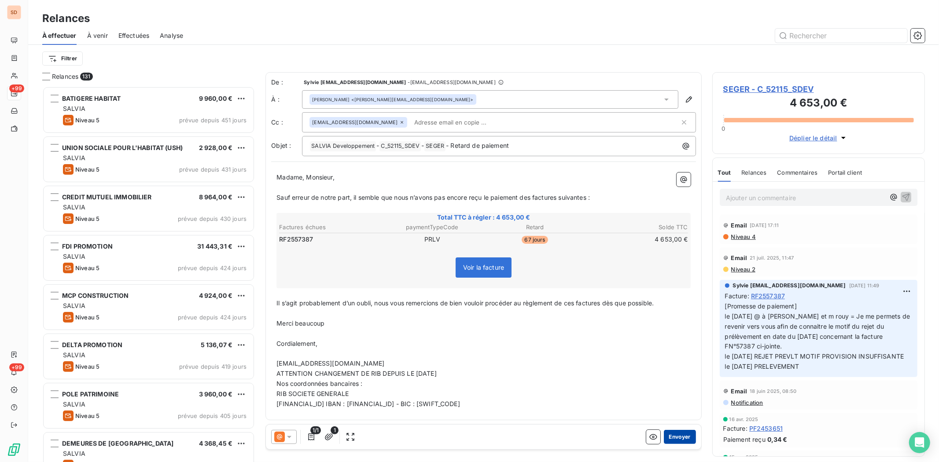
click at [671, 434] on button "Envoyer" at bounding box center [680, 437] width 32 height 14
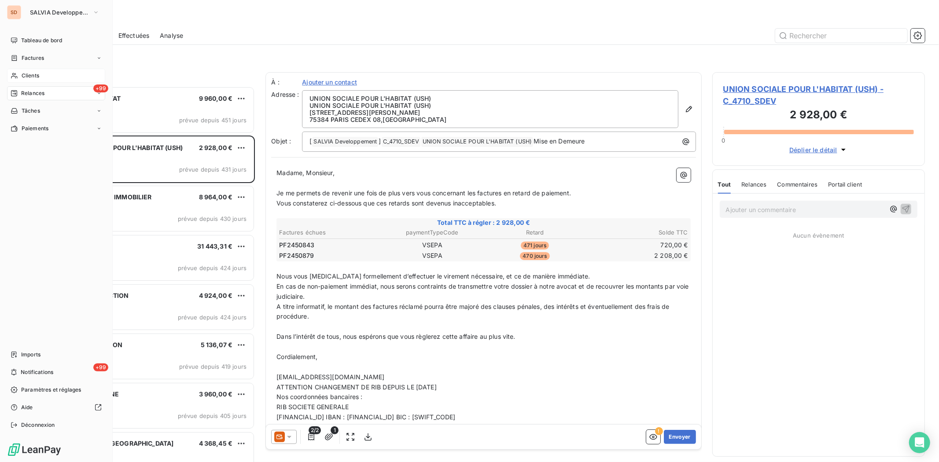
click at [22, 76] on span "Clients" at bounding box center [31, 76] width 18 height 8
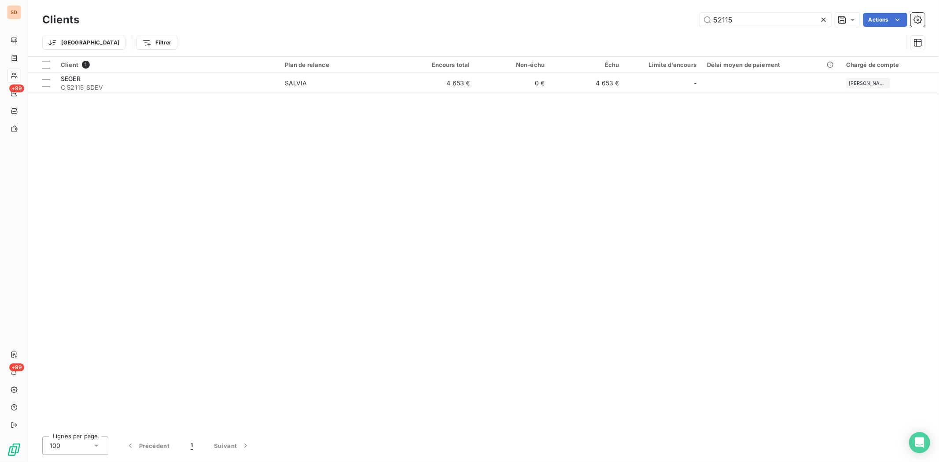
drag, startPoint x: 714, startPoint y: 19, endPoint x: 666, endPoint y: 24, distance: 47.8
click at [666, 24] on div "52115 Actions" at bounding box center [508, 20] width 836 height 14
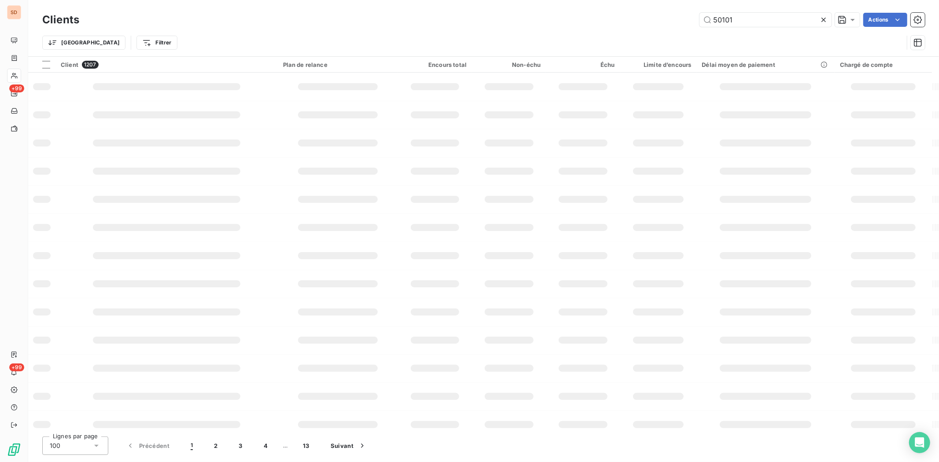
type input "50101"
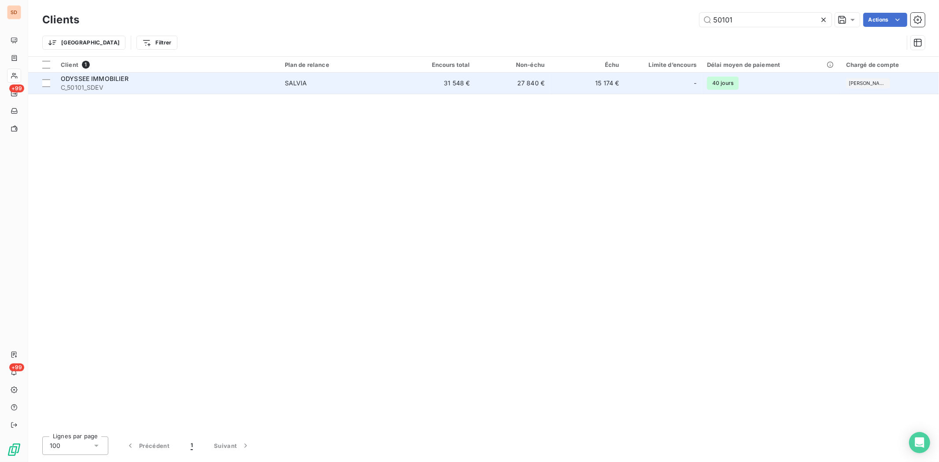
click at [87, 82] on div "ODYSSEE IMMOBILIER" at bounding box center [168, 78] width 214 height 9
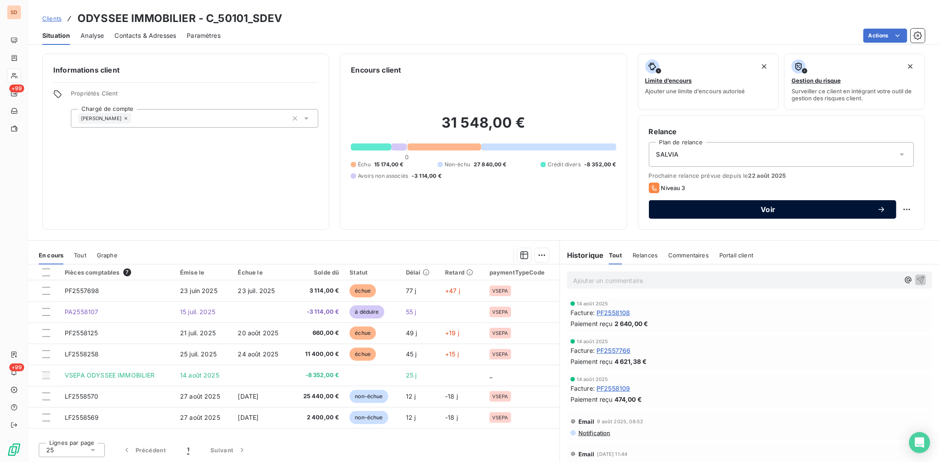
click at [711, 210] on span "Voir" at bounding box center [769, 209] width 218 height 7
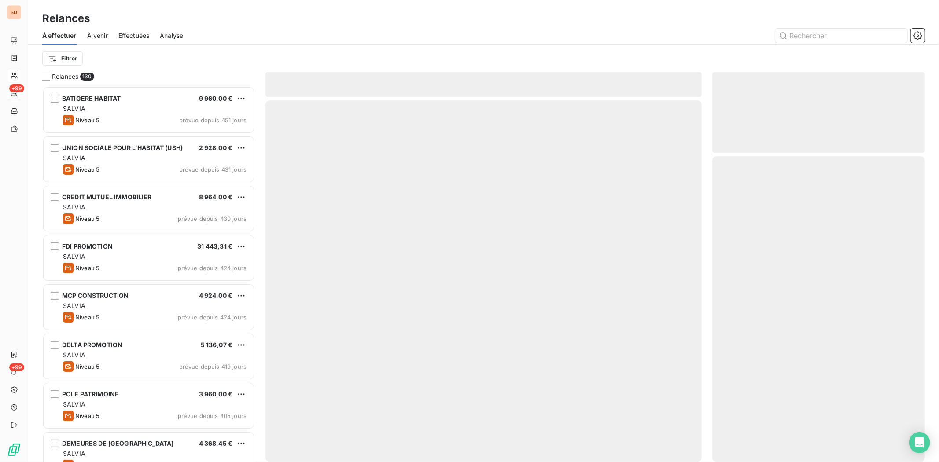
scroll to position [368, 205]
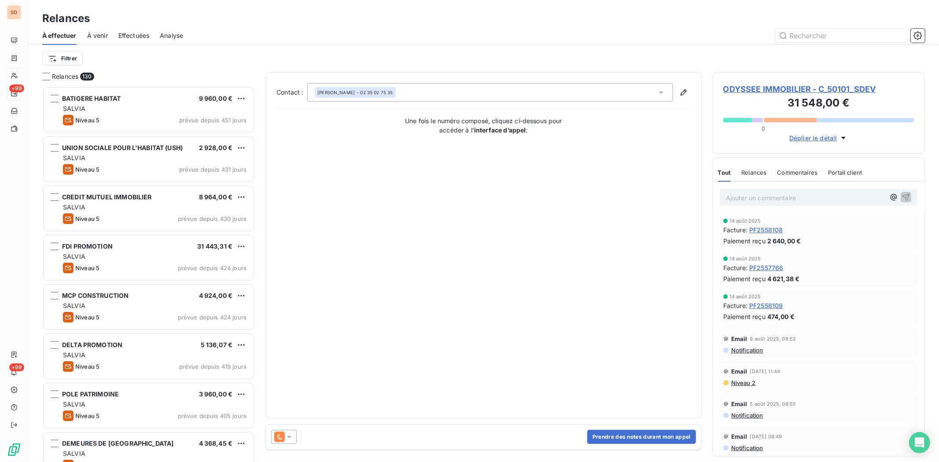
click at [291, 437] on icon at bounding box center [289, 437] width 9 height 9
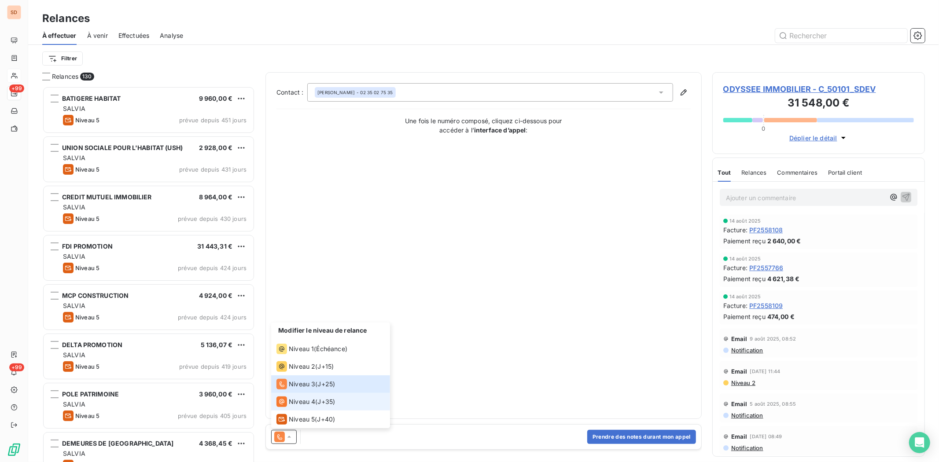
click at [299, 402] on span "Niveau 4" at bounding box center [302, 402] width 26 height 9
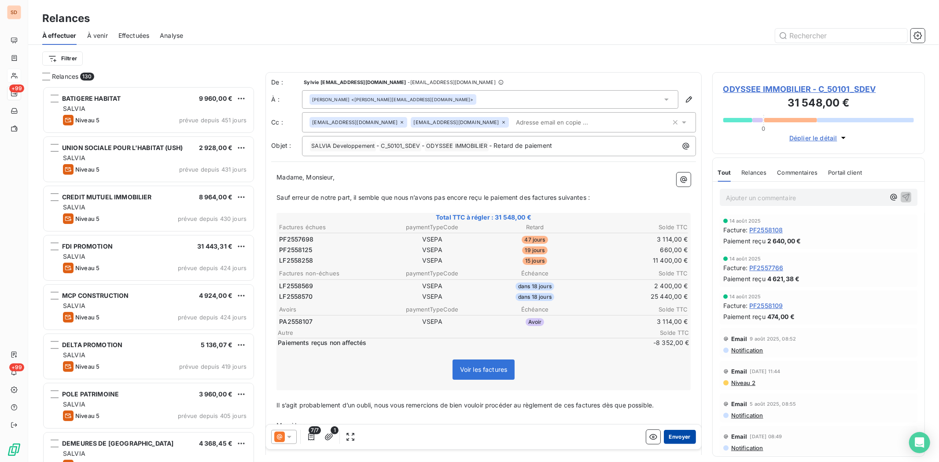
click at [664, 437] on button "Envoyer" at bounding box center [680, 437] width 32 height 14
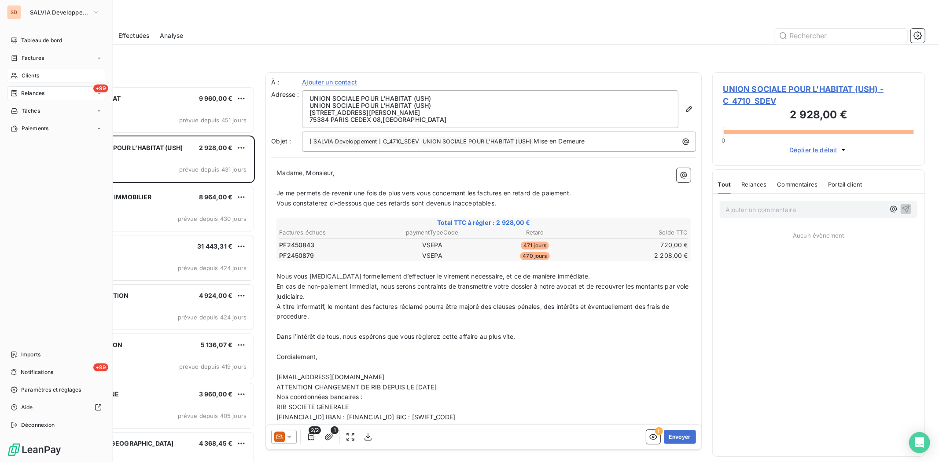
click at [33, 73] on span "Clients" at bounding box center [31, 76] width 18 height 8
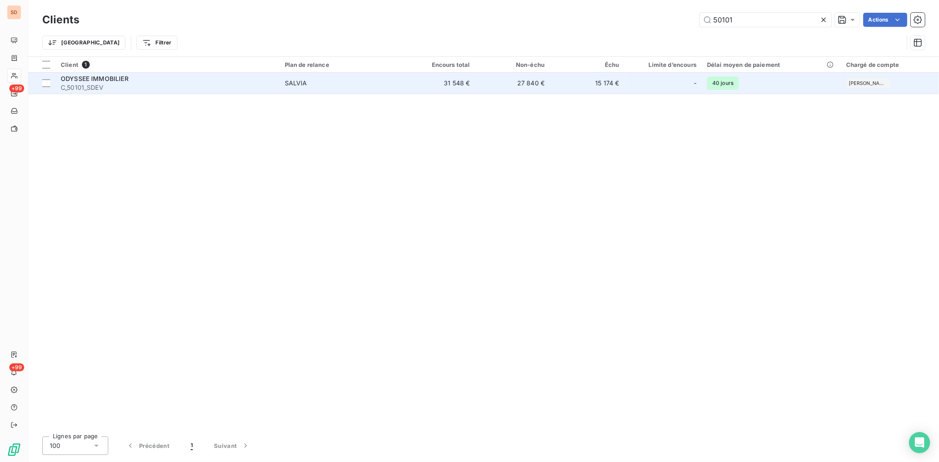
click at [90, 78] on span "ODYSSEE IMMOBILIER" at bounding box center [95, 78] width 68 height 7
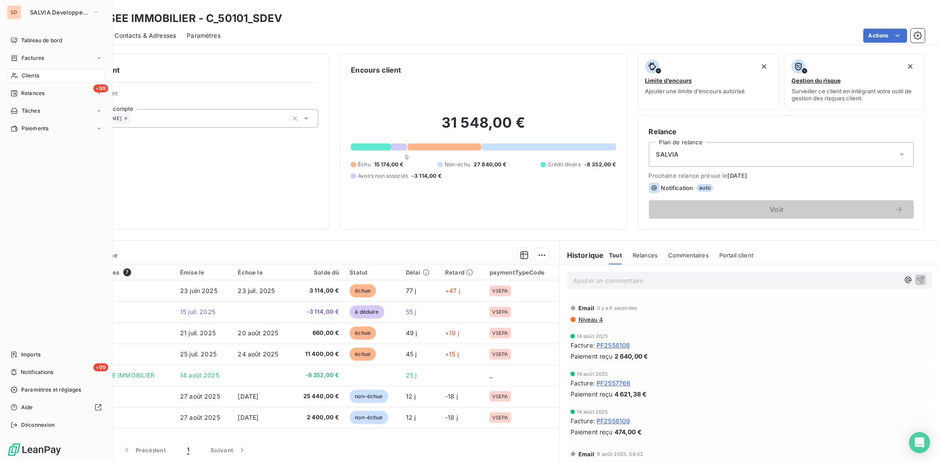
click at [22, 73] on span "Clients" at bounding box center [31, 76] width 18 height 8
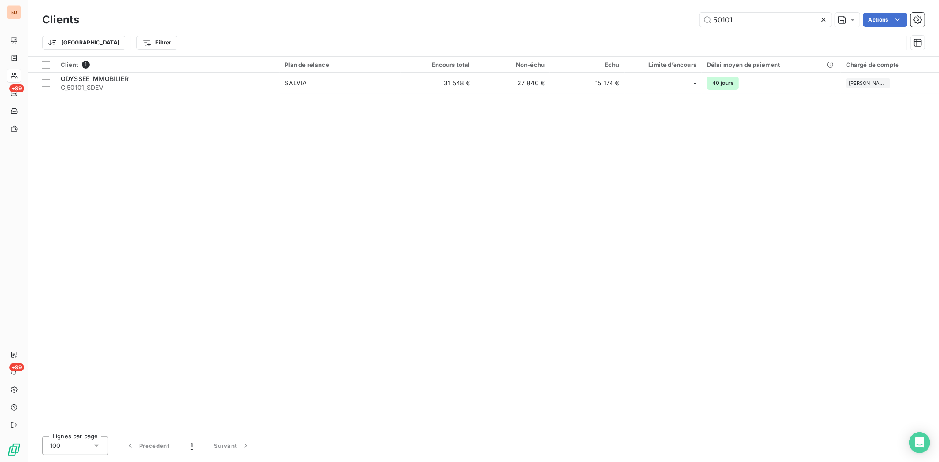
drag, startPoint x: 739, startPoint y: 21, endPoint x: 679, endPoint y: 26, distance: 59.7
click at [679, 26] on div "50101 Actions" at bounding box center [508, 20] width 836 height 14
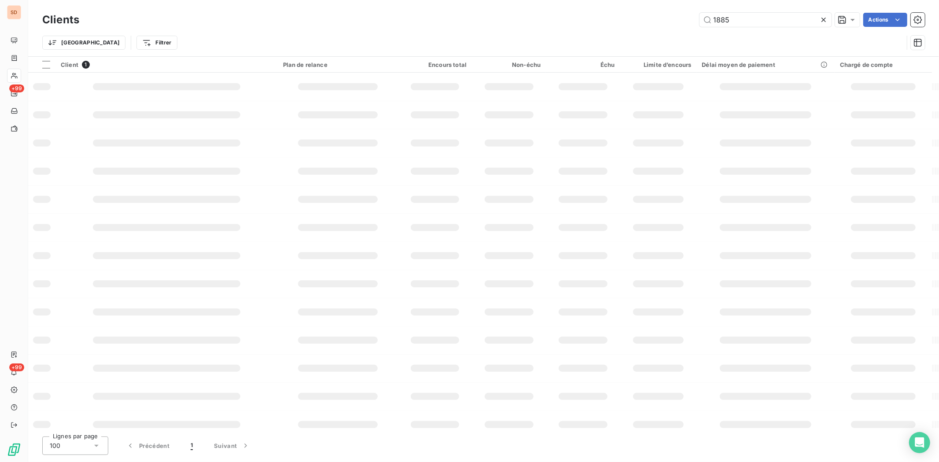
type input "1885"
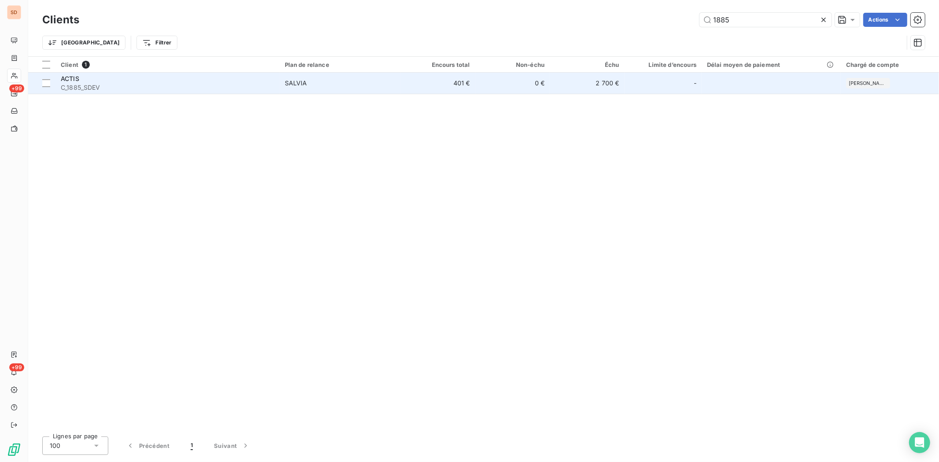
click at [72, 76] on span "ACTIS" at bounding box center [70, 78] width 18 height 7
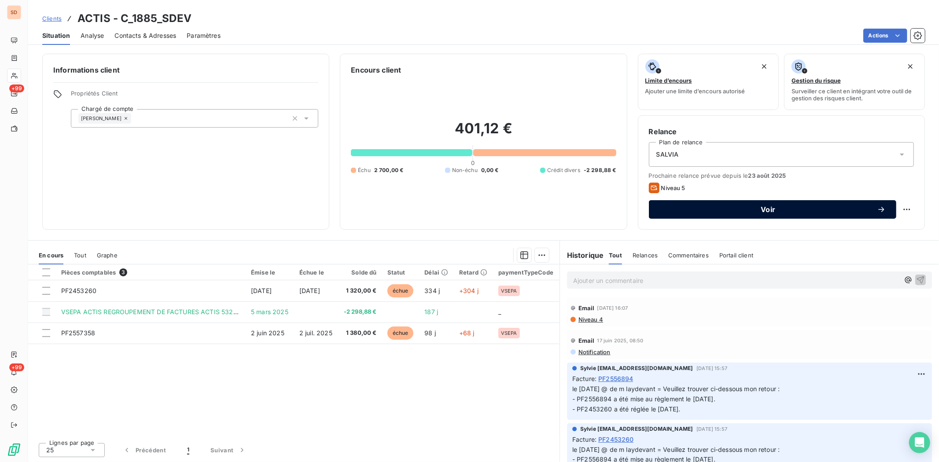
click at [719, 214] on div "Voir" at bounding box center [773, 209] width 226 height 9
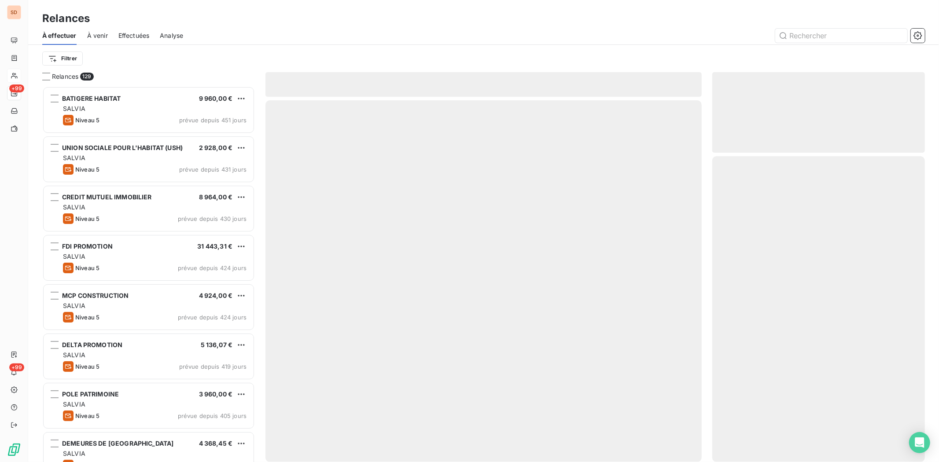
scroll to position [368, 205]
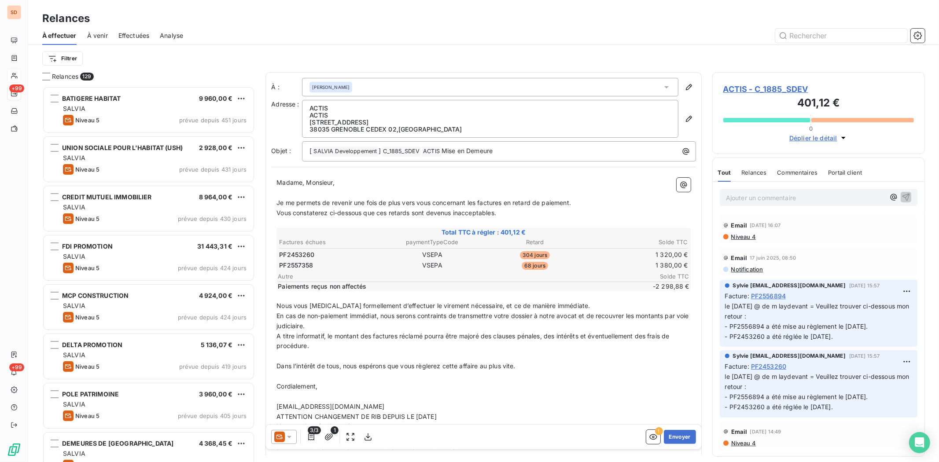
click at [294, 437] on div at bounding box center [284, 437] width 26 height 14
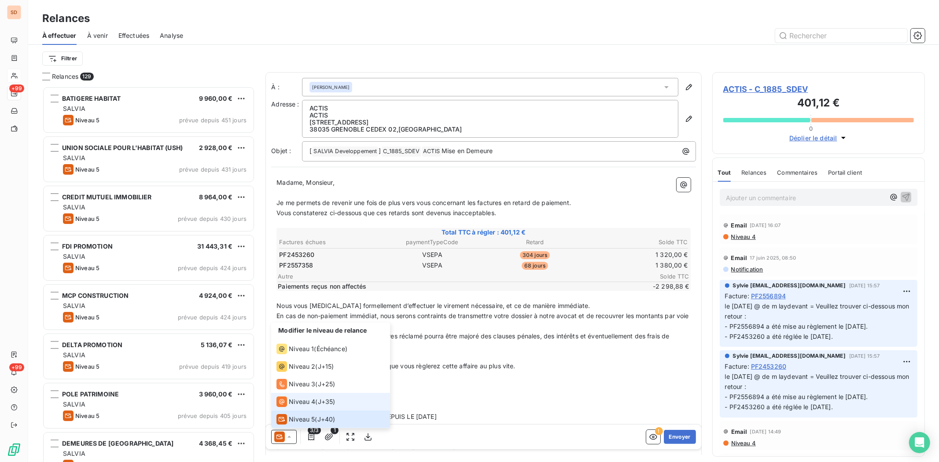
click at [297, 403] on span "Niveau 4" at bounding box center [302, 402] width 26 height 9
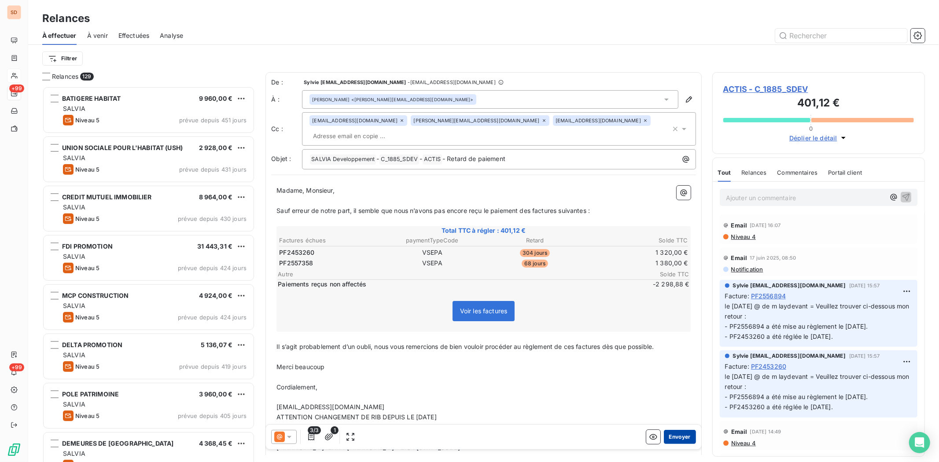
click at [674, 437] on button "Envoyer" at bounding box center [680, 437] width 32 height 14
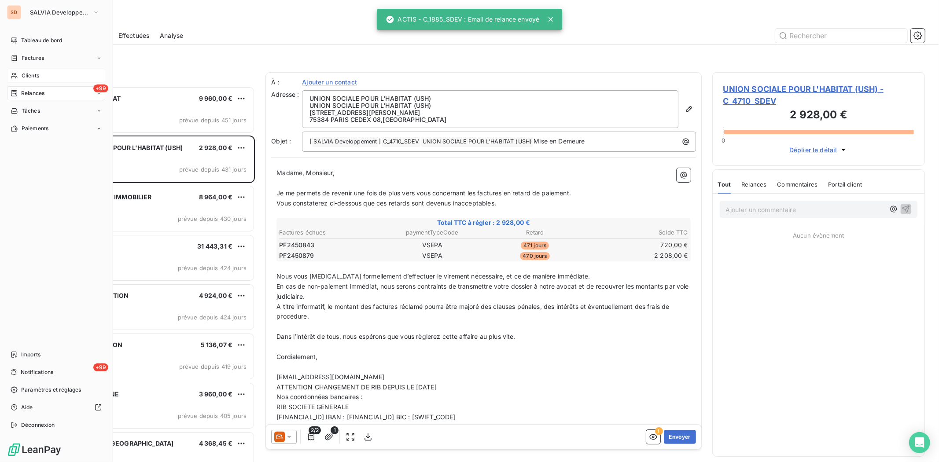
click at [19, 76] on div "Clients" at bounding box center [56, 76] width 98 height 14
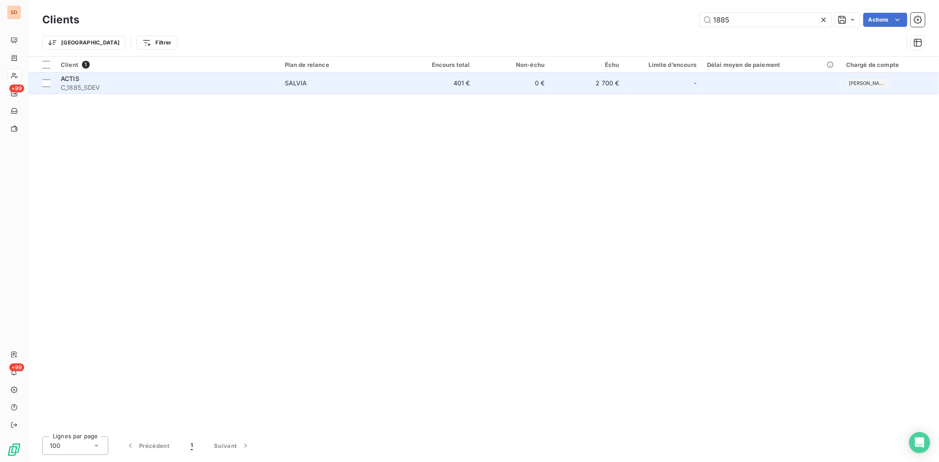
click at [81, 89] on span "C_1885_SDEV" at bounding box center [168, 87] width 214 height 9
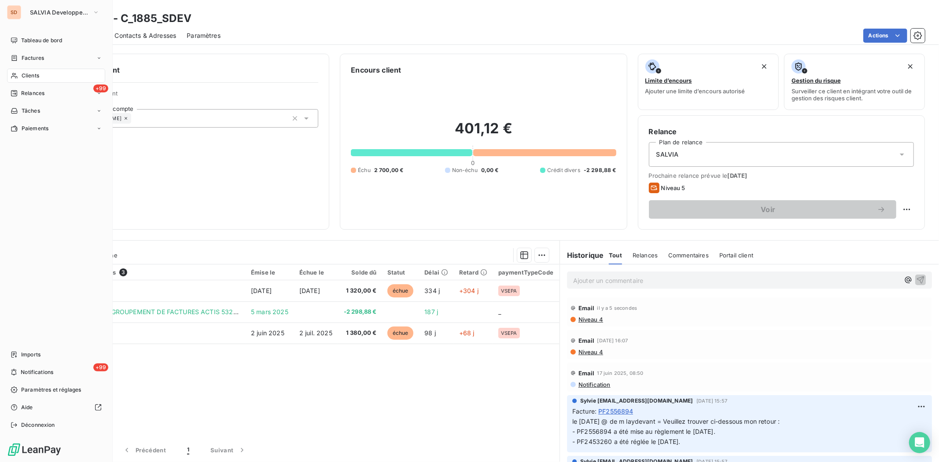
click at [12, 75] on icon at bounding box center [14, 75] width 7 height 7
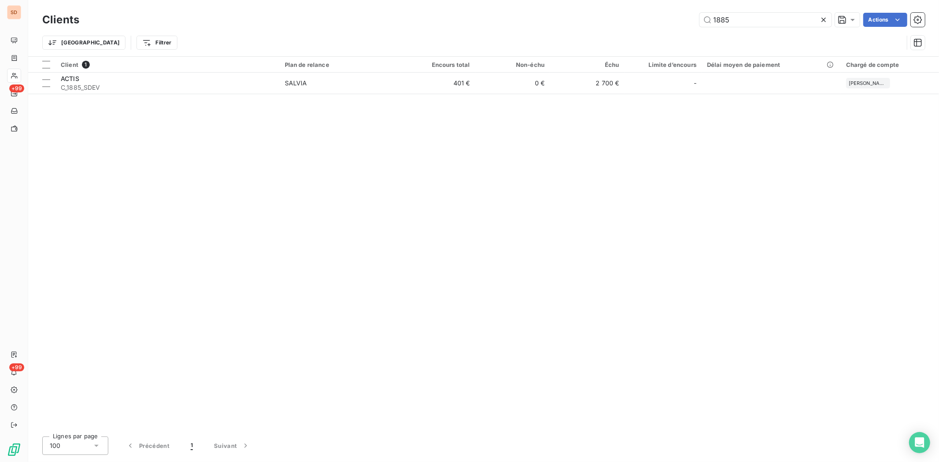
drag, startPoint x: 732, startPoint y: 19, endPoint x: 693, endPoint y: 19, distance: 38.8
click at [693, 19] on div "1885 Actions" at bounding box center [508, 20] width 836 height 14
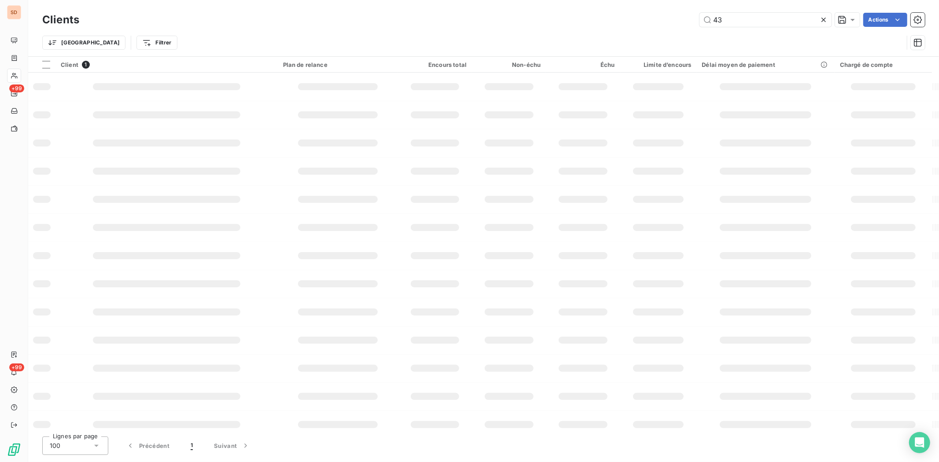
type input "43"
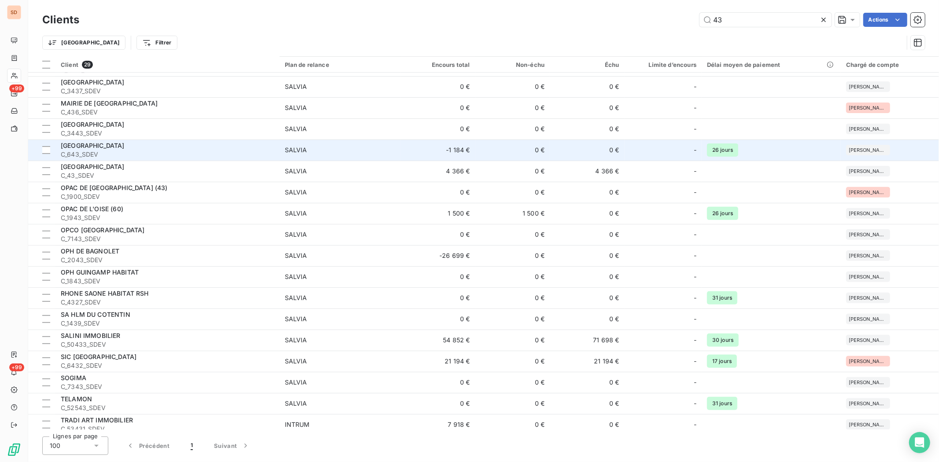
scroll to position [207, 0]
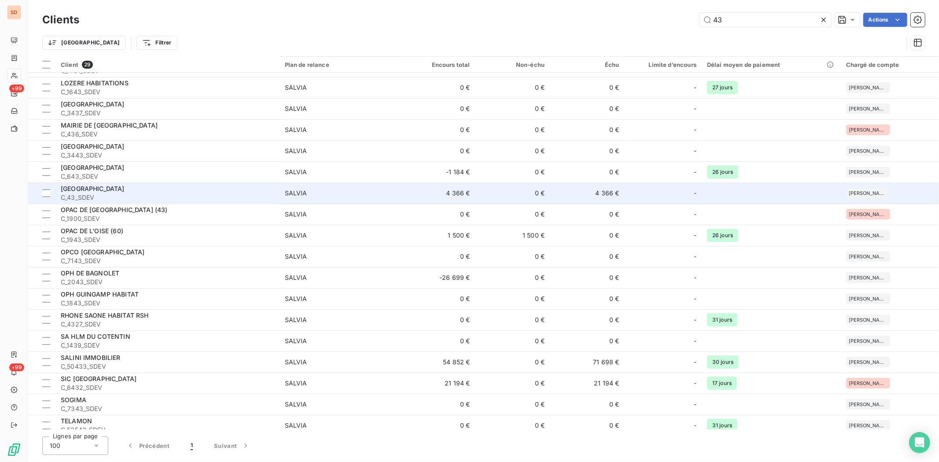
click at [112, 187] on span "MAIRIE DE SAINT OUEN" at bounding box center [93, 188] width 64 height 7
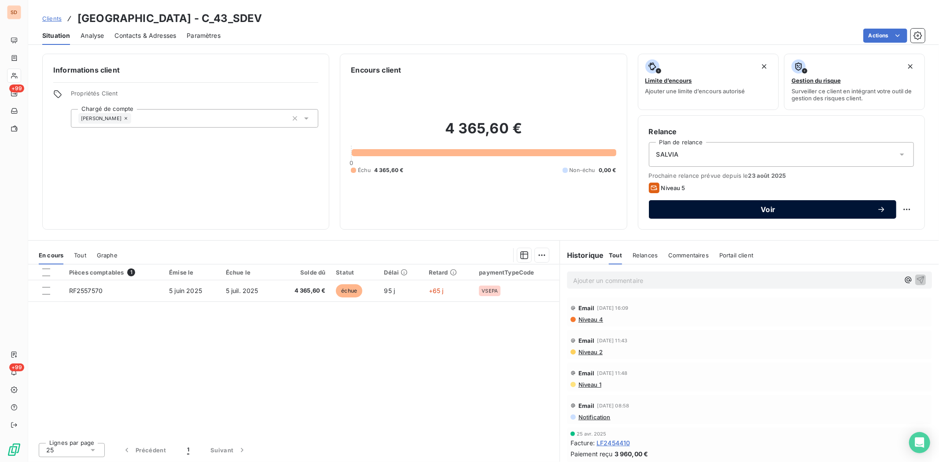
click at [715, 210] on span "Voir" at bounding box center [769, 209] width 218 height 7
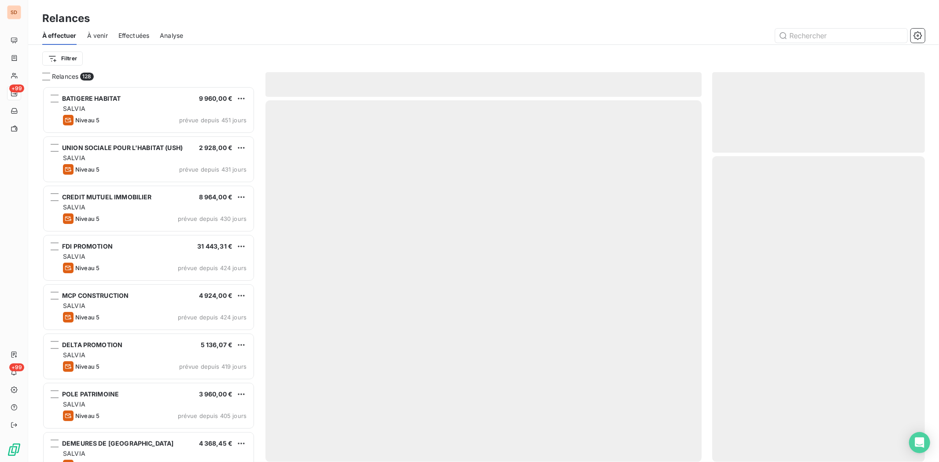
scroll to position [368, 205]
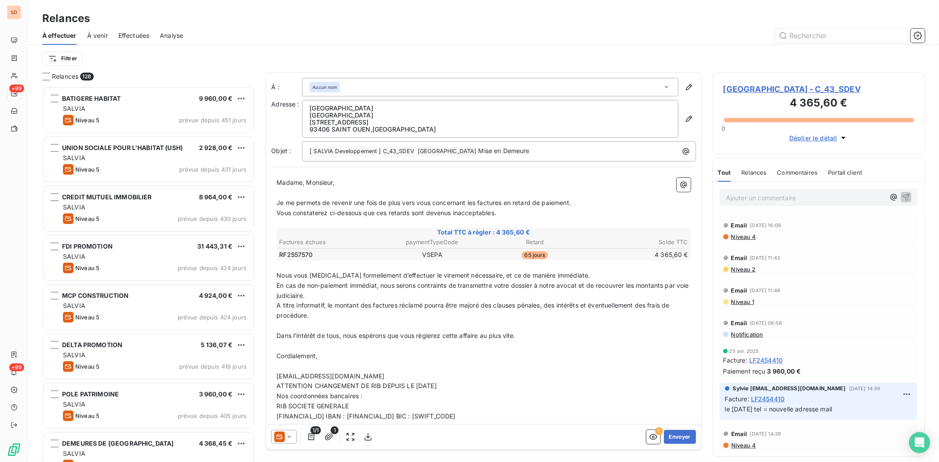
click at [293, 437] on icon at bounding box center [289, 437] width 9 height 9
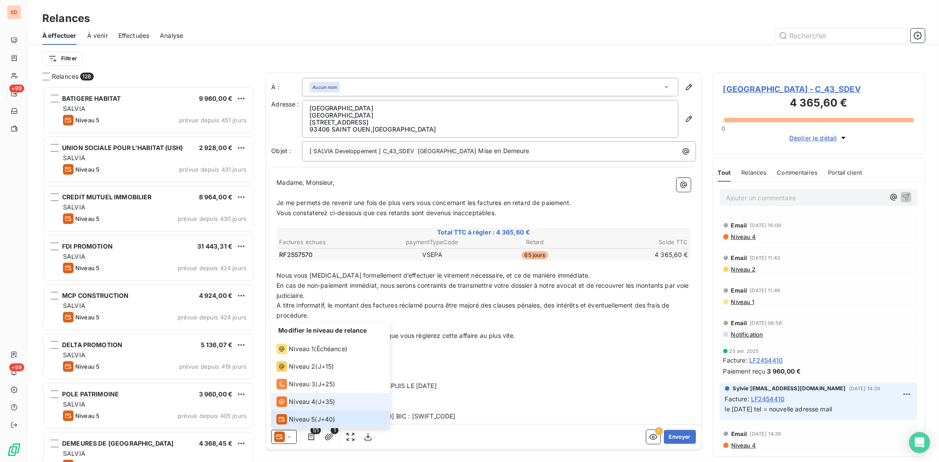
click at [290, 410] on li "Niveau 4 ( J+35 )" at bounding box center [330, 402] width 119 height 18
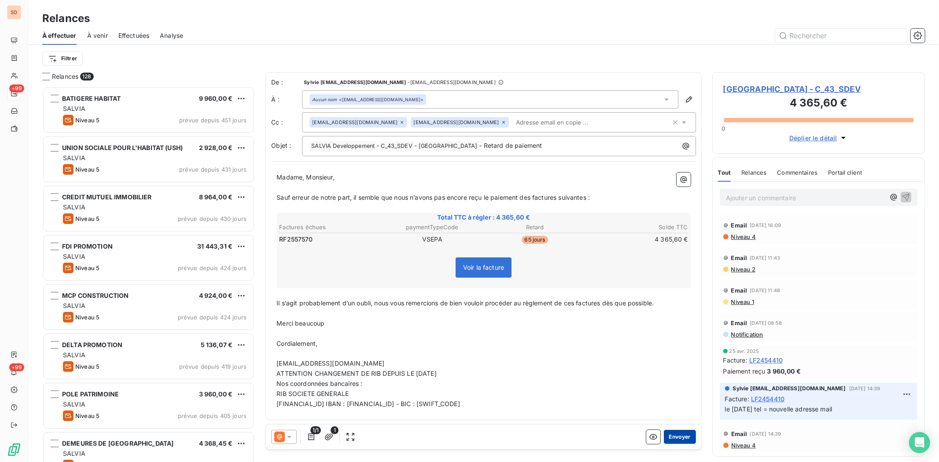
click at [681, 437] on button "Envoyer" at bounding box center [680, 437] width 32 height 14
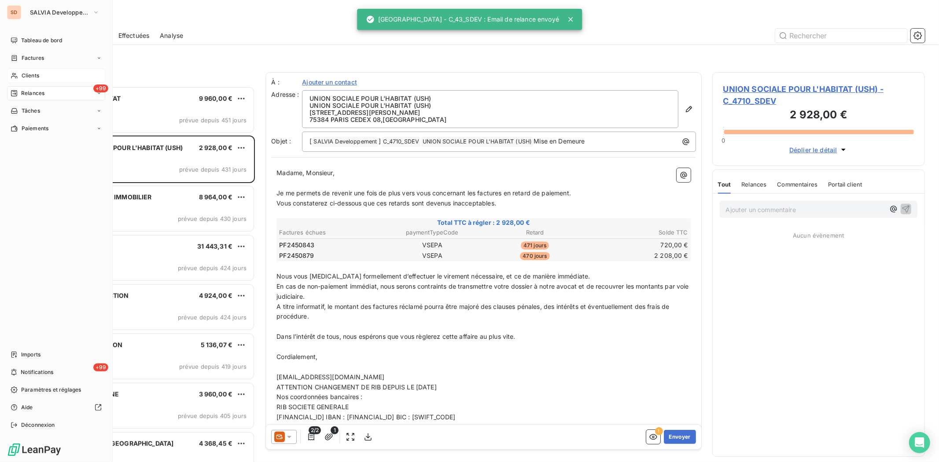
click at [22, 77] on span "Clients" at bounding box center [31, 76] width 18 height 8
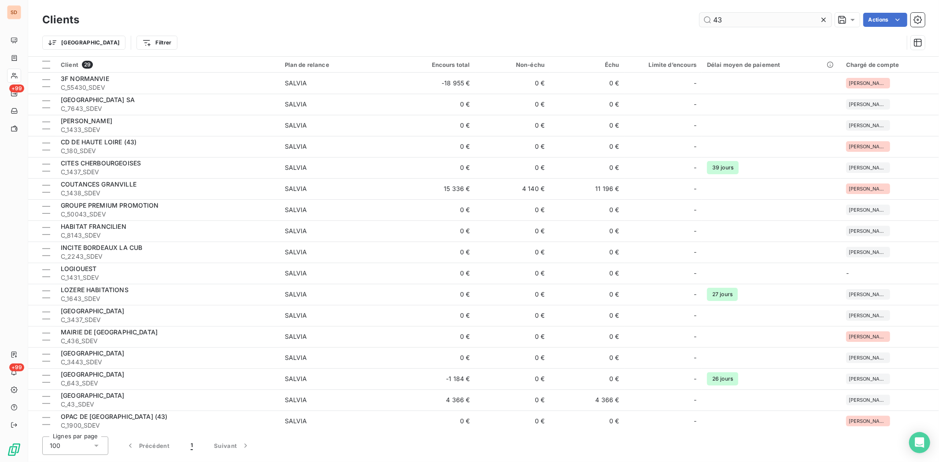
drag, startPoint x: 730, startPoint y: 16, endPoint x: 706, endPoint y: 20, distance: 24.5
click at [706, 20] on input "43" at bounding box center [766, 20] width 132 height 14
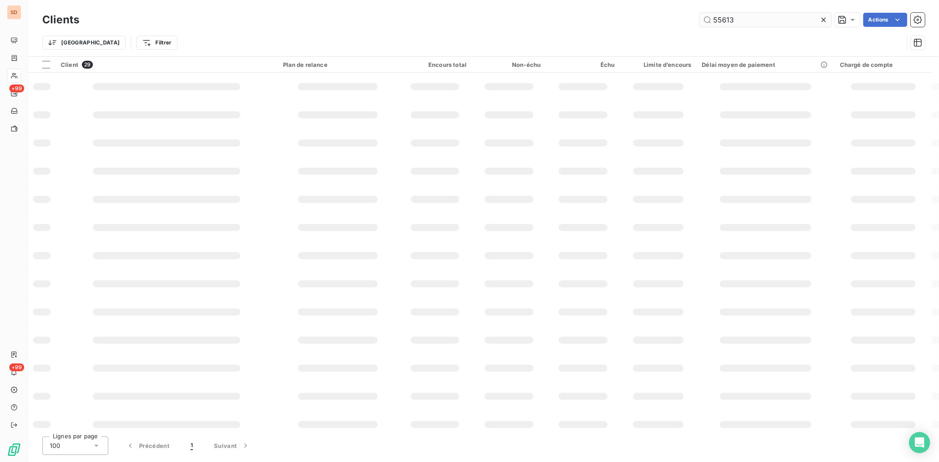
type input "55613"
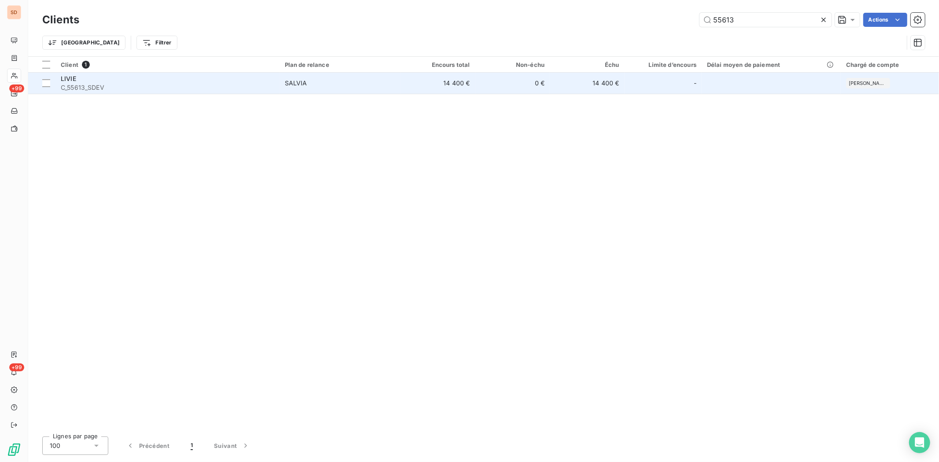
click at [67, 78] on span "LIVIE" at bounding box center [68, 78] width 15 height 7
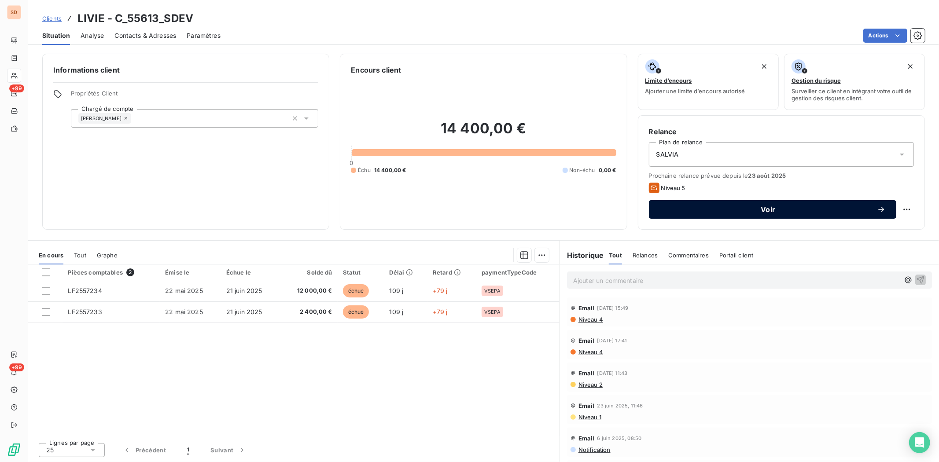
click at [695, 210] on span "Voir" at bounding box center [769, 209] width 218 height 7
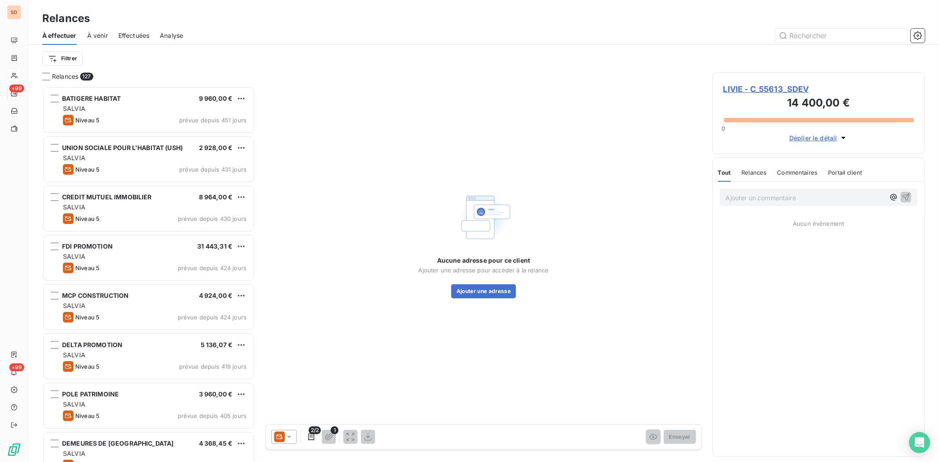
scroll to position [368, 205]
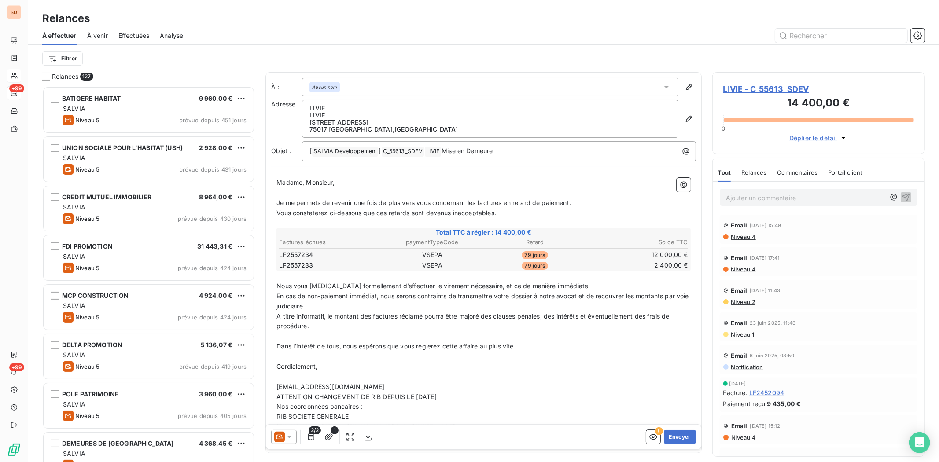
click at [288, 435] on icon at bounding box center [289, 437] width 9 height 9
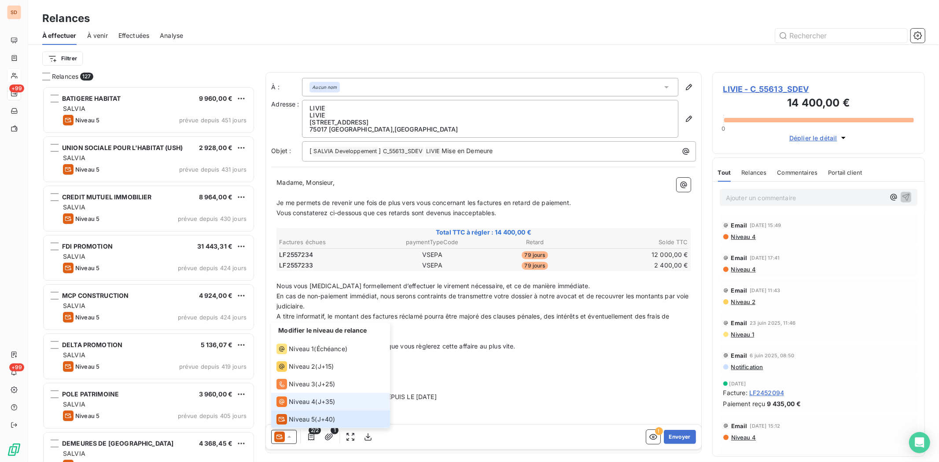
click at [292, 402] on span "Niveau 4" at bounding box center [302, 402] width 26 height 9
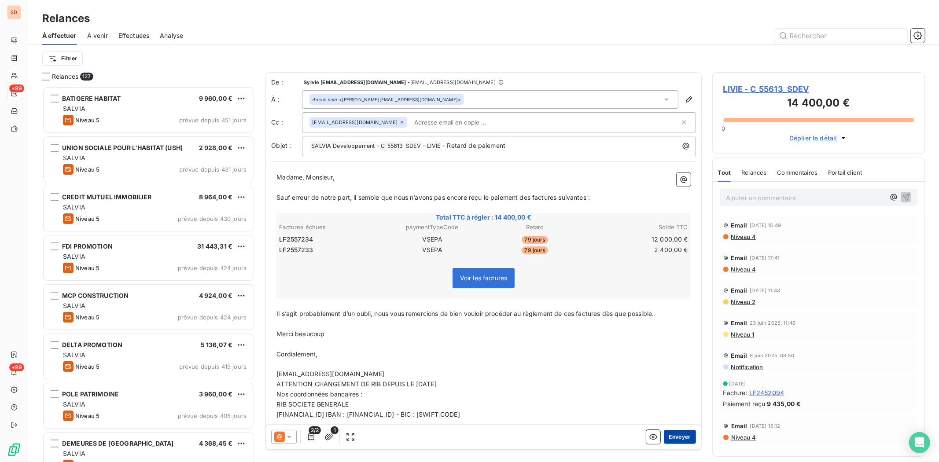
click at [664, 433] on button "Envoyer" at bounding box center [680, 437] width 32 height 14
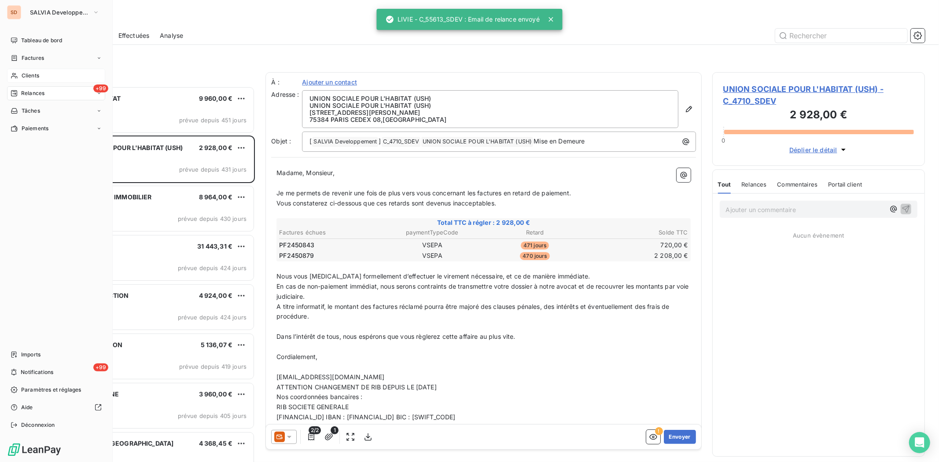
click at [30, 72] on span "Clients" at bounding box center [31, 76] width 18 height 8
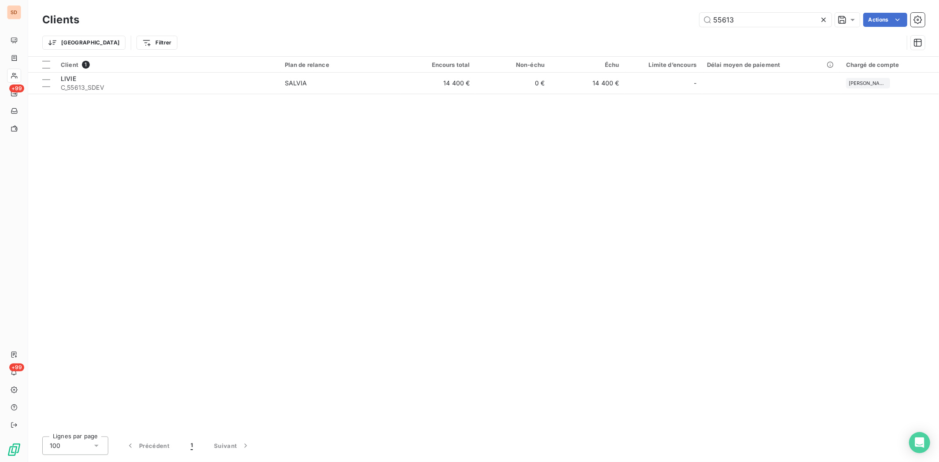
drag, startPoint x: 718, startPoint y: 21, endPoint x: 665, endPoint y: 26, distance: 53.5
click at [666, 26] on div "55613 Actions" at bounding box center [508, 20] width 836 height 14
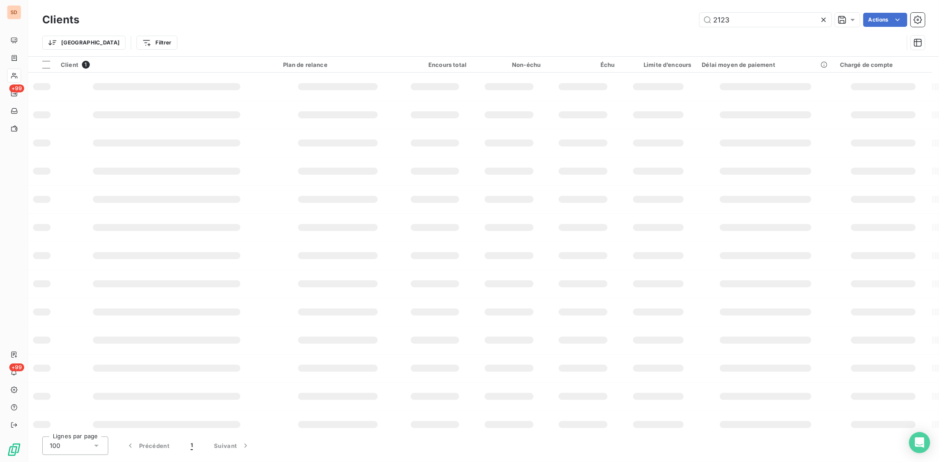
type input "2123"
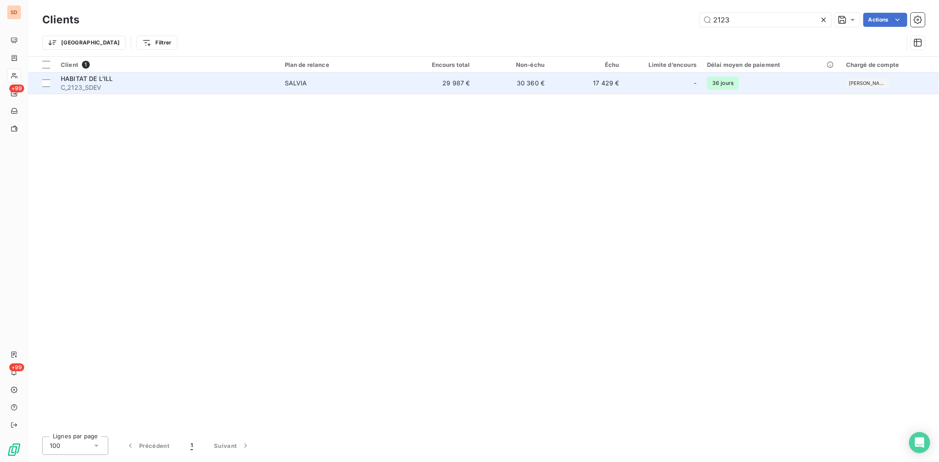
click at [87, 79] on span "HABITAT DE L'ILL" at bounding box center [87, 78] width 52 height 7
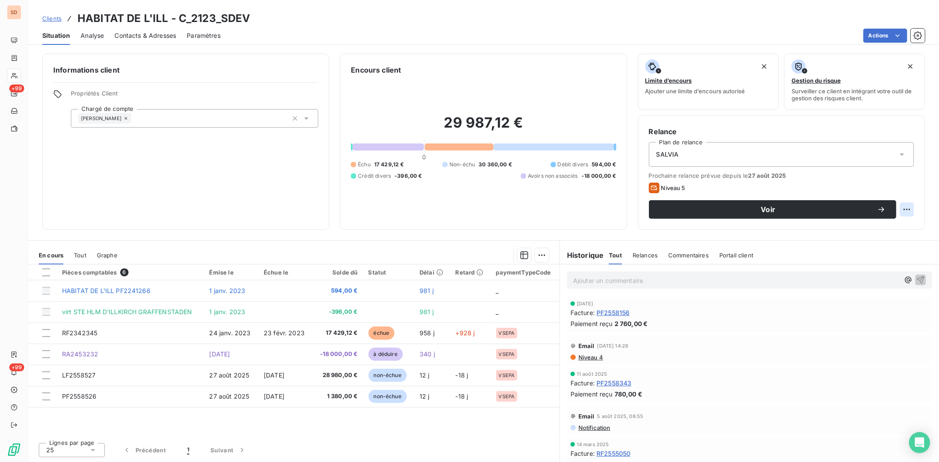
click at [908, 208] on html "SD +99 +99 Clients HABITAT DE L'ILL - C_2123_SDEV Situation Analyse Contacts & …" at bounding box center [469, 231] width 939 height 462
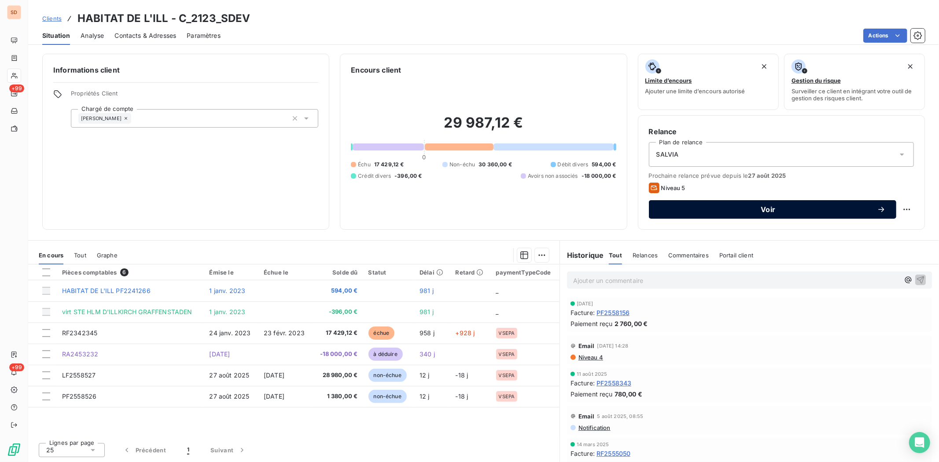
click at [692, 211] on html "SD +99 +99 Clients HABITAT DE L'ILL - C_2123_SDEV Situation Analyse Contacts & …" at bounding box center [469, 231] width 939 height 462
click at [688, 203] on button "Voir" at bounding box center [773, 209] width 248 height 18
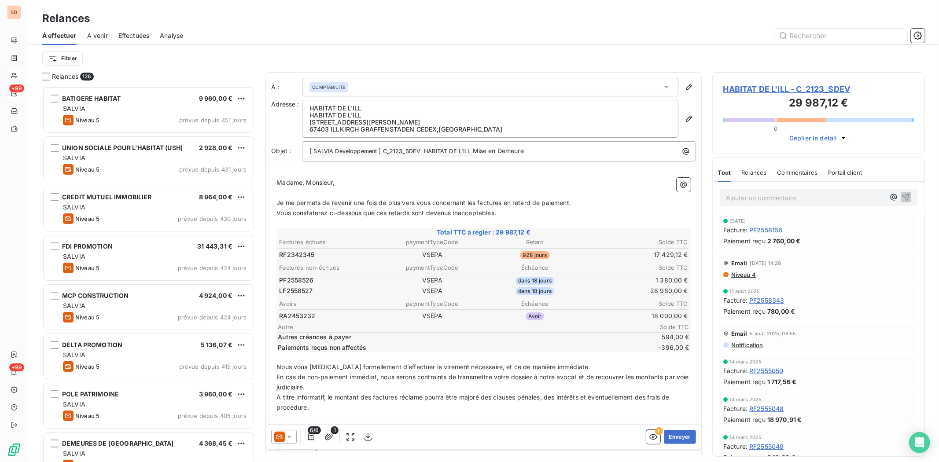
scroll to position [368, 205]
click at [287, 440] on icon at bounding box center [289, 437] width 9 height 9
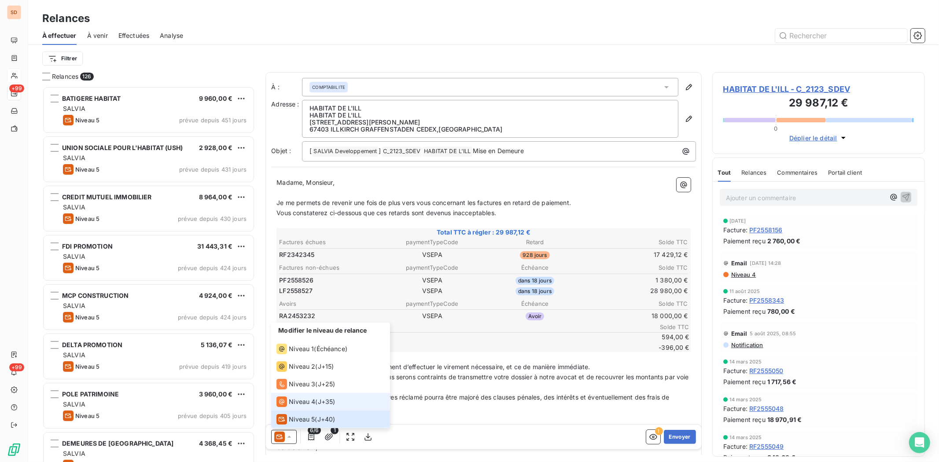
click at [292, 398] on span "Niveau 4" at bounding box center [302, 402] width 26 height 9
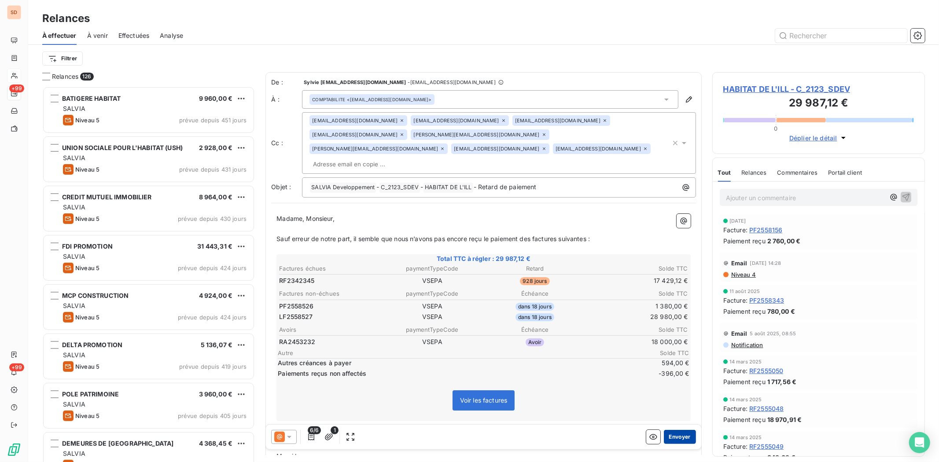
click at [669, 437] on button "Envoyer" at bounding box center [680, 437] width 32 height 14
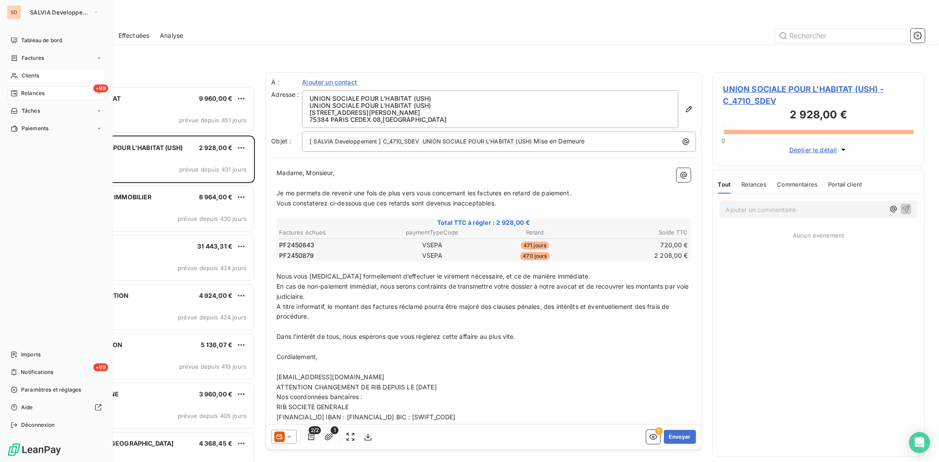
click at [27, 73] on span "Clients" at bounding box center [31, 76] width 18 height 8
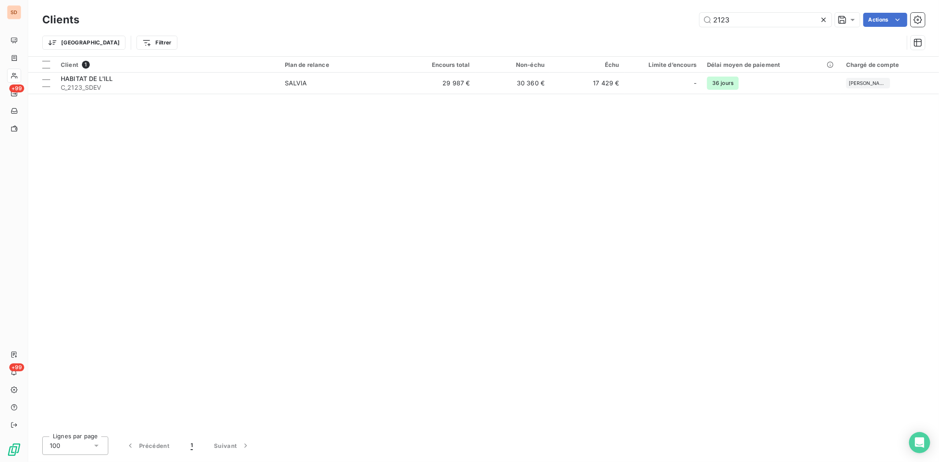
drag, startPoint x: 744, startPoint y: 19, endPoint x: 667, endPoint y: 23, distance: 77.2
click at [670, 23] on div "2123 Actions" at bounding box center [508, 20] width 836 height 14
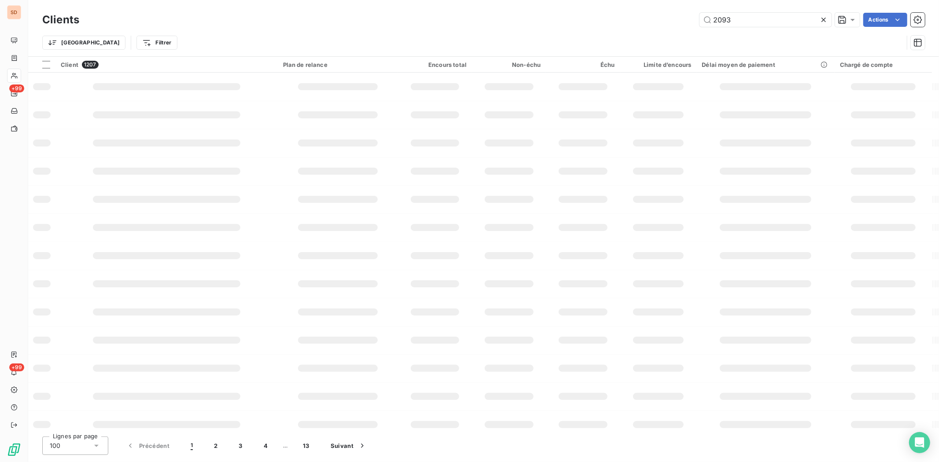
type input "2093"
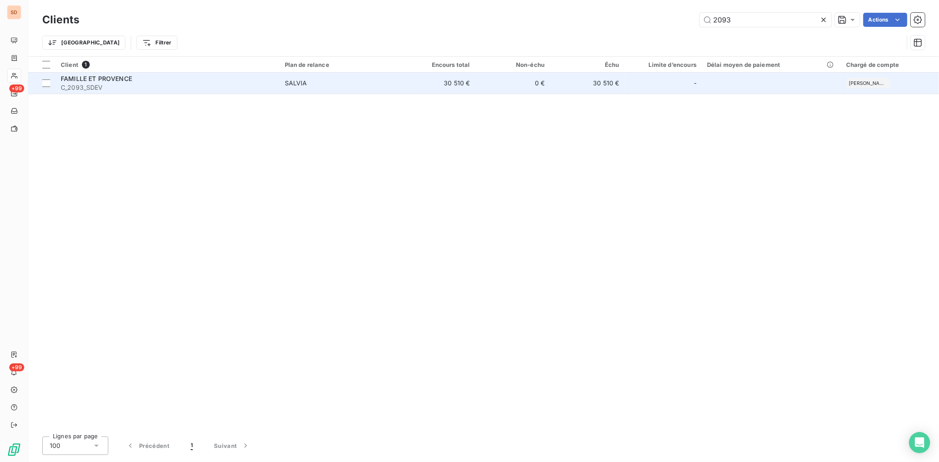
click at [72, 82] on div "FAMILLE ET PROVENCE" at bounding box center [168, 78] width 214 height 9
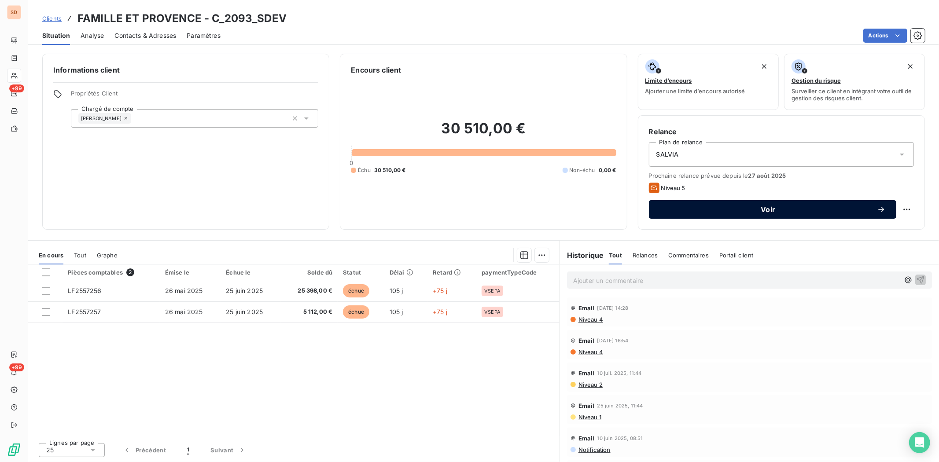
click at [711, 212] on span "Voir" at bounding box center [769, 209] width 218 height 7
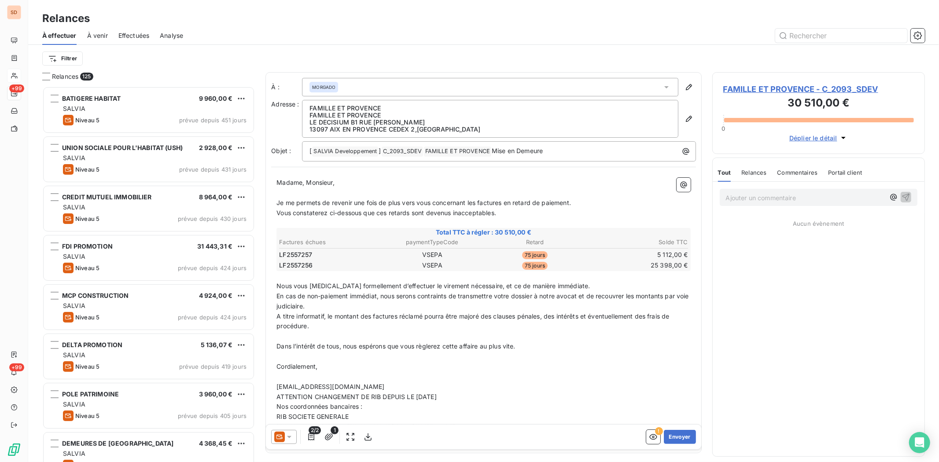
scroll to position [368, 205]
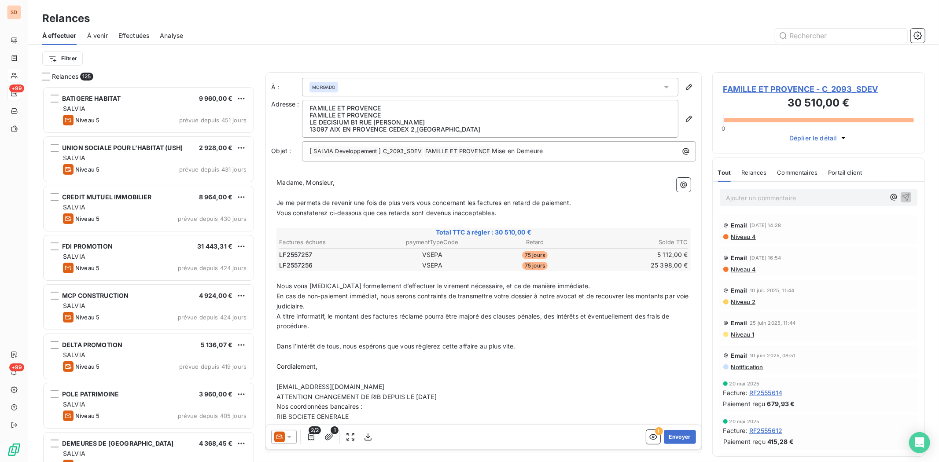
click at [292, 437] on icon at bounding box center [289, 437] width 9 height 9
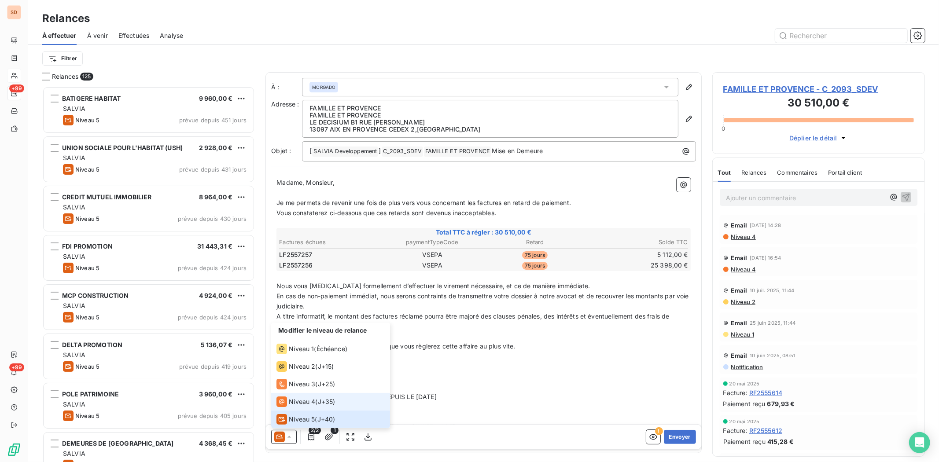
click at [292, 401] on span "Niveau 4" at bounding box center [302, 402] width 26 height 9
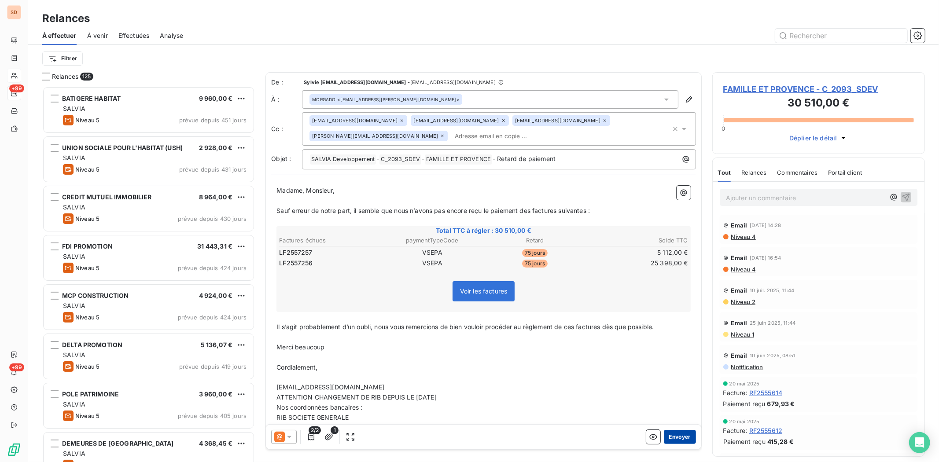
click at [670, 438] on button "Envoyer" at bounding box center [680, 437] width 32 height 14
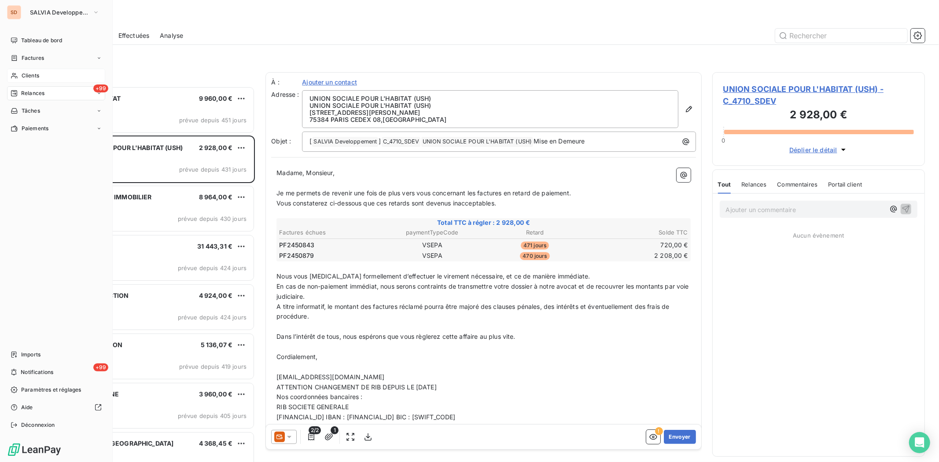
click at [22, 76] on span "Clients" at bounding box center [31, 76] width 18 height 8
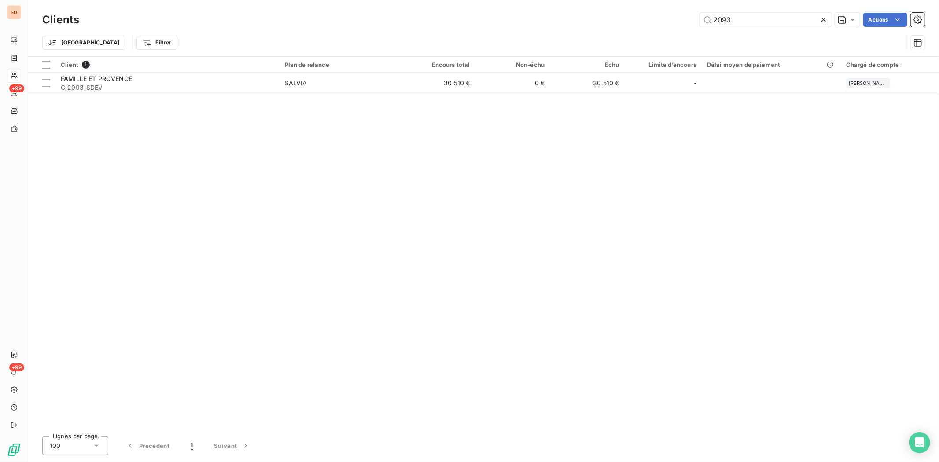
drag, startPoint x: 736, startPoint y: 16, endPoint x: 681, endPoint y: 16, distance: 55.1
click at [681, 16] on div "2093 Actions" at bounding box center [508, 20] width 836 height 14
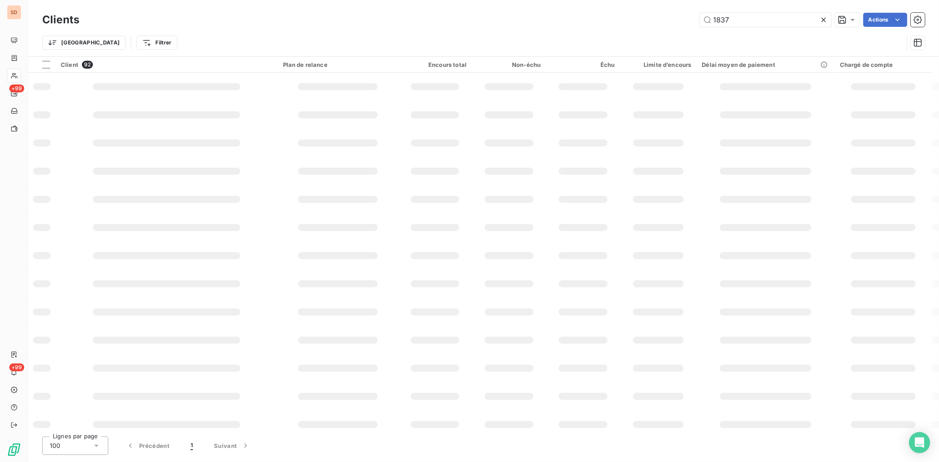
type input "1837"
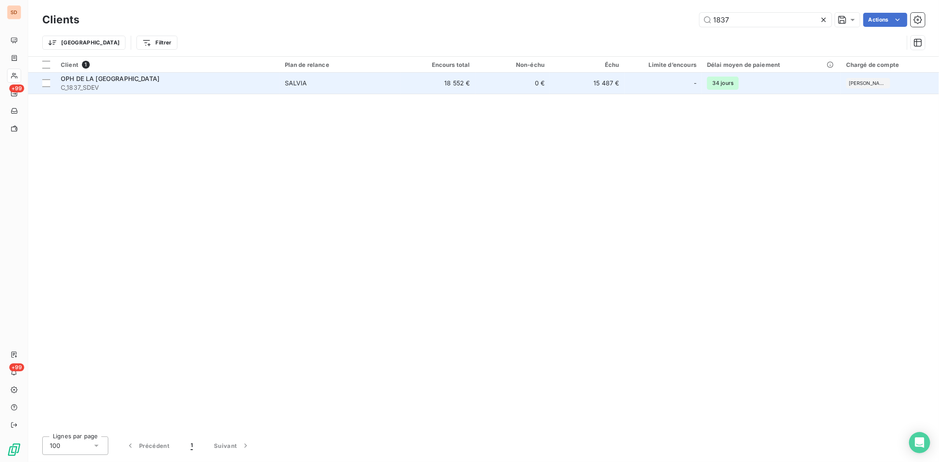
click at [87, 76] on span "OPH DE LA [GEOGRAPHIC_DATA]" at bounding box center [110, 78] width 99 height 7
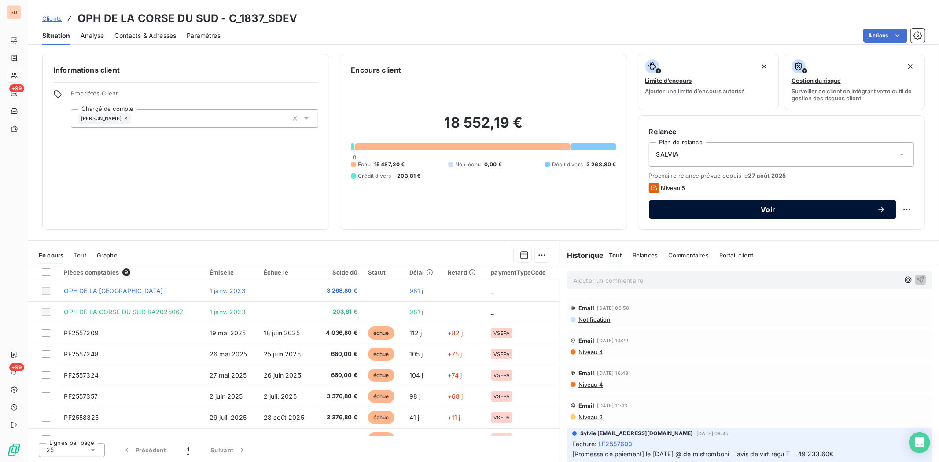
click at [738, 210] on span "Voir" at bounding box center [769, 209] width 218 height 7
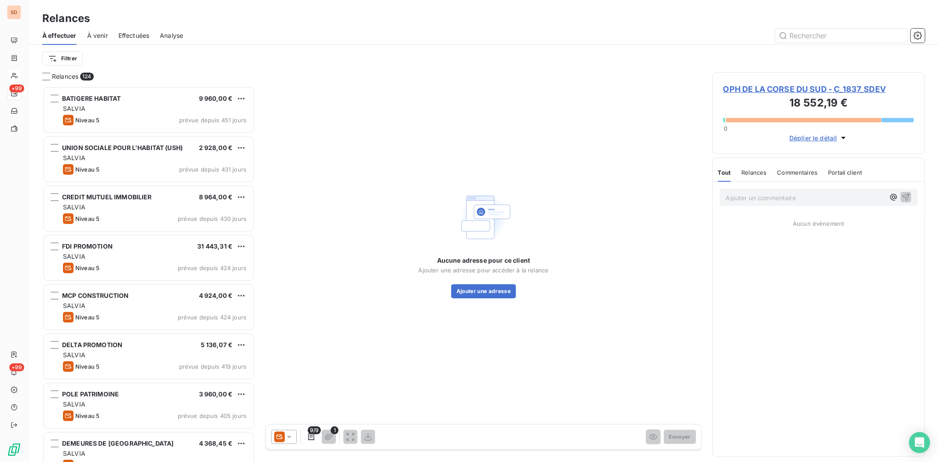
scroll to position [368, 205]
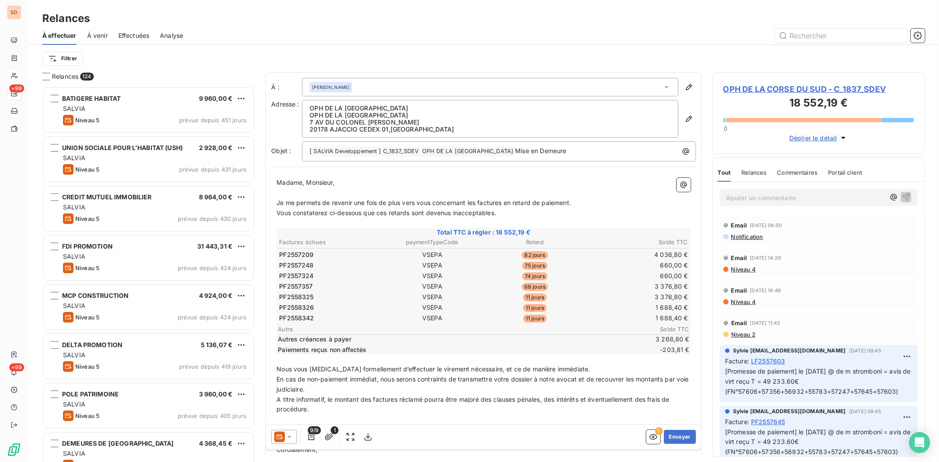
click at [291, 435] on icon at bounding box center [289, 437] width 9 height 9
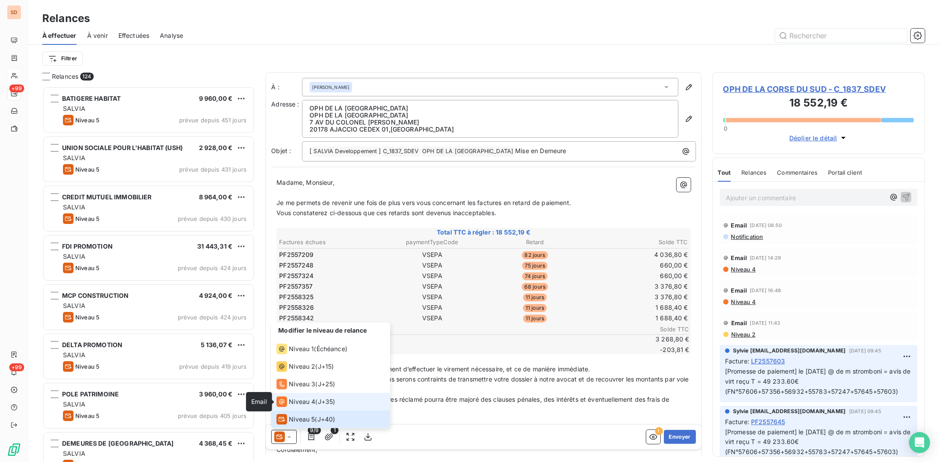
click at [287, 403] on icon at bounding box center [282, 402] width 11 height 11
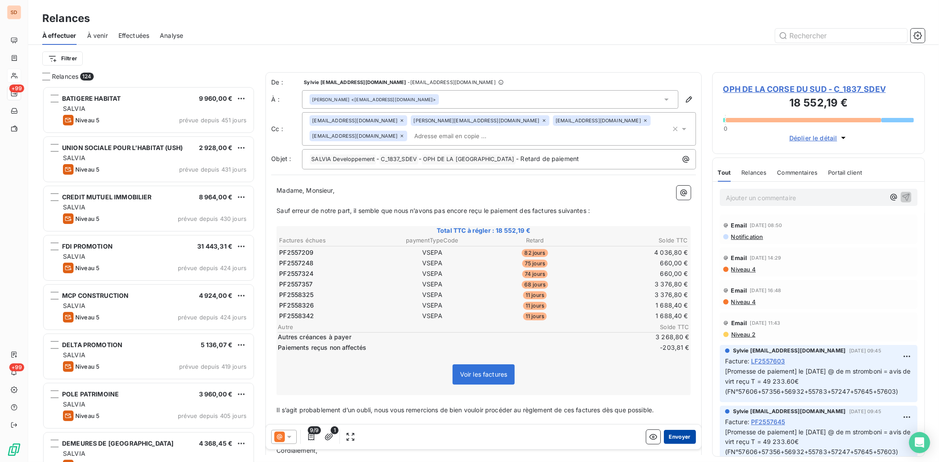
click at [670, 437] on button "Envoyer" at bounding box center [680, 437] width 32 height 14
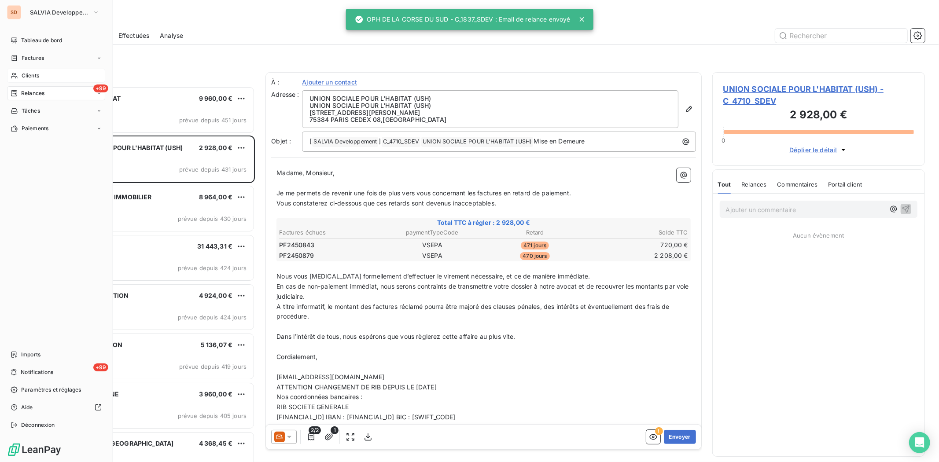
drag, startPoint x: 22, startPoint y: 76, endPoint x: 92, endPoint y: 74, distance: 70.1
click at [26, 76] on span "Clients" at bounding box center [31, 76] width 18 height 8
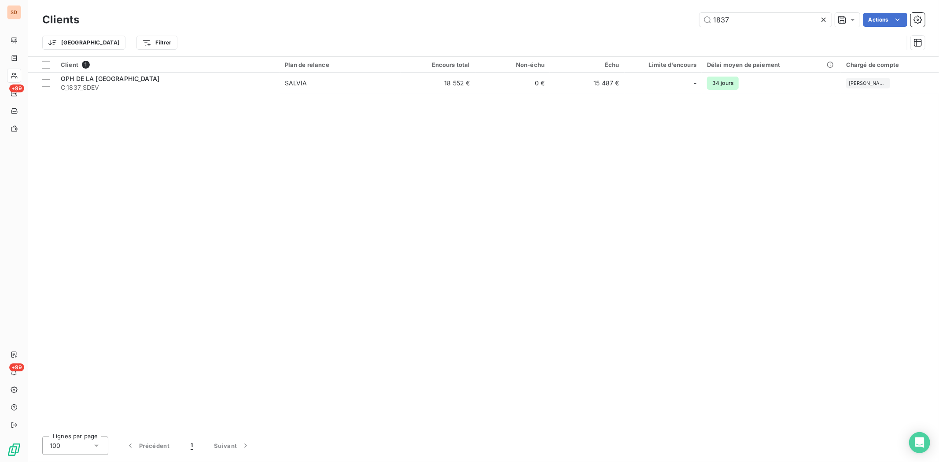
drag, startPoint x: 747, startPoint y: 15, endPoint x: 686, endPoint y: 18, distance: 61.7
click at [689, 18] on div "1837 Actions" at bounding box center [508, 20] width 836 height 14
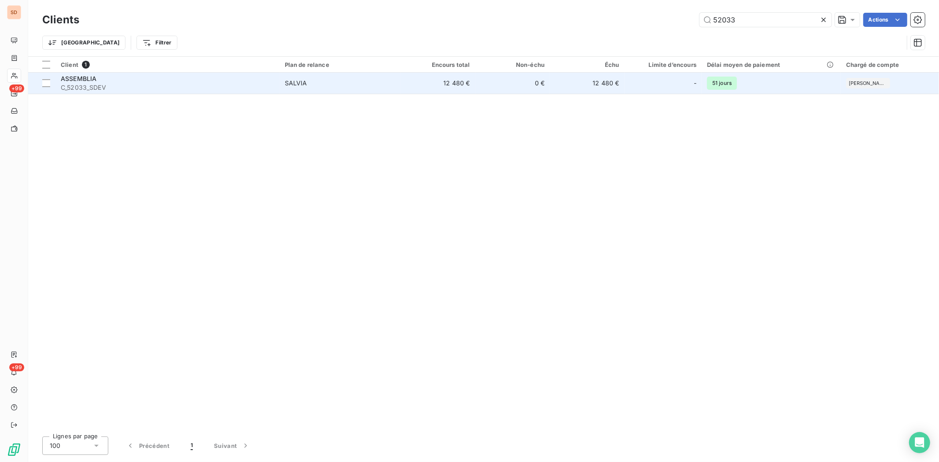
type input "52033"
click at [81, 85] on span "C_52033_SDEV" at bounding box center [168, 87] width 214 height 9
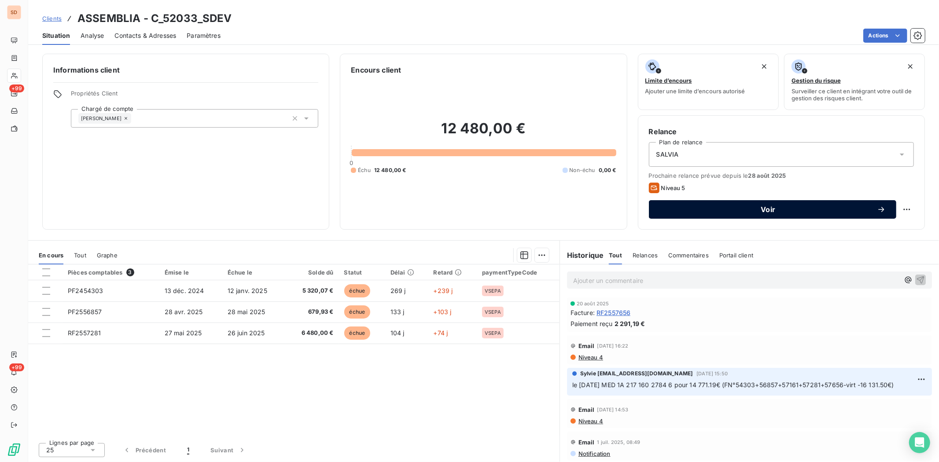
click at [680, 207] on span "Voir" at bounding box center [769, 209] width 218 height 7
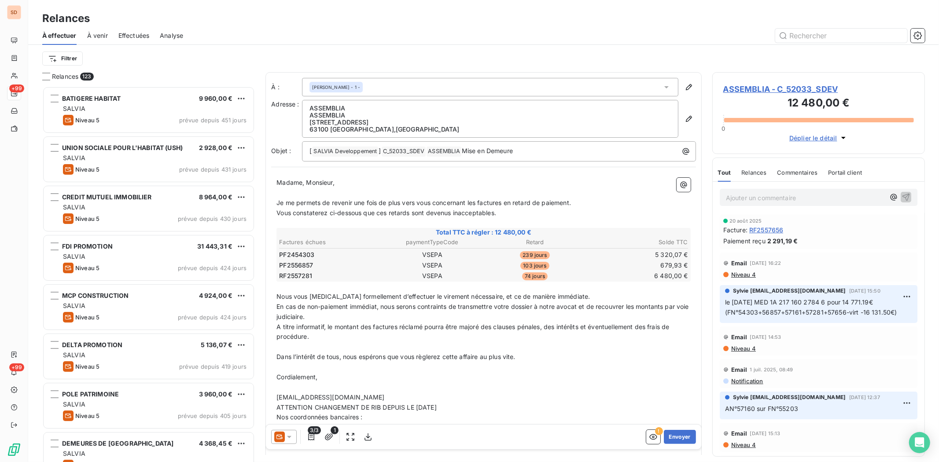
scroll to position [368, 205]
click at [289, 435] on icon at bounding box center [289, 437] width 9 height 9
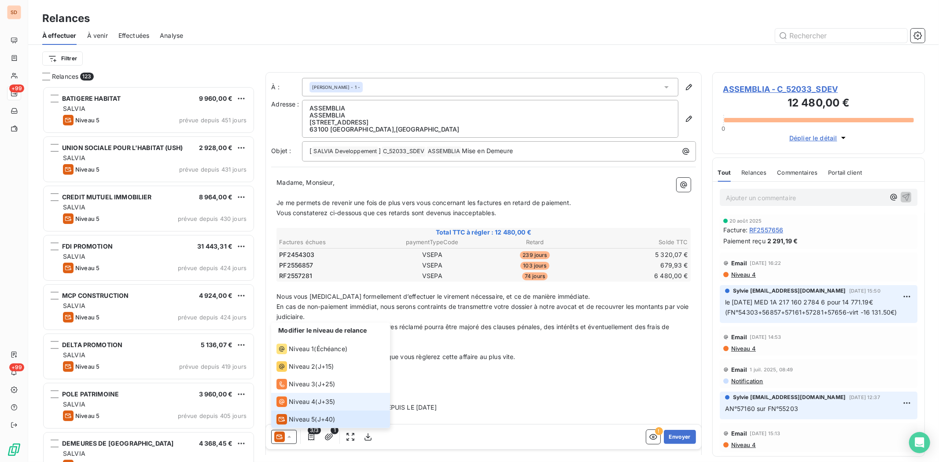
click at [292, 401] on span "Niveau 4" at bounding box center [302, 402] width 26 height 9
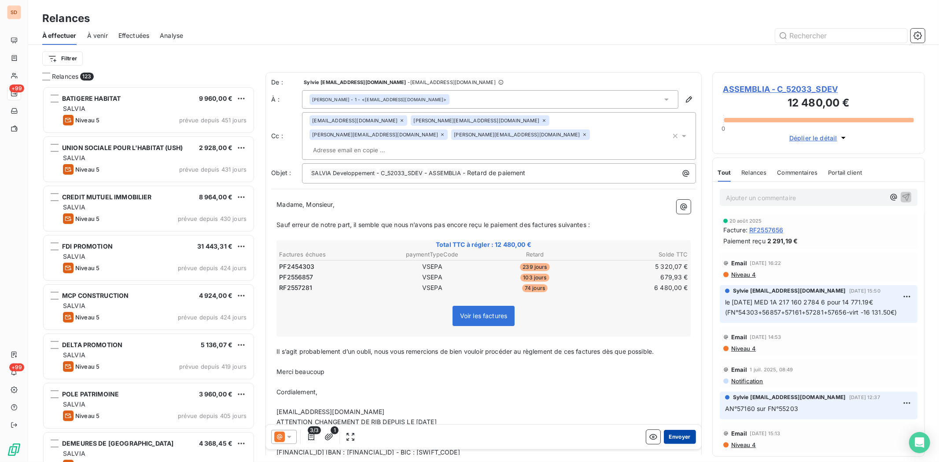
click at [675, 438] on button "Envoyer" at bounding box center [680, 437] width 32 height 14
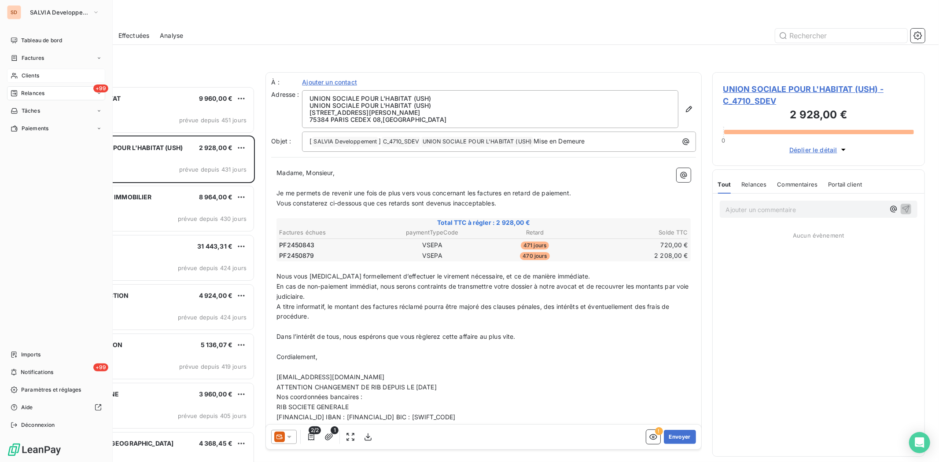
click at [20, 76] on div "Clients" at bounding box center [56, 76] width 98 height 14
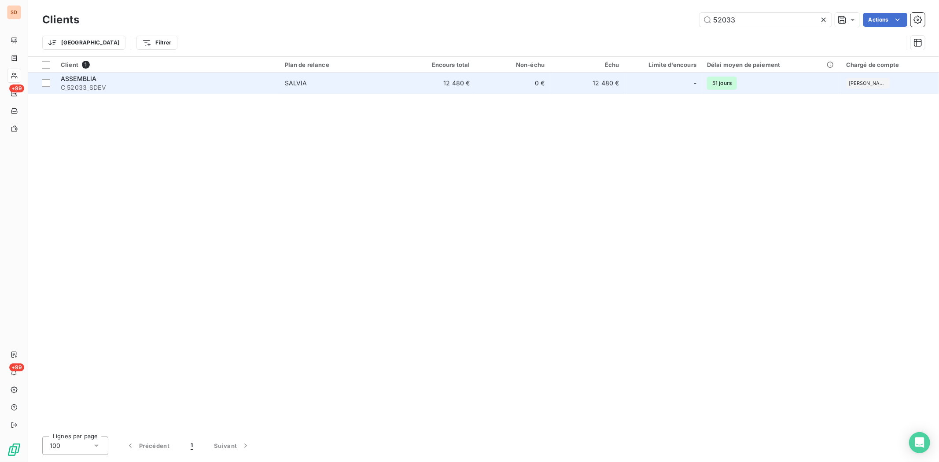
click at [68, 82] on div "ASSEMBLIA" at bounding box center [168, 78] width 214 height 9
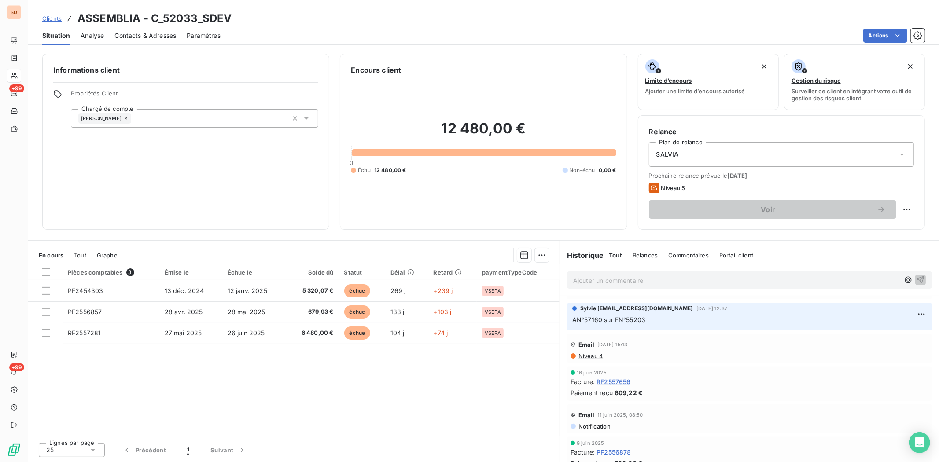
scroll to position [147, 0]
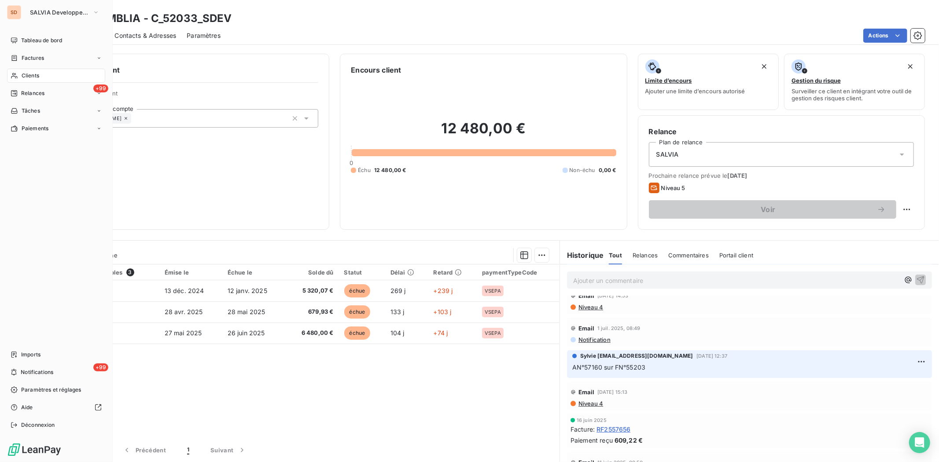
click at [22, 77] on span "Clients" at bounding box center [31, 76] width 18 height 8
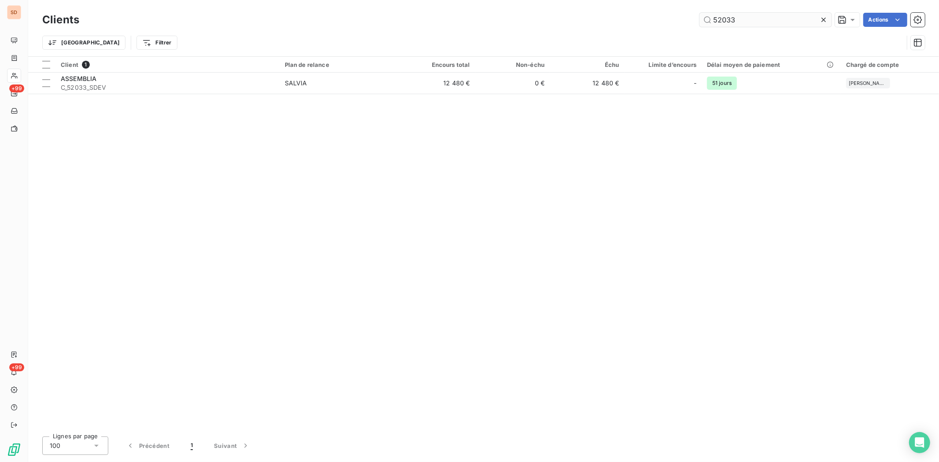
drag, startPoint x: 738, startPoint y: 18, endPoint x: 702, endPoint y: 17, distance: 36.2
click at [705, 16] on input "52033" at bounding box center [766, 20] width 132 height 14
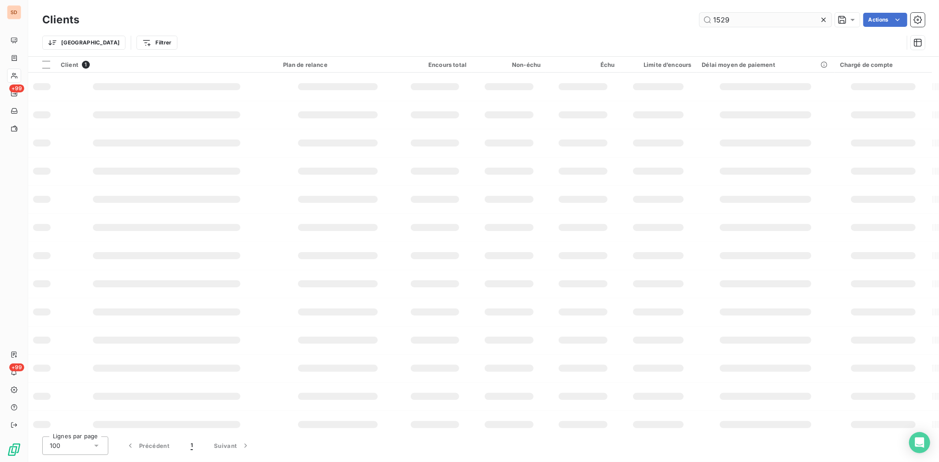
type input "1529"
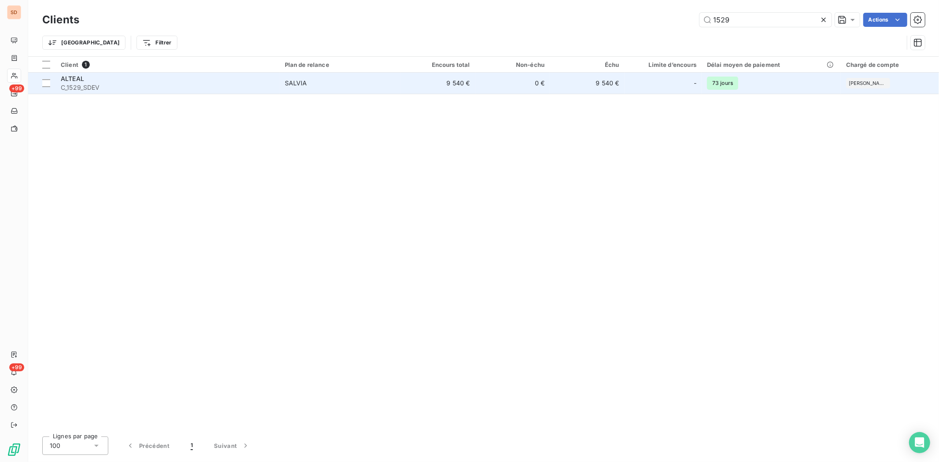
click at [75, 82] on div "ALTEAL" at bounding box center [168, 78] width 214 height 9
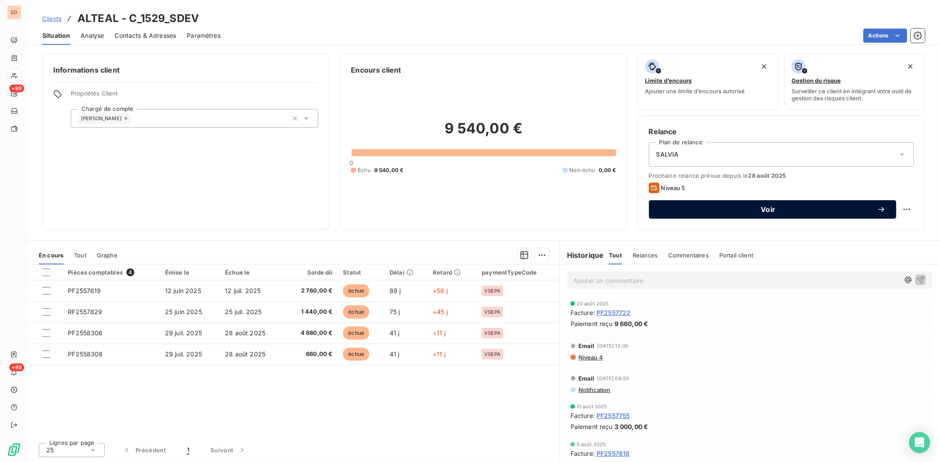
click at [687, 211] on span "Voir" at bounding box center [769, 209] width 218 height 7
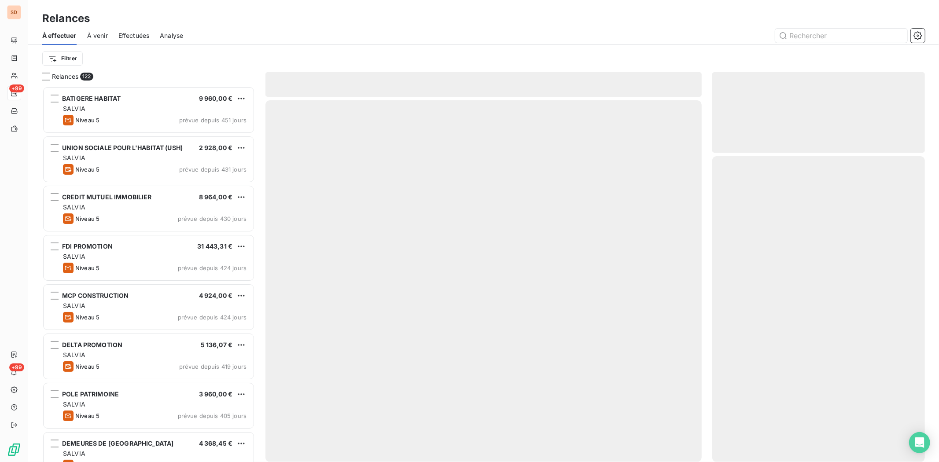
scroll to position [368, 205]
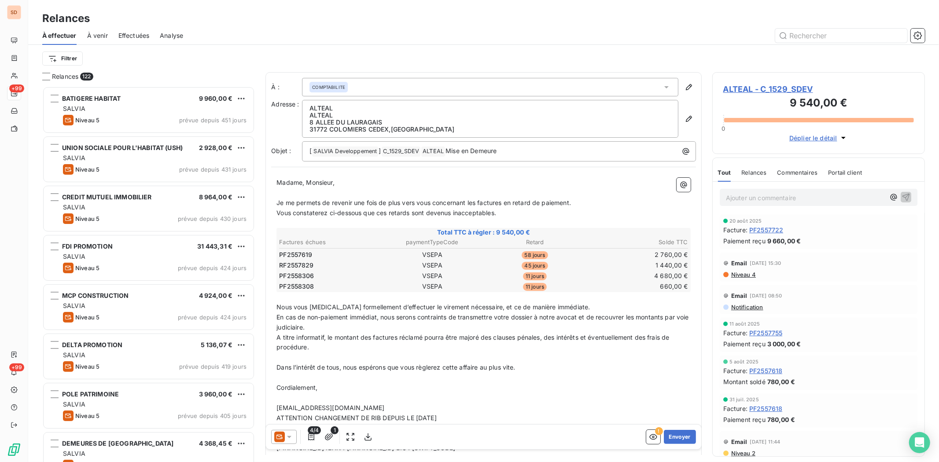
click at [293, 438] on icon at bounding box center [289, 437] width 9 height 9
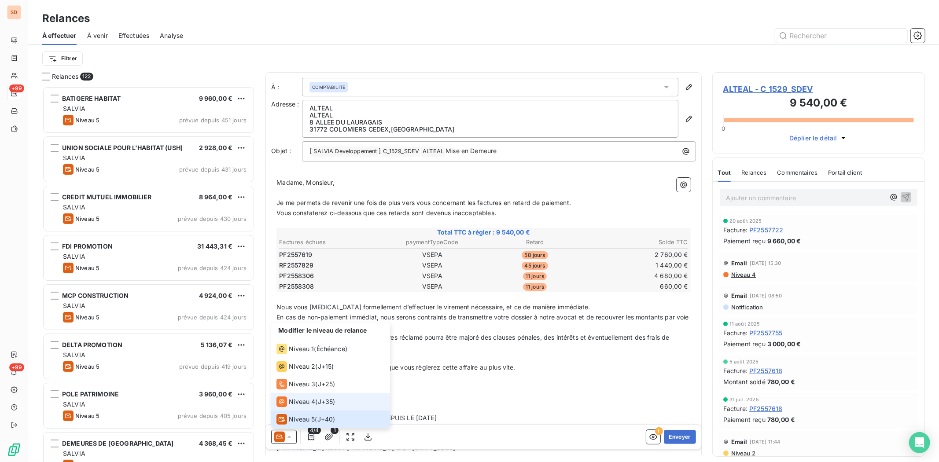
click at [296, 405] on span "Niveau 4" at bounding box center [302, 402] width 26 height 9
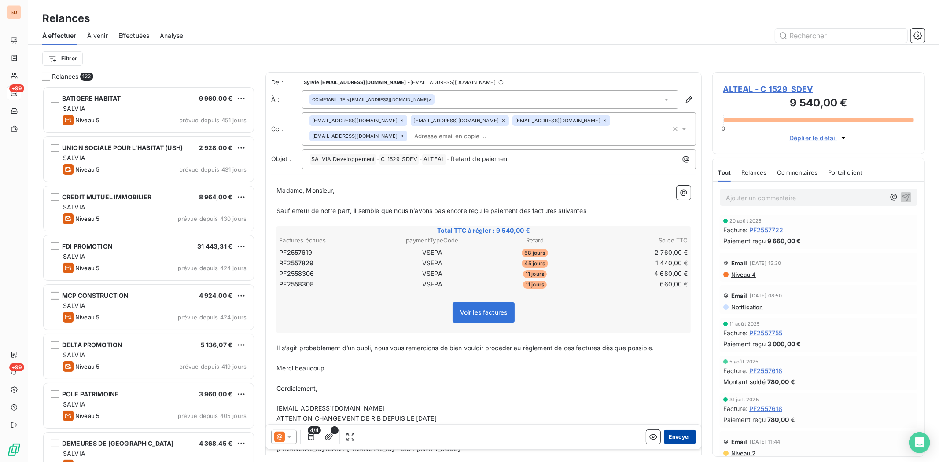
click at [664, 436] on button "Envoyer" at bounding box center [680, 437] width 32 height 14
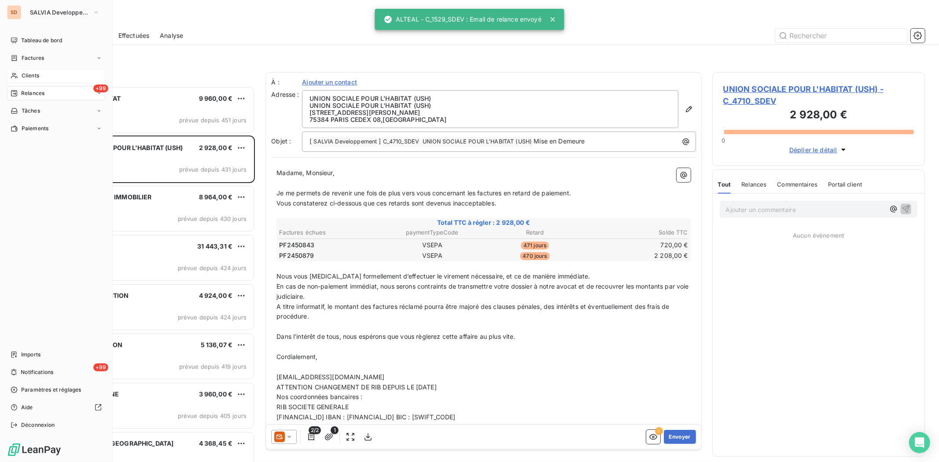
click at [16, 78] on icon at bounding box center [14, 75] width 7 height 7
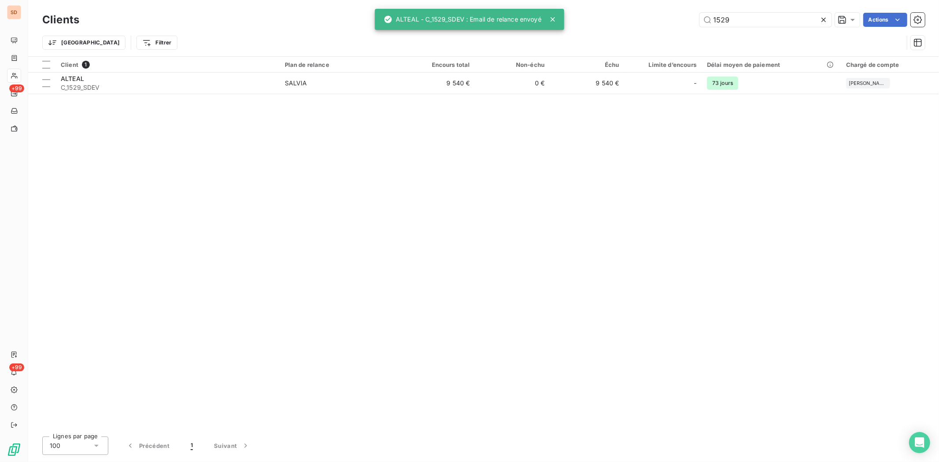
drag, startPoint x: 732, startPoint y: 21, endPoint x: 688, endPoint y: 21, distance: 44.9
click at [688, 21] on div "1529 Actions" at bounding box center [508, 20] width 836 height 14
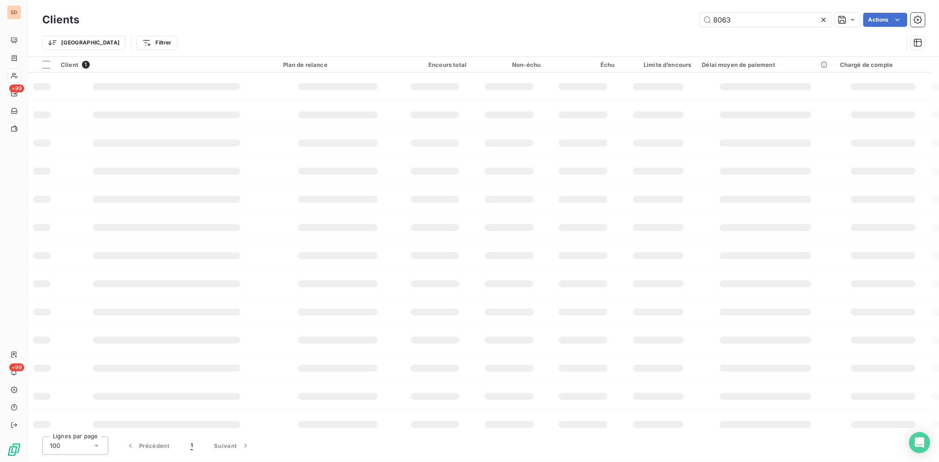
type input "8063"
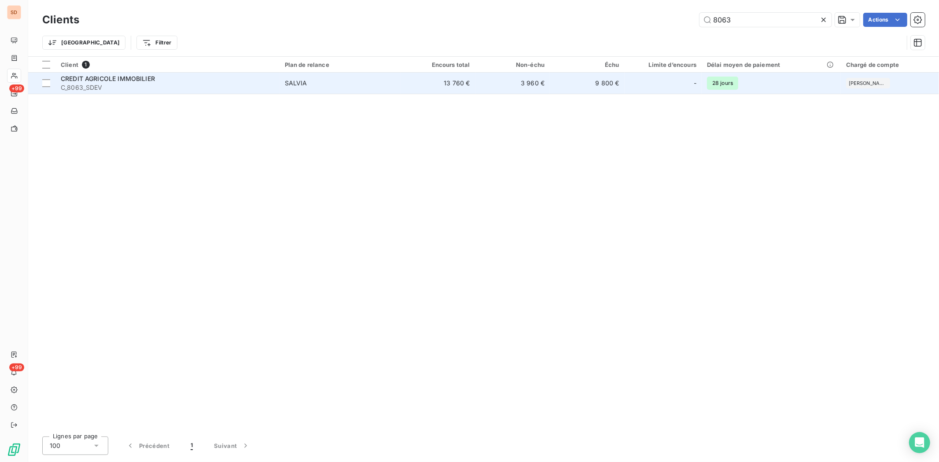
click at [93, 80] on span "CREDIT AGRICOLE IMMOBILIER" at bounding box center [108, 78] width 94 height 7
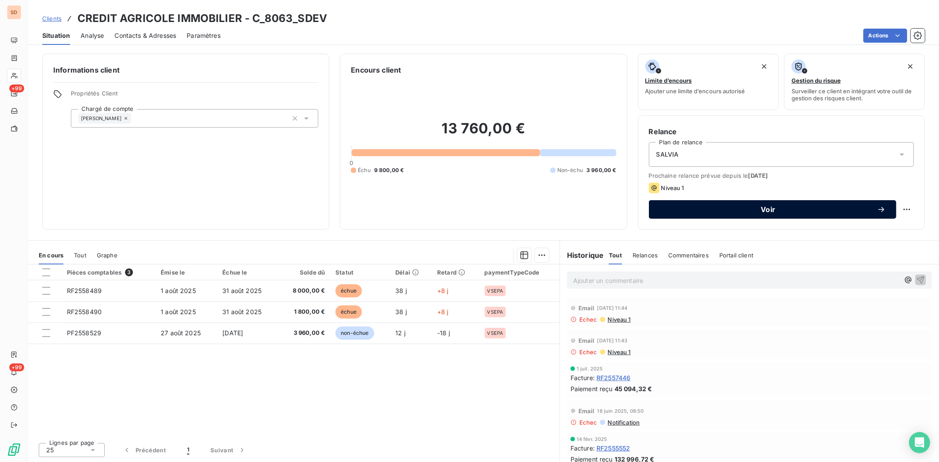
click at [736, 207] on span "Voir" at bounding box center [769, 209] width 218 height 7
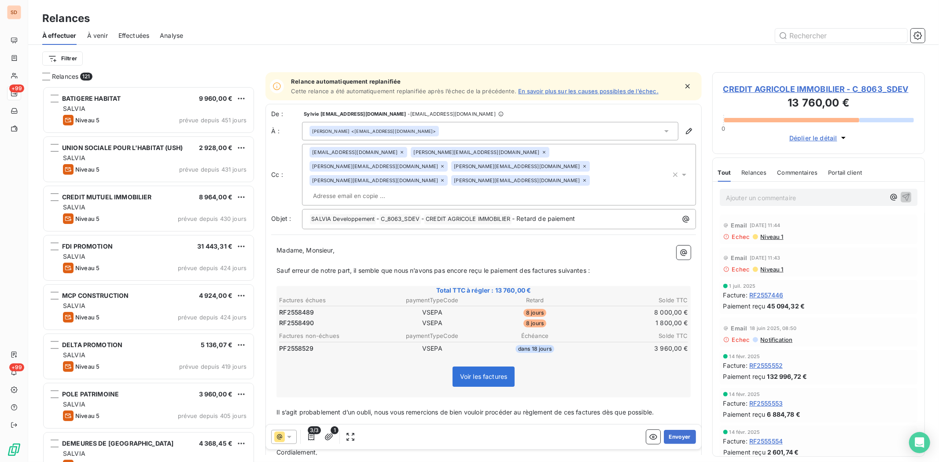
scroll to position [368, 205]
click at [758, 85] on span "CREDIT AGRICOLE IMMOBILIER - C_8063_SDEV" at bounding box center [819, 89] width 191 height 12
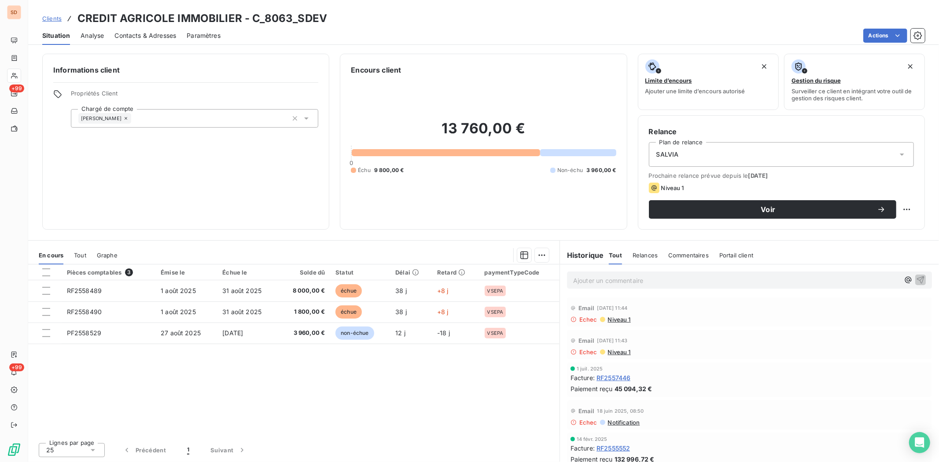
click at [152, 31] on span "Contacts & Adresses" at bounding box center [146, 35] width 62 height 9
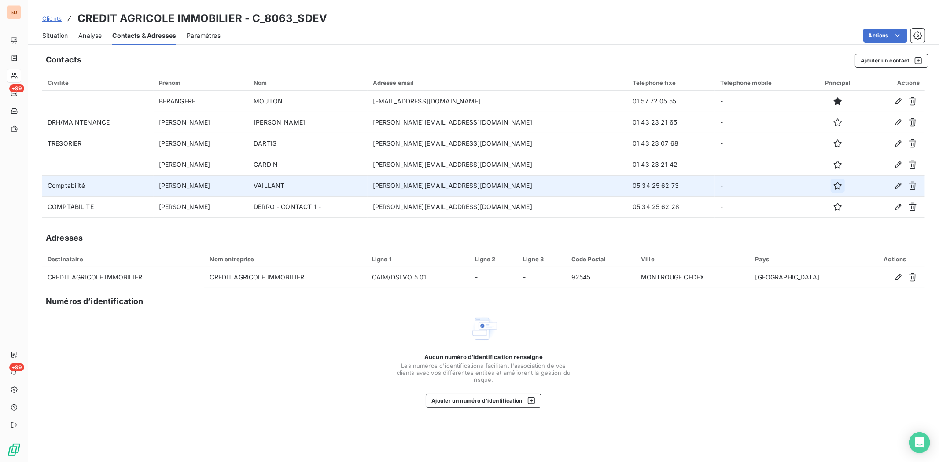
click at [834, 181] on icon "button" at bounding box center [838, 185] width 9 height 9
click at [61, 37] on span "Situation" at bounding box center [55, 35] width 26 height 9
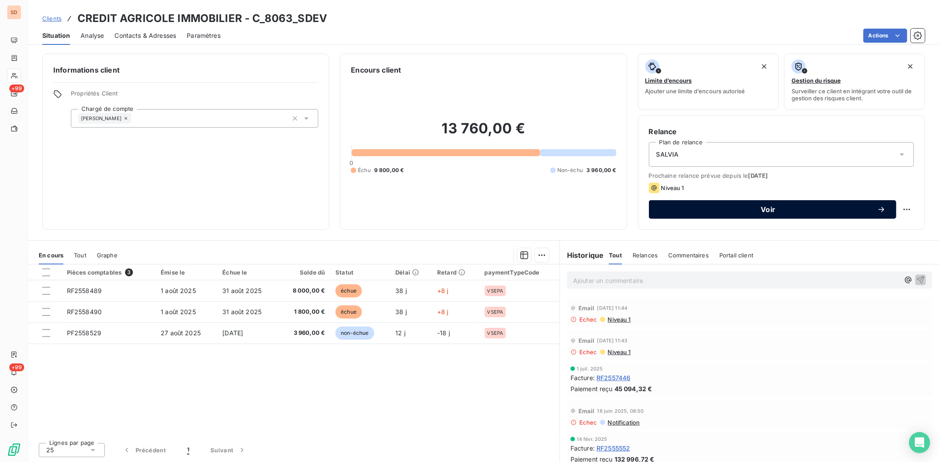
click at [703, 216] on button "Voir" at bounding box center [773, 209] width 248 height 18
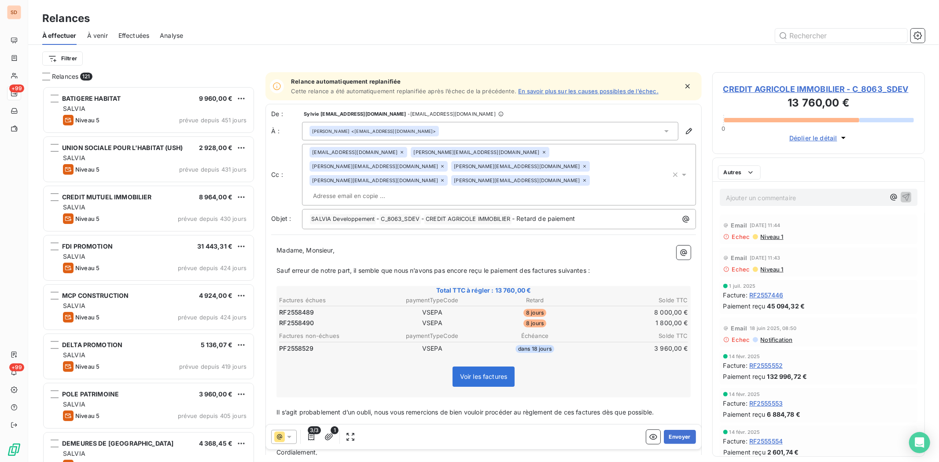
scroll to position [368, 205]
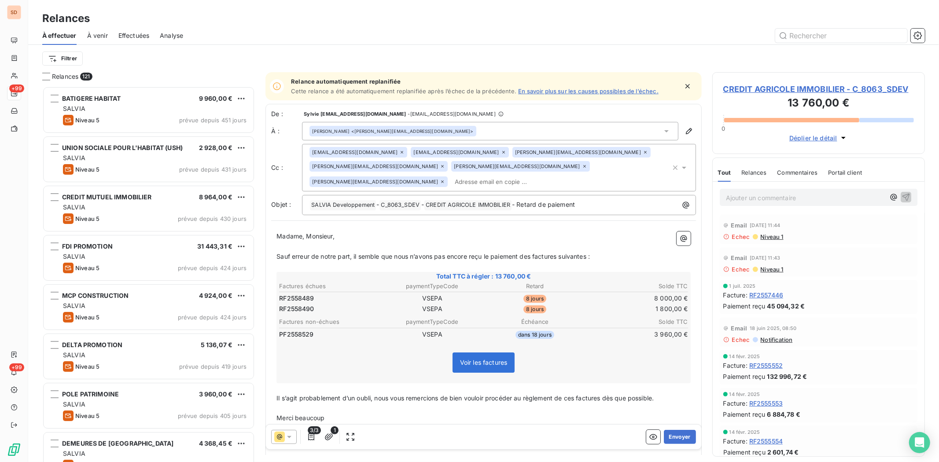
click at [290, 439] on icon at bounding box center [289, 437] width 9 height 9
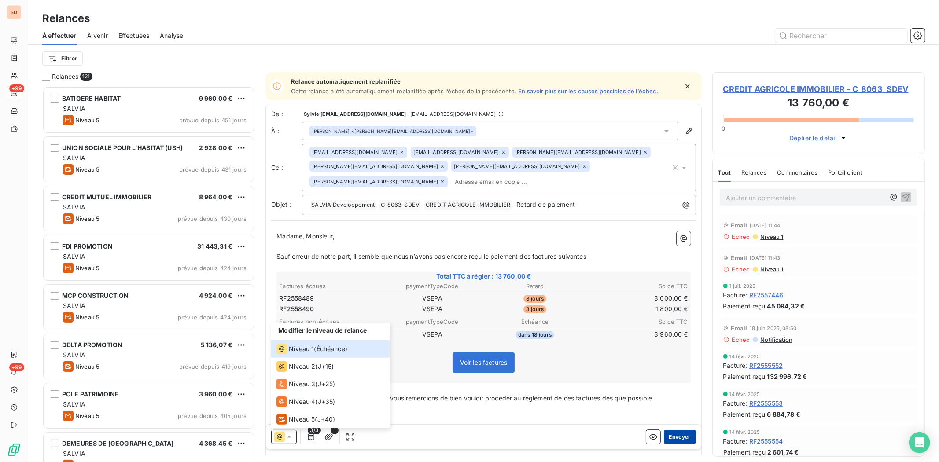
click at [677, 434] on button "Envoyer" at bounding box center [680, 437] width 32 height 14
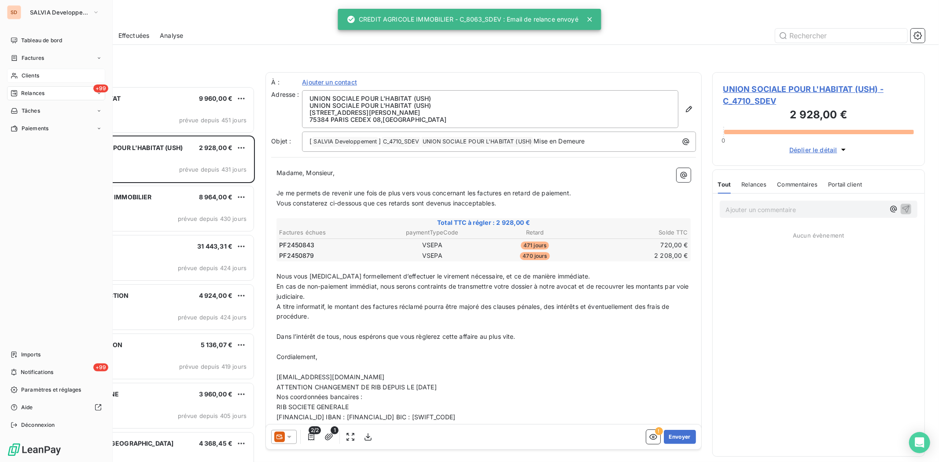
click at [26, 72] on span "Clients" at bounding box center [31, 76] width 18 height 8
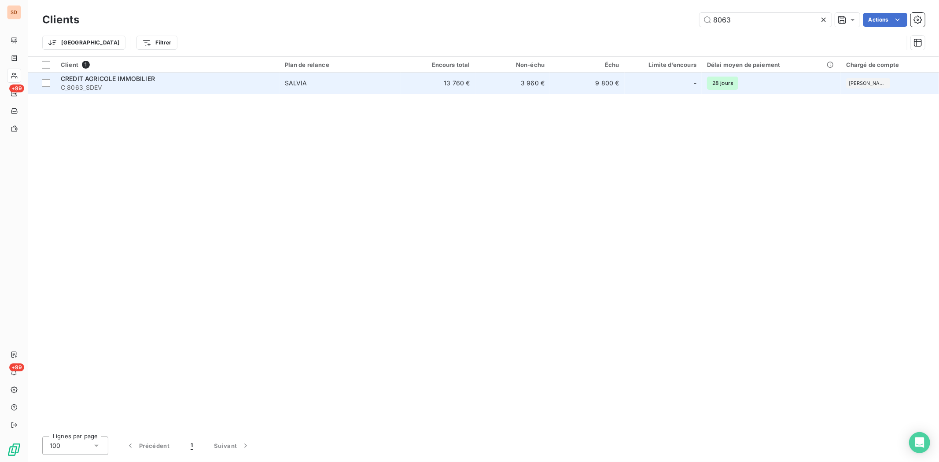
click at [103, 85] on span "C_8063_SDEV" at bounding box center [168, 87] width 214 height 9
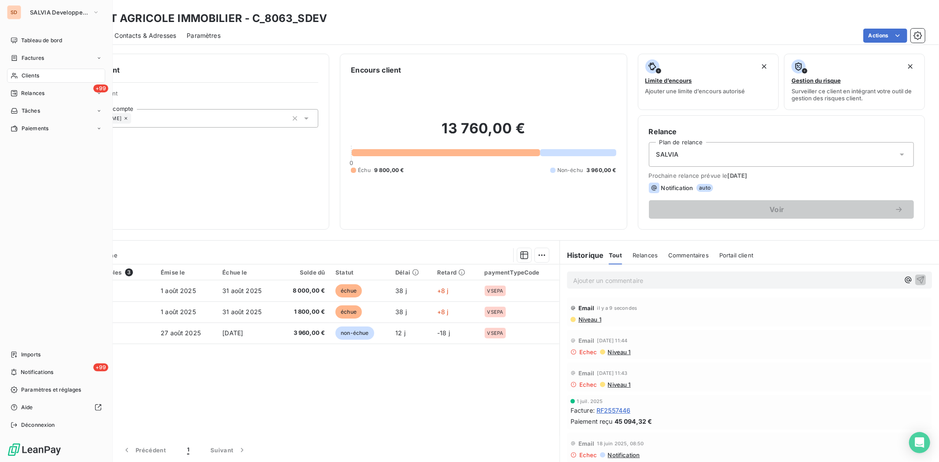
click at [24, 74] on span "Clients" at bounding box center [31, 76] width 18 height 8
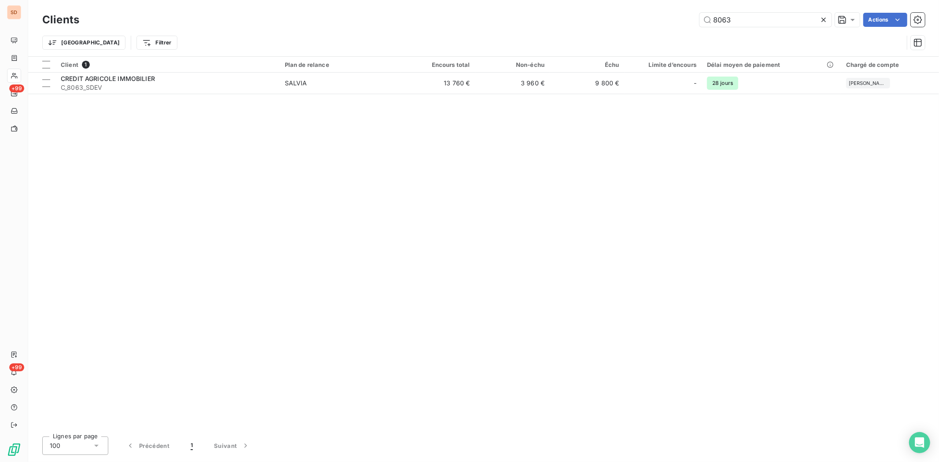
drag, startPoint x: 740, startPoint y: 18, endPoint x: 697, endPoint y: 18, distance: 43.2
click at [700, 18] on input "8063" at bounding box center [766, 20] width 132 height 14
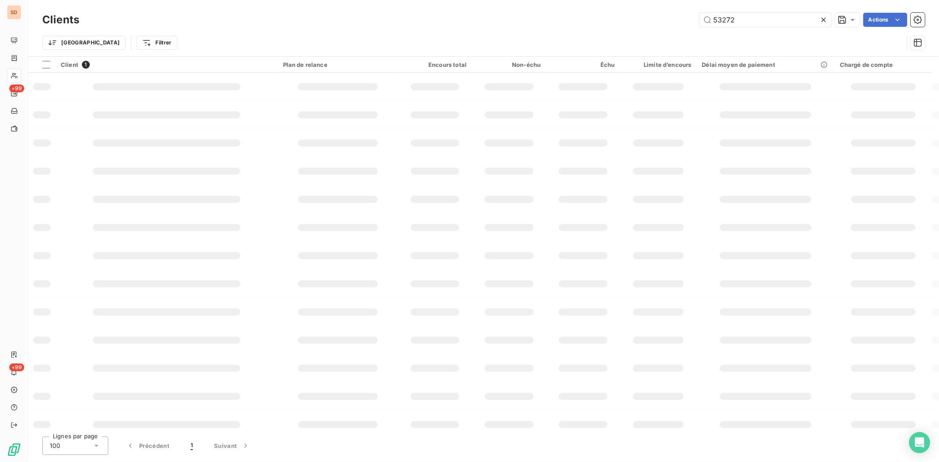
type input "53272"
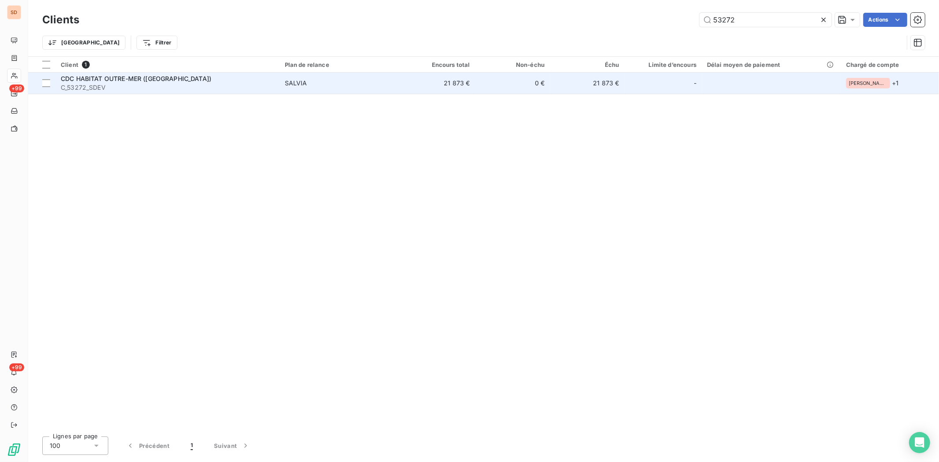
click at [102, 83] on span "C_53272_SDEV" at bounding box center [168, 87] width 214 height 9
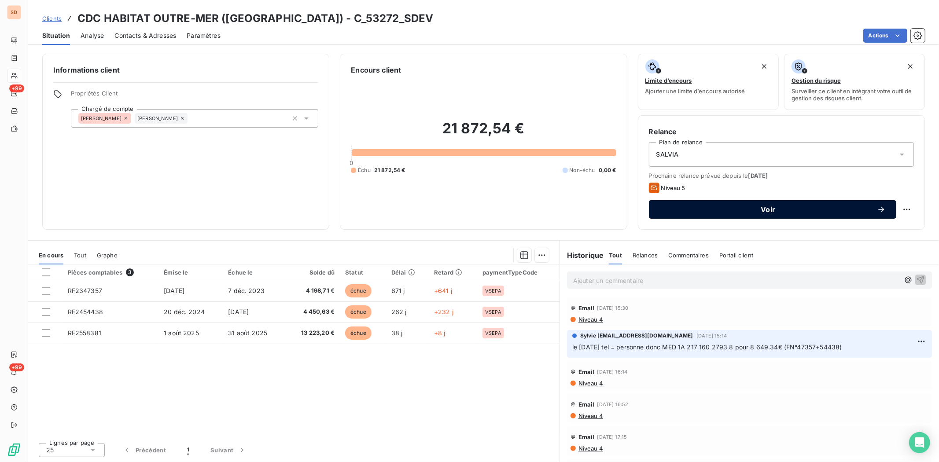
click at [690, 213] on div "Voir" at bounding box center [773, 209] width 226 height 9
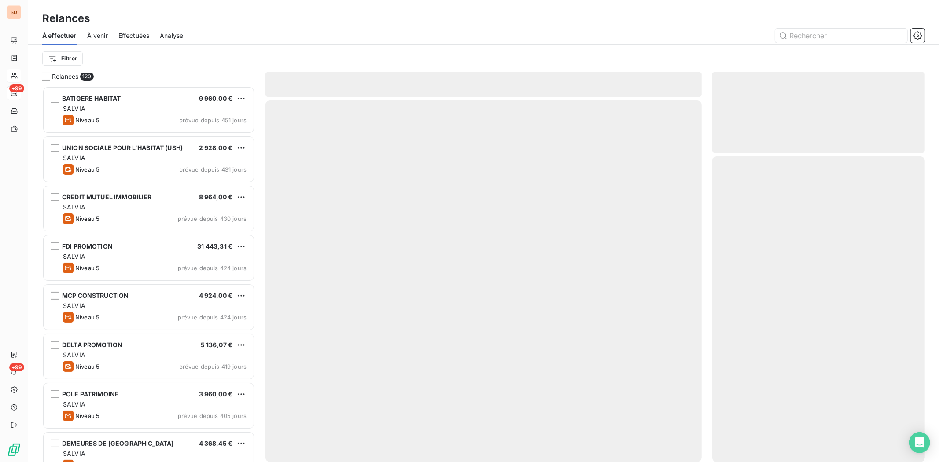
scroll to position [368, 205]
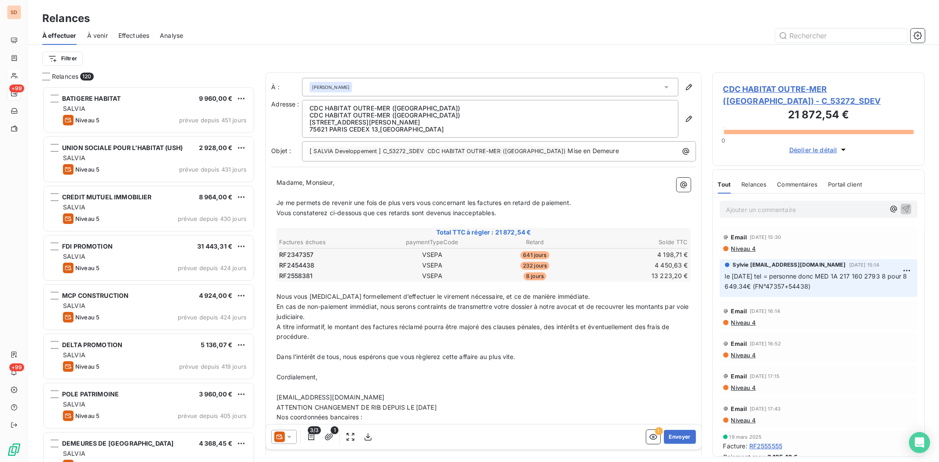
click at [292, 432] on div at bounding box center [284, 437] width 26 height 14
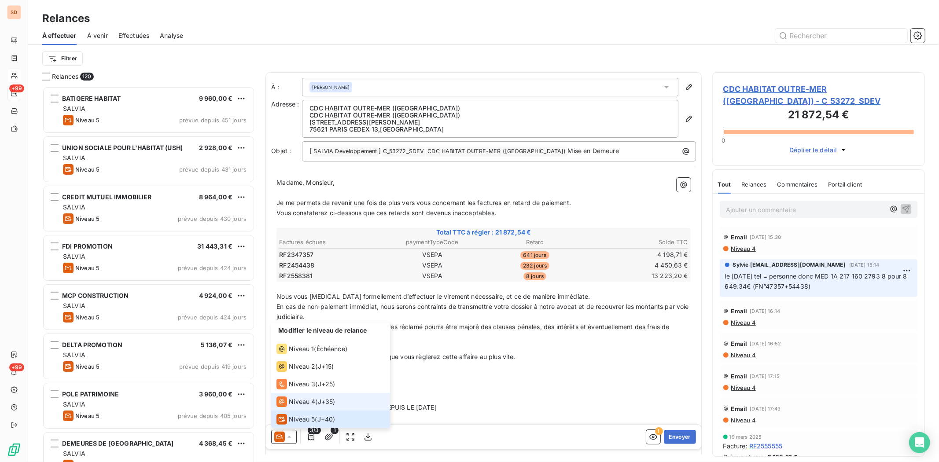
click at [285, 398] on icon at bounding box center [282, 402] width 11 height 11
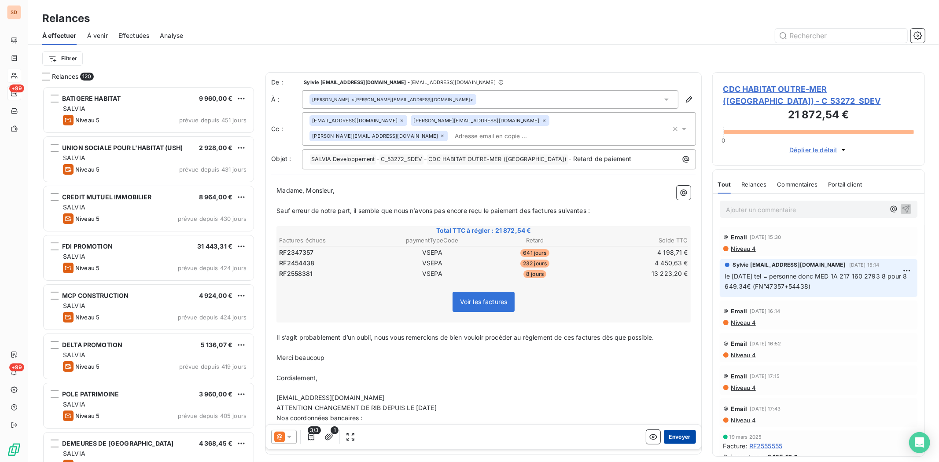
click at [674, 435] on button "Envoyer" at bounding box center [680, 437] width 32 height 14
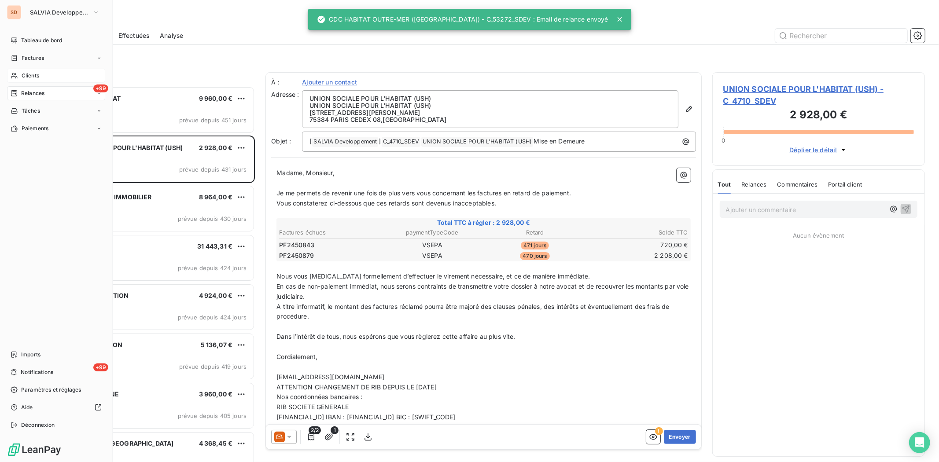
click at [18, 78] on div "Clients" at bounding box center [56, 76] width 98 height 14
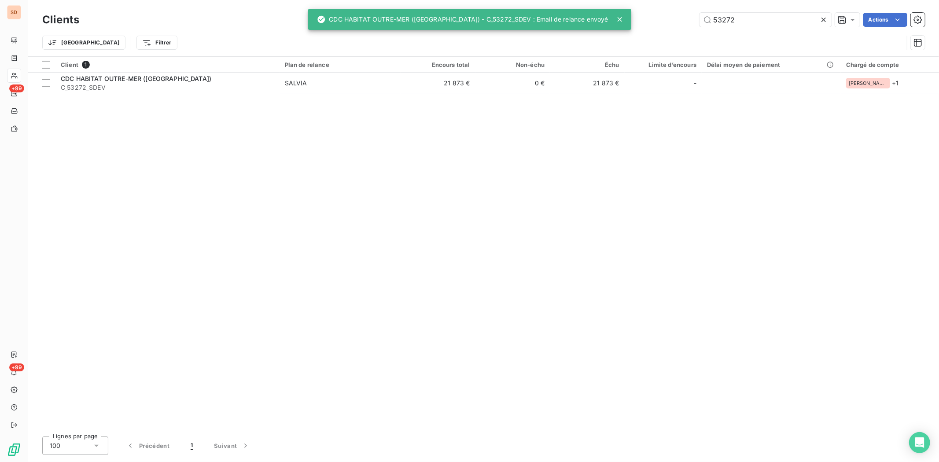
drag, startPoint x: 740, startPoint y: 15, endPoint x: 666, endPoint y: 15, distance: 73.6
click at [666, 15] on div "53272 Actions" at bounding box center [508, 20] width 836 height 14
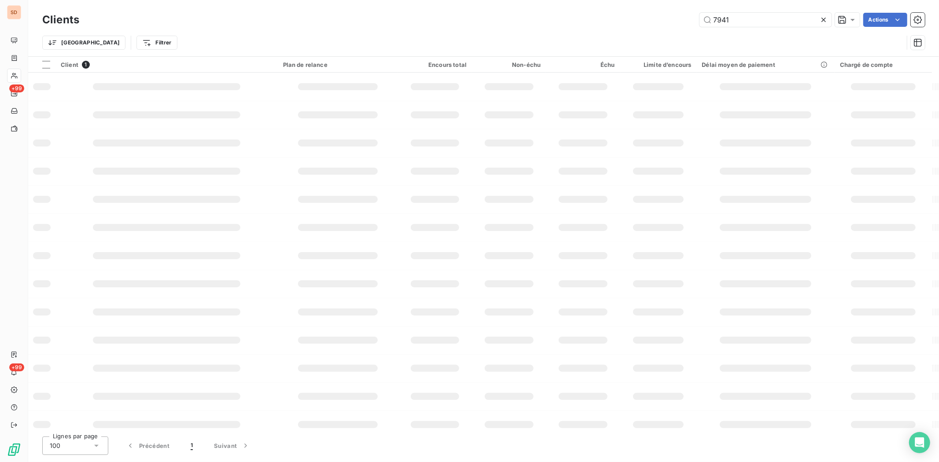
type input "7941"
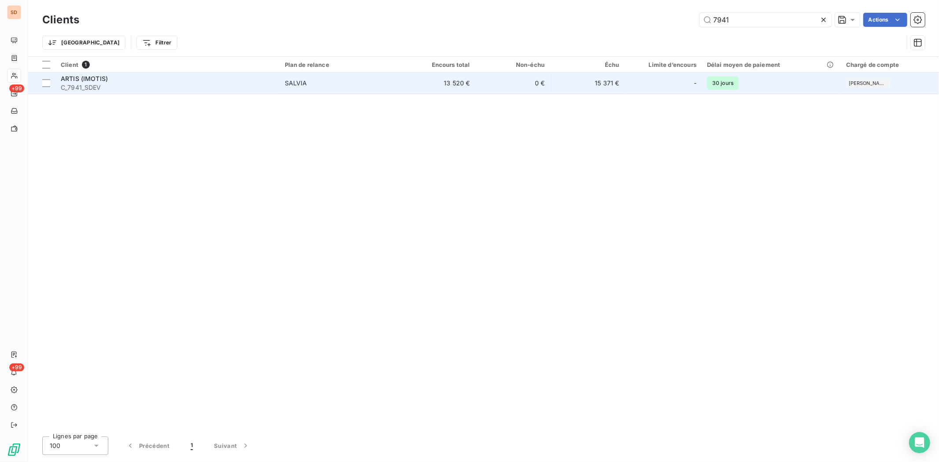
click at [81, 83] on span "C_7941_SDEV" at bounding box center [168, 87] width 214 height 9
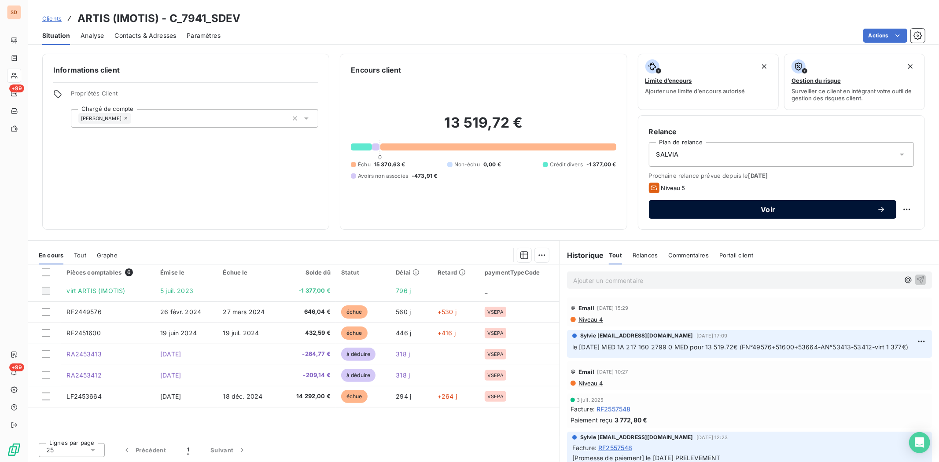
click at [667, 210] on span "Voir" at bounding box center [769, 209] width 218 height 7
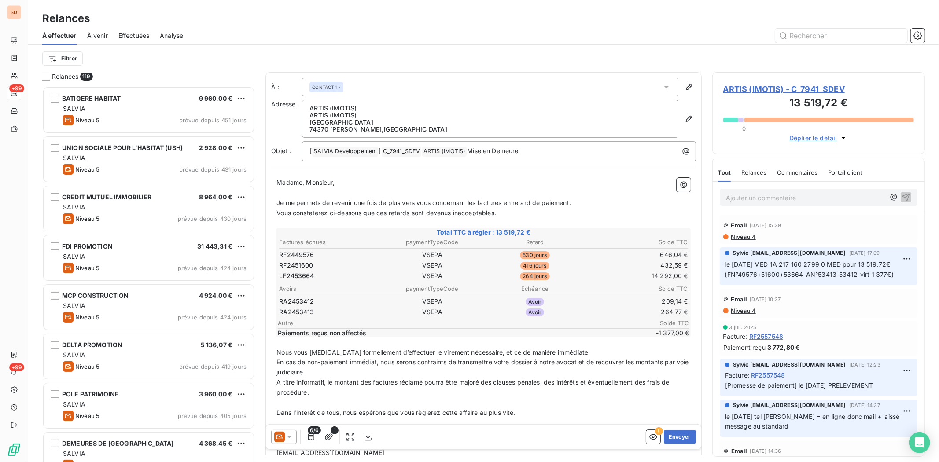
scroll to position [368, 205]
click at [292, 435] on icon at bounding box center [289, 437] width 9 height 9
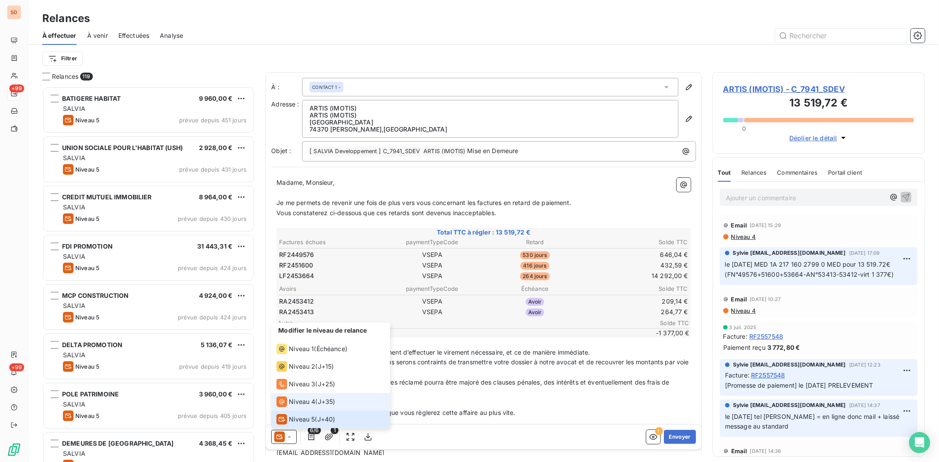
click at [294, 403] on span "Niveau 4" at bounding box center [302, 402] width 26 height 9
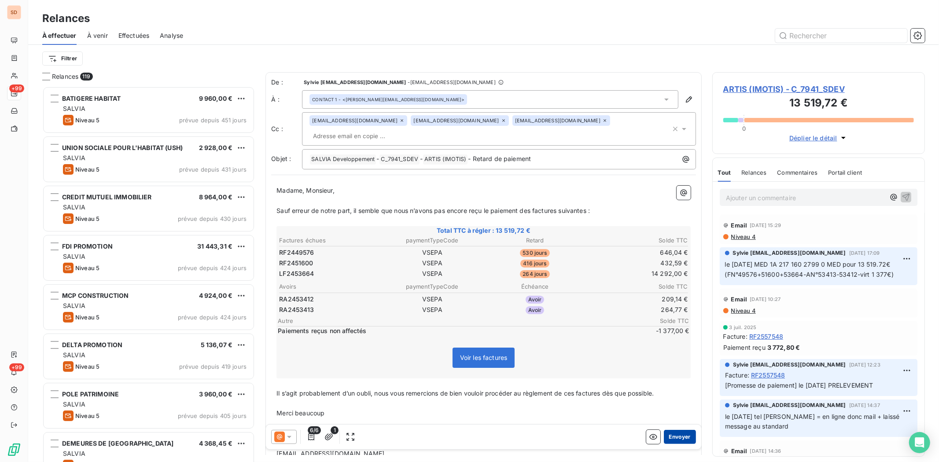
click at [667, 437] on button "Envoyer" at bounding box center [680, 437] width 32 height 14
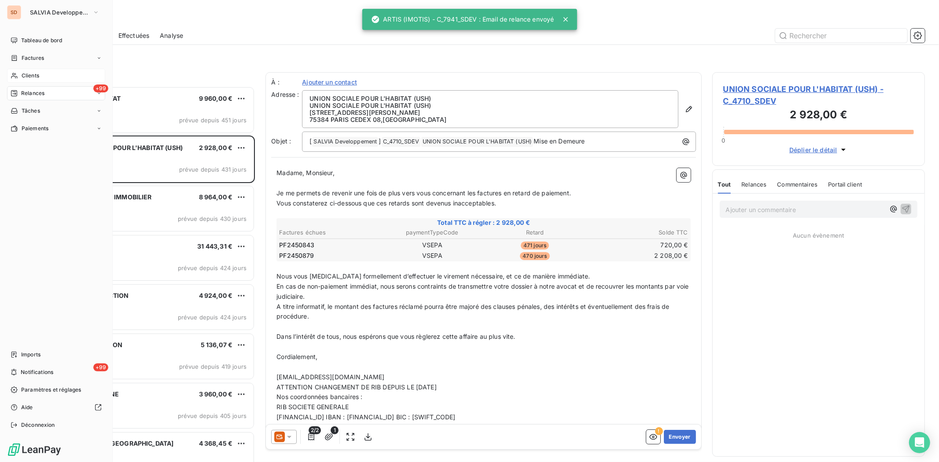
click at [25, 73] on span "Clients" at bounding box center [31, 76] width 18 height 8
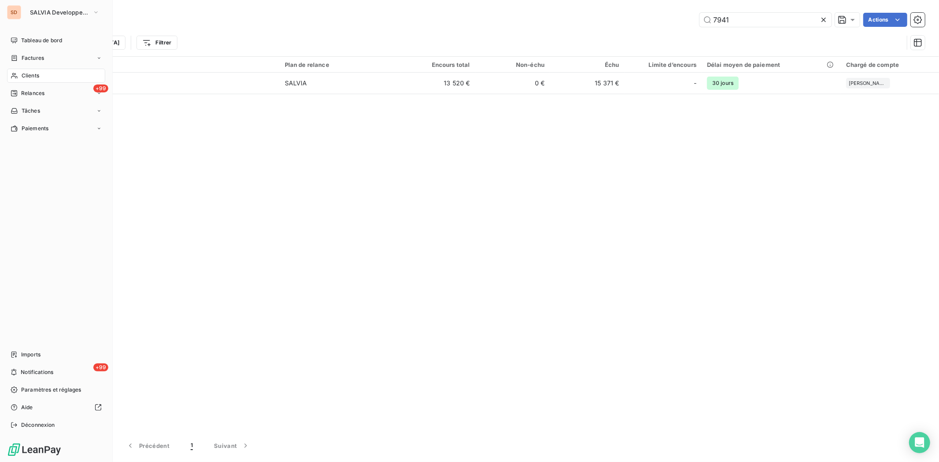
click at [27, 78] on span "Clients" at bounding box center [31, 76] width 18 height 8
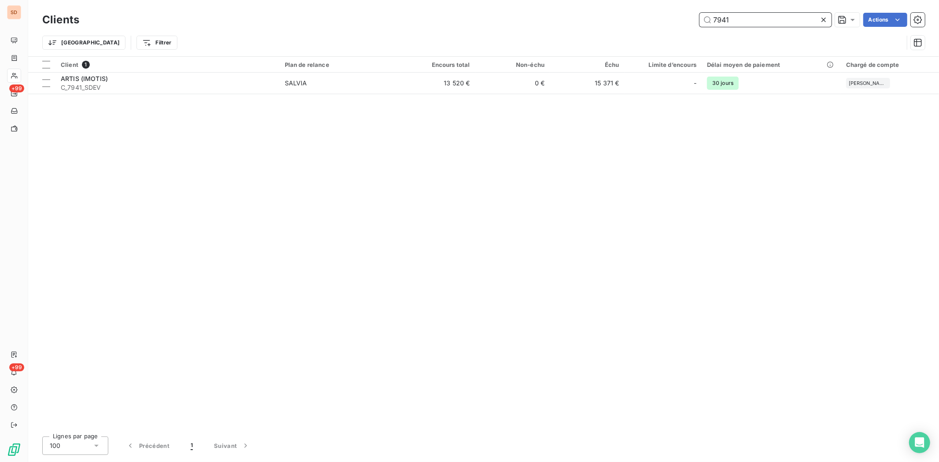
drag, startPoint x: 743, startPoint y: 24, endPoint x: 707, endPoint y: 20, distance: 35.9
click at [707, 20] on input "7941" at bounding box center [766, 20] width 132 height 14
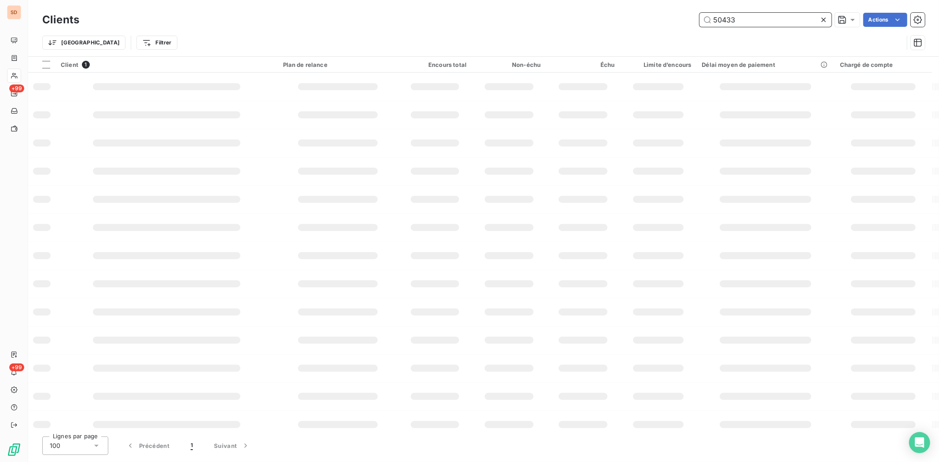
type input "50433"
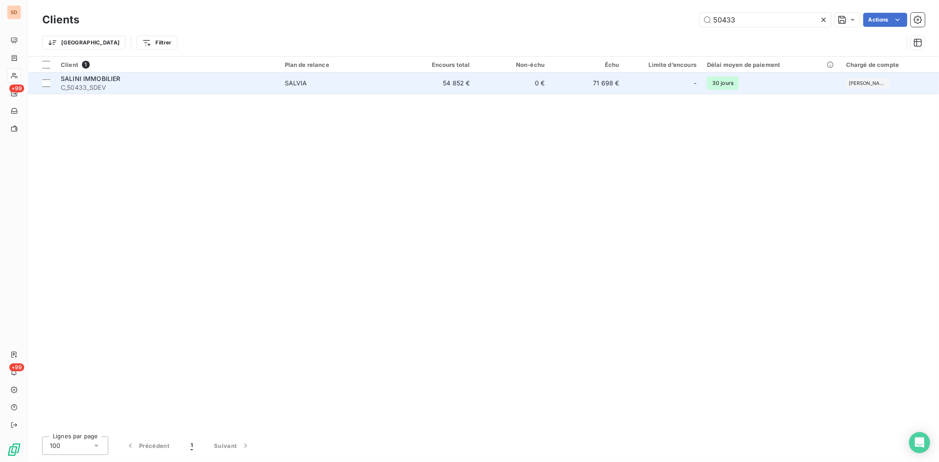
click at [74, 83] on span "C_50433_SDEV" at bounding box center [168, 87] width 214 height 9
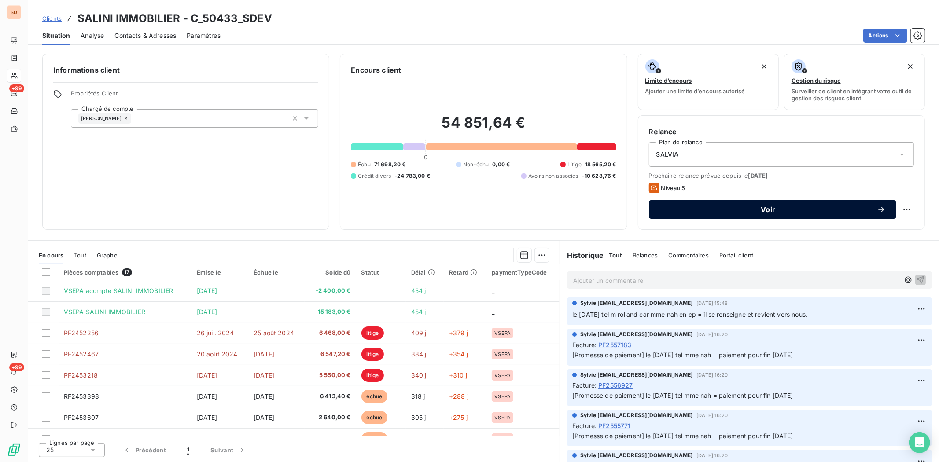
click at [670, 207] on span "Voir" at bounding box center [769, 209] width 218 height 7
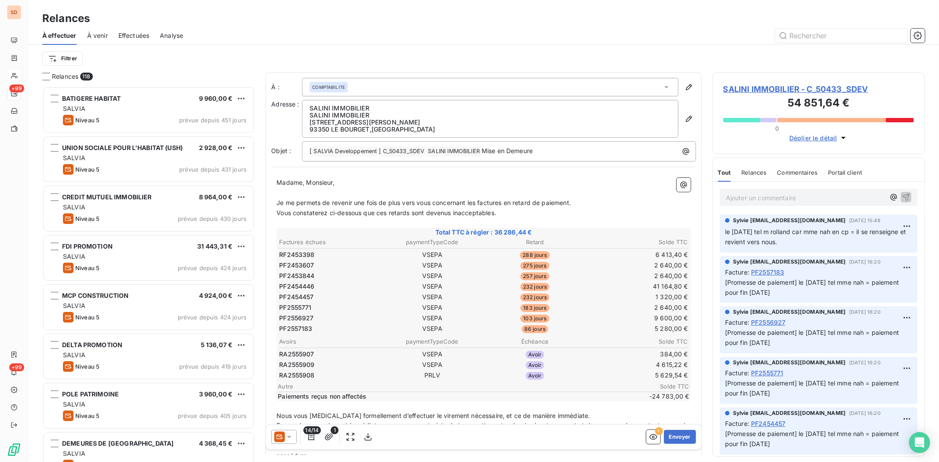
scroll to position [368, 205]
click at [292, 432] on div at bounding box center [284, 437] width 26 height 14
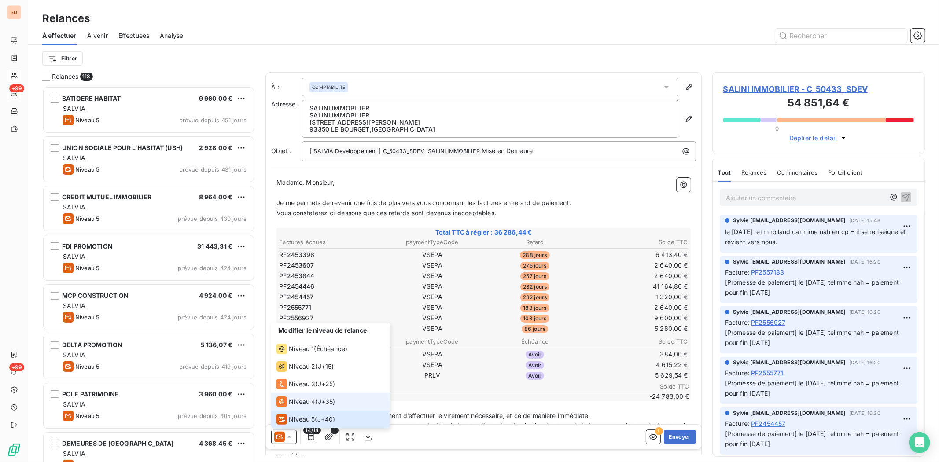
click at [292, 402] on span "Niveau 4" at bounding box center [302, 402] width 26 height 9
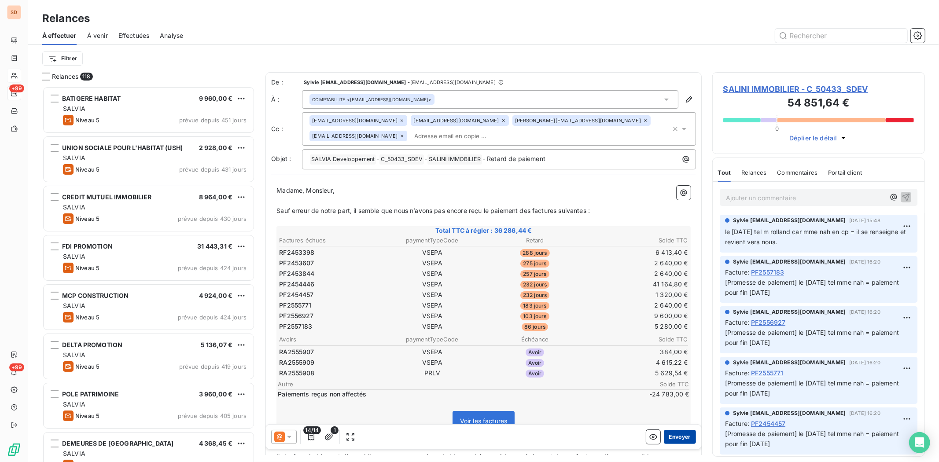
click at [667, 435] on button "Envoyer" at bounding box center [680, 437] width 32 height 14
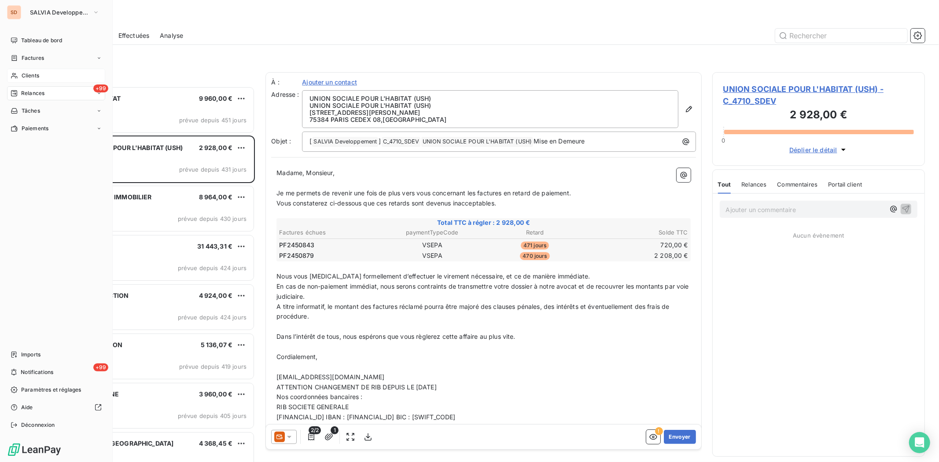
click at [30, 77] on span "Clients" at bounding box center [31, 76] width 18 height 8
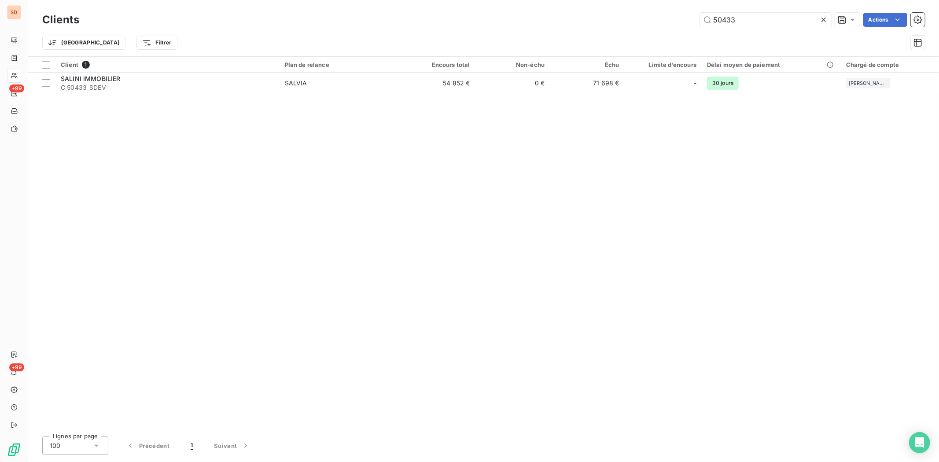
drag, startPoint x: 764, startPoint y: 15, endPoint x: 662, endPoint y: 17, distance: 102.6
click at [662, 17] on div "50433 Actions" at bounding box center [508, 20] width 836 height 14
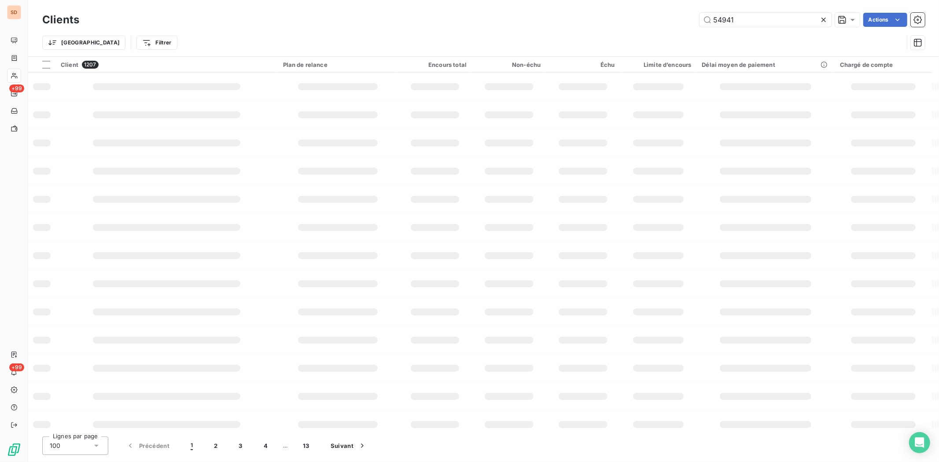
type input "54941"
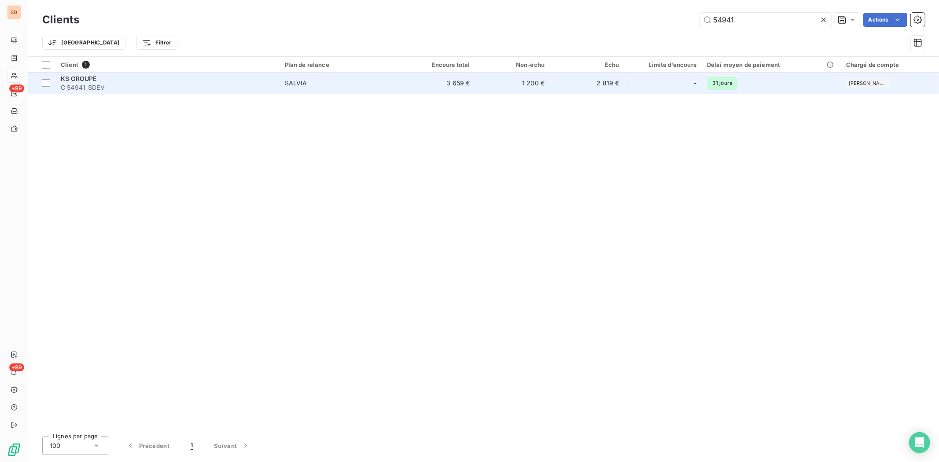
click at [78, 81] on span "KS GROUPE" at bounding box center [79, 78] width 36 height 7
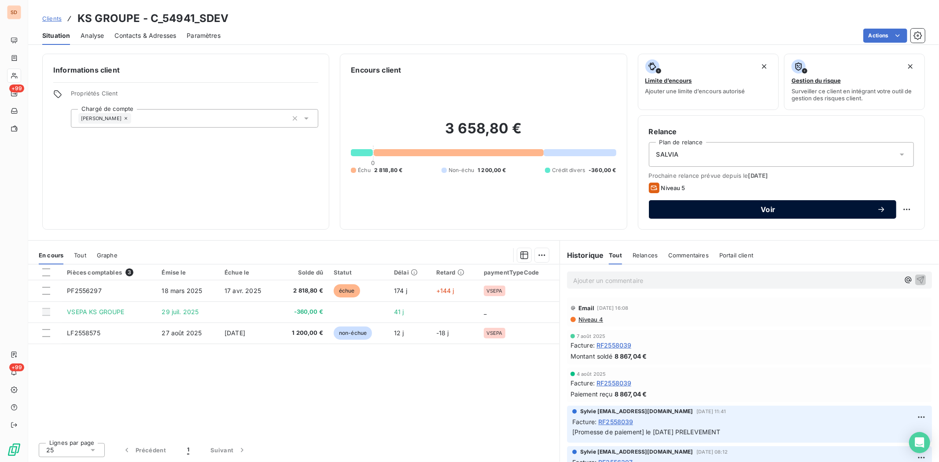
click at [678, 210] on span "Voir" at bounding box center [769, 209] width 218 height 7
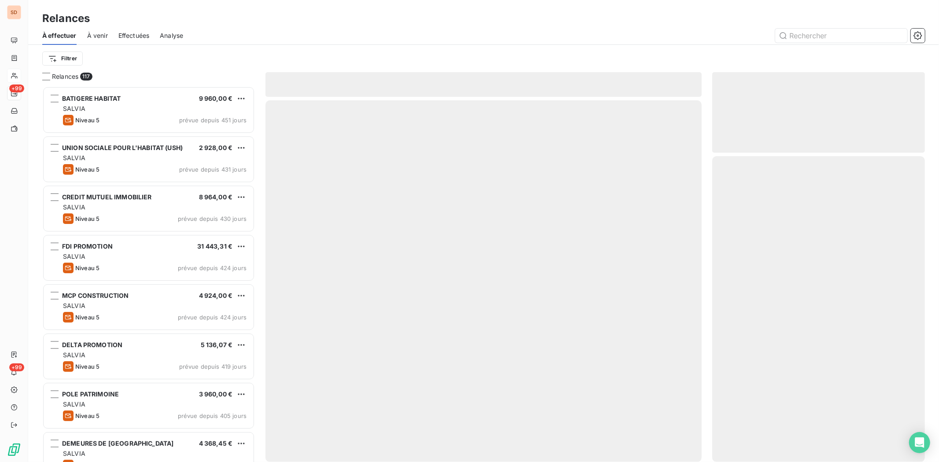
scroll to position [368, 205]
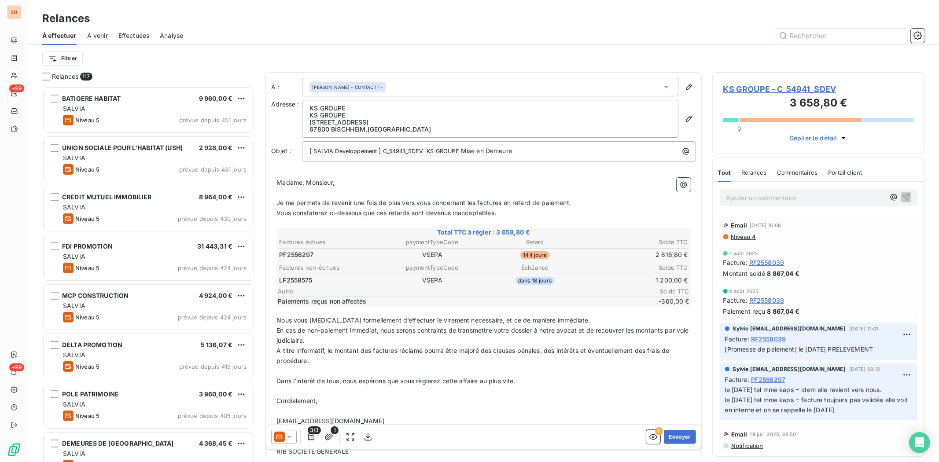
click at [292, 438] on icon at bounding box center [289, 437] width 9 height 9
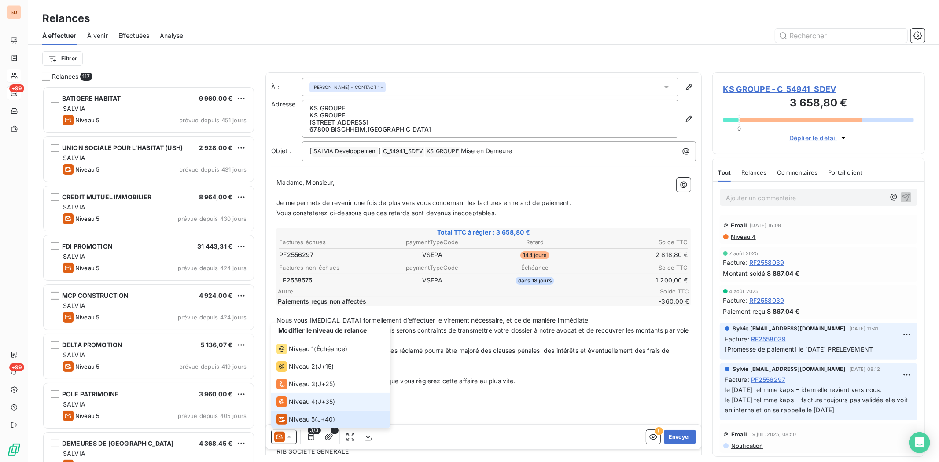
click at [292, 403] on span "Niveau 4" at bounding box center [302, 402] width 26 height 9
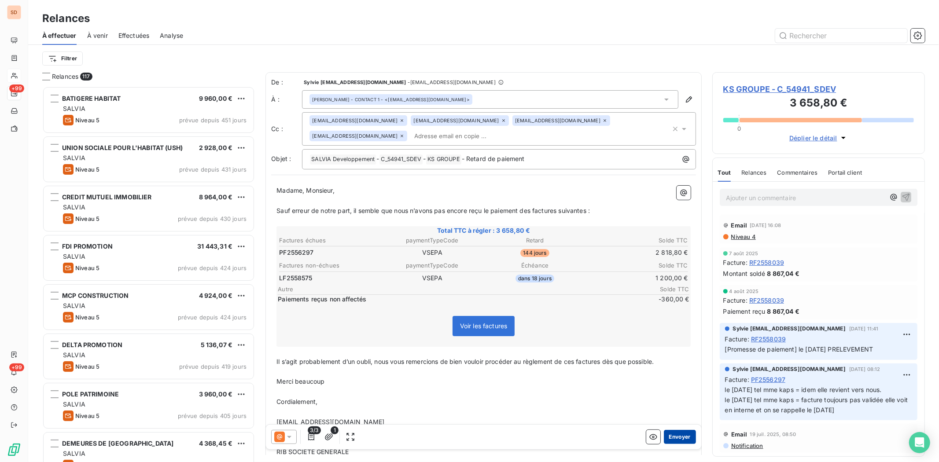
click at [673, 434] on button "Envoyer" at bounding box center [680, 437] width 32 height 14
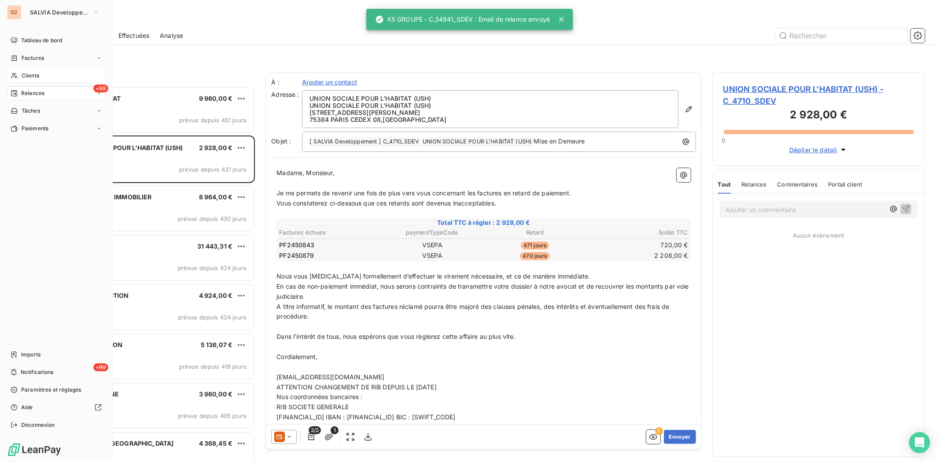
click at [35, 76] on span "Clients" at bounding box center [31, 76] width 18 height 8
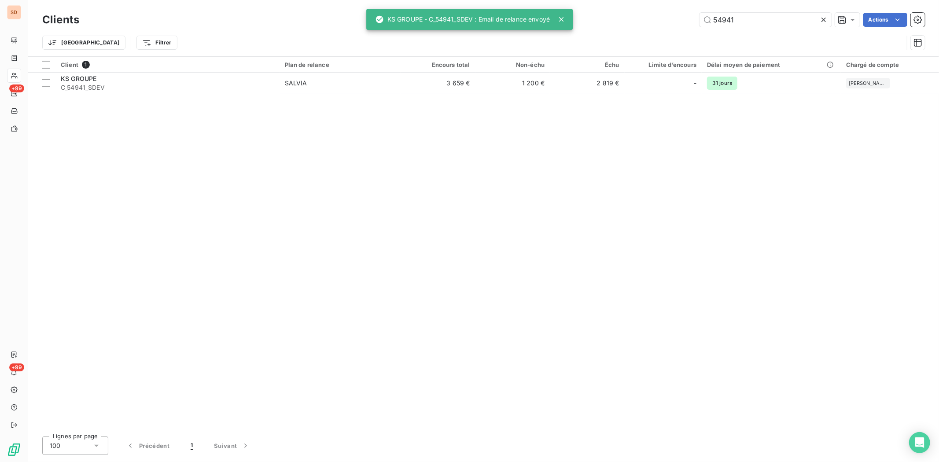
drag, startPoint x: 741, startPoint y: 23, endPoint x: 662, endPoint y: 14, distance: 79.8
click at [664, 14] on div "54941 Actions" at bounding box center [508, 20] width 836 height 14
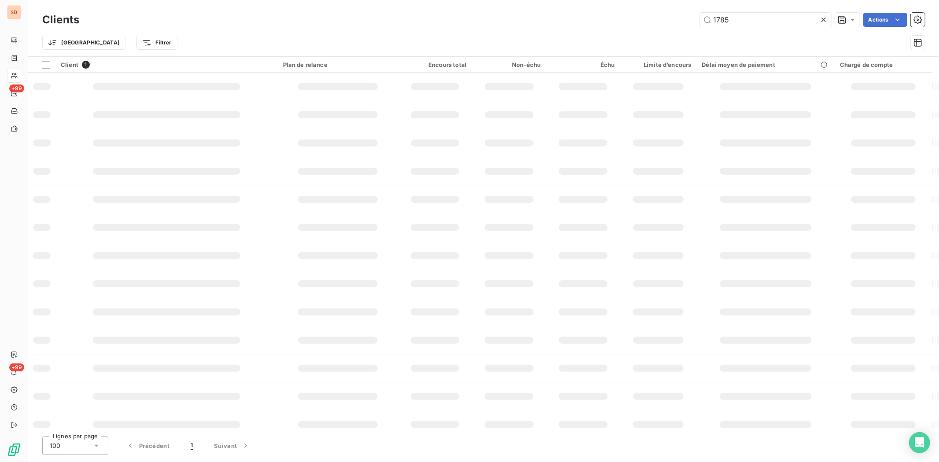
type input "1785"
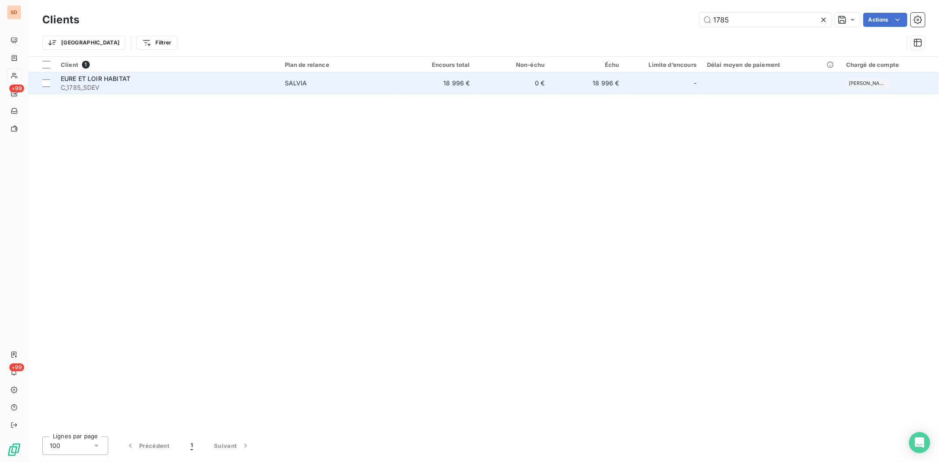
click at [78, 86] on span "C_1785_SDEV" at bounding box center [168, 87] width 214 height 9
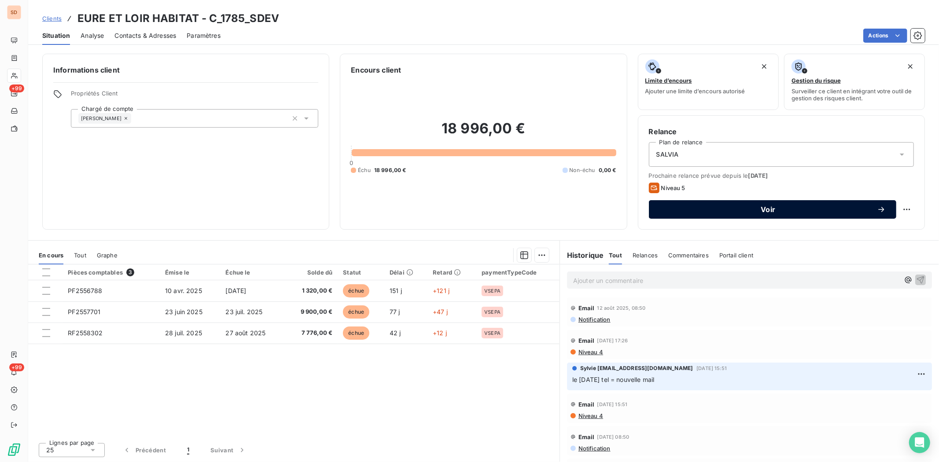
click at [698, 209] on span "Voir" at bounding box center [769, 209] width 218 height 7
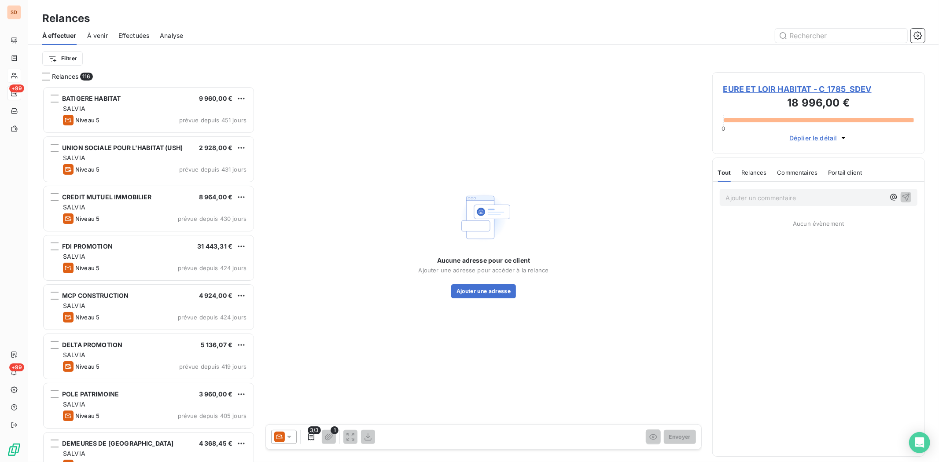
scroll to position [368, 205]
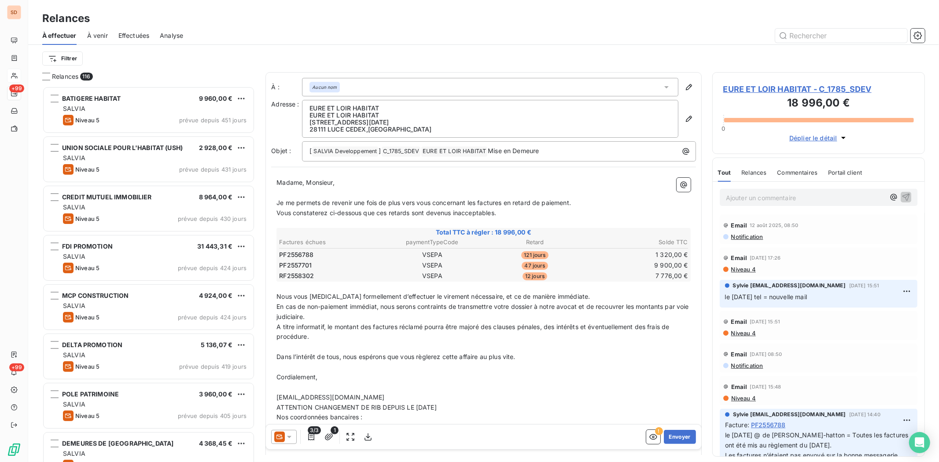
click at [289, 439] on icon at bounding box center [289, 437] width 9 height 9
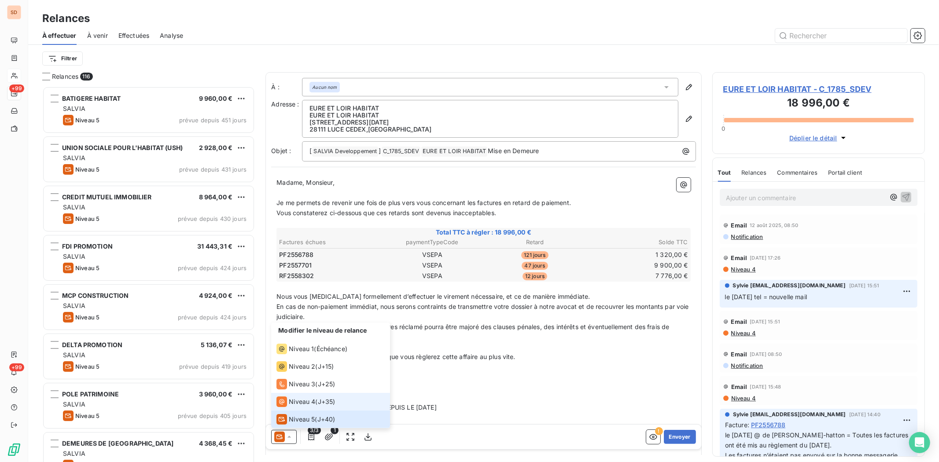
click at [290, 403] on span "Niveau 4" at bounding box center [302, 402] width 26 height 9
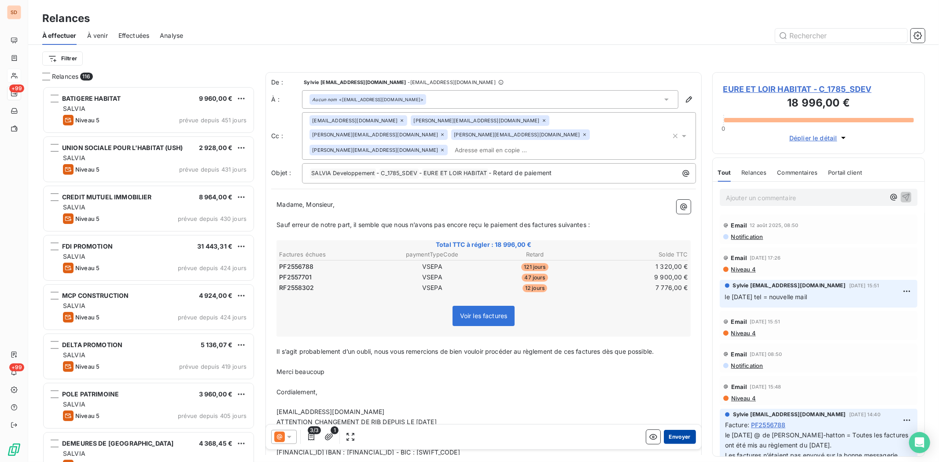
click at [664, 436] on button "Envoyer" at bounding box center [680, 437] width 32 height 14
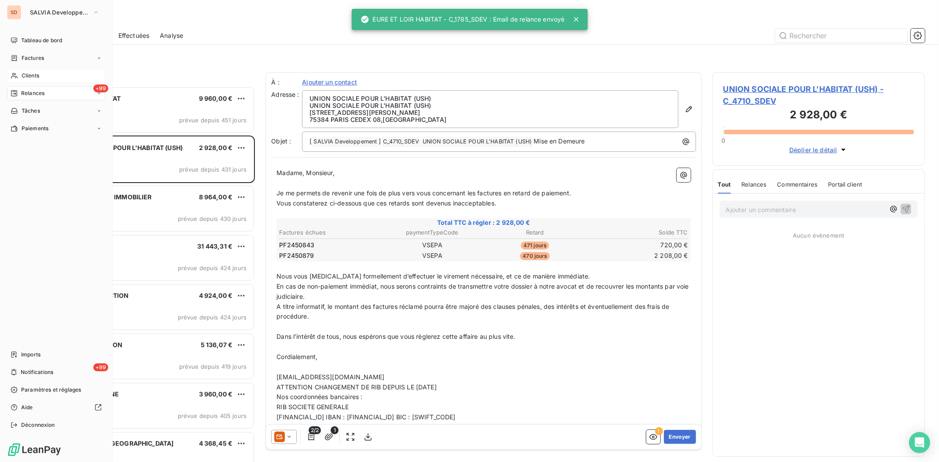
drag, startPoint x: 23, startPoint y: 75, endPoint x: 111, endPoint y: 74, distance: 87.7
click at [25, 75] on span "Clients" at bounding box center [31, 76] width 18 height 8
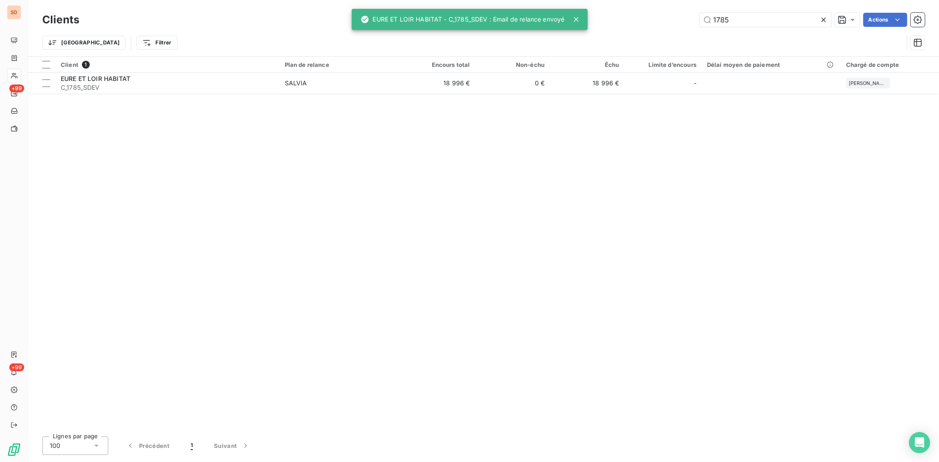
drag, startPoint x: 734, startPoint y: 20, endPoint x: 679, endPoint y: 18, distance: 55.1
click at [679, 18] on div "1785 Actions" at bounding box center [508, 20] width 836 height 14
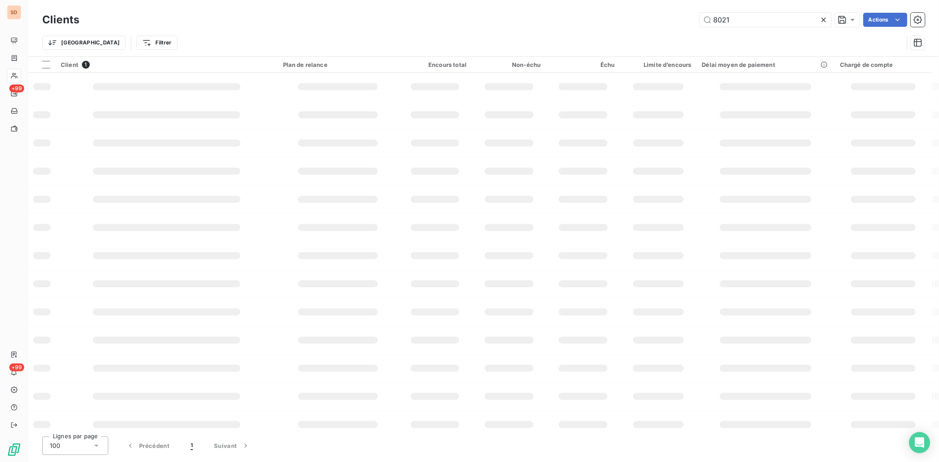
type input "8021"
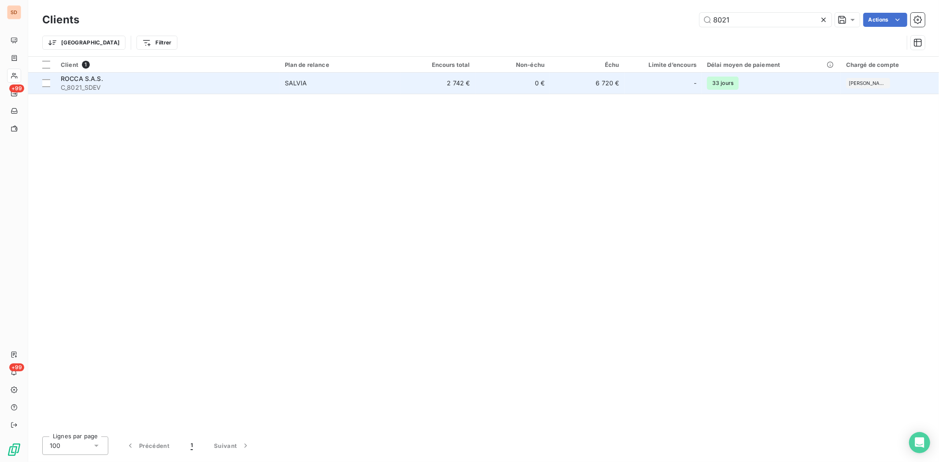
click at [70, 76] on span "ROCCA S.A.S." at bounding box center [82, 78] width 42 height 7
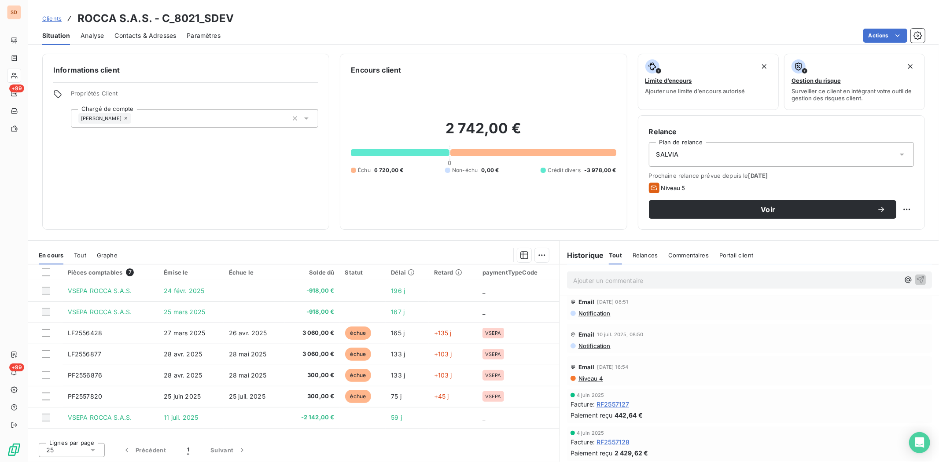
scroll to position [636, 0]
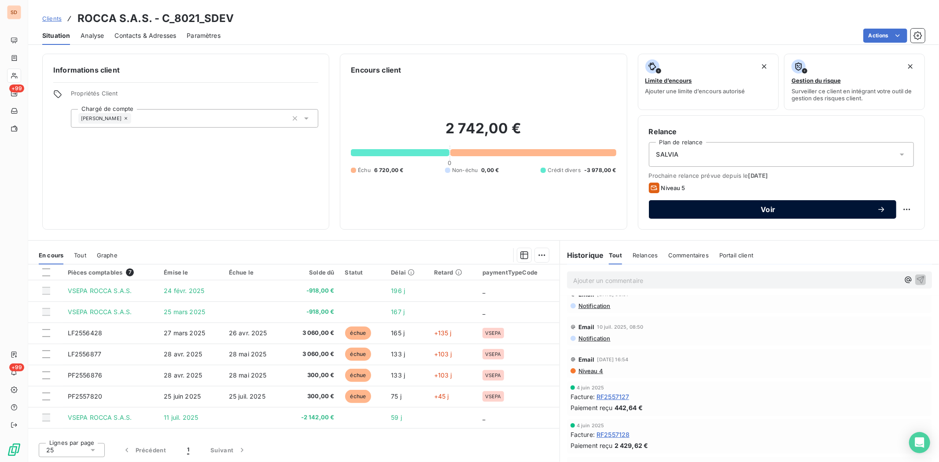
click at [692, 218] on button "Voir" at bounding box center [773, 209] width 248 height 18
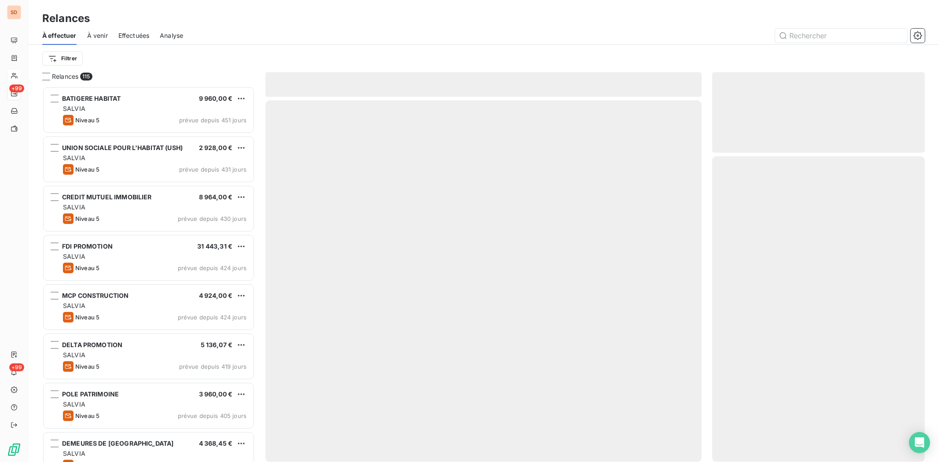
scroll to position [368, 205]
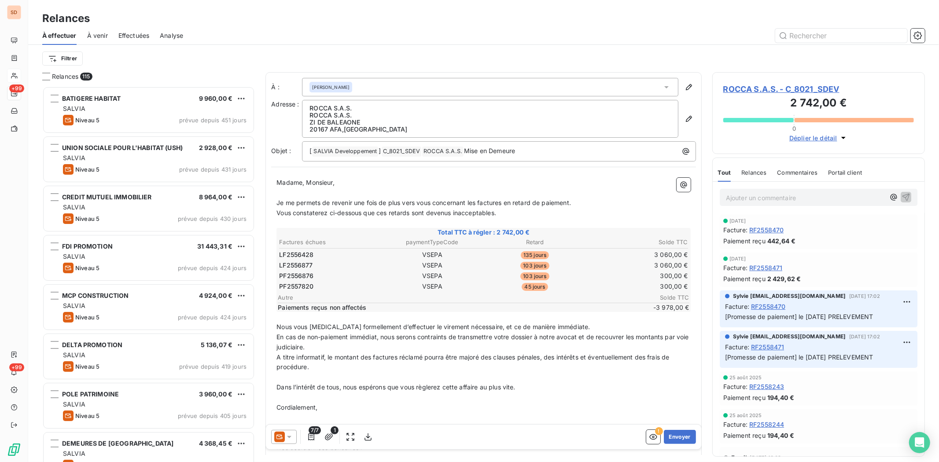
click at [291, 440] on icon at bounding box center [289, 437] width 9 height 9
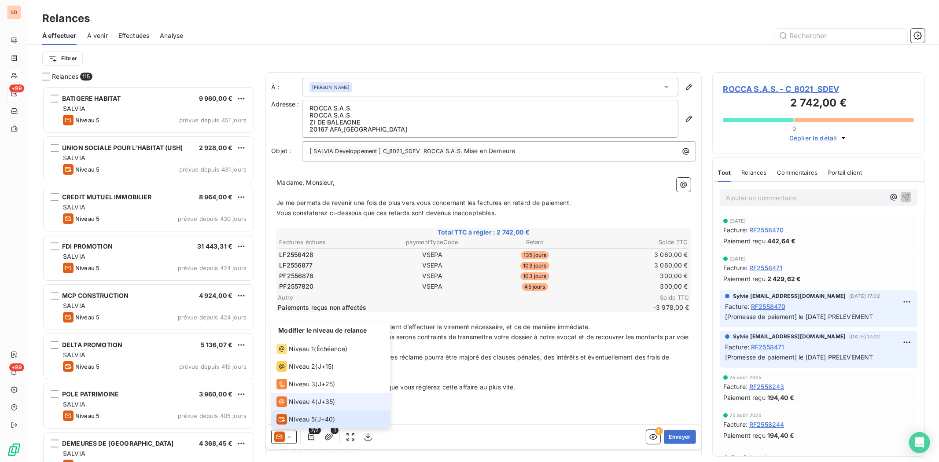
click at [294, 402] on span "Niveau 4" at bounding box center [302, 402] width 26 height 9
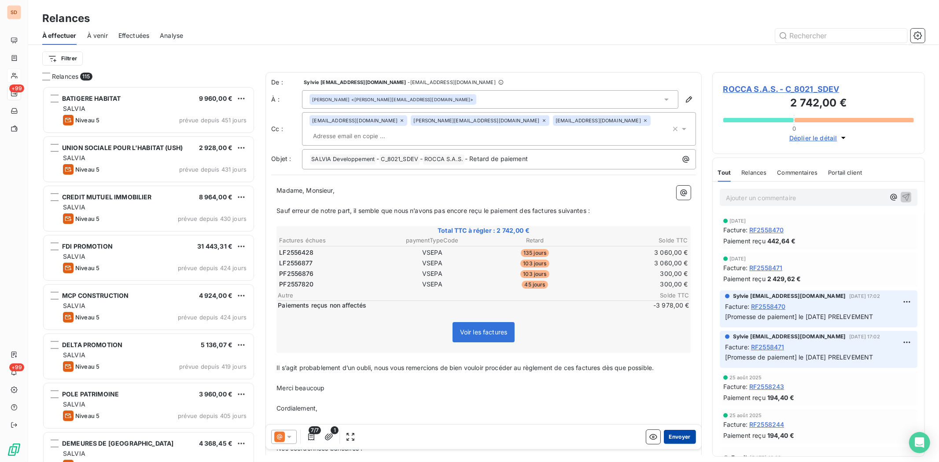
click at [671, 436] on button "Envoyer" at bounding box center [680, 437] width 32 height 14
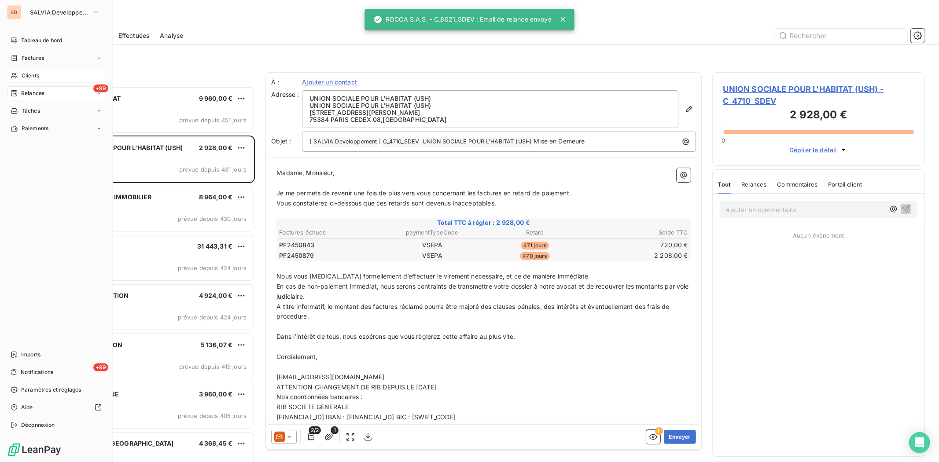
click at [19, 73] on div "Clients" at bounding box center [56, 76] width 98 height 14
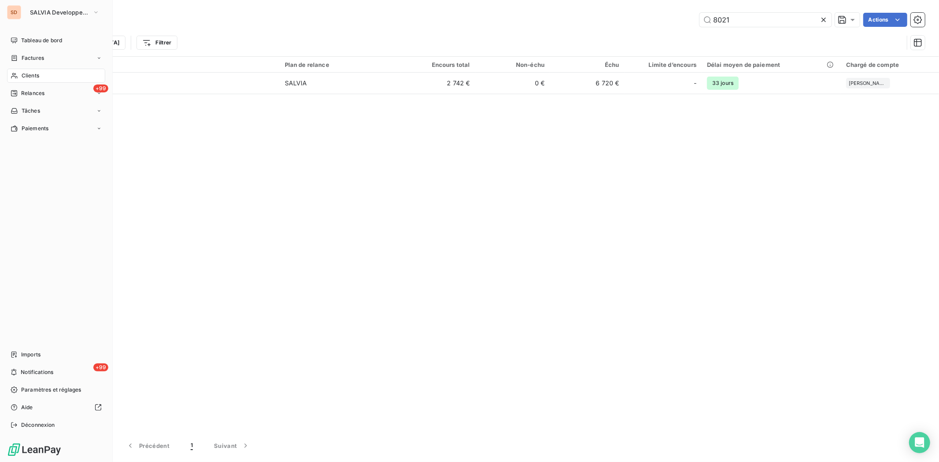
click at [15, 76] on icon at bounding box center [14, 75] width 7 height 7
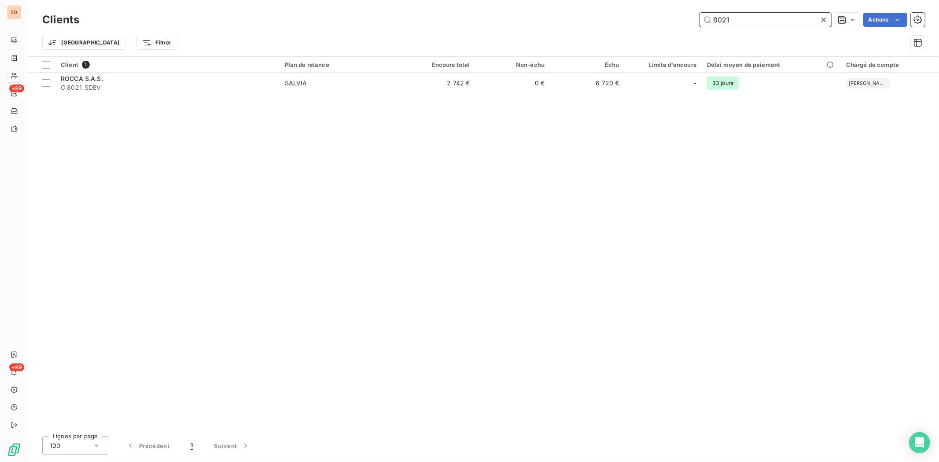
click at [745, 19] on input "8021" at bounding box center [766, 20] width 132 height 14
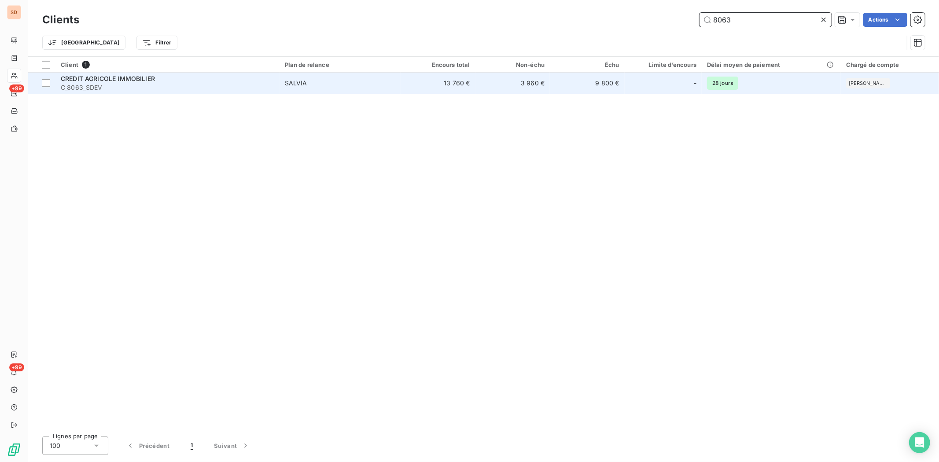
type input "8063"
click at [97, 81] on span "CREDIT AGRICOLE IMMOBILIER" at bounding box center [108, 78] width 94 height 7
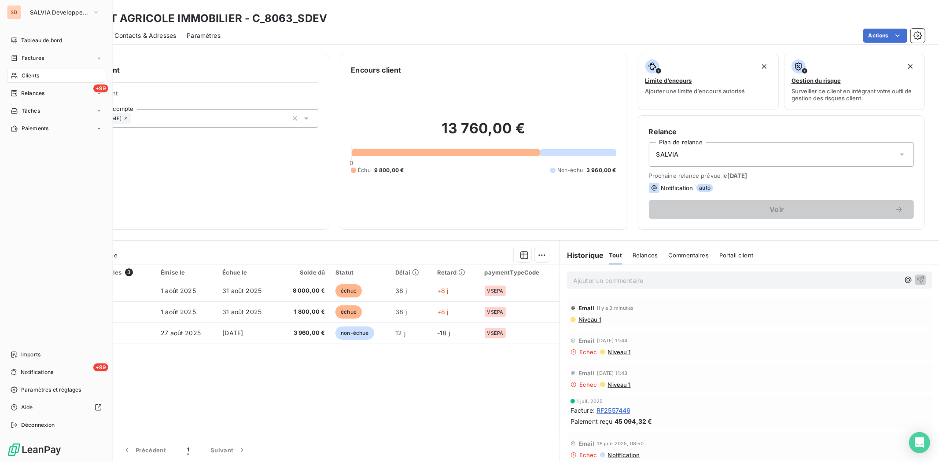
click at [24, 75] on span "Clients" at bounding box center [31, 76] width 18 height 8
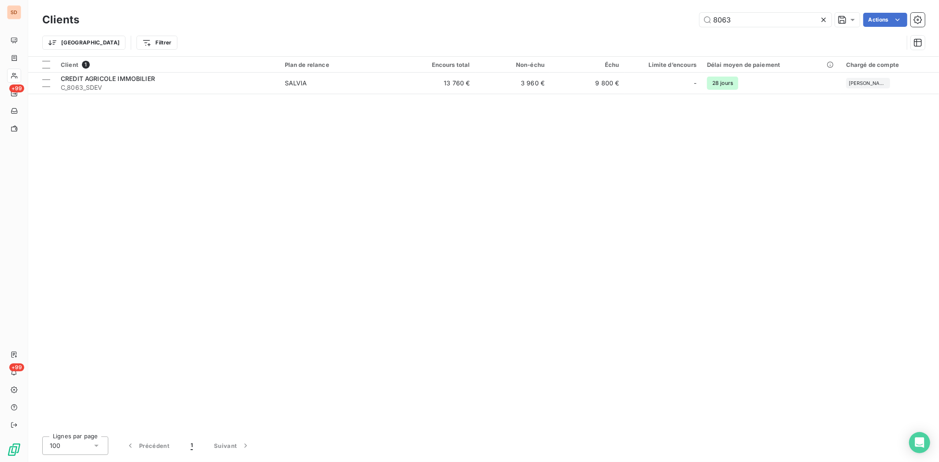
drag, startPoint x: 736, startPoint y: 15, endPoint x: 696, endPoint y: 22, distance: 40.8
click at [697, 22] on div "8063 Actions" at bounding box center [508, 20] width 836 height 14
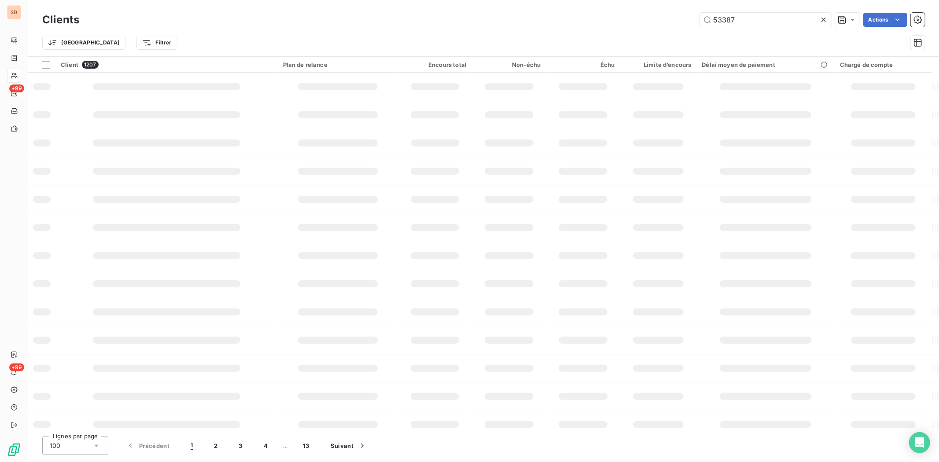
type input "53387"
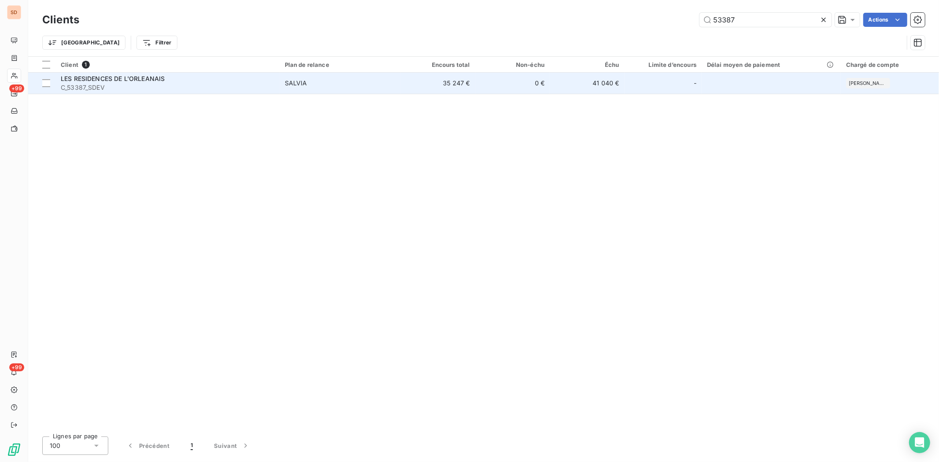
click at [110, 78] on span "LES RESIDENCES DE L'ORLEANAIS" at bounding box center [113, 78] width 104 height 7
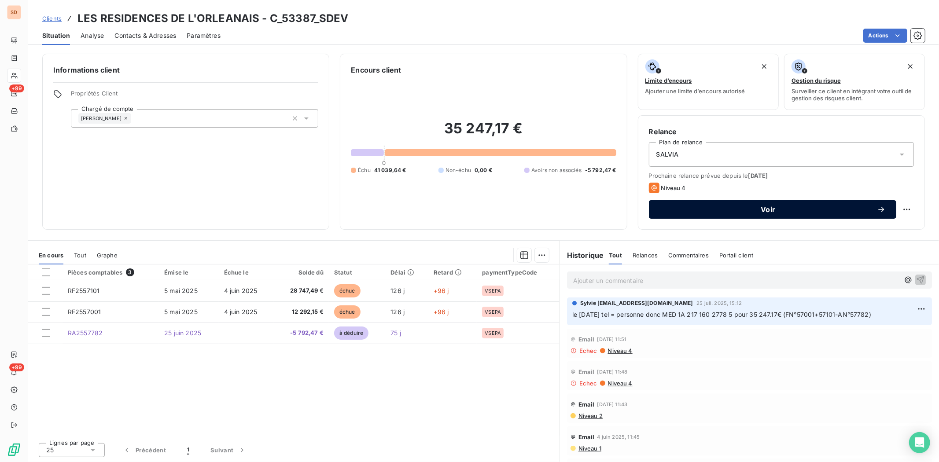
click at [711, 204] on button "Voir" at bounding box center [773, 209] width 248 height 18
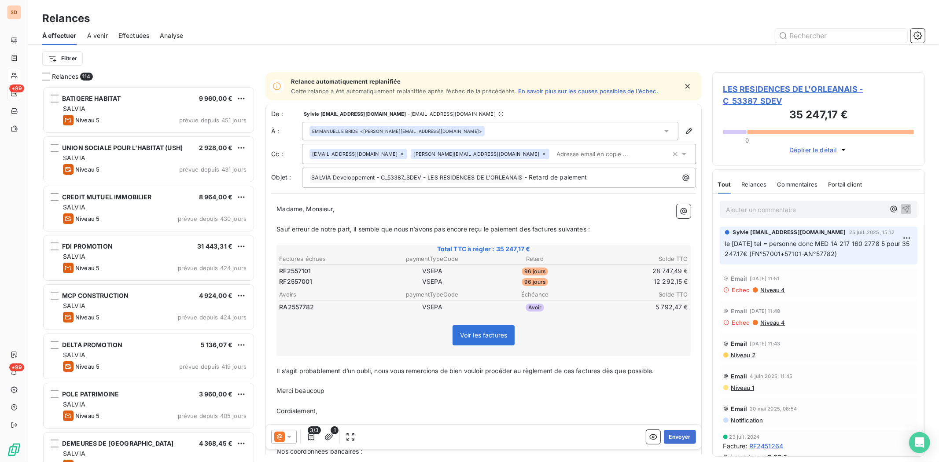
scroll to position [368, 205]
click at [297, 435] on div at bounding box center [284, 437] width 26 height 14
click at [290, 403] on span "Niveau 4" at bounding box center [302, 402] width 26 height 9
click at [669, 430] on button "Envoyer" at bounding box center [680, 437] width 32 height 14
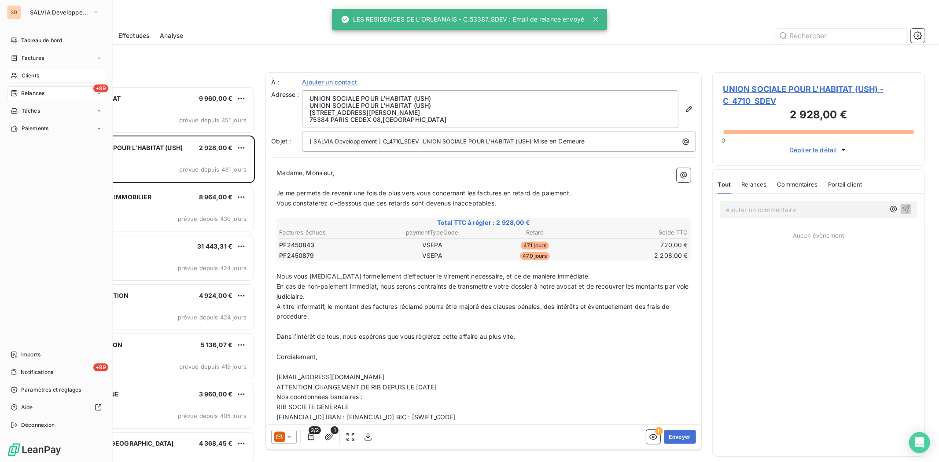
click at [14, 77] on icon at bounding box center [14, 75] width 7 height 7
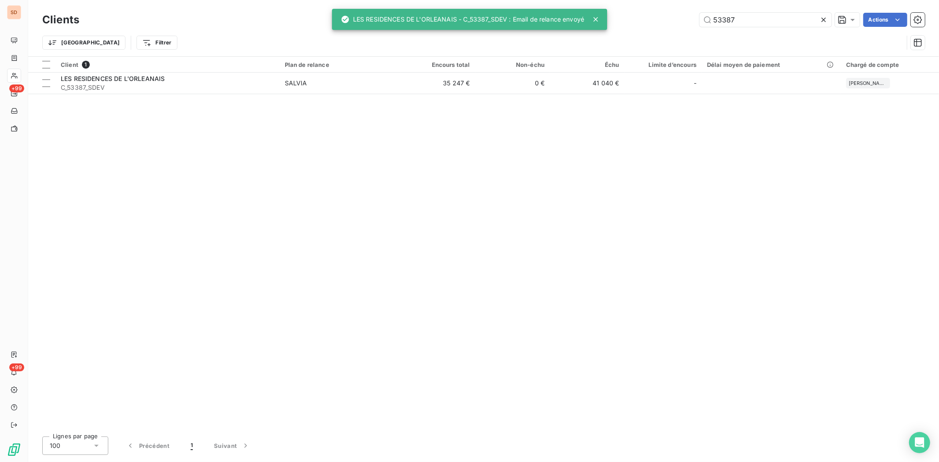
drag, startPoint x: 743, startPoint y: 20, endPoint x: 682, endPoint y: 15, distance: 61.0
click at [686, 15] on div "53387 Actions" at bounding box center [508, 20] width 836 height 14
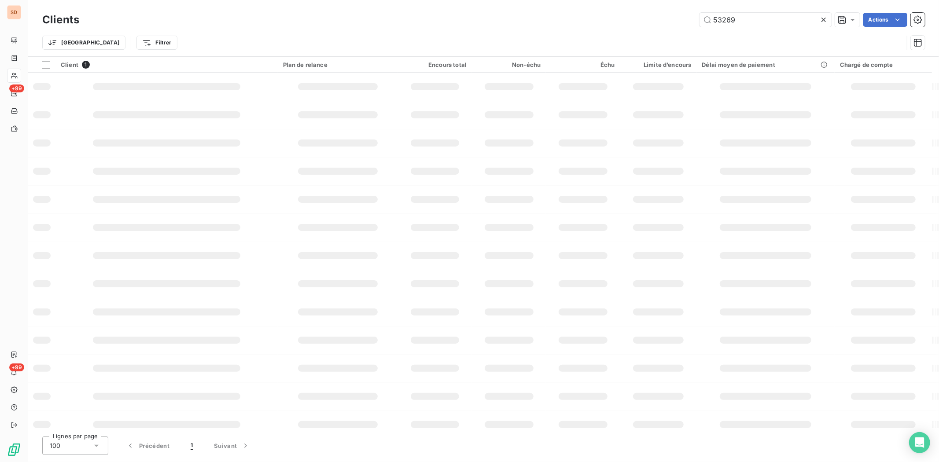
type input "53269"
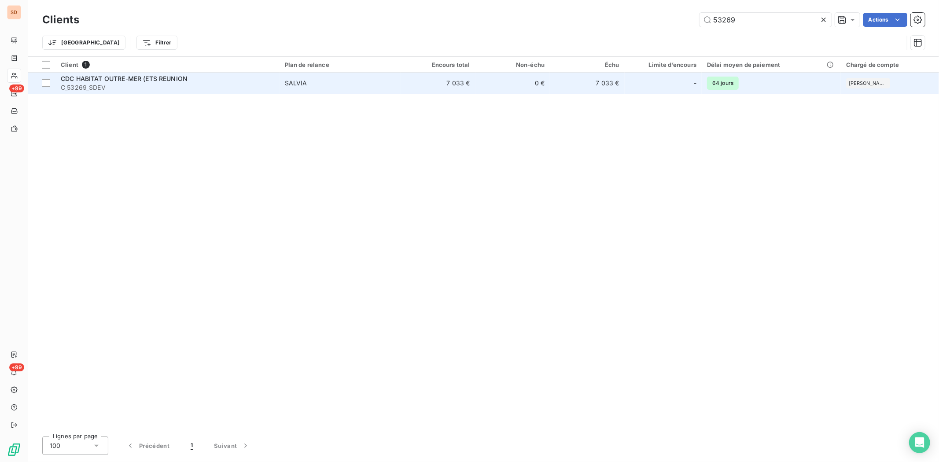
click at [78, 81] on span "CDC HABITAT OUTRE-MER (ETS REUNION" at bounding box center [124, 78] width 127 height 7
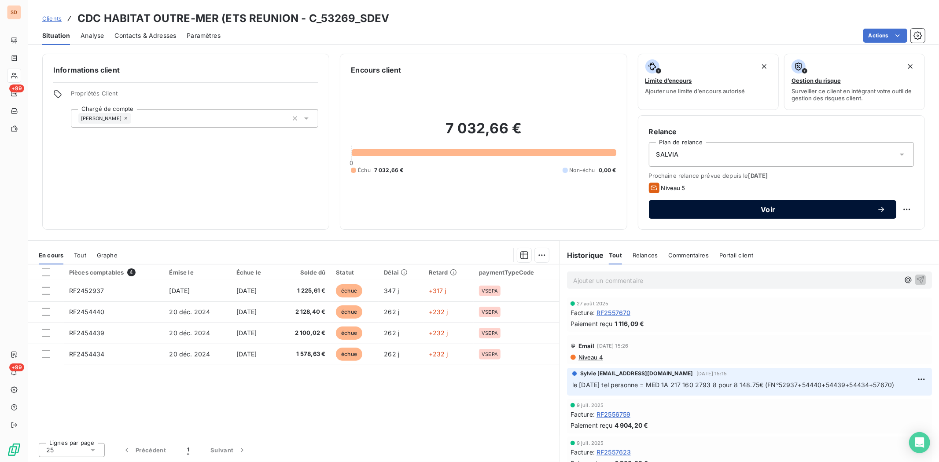
click at [684, 210] on span "Voir" at bounding box center [769, 209] width 218 height 7
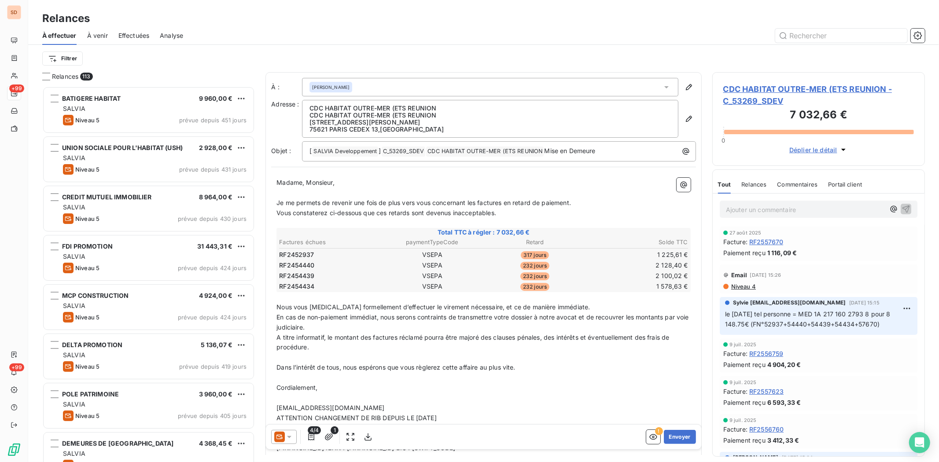
scroll to position [368, 205]
click at [287, 434] on icon at bounding box center [289, 437] width 9 height 9
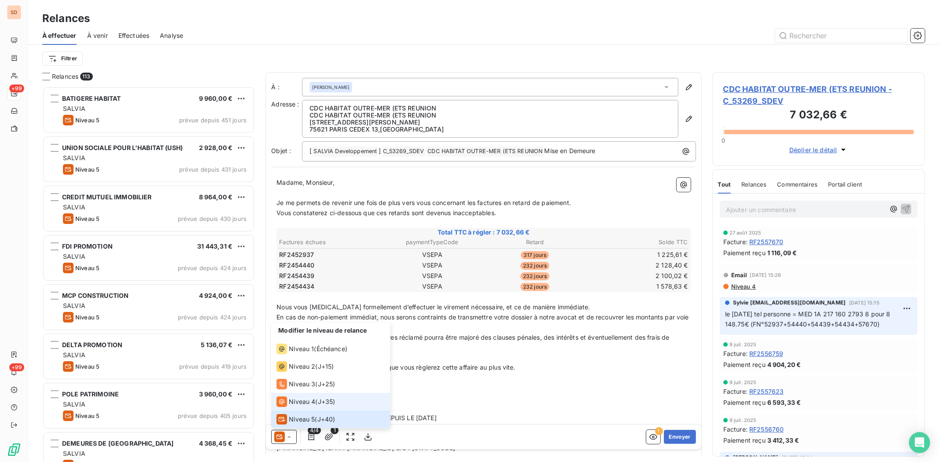
click at [293, 403] on span "Niveau 4" at bounding box center [302, 402] width 26 height 9
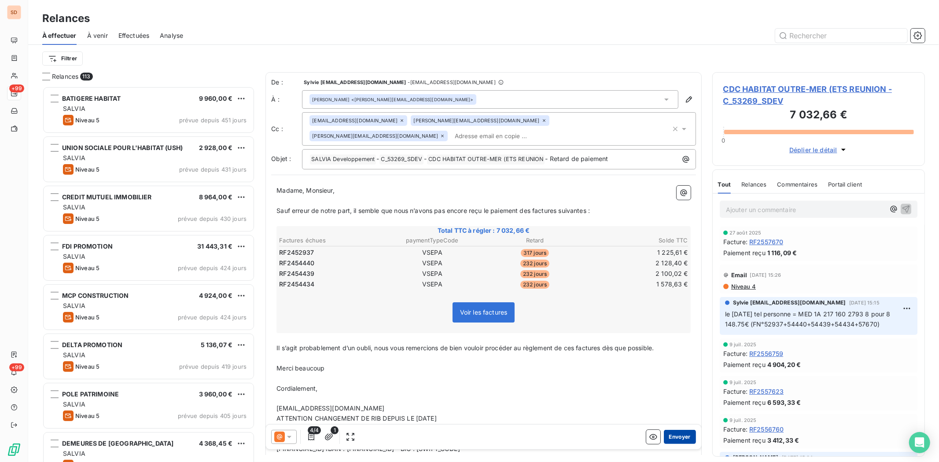
click at [673, 439] on button "Envoyer" at bounding box center [680, 437] width 32 height 14
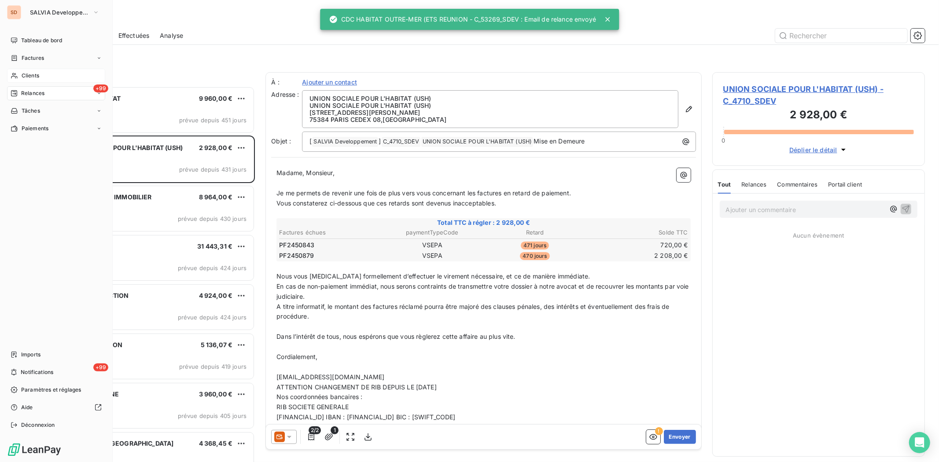
click at [29, 75] on span "Clients" at bounding box center [31, 76] width 18 height 8
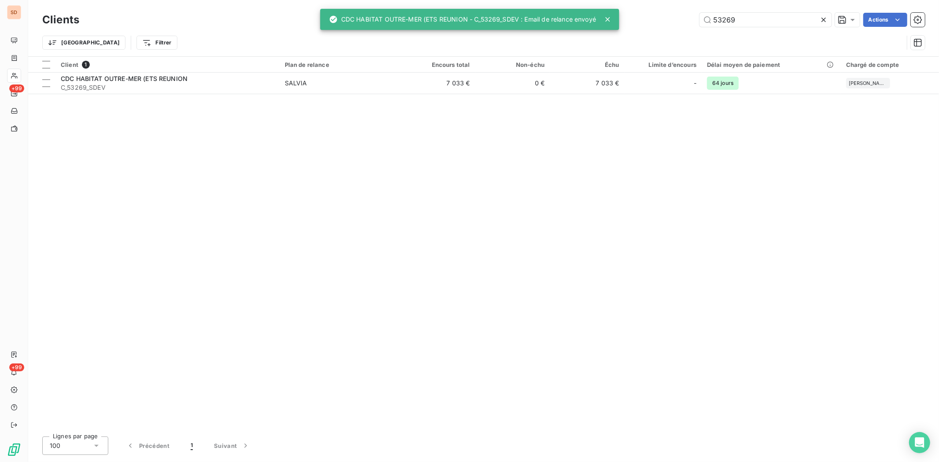
drag, startPoint x: 715, startPoint y: 16, endPoint x: 650, endPoint y: 16, distance: 64.7
click at [654, 15] on div "53269 Actions" at bounding box center [508, 20] width 836 height 14
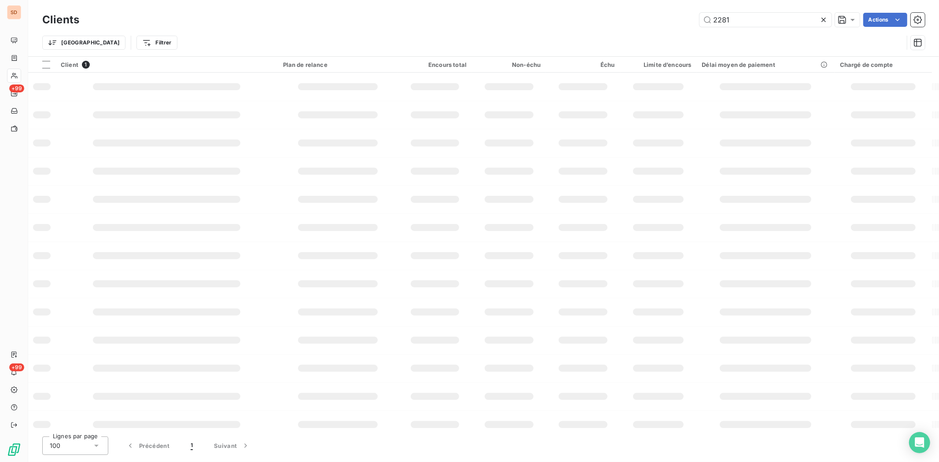
type input "2281"
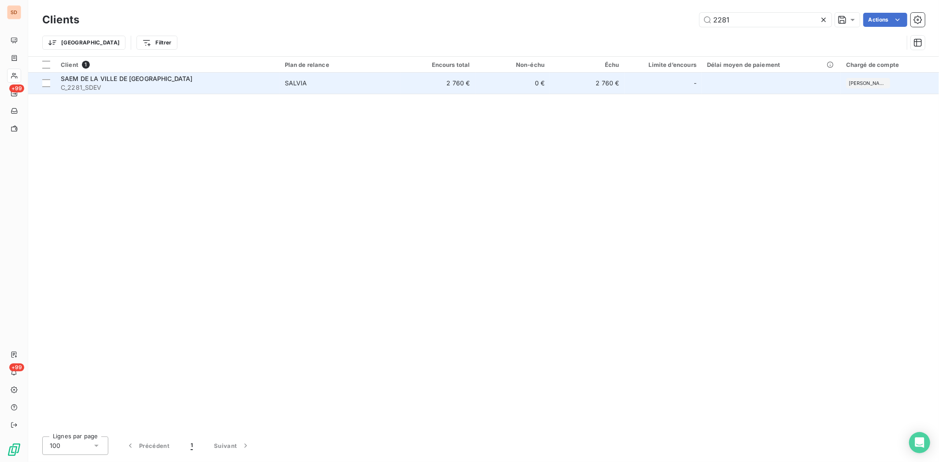
click at [90, 80] on span "SAEM DE LA VILLE DE TARBES" at bounding box center [127, 78] width 132 height 7
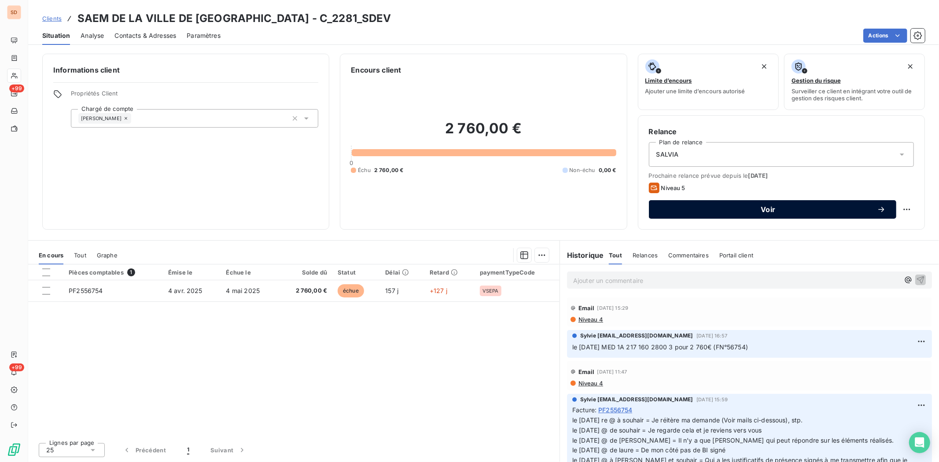
click at [685, 208] on span "Voir" at bounding box center [769, 209] width 218 height 7
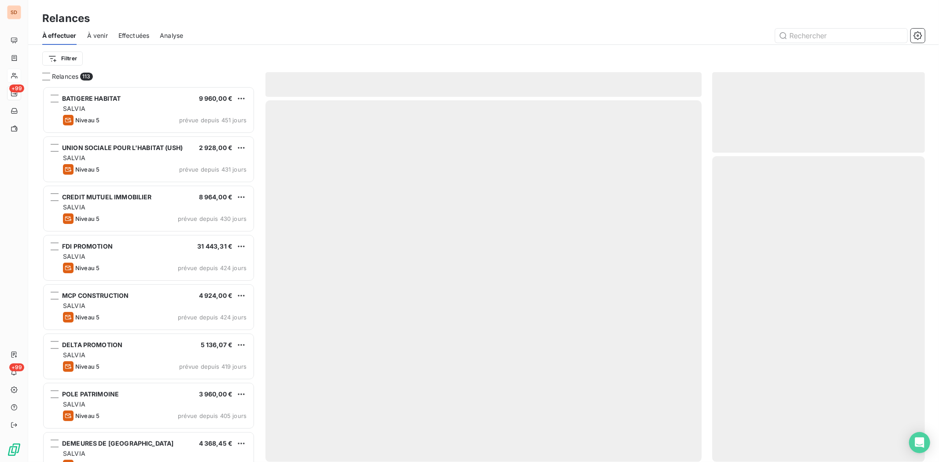
scroll to position [368, 205]
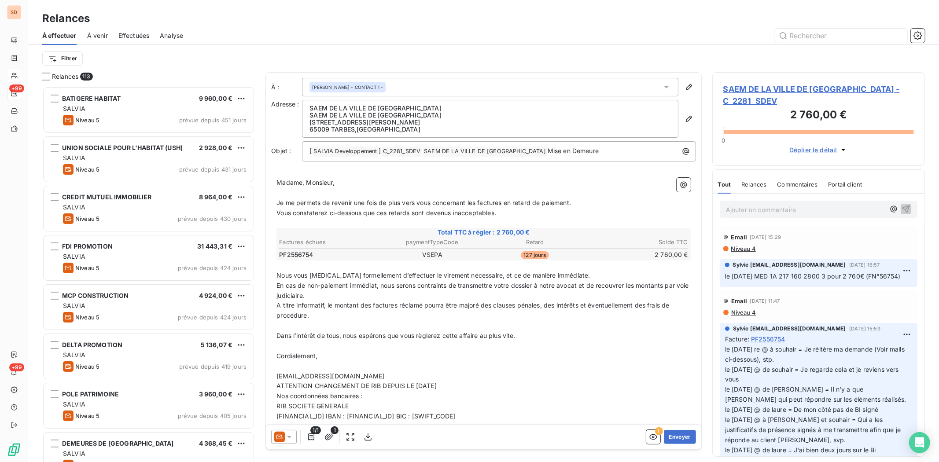
click at [290, 435] on icon at bounding box center [289, 437] width 9 height 9
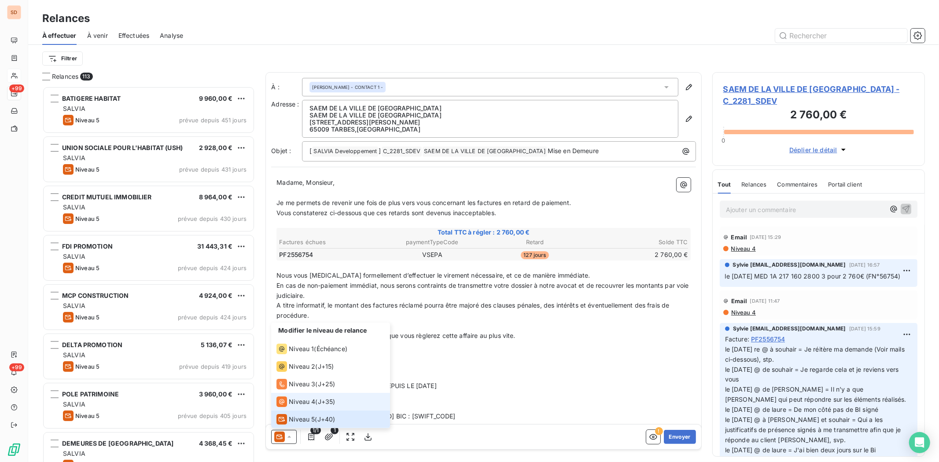
click at [289, 406] on span "Niveau 4" at bounding box center [302, 402] width 26 height 9
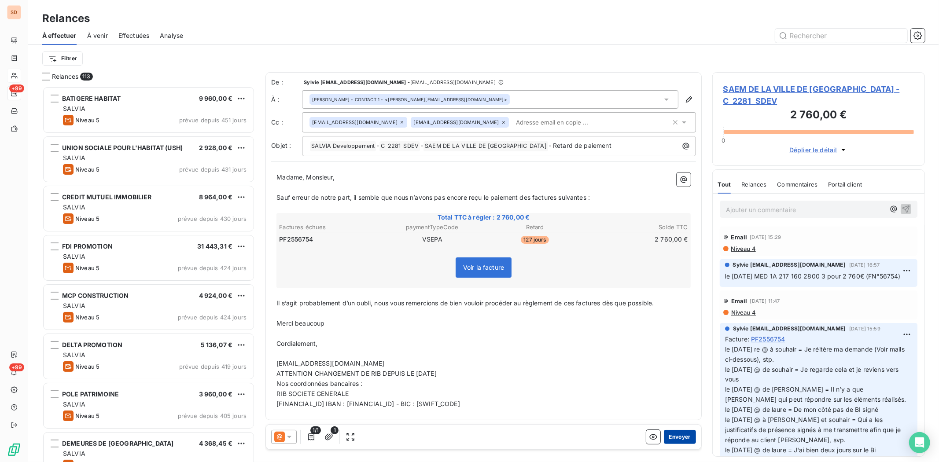
click at [684, 442] on button "Envoyer" at bounding box center [680, 437] width 32 height 14
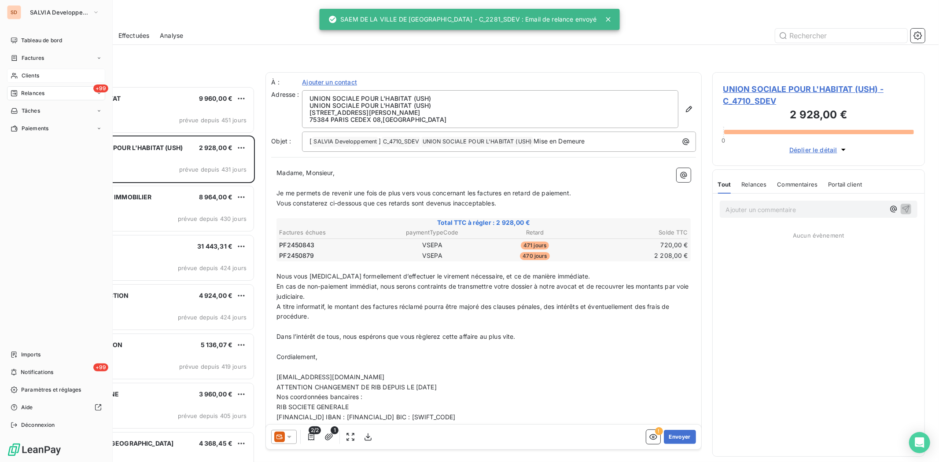
drag, startPoint x: 26, startPoint y: 77, endPoint x: 31, endPoint y: 78, distance: 6.0
click at [26, 77] on span "Clients" at bounding box center [31, 76] width 18 height 8
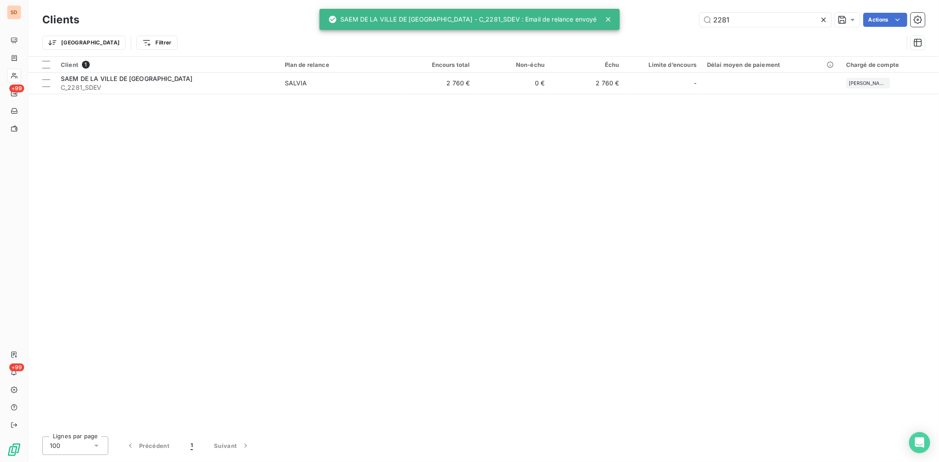
drag, startPoint x: 739, startPoint y: 18, endPoint x: 677, endPoint y: 19, distance: 61.7
click at [679, 19] on div "2281 Actions" at bounding box center [508, 20] width 836 height 14
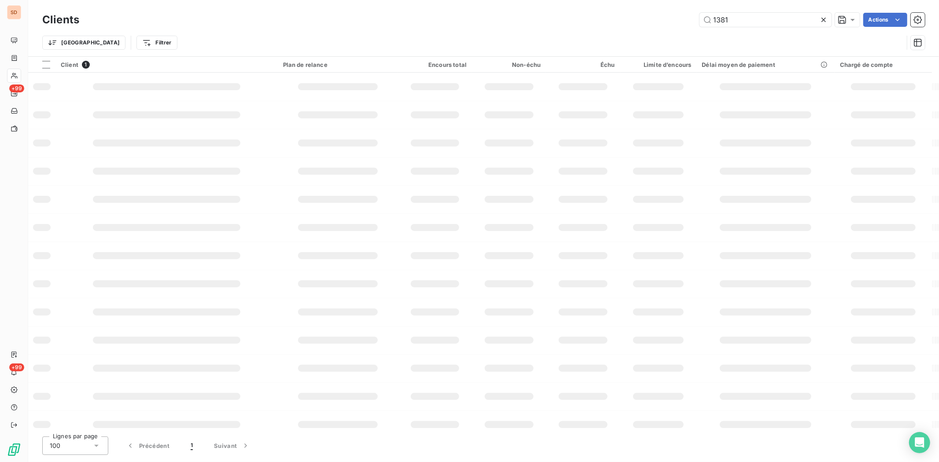
type input "1381"
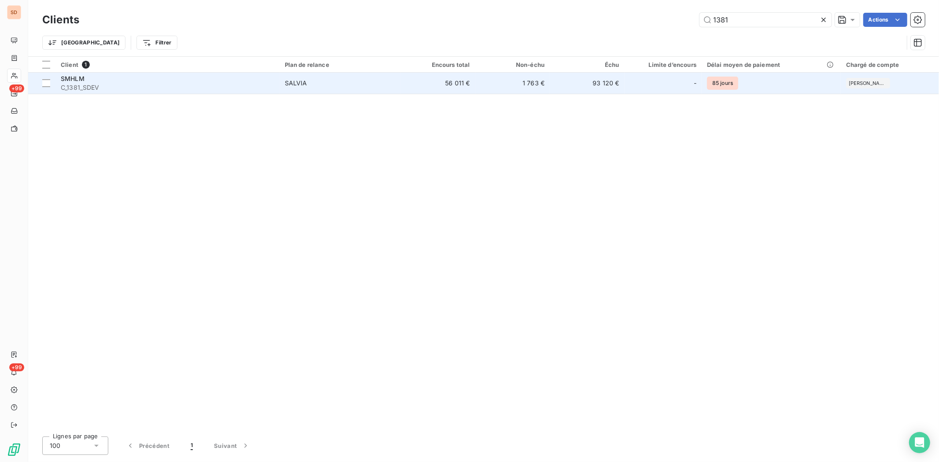
click at [74, 83] on span "C_1381_SDEV" at bounding box center [168, 87] width 214 height 9
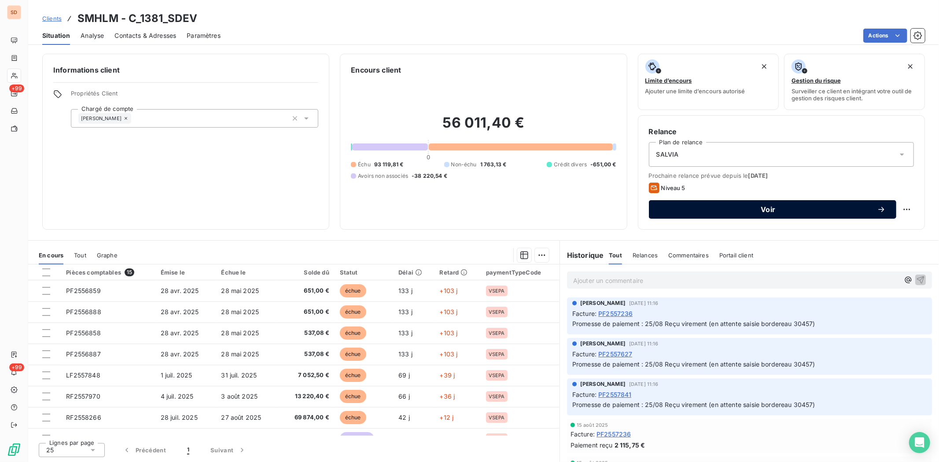
click at [702, 209] on span "Voir" at bounding box center [769, 209] width 218 height 7
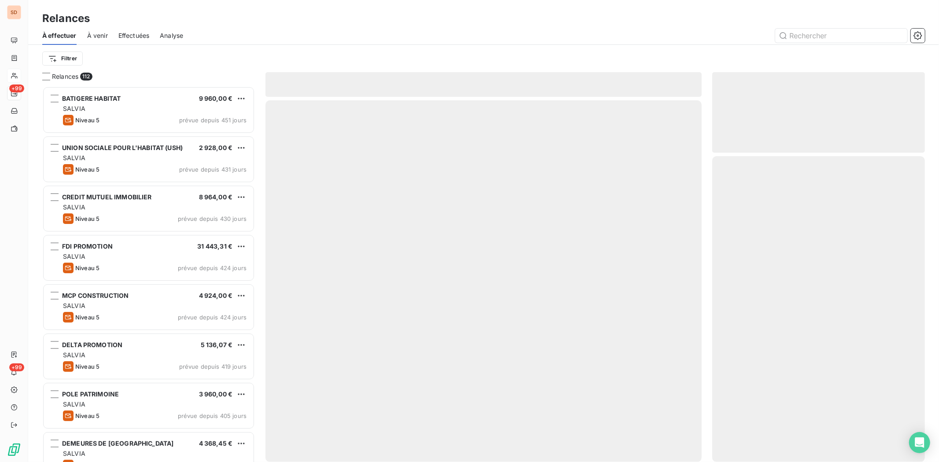
scroll to position [368, 205]
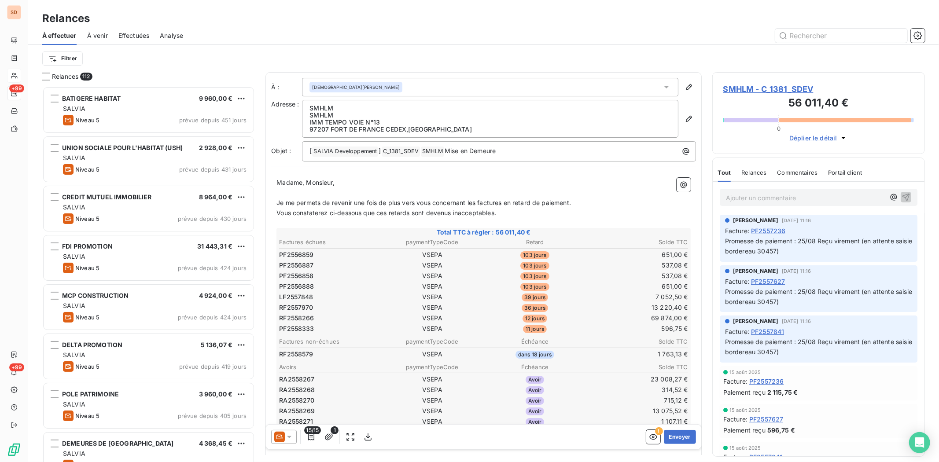
click at [288, 437] on icon at bounding box center [289, 437] width 9 height 9
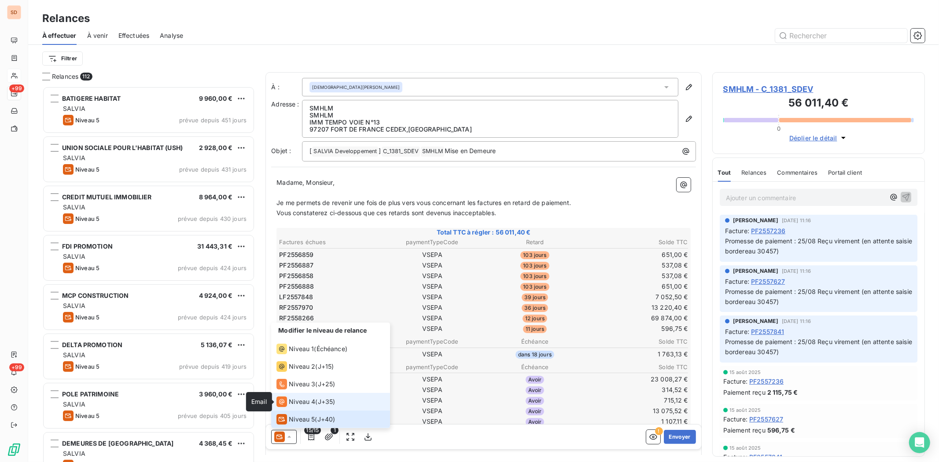
click at [283, 404] on icon at bounding box center [281, 401] width 5 height 5
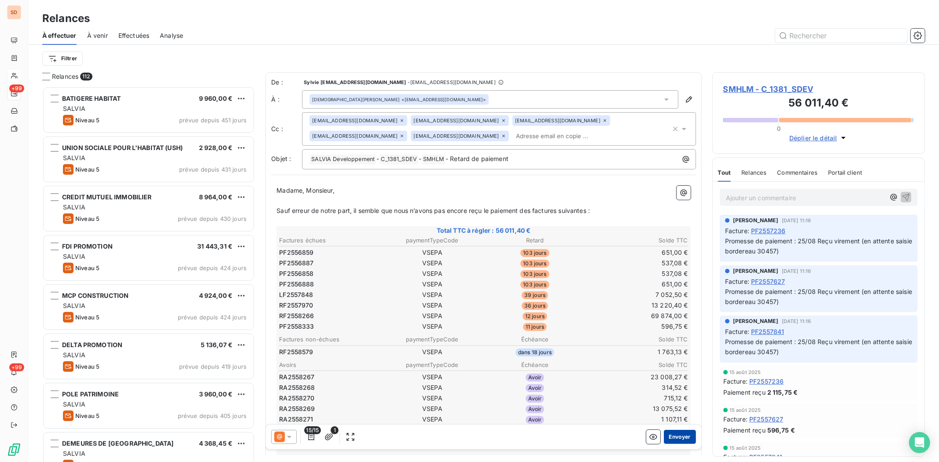
click at [664, 433] on button "Envoyer" at bounding box center [680, 437] width 32 height 14
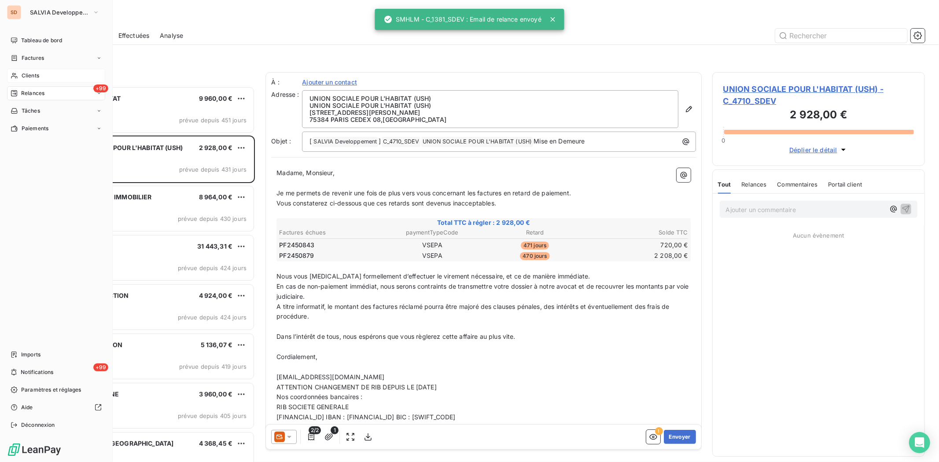
click at [25, 75] on span "Clients" at bounding box center [31, 76] width 18 height 8
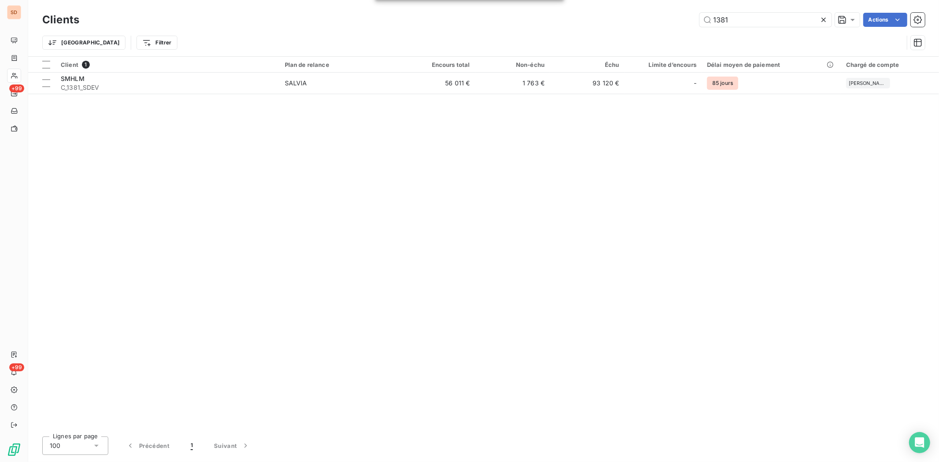
drag, startPoint x: 739, startPoint y: 20, endPoint x: 641, endPoint y: 27, distance: 98.0
click at [644, 27] on div "Clients 1381 Actions" at bounding box center [483, 20] width 883 height 18
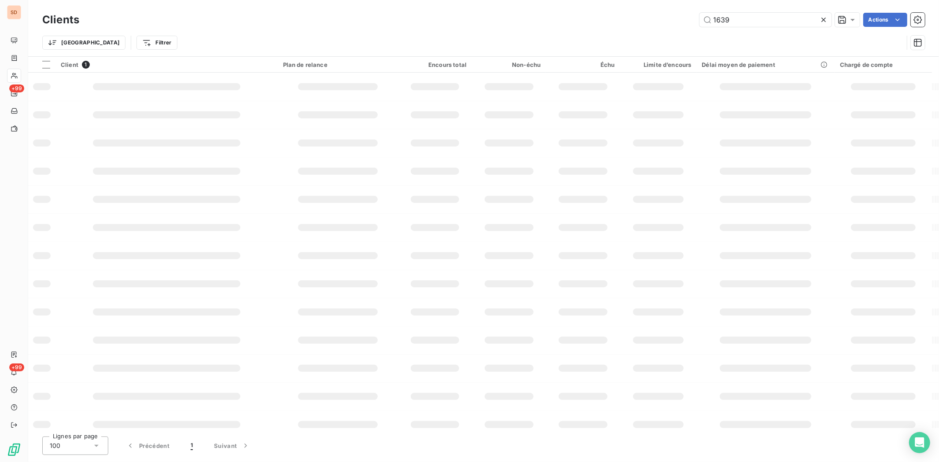
type input "1639"
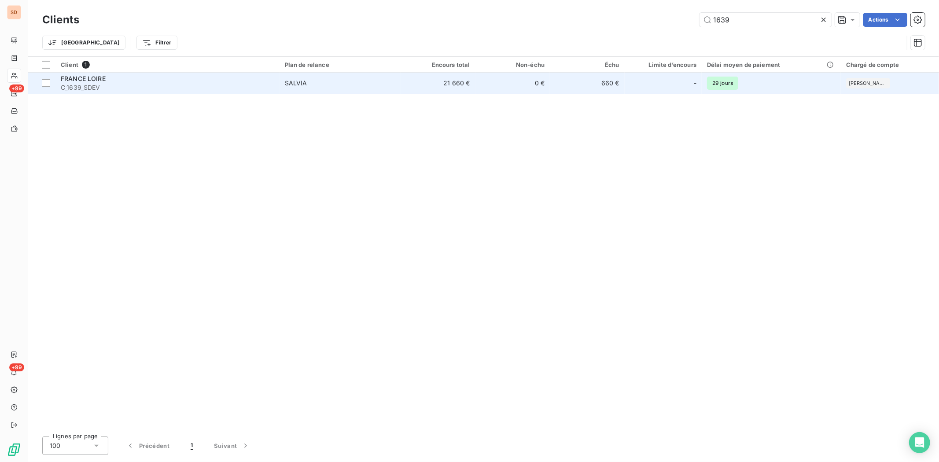
click at [73, 83] on span "C_1639_SDEV" at bounding box center [168, 87] width 214 height 9
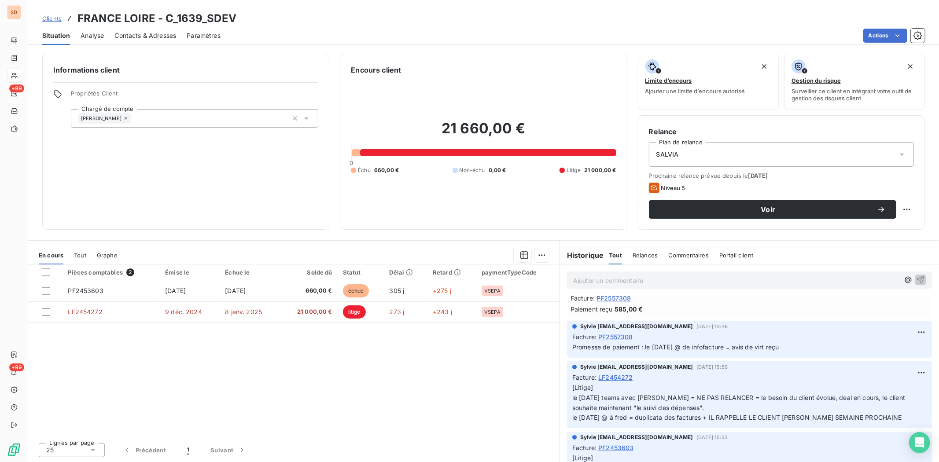
scroll to position [98, 0]
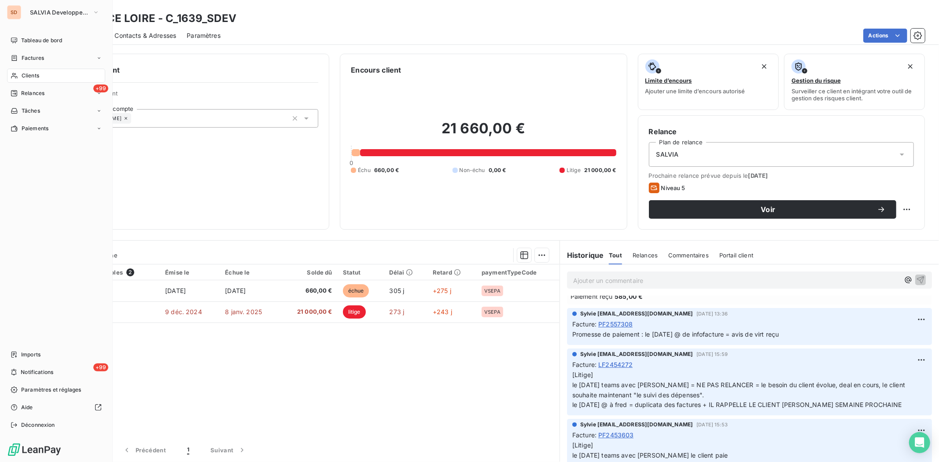
click at [27, 80] on div "Clients" at bounding box center [56, 76] width 98 height 14
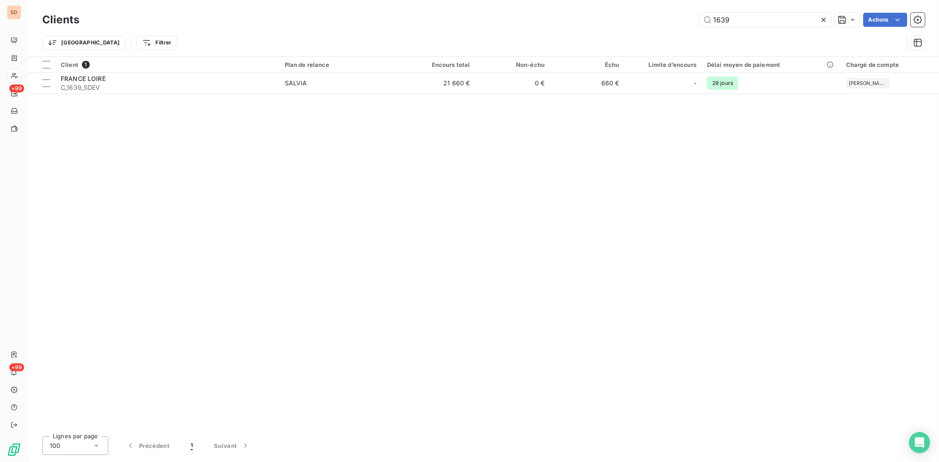
drag, startPoint x: 733, startPoint y: 15, endPoint x: 692, endPoint y: 18, distance: 40.7
click at [692, 18] on div "1639 Actions" at bounding box center [508, 20] width 836 height 14
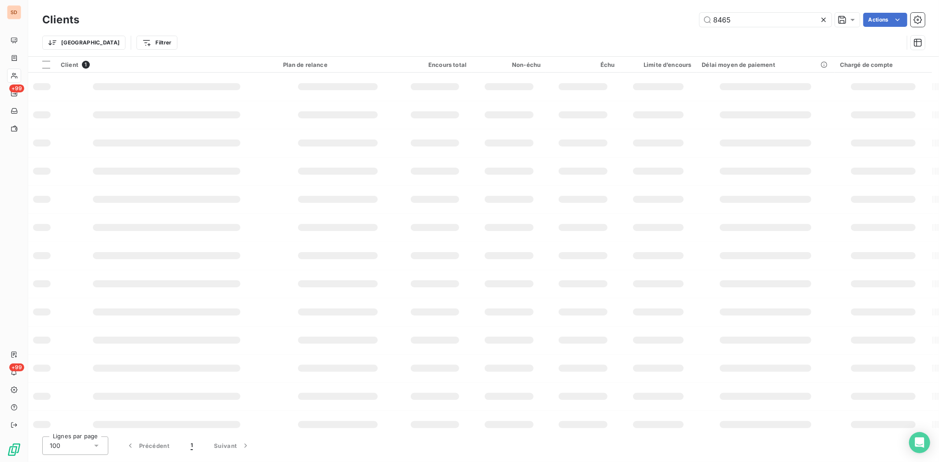
type input "8465"
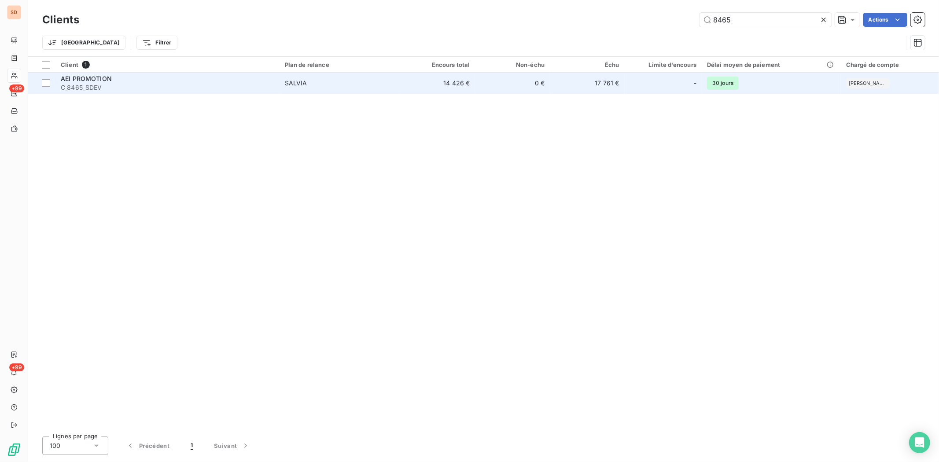
click at [76, 81] on span "AEI PROMOTION" at bounding box center [86, 78] width 51 height 7
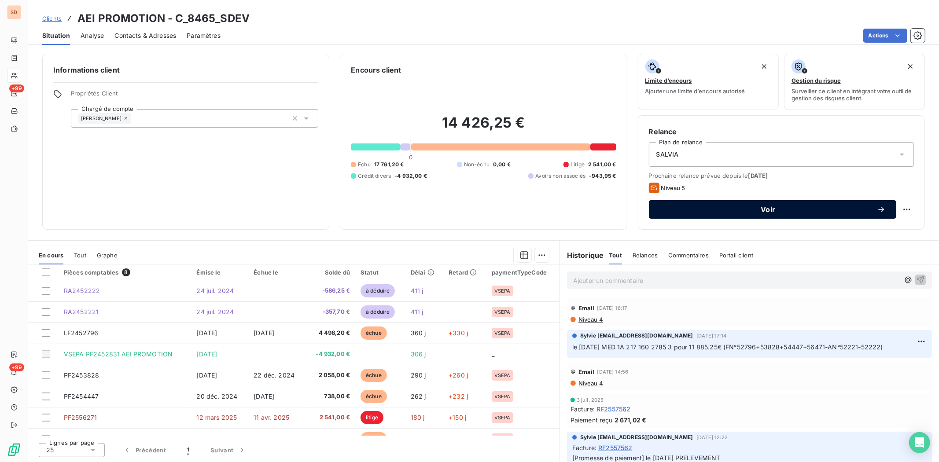
click at [666, 209] on span "Voir" at bounding box center [769, 209] width 218 height 7
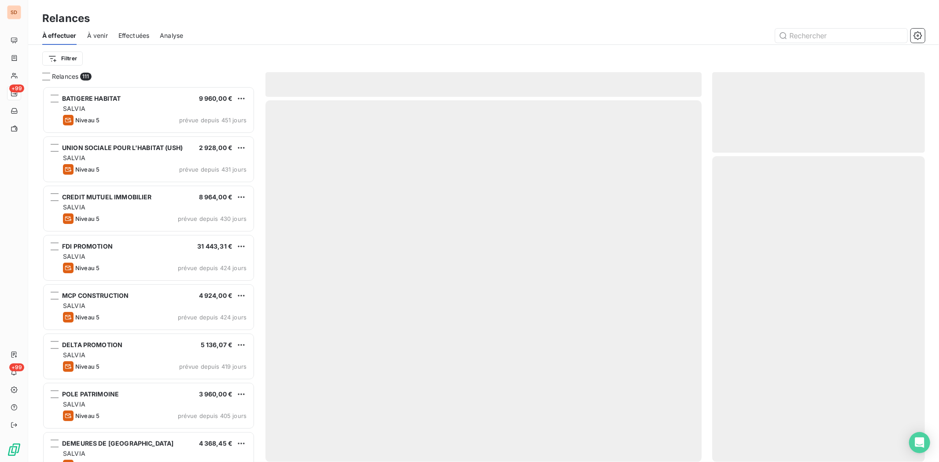
scroll to position [368, 205]
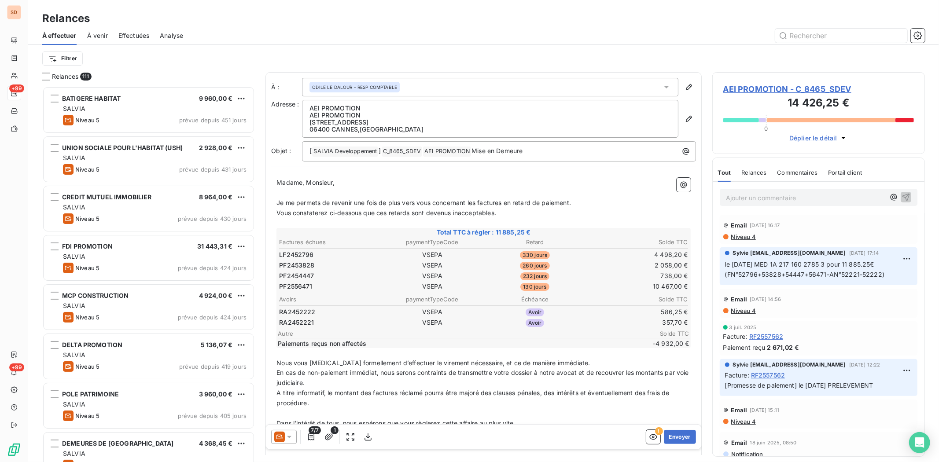
click at [289, 440] on icon at bounding box center [289, 437] width 9 height 9
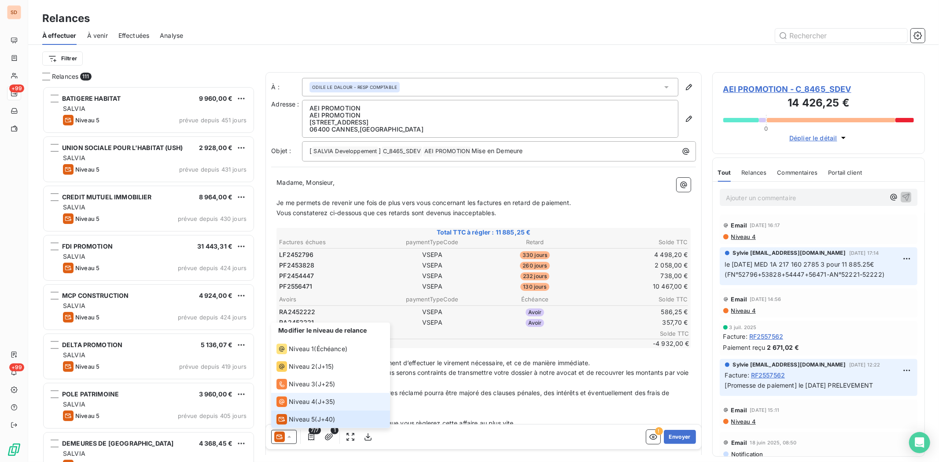
click at [289, 400] on span "Niveau 4" at bounding box center [302, 402] width 26 height 9
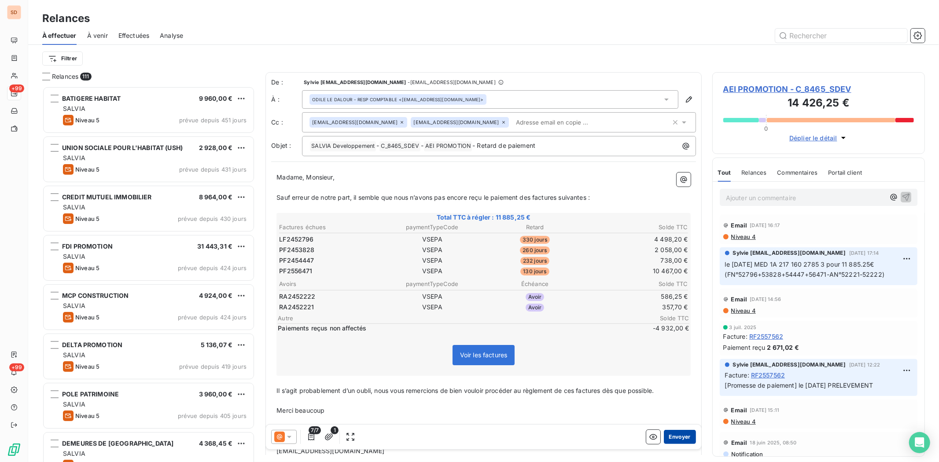
click at [675, 432] on button "Envoyer" at bounding box center [680, 437] width 32 height 14
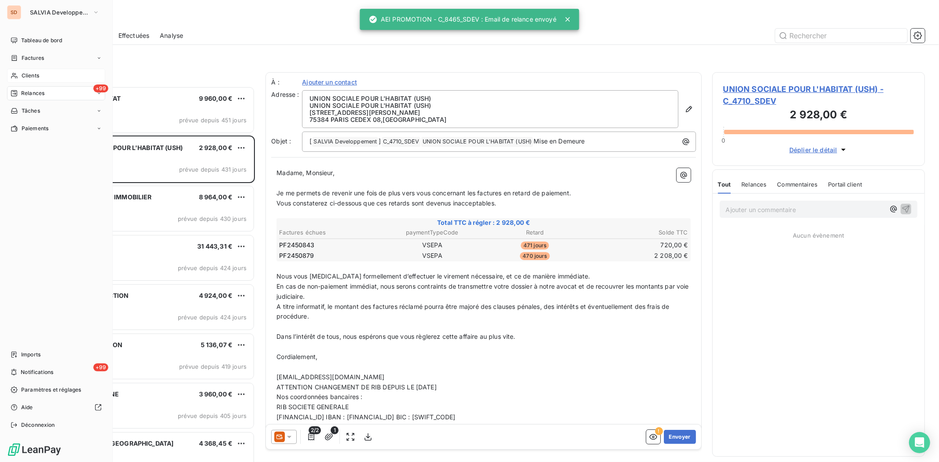
click at [15, 78] on icon at bounding box center [14, 76] width 6 height 6
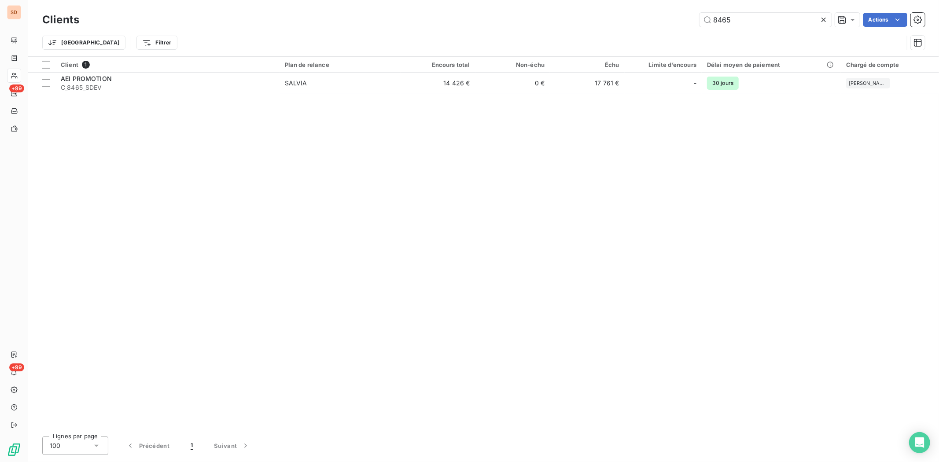
drag, startPoint x: 740, startPoint y: 20, endPoint x: 666, endPoint y: 16, distance: 74.5
click at [667, 16] on div "8465 Actions" at bounding box center [508, 20] width 836 height 14
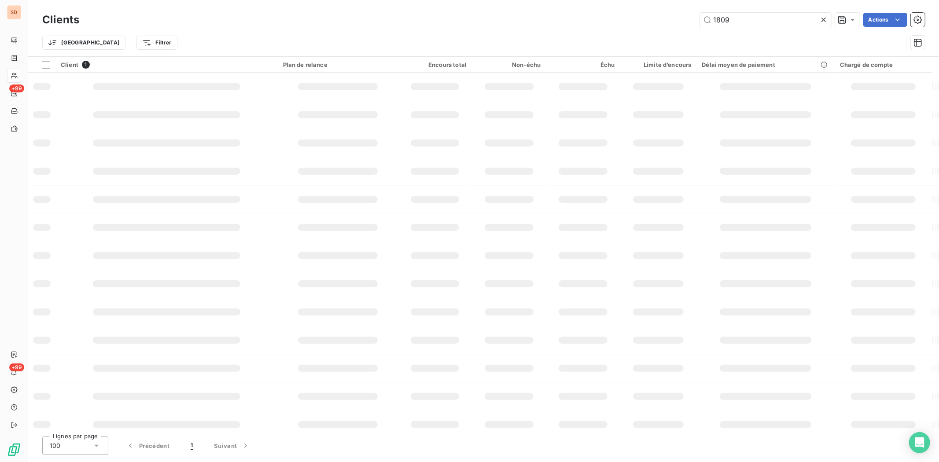
type input "1809"
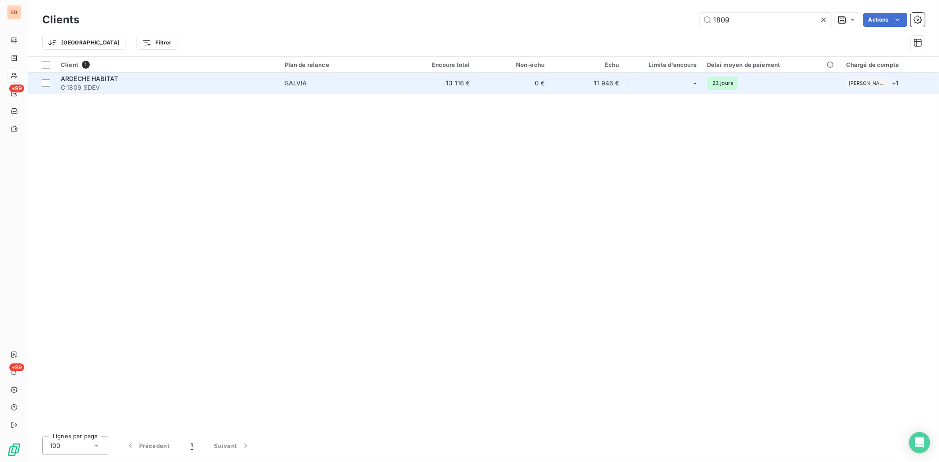
click at [94, 76] on span "ARDECHE HABITAT" at bounding box center [89, 78] width 57 height 7
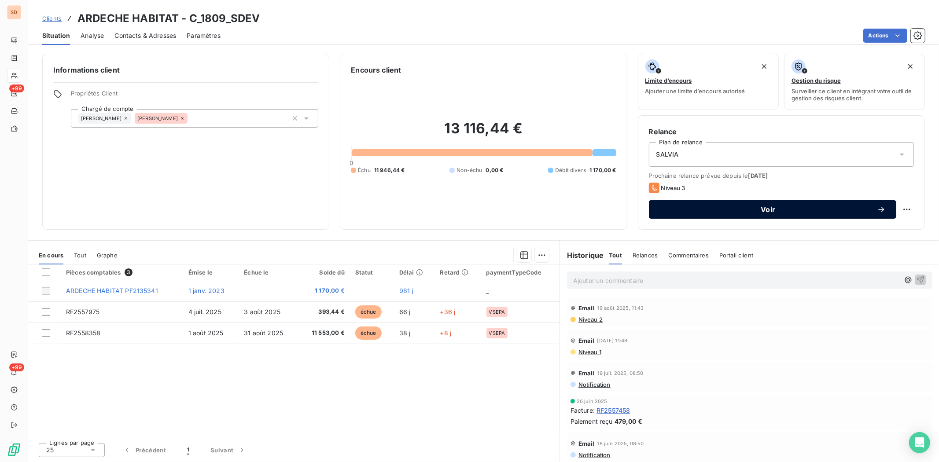
click at [693, 208] on span "Voir" at bounding box center [769, 209] width 218 height 7
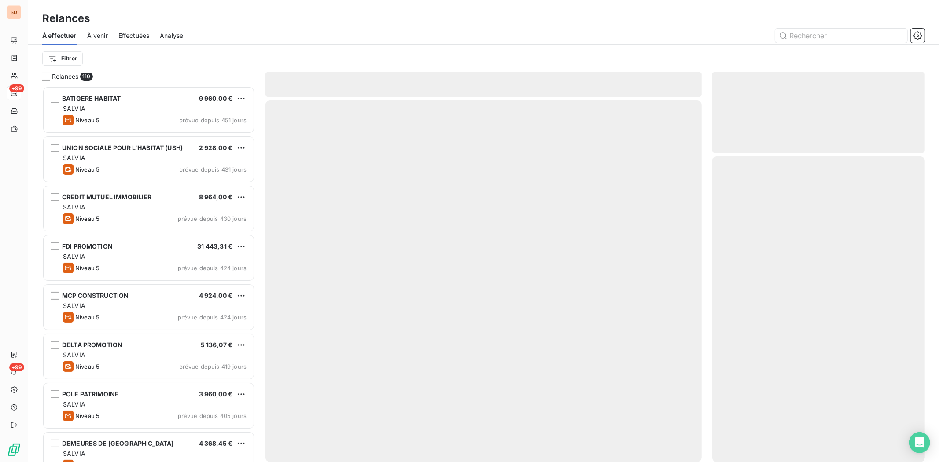
scroll to position [368, 205]
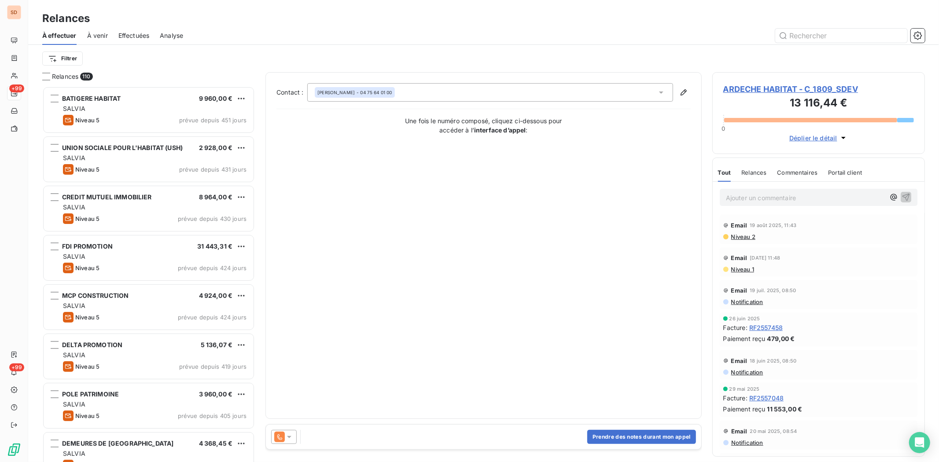
click at [292, 438] on icon at bounding box center [289, 437] width 9 height 9
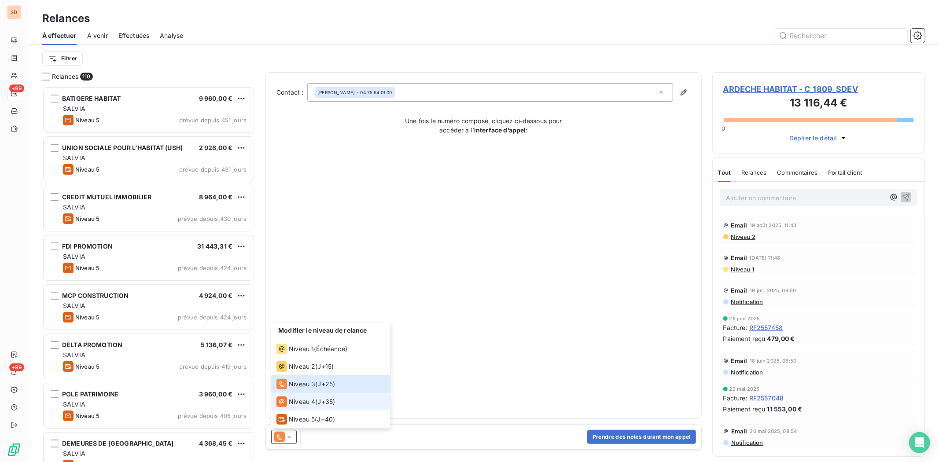
click at [296, 401] on span "Niveau 4" at bounding box center [302, 402] width 26 height 9
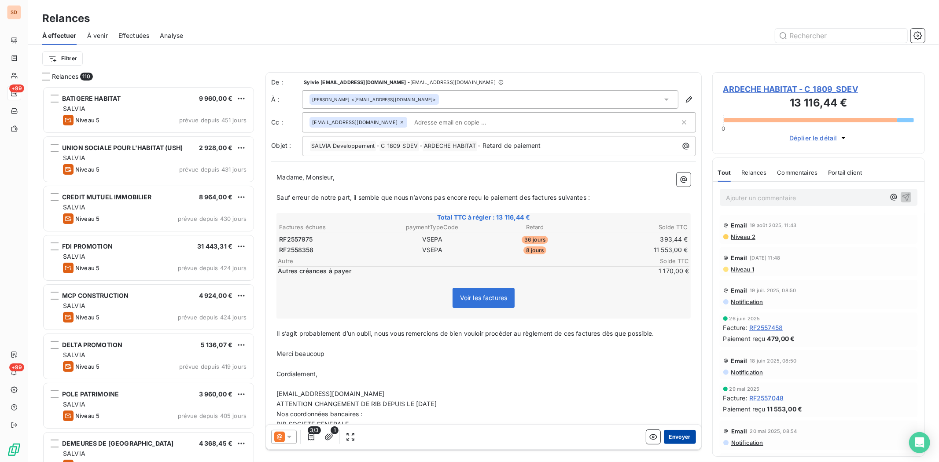
click at [664, 434] on button "Envoyer" at bounding box center [680, 437] width 32 height 14
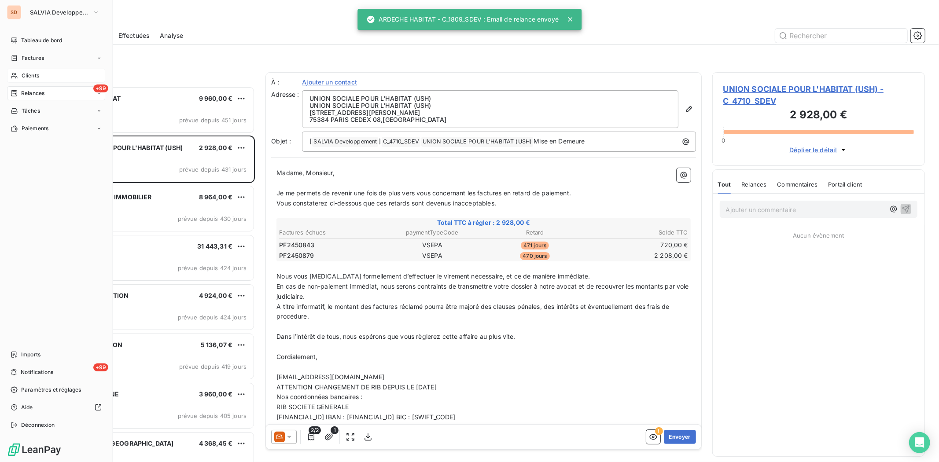
click at [41, 73] on div "Clients" at bounding box center [56, 76] width 98 height 14
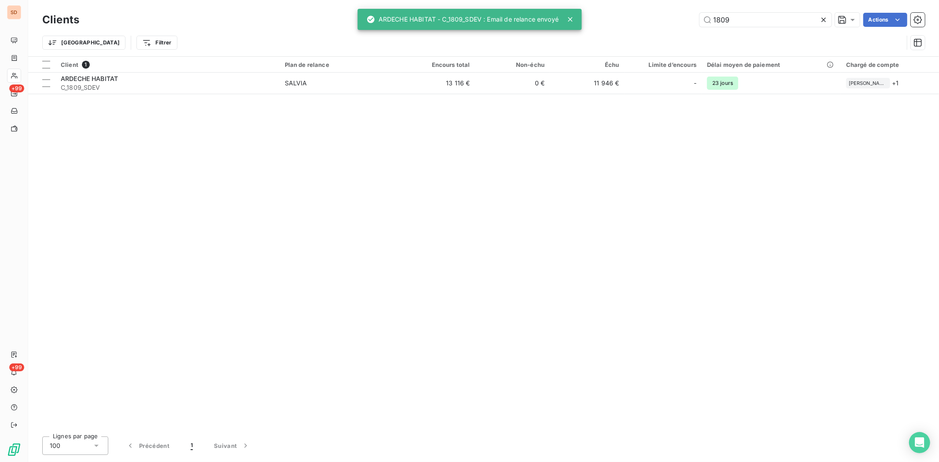
drag, startPoint x: 737, startPoint y: 19, endPoint x: 686, endPoint y: 22, distance: 51.2
click at [686, 22] on div "1809 Actions" at bounding box center [508, 20] width 836 height 14
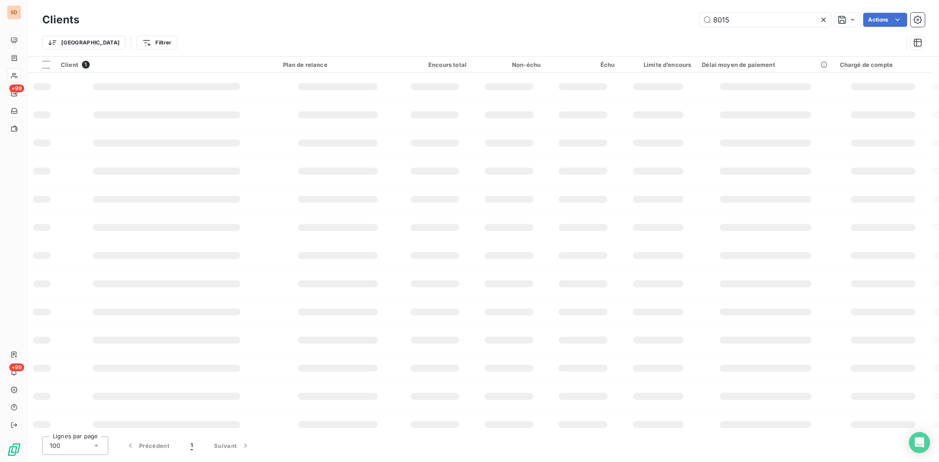
type input "8015"
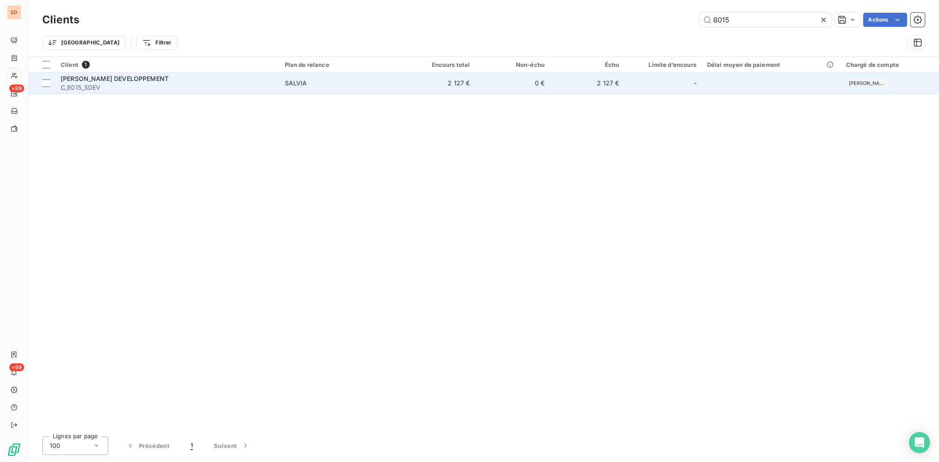
click at [77, 80] on span "TAMARINS DEVELOPPEMENT" at bounding box center [115, 78] width 108 height 7
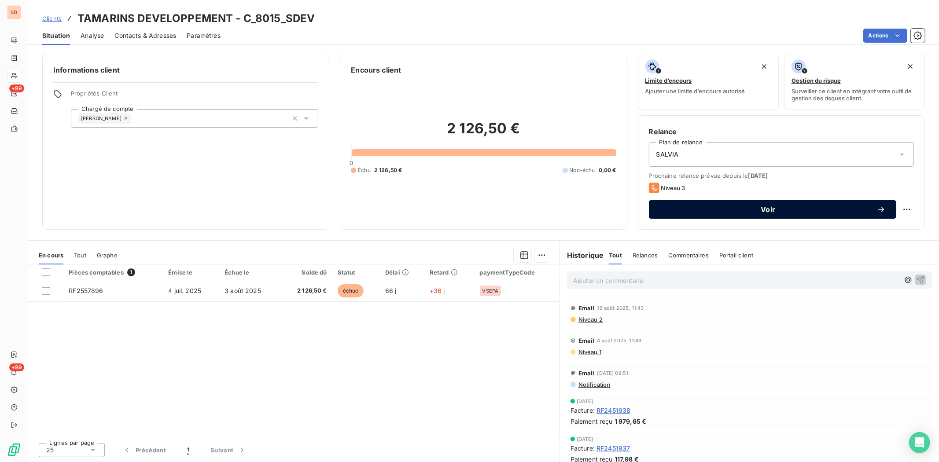
click at [693, 200] on button "Voir" at bounding box center [773, 209] width 248 height 18
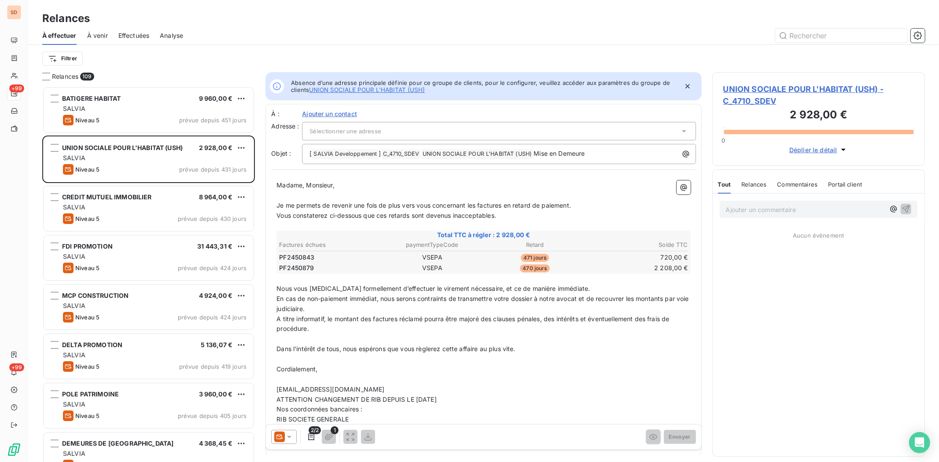
scroll to position [7, 7]
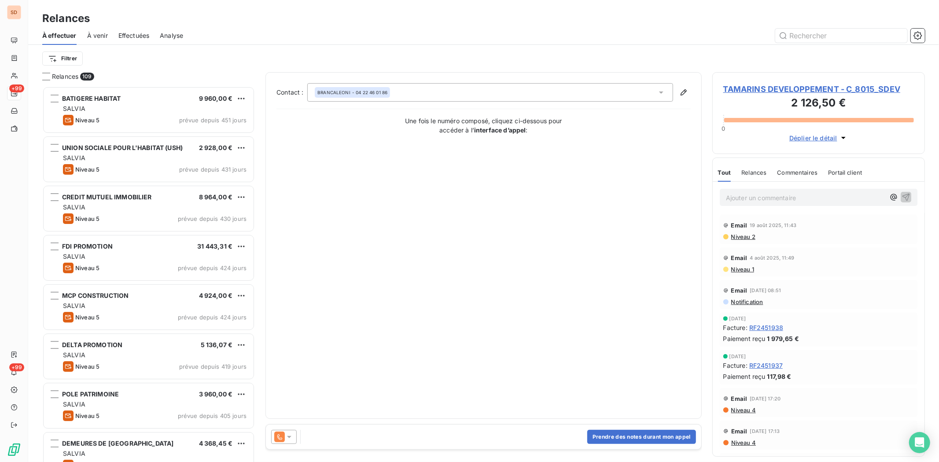
click at [293, 435] on icon at bounding box center [289, 437] width 9 height 9
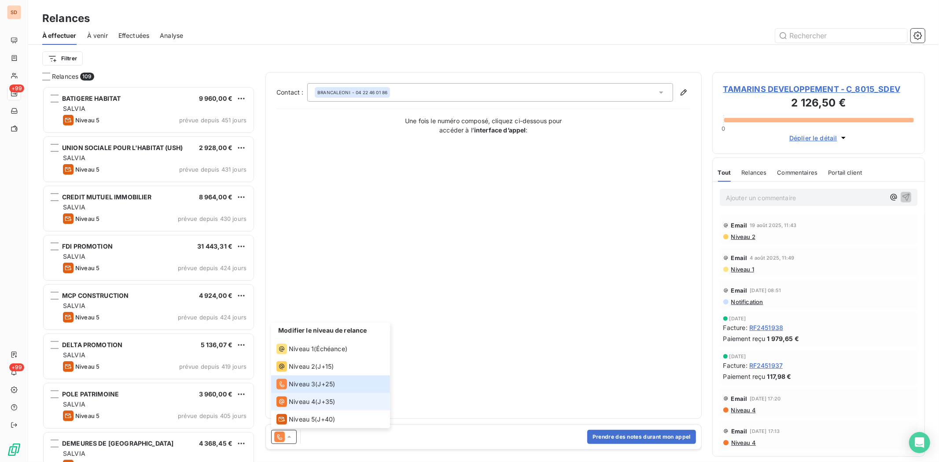
click at [294, 406] on span "Niveau 4" at bounding box center [302, 402] width 26 height 9
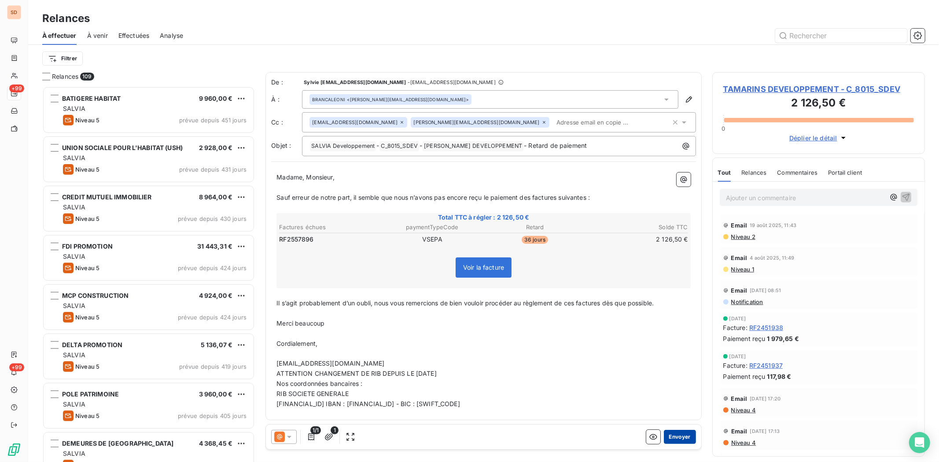
click at [680, 436] on button "Envoyer" at bounding box center [680, 437] width 32 height 14
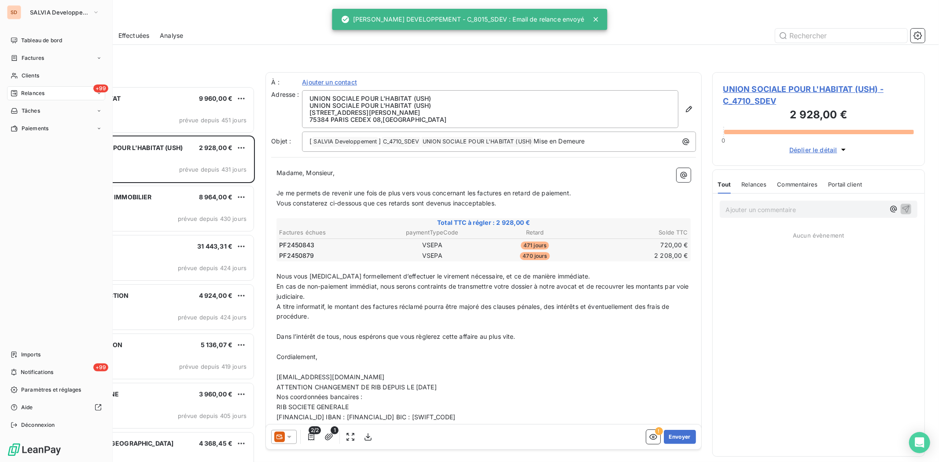
click at [23, 78] on span "Clients" at bounding box center [31, 76] width 18 height 8
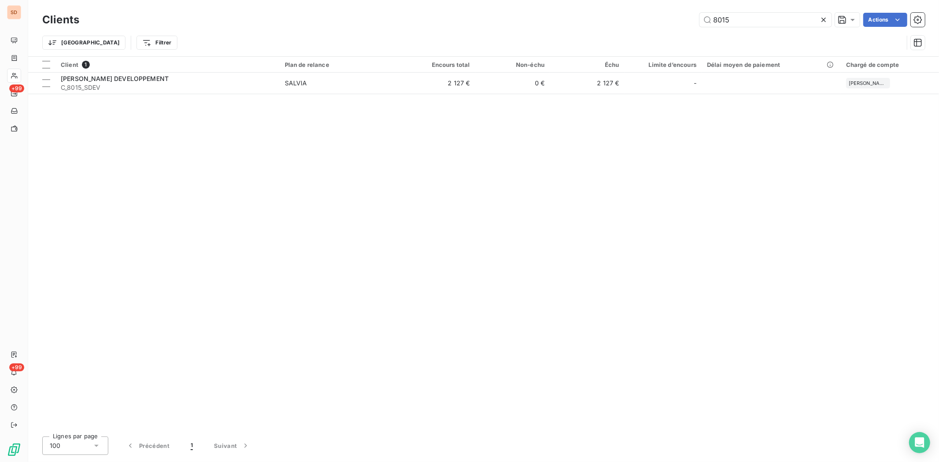
drag, startPoint x: 736, startPoint y: 19, endPoint x: 681, endPoint y: 22, distance: 55.6
click at [681, 22] on div "8015 Actions" at bounding box center [508, 20] width 836 height 14
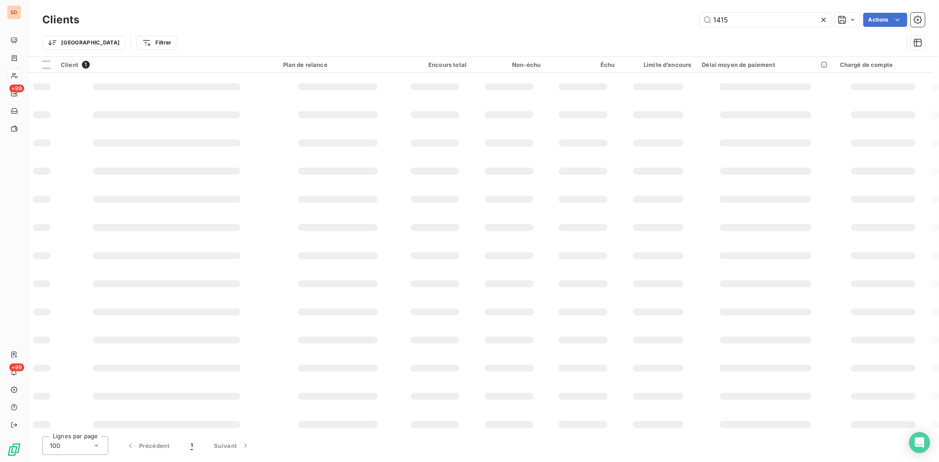
type input "1415"
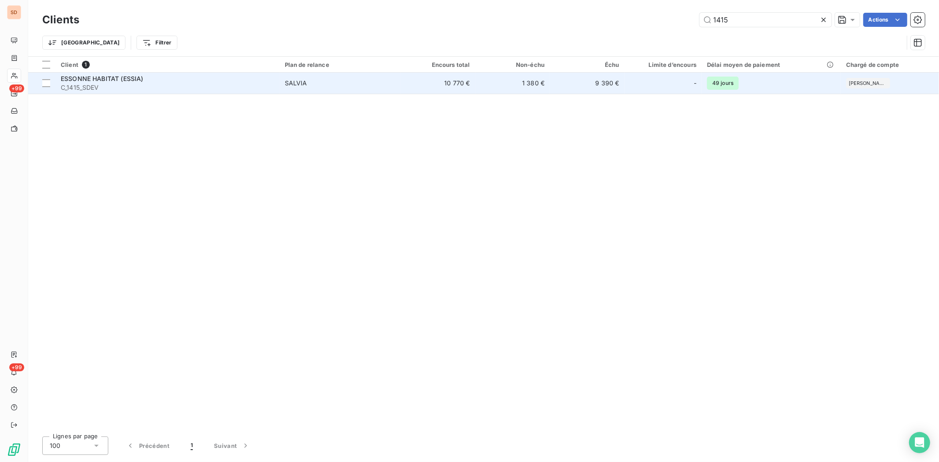
click at [68, 77] on span "ESSONNE HABITAT (ESSIA)" at bounding box center [102, 78] width 82 height 7
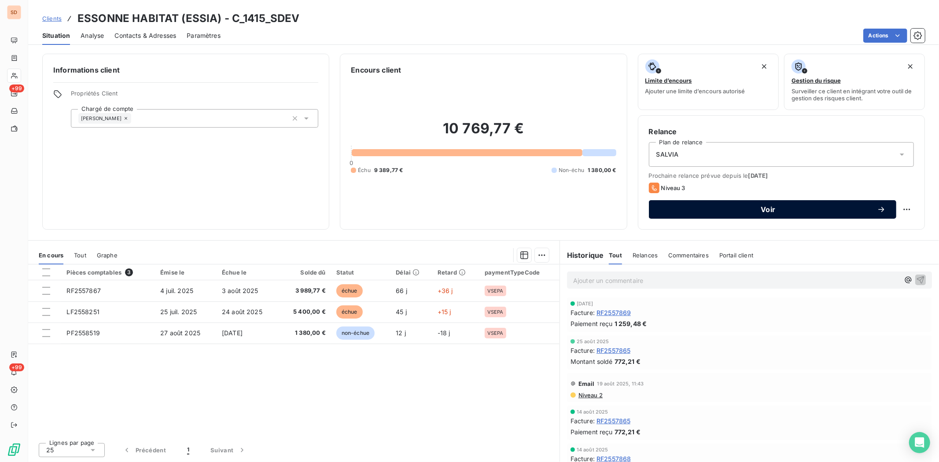
click at [671, 206] on span "Voir" at bounding box center [769, 209] width 218 height 7
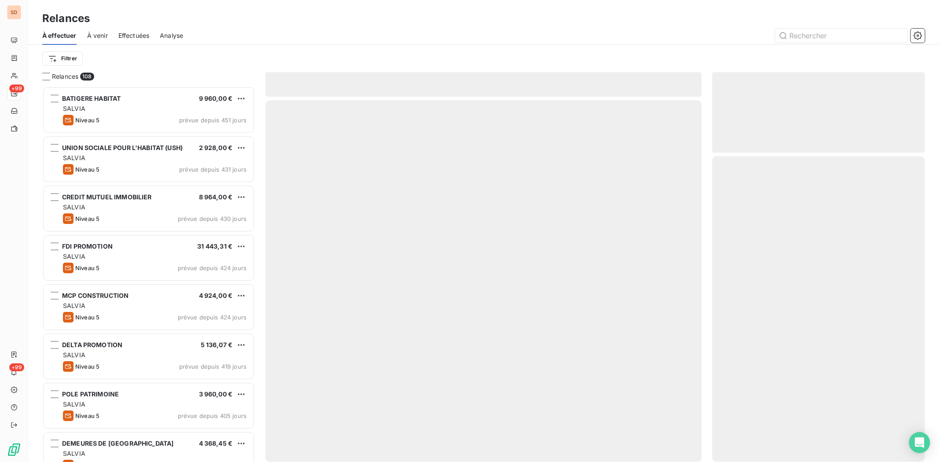
scroll to position [368, 205]
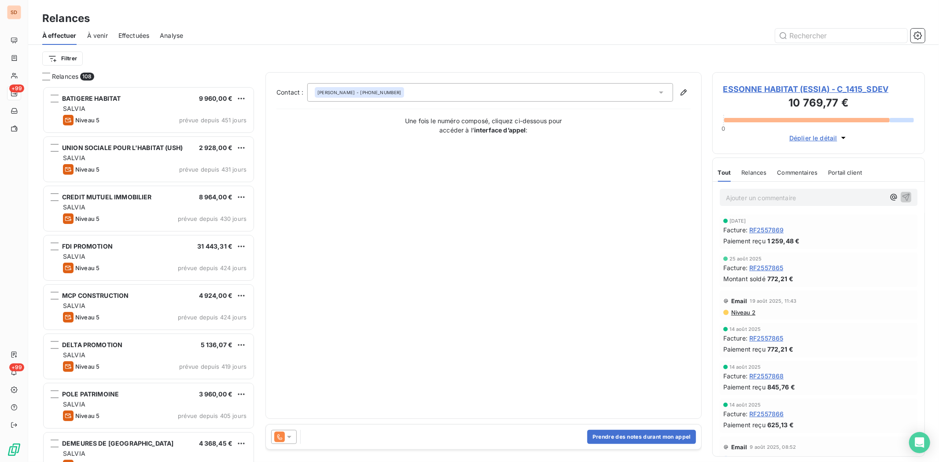
click at [292, 440] on icon at bounding box center [289, 437] width 9 height 9
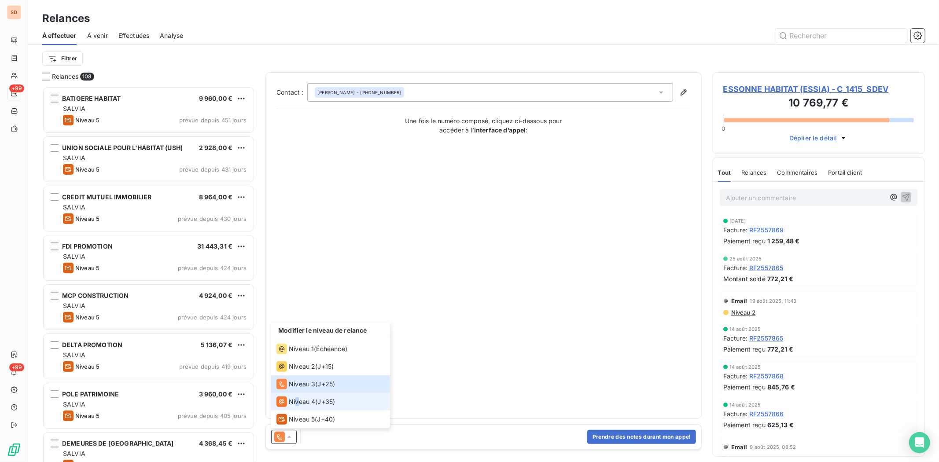
click at [298, 402] on span "Niveau 4" at bounding box center [302, 402] width 26 height 9
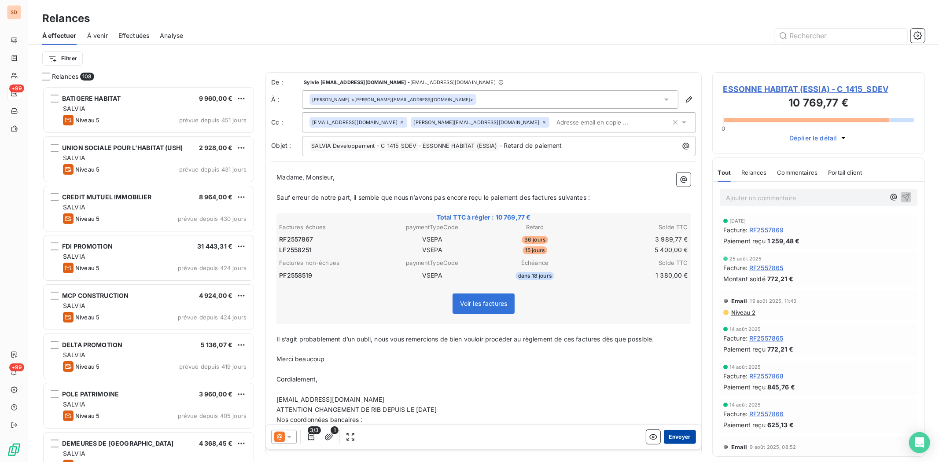
click at [664, 433] on button "Envoyer" at bounding box center [680, 437] width 32 height 14
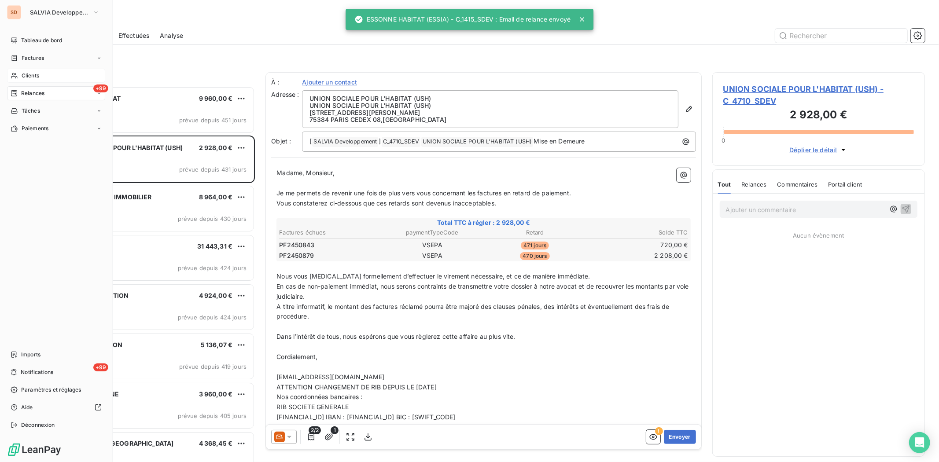
click at [22, 77] on span "Clients" at bounding box center [31, 76] width 18 height 8
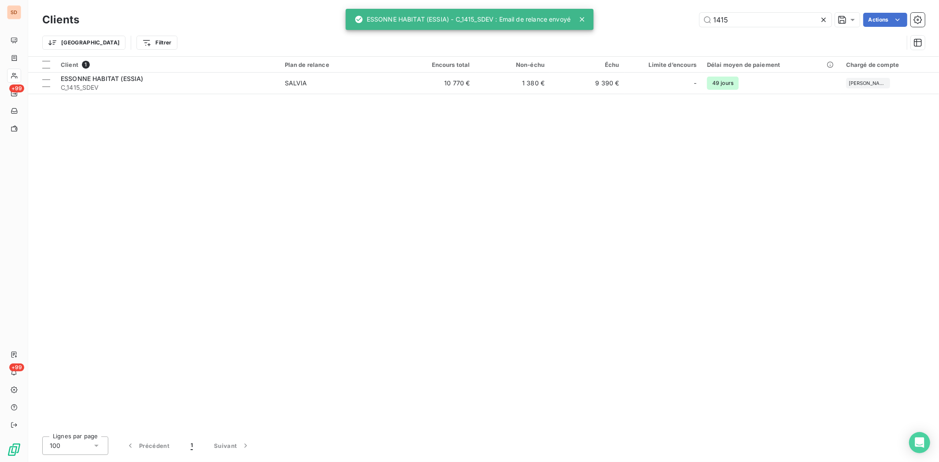
drag, startPoint x: 730, startPoint y: 20, endPoint x: 683, endPoint y: 27, distance: 47.2
click at [683, 27] on div "Clients 1415 Actions" at bounding box center [483, 20] width 883 height 18
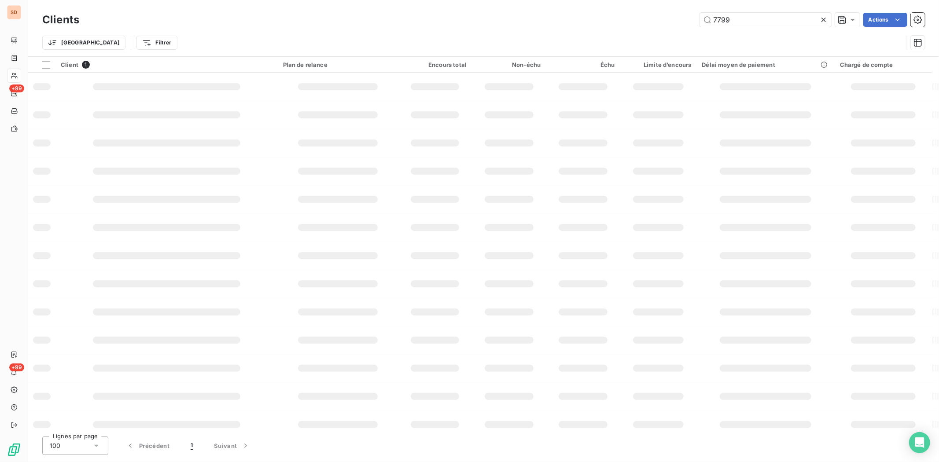
type input "7799"
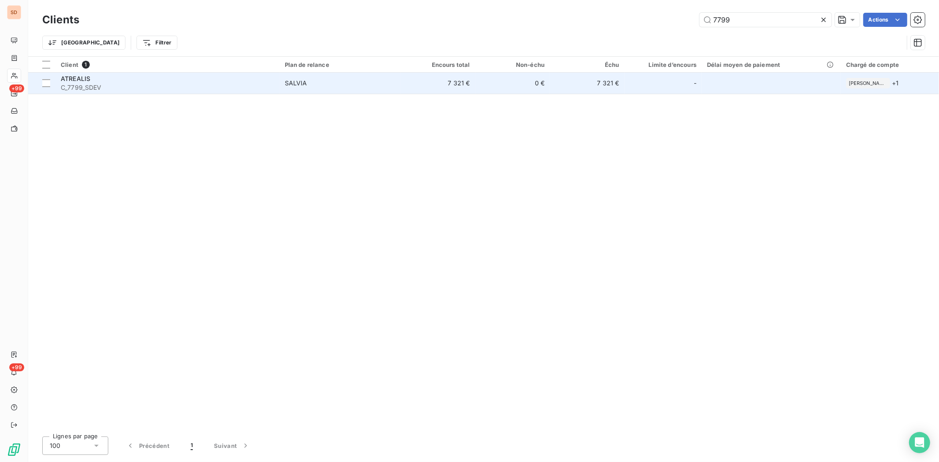
click at [75, 82] on div "ATREALIS" at bounding box center [168, 78] width 214 height 9
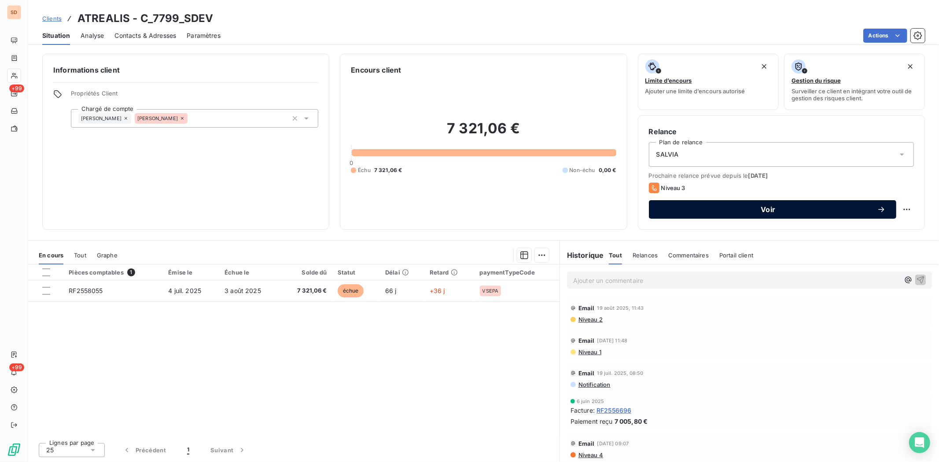
click at [666, 213] on div "Voir" at bounding box center [773, 209] width 226 height 9
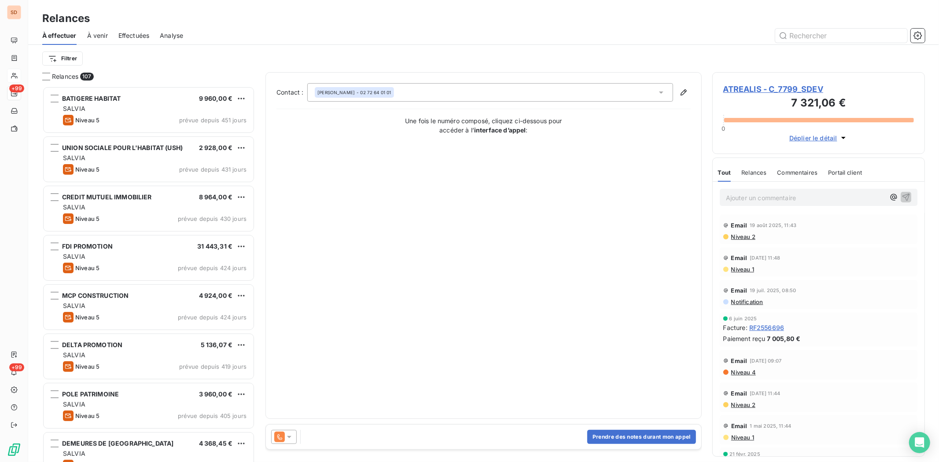
scroll to position [368, 205]
click at [291, 436] on icon at bounding box center [289, 437] width 9 height 9
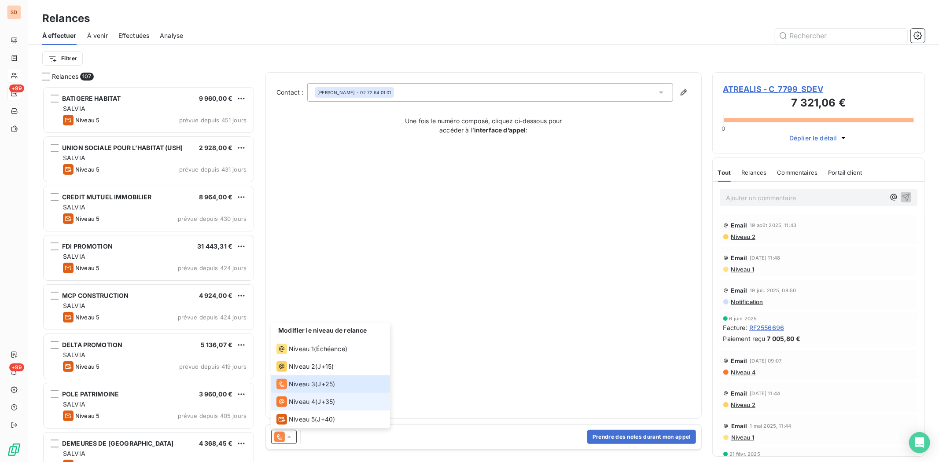
click at [294, 404] on span "Niveau 4" at bounding box center [302, 402] width 26 height 9
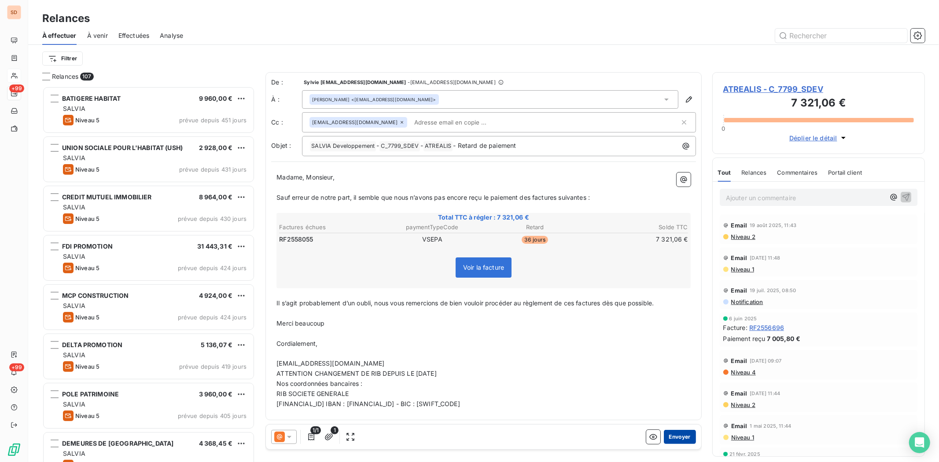
click at [689, 436] on button "Envoyer" at bounding box center [680, 437] width 32 height 14
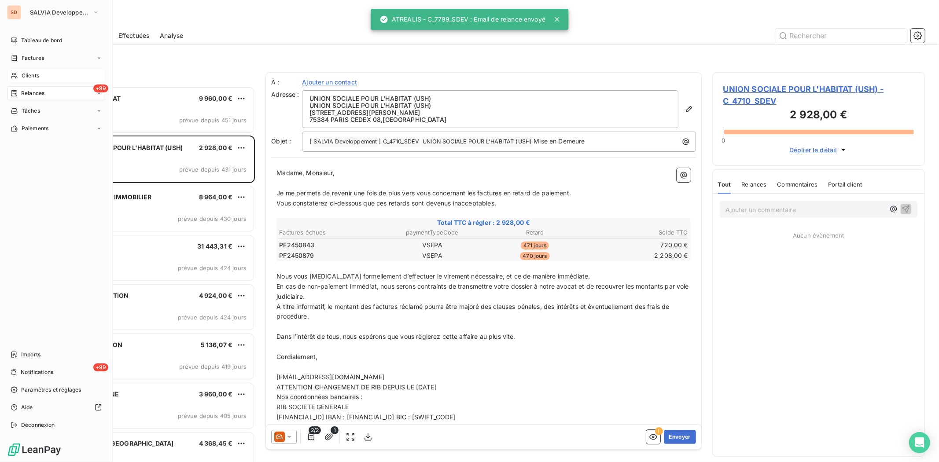
click at [24, 75] on span "Clients" at bounding box center [31, 76] width 18 height 8
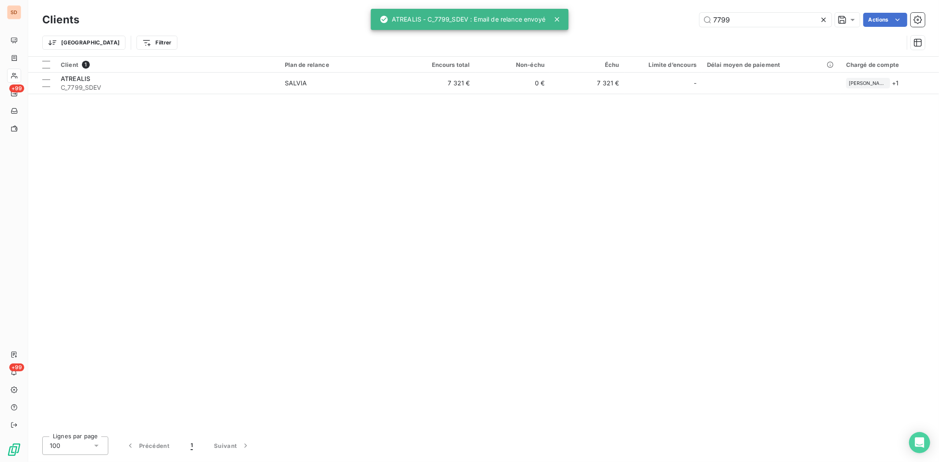
drag, startPoint x: 732, startPoint y: 20, endPoint x: 683, endPoint y: 22, distance: 49.4
click at [683, 22] on div "7799 Actions" at bounding box center [508, 20] width 836 height 14
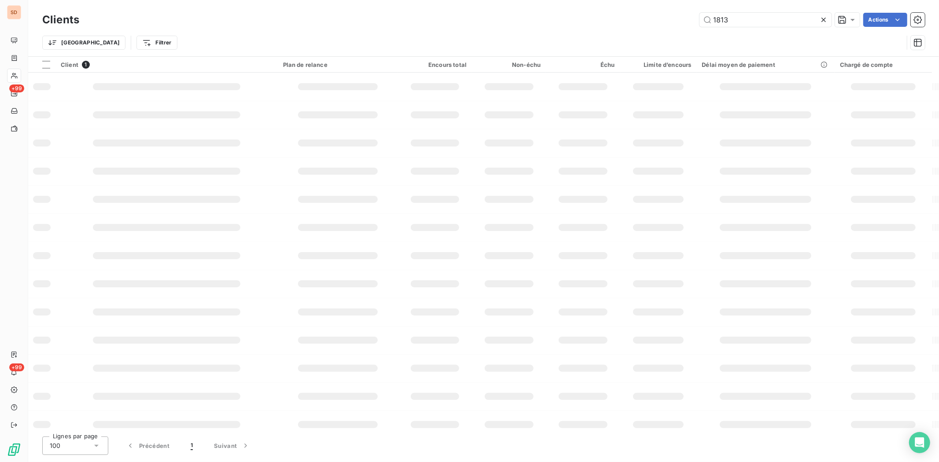
type input "1813"
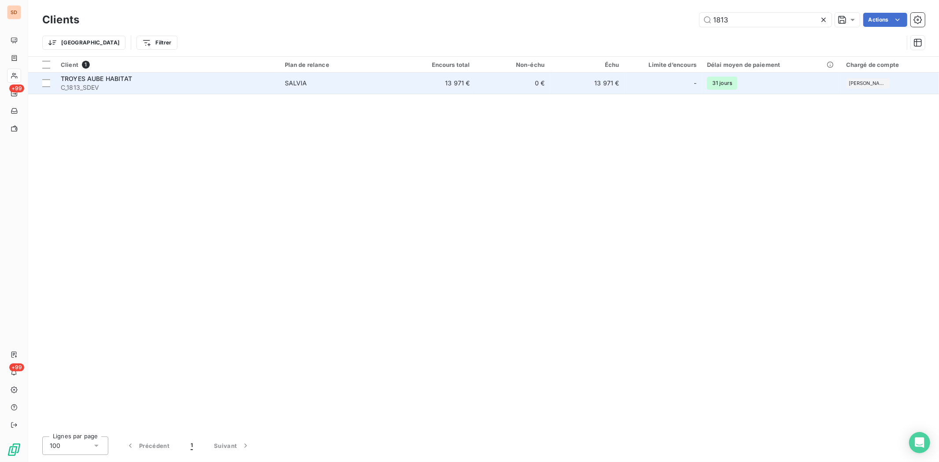
click at [88, 82] on div "TROYES AUBE HABITAT" at bounding box center [168, 78] width 214 height 9
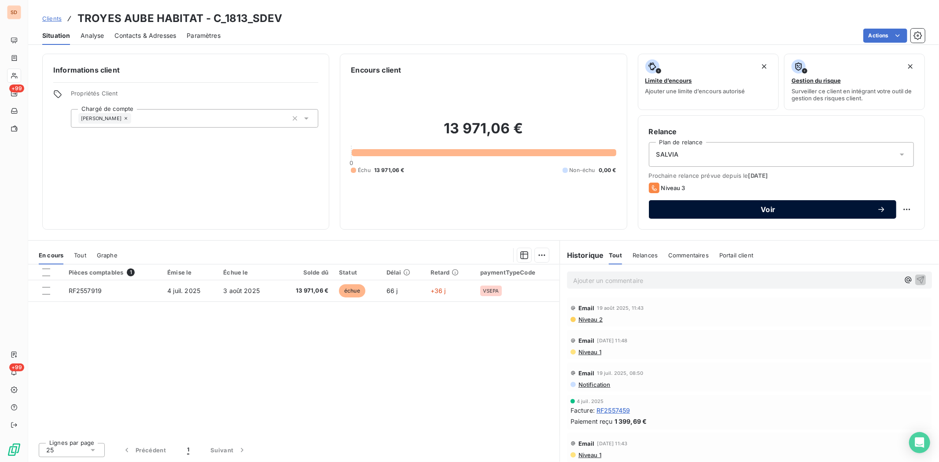
click at [682, 203] on button "Voir" at bounding box center [773, 209] width 248 height 18
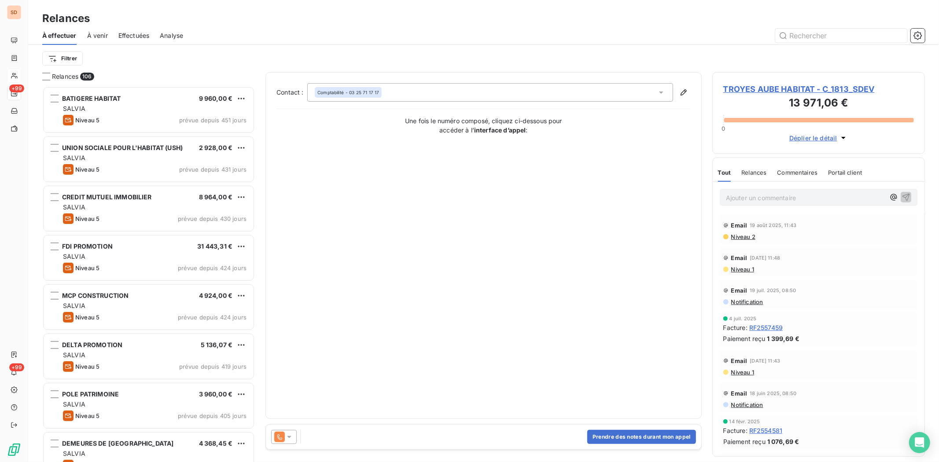
scroll to position [368, 205]
click at [288, 437] on icon at bounding box center [289, 437] width 9 height 9
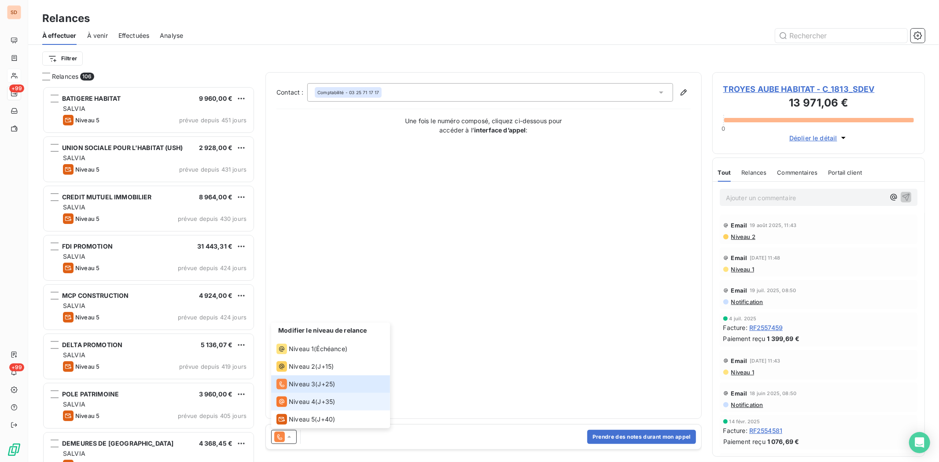
click at [294, 403] on span "Niveau 4" at bounding box center [302, 402] width 26 height 9
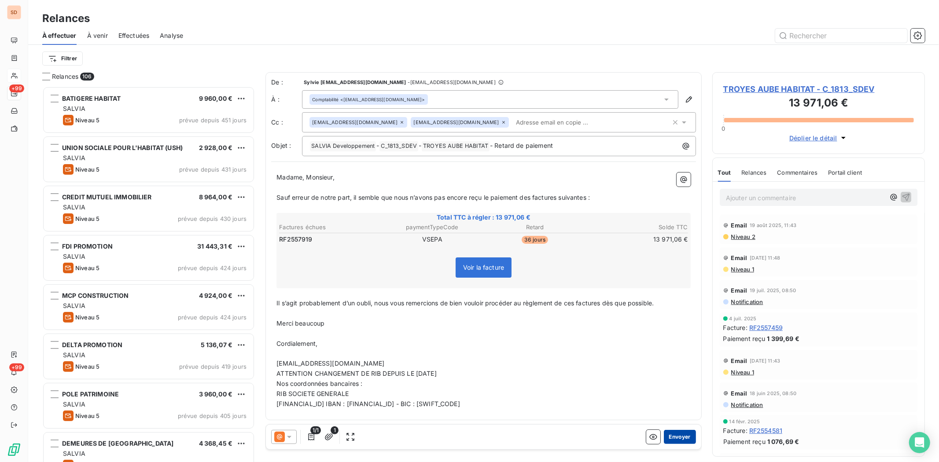
click at [679, 432] on button "Envoyer" at bounding box center [680, 437] width 32 height 14
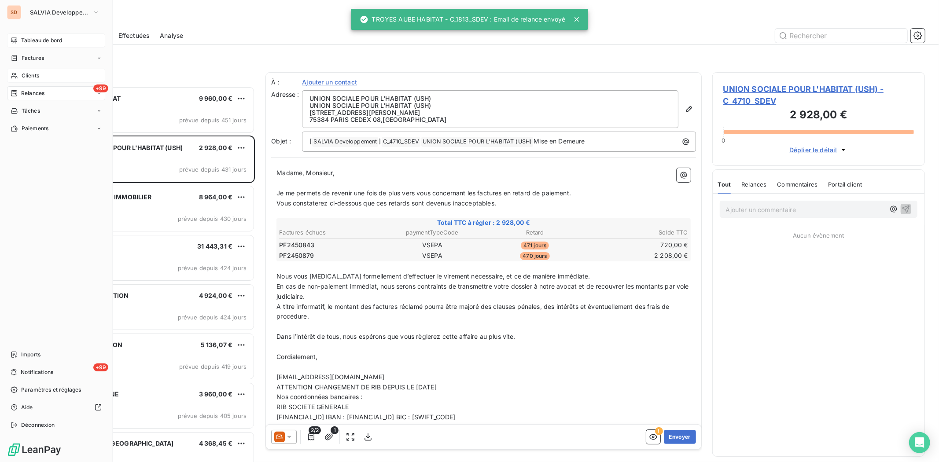
click at [29, 36] on div "Tableau de bord" at bounding box center [56, 40] width 98 height 14
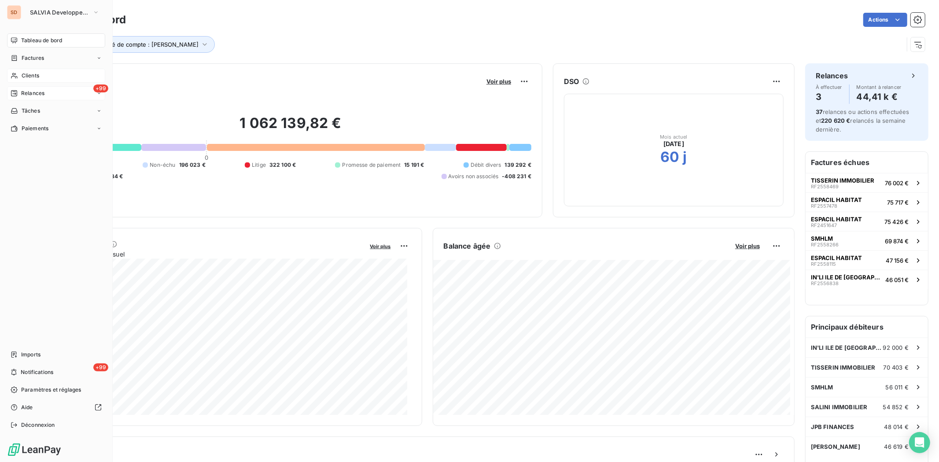
click at [31, 91] on span "Relances" at bounding box center [32, 93] width 23 height 8
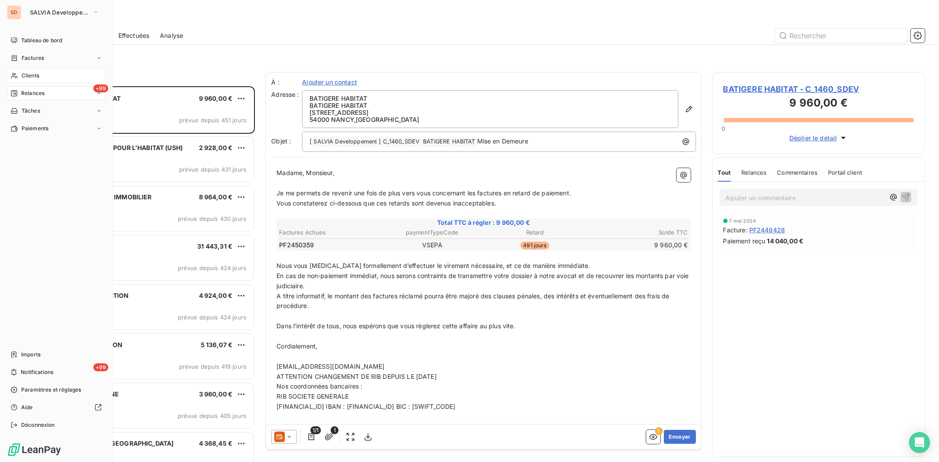
scroll to position [368, 205]
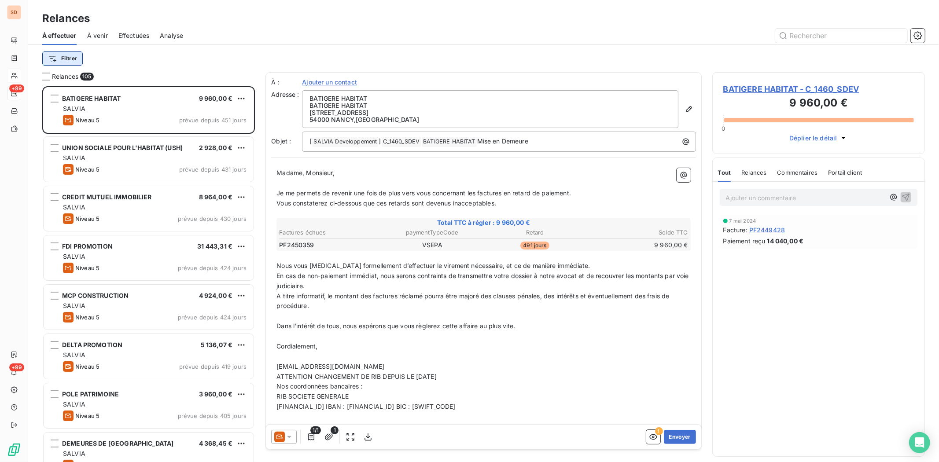
click at [75, 59] on html "SD +99 +99 Relances À effectuer À venir Effectuées Analyse Filtrer Relances 105…" at bounding box center [469, 231] width 939 height 462
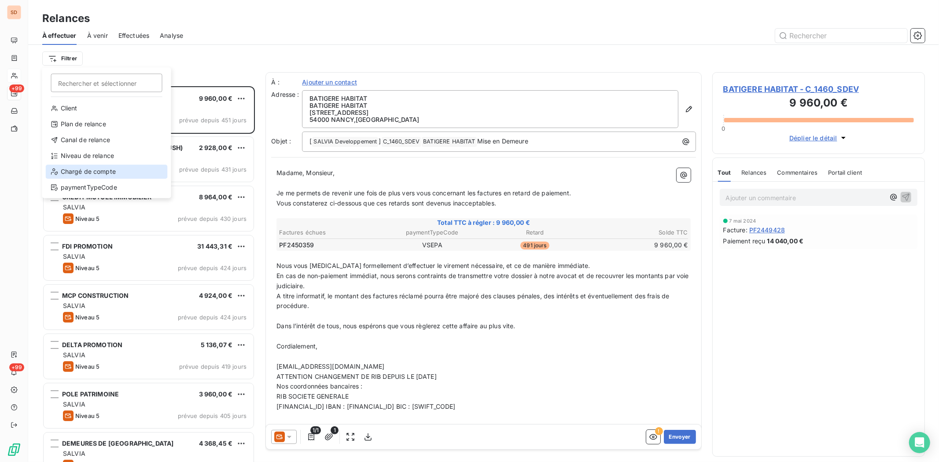
click at [89, 170] on div "Chargé de compte" at bounding box center [107, 172] width 122 height 14
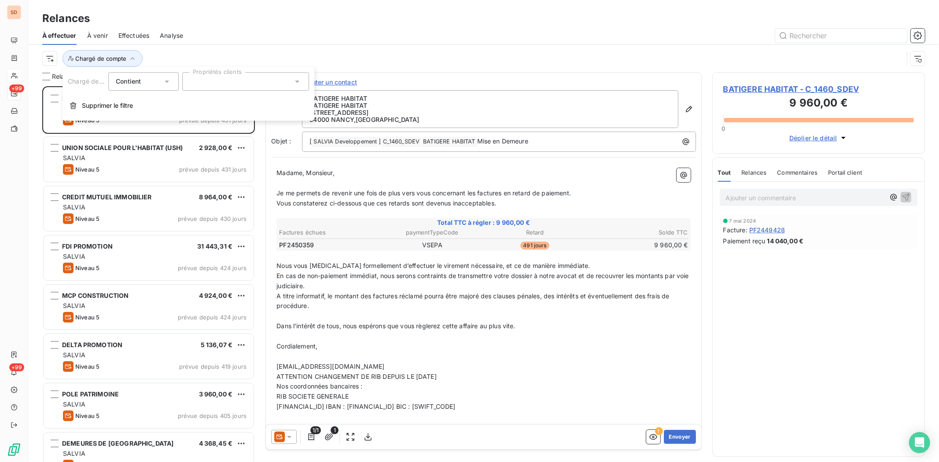
click at [297, 79] on icon at bounding box center [297, 81] width 9 height 9
click at [192, 123] on div at bounding box center [193, 122] width 8 height 8
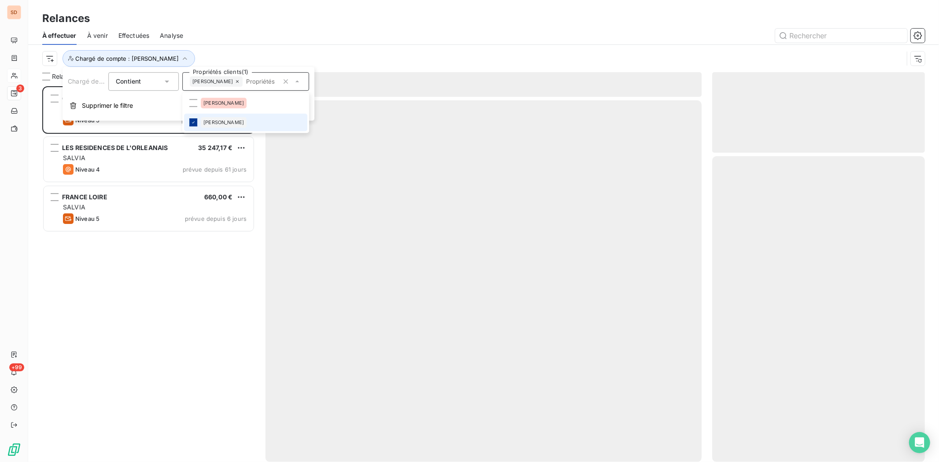
scroll to position [369, 205]
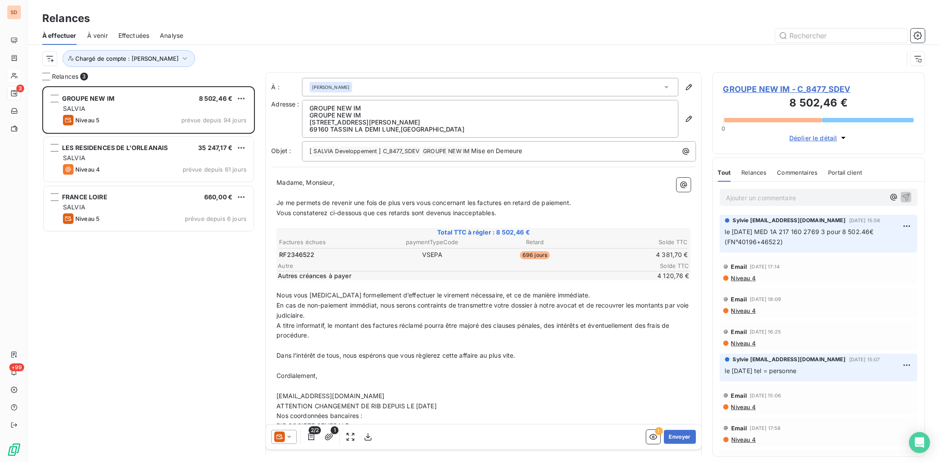
click at [241, 43] on div "À effectuer À venir Effectuées Analyse" at bounding box center [483, 35] width 911 height 18
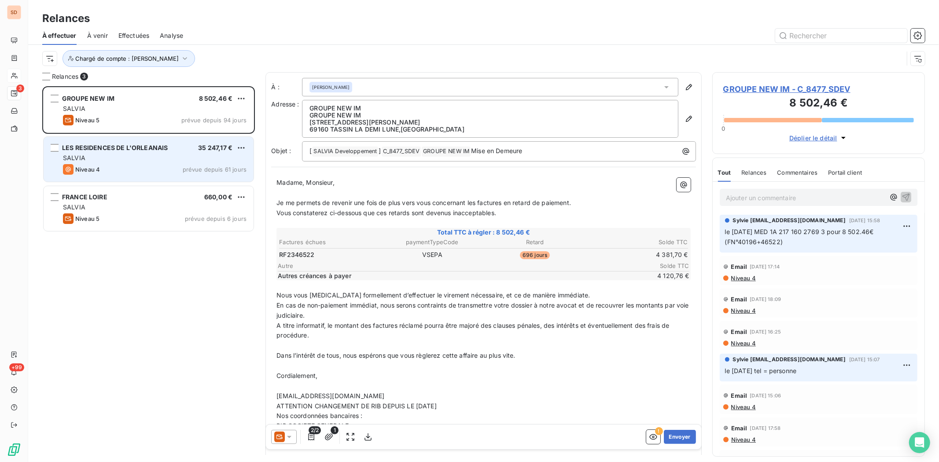
click at [116, 149] on span "LES RESIDENCES DE L'ORLEANAIS" at bounding box center [115, 147] width 106 height 7
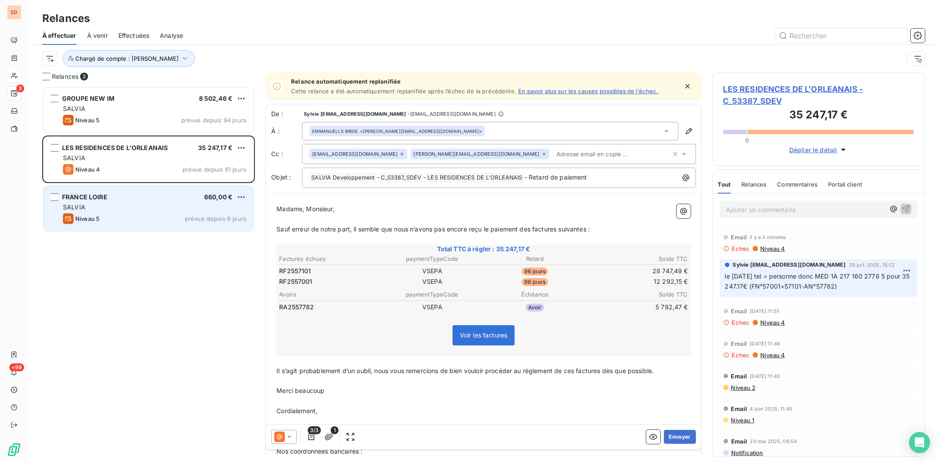
click at [88, 200] on span "FRANCE LOIRE" at bounding box center [84, 196] width 45 height 7
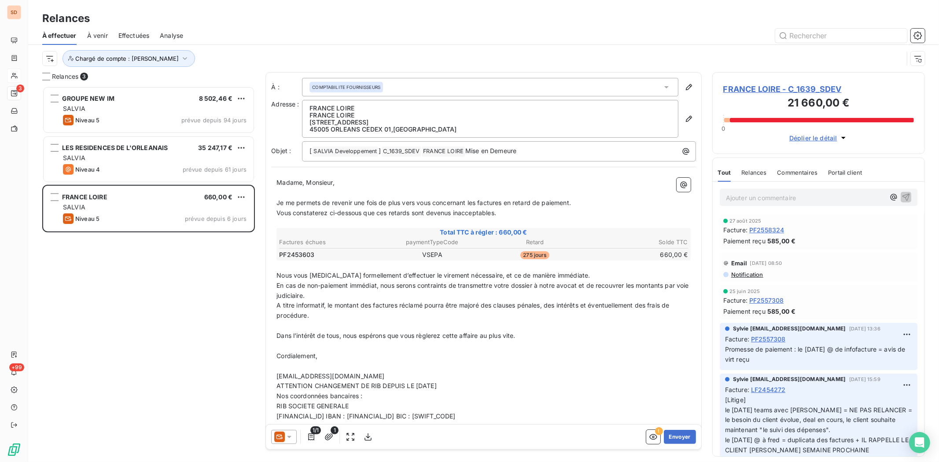
click at [738, 93] on span "FRANCE LOIRE - C_1639_SDEV" at bounding box center [819, 89] width 191 height 12
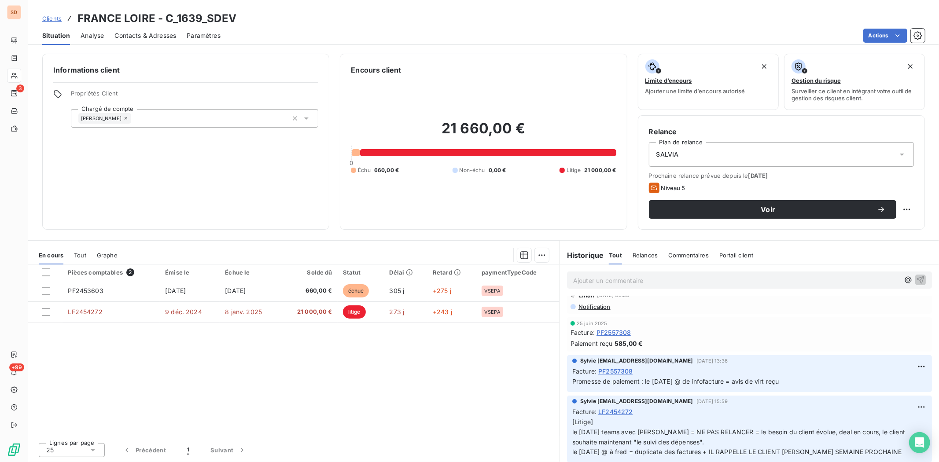
scroll to position [98, 0]
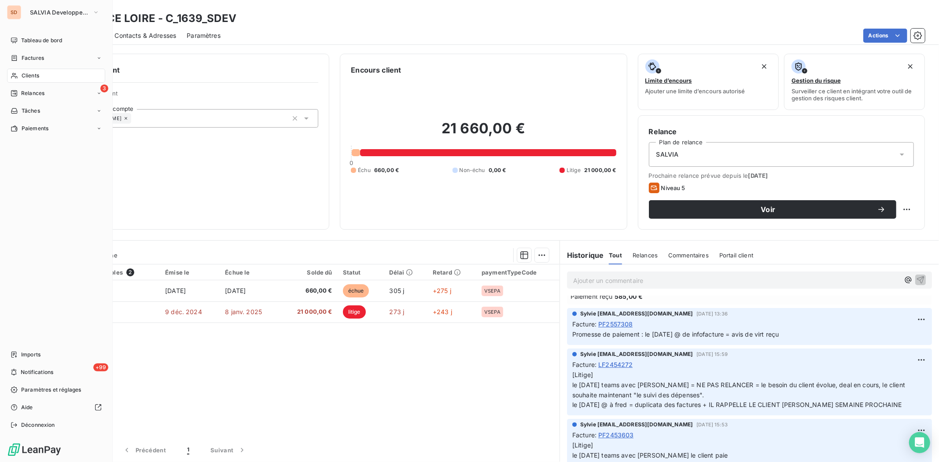
click at [27, 74] on span "Clients" at bounding box center [31, 76] width 18 height 8
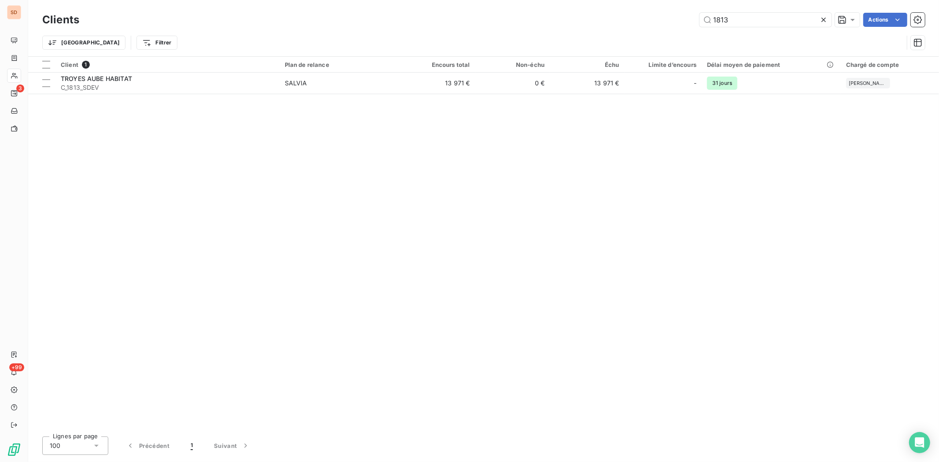
drag, startPoint x: 755, startPoint y: 15, endPoint x: 677, endPoint y: 15, distance: 78.4
click at [677, 15] on div "1813 Actions" at bounding box center [508, 20] width 836 height 14
type input "53387"
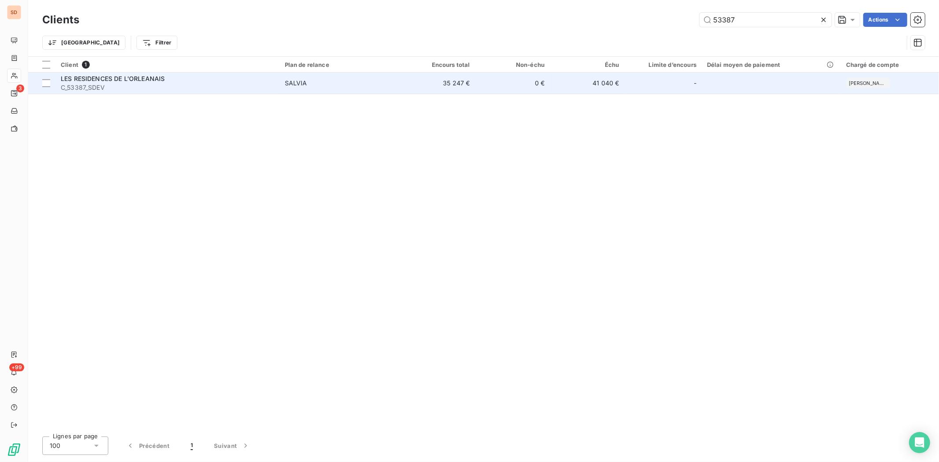
click at [80, 83] on span "C_53387_SDEV" at bounding box center [168, 87] width 214 height 9
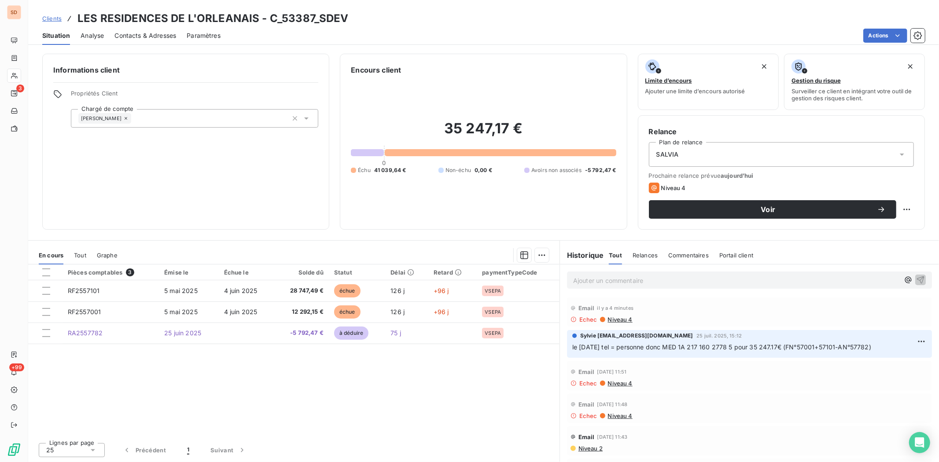
click at [138, 31] on span "Contacts & Adresses" at bounding box center [146, 35] width 62 height 9
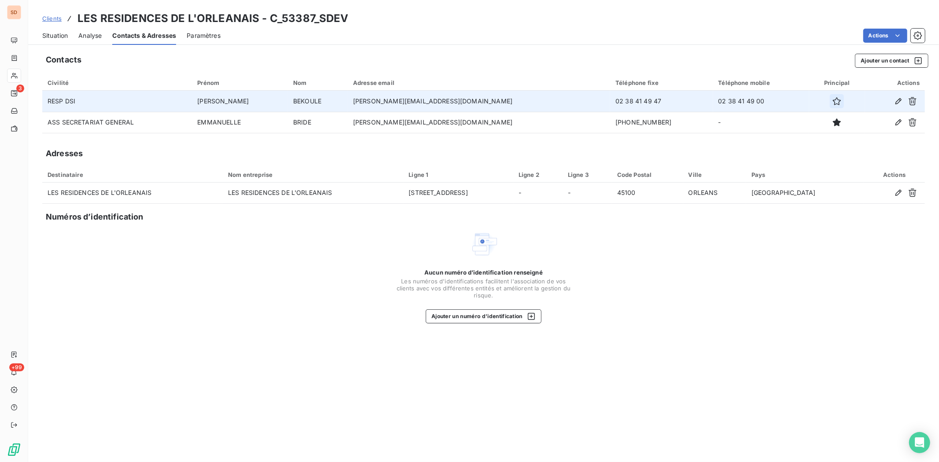
click at [833, 104] on icon "button" at bounding box center [837, 101] width 9 height 9
click at [52, 33] on span "Situation" at bounding box center [55, 35] width 26 height 9
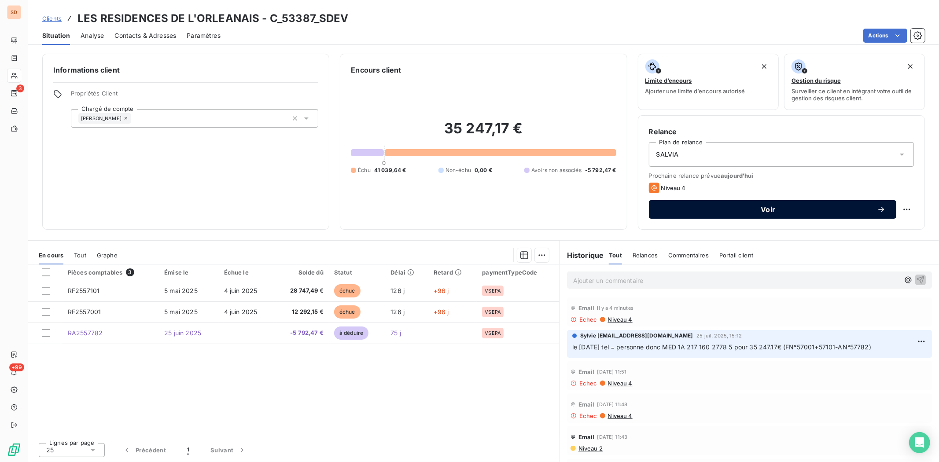
click at [682, 211] on span "Voir" at bounding box center [769, 209] width 218 height 7
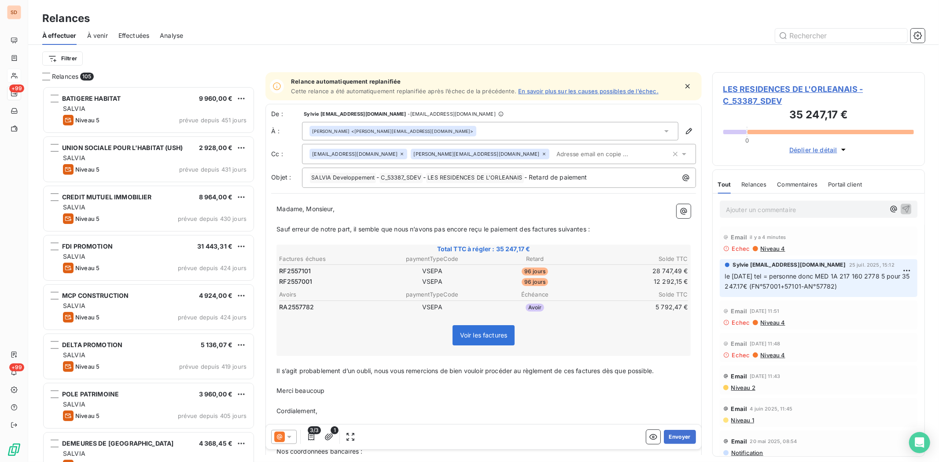
scroll to position [368, 205]
click at [672, 433] on button "Envoyer" at bounding box center [680, 437] width 32 height 14
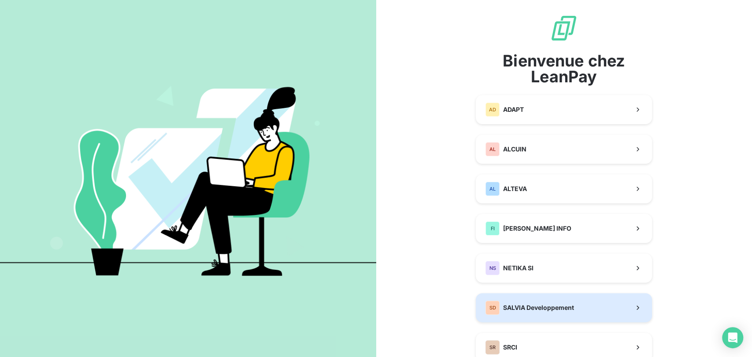
click at [511, 302] on div "SD SALVIA Developpement" at bounding box center [529, 308] width 89 height 14
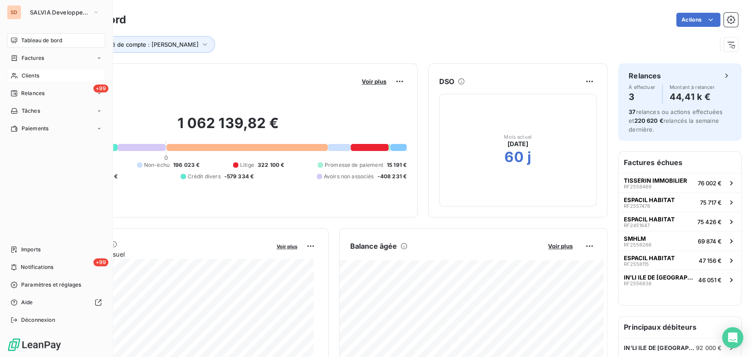
click at [37, 72] on span "Clients" at bounding box center [31, 76] width 18 height 8
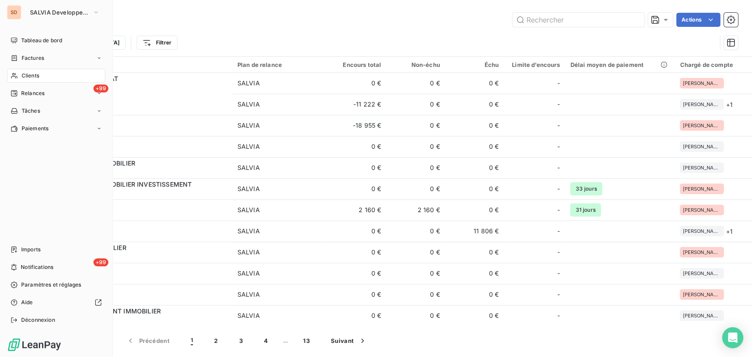
click at [27, 80] on div "Clients" at bounding box center [56, 76] width 98 height 14
click at [28, 76] on span "Clients" at bounding box center [31, 76] width 18 height 8
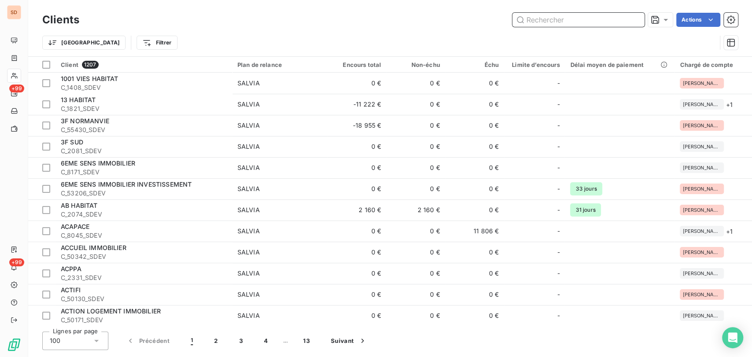
click at [552, 18] on input "text" at bounding box center [578, 20] width 132 height 14
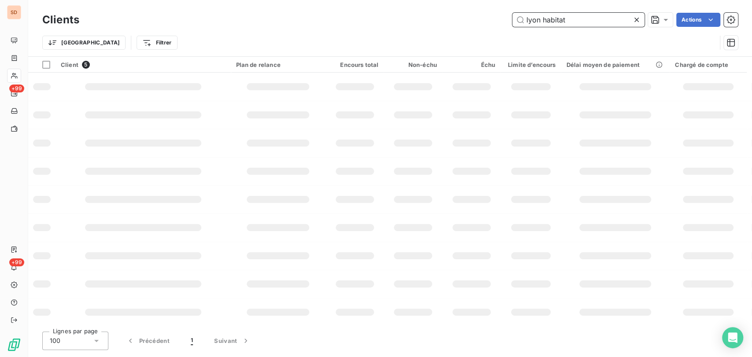
type input "lyon habitat"
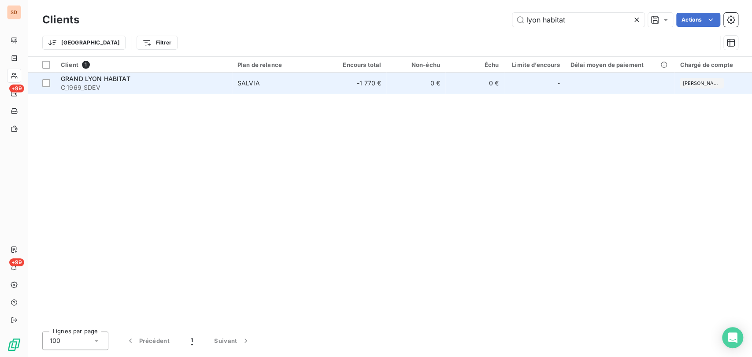
click at [86, 81] on span "GRAND LYON HABITAT" at bounding box center [96, 78] width 70 height 7
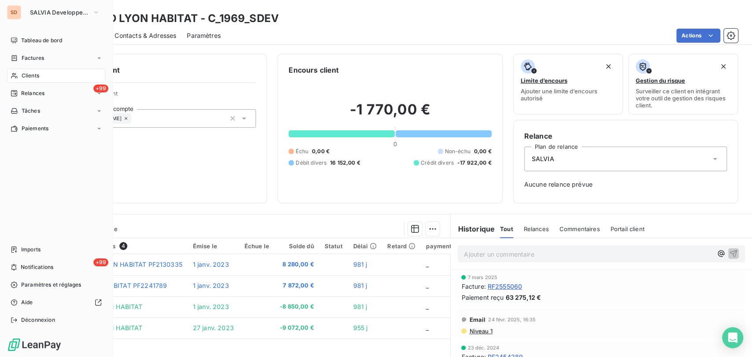
click at [24, 78] on span "Clients" at bounding box center [31, 76] width 18 height 8
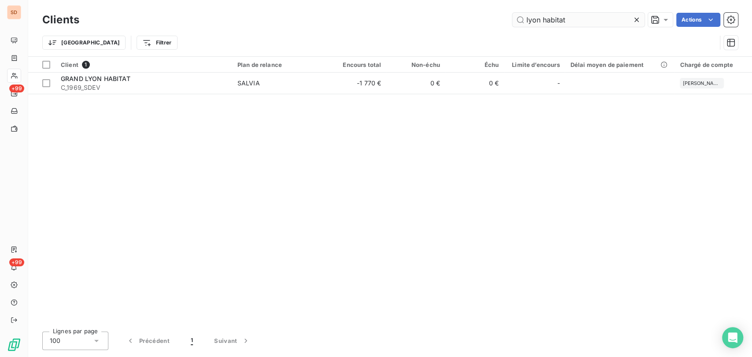
click at [542, 18] on input "lyon habitat" at bounding box center [578, 20] width 132 height 14
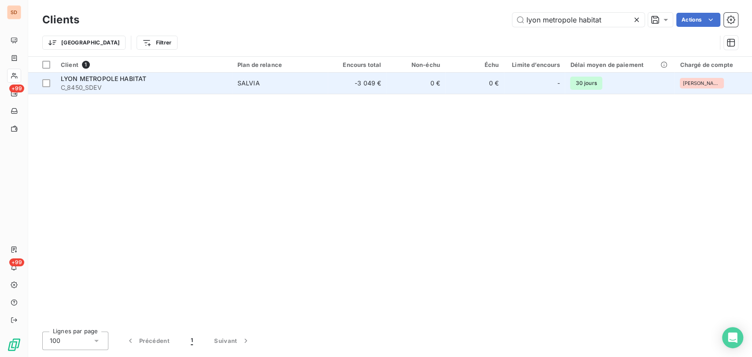
type input "lyon metropole habitat"
click at [84, 86] on span "C_8450_SDEV" at bounding box center [144, 87] width 166 height 9
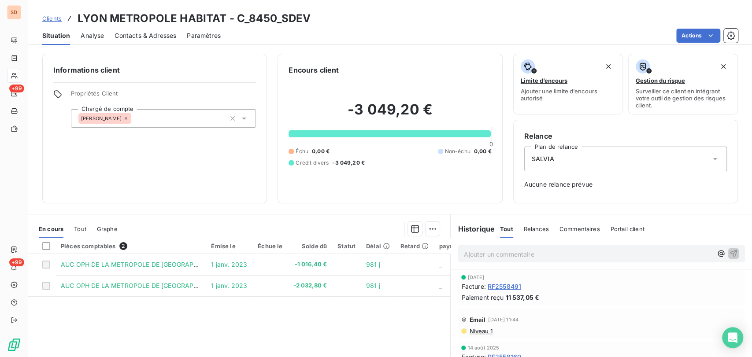
click at [136, 33] on span "Contacts & Adresses" at bounding box center [146, 35] width 62 height 9
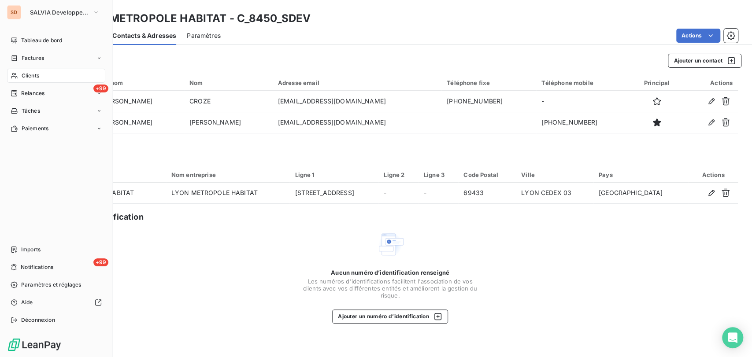
click at [28, 75] on span "Clients" at bounding box center [31, 76] width 18 height 8
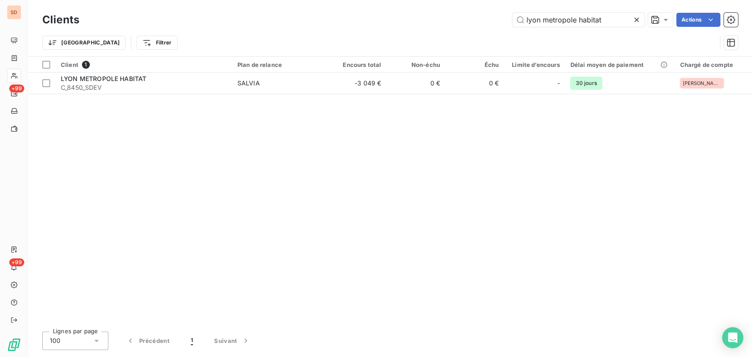
drag, startPoint x: 607, startPoint y: 18, endPoint x: 504, endPoint y: 4, distance: 104.0
click at [511, 7] on div "Clients lyon metropole habitat Actions Trier Filtrer" at bounding box center [390, 28] width 724 height 56
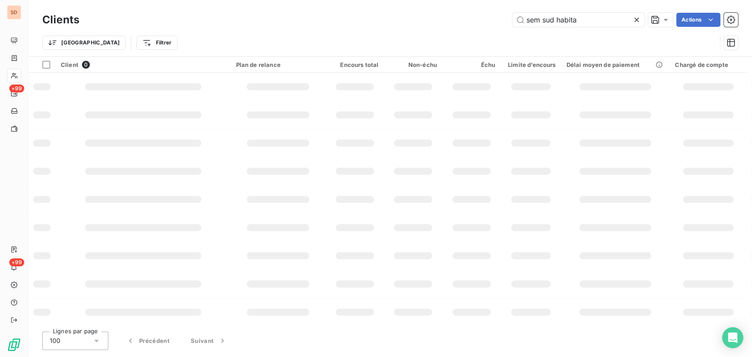
type input "sem sud habitat"
